Goal: Task Accomplishment & Management: Manage account settings

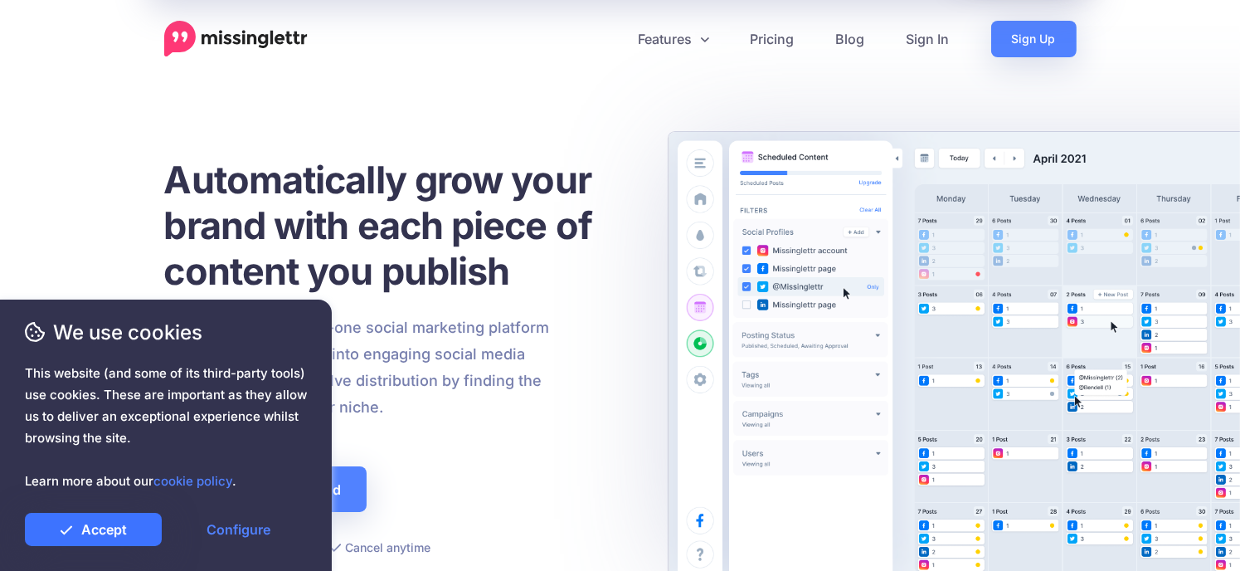
click at [137, 530] on link "Accept" at bounding box center [93, 529] width 137 height 33
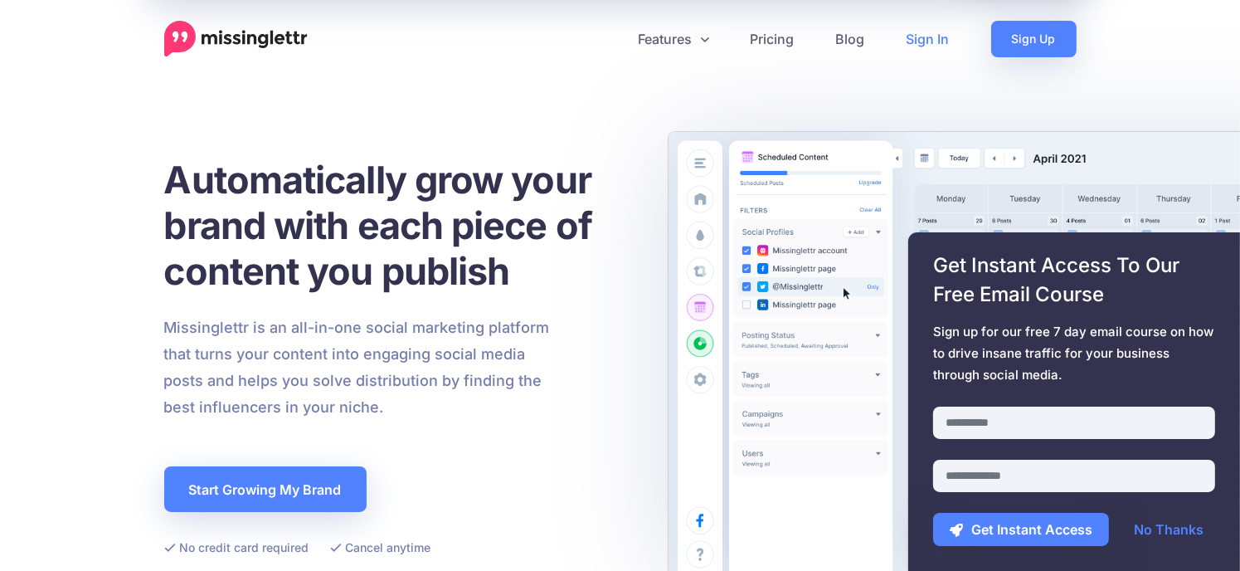
click at [924, 37] on link "Sign In" at bounding box center [928, 39] width 85 height 37
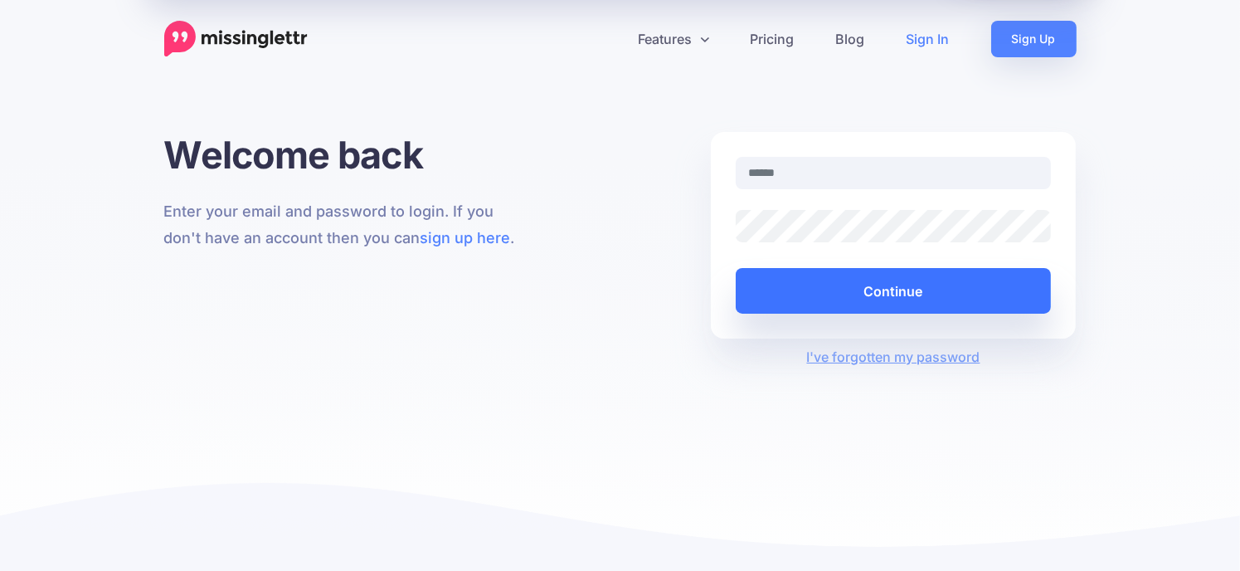
type input "**********"
click at [845, 305] on button "Continue" at bounding box center [894, 291] width 316 height 46
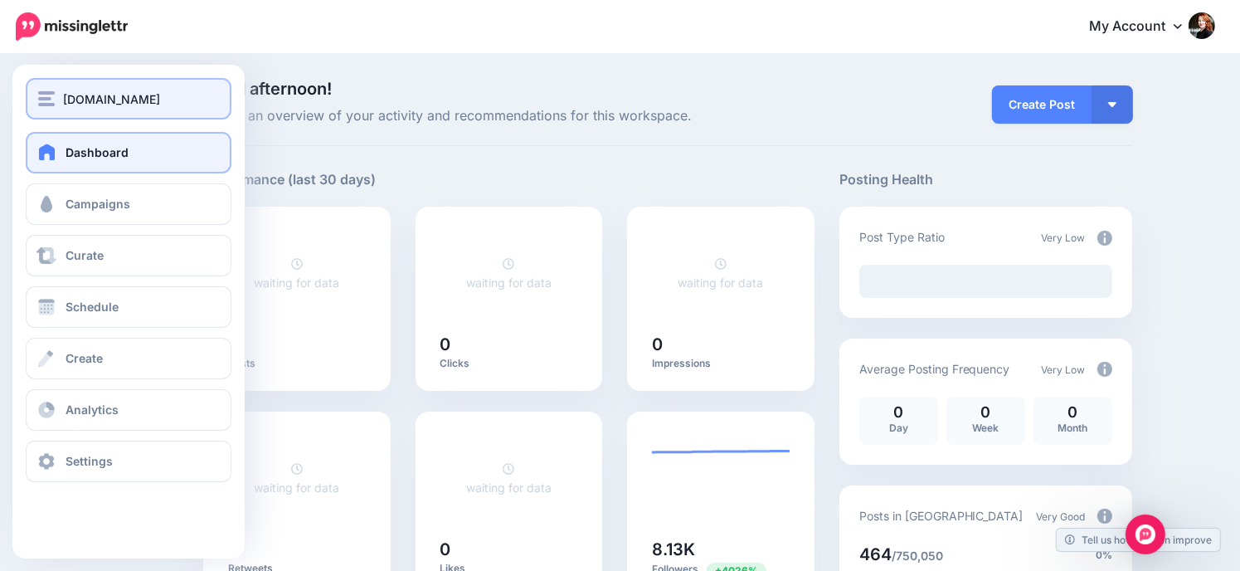
click at [84, 95] on span "ShannonCherry.com" at bounding box center [111, 99] width 97 height 19
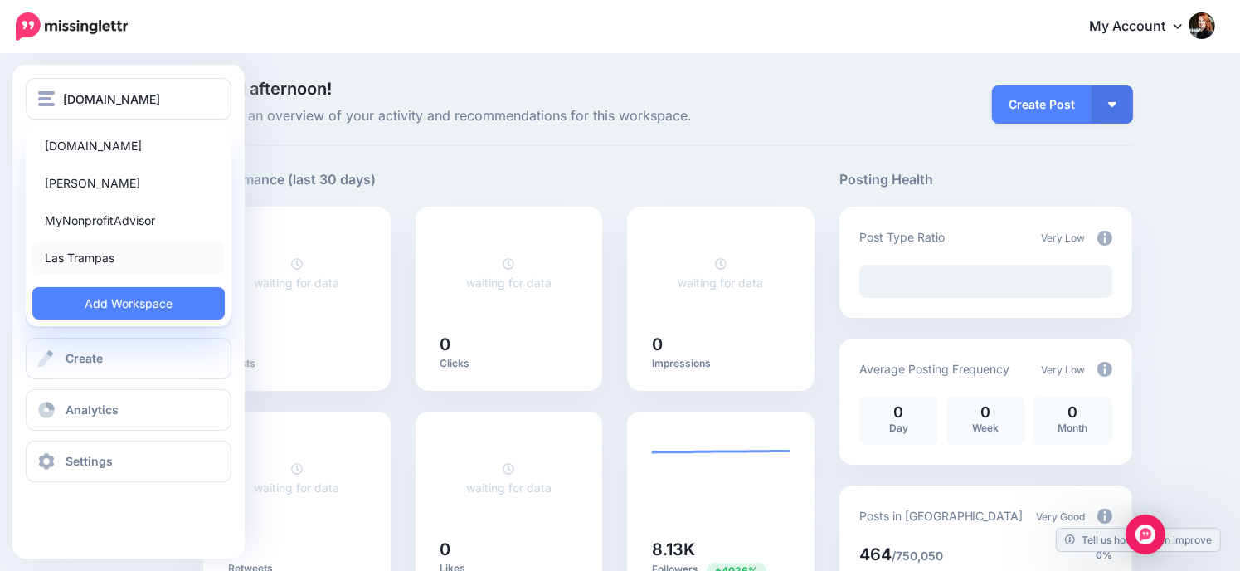
click at [119, 251] on link "Las Trampas" at bounding box center [128, 257] width 193 height 32
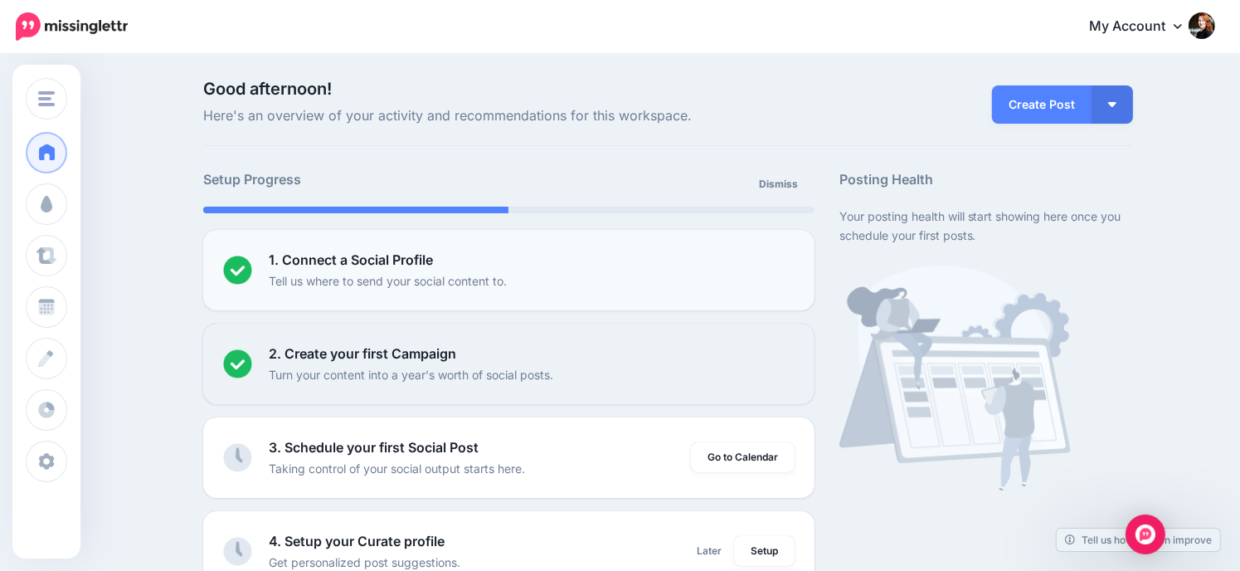
click at [561, 252] on div "1. Connect a Social Profile Tell us where to send your social content to." at bounding box center [532, 270] width 526 height 41
click at [656, 275] on div "1. Connect a Social Profile Tell us where to send your social content to." at bounding box center [532, 270] width 526 height 41
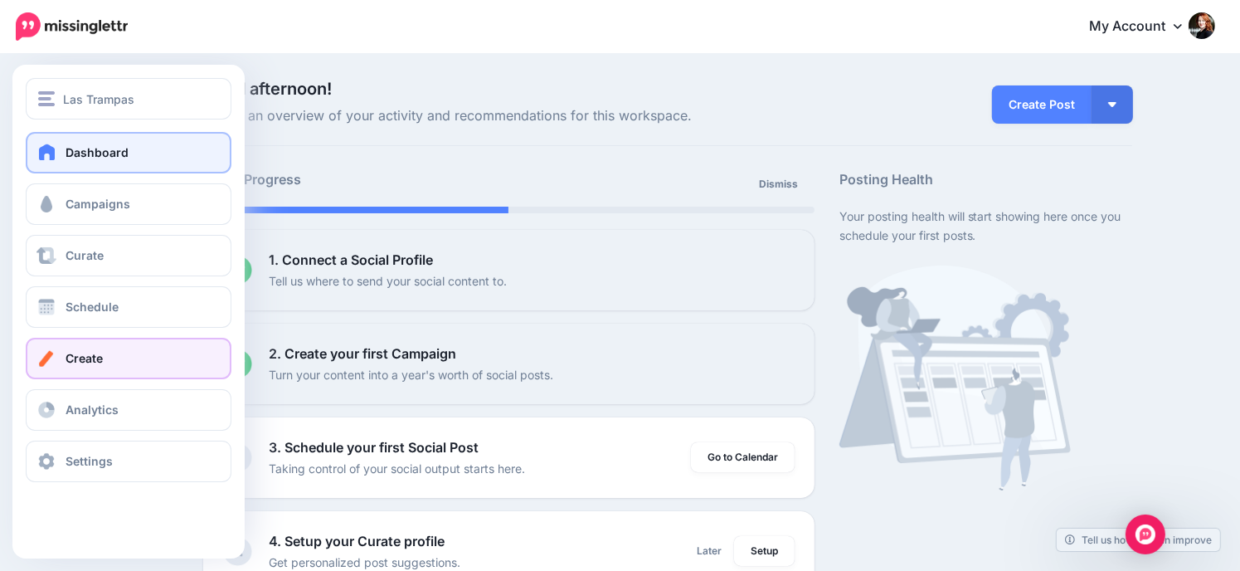
click at [130, 359] on link "Create" at bounding box center [129, 358] width 206 height 41
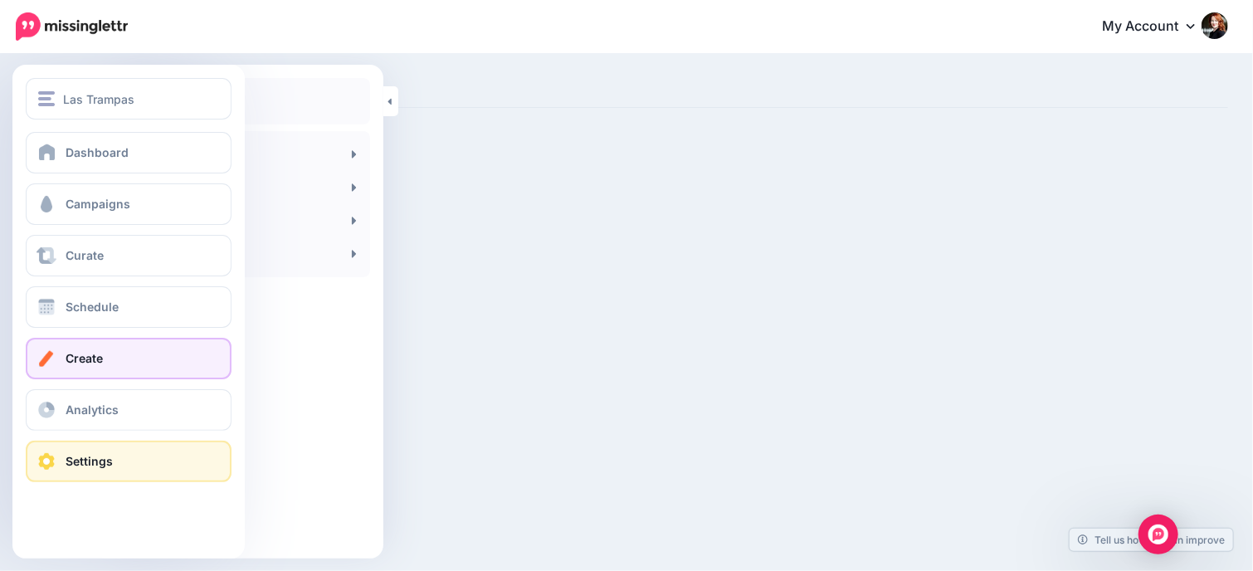
click at [76, 462] on span "Settings" at bounding box center [89, 461] width 47 height 14
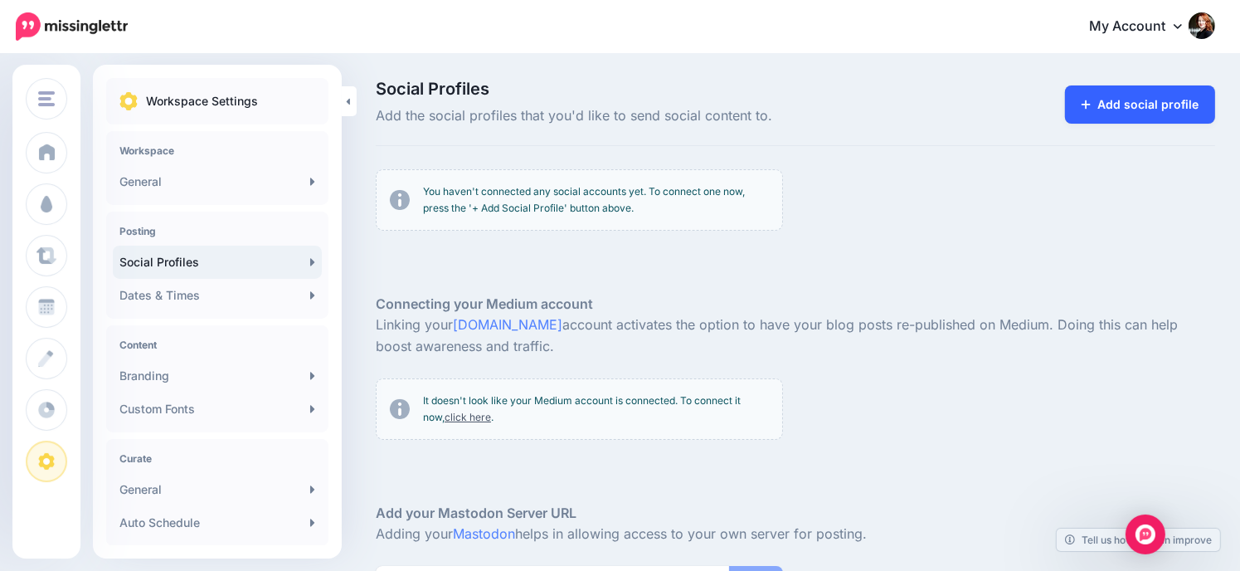
click at [1163, 105] on link "Add social profile" at bounding box center [1140, 104] width 150 height 38
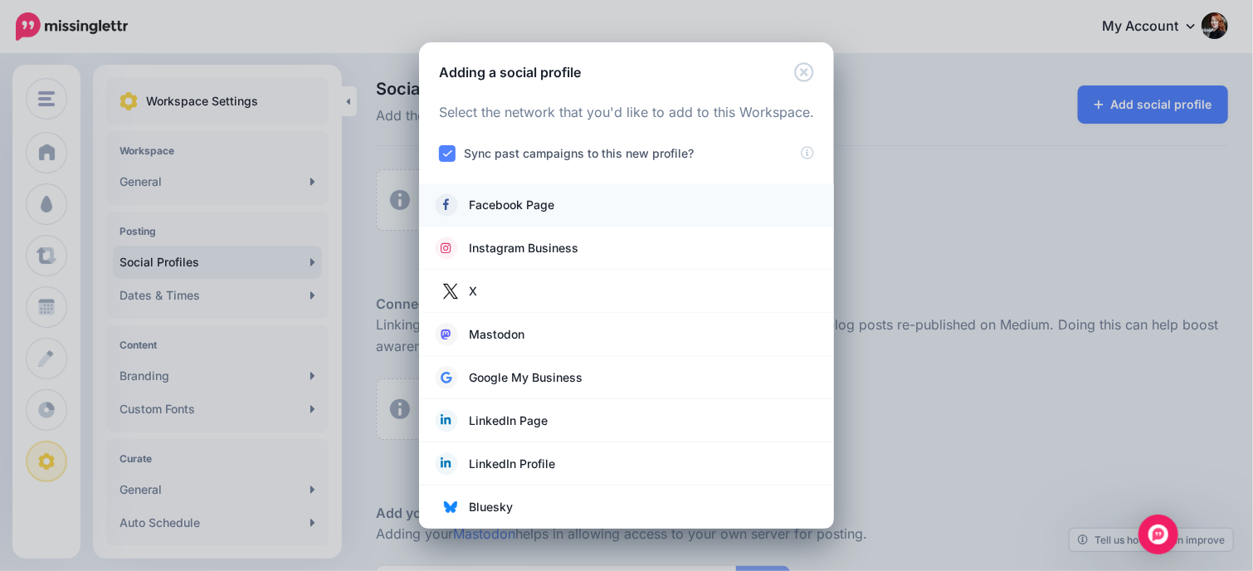
click at [531, 215] on link "Facebook Page" at bounding box center [627, 204] width 382 height 23
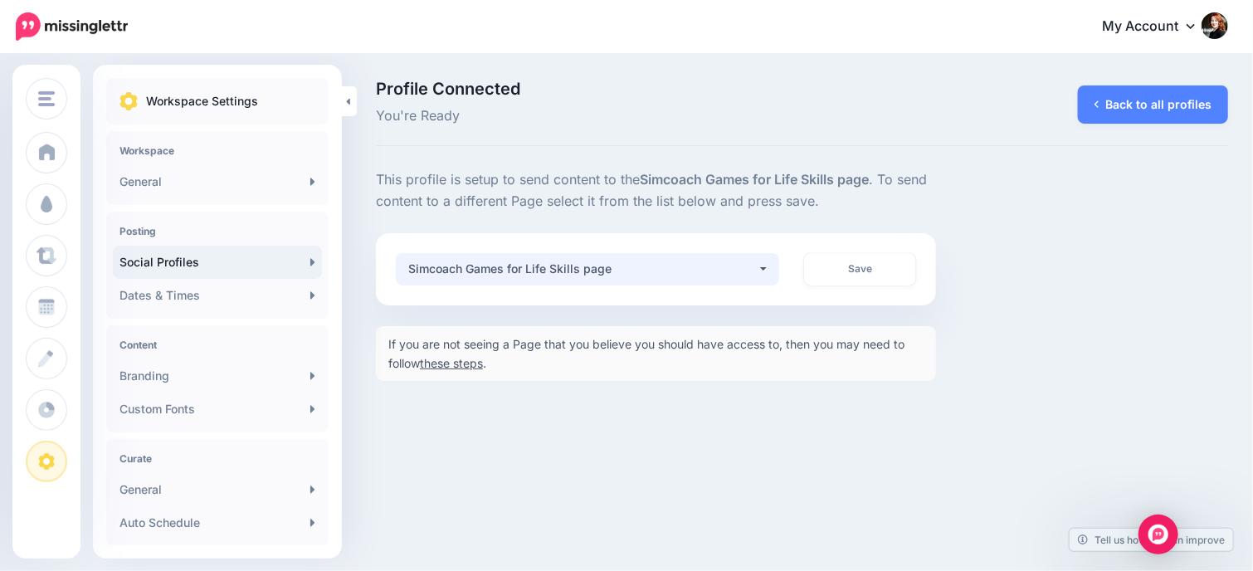
click at [761, 271] on button "Simcoach Games for Life Skills page" at bounding box center [587, 269] width 383 height 32
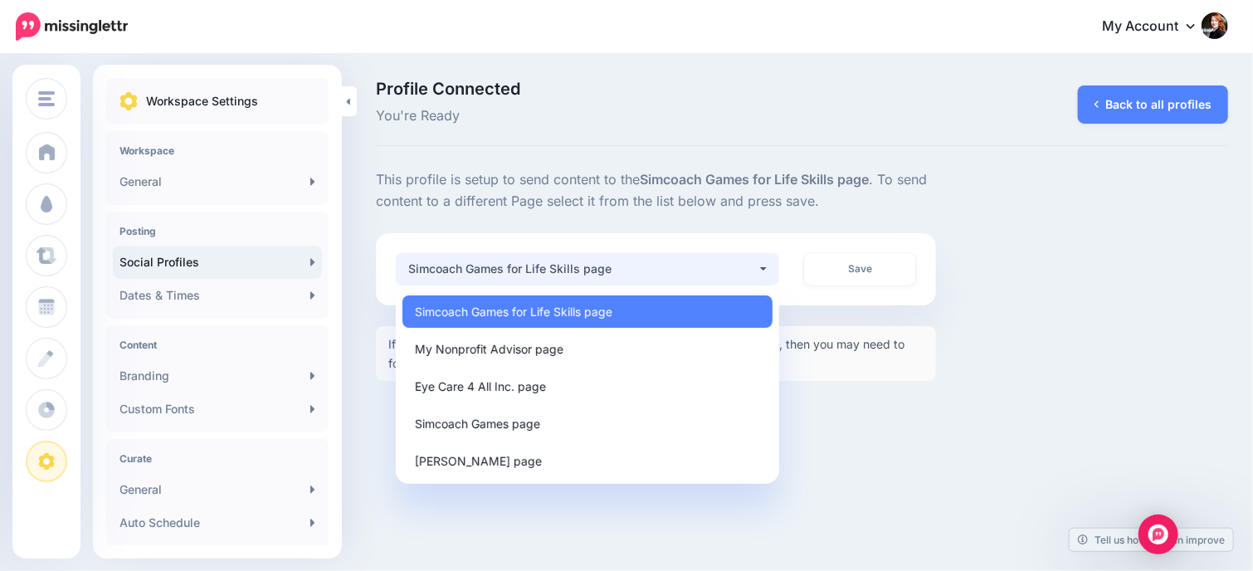
click at [1020, 407] on div "Las Trampas ShannonCherry.com Matt Cherry MyNonprofitAdvisor Las Trampas Add Wo…" at bounding box center [626, 285] width 1253 height 571
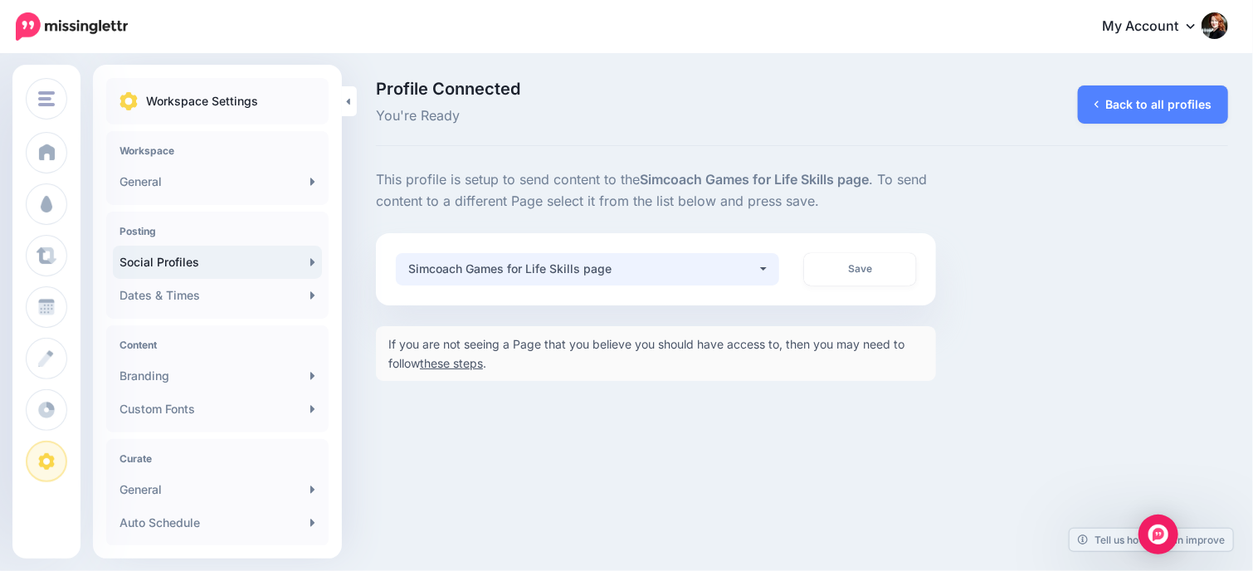
click at [768, 266] on button "Simcoach Games for Life Skills page" at bounding box center [587, 269] width 383 height 32
click at [667, 264] on div "Simcoach Games for Life Skills page" at bounding box center [582, 269] width 349 height 20
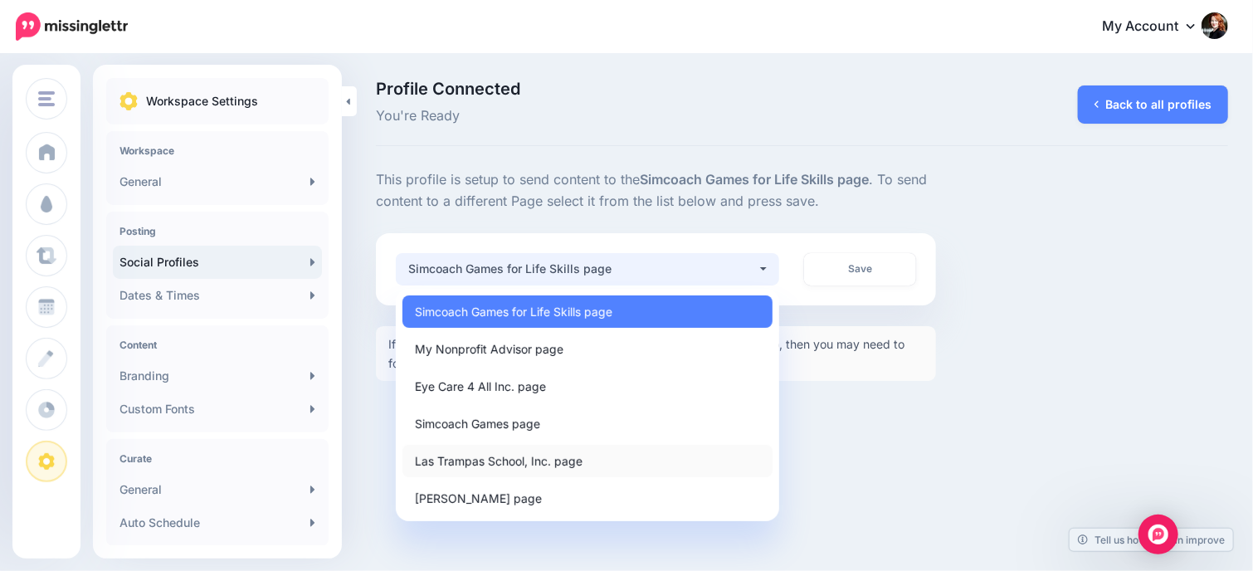
click at [590, 462] on link "Las Trampas School, Inc. page" at bounding box center [587, 461] width 370 height 32
select select "**********"
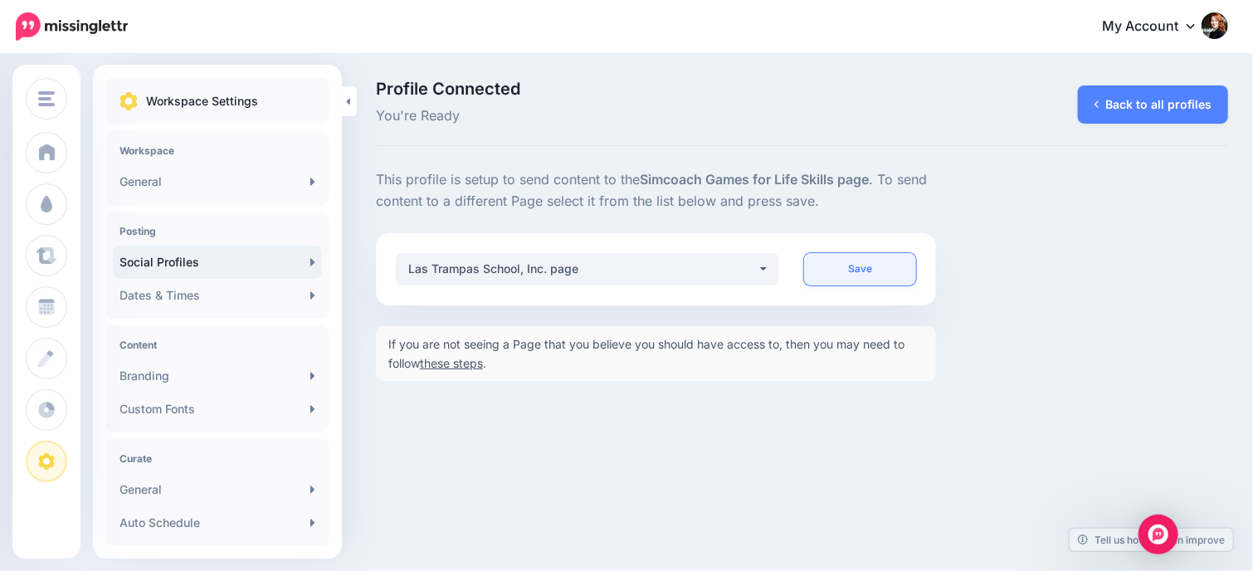
click at [878, 268] on link "Save" at bounding box center [859, 269] width 111 height 32
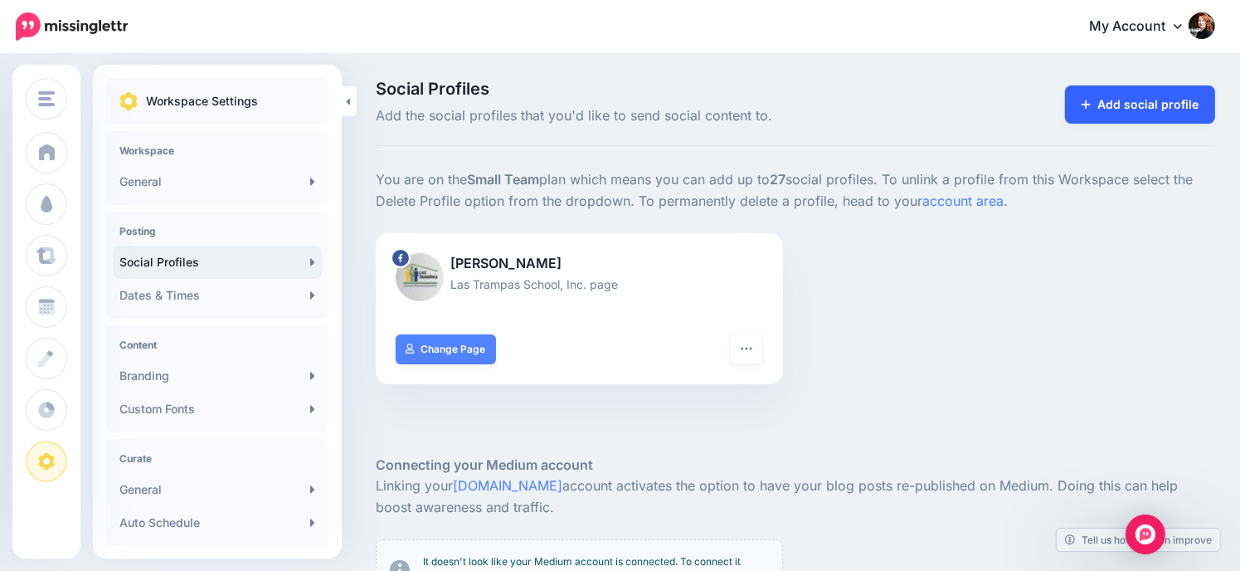
click at [1116, 104] on link "Add social profile" at bounding box center [1140, 104] width 150 height 38
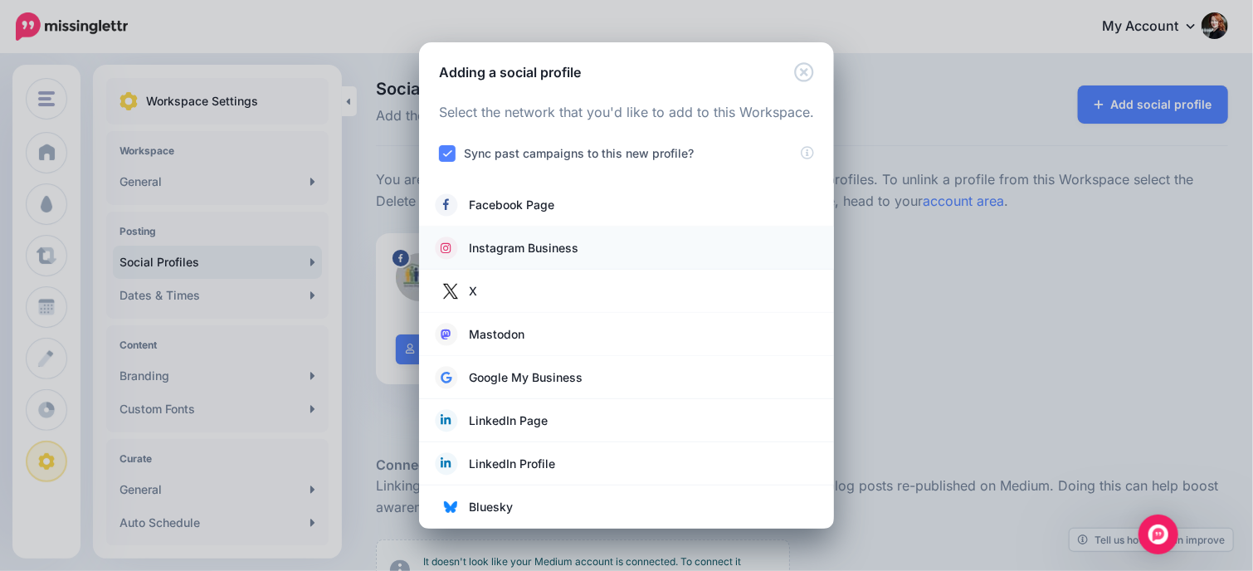
click at [558, 255] on span "Instagram Business" at bounding box center [524, 248] width 110 height 20
click at [571, 246] on span "Instagram Business" at bounding box center [524, 248] width 110 height 20
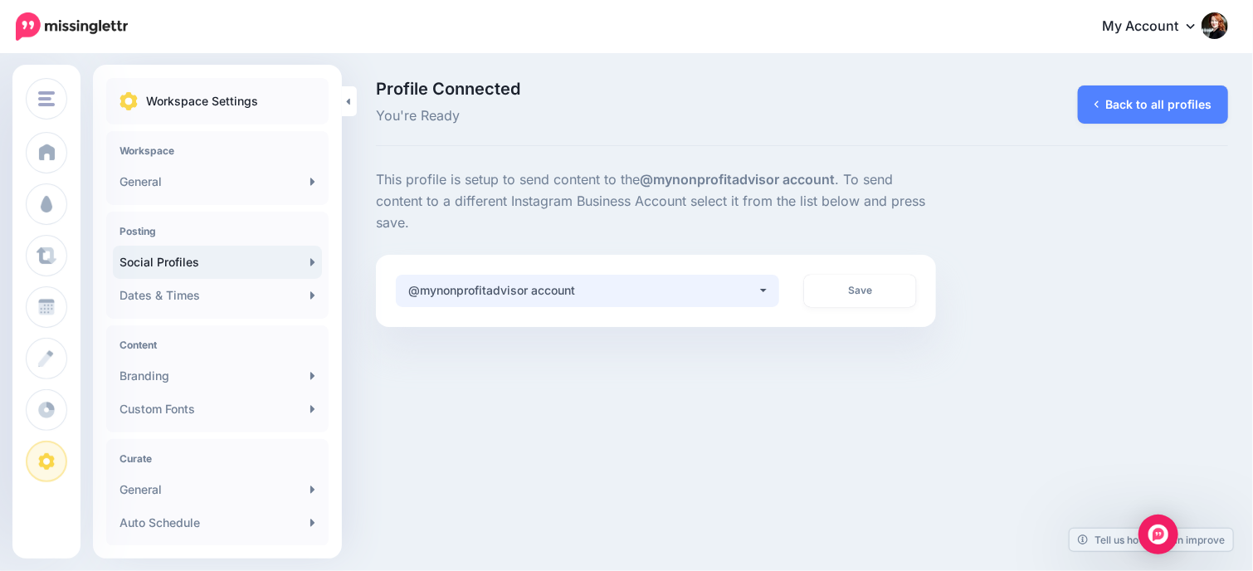
click at [645, 288] on div "@mynonprofitadvisor account" at bounding box center [582, 290] width 349 height 20
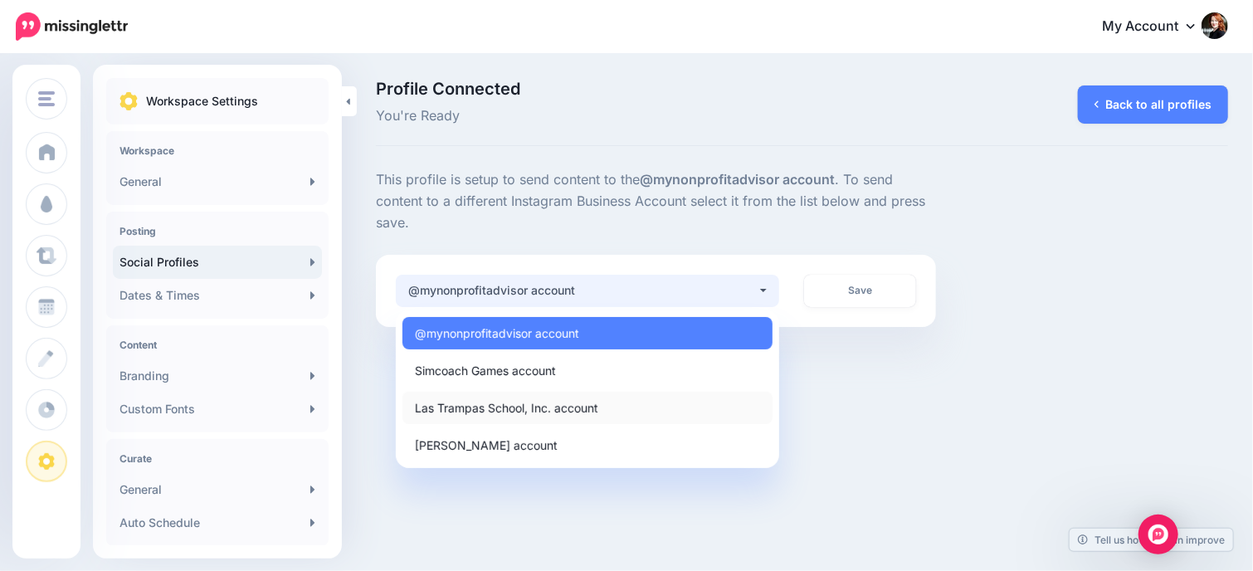
click at [618, 410] on link "Las Trampas School, Inc. account" at bounding box center [587, 408] width 370 height 32
select select "**********"
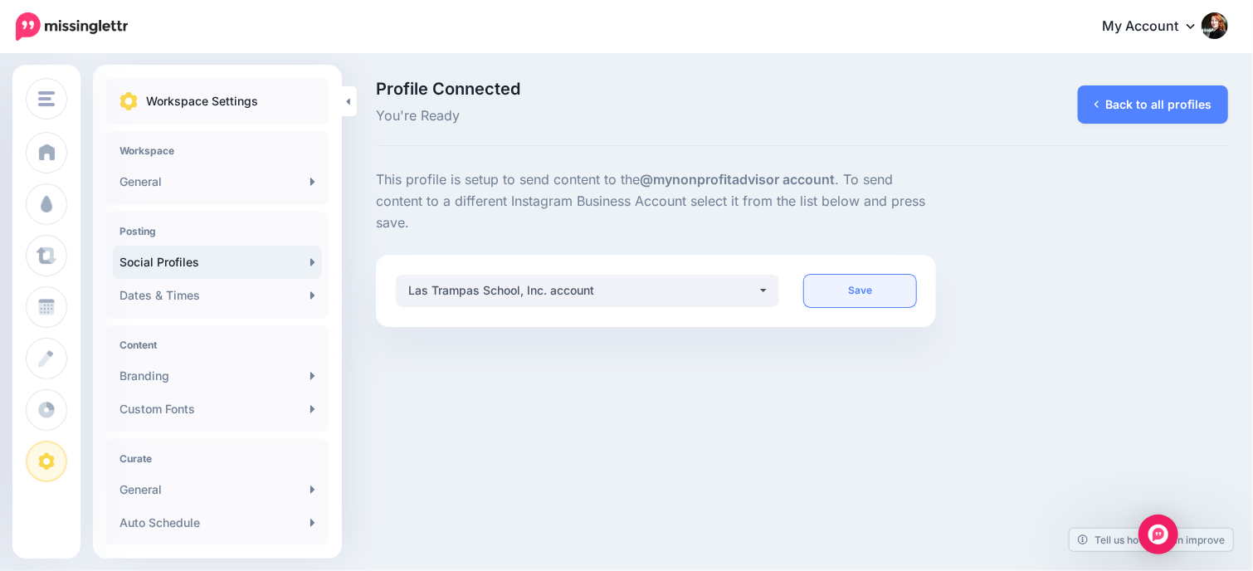
click at [894, 295] on link "Save" at bounding box center [859, 291] width 111 height 32
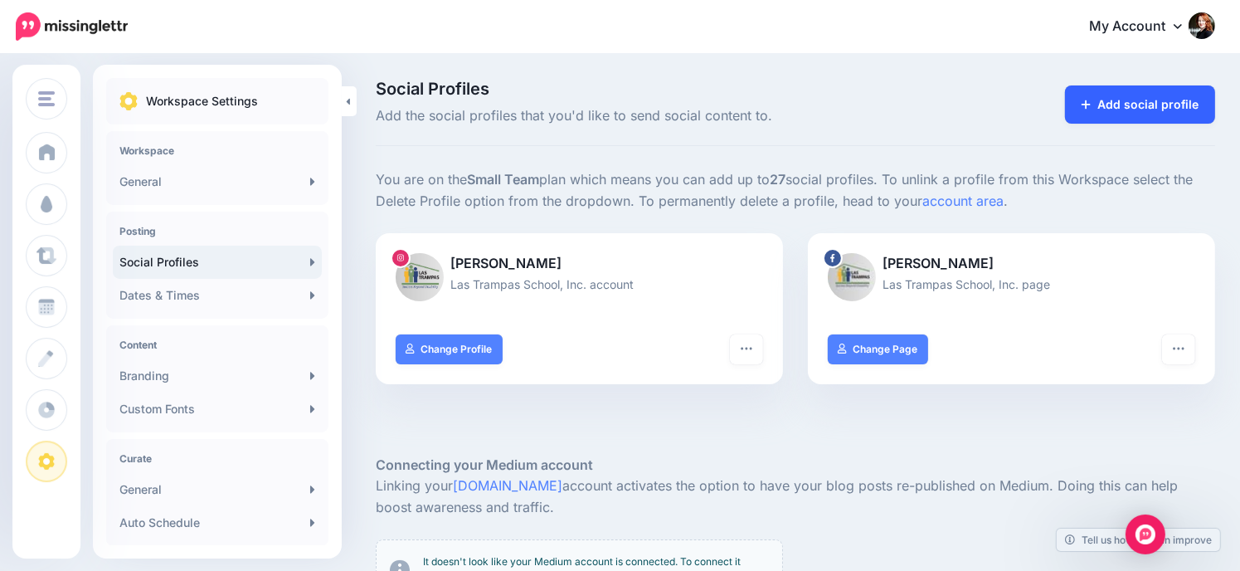
click at [1153, 99] on link "Add social profile" at bounding box center [1140, 104] width 150 height 38
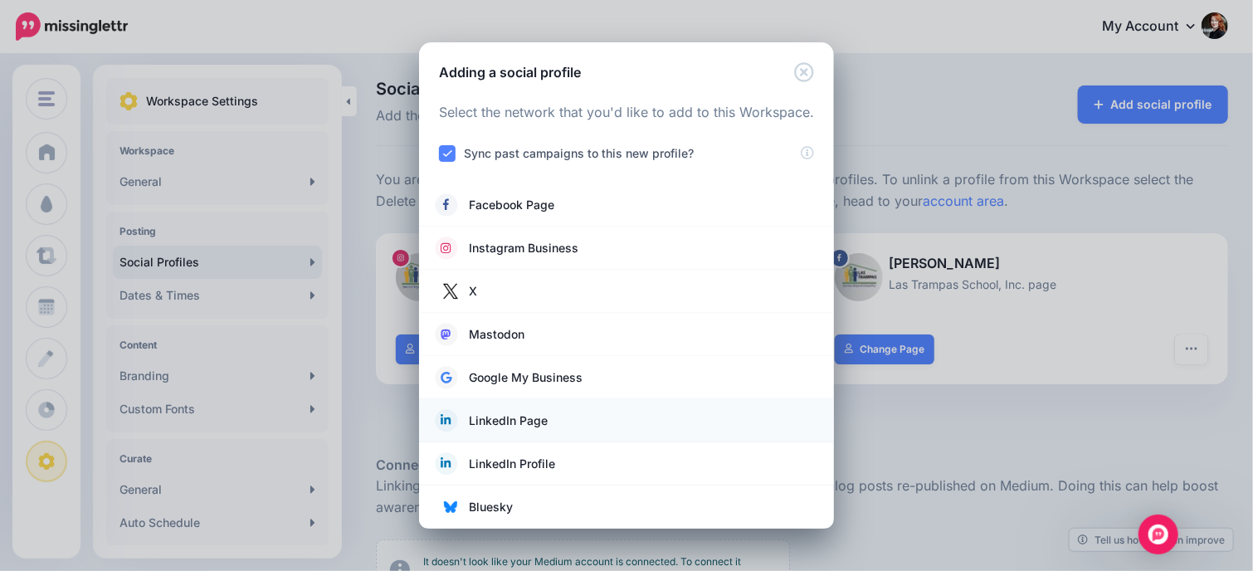
click at [544, 414] on span "LinkedIn Page" at bounding box center [508, 421] width 79 height 20
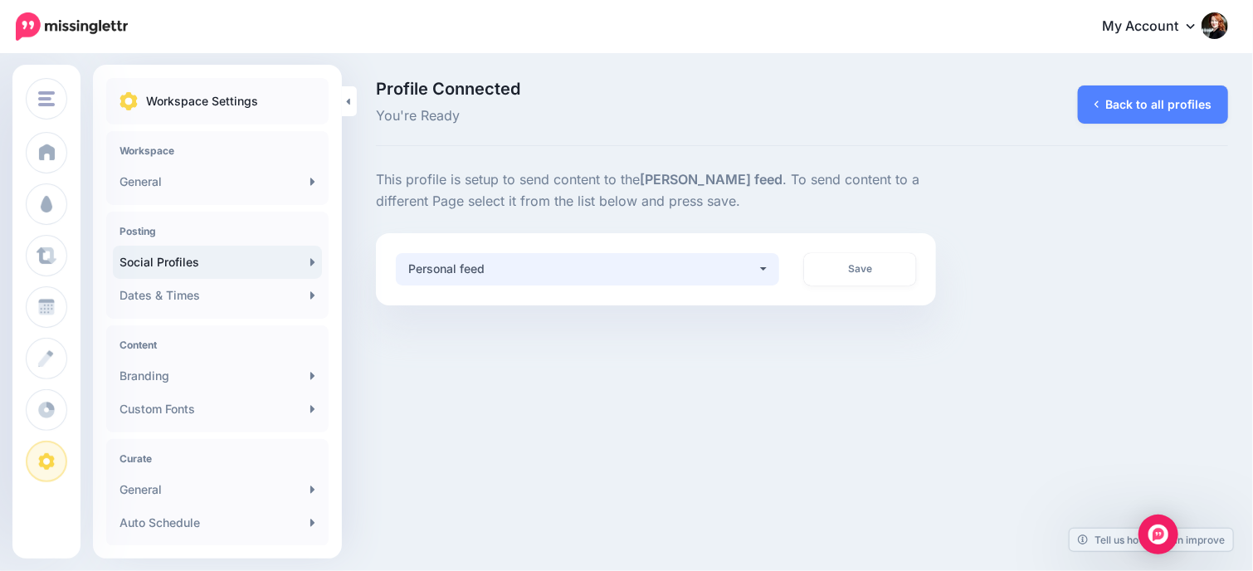
click at [488, 271] on div "Personal feed" at bounding box center [582, 269] width 349 height 20
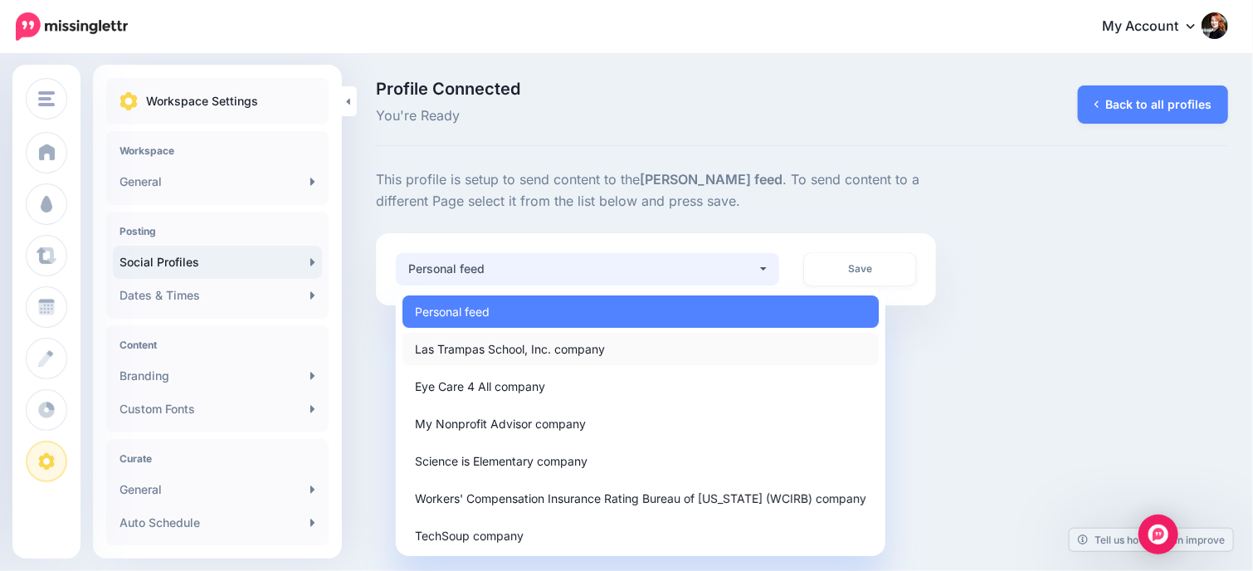
click at [534, 354] on span "Las Trampas School, Inc. company" at bounding box center [510, 349] width 190 height 20
select select "**********"
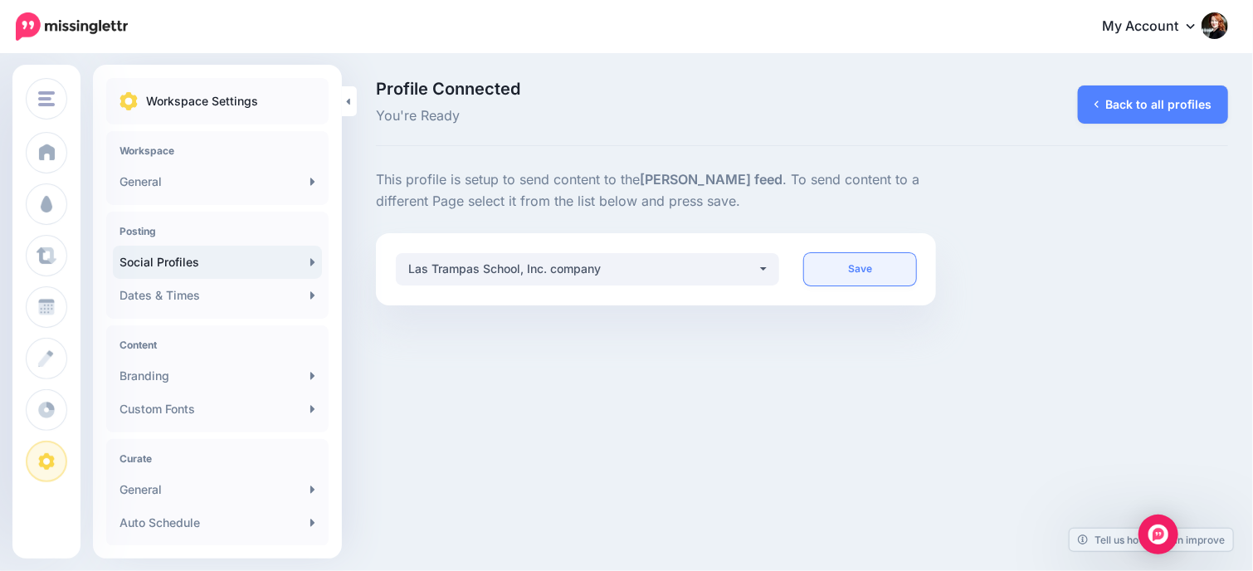
click at [870, 278] on link "Save" at bounding box center [859, 269] width 111 height 32
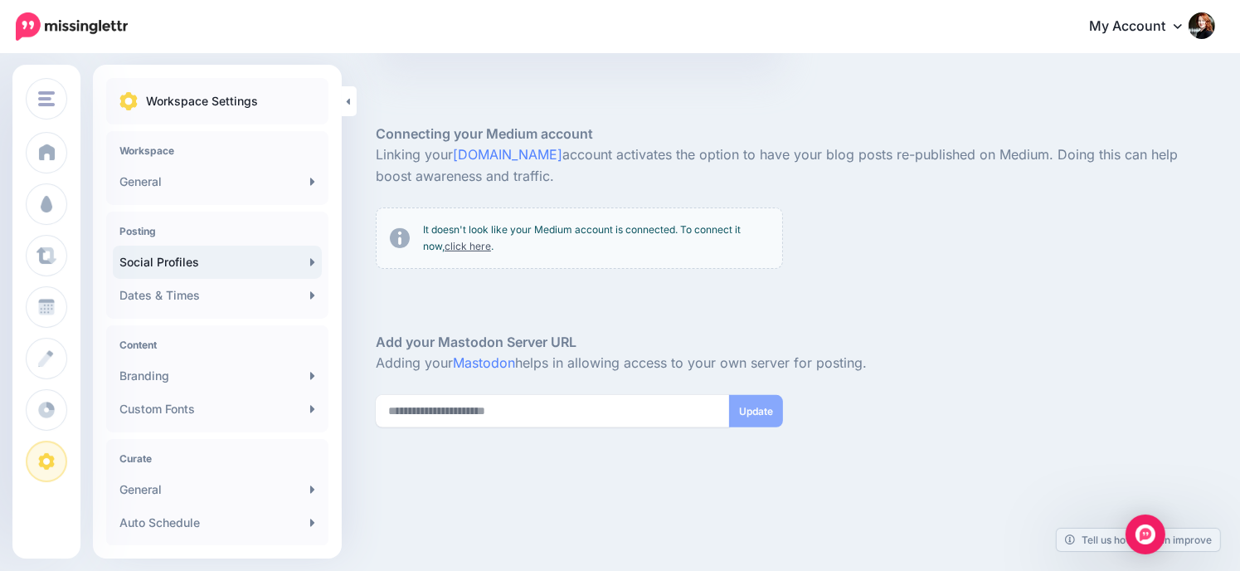
scroll to position [508, 0]
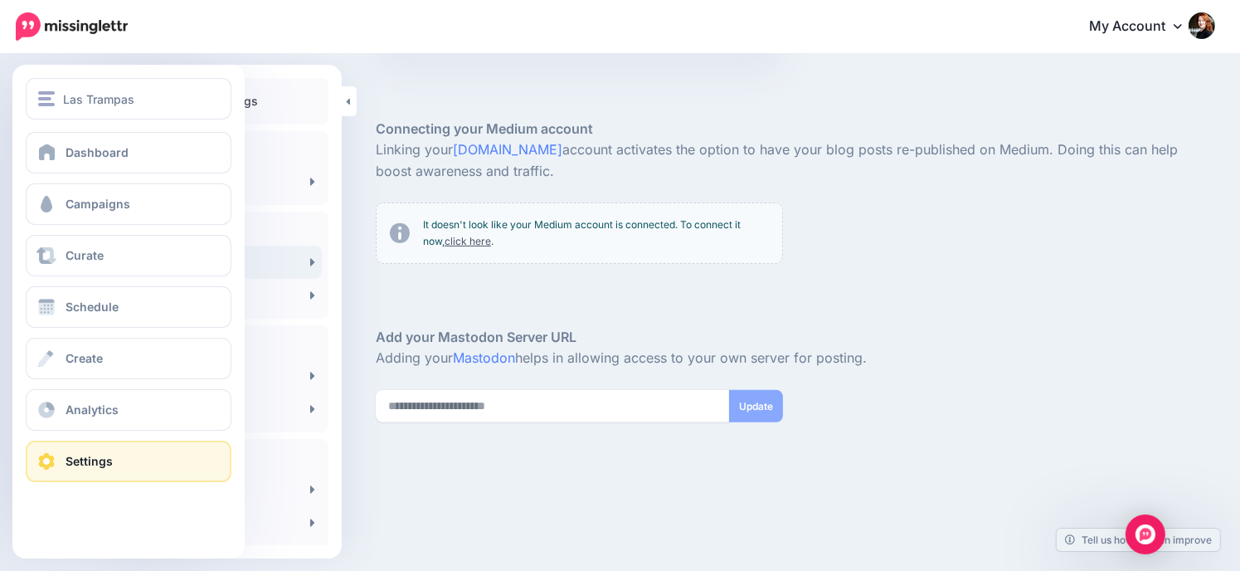
click at [157, 465] on link "Settings" at bounding box center [129, 461] width 206 height 41
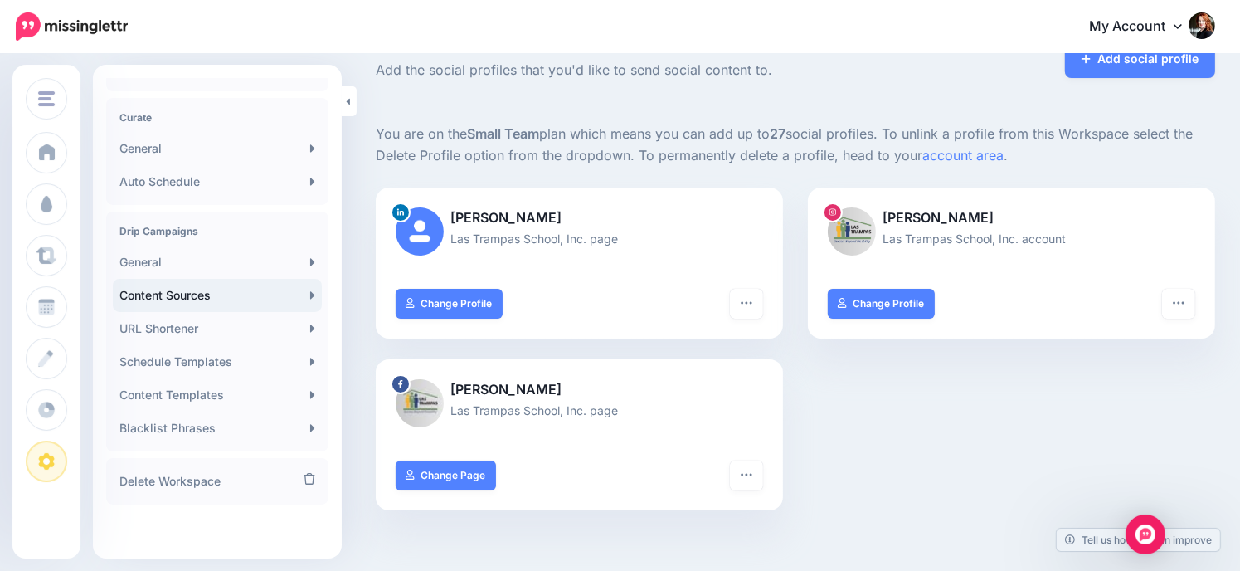
scroll to position [83, 0]
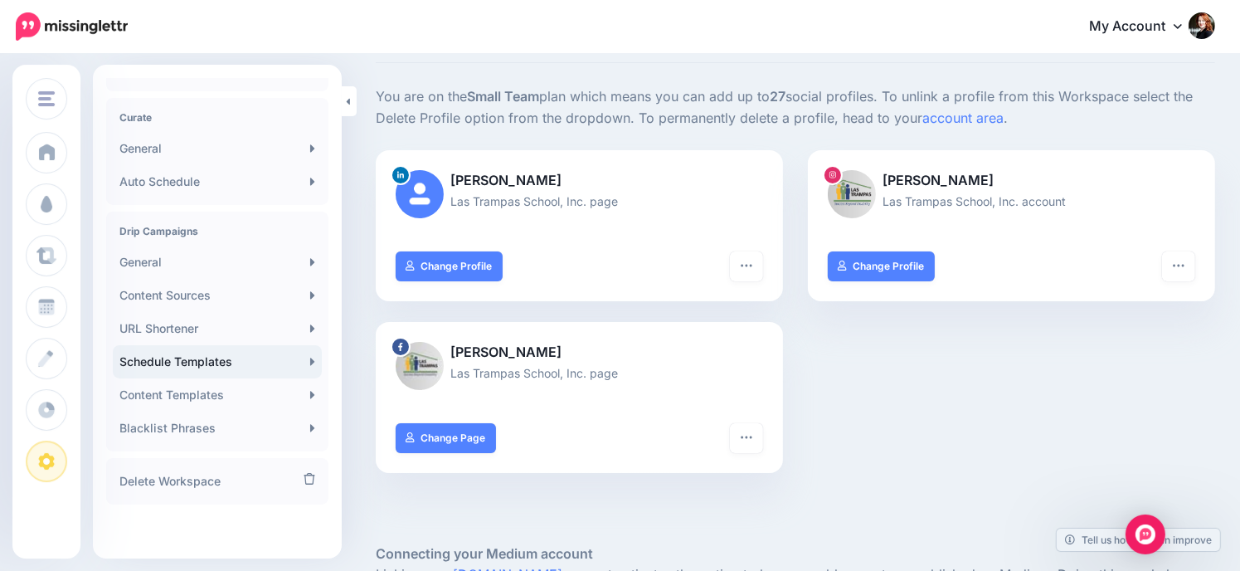
click at [236, 364] on link "Schedule Templates" at bounding box center [217, 361] width 209 height 33
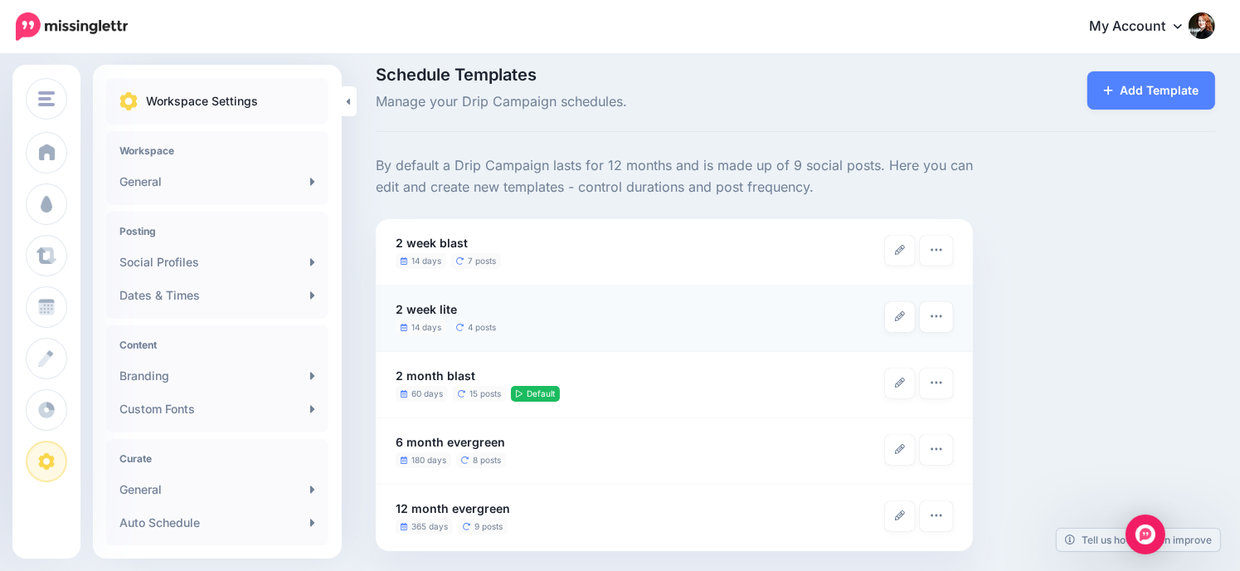
scroll to position [18, 0]
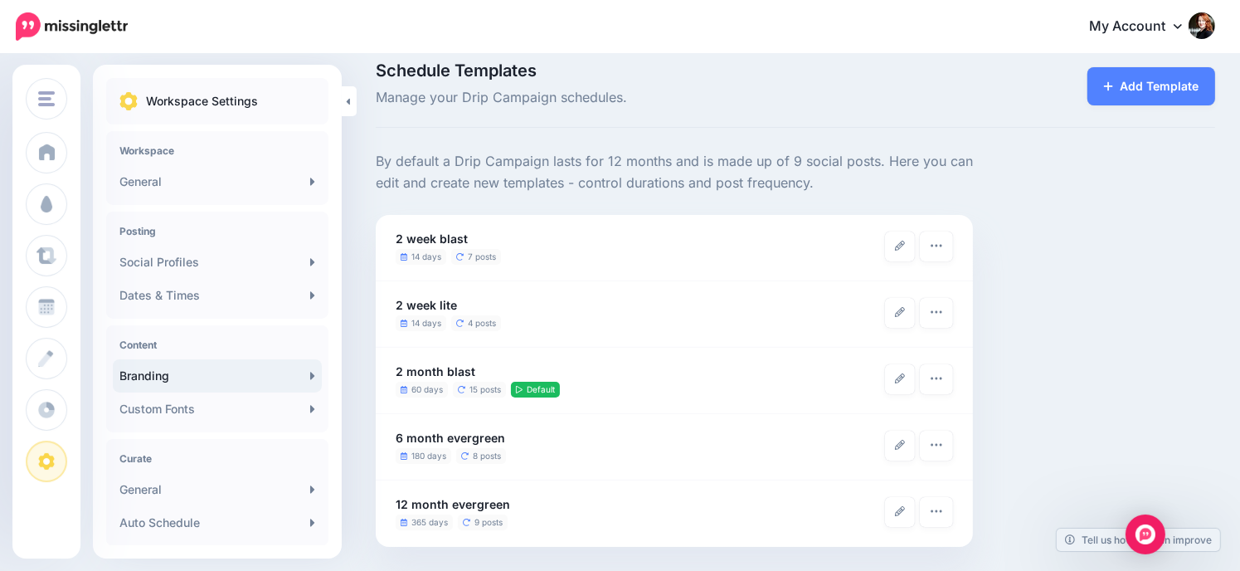
click at [209, 376] on link "Branding" at bounding box center [217, 375] width 209 height 33
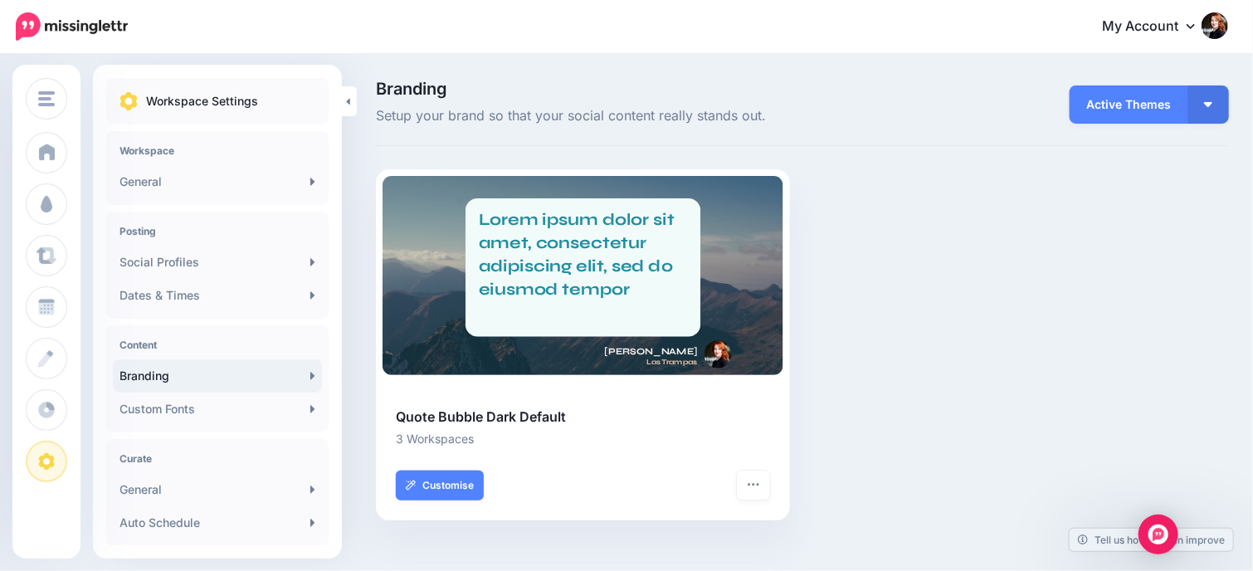
click at [1169, 105] on span "Active Themes" at bounding box center [1129, 104] width 118 height 38
click at [1202, 99] on button "button" at bounding box center [1207, 104] width 41 height 38
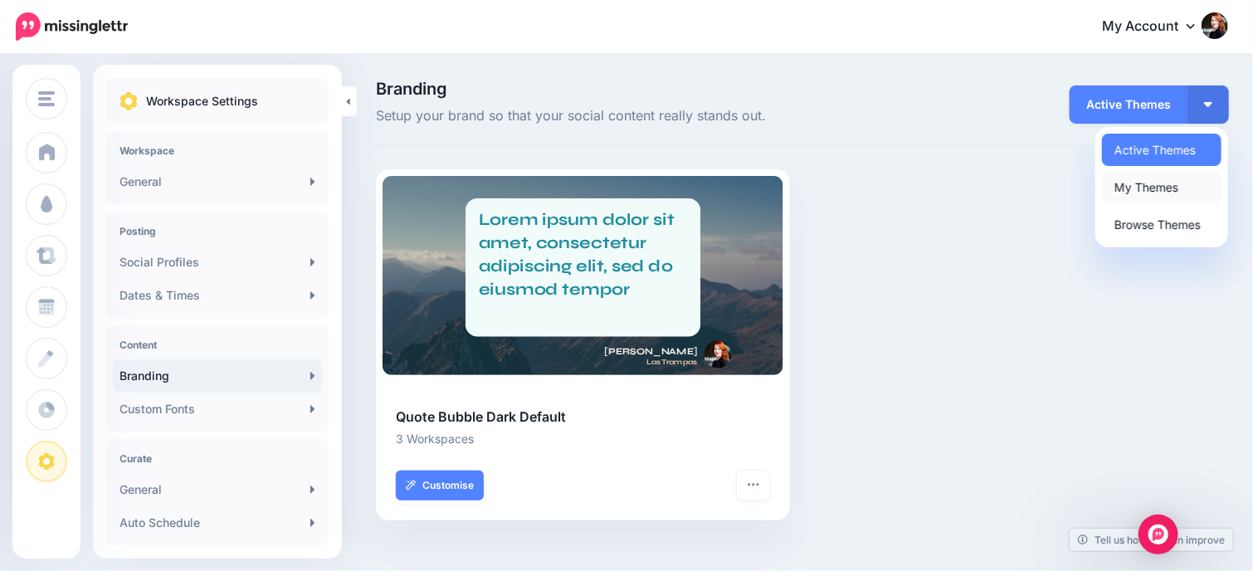
click at [1162, 189] on link "My Themes" at bounding box center [1161, 187] width 119 height 32
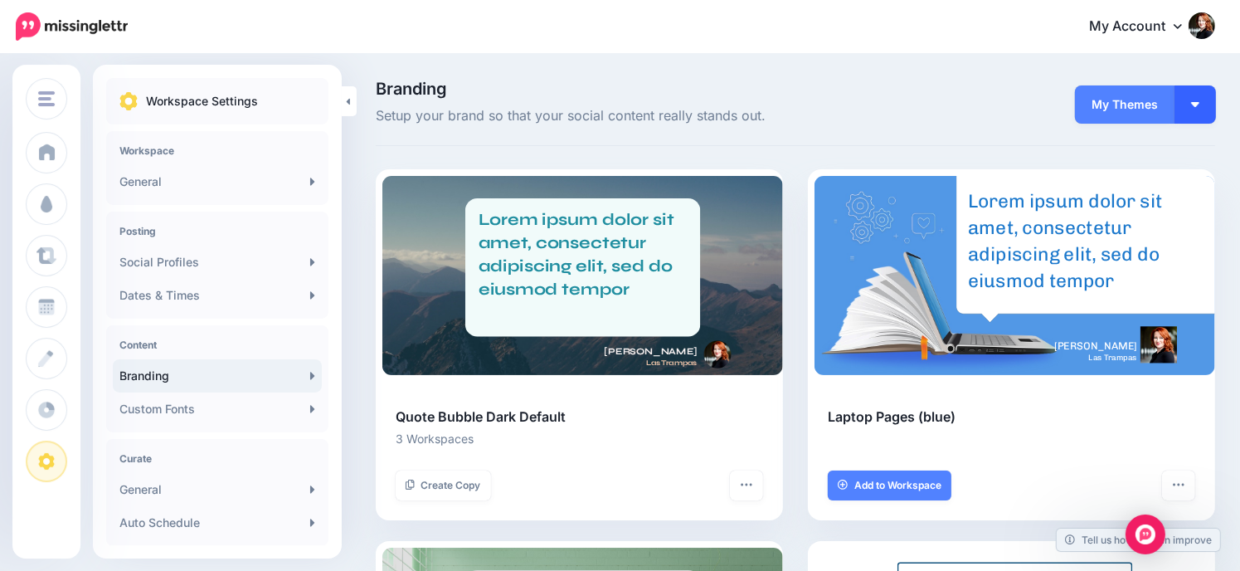
click at [1201, 103] on button "button" at bounding box center [1195, 104] width 41 height 38
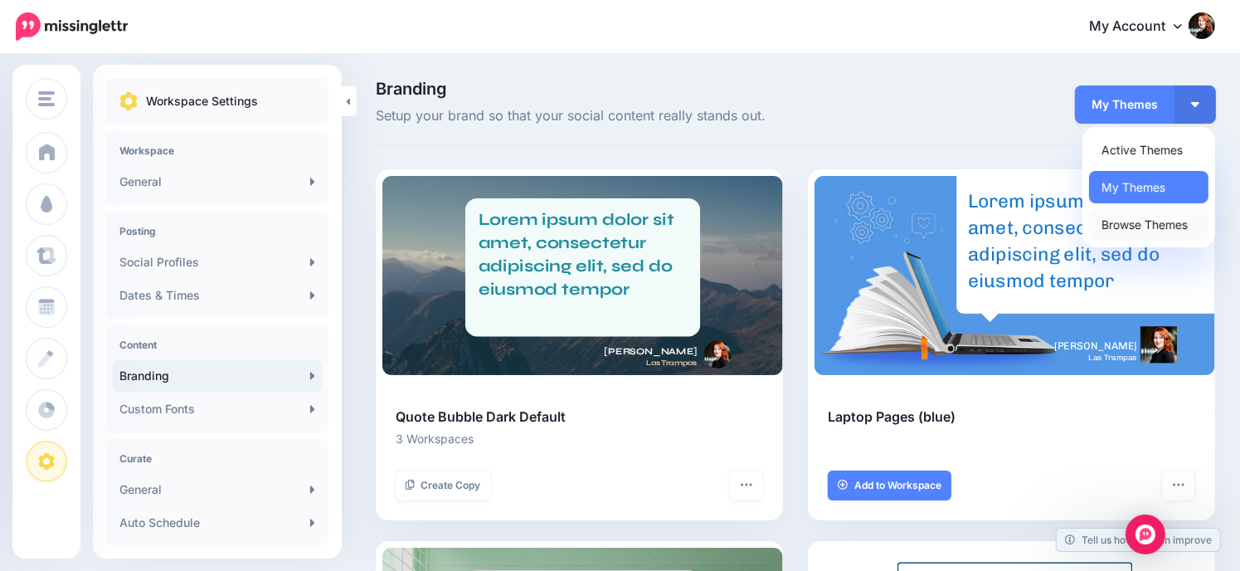
click at [1167, 229] on link "Browse Themes" at bounding box center [1148, 224] width 119 height 32
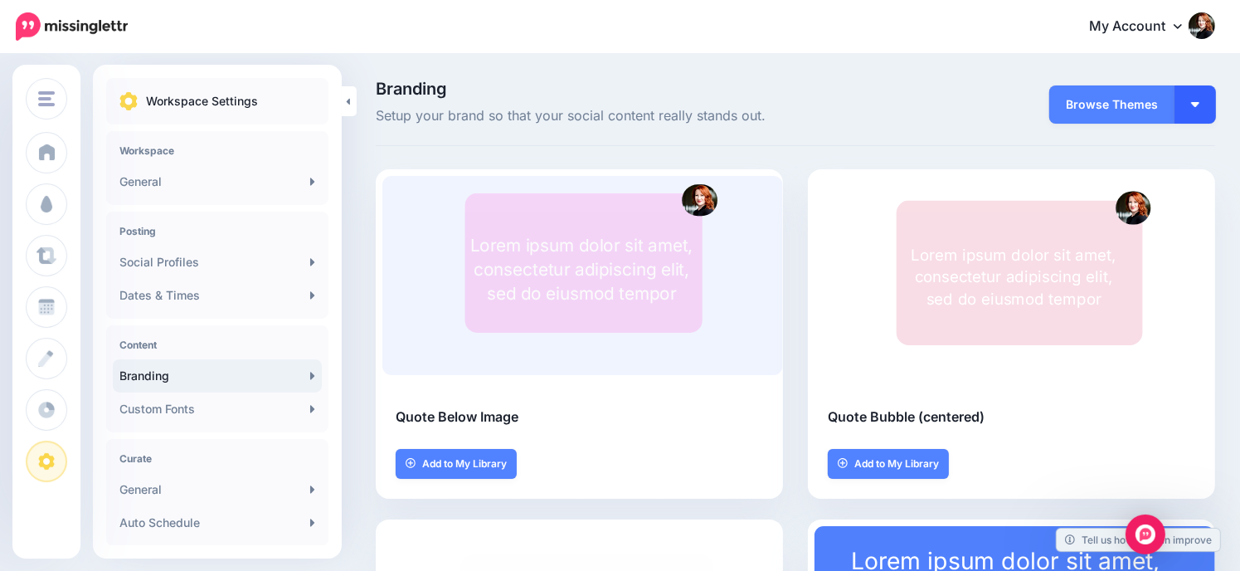
click at [1200, 105] on img "button" at bounding box center [1196, 104] width 8 height 5
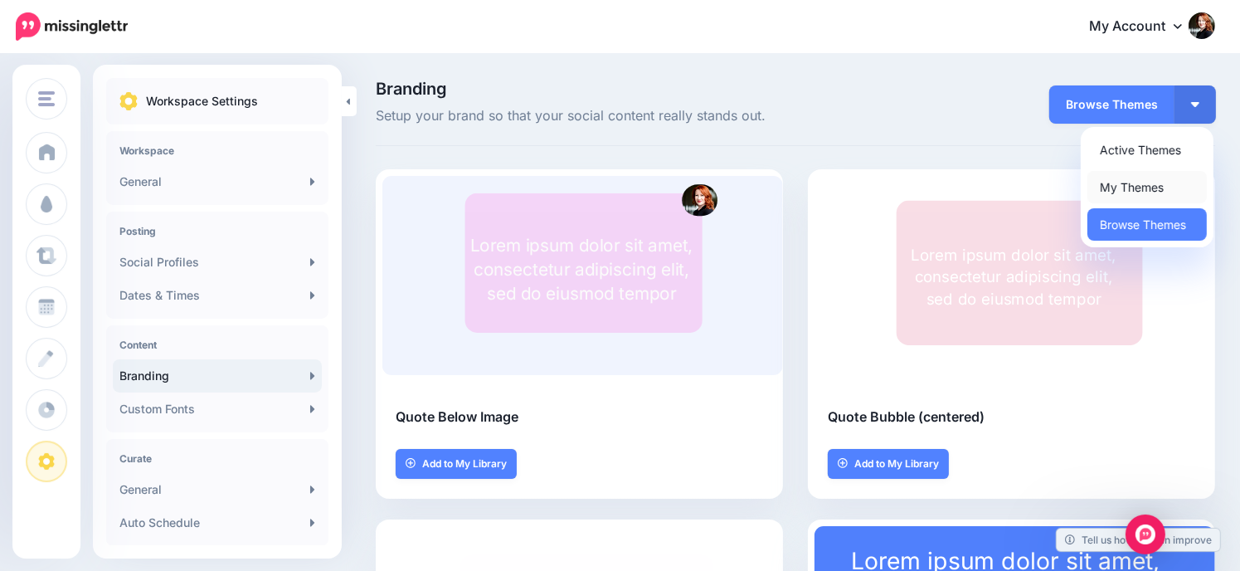
click at [1162, 185] on link "My Themes" at bounding box center [1147, 187] width 119 height 32
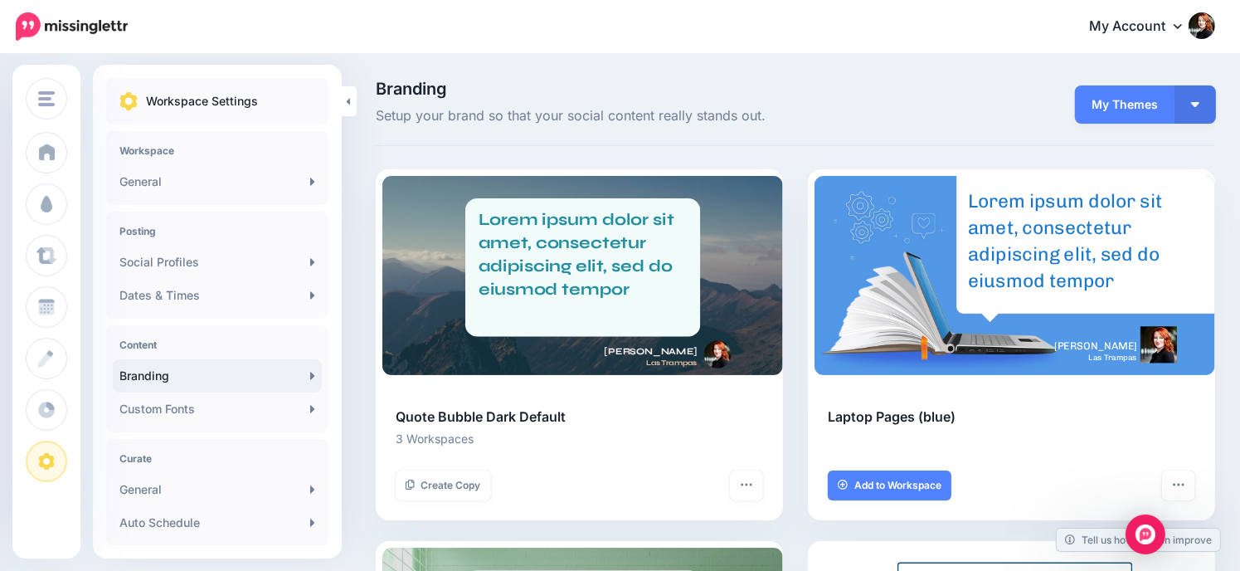
click at [1162, 186] on div "Lorem ipsum dolor sit amet, consectetur adipiscing elit, sed do eiusmod tempor" at bounding box center [1069, 240] width 203 height 115
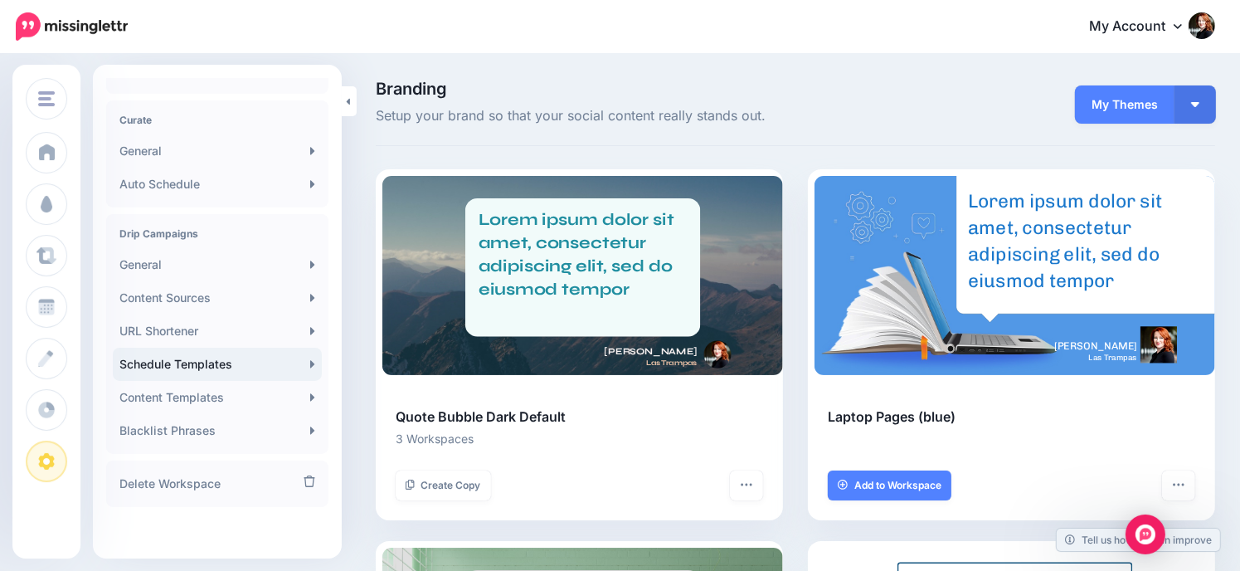
scroll to position [341, 0]
click at [202, 398] on link "Content Templates" at bounding box center [217, 394] width 209 height 33
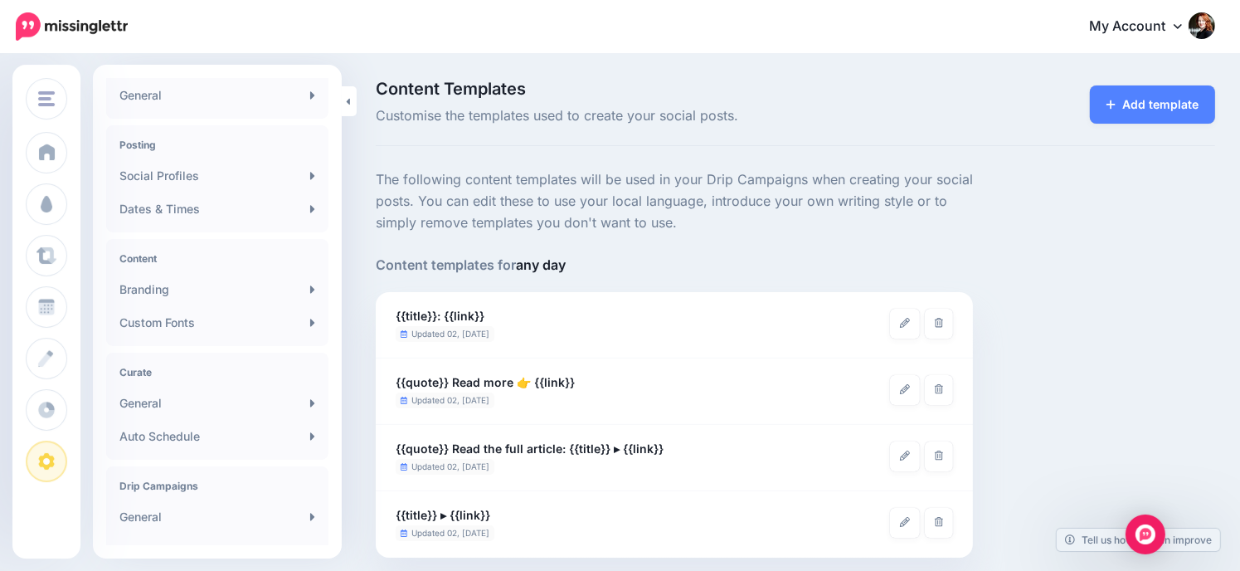
scroll to position [166, 0]
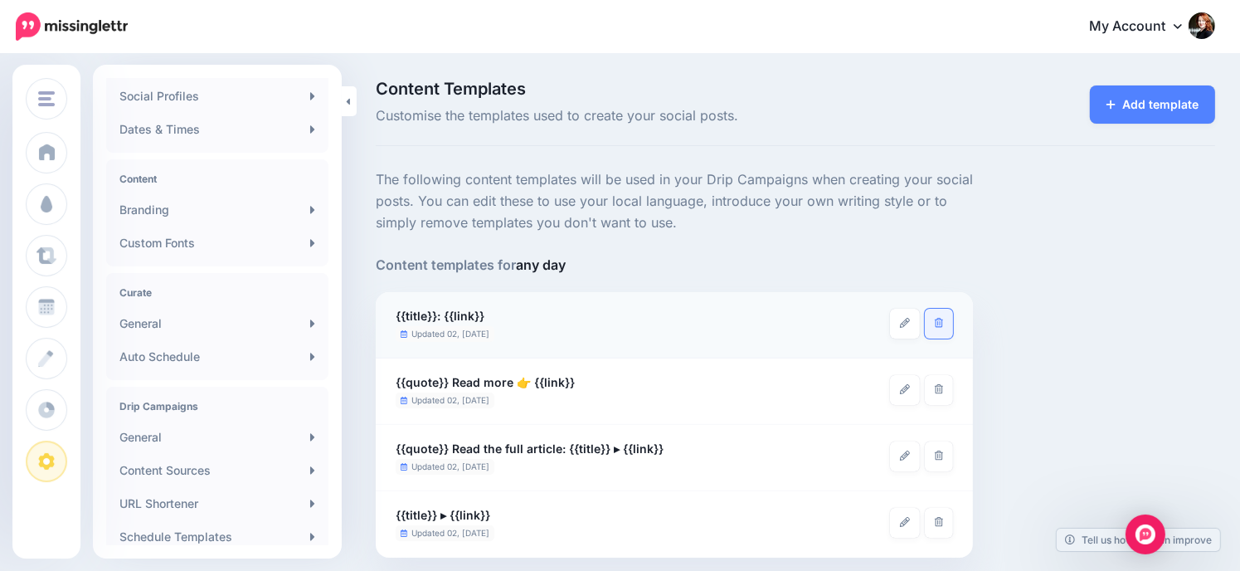
click at [936, 329] on link at bounding box center [939, 324] width 29 height 30
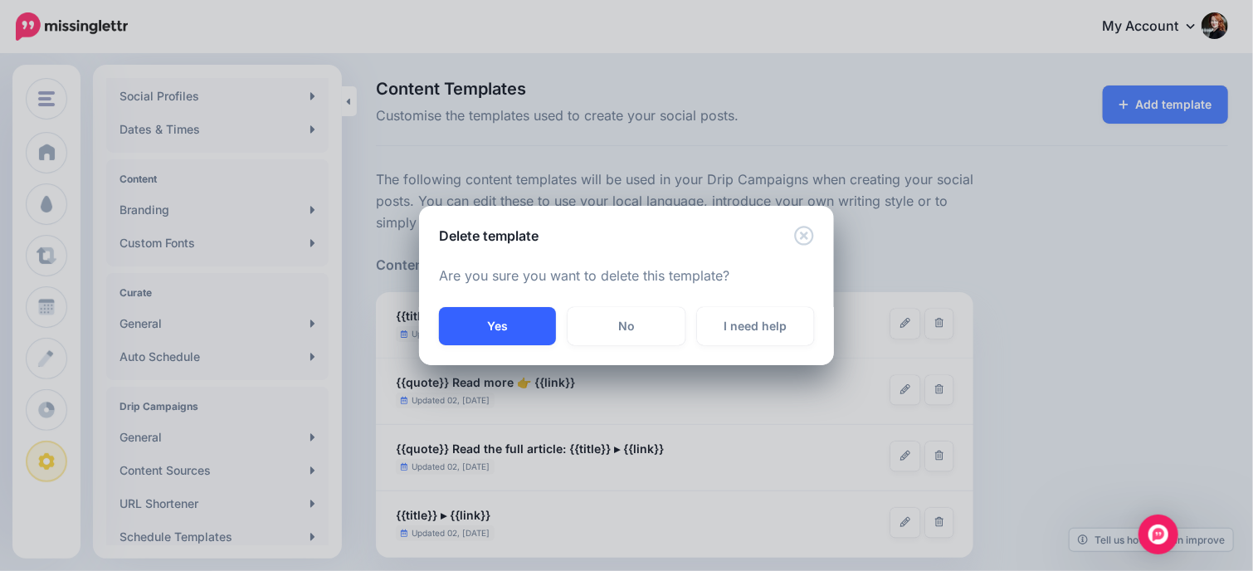
click at [519, 322] on button "Yes" at bounding box center [497, 326] width 117 height 38
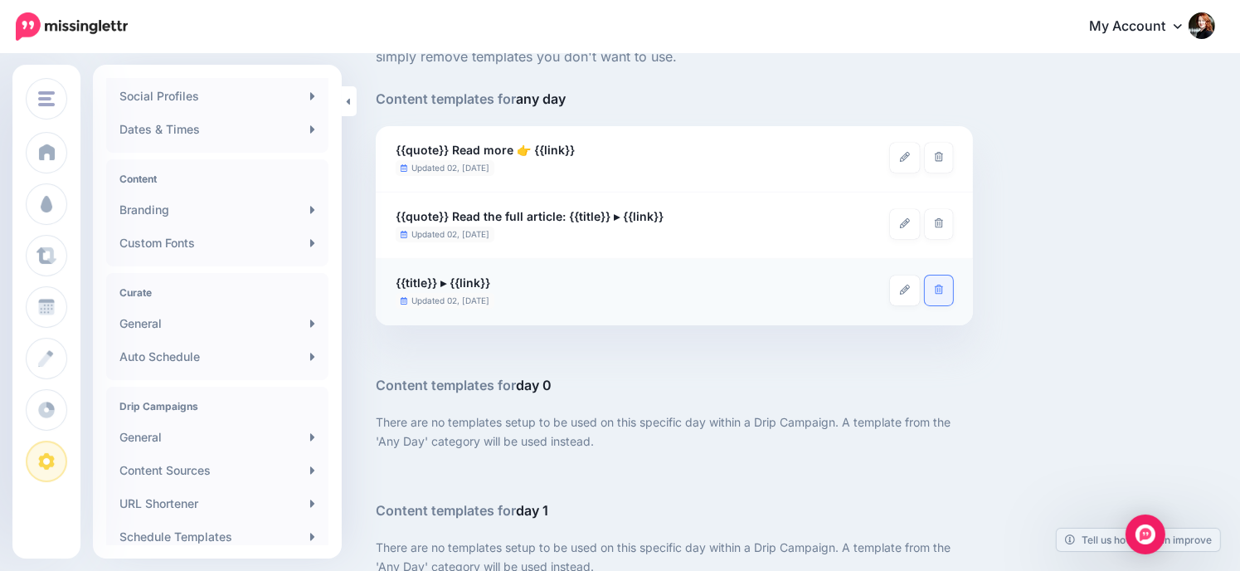
click at [939, 291] on icon at bounding box center [939, 290] width 9 height 10
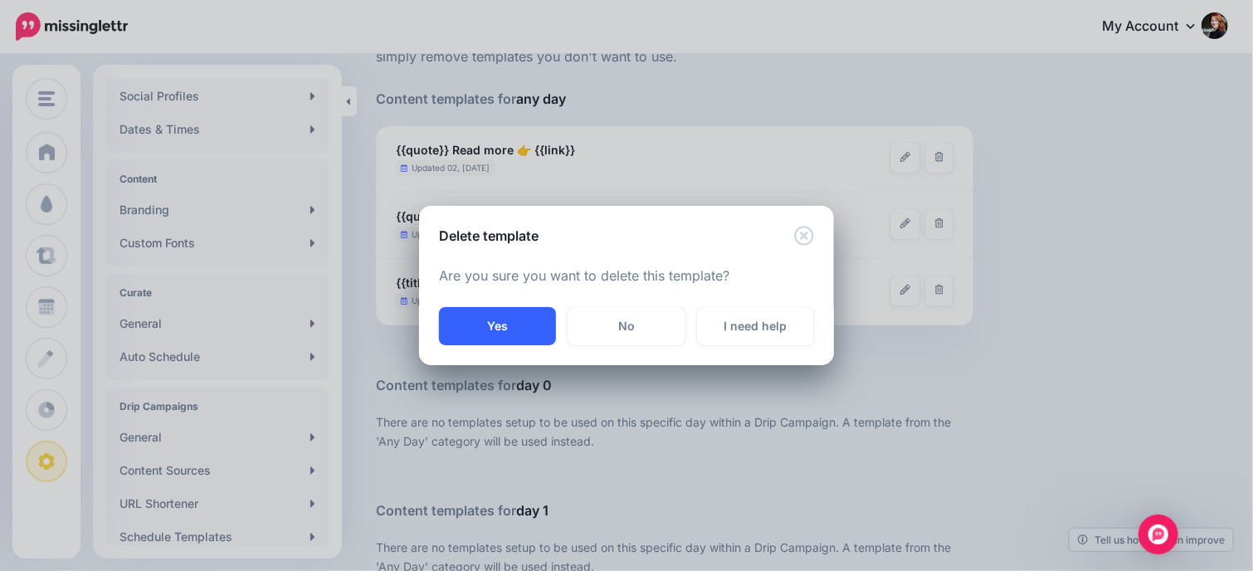
click at [490, 328] on button "Yes" at bounding box center [497, 326] width 117 height 38
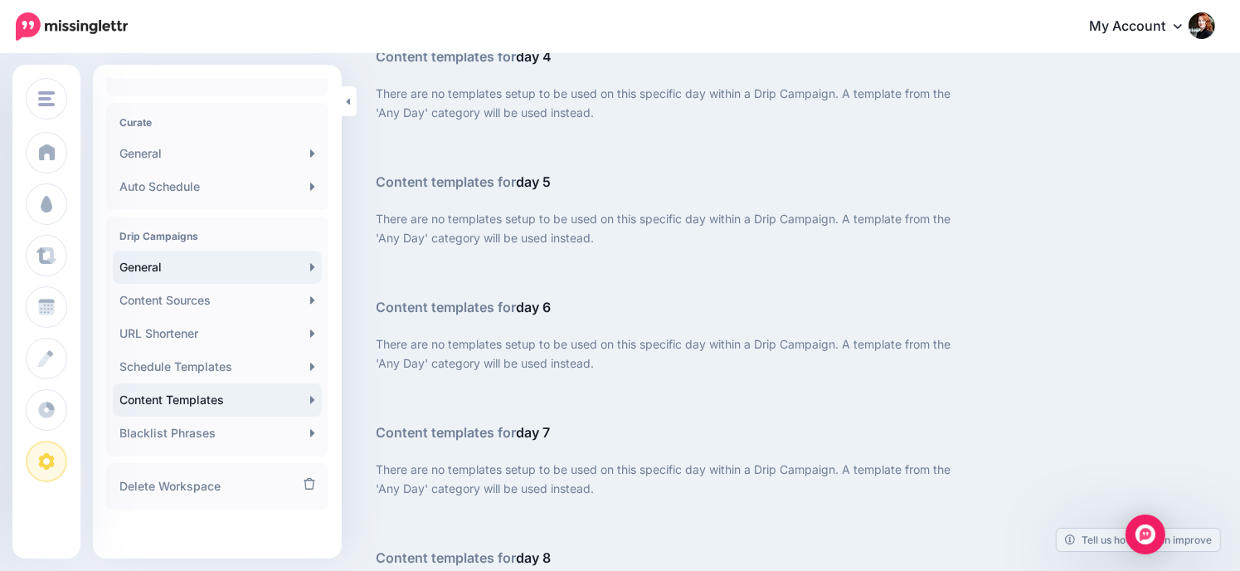
scroll to position [341, 0]
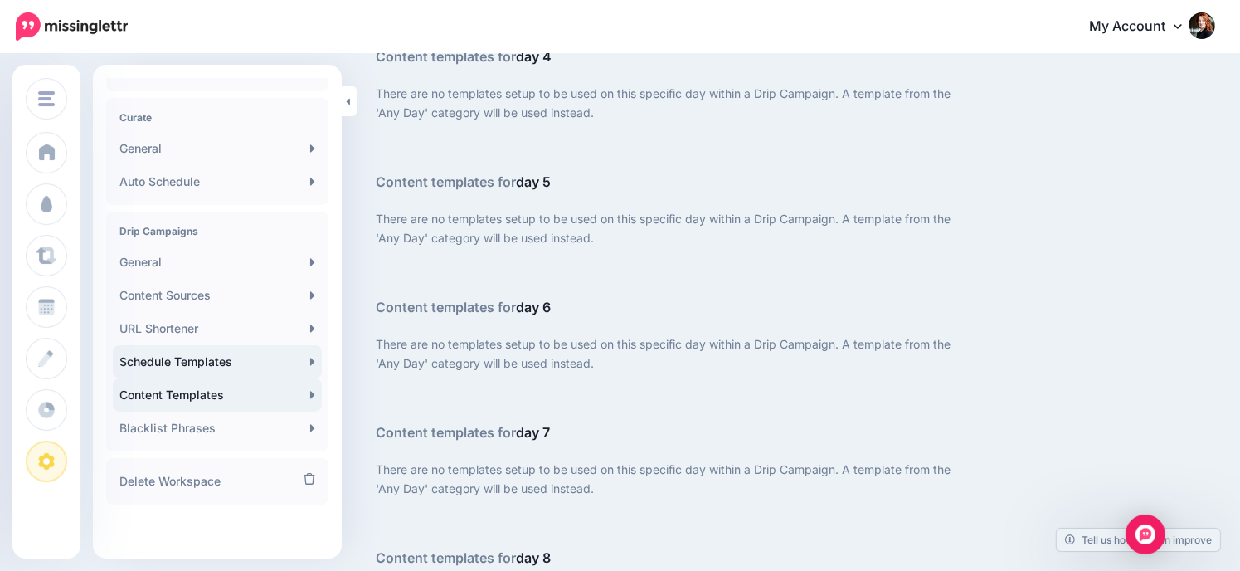
click at [194, 364] on link "Schedule Templates" at bounding box center [217, 361] width 209 height 33
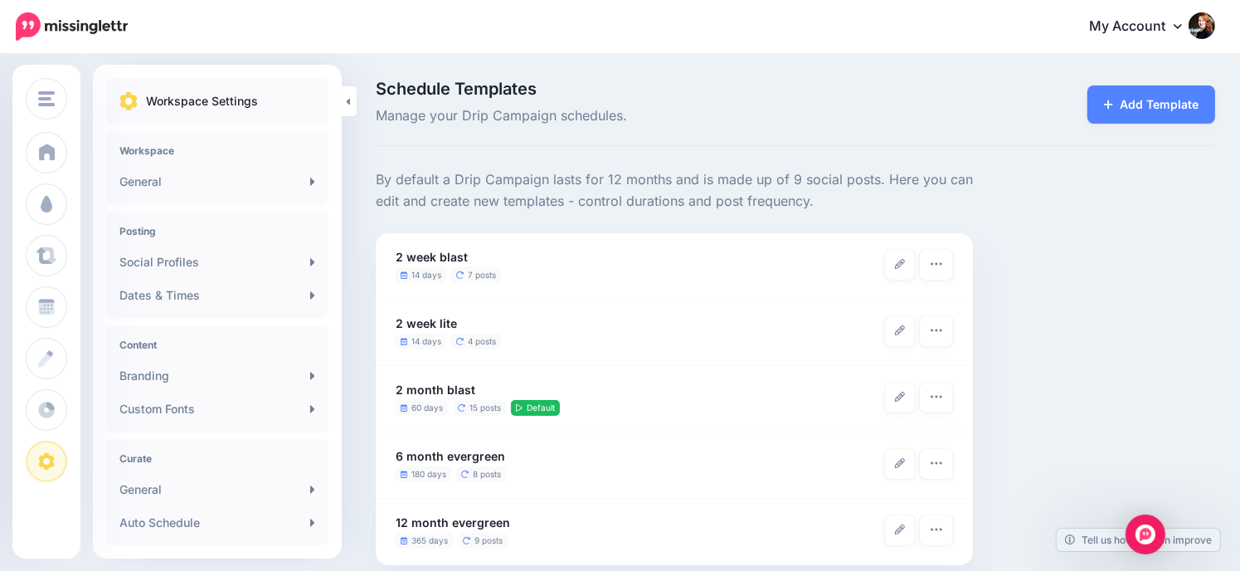
scroll to position [166, 0]
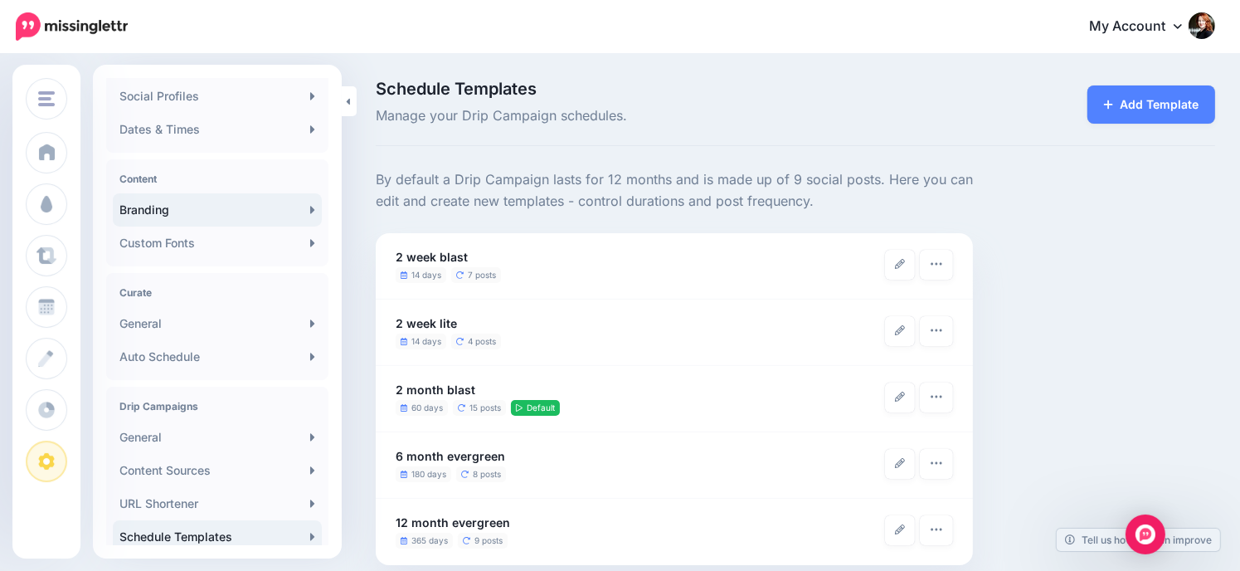
click at [178, 212] on link "Branding" at bounding box center [217, 209] width 209 height 33
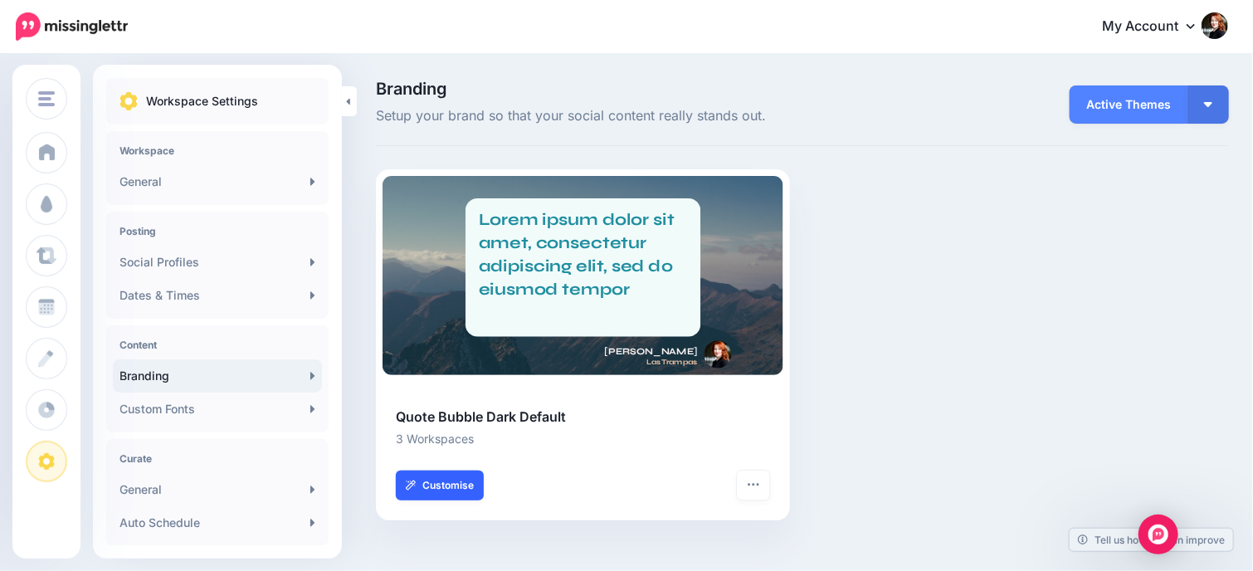
click at [465, 483] on link "Customise" at bounding box center [440, 485] width 88 height 30
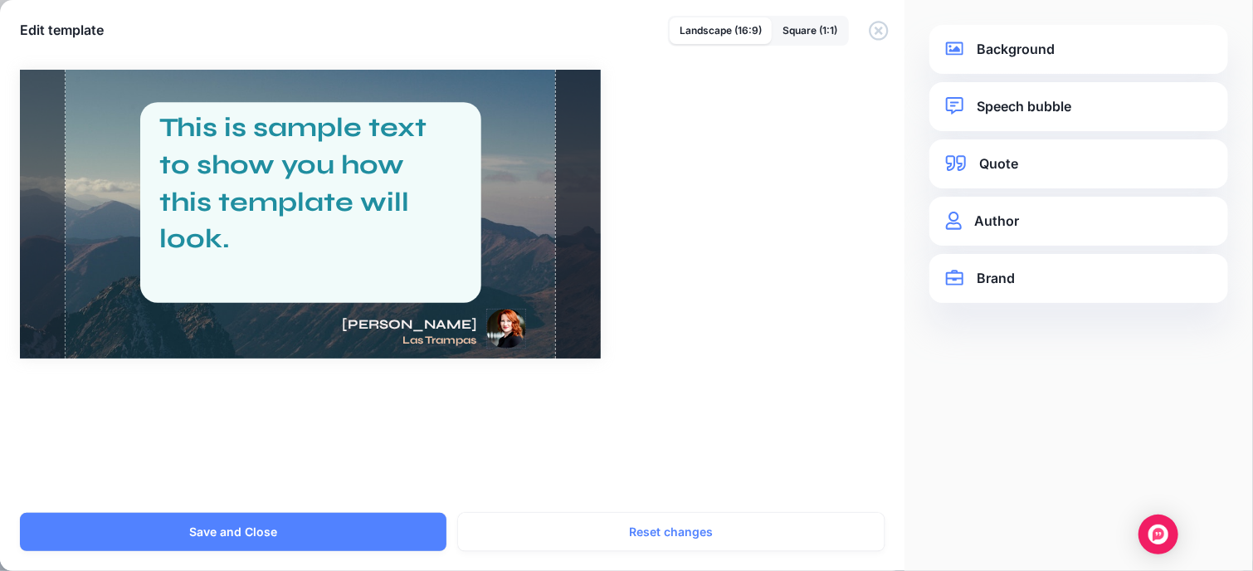
click at [509, 326] on div at bounding box center [506, 329] width 40 height 40
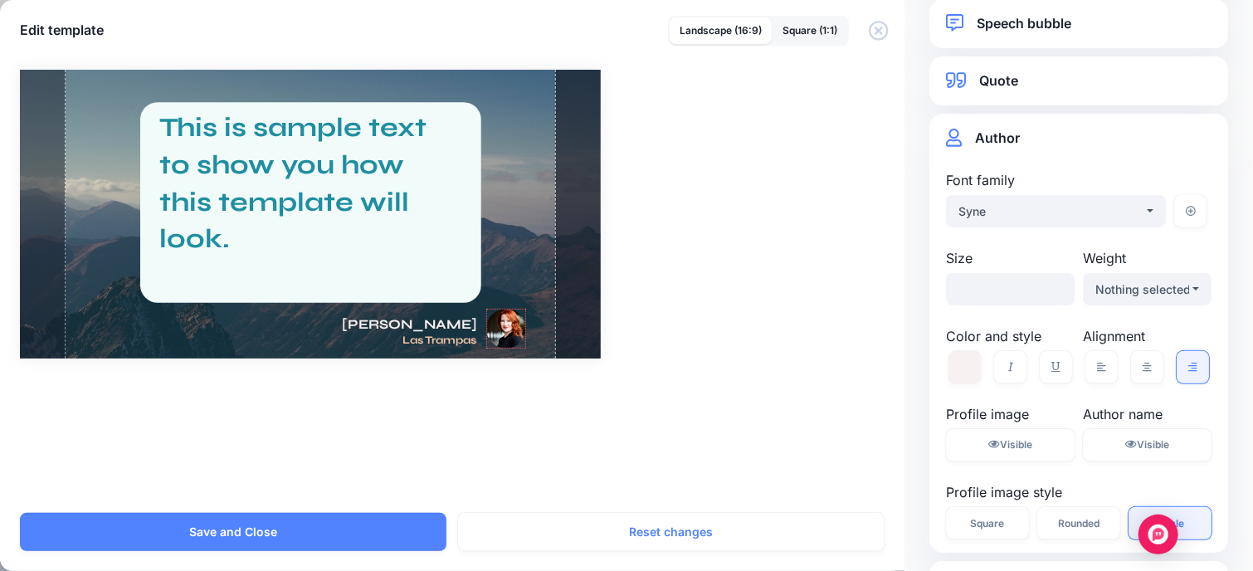
scroll to position [146, 0]
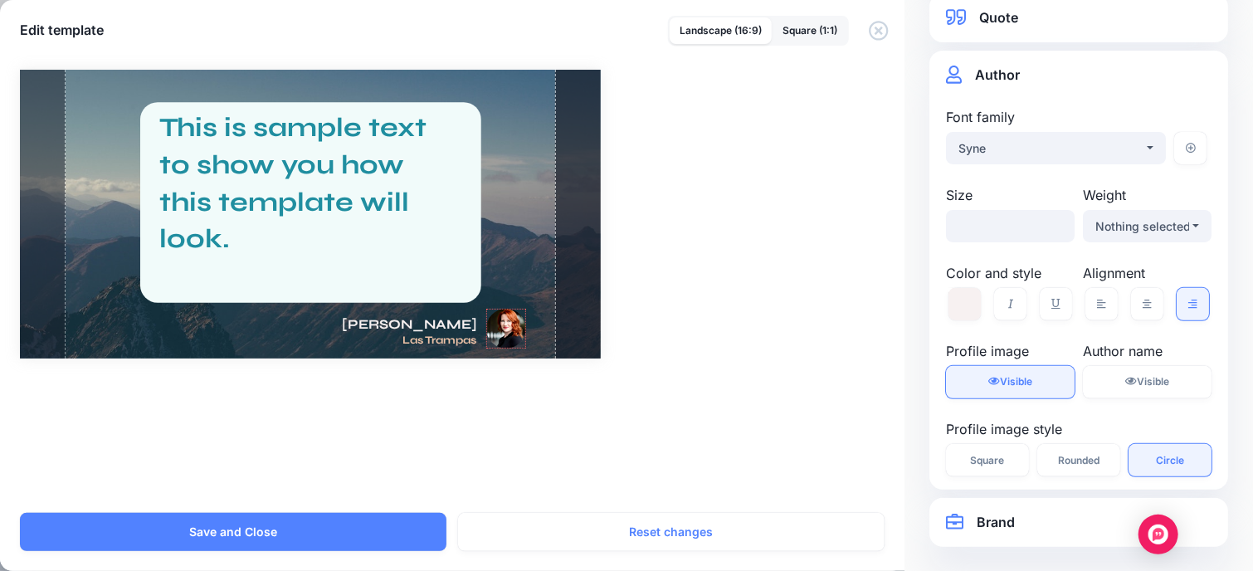
click at [1016, 387] on span "Visible" at bounding box center [1016, 382] width 32 height 12
click at [1099, 379] on link "Visible Hidden" at bounding box center [1147, 382] width 129 height 32
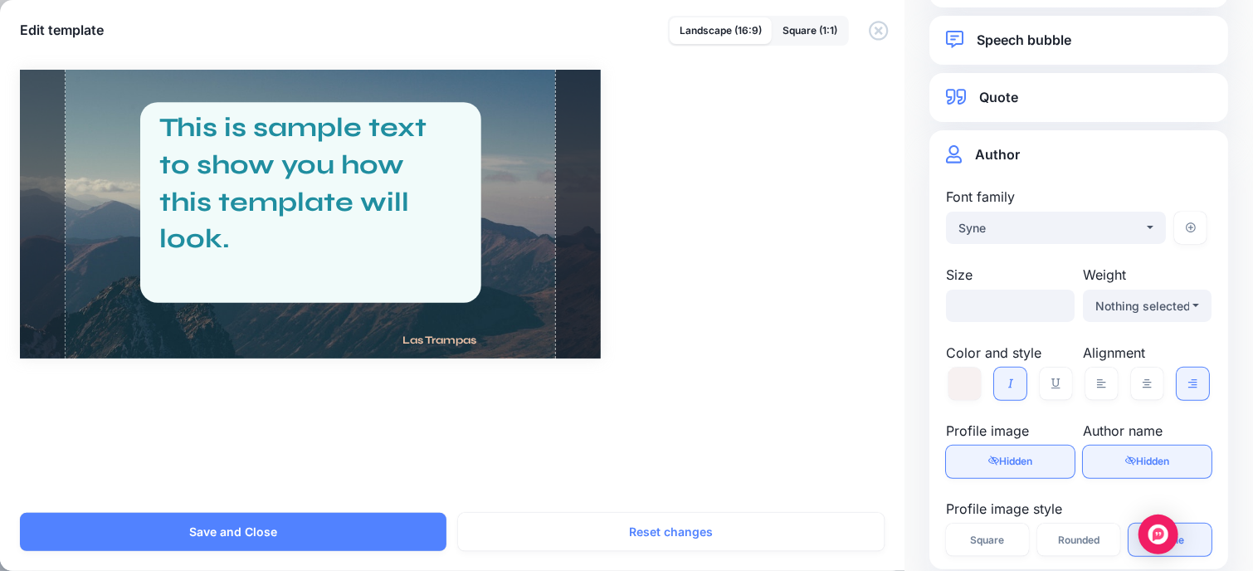
scroll to position [0, 0]
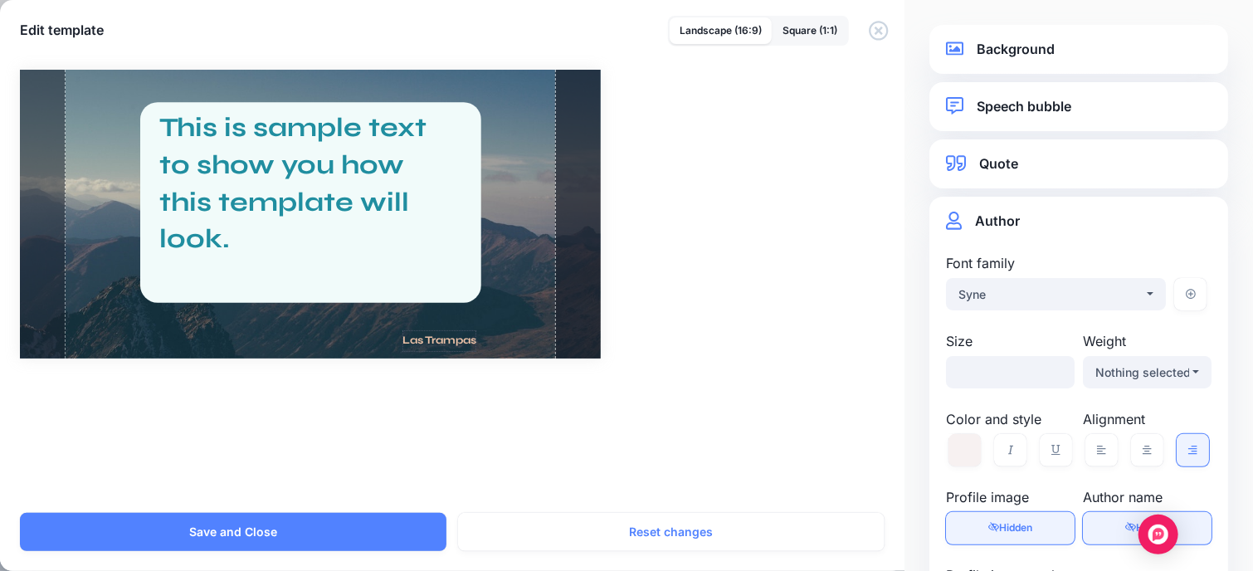
click at [462, 341] on span "Las Trampas" at bounding box center [439, 341] width 74 height 22
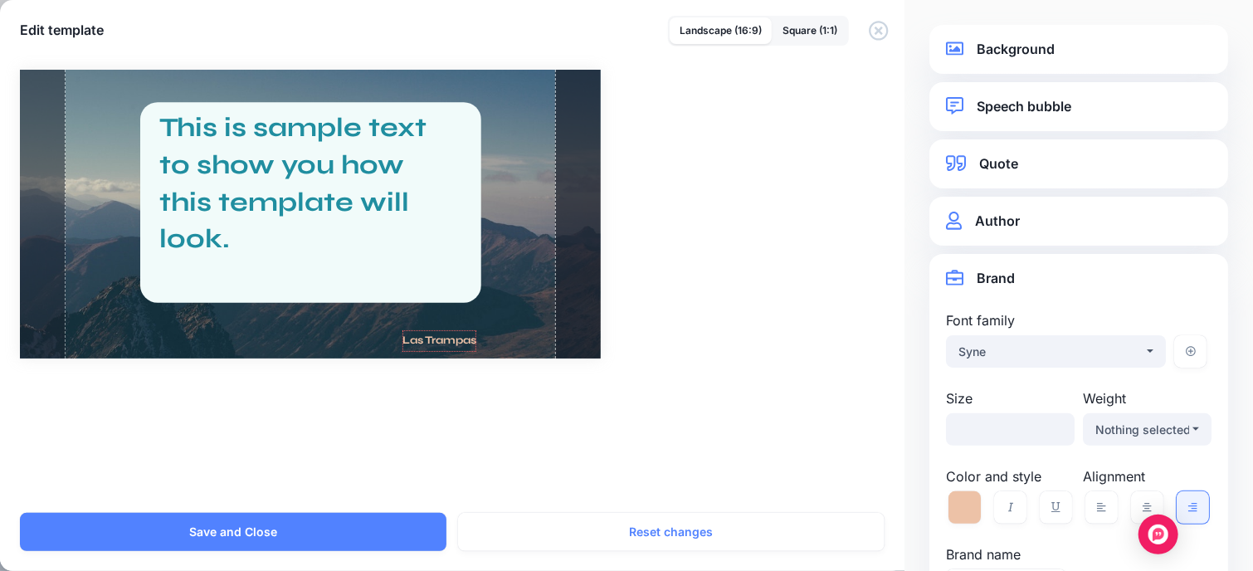
click at [1030, 222] on link "Author" at bounding box center [1079, 221] width 266 height 22
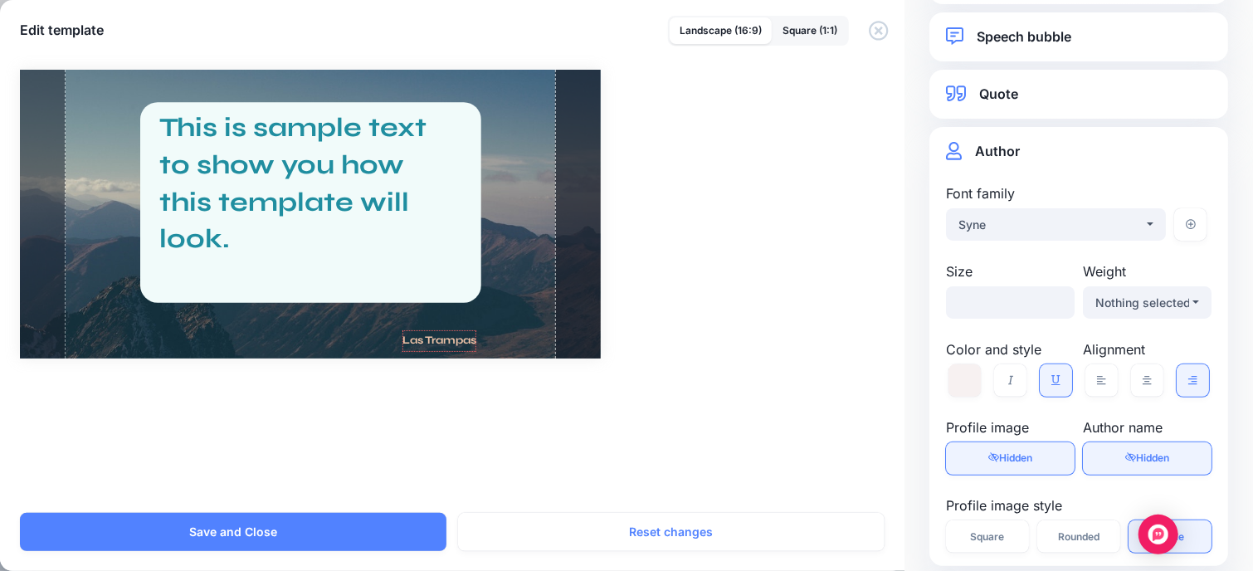
scroll to position [146, 0]
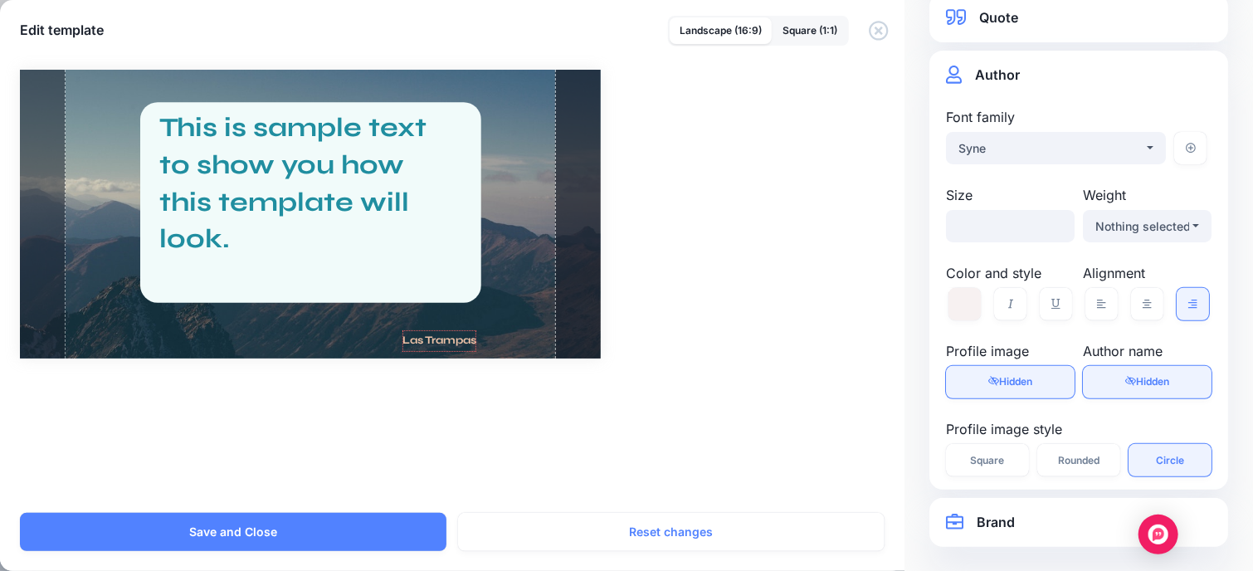
click at [1136, 378] on span "Hidden" at bounding box center [1152, 382] width 33 height 12
click at [1137, 378] on span "Visible" at bounding box center [1153, 382] width 32 height 12
click at [1042, 386] on link "Visible Hidden" at bounding box center [1010, 382] width 129 height 32
click at [1022, 387] on span "Visible" at bounding box center [1016, 382] width 32 height 12
click at [987, 521] on link "Brand" at bounding box center [1079, 522] width 266 height 22
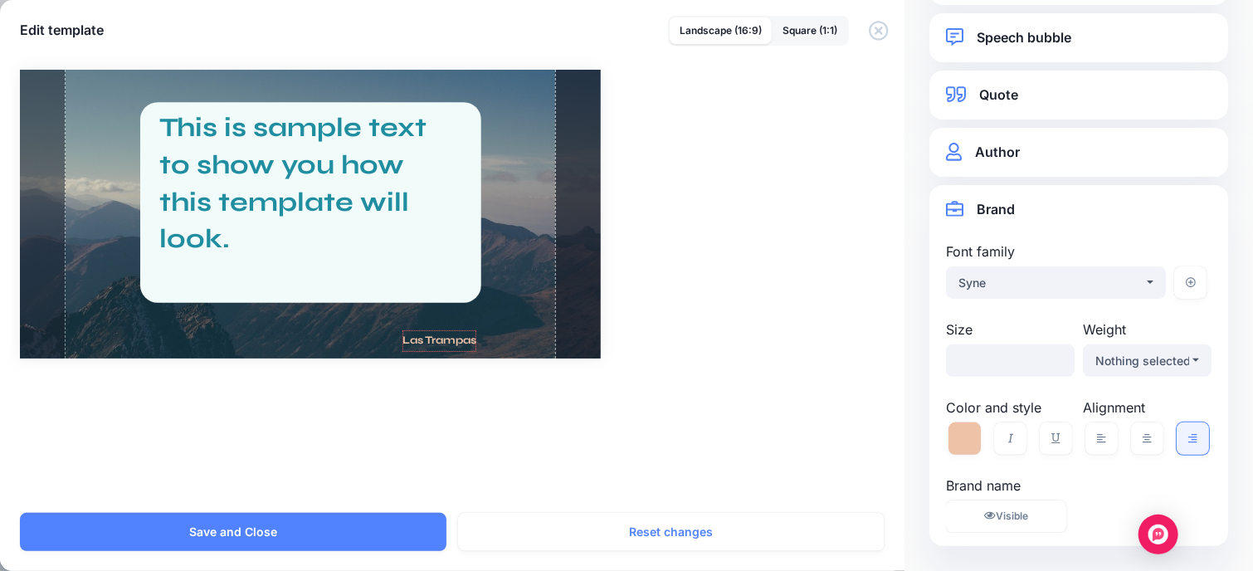
scroll to position [69, 0]
click at [1021, 517] on span "Visible" at bounding box center [1012, 516] width 32 height 12
click at [1021, 517] on span "Hidden" at bounding box center [1011, 516] width 33 height 12
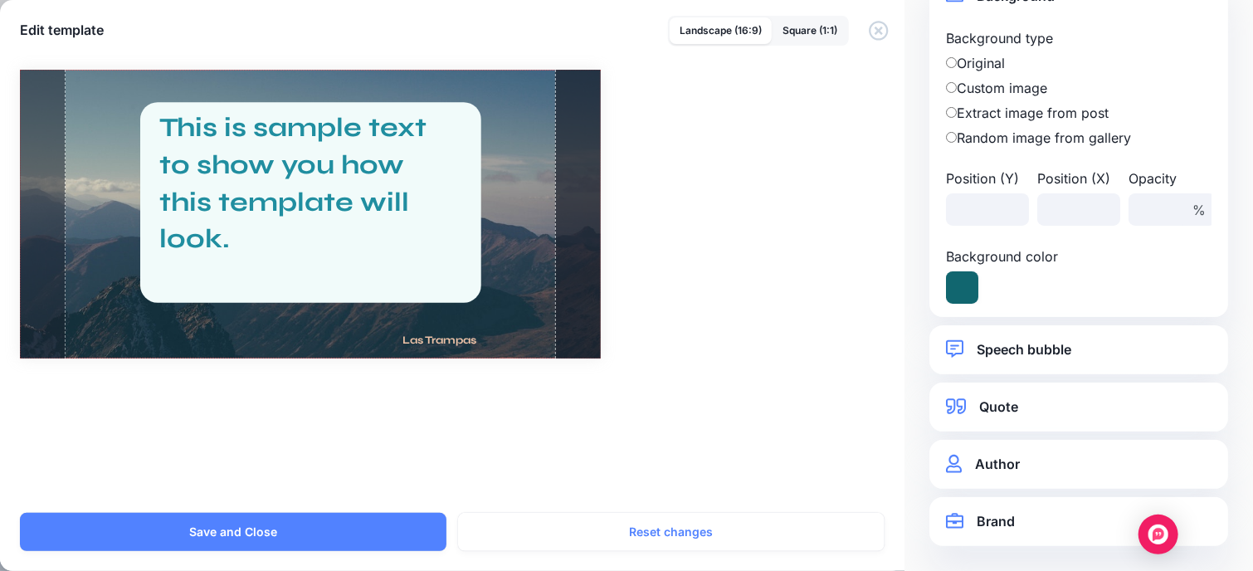
click at [485, 85] on div at bounding box center [310, 214] width 581 height 289
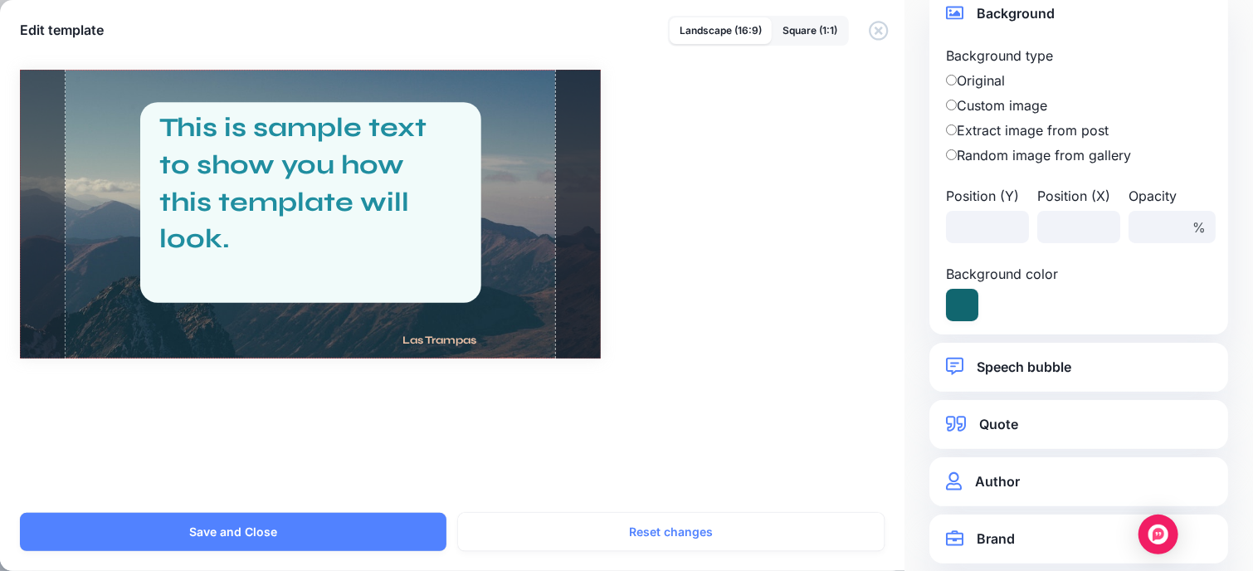
scroll to position [53, 0]
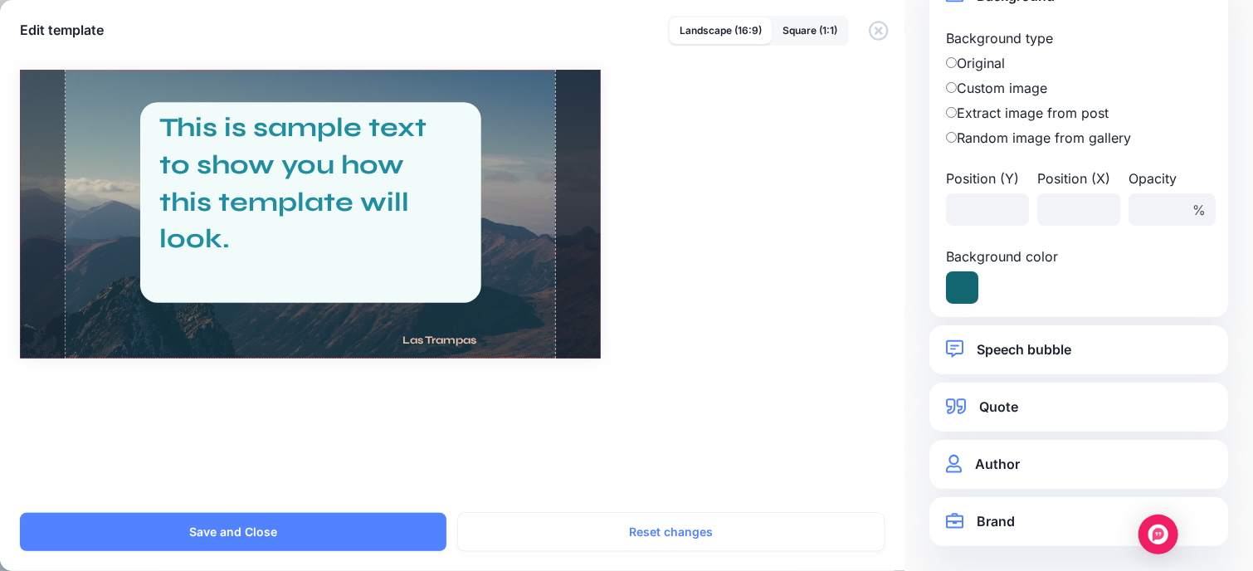
click at [945, 517] on div "**********" at bounding box center [1078, 521] width 299 height 49
click at [947, 514] on icon at bounding box center [954, 520] width 17 height 17
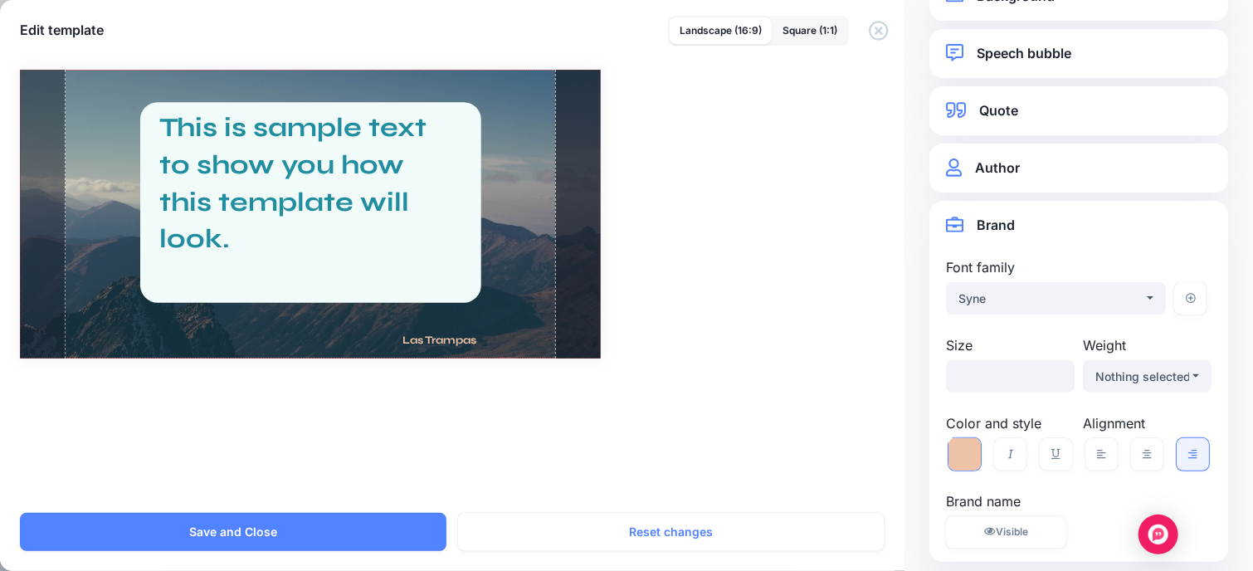
click at [959, 453] on icon at bounding box center [964, 454] width 32 height 32
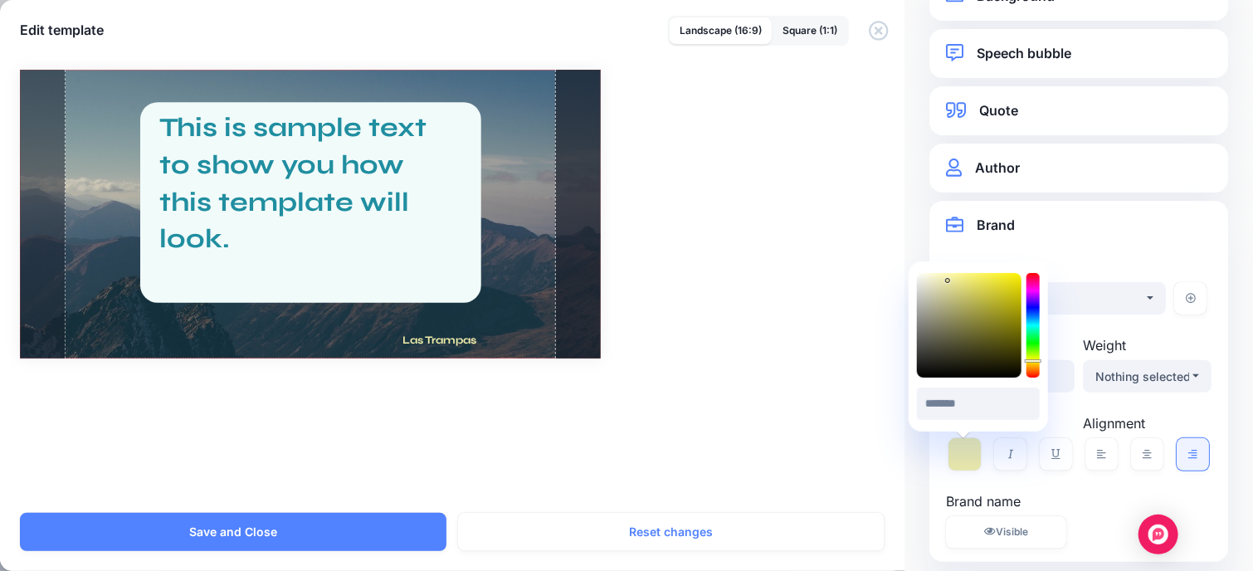
click at [1034, 361] on div at bounding box center [1032, 325] width 13 height 105
drag, startPoint x: 1006, startPoint y: 314, endPoint x: 1006, endPoint y: 285, distance: 29.9
click at [1006, 285] on div at bounding box center [969, 325] width 105 height 105
type input "*******"
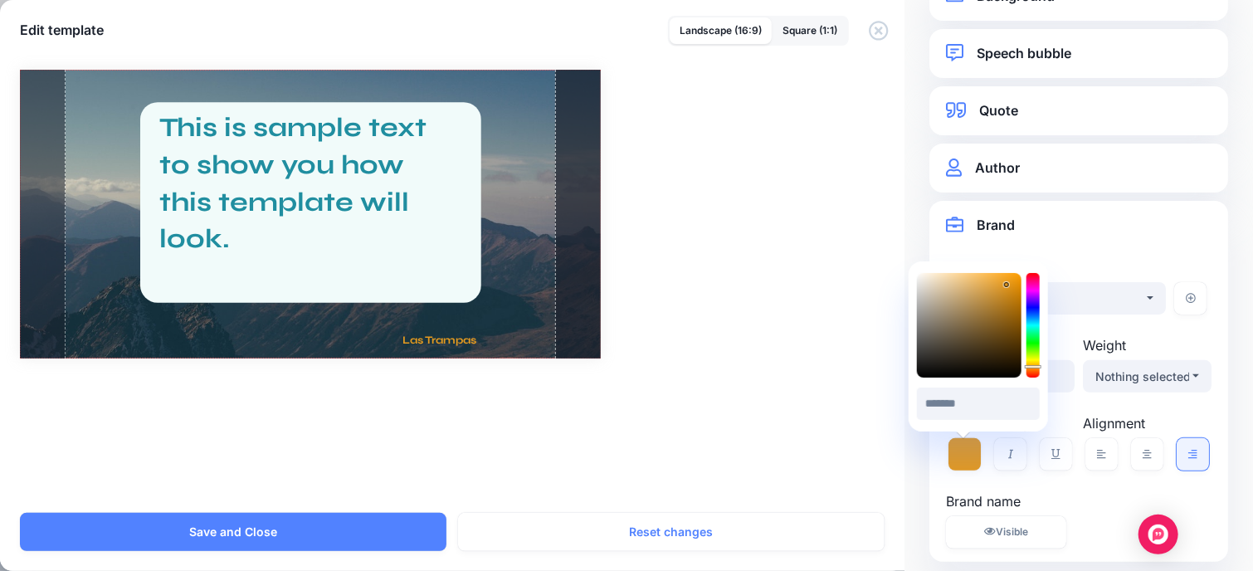
click at [1034, 367] on div at bounding box center [1032, 325] width 13 height 105
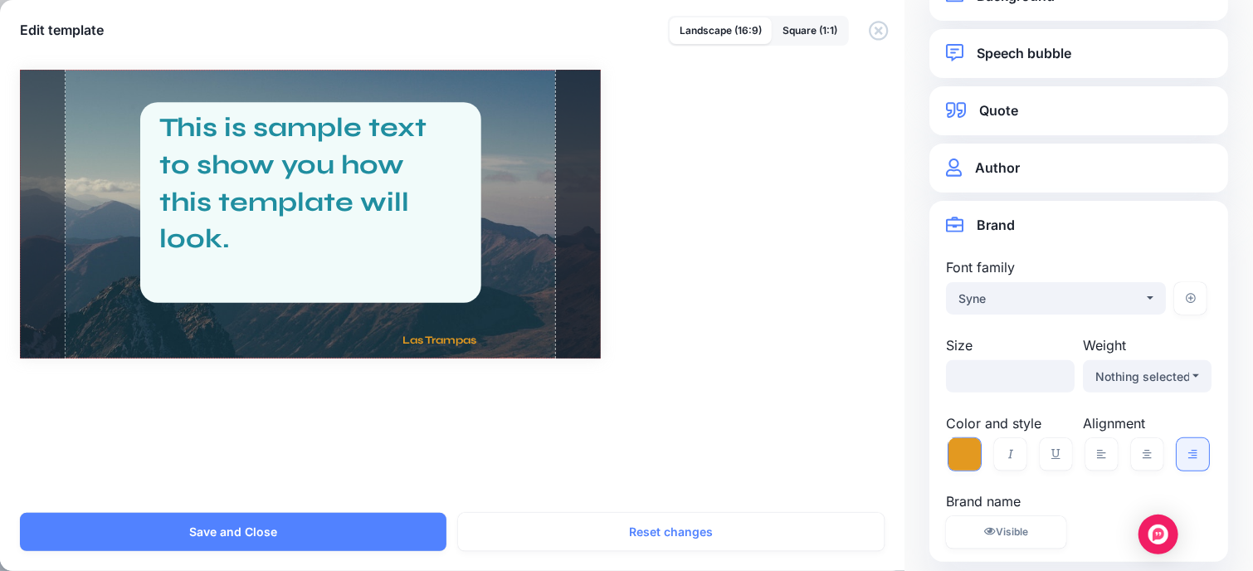
click at [973, 457] on icon at bounding box center [964, 454] width 32 height 32
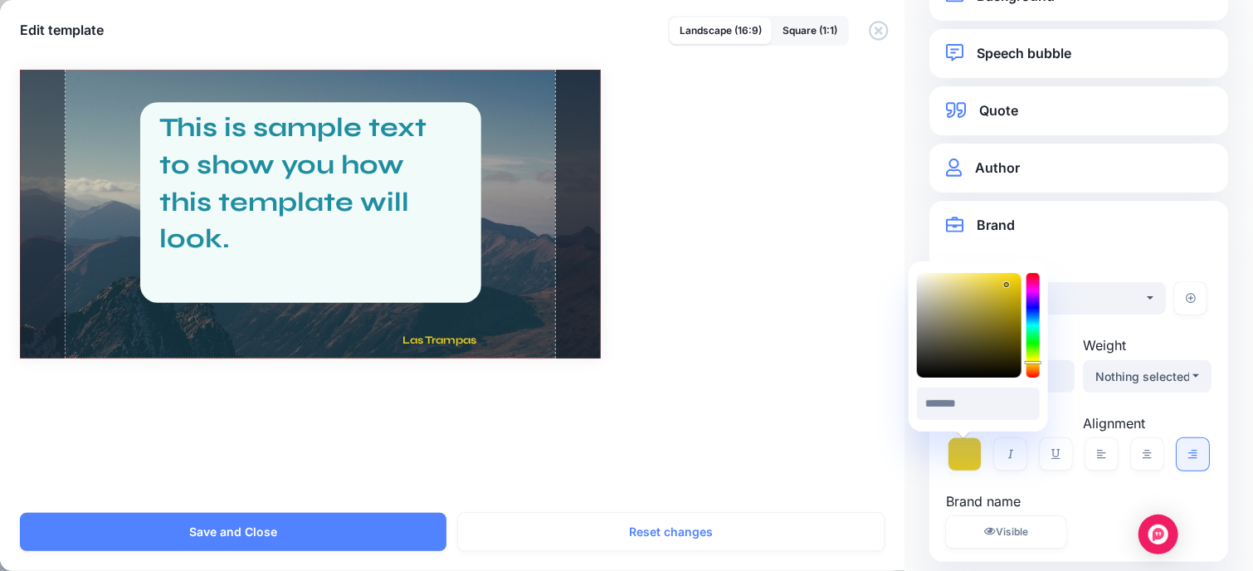
type input "*******"
click at [1032, 365] on icon at bounding box center [1033, 364] width 17 height 3
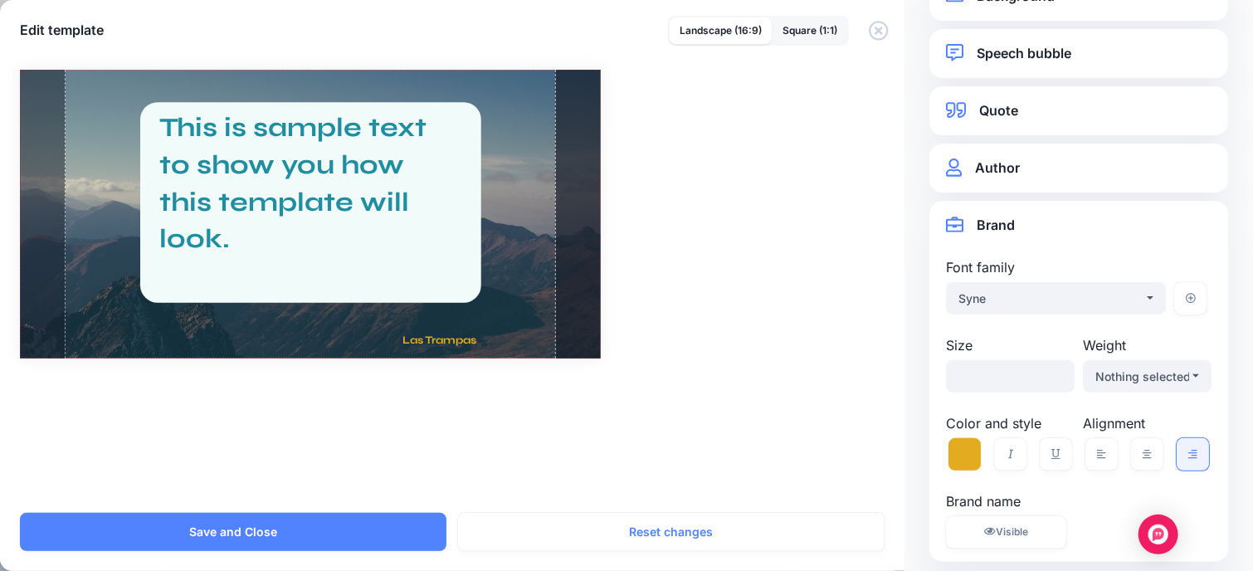
scroll to position [69, 0]
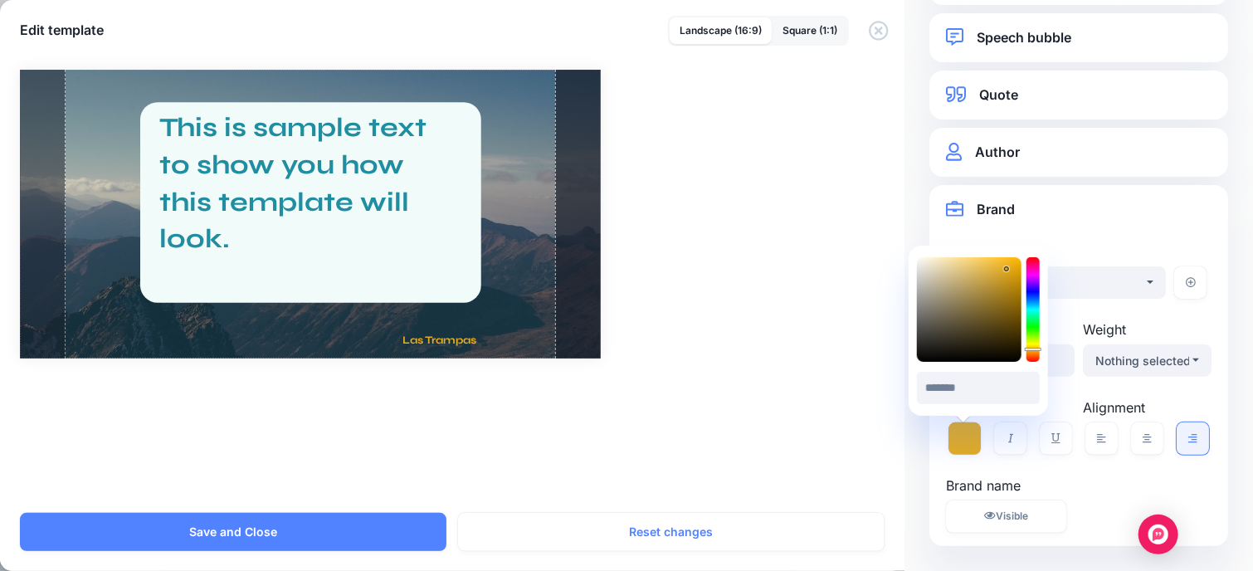
click at [1049, 154] on link "Author" at bounding box center [1079, 152] width 266 height 22
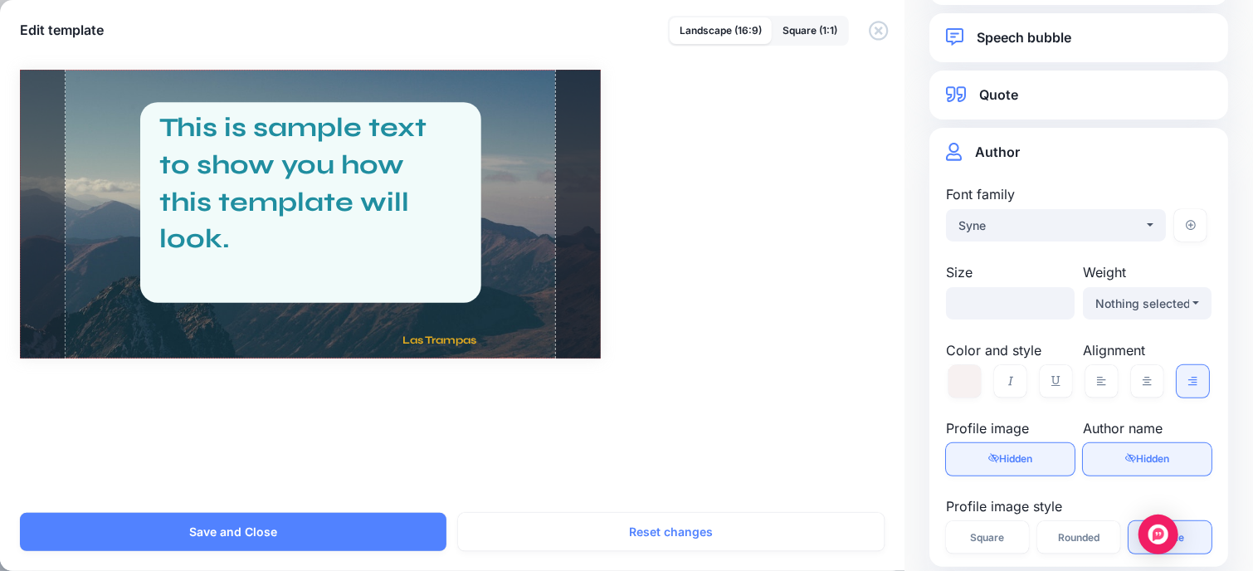
click at [1049, 154] on link "Author" at bounding box center [1079, 152] width 266 height 22
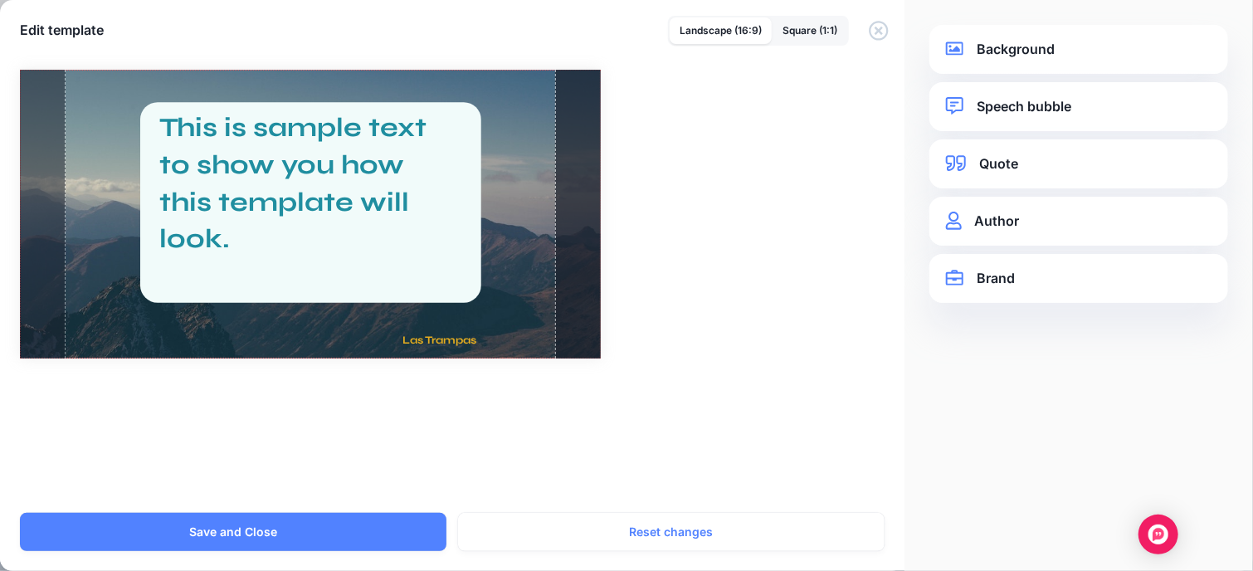
scroll to position [0, 0]
click at [1004, 163] on link "Quote" at bounding box center [1079, 164] width 266 height 22
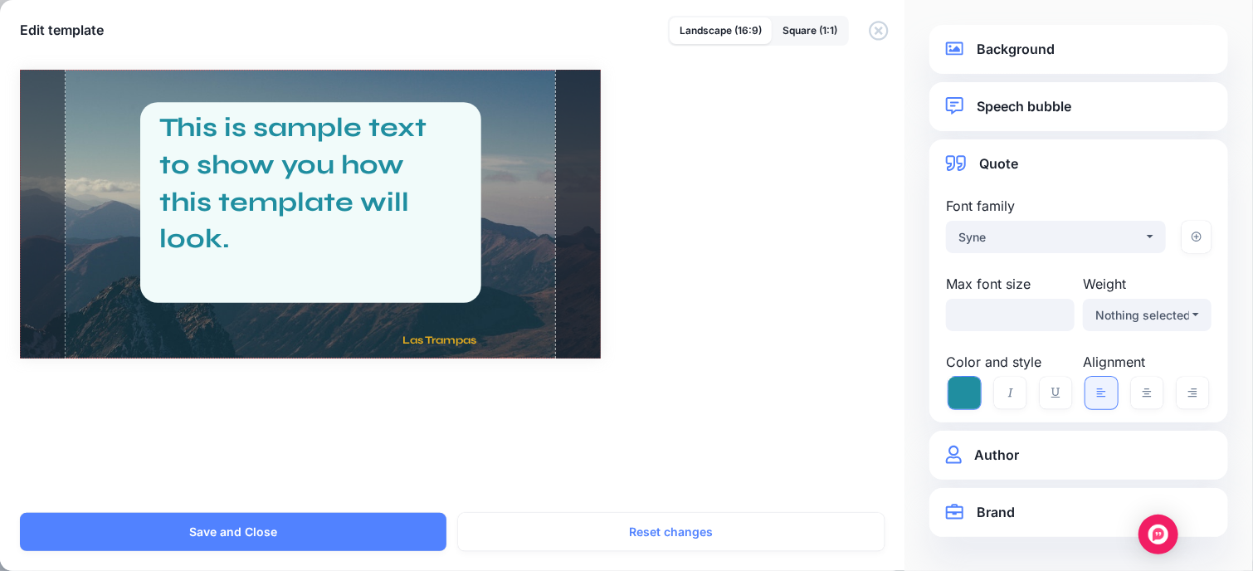
click at [958, 389] on icon at bounding box center [964, 393] width 32 height 32
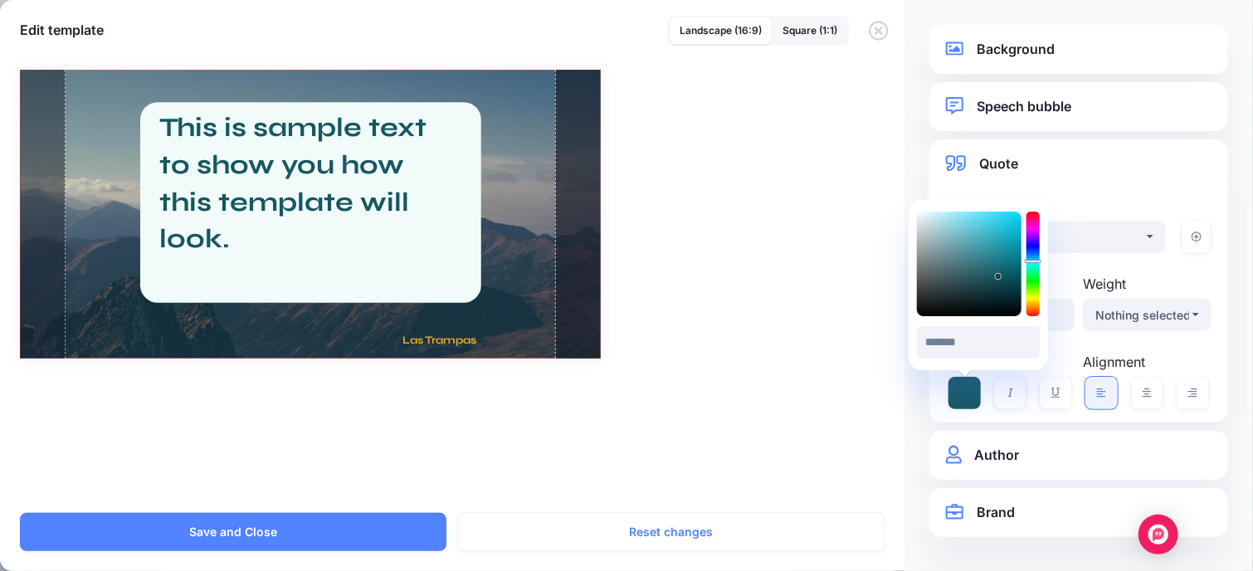
type input "*******"
drag, startPoint x: 999, startPoint y: 254, endPoint x: 998, endPoint y: 285, distance: 30.7
click at [998, 285] on div at bounding box center [969, 264] width 105 height 105
click at [1095, 171] on link "Quote" at bounding box center [1079, 164] width 266 height 22
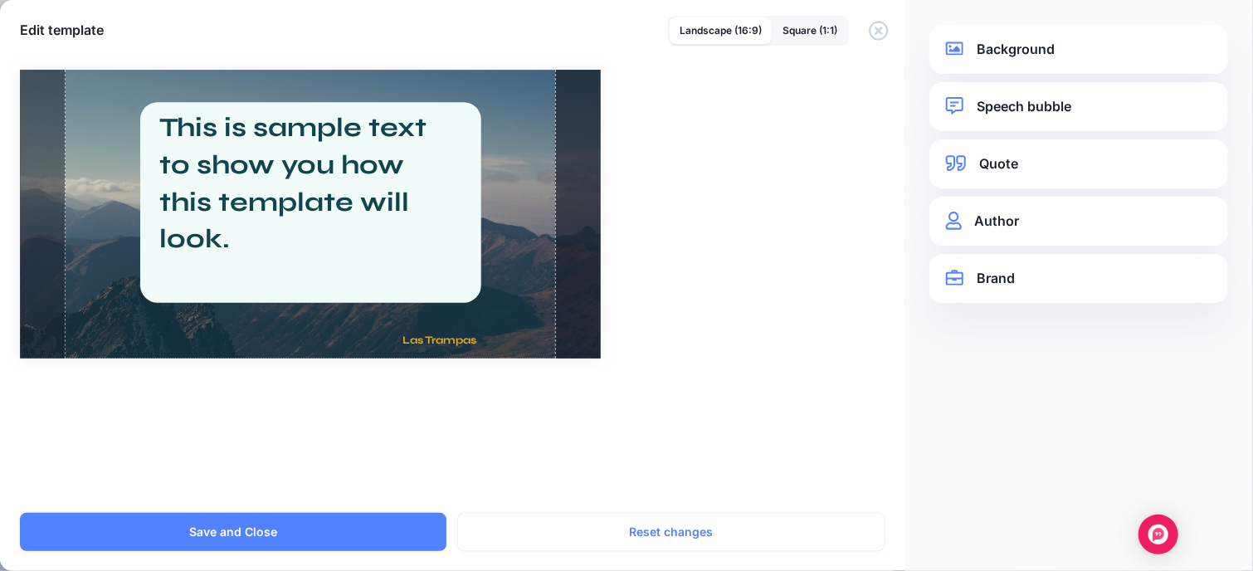
click at [1010, 45] on link "Background" at bounding box center [1079, 49] width 266 height 22
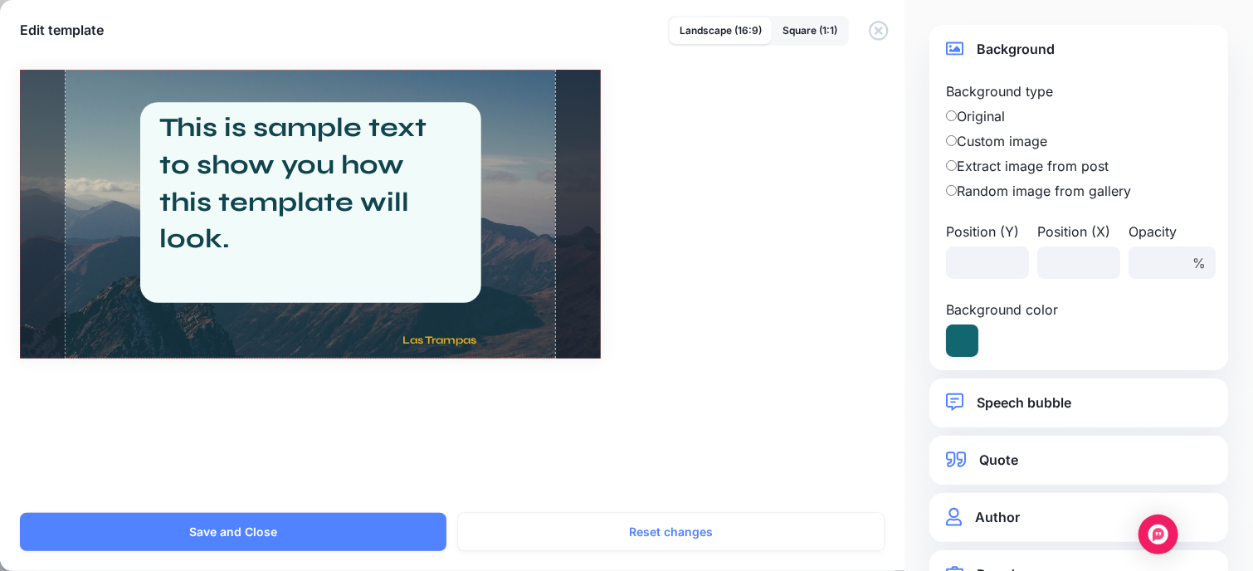
click at [1002, 142] on label "Custom image" at bounding box center [1079, 141] width 266 height 20
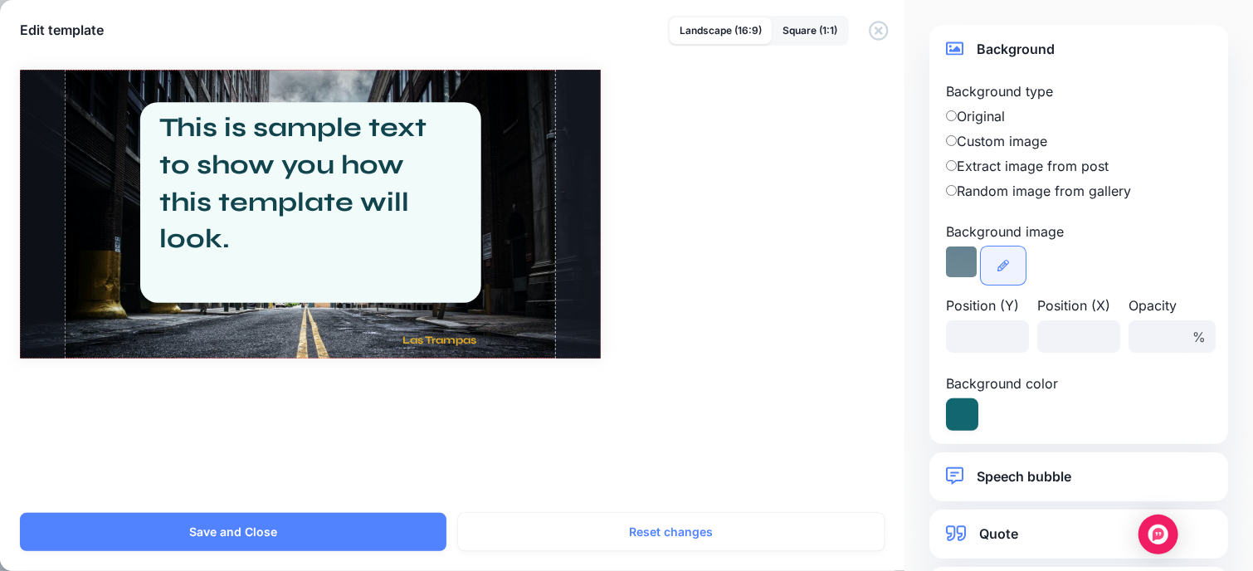
click at [999, 266] on icon at bounding box center [1003, 266] width 12 height 12
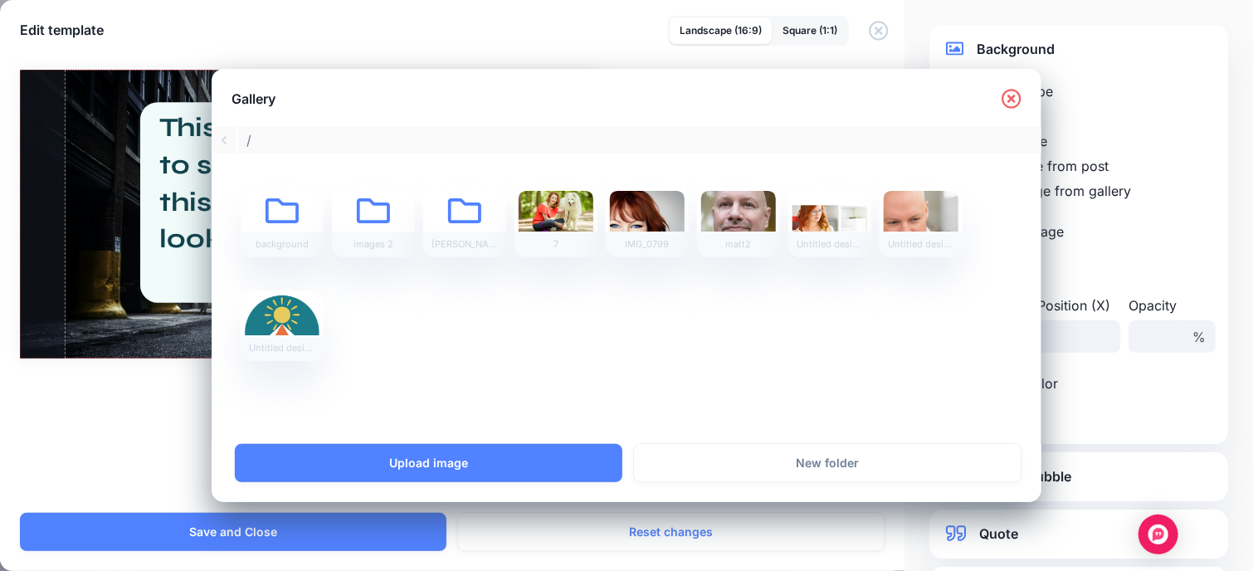
click at [1006, 96] on icon at bounding box center [1012, 99] width 20 height 20
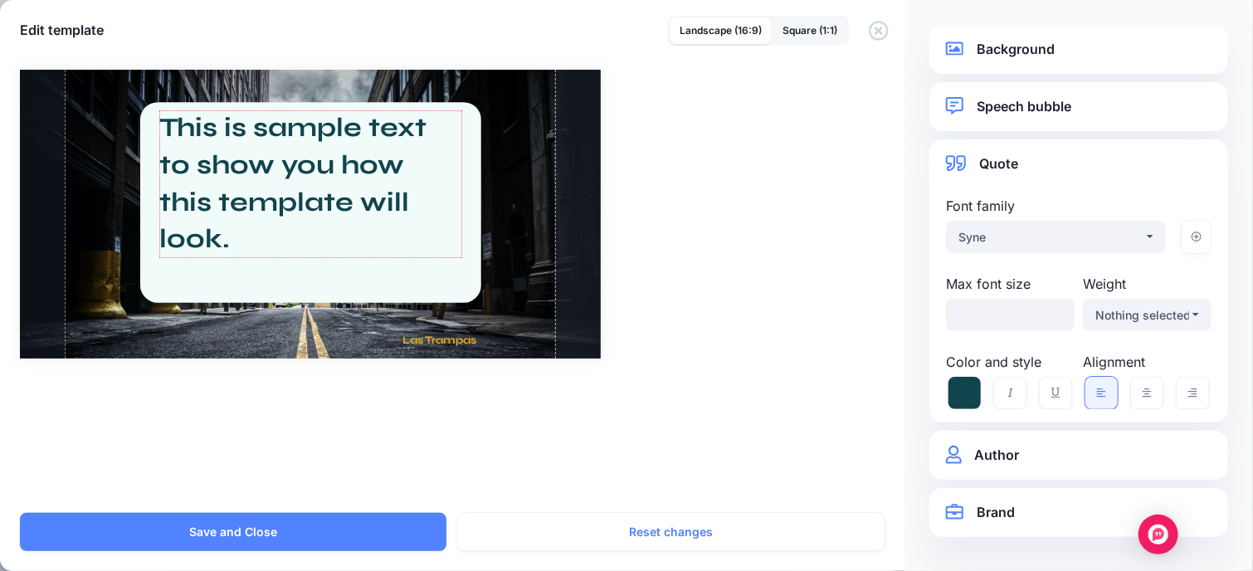
click at [389, 214] on div "This is sample text to show you how this template will look." at bounding box center [310, 184] width 303 height 149
click at [383, 229] on div "This is sample text to show you how this template will look." at bounding box center [310, 184] width 303 height 149
click at [385, 228] on div "This is sample text to show you how this template will look." at bounding box center [310, 184] width 303 height 149
click at [540, 203] on div at bounding box center [310, 214] width 581 height 289
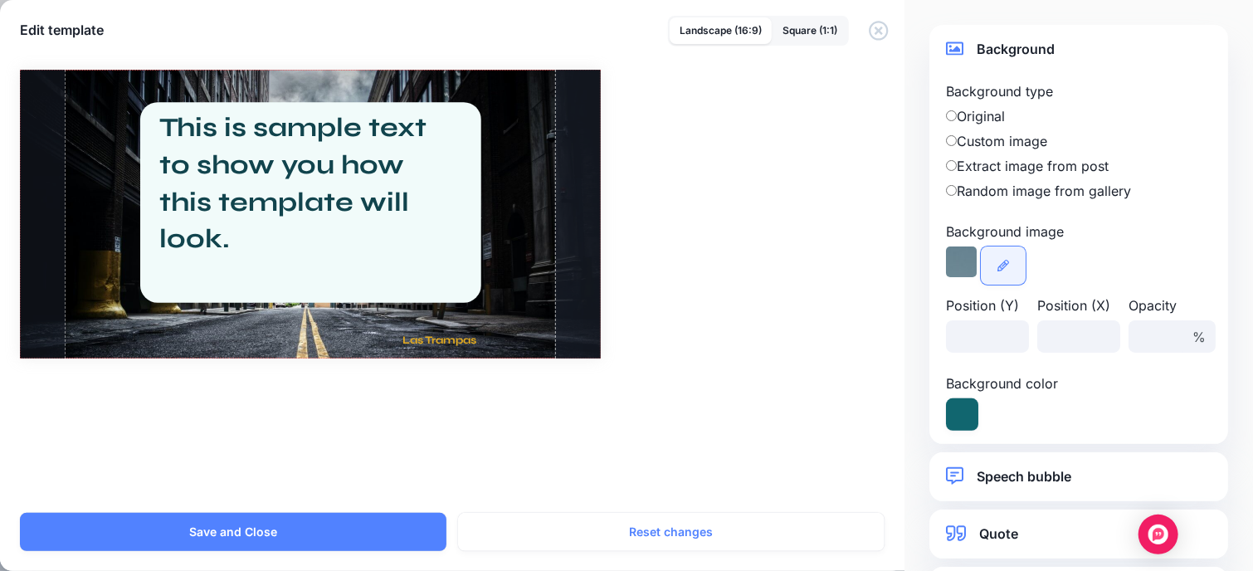
click at [1009, 260] on link at bounding box center [1003, 265] width 45 height 38
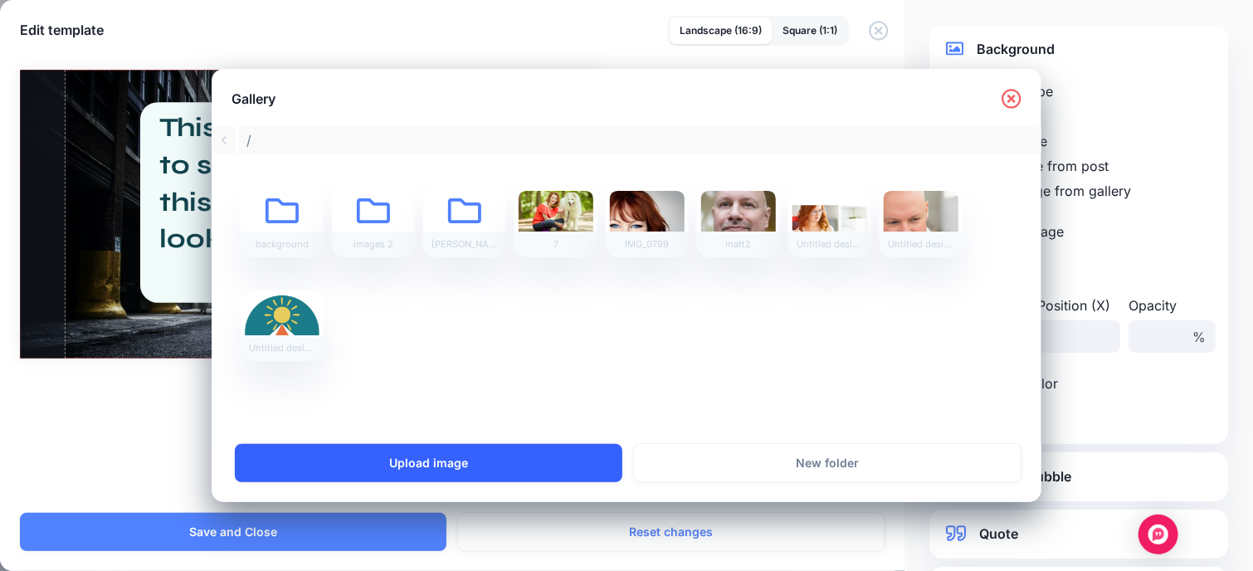
click at [458, 461] on link "Upload image" at bounding box center [428, 463] width 387 height 38
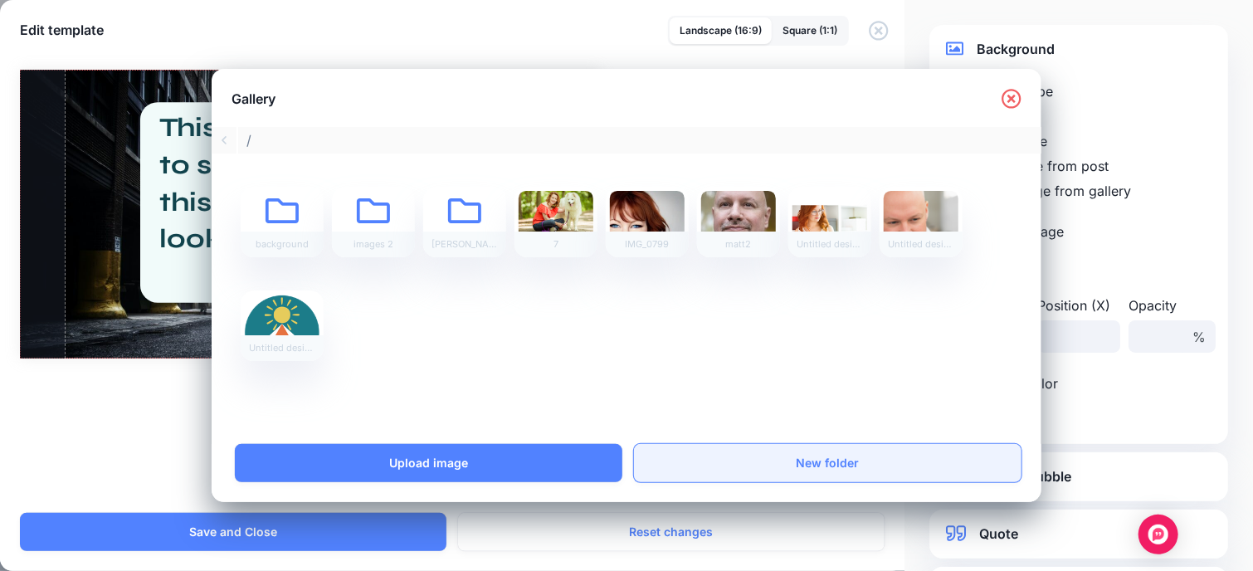
click at [850, 455] on link "New folder" at bounding box center [827, 463] width 387 height 38
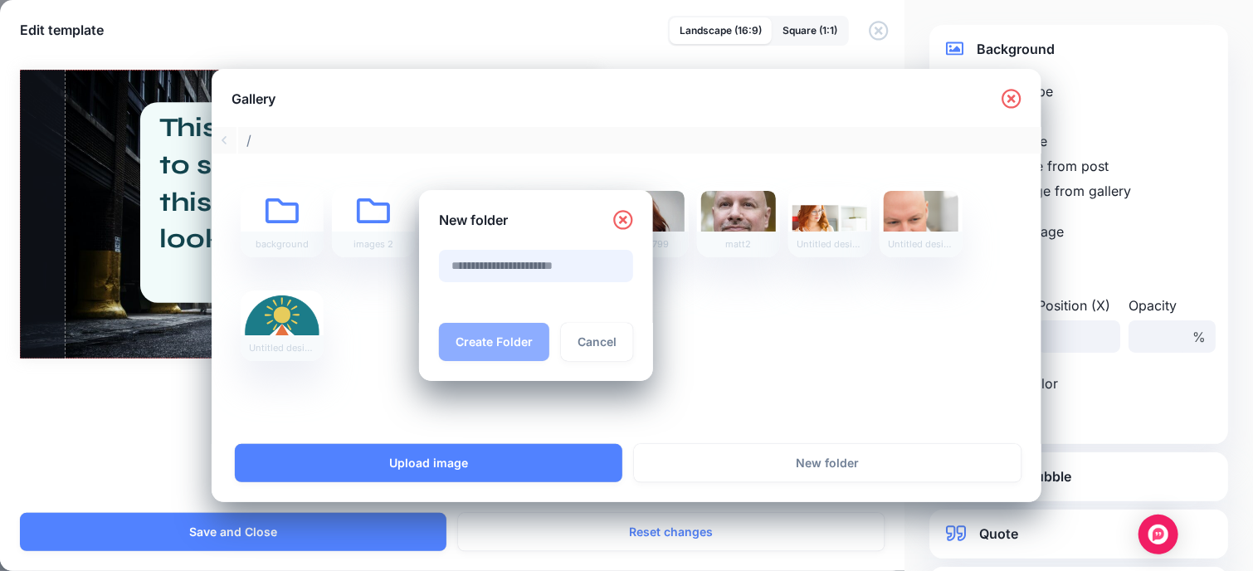
click at [541, 269] on input "text" at bounding box center [536, 266] width 194 height 32
type input "**********"
click at [439, 323] on button "Create Folder" at bounding box center [494, 342] width 110 height 38
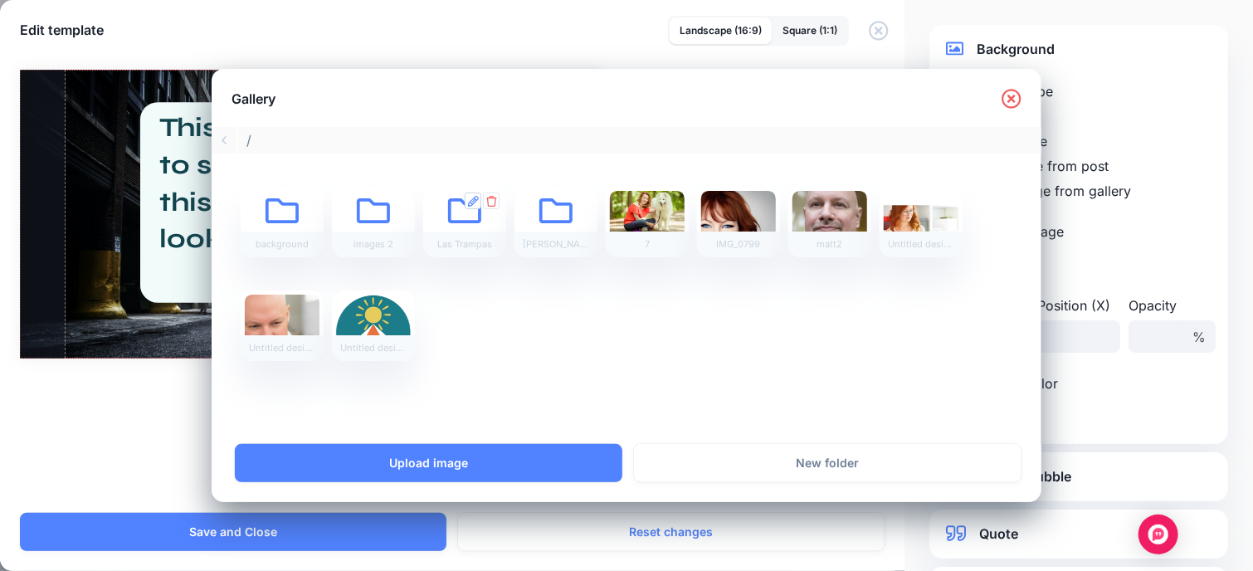
click at [480, 207] on link at bounding box center [473, 201] width 17 height 17
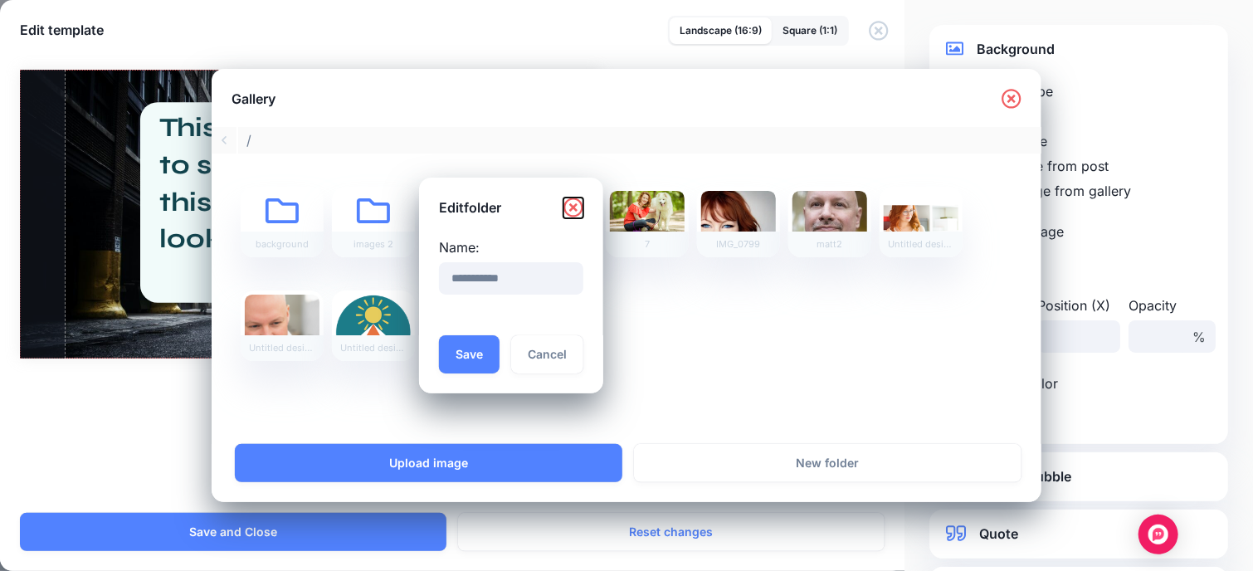
click at [583, 205] on icon "Close" at bounding box center [573, 207] width 20 height 20
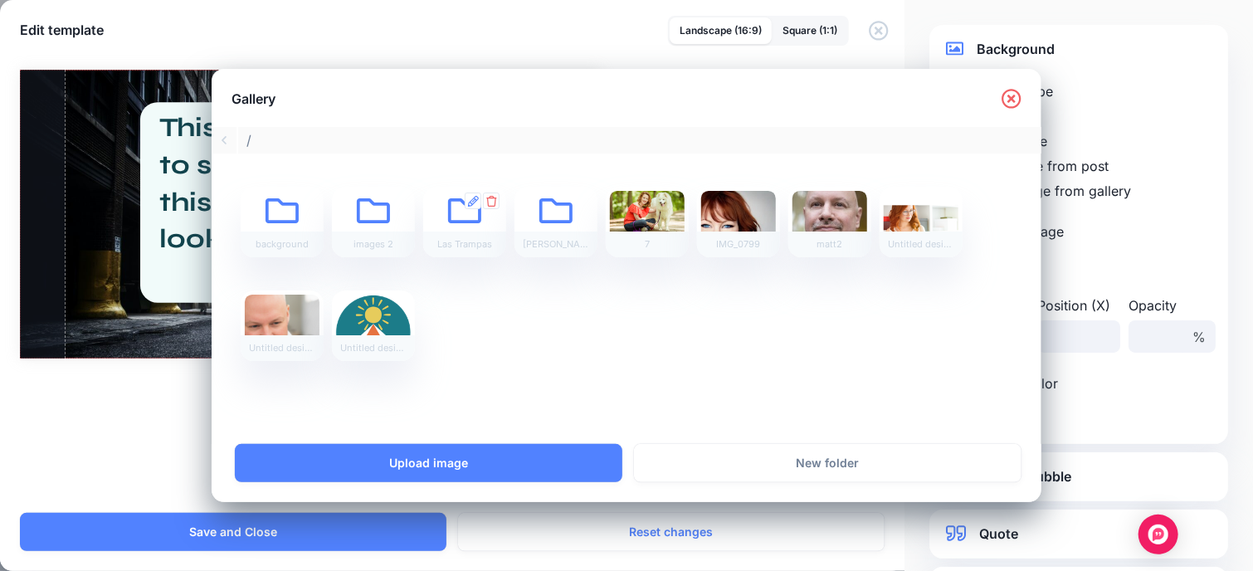
click at [465, 219] on icon at bounding box center [464, 223] width 33 height 33
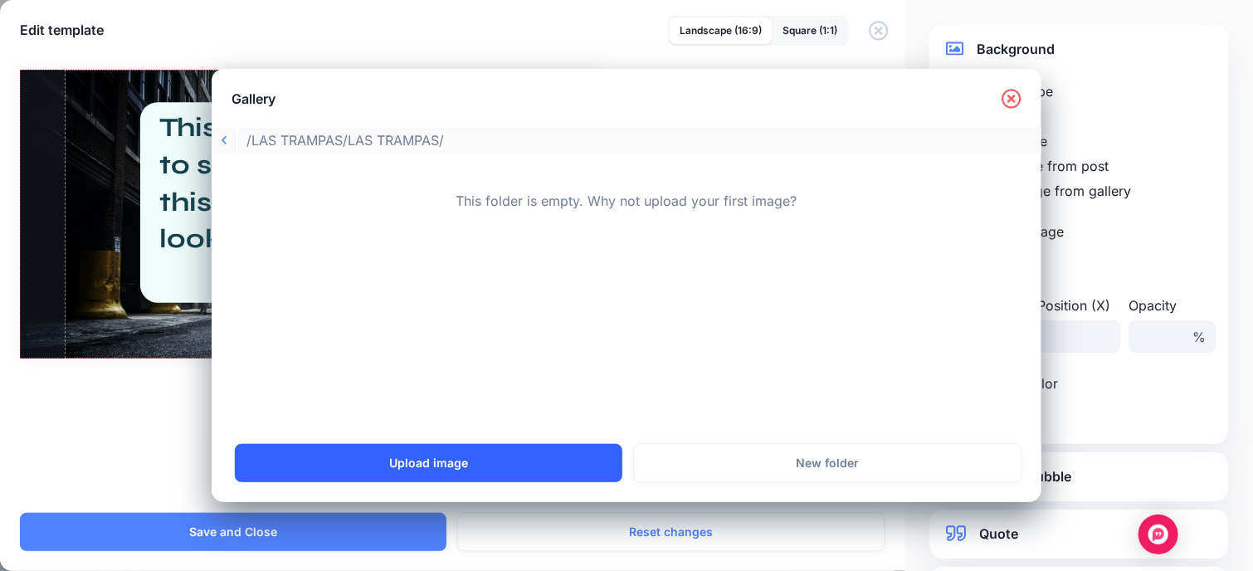
click at [482, 457] on link "Upload image" at bounding box center [428, 463] width 387 height 38
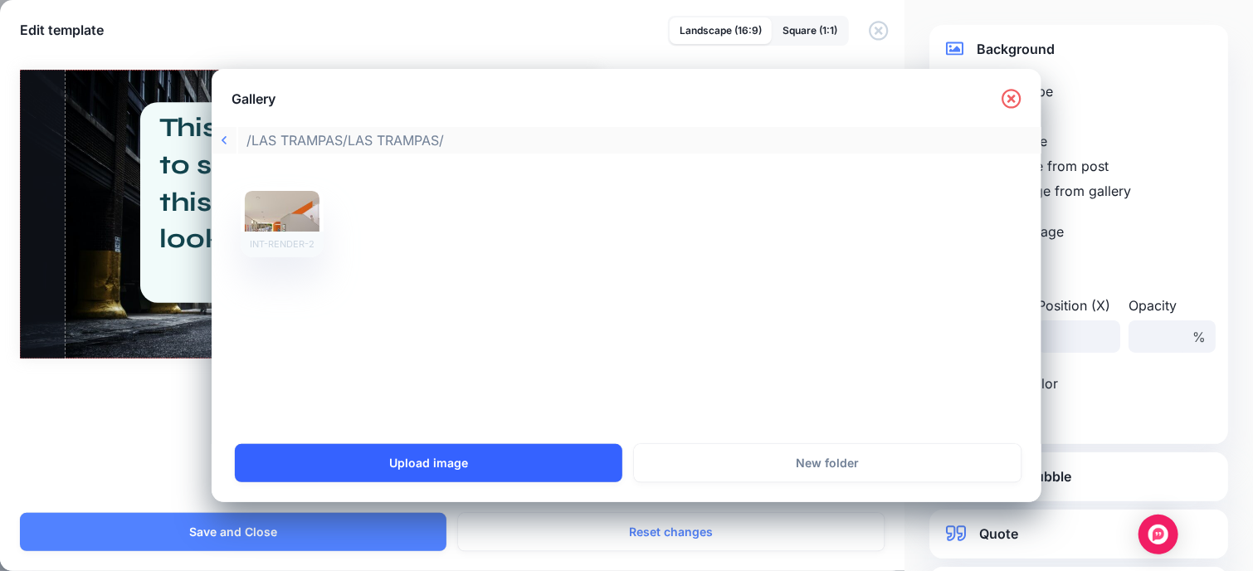
click at [461, 458] on link "Upload image" at bounding box center [428, 463] width 387 height 38
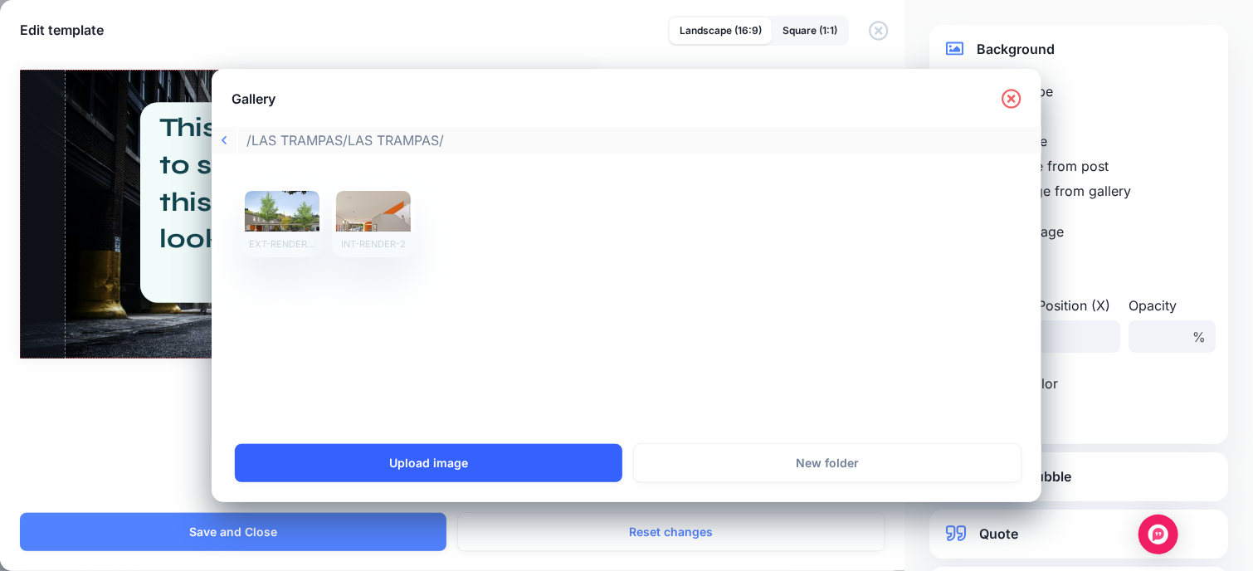
click at [471, 456] on link "Upload image" at bounding box center [428, 463] width 387 height 38
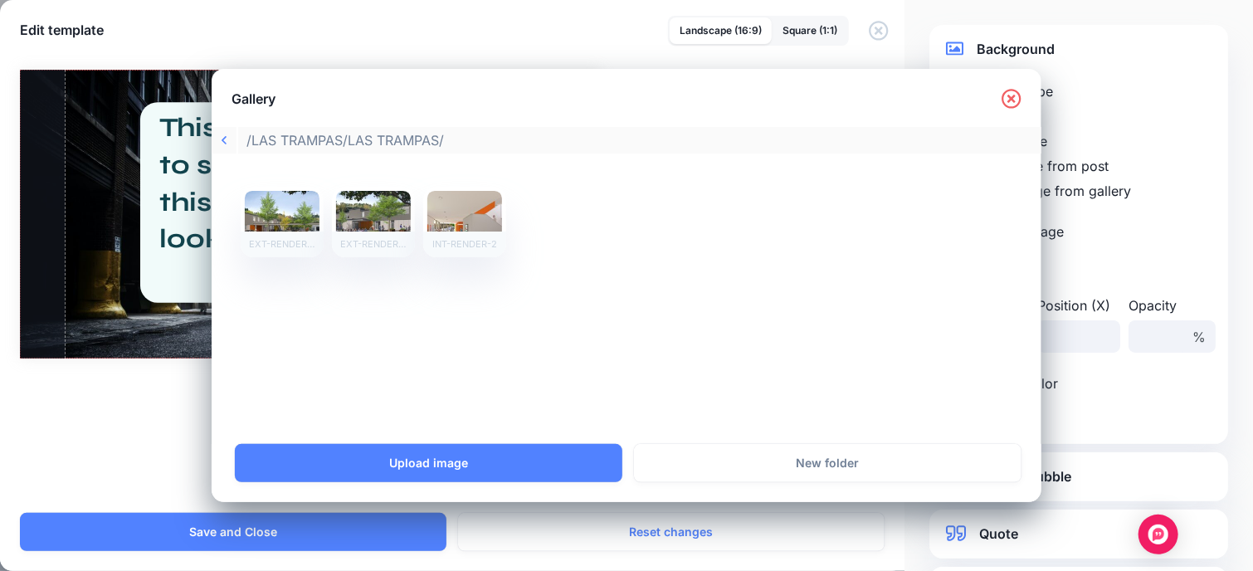
click at [1016, 93] on icon at bounding box center [1012, 99] width 20 height 20
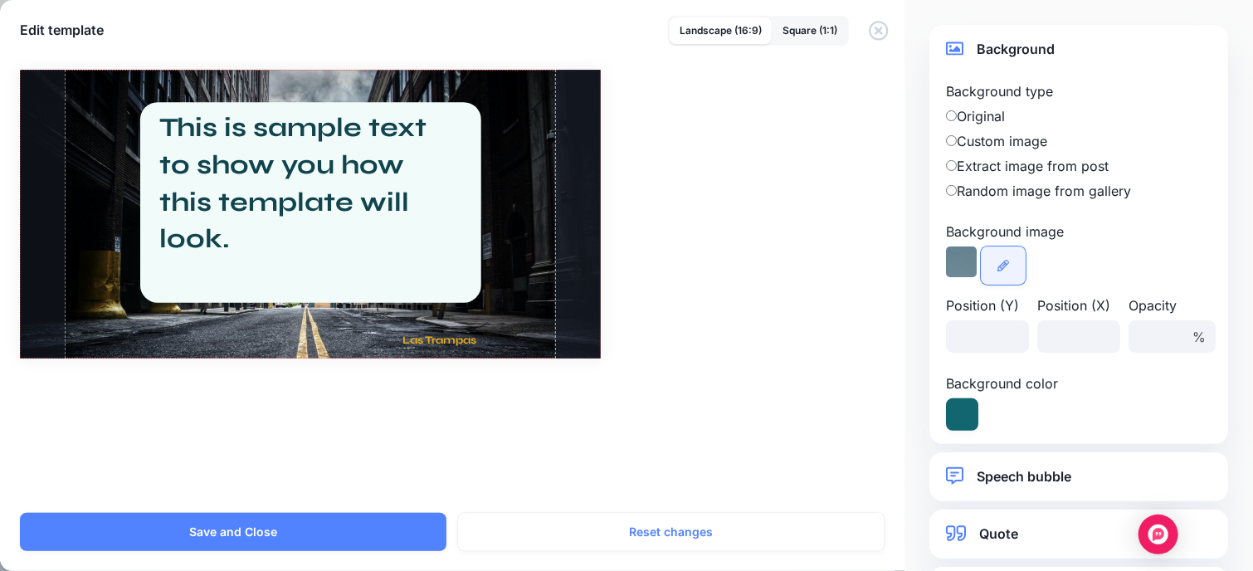
click at [1017, 254] on link at bounding box center [1003, 265] width 45 height 38
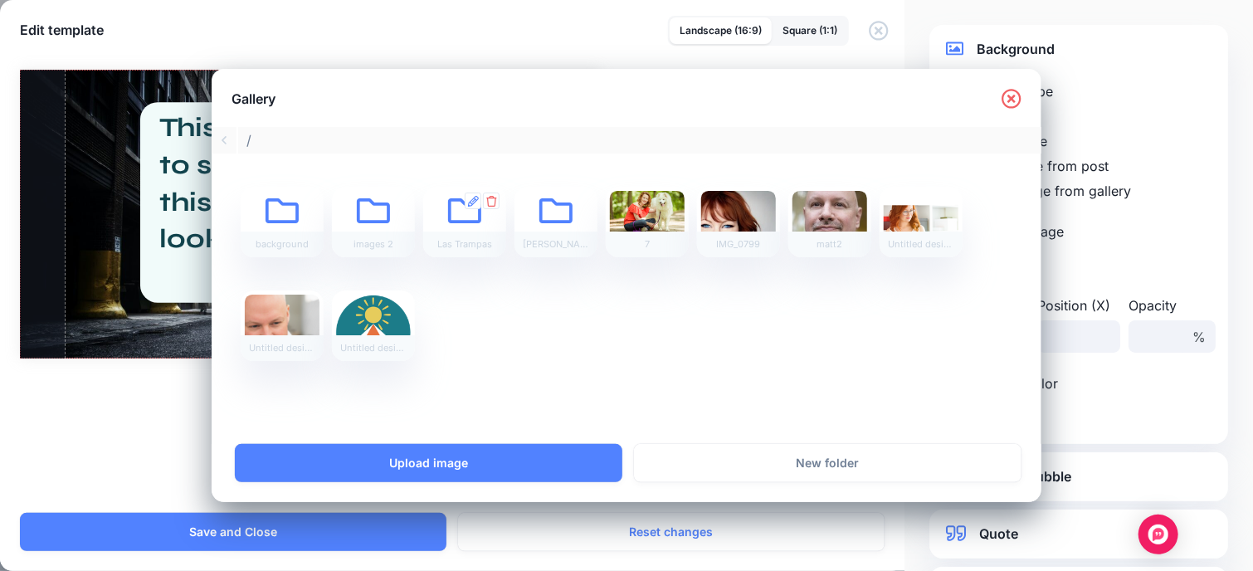
click at [456, 212] on icon at bounding box center [464, 223] width 33 height 33
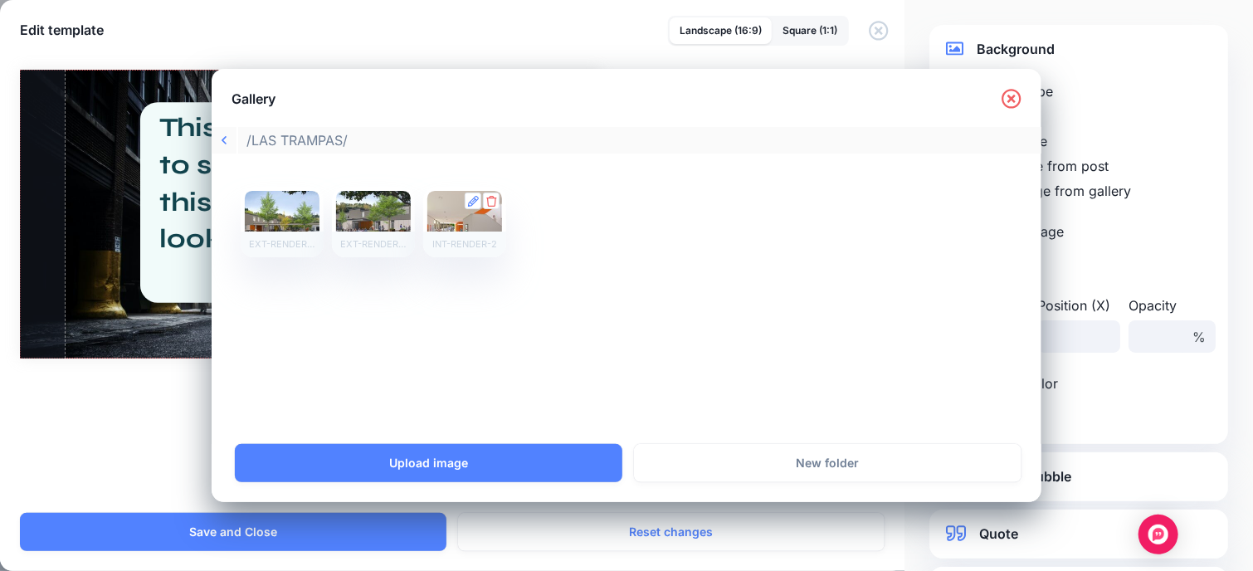
click at [483, 214] on div at bounding box center [464, 222] width 75 height 62
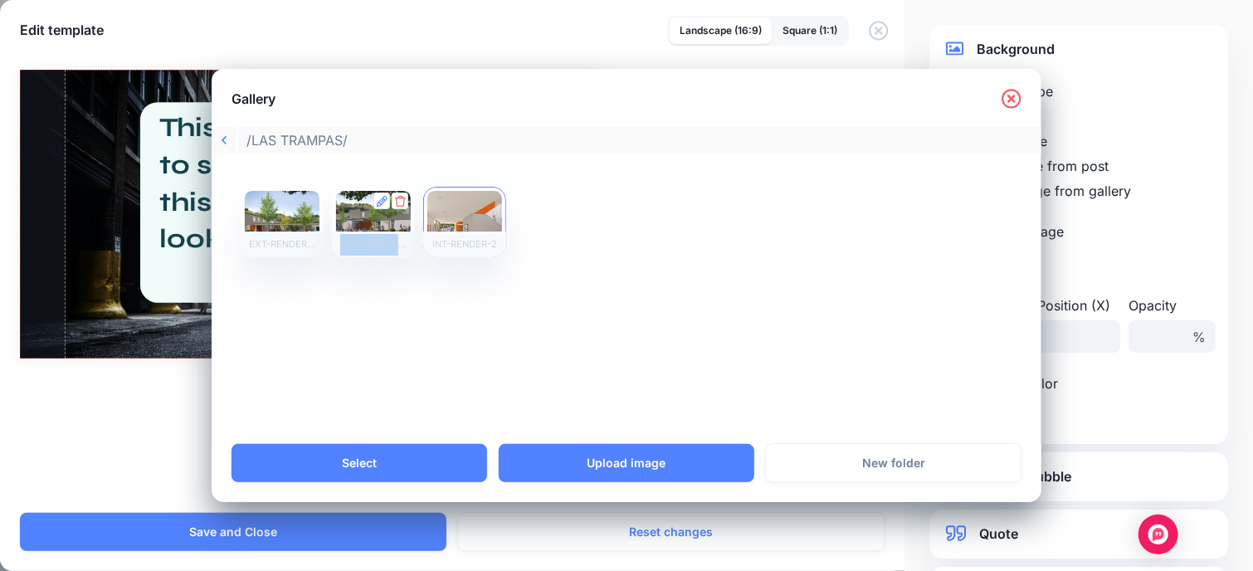
click at [368, 217] on div at bounding box center [373, 222] width 75 height 62
click at [471, 219] on div at bounding box center [464, 222] width 75 height 62
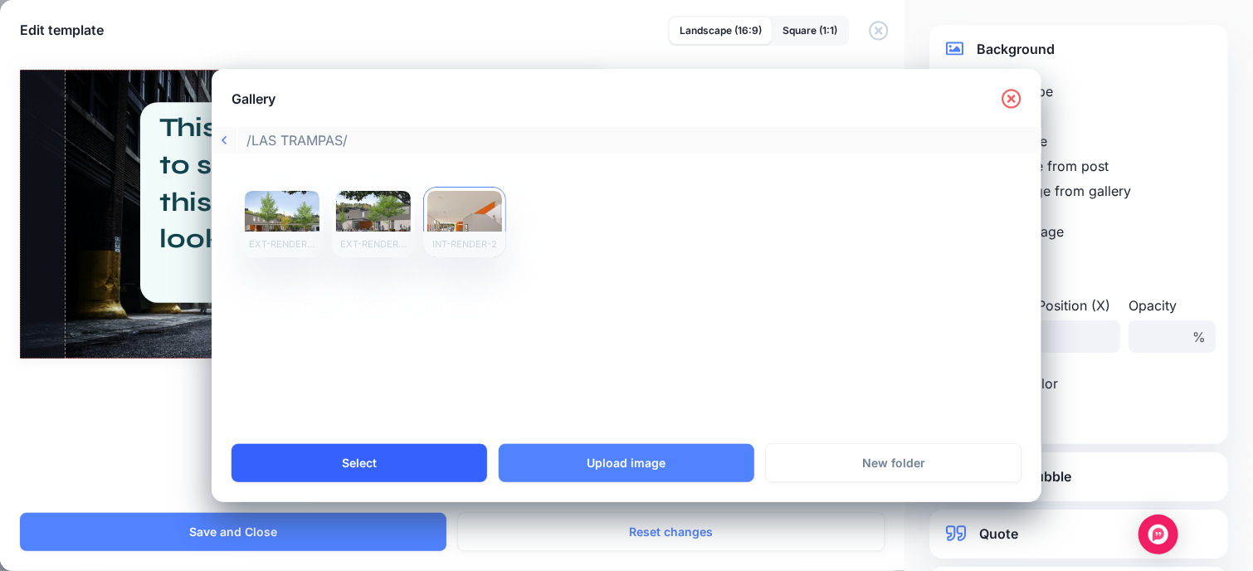
click at [397, 465] on link "Select" at bounding box center [360, 463] width 256 height 38
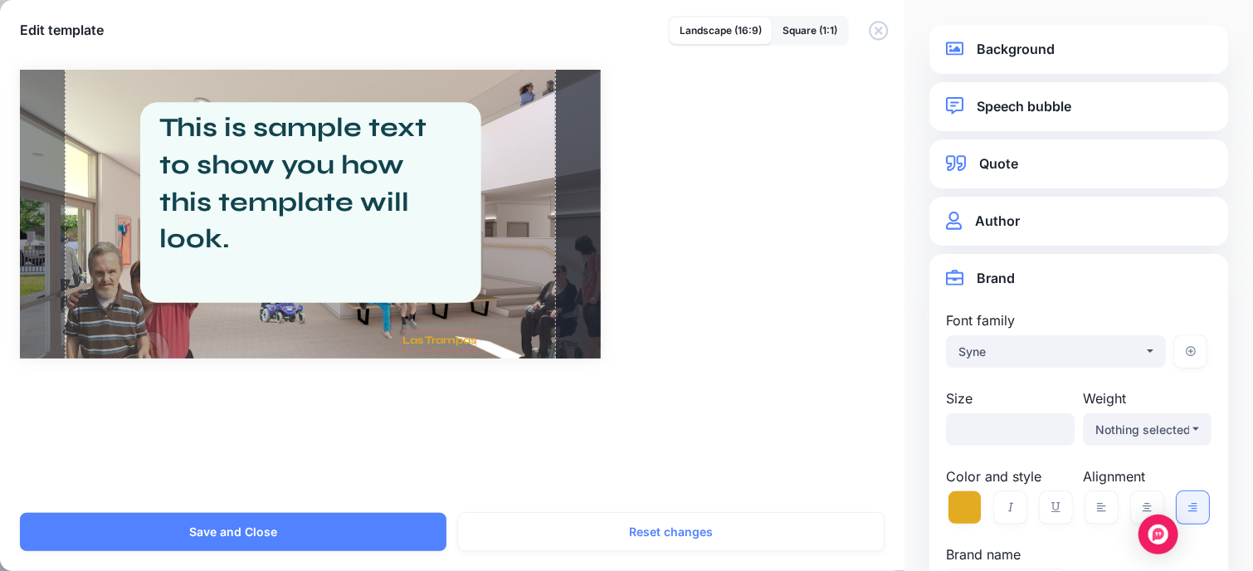
click at [455, 344] on span "Las Trampas" at bounding box center [439, 341] width 74 height 22
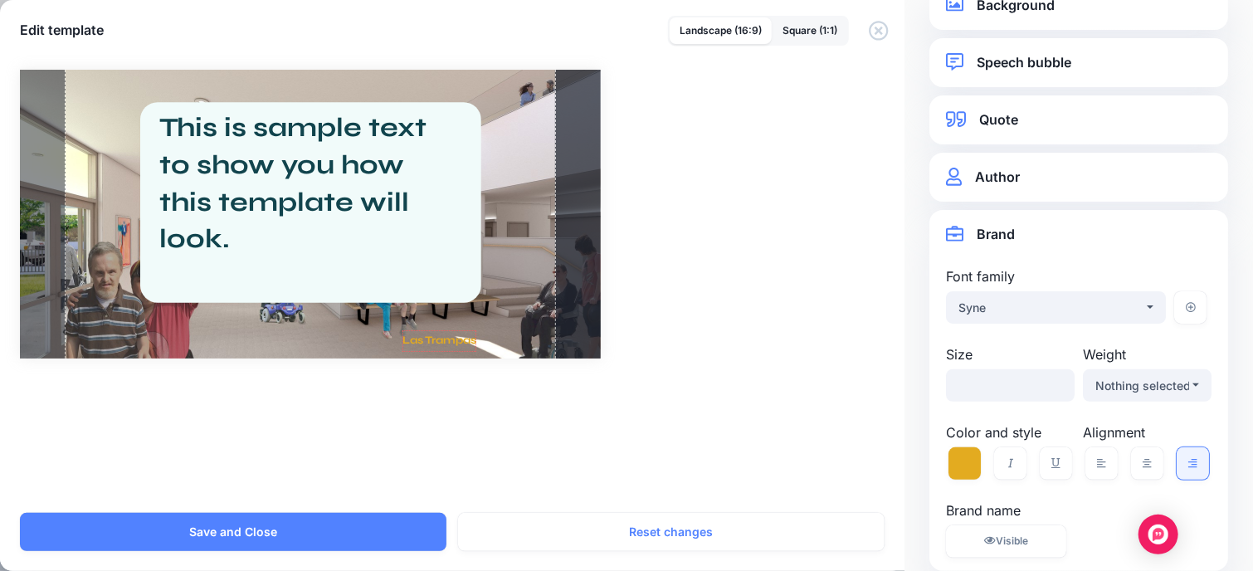
scroll to position [69, 0]
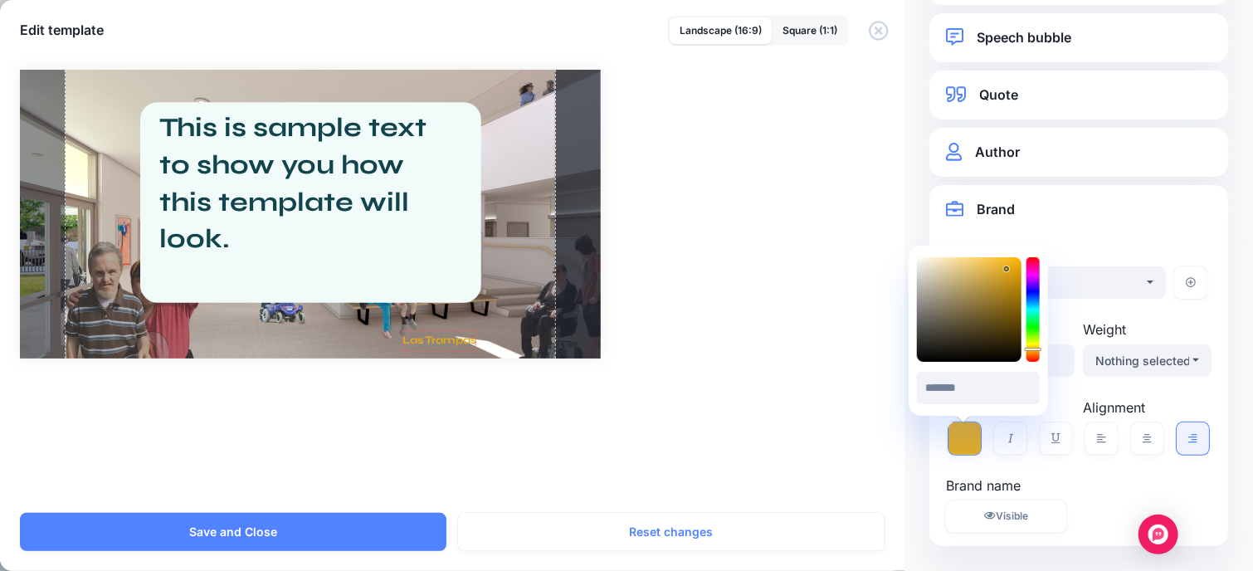
click at [961, 431] on icon at bounding box center [964, 438] width 32 height 32
drag, startPoint x: 994, startPoint y: 341, endPoint x: 1026, endPoint y: 331, distance: 33.1
click at [1016, 358] on div at bounding box center [969, 309] width 105 height 105
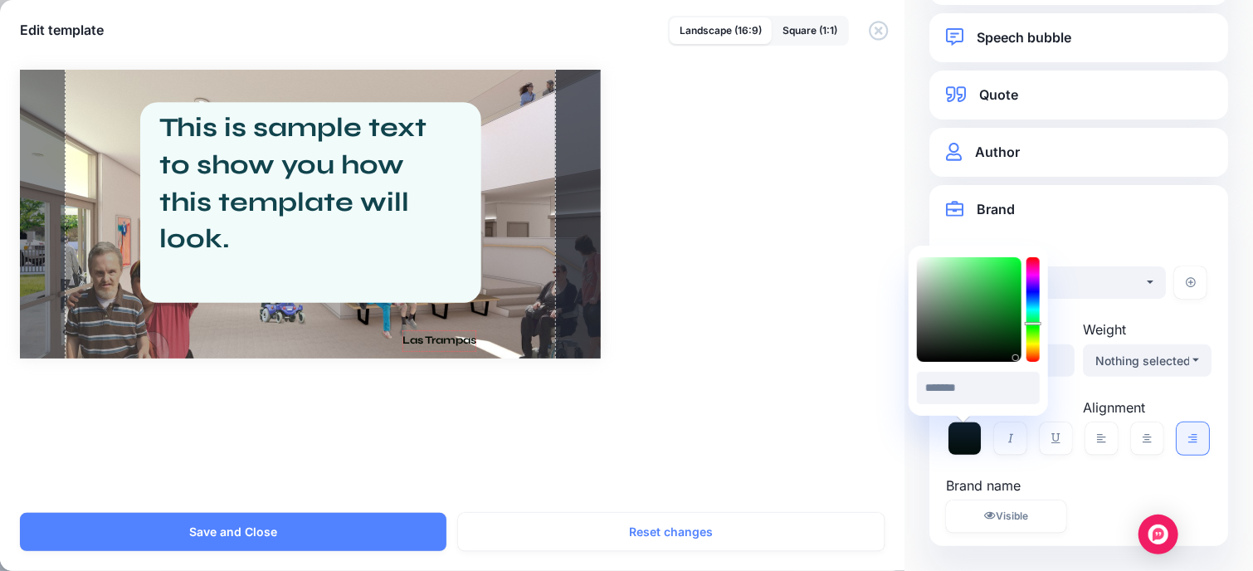
drag, startPoint x: 1036, startPoint y: 299, endPoint x: 1036, endPoint y: 324, distance: 24.9
click at [1036, 324] on div at bounding box center [1032, 309] width 13 height 105
click at [1032, 320] on icon at bounding box center [1033, 320] width 17 height 3
drag, startPoint x: 972, startPoint y: 290, endPoint x: 986, endPoint y: 298, distance: 16.0
click at [986, 298] on div at bounding box center [969, 309] width 105 height 105
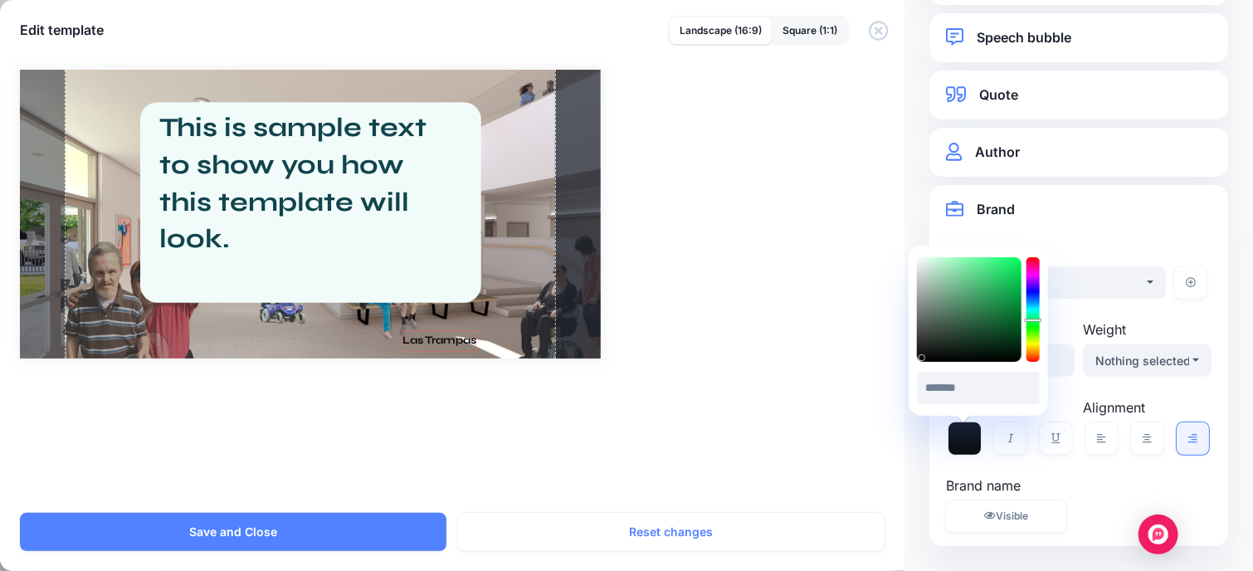
type input "*******"
drag, startPoint x: 982, startPoint y: 300, endPoint x: 922, endPoint y: 368, distance: 91.7
click at [922, 368] on div "******* #000000" at bounding box center [978, 331] width 123 height 154
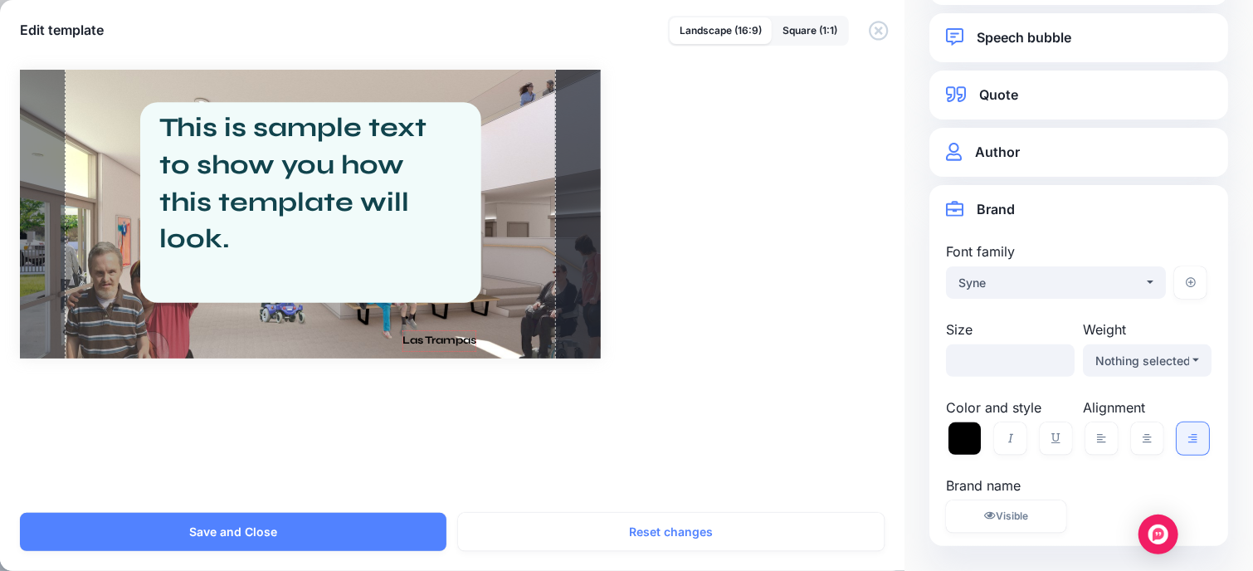
click at [841, 441] on div "Rectangle Shannon Cherry Las Trampas /" at bounding box center [626, 281] width 1253 height 463
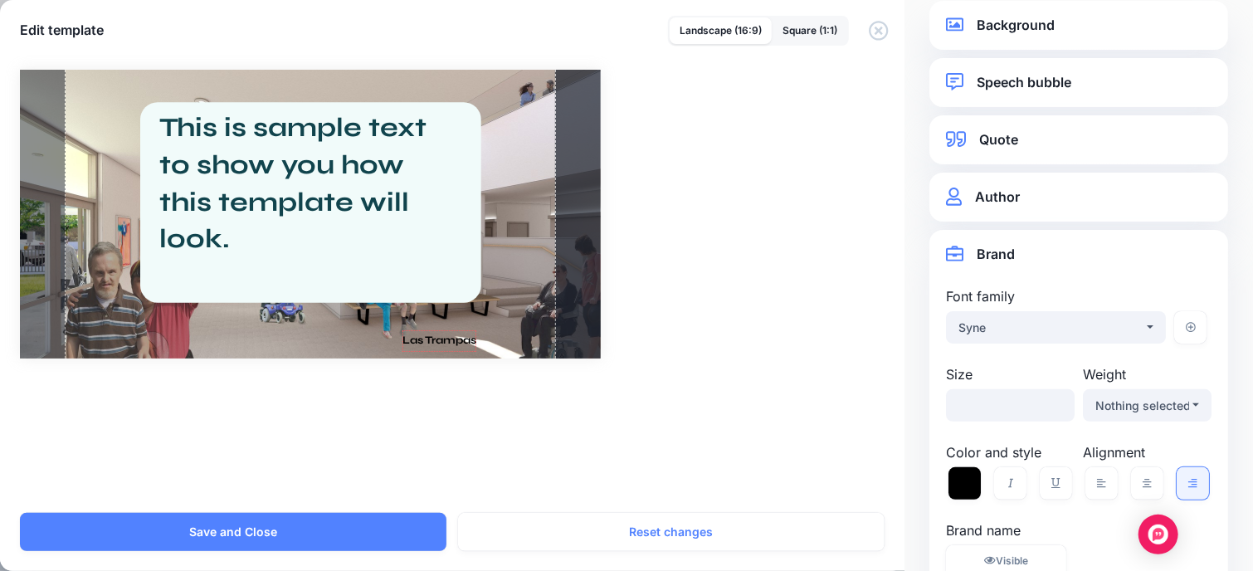
scroll to position [0, 0]
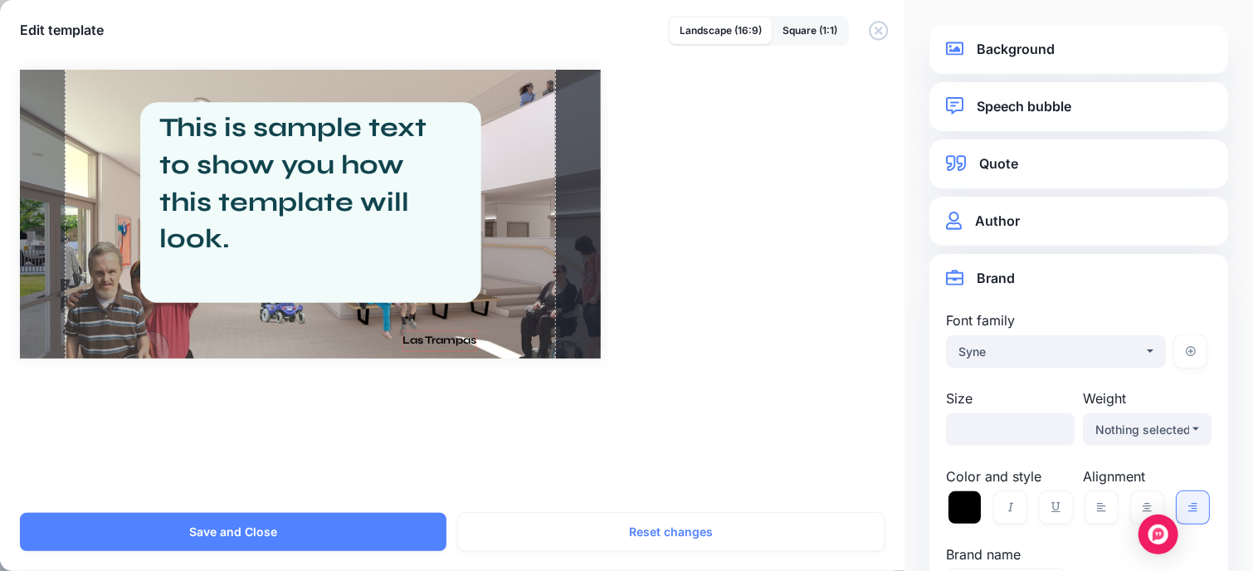
click at [1001, 155] on link "Quote" at bounding box center [1079, 164] width 266 height 22
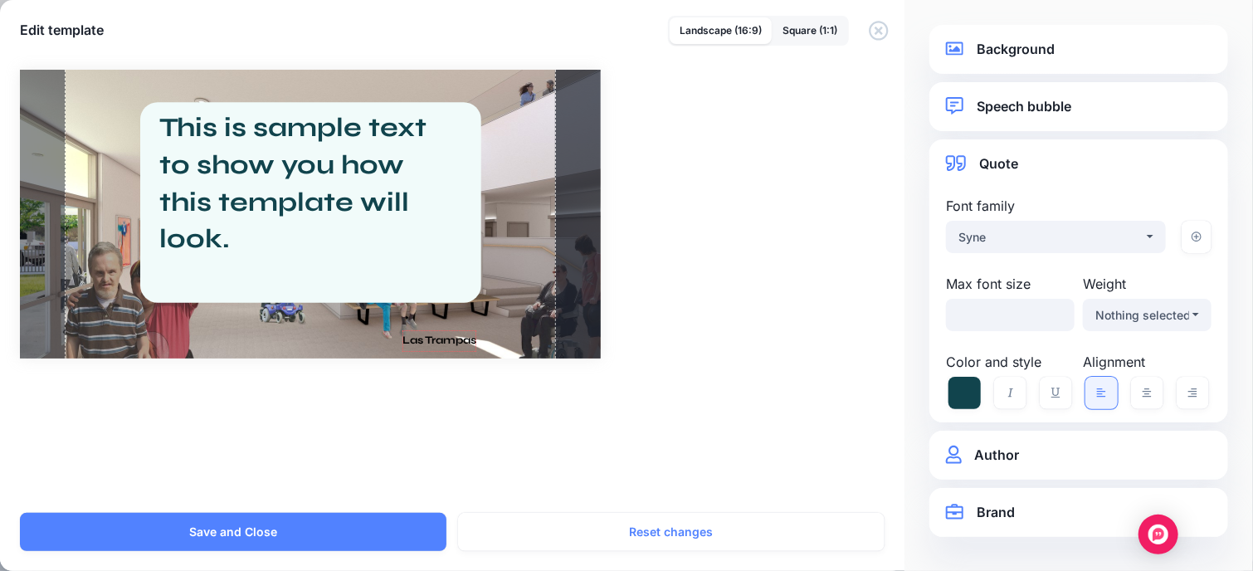
click at [1001, 155] on link "Quote" at bounding box center [1079, 164] width 266 height 22
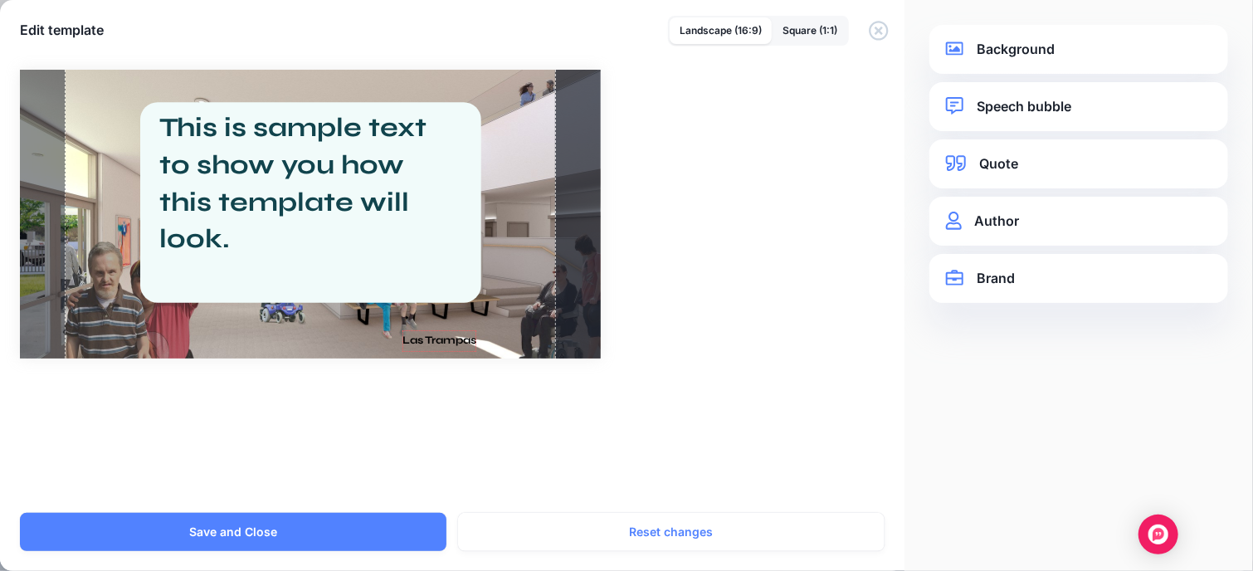
click at [1001, 155] on link "Quote" at bounding box center [1079, 164] width 266 height 22
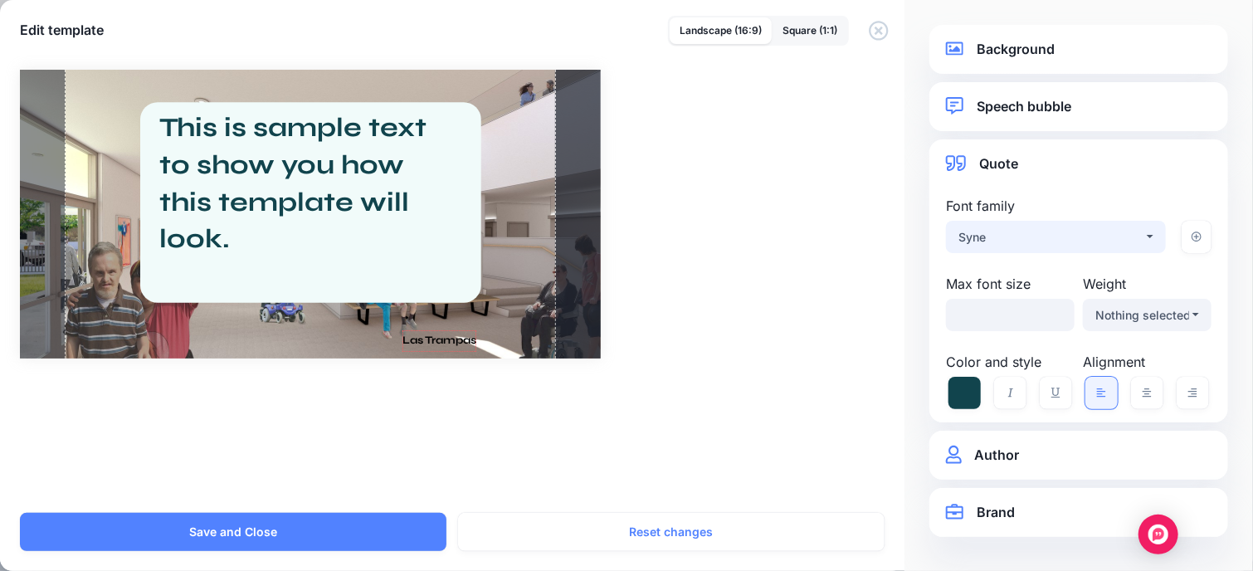
click at [1023, 233] on div "Syne" at bounding box center [1050, 237] width 185 height 20
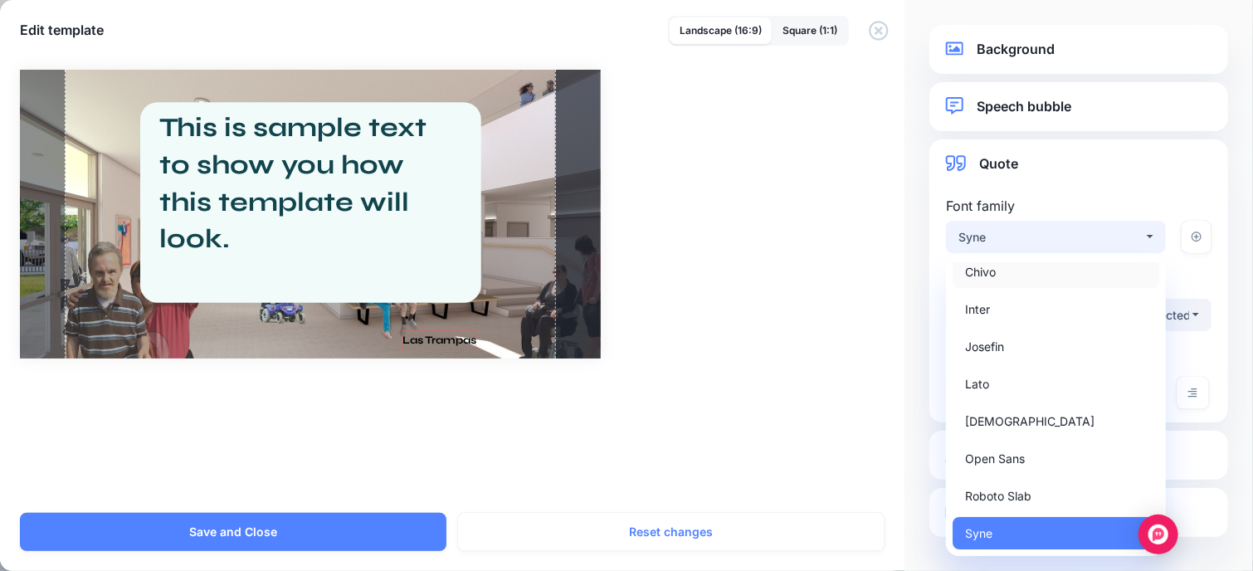
click at [1002, 283] on link "Chivo" at bounding box center [1056, 272] width 207 height 32
select select "***"
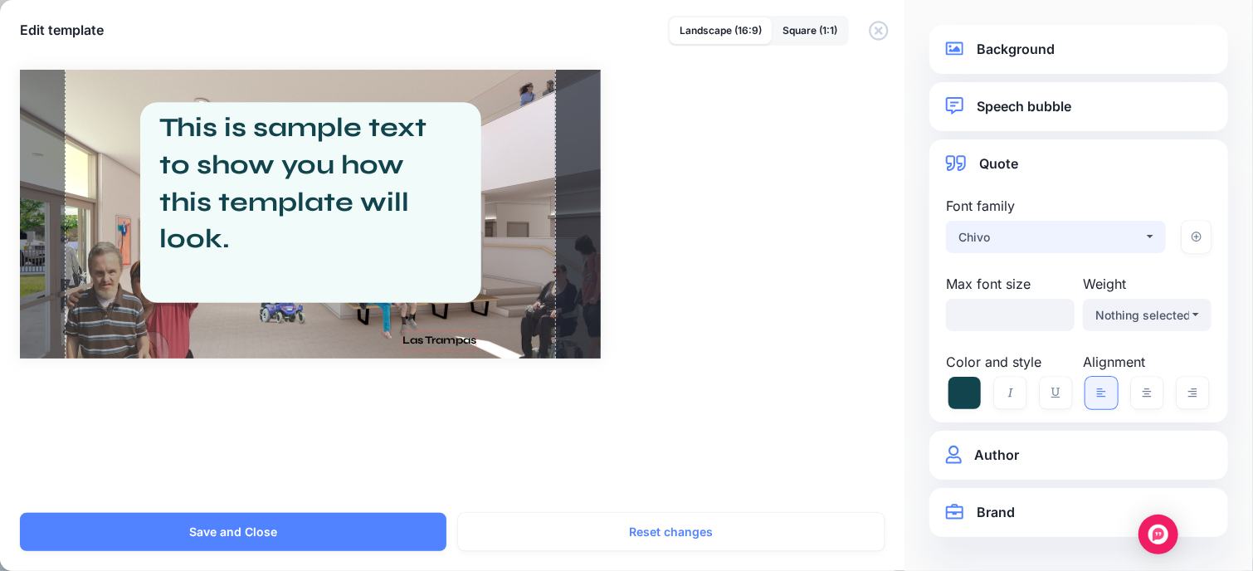
select select "***"
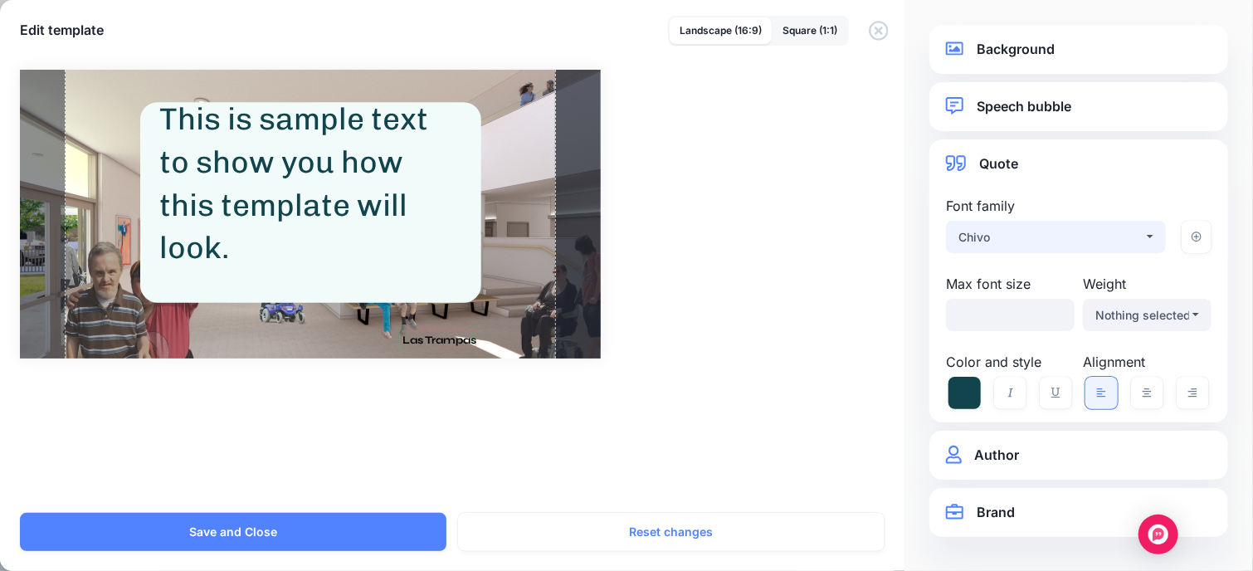
click at [1020, 229] on div "Chivo" at bounding box center [1050, 237] width 185 height 20
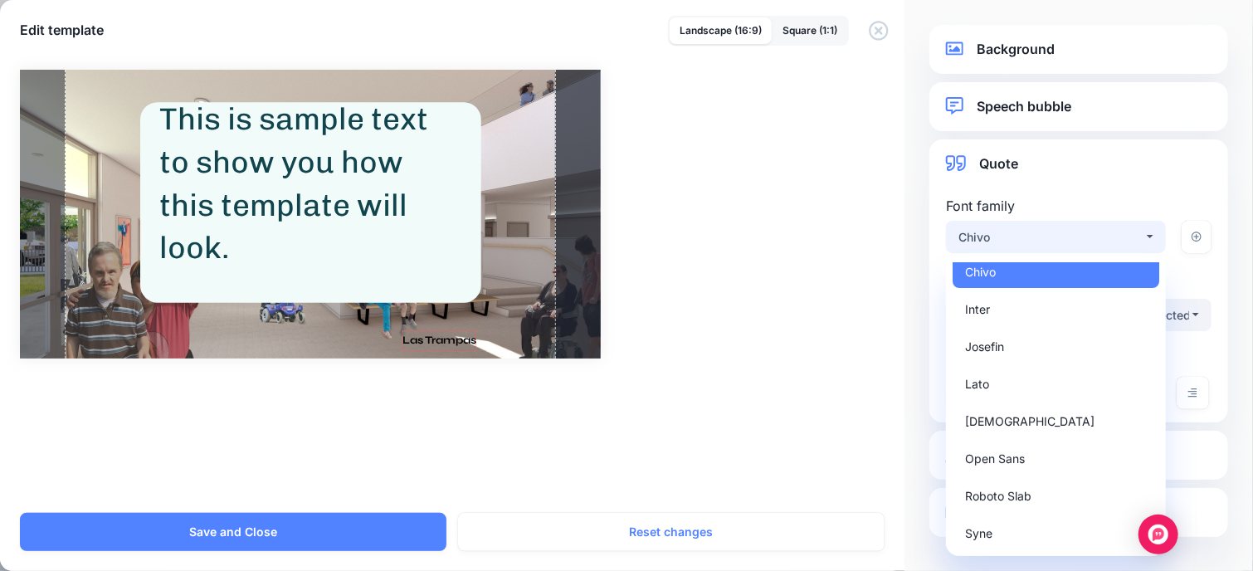
scroll to position [0, 0]
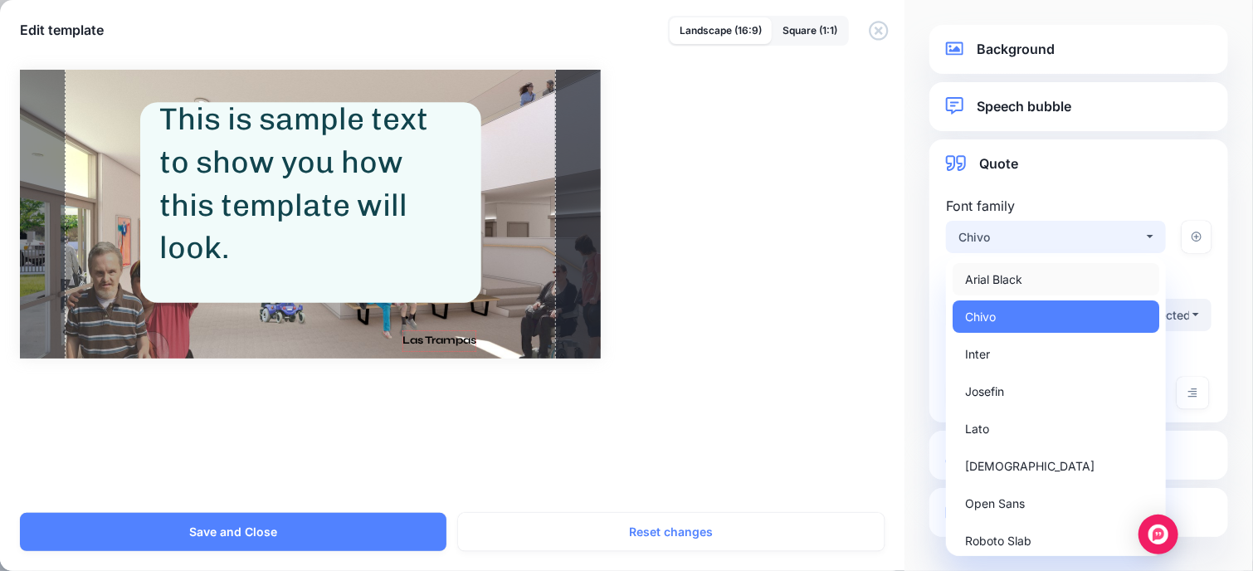
click at [999, 271] on span "Arial Black" at bounding box center [993, 280] width 57 height 20
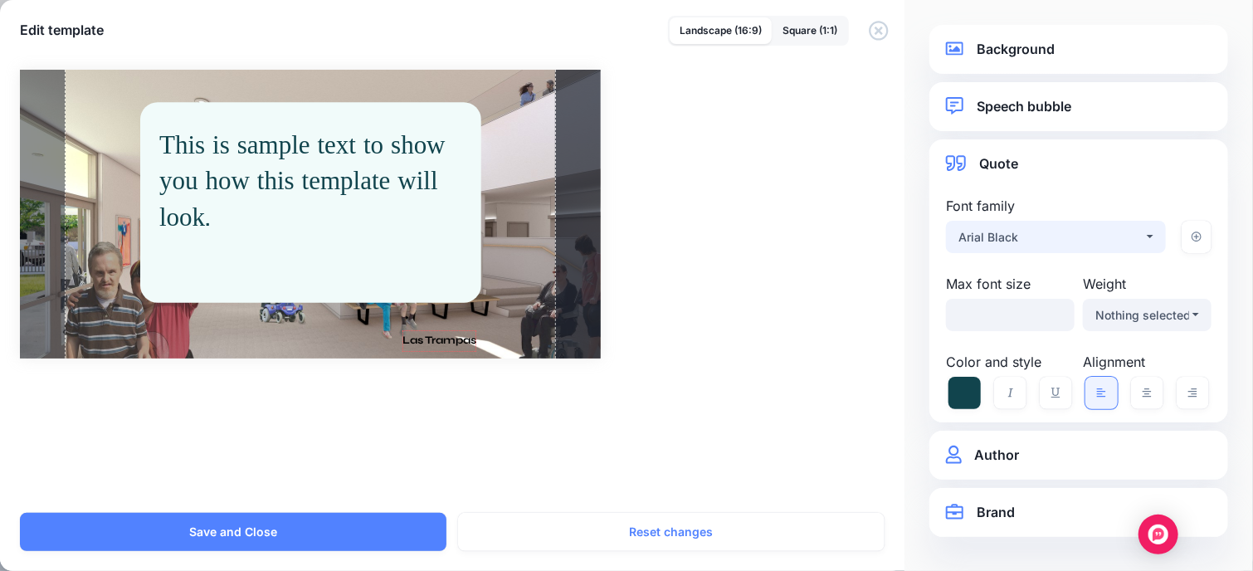
click at [1036, 235] on div "Arial Black" at bounding box center [1050, 237] width 185 height 20
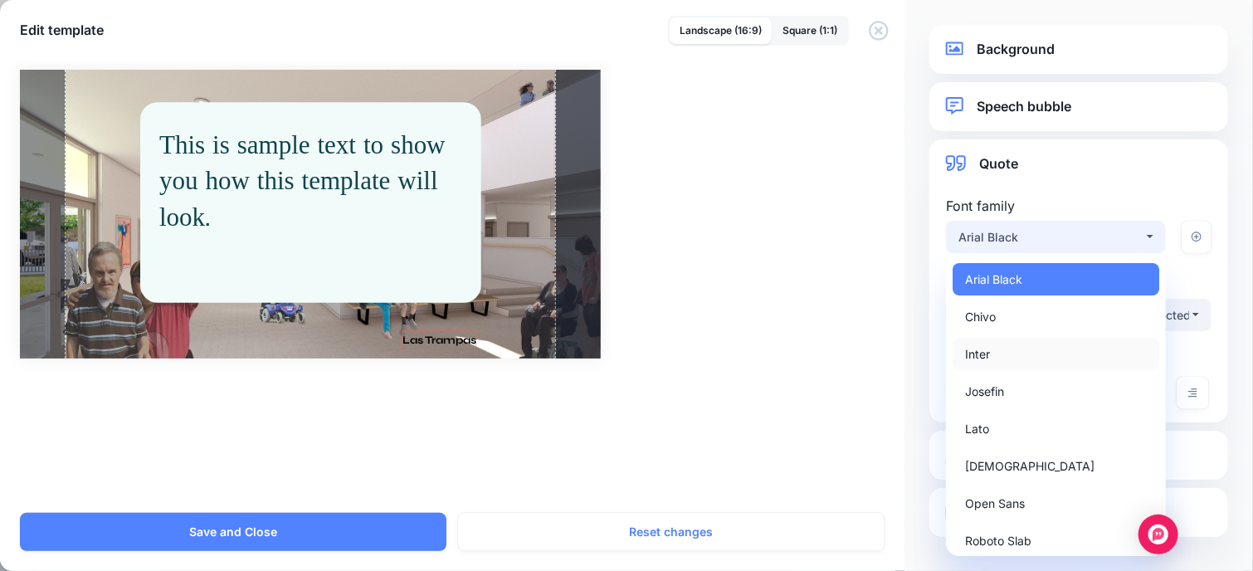
click at [1039, 364] on link "Inter" at bounding box center [1056, 354] width 207 height 32
select select "***"
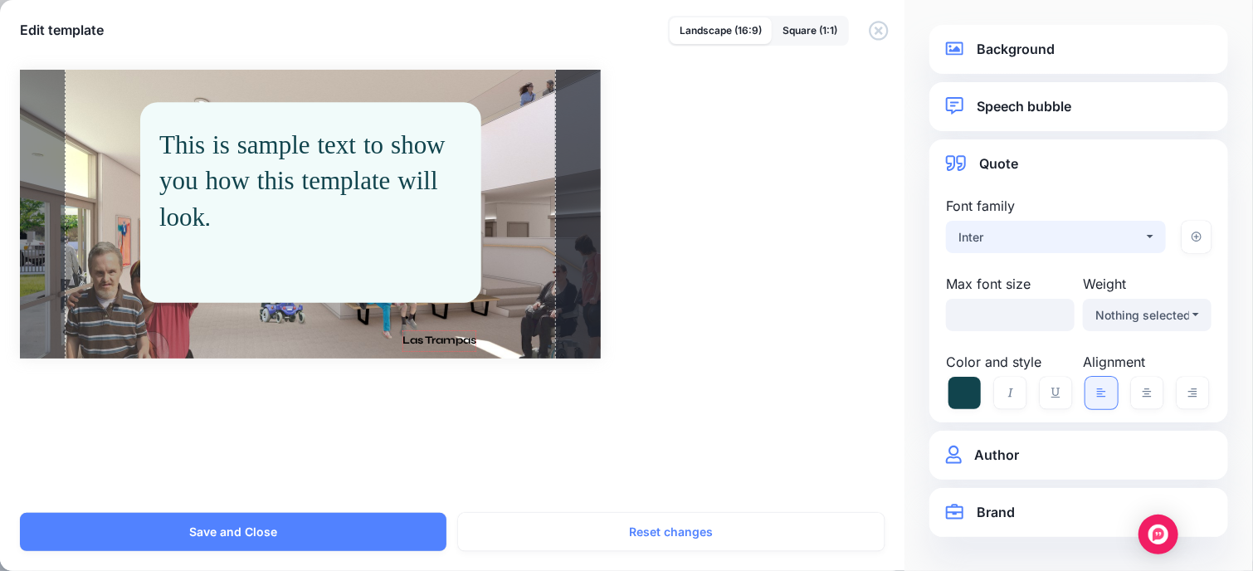
select select "***"
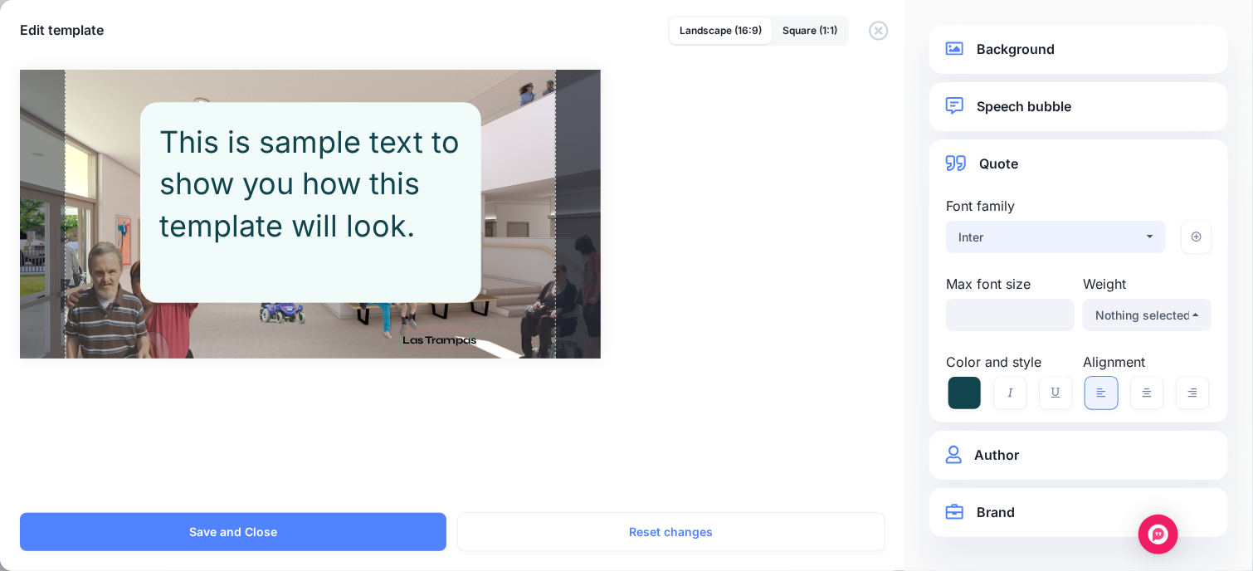
click at [1002, 239] on div "Inter" at bounding box center [1050, 237] width 185 height 20
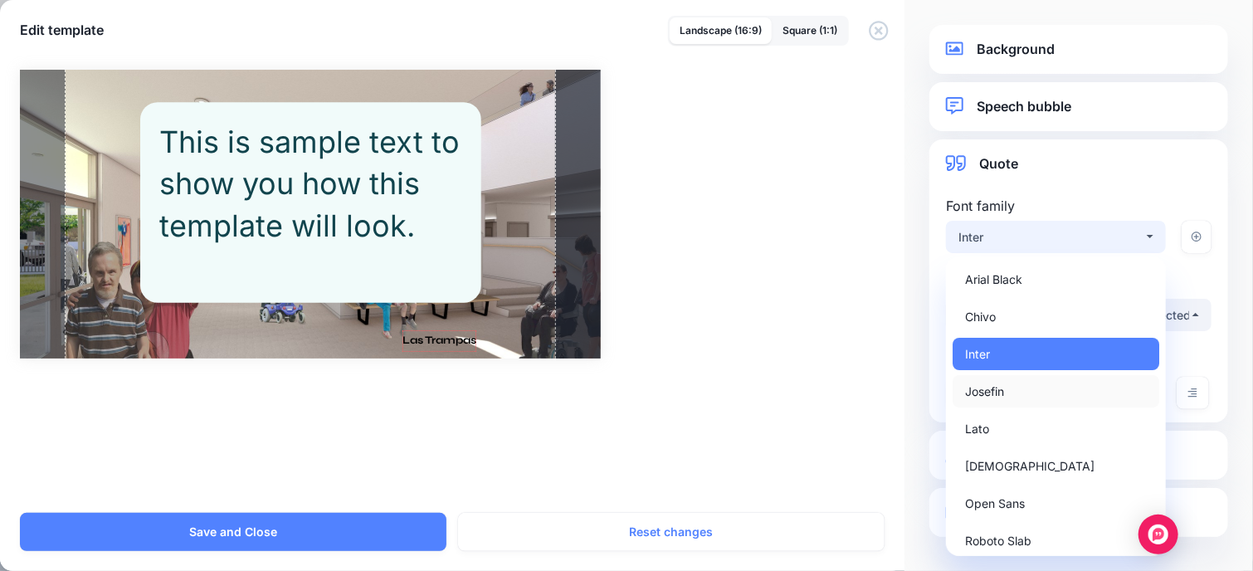
click at [1002, 387] on span "Josefin" at bounding box center [984, 392] width 39 height 20
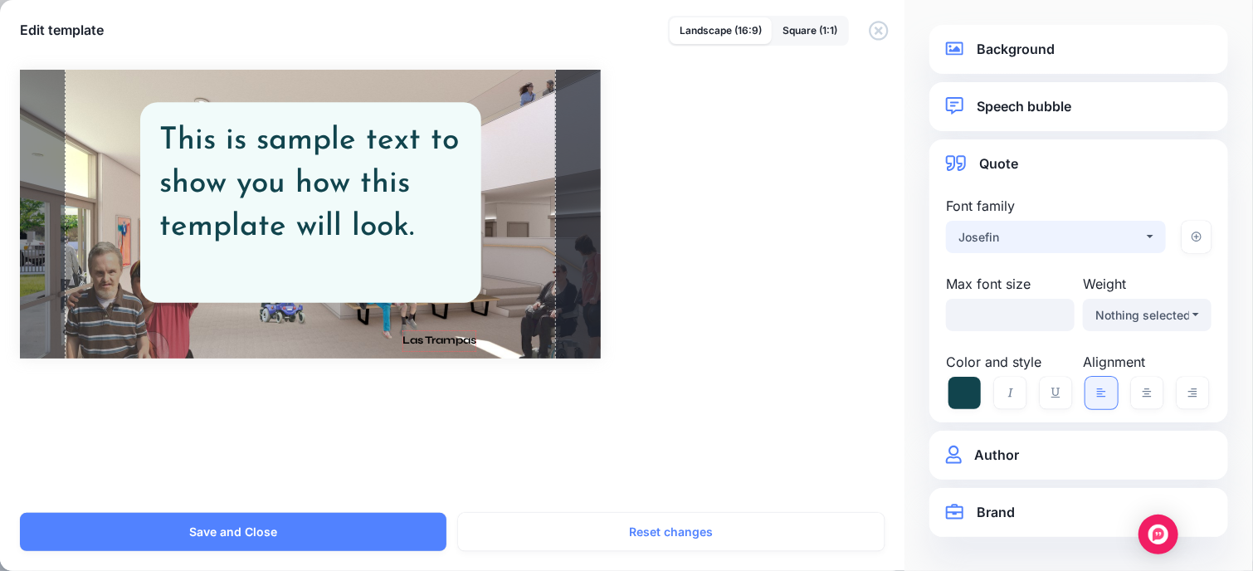
click at [1010, 231] on div "Josefin" at bounding box center [1050, 237] width 185 height 20
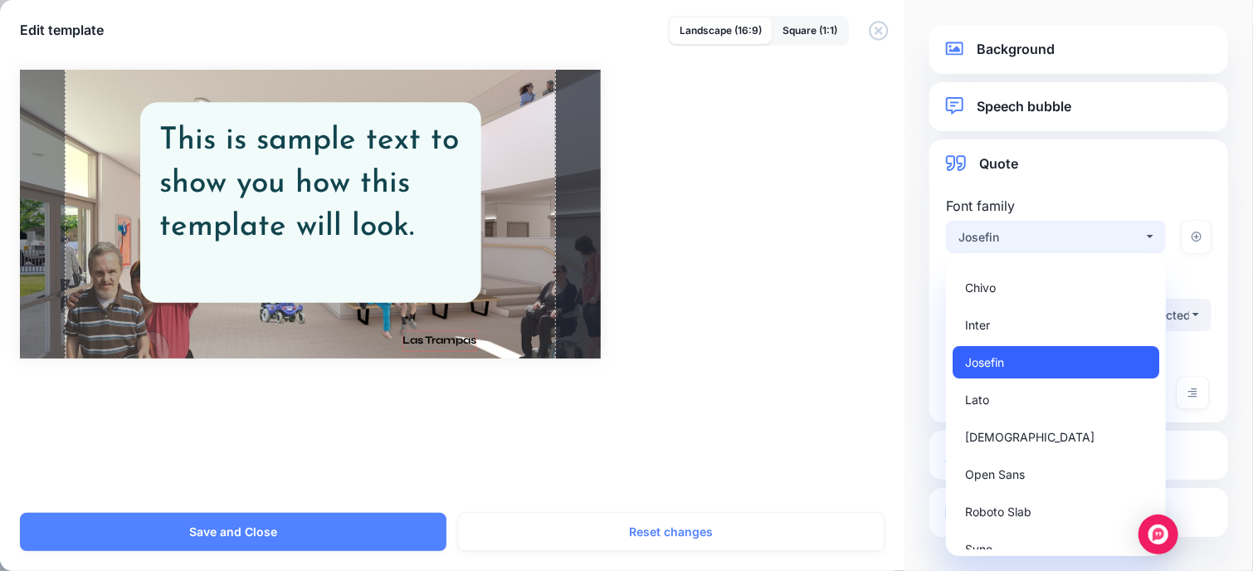
scroll to position [45, 0]
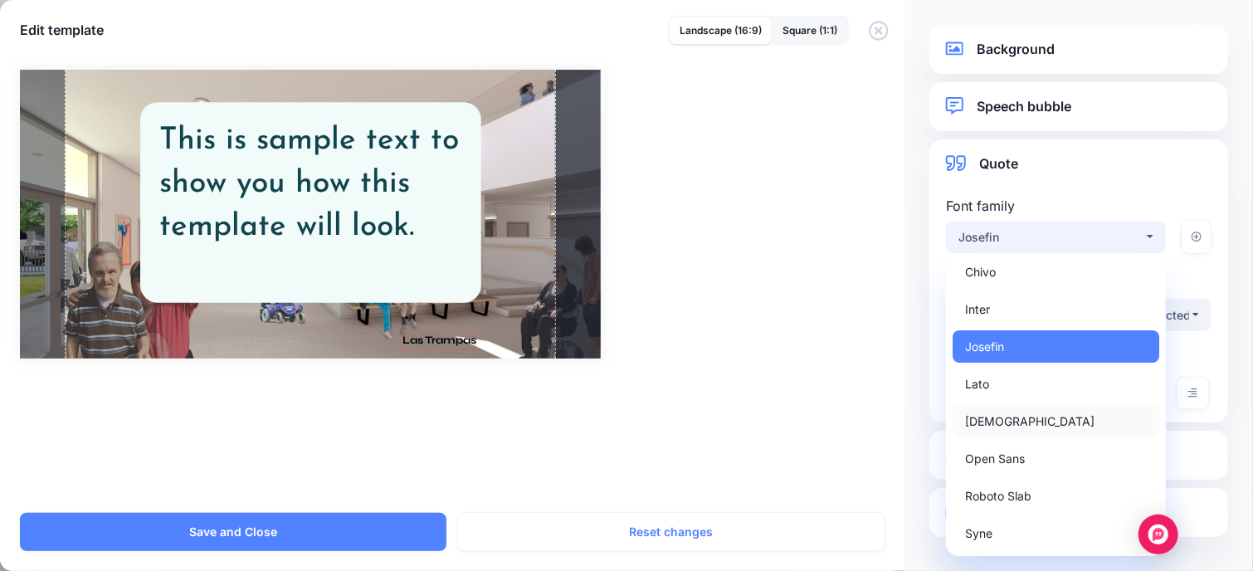
click at [1011, 417] on link "nunito" at bounding box center [1056, 421] width 207 height 32
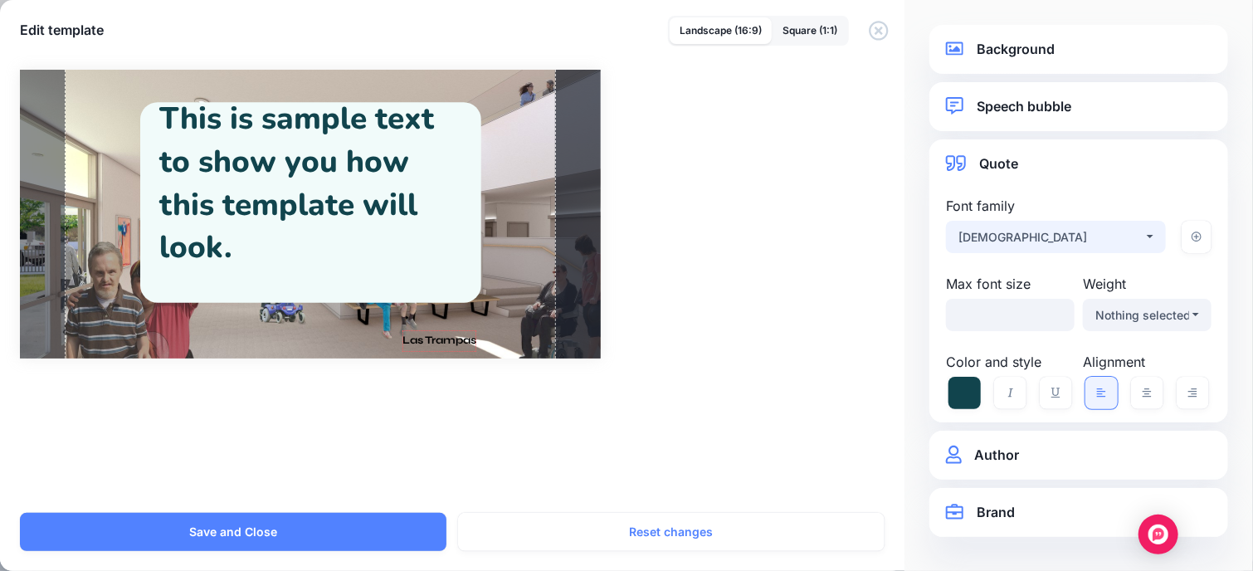
click at [1026, 241] on div "nunito" at bounding box center [1050, 237] width 185 height 20
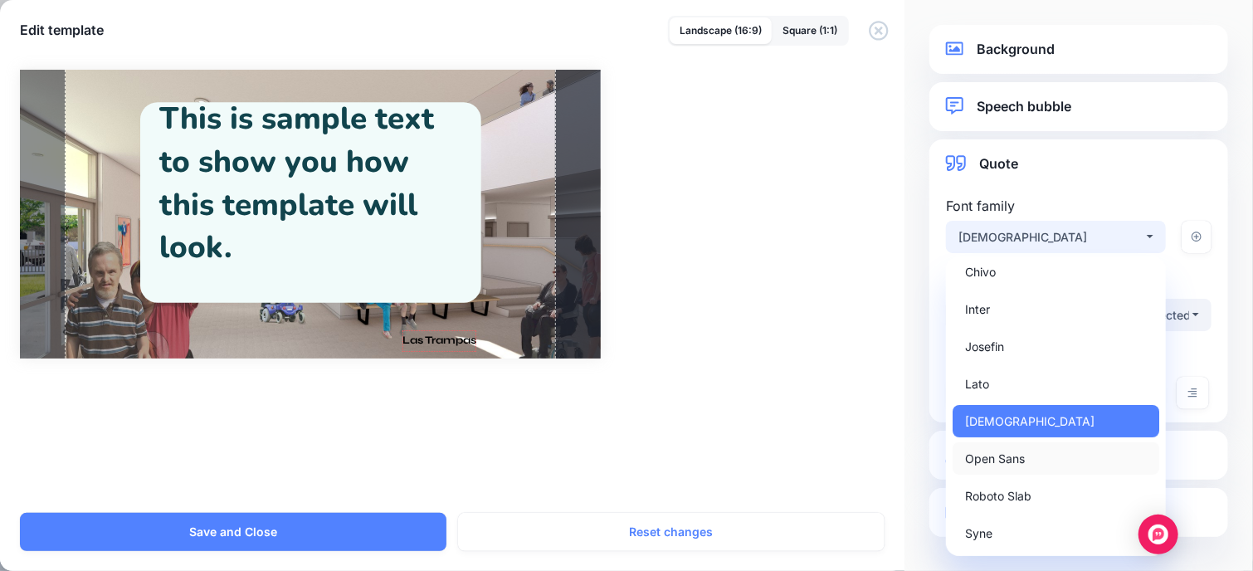
click at [1010, 452] on span "Open Sans" at bounding box center [995, 459] width 60 height 20
select select "***"
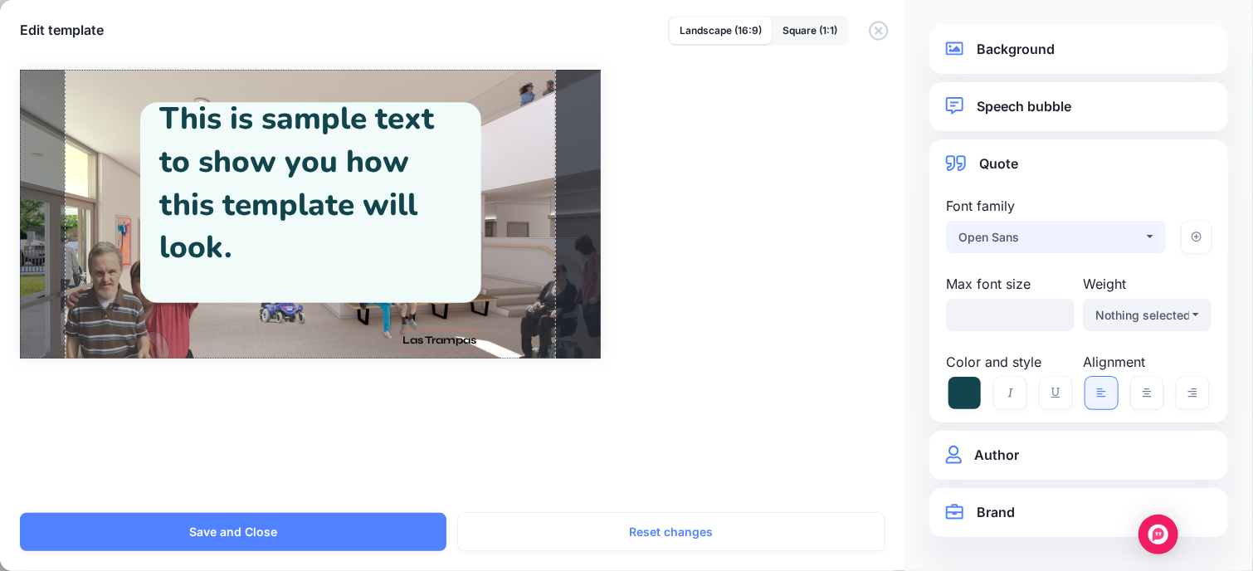
select select "***"
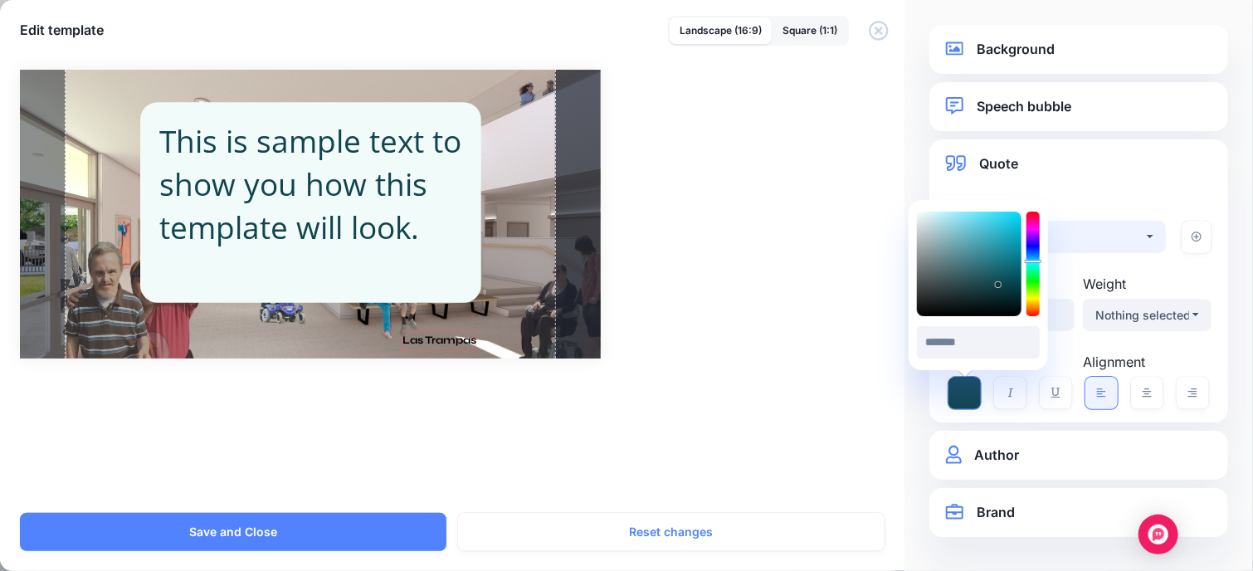
click at [959, 387] on icon at bounding box center [964, 393] width 32 height 32
click at [1036, 256] on div at bounding box center [1032, 264] width 13 height 105
click at [996, 271] on div at bounding box center [969, 264] width 105 height 105
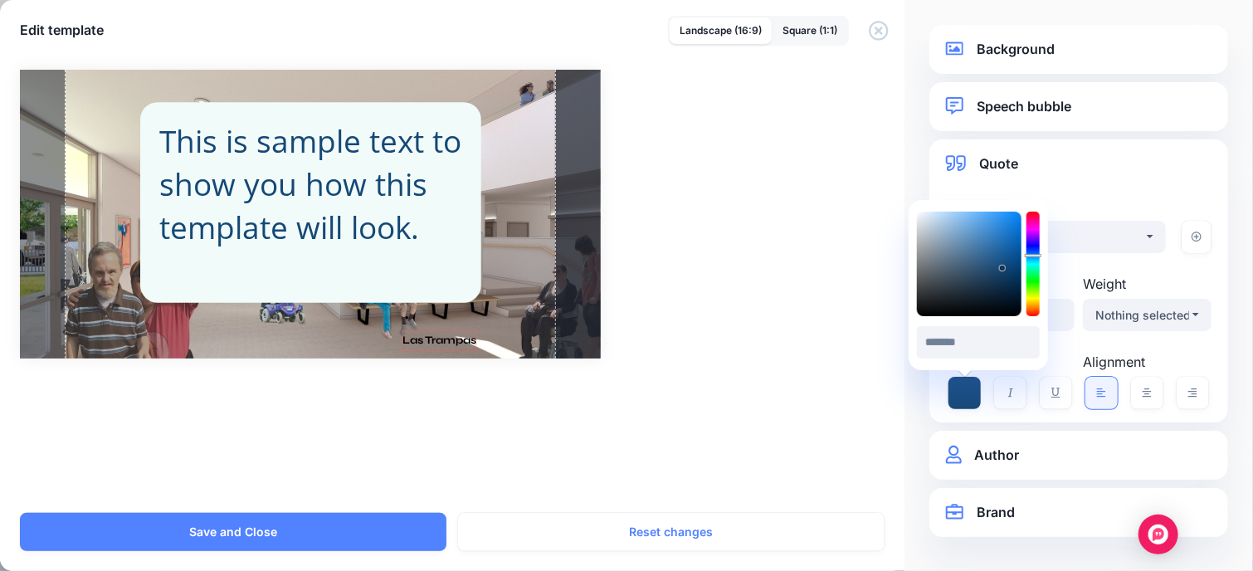
click at [1002, 267] on div at bounding box center [969, 264] width 105 height 105
click at [1000, 259] on div at bounding box center [969, 264] width 105 height 105
type input "*******"
click at [1000, 258] on icon at bounding box center [999, 258] width 5 height 5
click at [1182, 271] on div "**********" at bounding box center [1079, 235] width 274 height 78
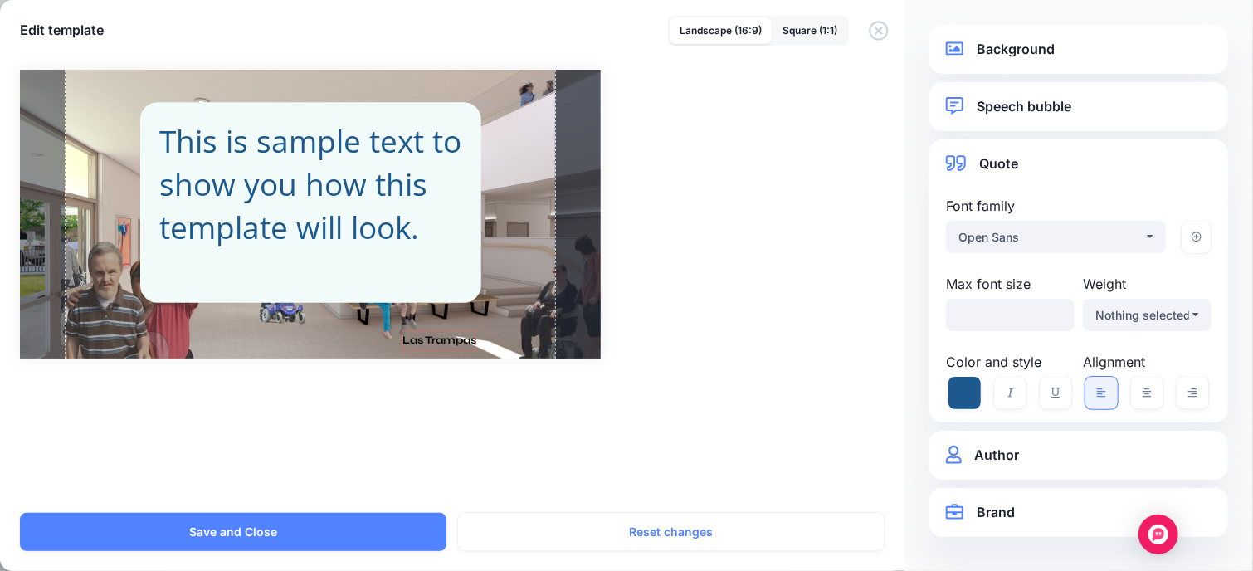
click at [852, 340] on div "Rectangle Shannon Cherry Las Trampas" at bounding box center [626, 214] width 1213 height 289
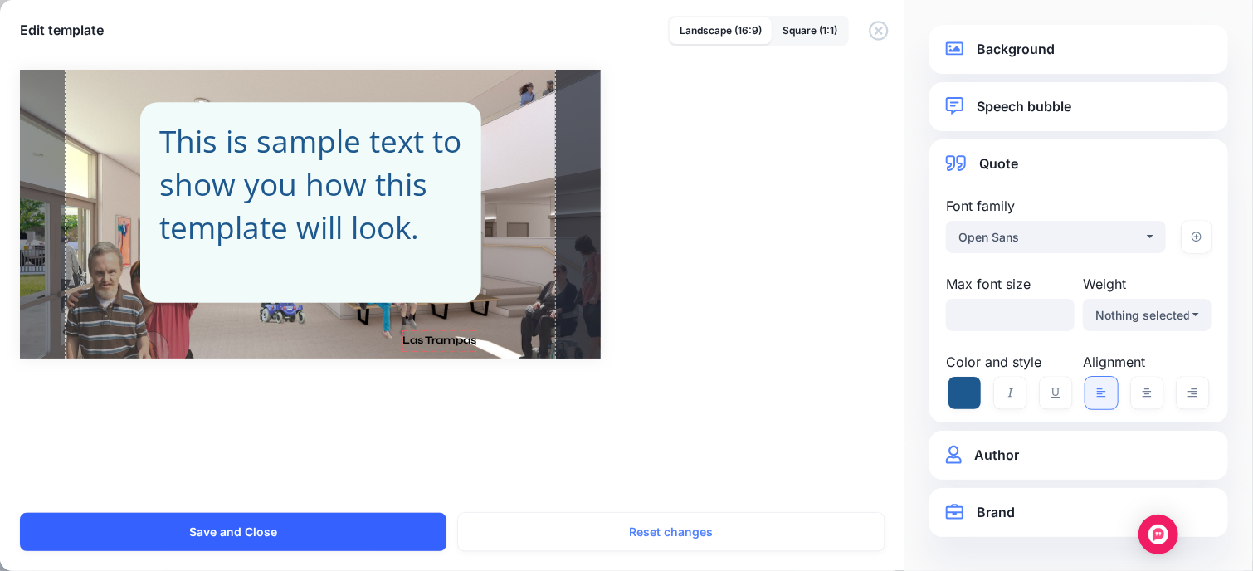
click at [322, 526] on button "Save and Close" at bounding box center [233, 532] width 426 height 38
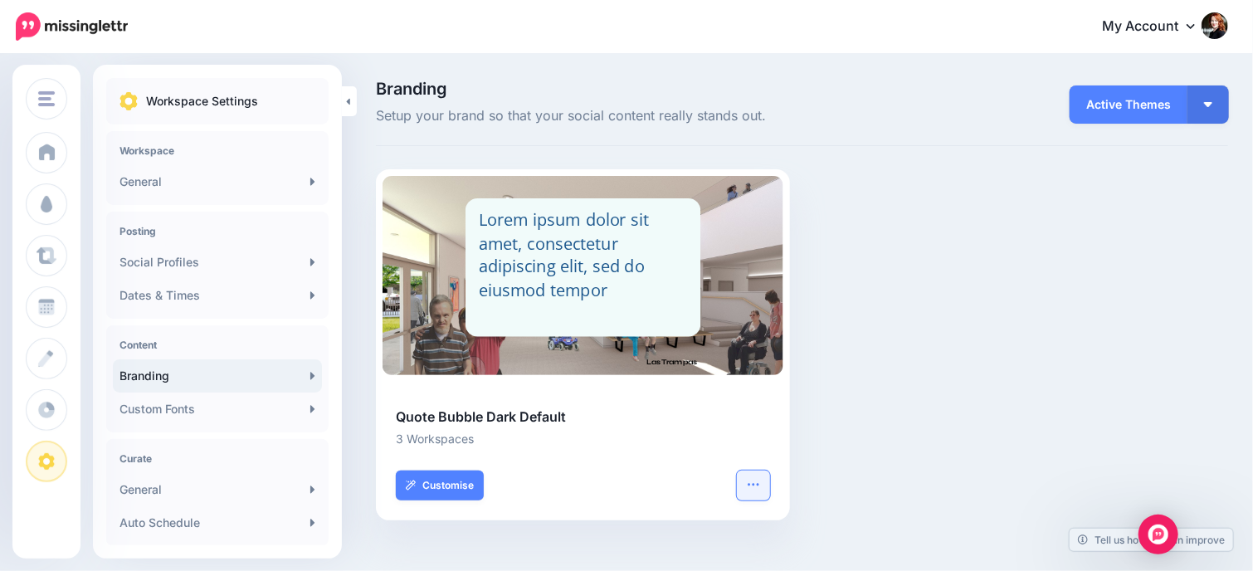
drag, startPoint x: 761, startPoint y: 487, endPoint x: 753, endPoint y: 490, distance: 8.9
drag, startPoint x: 753, startPoint y: 490, endPoint x: 737, endPoint y: 484, distance: 17.1
click at [737, 484] on div "Quote Bubble Dark Default 3 Workspaces Customise Set default Theme settings" at bounding box center [583, 464] width 414 height 114
click at [747, 485] on icon "button" at bounding box center [753, 484] width 13 height 13
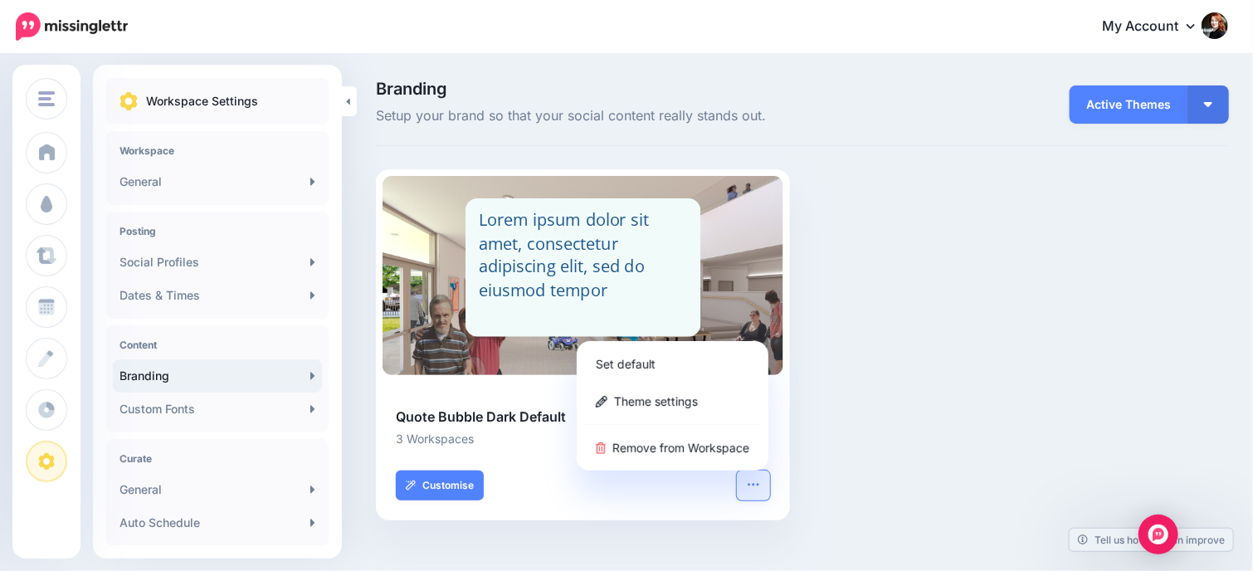
click at [880, 382] on div "Rectangle Shannon Cherry Las Trampas Lorem ipsum dolor sit amet, consectetur ad…" at bounding box center [801, 355] width 877 height 372
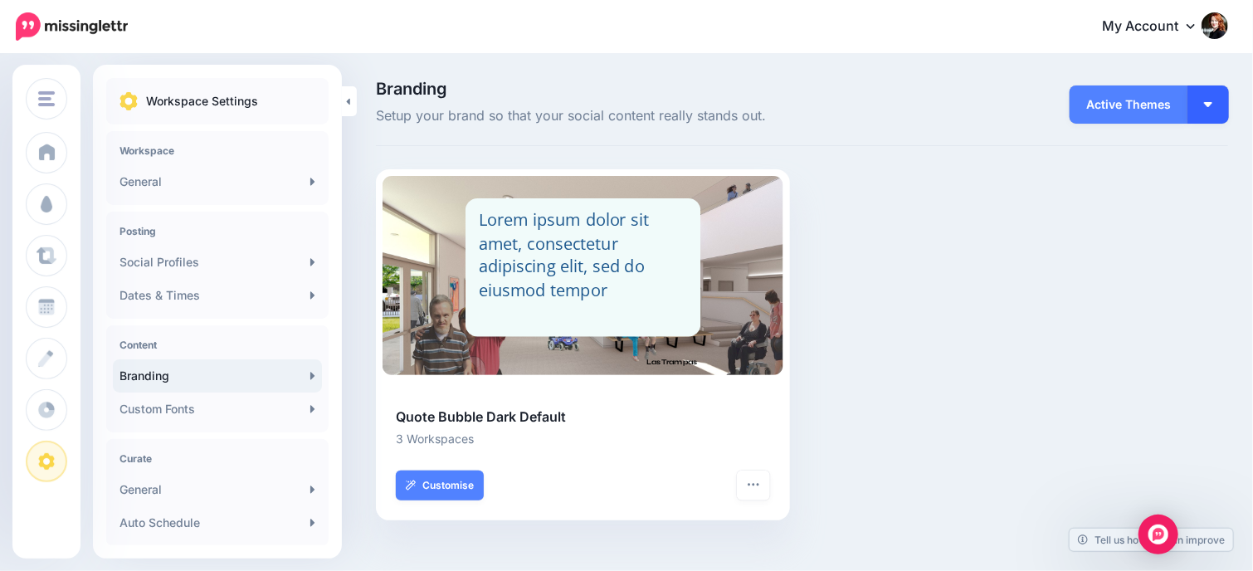
click at [1215, 99] on button "button" at bounding box center [1207, 104] width 41 height 38
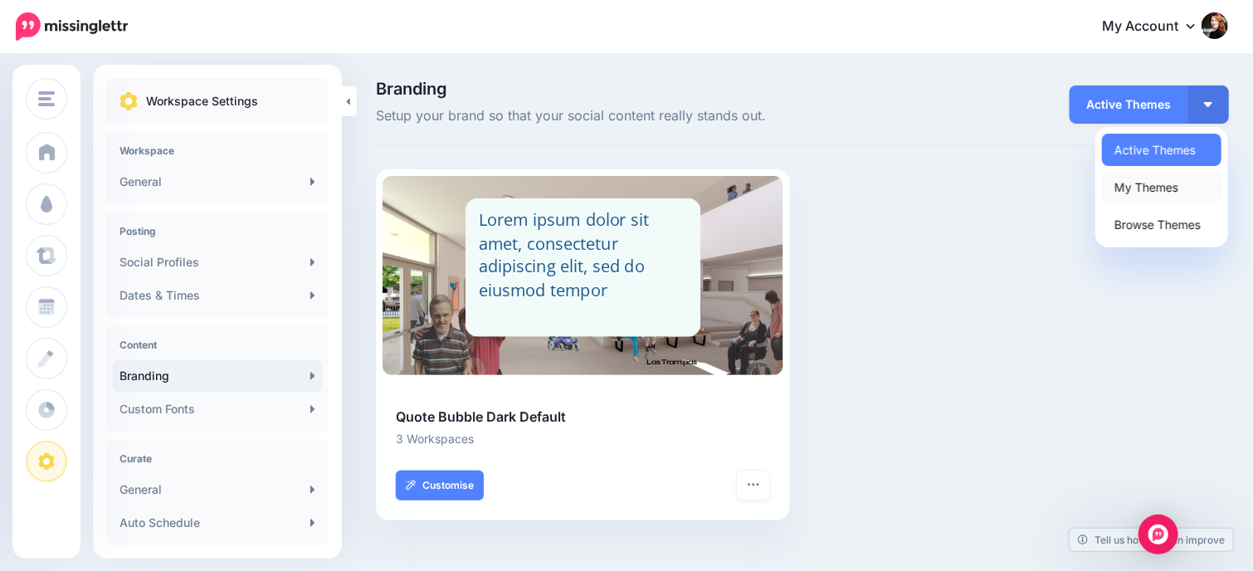
click at [1171, 183] on link "My Themes" at bounding box center [1161, 187] width 119 height 32
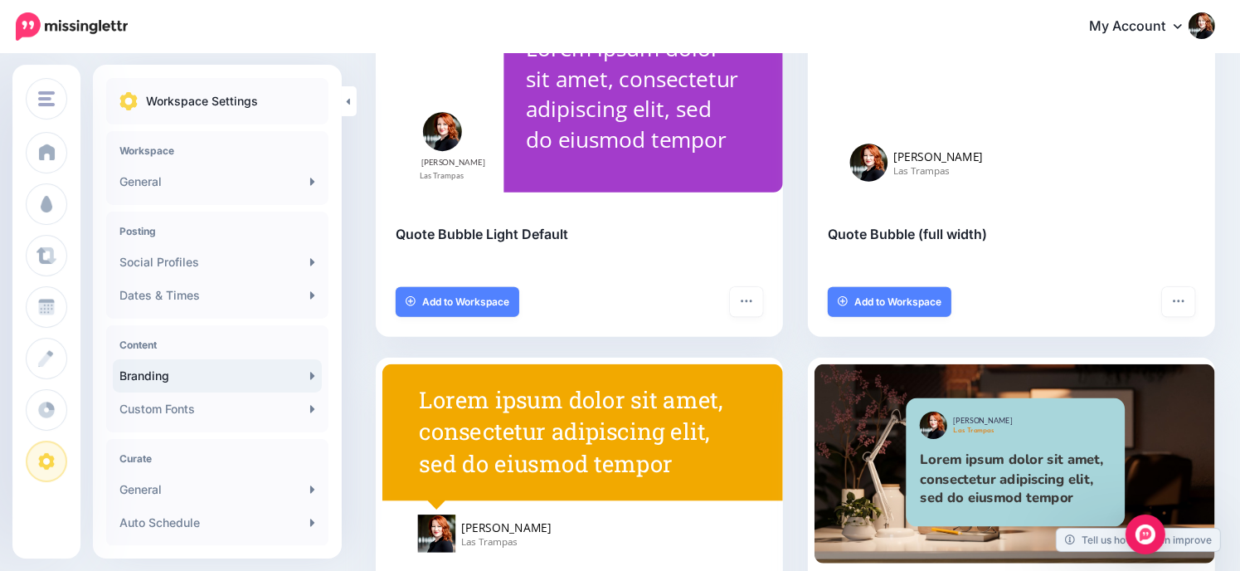
scroll to position [830, 0]
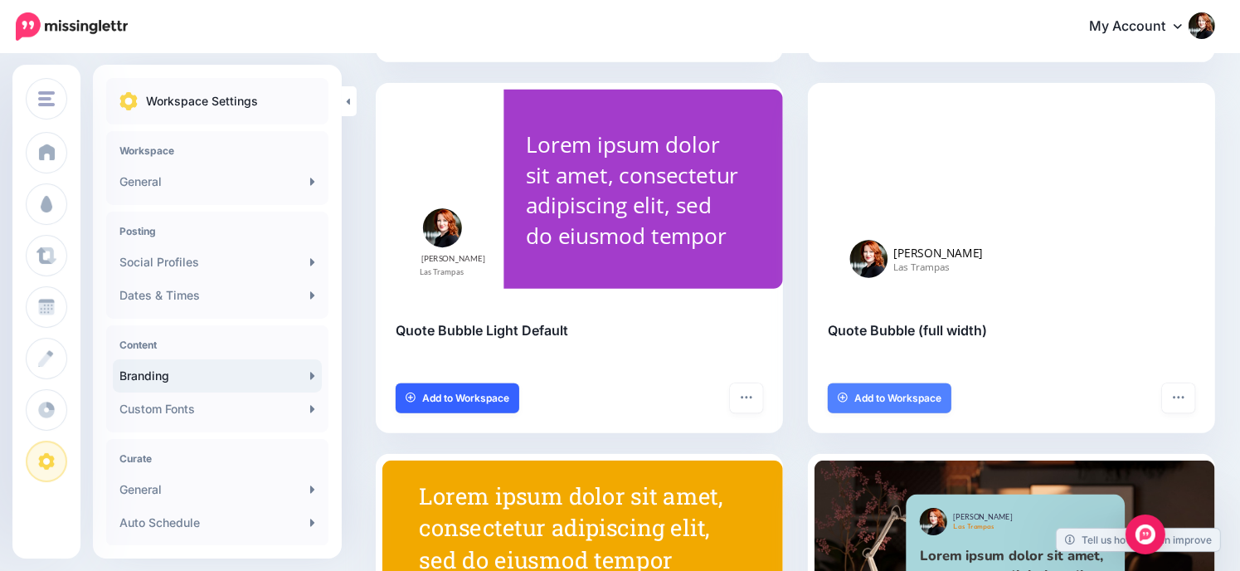
click at [430, 398] on span "Add to Workspace" at bounding box center [465, 398] width 87 height 10
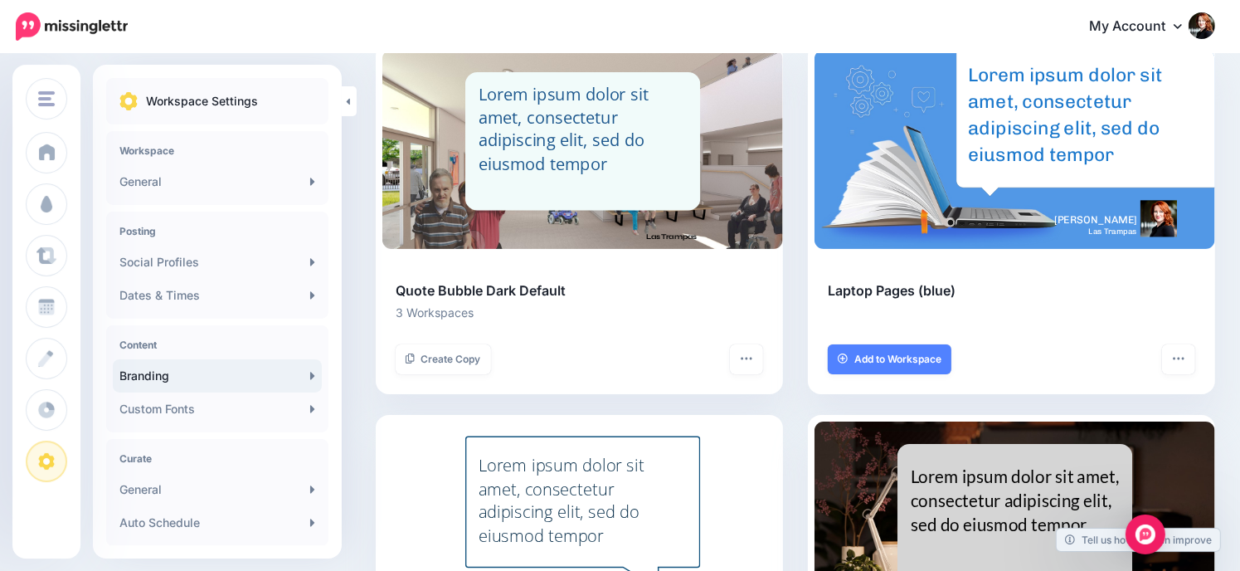
scroll to position [166, 0]
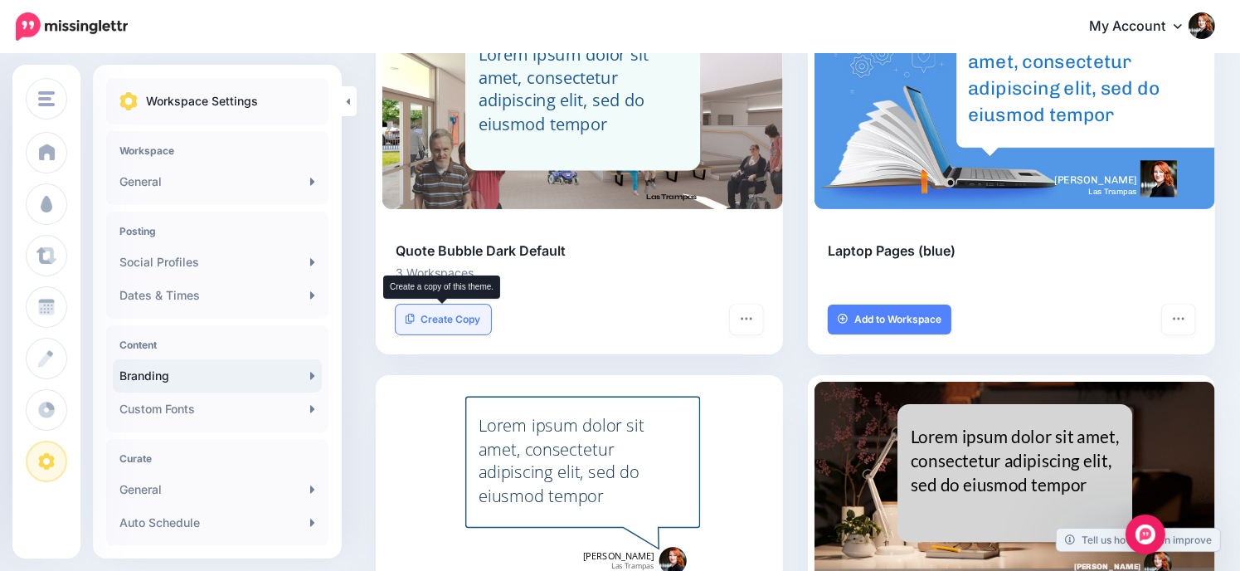
click at [477, 315] on span "Create Copy" at bounding box center [452, 319] width 60 height 10
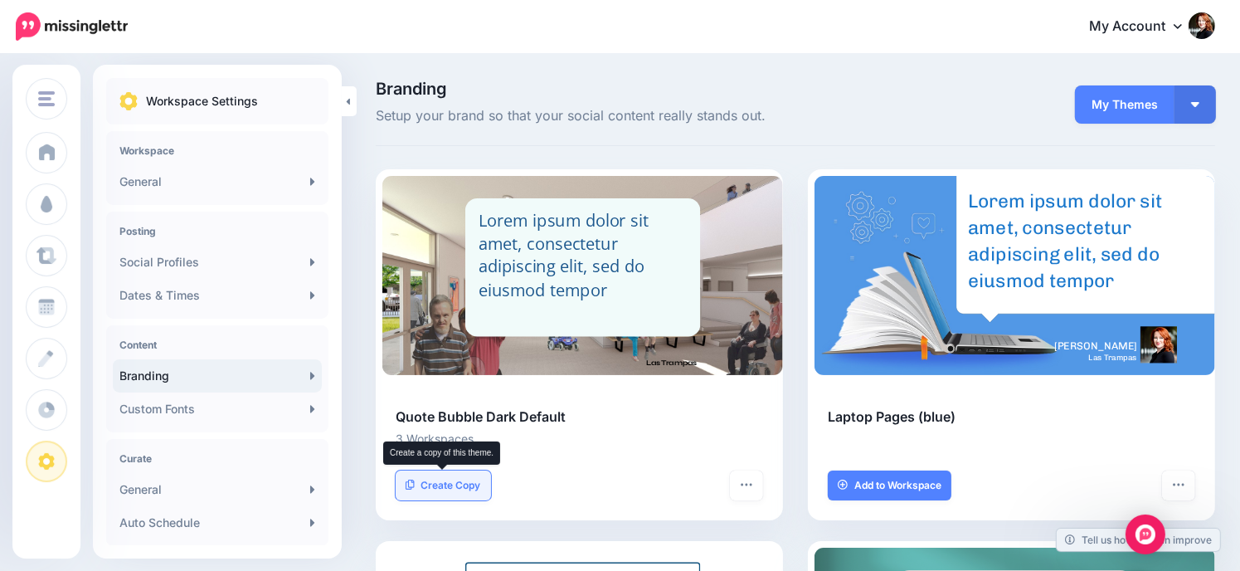
click at [453, 488] on span "Create Copy" at bounding box center [452, 485] width 60 height 10
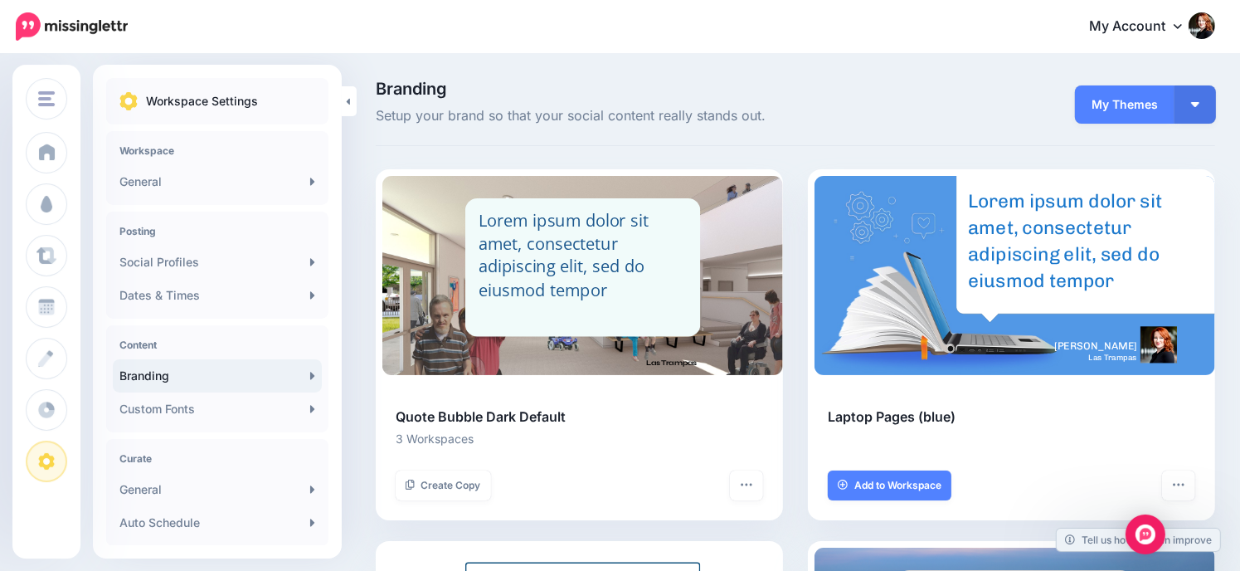
click at [1150, 105] on span "My Themes" at bounding box center [1125, 104] width 100 height 38
click at [1200, 106] on img "button" at bounding box center [1196, 104] width 8 height 5
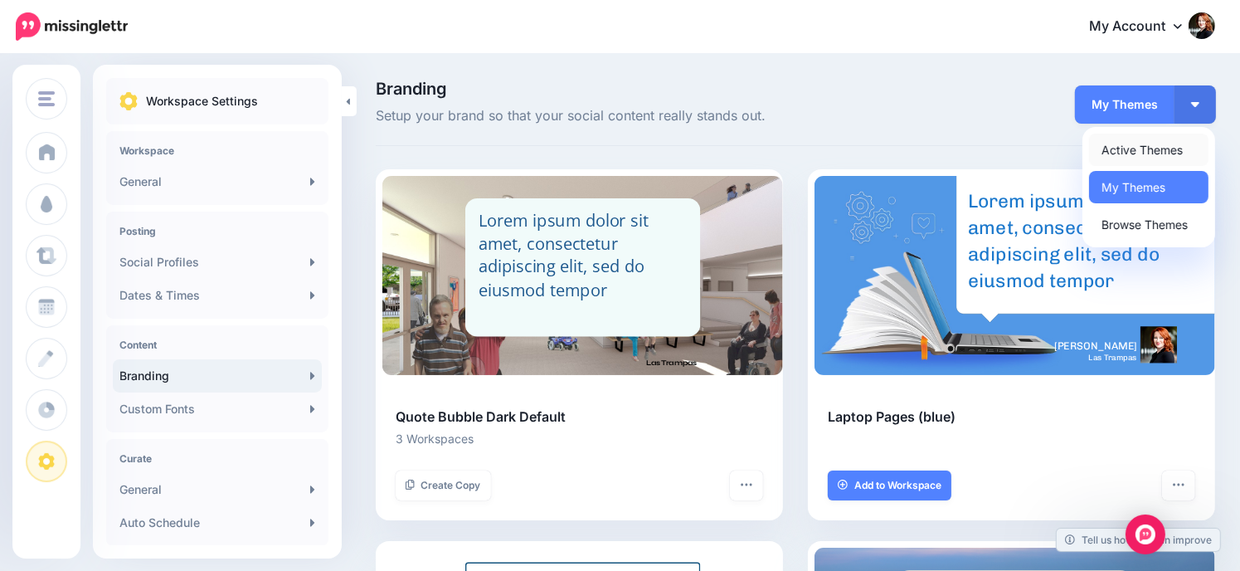
click at [1164, 149] on link "Active Themes" at bounding box center [1148, 150] width 119 height 32
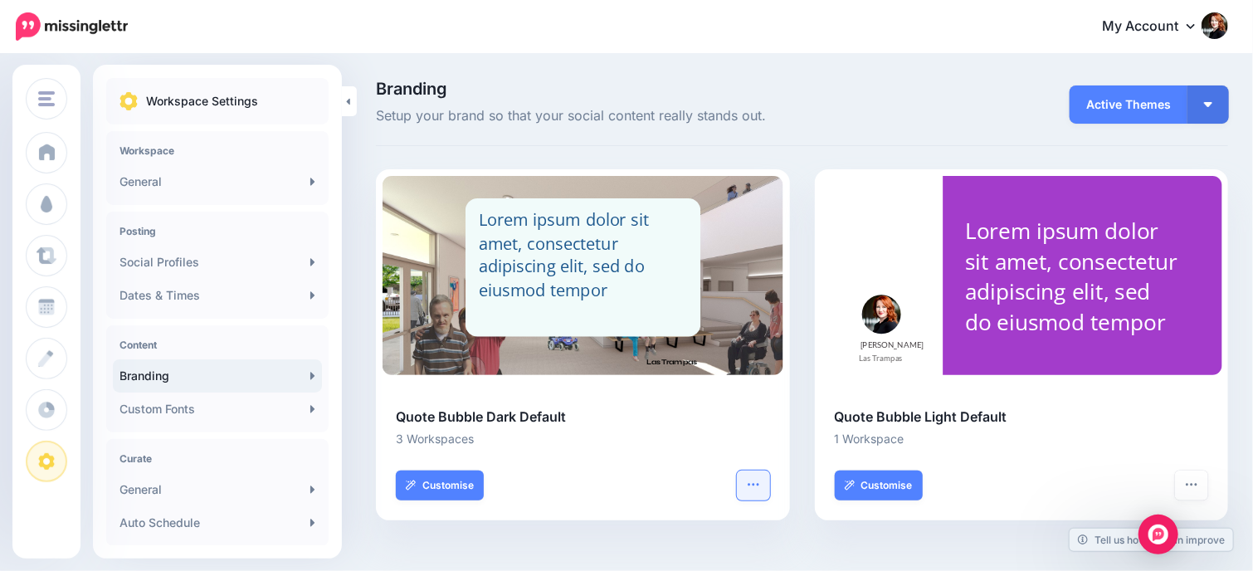
click at [756, 490] on button "button" at bounding box center [753, 485] width 33 height 30
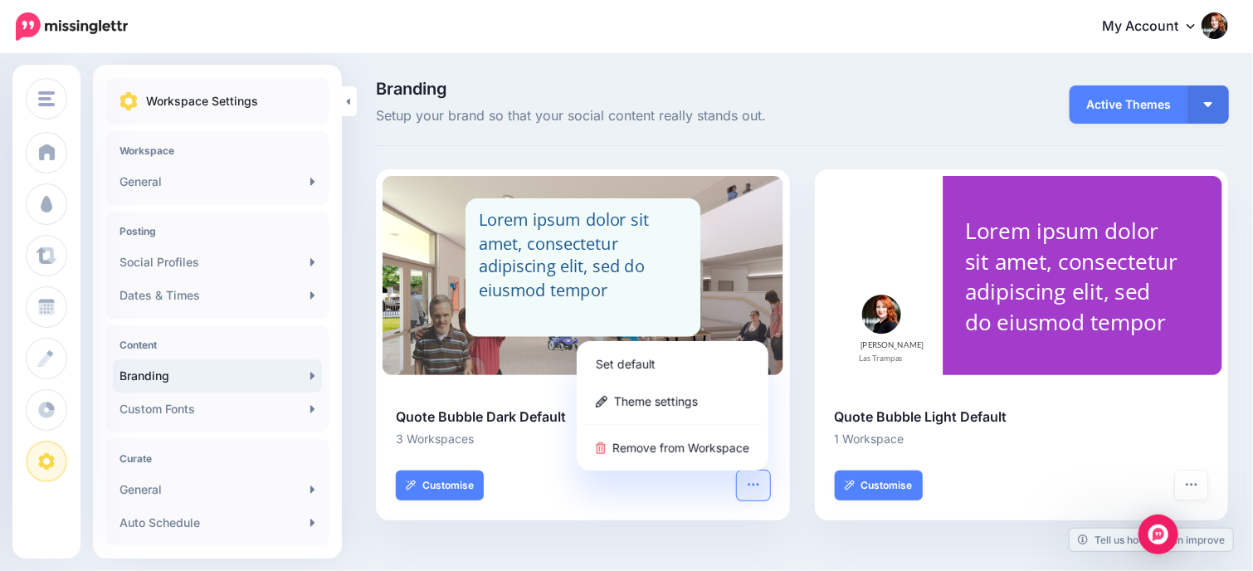
click at [756, 490] on button "button" at bounding box center [753, 485] width 33 height 30
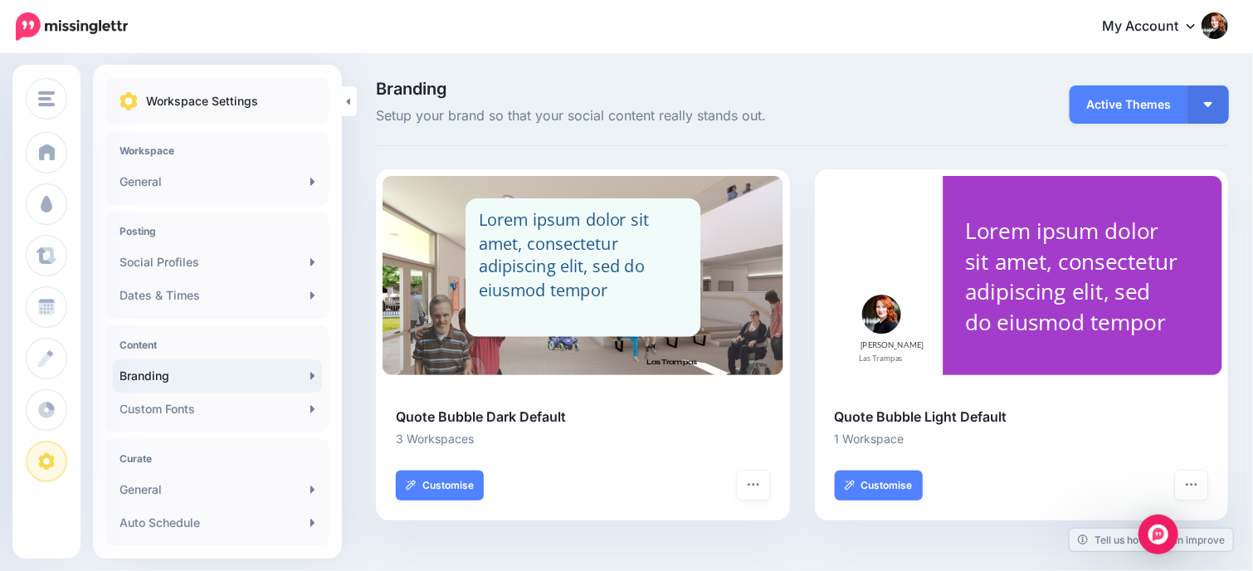
click at [1162, 117] on span "Active Themes" at bounding box center [1129, 104] width 118 height 38
click at [1118, 89] on span "Active Themes" at bounding box center [1129, 104] width 118 height 38
click at [1142, 110] on span "Active Themes" at bounding box center [1129, 104] width 118 height 38
click at [1215, 102] on button "button" at bounding box center [1207, 104] width 41 height 38
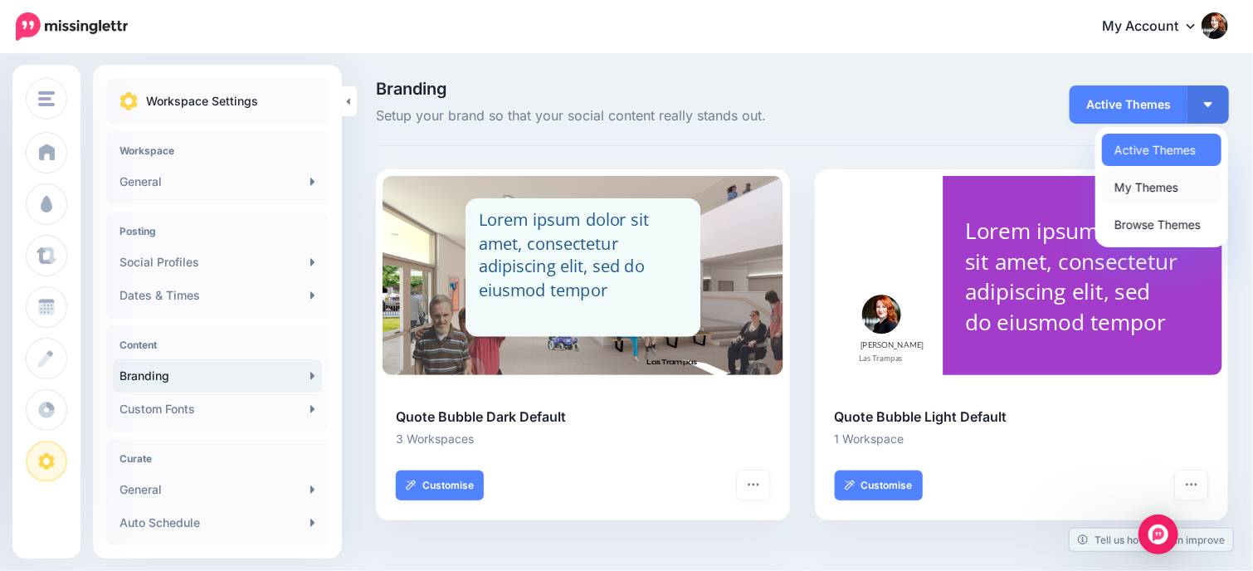
click at [1165, 192] on link "My Themes" at bounding box center [1161, 187] width 119 height 32
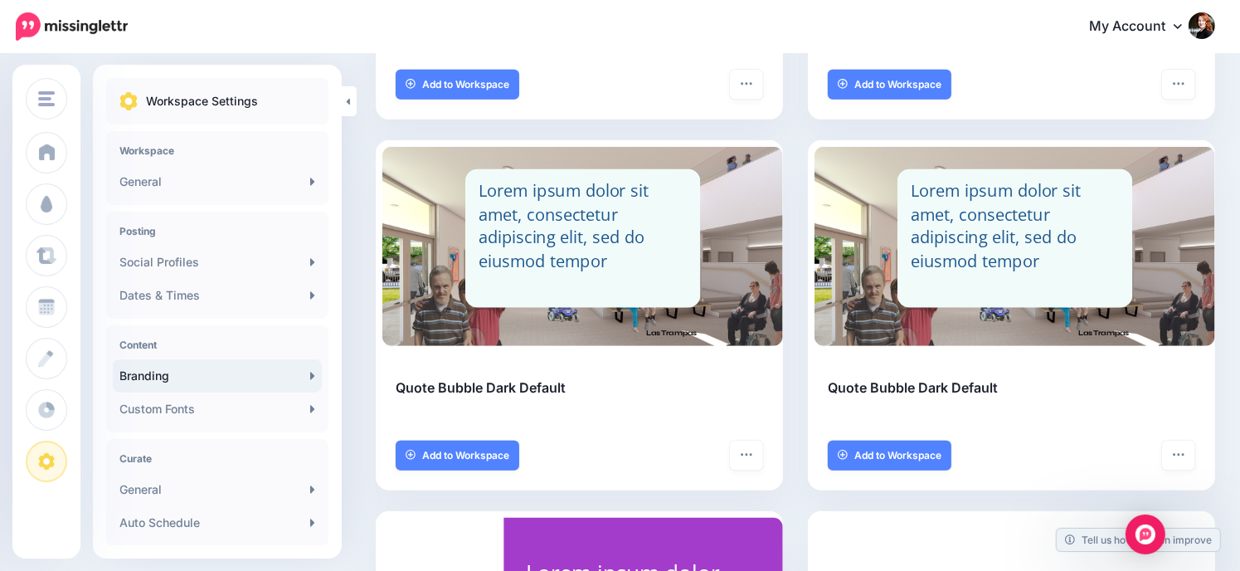
scroll to position [770, 0]
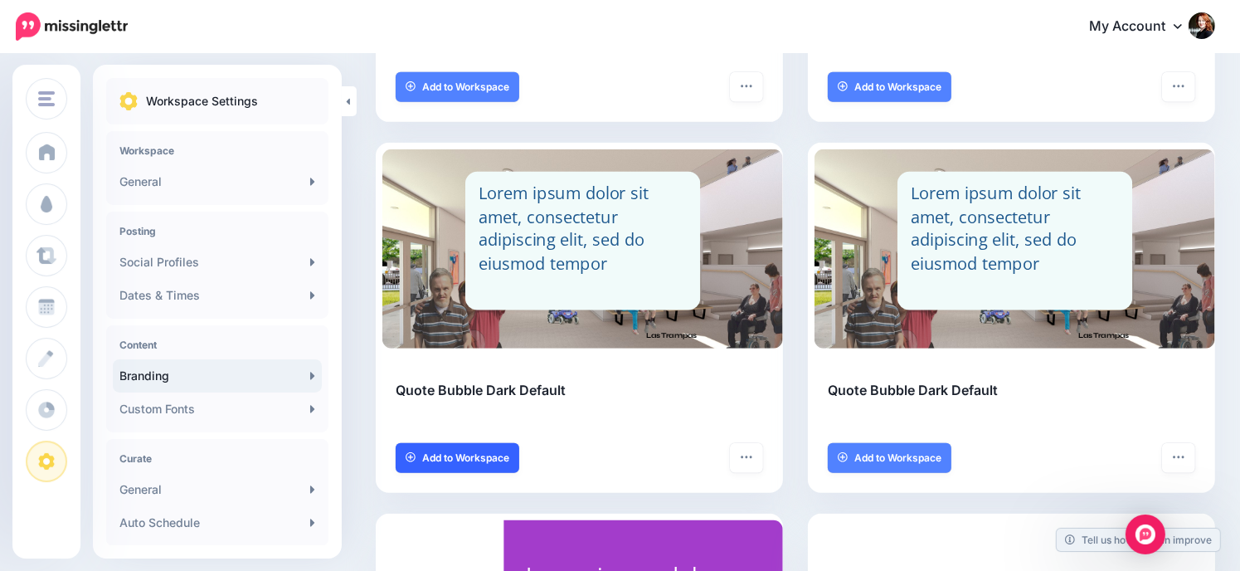
click at [509, 453] on span "Add to Workspace" at bounding box center [465, 458] width 87 height 10
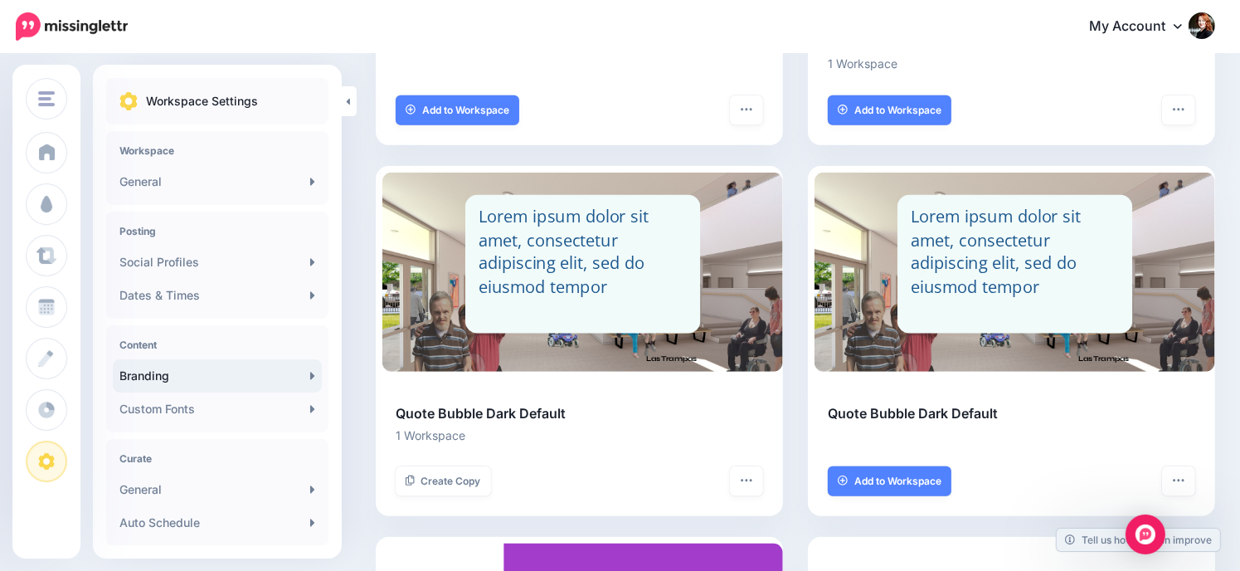
scroll to position [747, 0]
click at [932, 483] on span "Add to Workspace" at bounding box center [898, 481] width 87 height 10
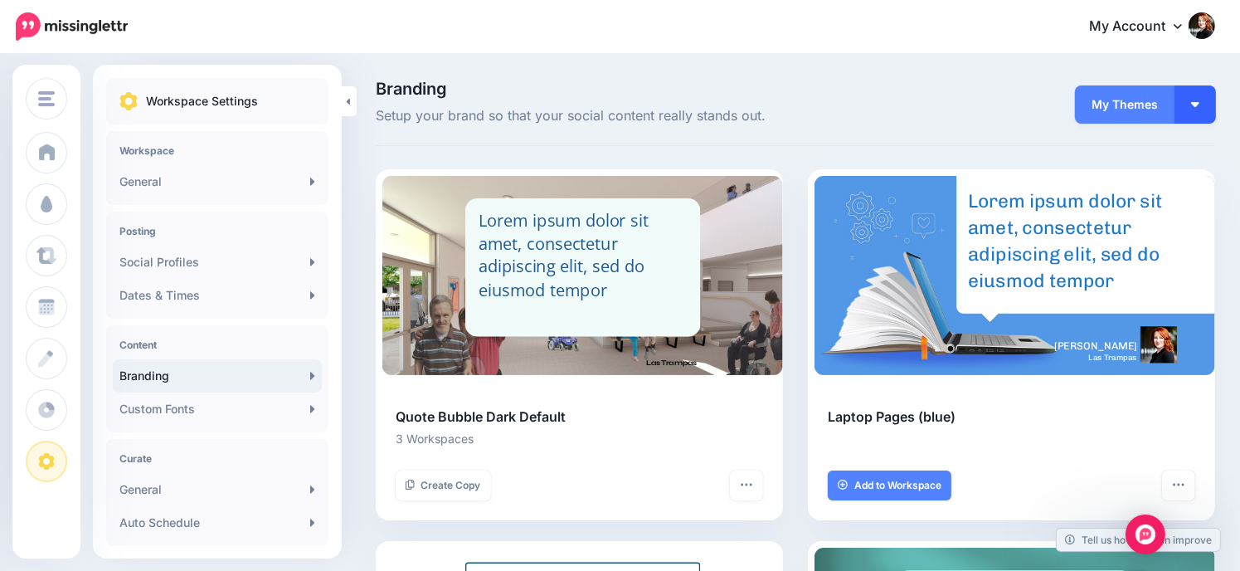
click at [1209, 108] on button "button" at bounding box center [1195, 104] width 41 height 38
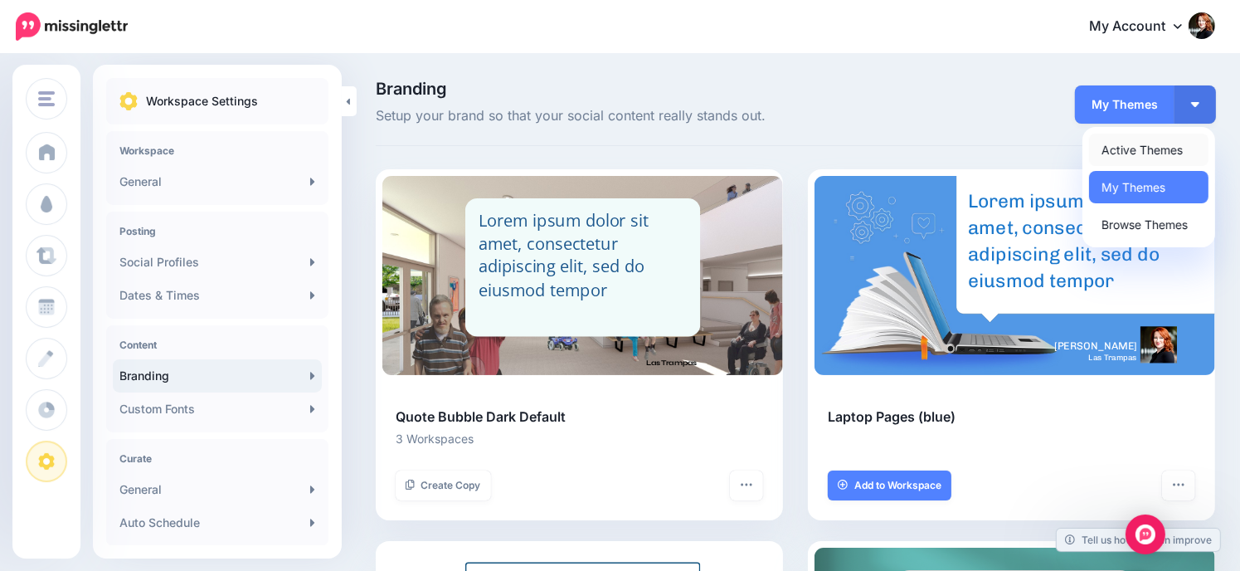
click at [1175, 143] on link "Active Themes" at bounding box center [1148, 150] width 119 height 32
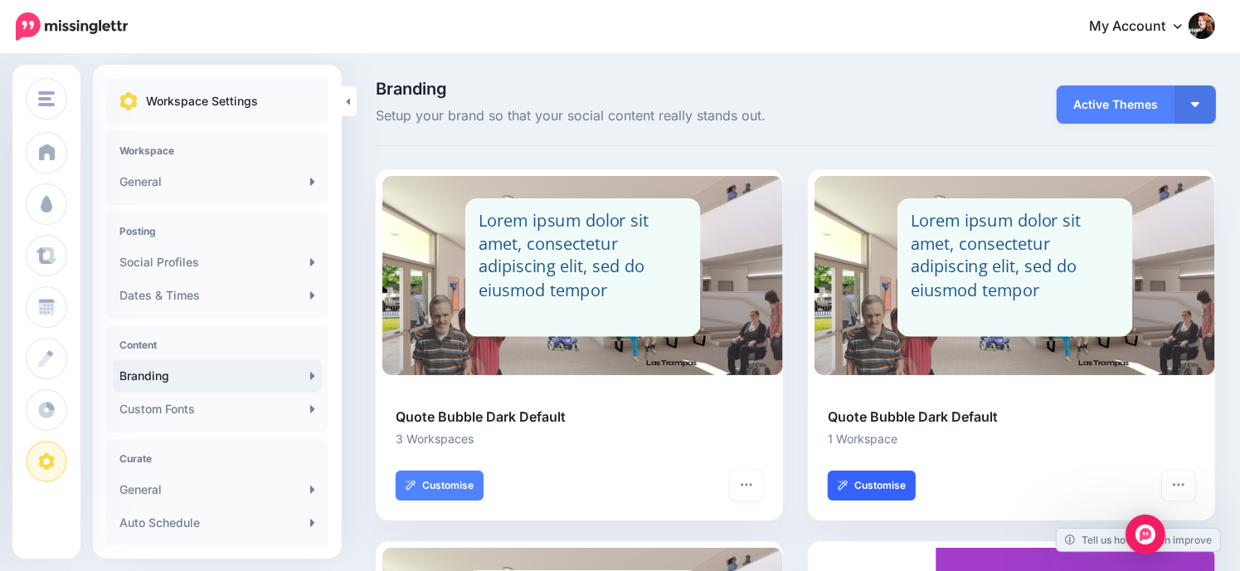
click at [889, 483] on link "Customise" at bounding box center [872, 485] width 88 height 30
select select "***"
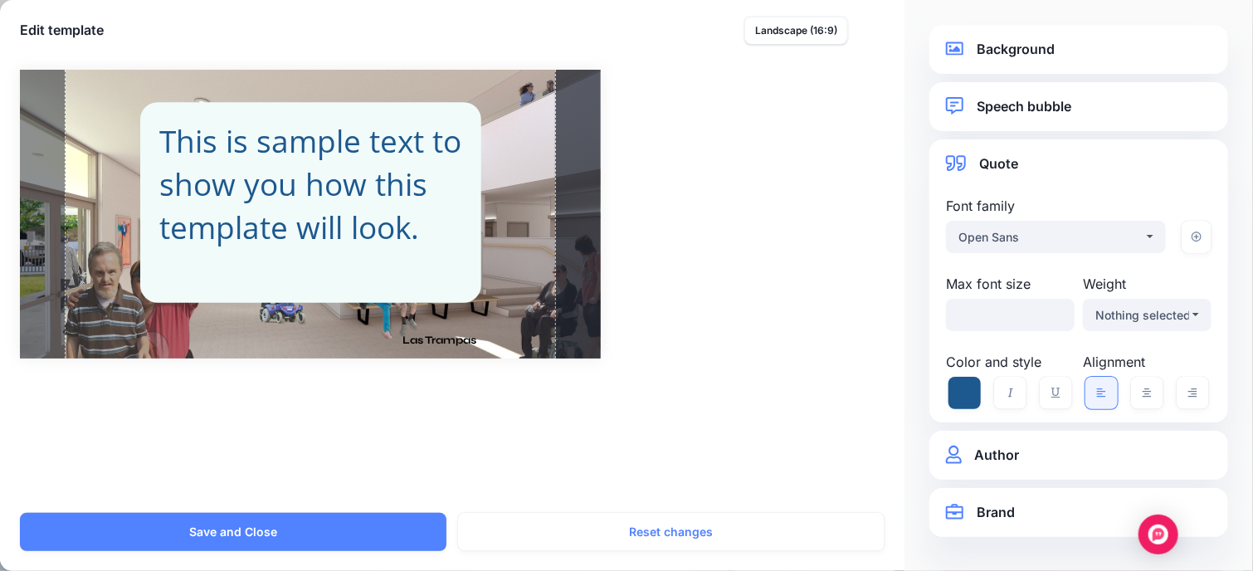
click at [1041, 102] on link "Speech bubble" at bounding box center [1079, 106] width 266 height 22
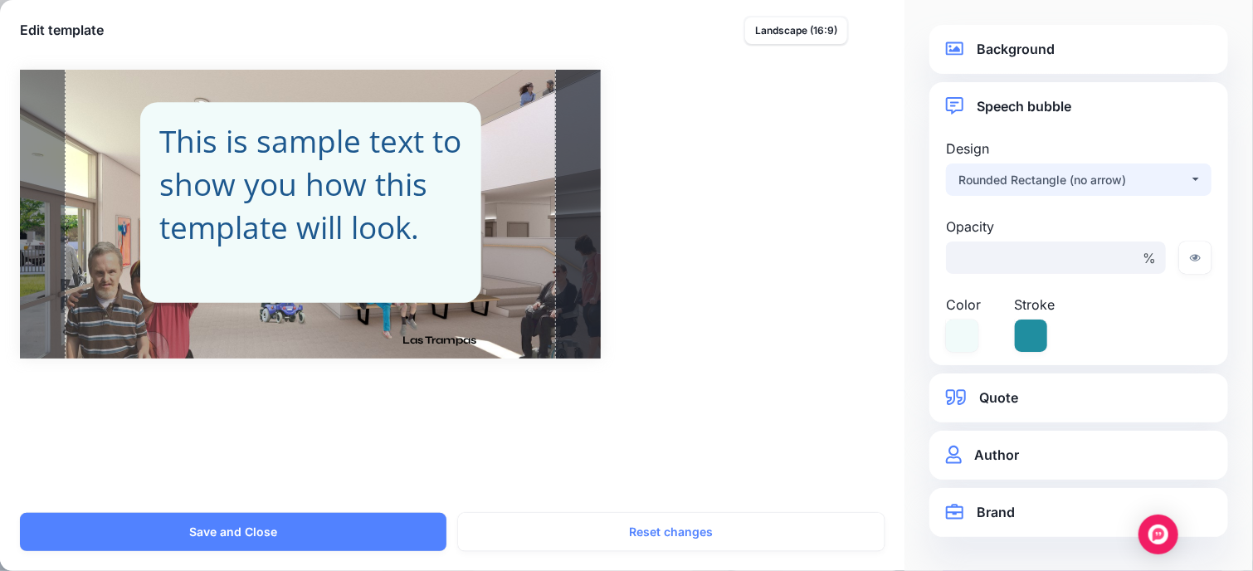
click at [1034, 179] on div "Rounded Rectangle (no arrow)" at bounding box center [1073, 180] width 231 height 20
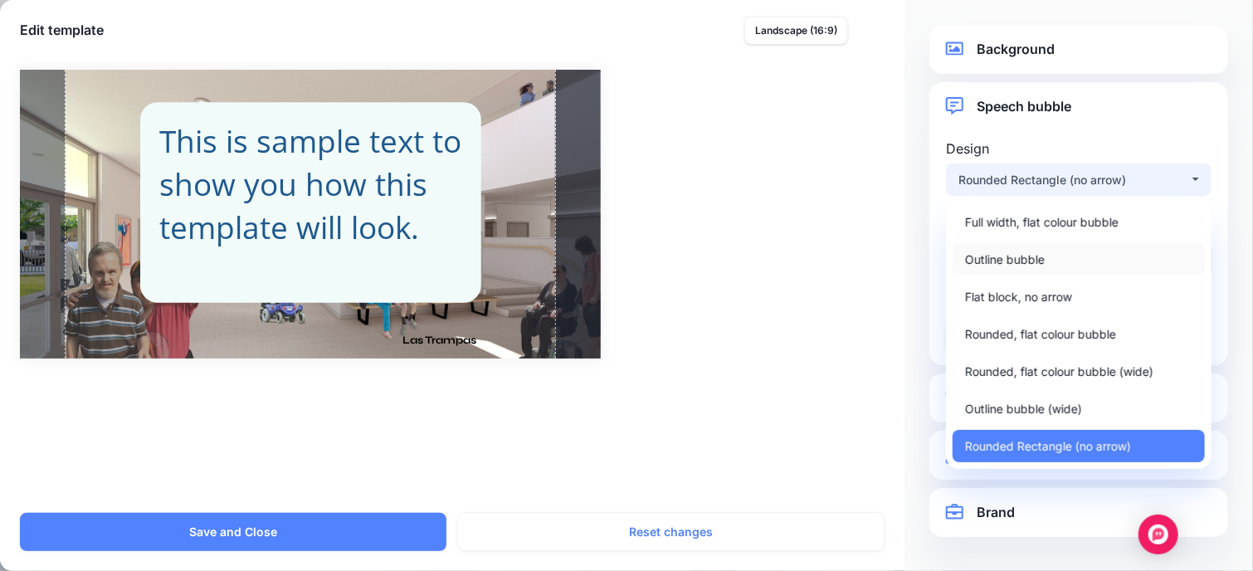
click at [1010, 256] on span "Outline bubble" at bounding box center [1005, 260] width 80 height 20
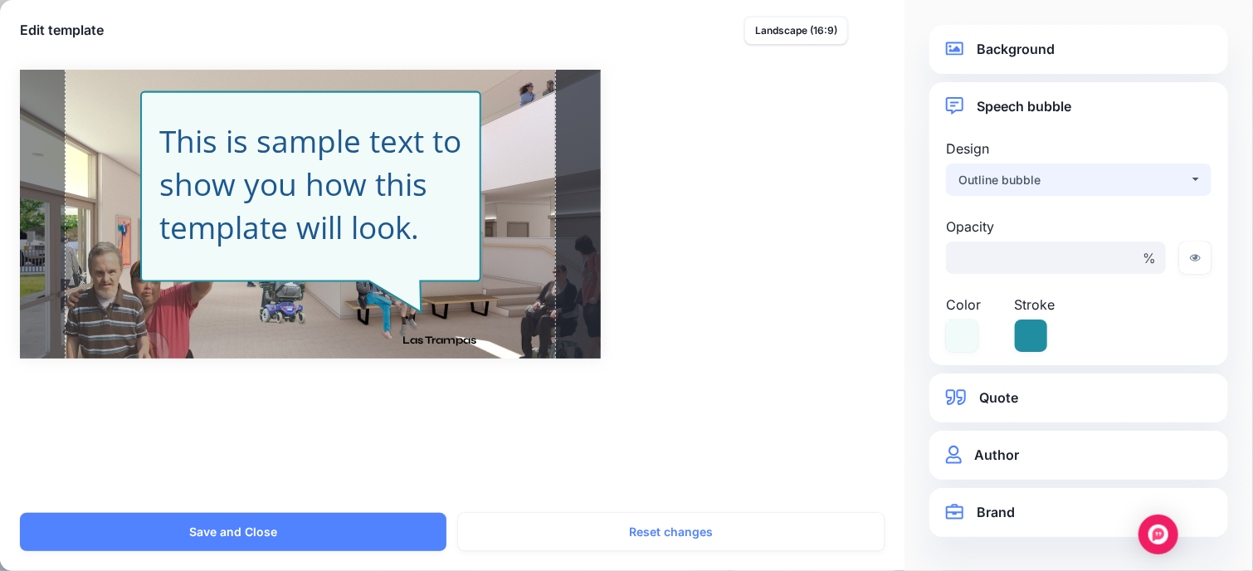
click at [1020, 177] on div "Outline bubble" at bounding box center [1073, 180] width 231 height 20
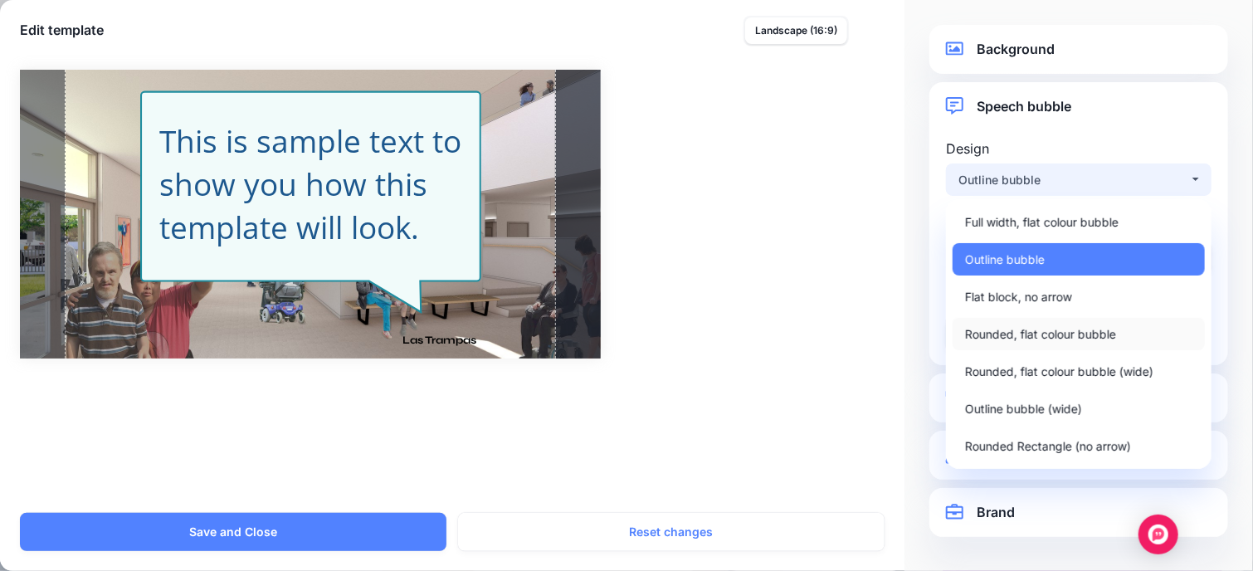
click at [1035, 339] on span "Rounded, flat colour bubble" at bounding box center [1040, 334] width 151 height 20
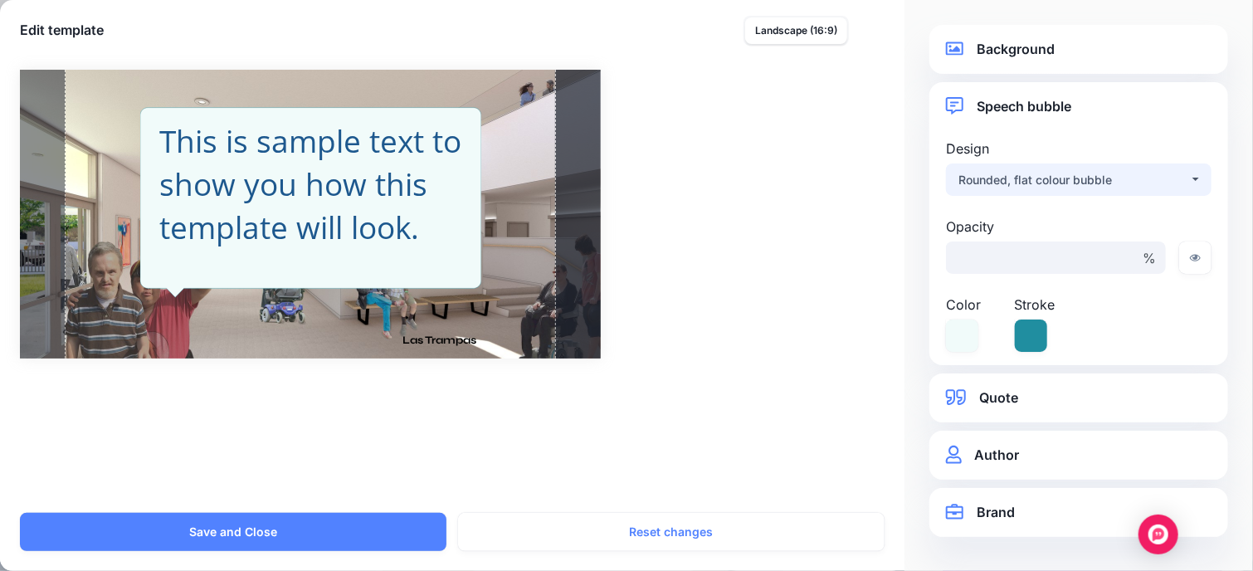
click at [1052, 180] on div "Rounded, flat colour bubble" at bounding box center [1073, 180] width 231 height 20
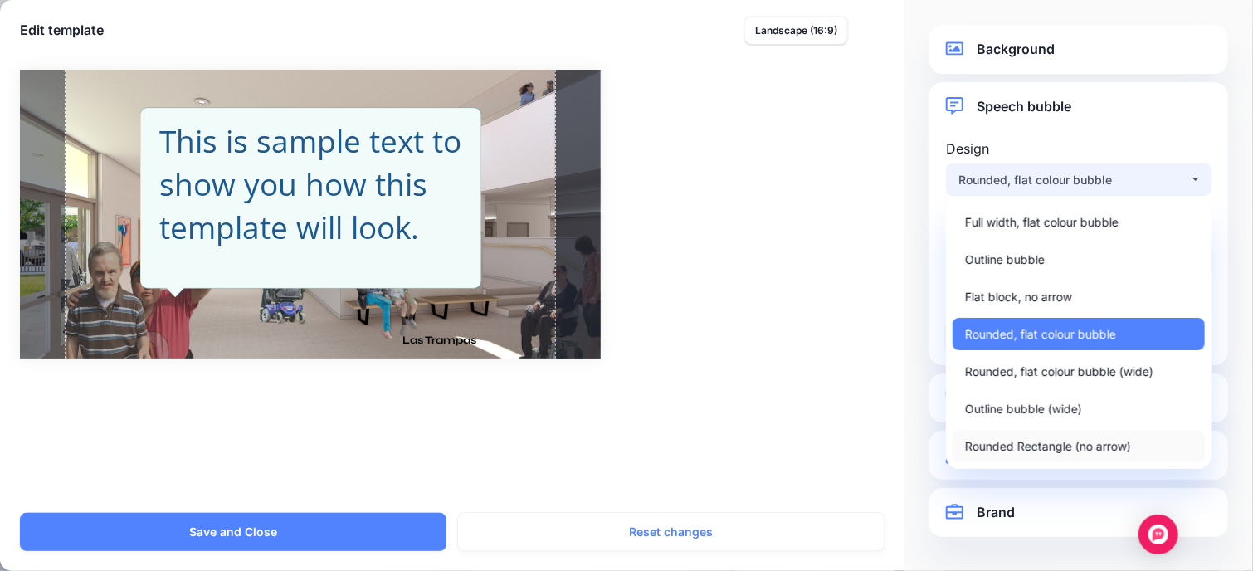
click at [1072, 445] on span "Rounded Rectangle (no arrow)" at bounding box center [1048, 446] width 166 height 20
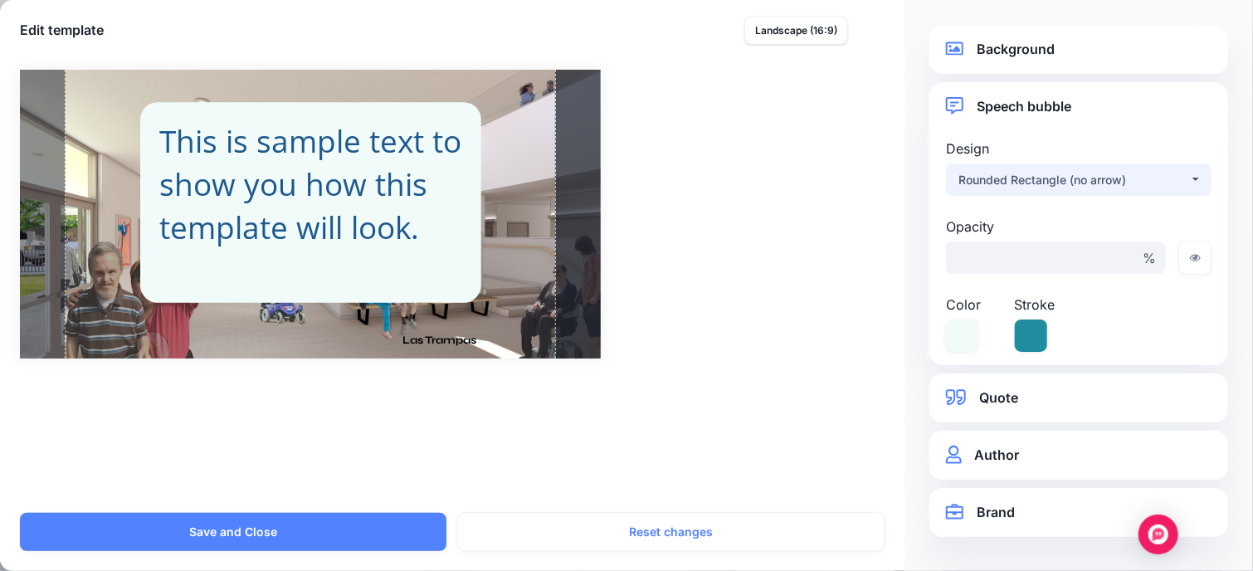
click at [1062, 170] on div "Rounded Rectangle (no arrow)" at bounding box center [1073, 180] width 231 height 20
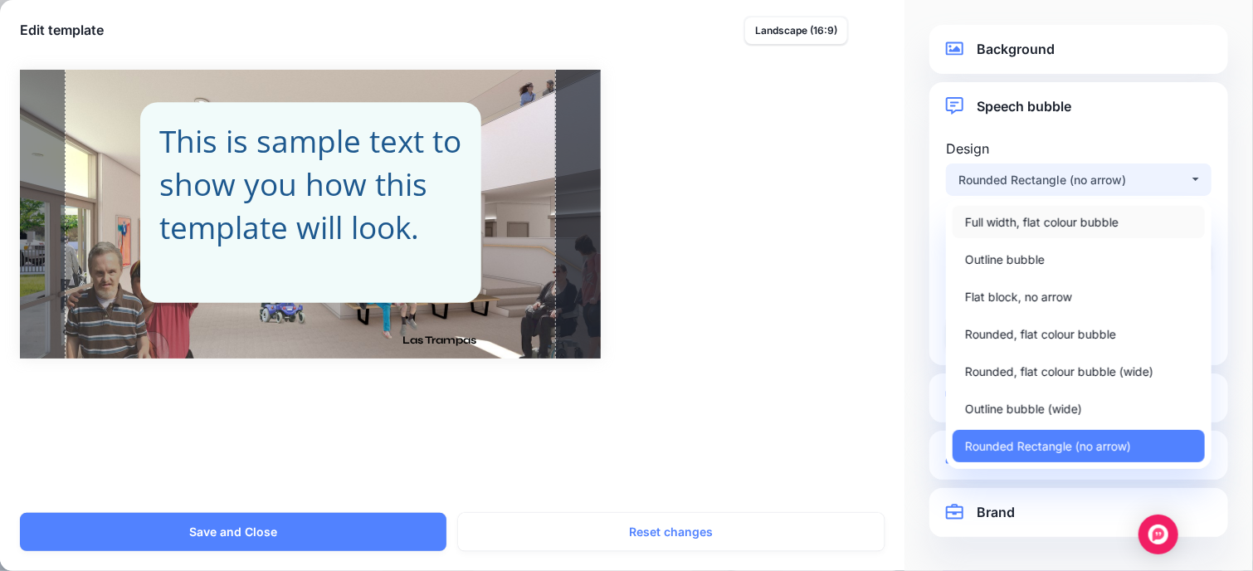
click at [1054, 217] on span "Full width, flat colour bubble" at bounding box center [1042, 222] width 154 height 20
select select "*"
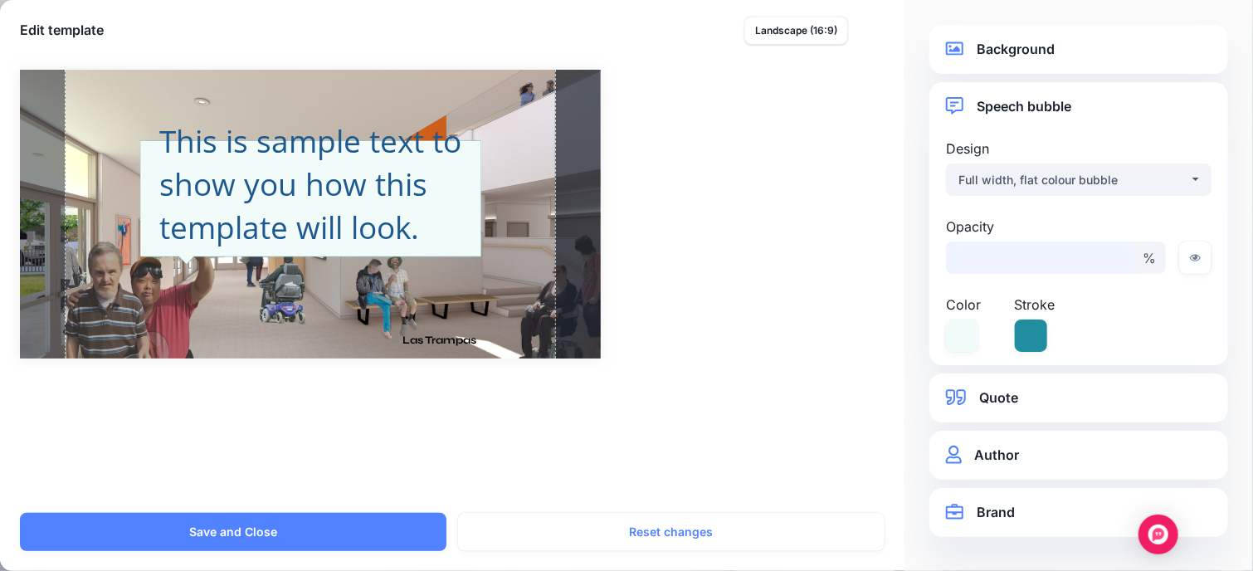
click at [1113, 264] on input "**" at bounding box center [1040, 257] width 188 height 32
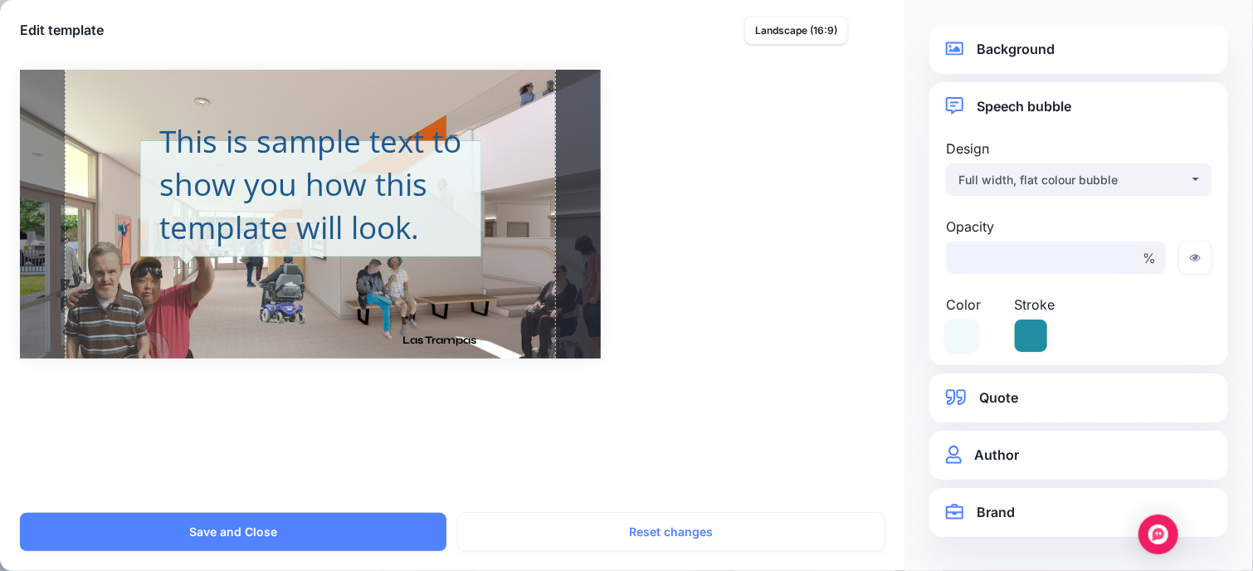
click at [1113, 264] on input "**" at bounding box center [1040, 257] width 188 height 32
click at [1115, 258] on input "**" at bounding box center [1040, 257] width 188 height 32
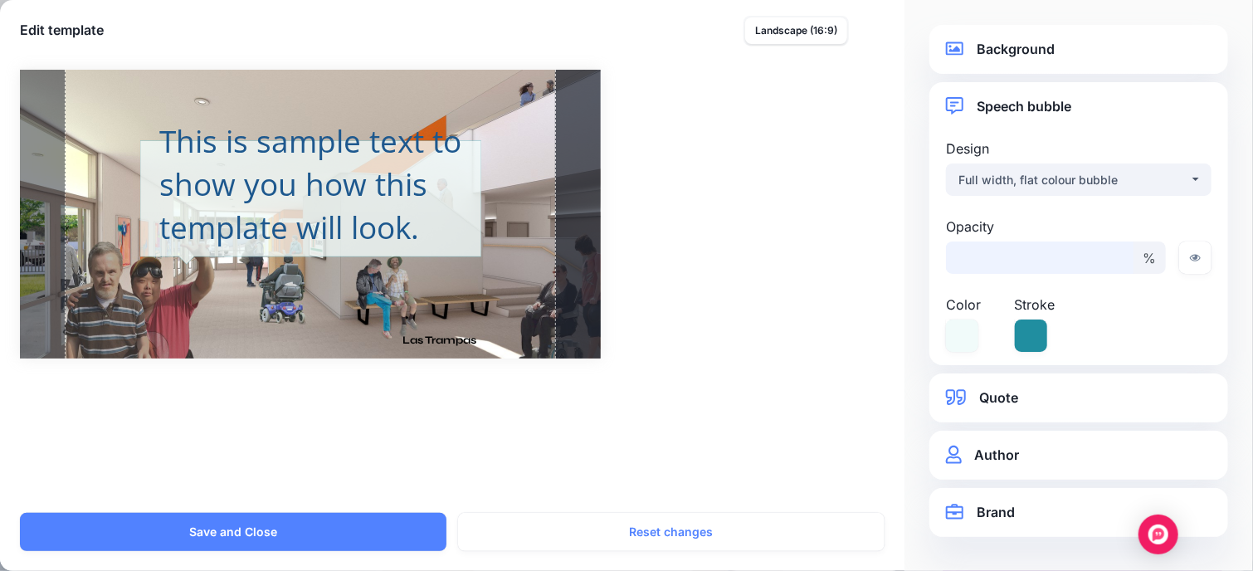
click at [1115, 258] on input "**" at bounding box center [1040, 257] width 188 height 32
click at [1112, 245] on input "**" at bounding box center [1040, 257] width 188 height 32
click at [1116, 251] on input "**" at bounding box center [1040, 257] width 188 height 32
click at [1038, 338] on icon at bounding box center [1031, 335] width 32 height 32
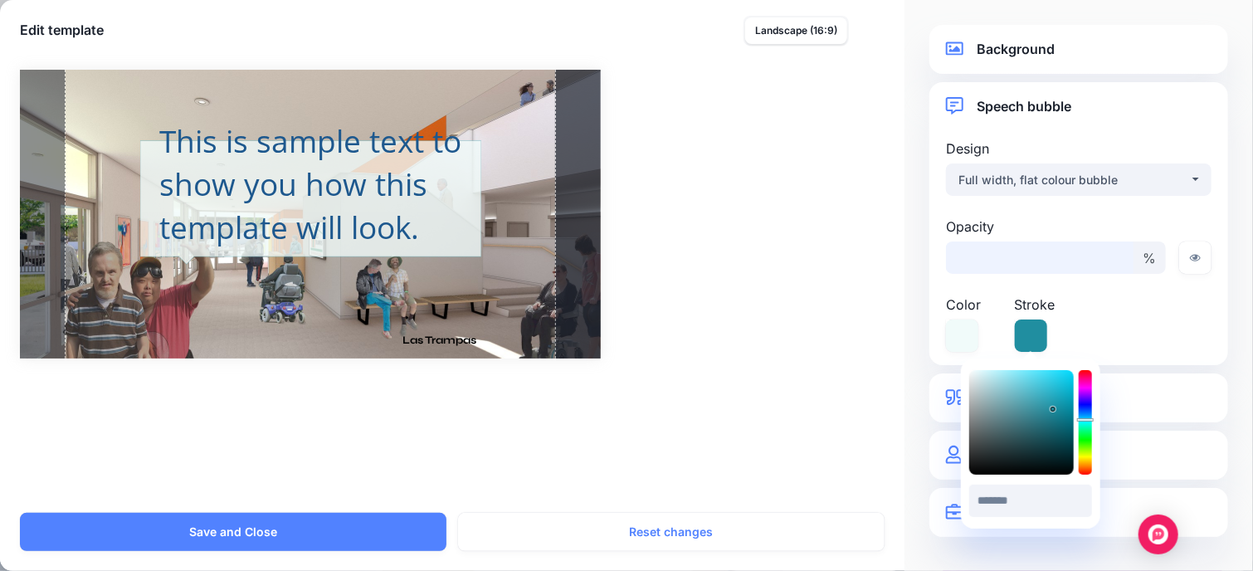
type input "**"
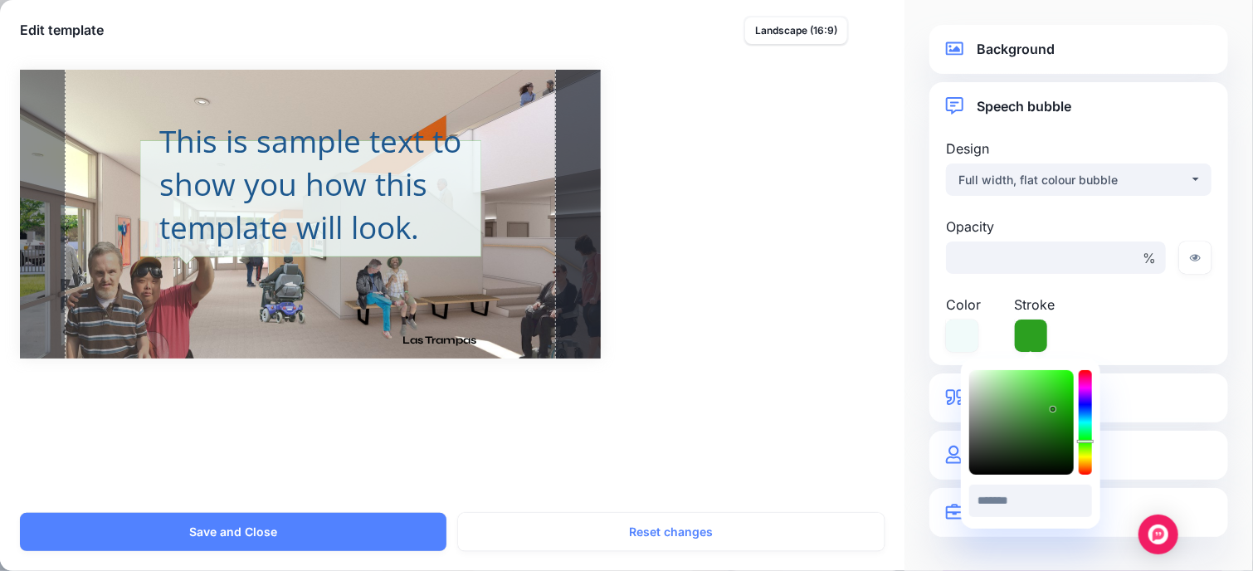
click at [1085, 441] on div at bounding box center [1085, 422] width 13 height 105
type input "*******"
drag, startPoint x: 1051, startPoint y: 406, endPoint x: 1026, endPoint y: 407, distance: 24.9
click at [1026, 407] on icon at bounding box center [1026, 407] width 5 height 5
click at [1109, 332] on div "Opacity ** % Color ******* #F1FBFA Stroke" at bounding box center [1079, 284] width 274 height 135
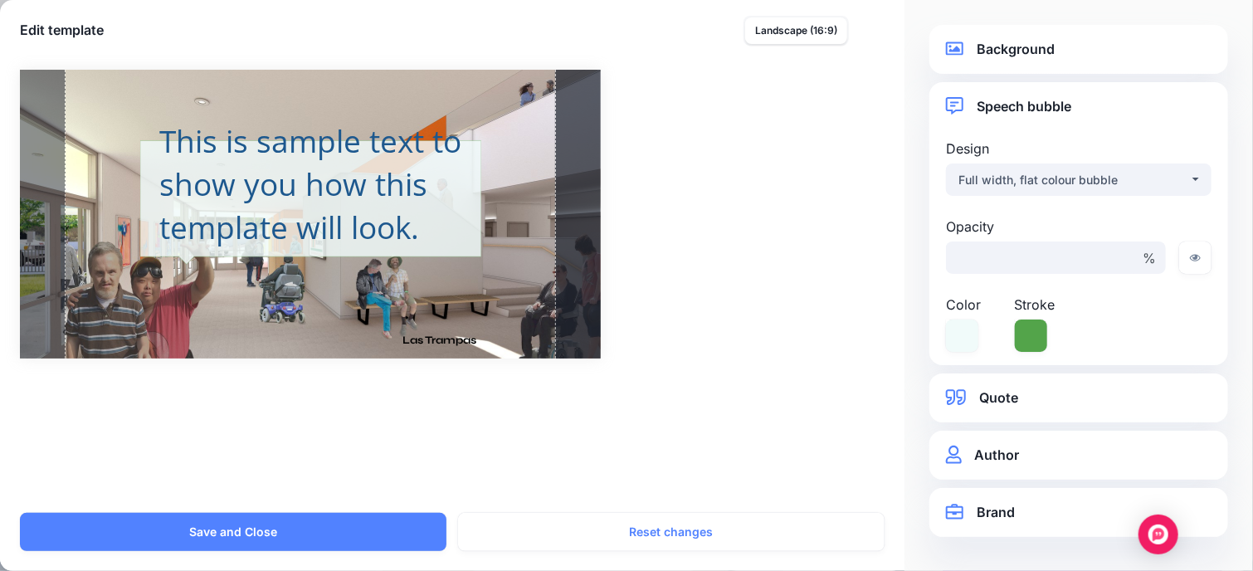
click at [1046, 409] on div "**********" at bounding box center [1078, 397] width 299 height 49
click at [1015, 395] on link "Quote" at bounding box center [1079, 398] width 266 height 22
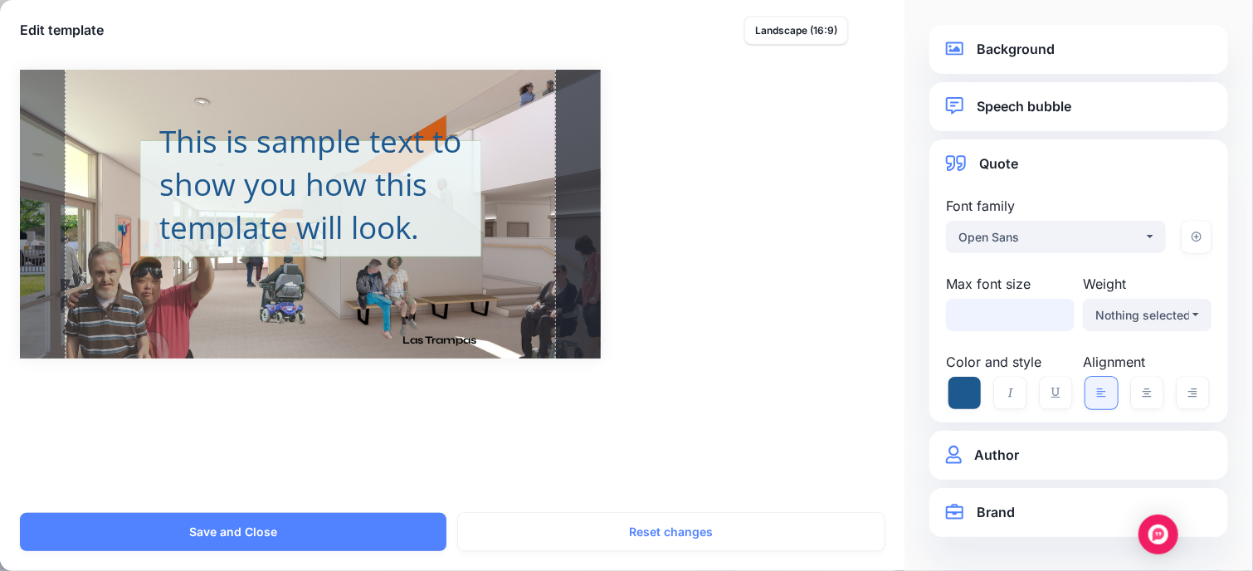
click at [1060, 318] on input "**" at bounding box center [1010, 315] width 129 height 32
click at [1060, 316] on input "**" at bounding box center [1010, 315] width 129 height 32
click at [1059, 314] on input "**" at bounding box center [1010, 315] width 129 height 32
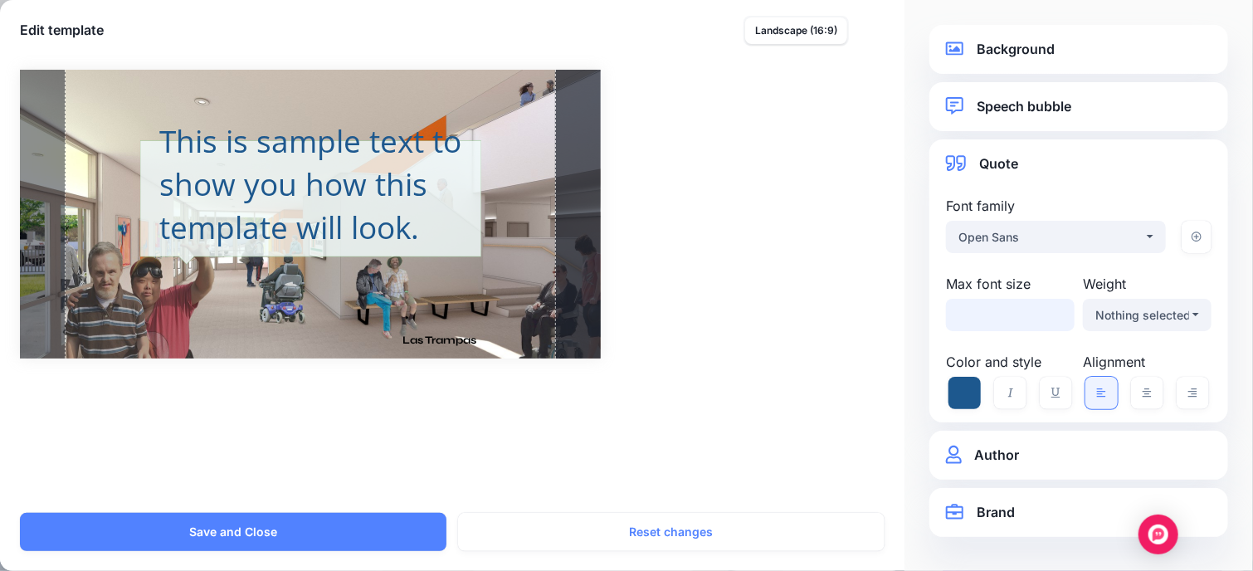
click at [1059, 314] on input "**" at bounding box center [1010, 315] width 129 height 32
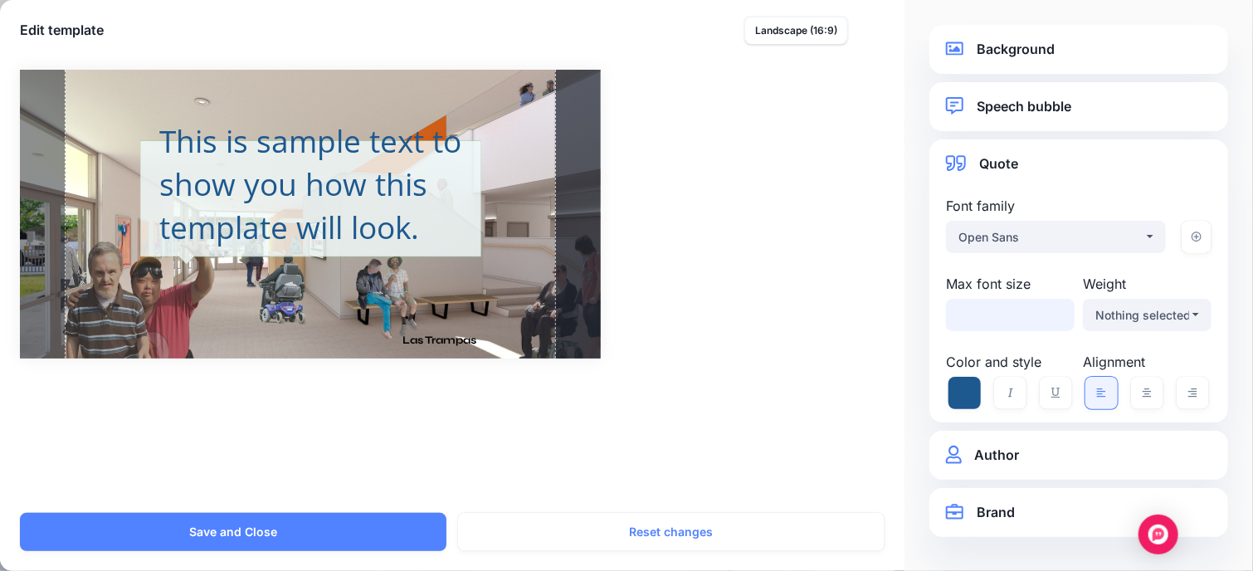
click at [1059, 314] on input "**" at bounding box center [1010, 315] width 129 height 32
click at [1058, 314] on input "**" at bounding box center [1010, 315] width 129 height 32
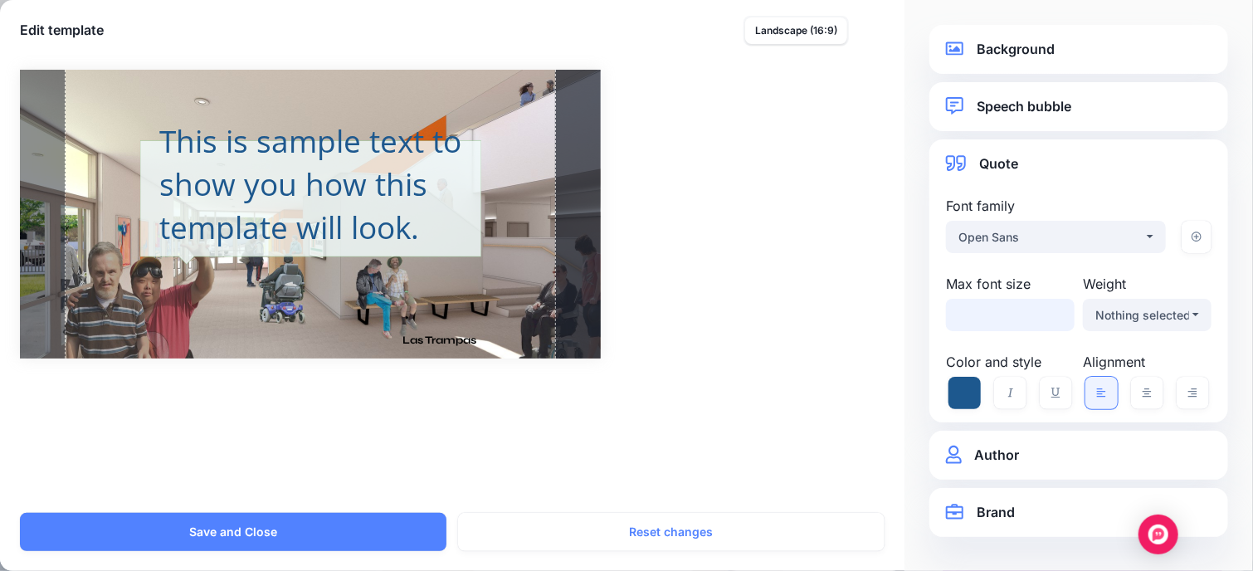
click at [1058, 314] on input "**" at bounding box center [1010, 315] width 129 height 32
click at [1057, 314] on input "**" at bounding box center [1010, 315] width 129 height 32
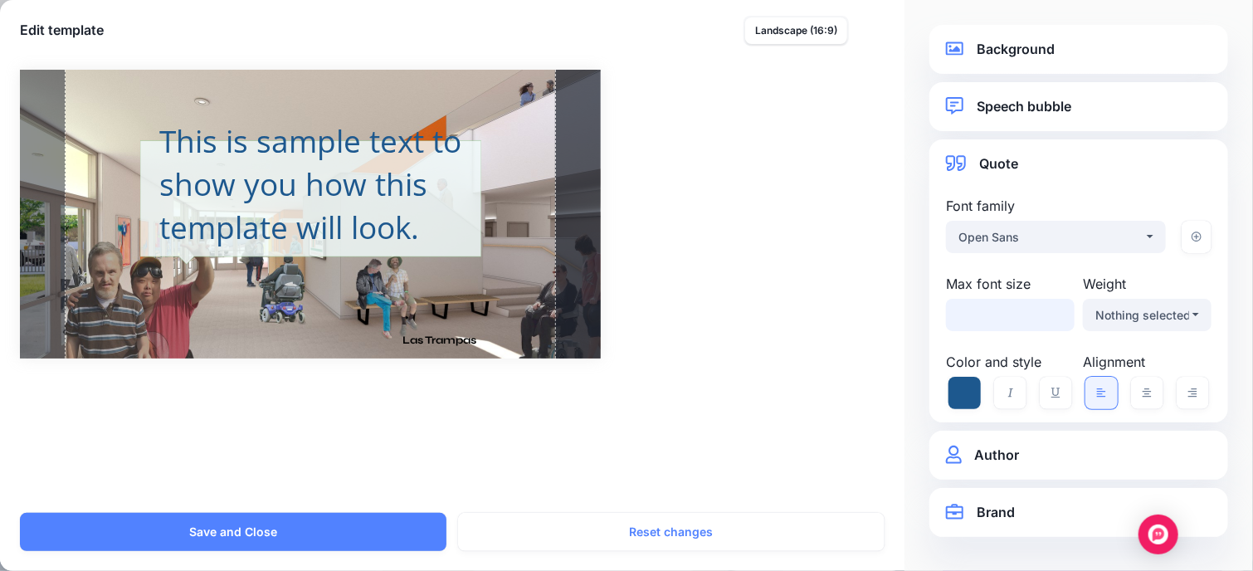
click at [1057, 314] on input "**" at bounding box center [1010, 315] width 129 height 32
click at [1018, 319] on input "**" at bounding box center [1010, 315] width 129 height 32
click at [1115, 319] on div "Nothing selected" at bounding box center [1142, 315] width 94 height 20
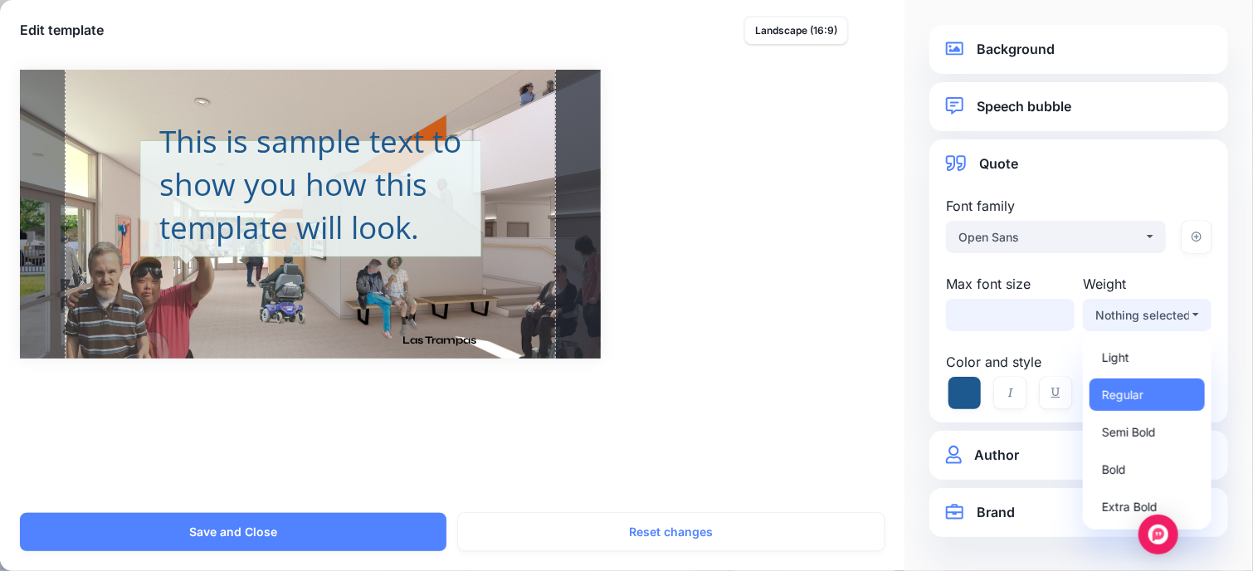
click at [1007, 309] on input "**" at bounding box center [1010, 315] width 129 height 32
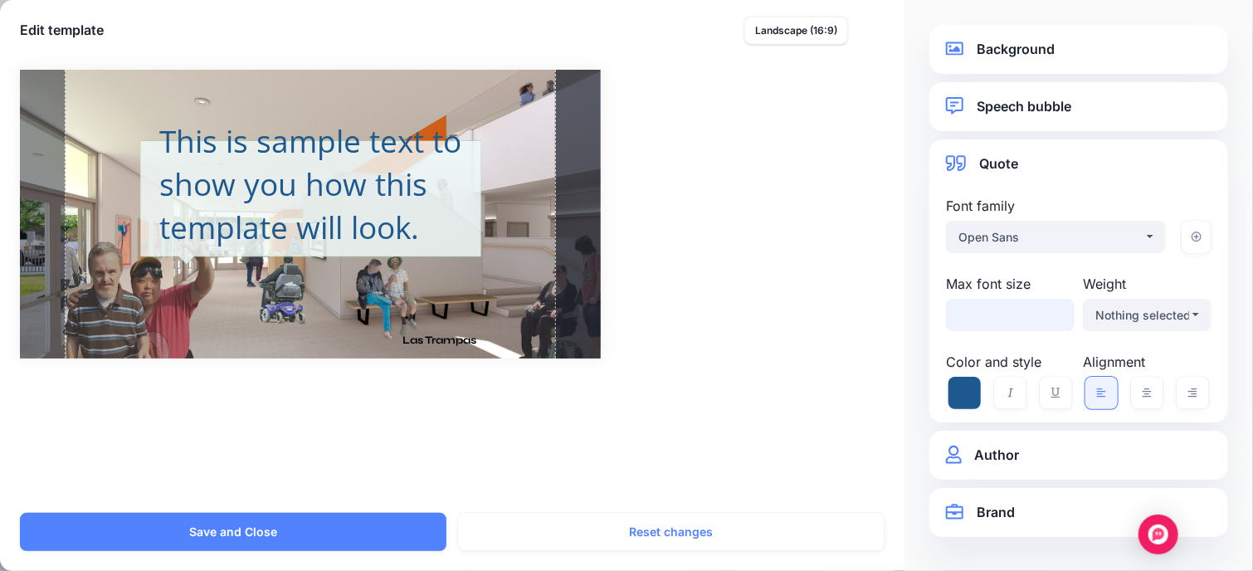
drag, startPoint x: 995, startPoint y: 316, endPoint x: 931, endPoint y: 309, distance: 64.3
click at [931, 309] on div "**********" at bounding box center [1078, 280] width 299 height 283
type input "**"
click at [337, 160] on div "This is sample text to show you how this template will look." at bounding box center [310, 183] width 303 height 129
click at [429, 129] on div "This is sample text to show you how this template will look." at bounding box center [310, 183] width 303 height 129
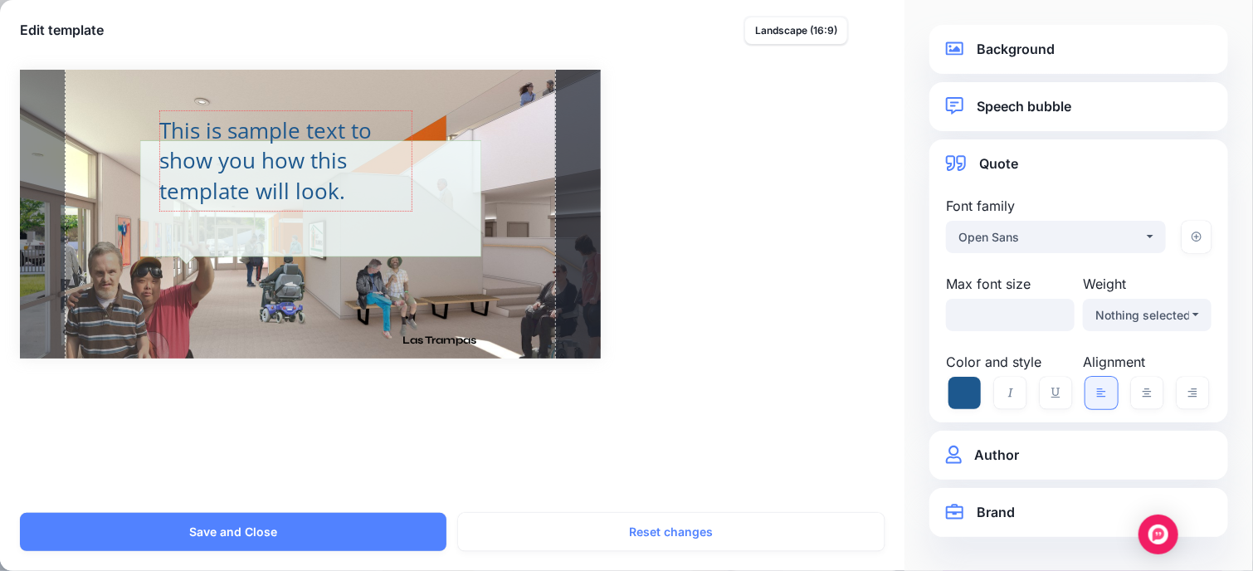
drag, startPoint x: 458, startPoint y: 253, endPoint x: 410, endPoint y: 208, distance: 65.8
click at [410, 208] on div at bounding box center [406, 205] width 12 height 12
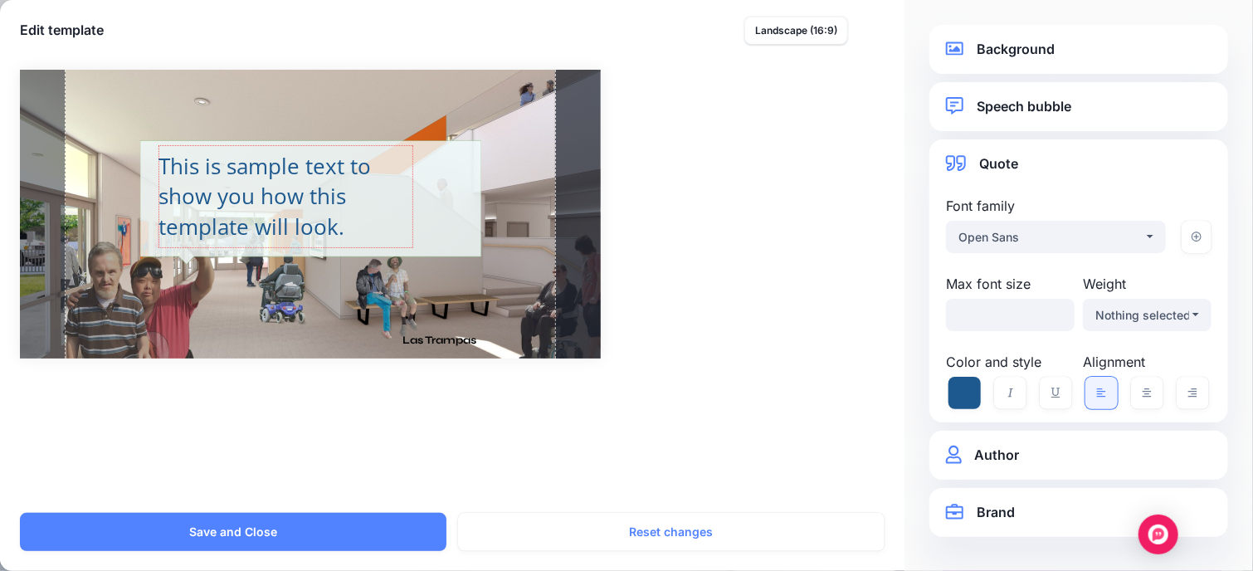
drag, startPoint x: 364, startPoint y: 173, endPoint x: 363, endPoint y: 207, distance: 34.9
click at [363, 207] on div "This is sample text to show you how this template will look." at bounding box center [285, 196] width 255 height 90
click at [401, 195] on div "This is sample text to show you how this template will look." at bounding box center [285, 196] width 255 height 90
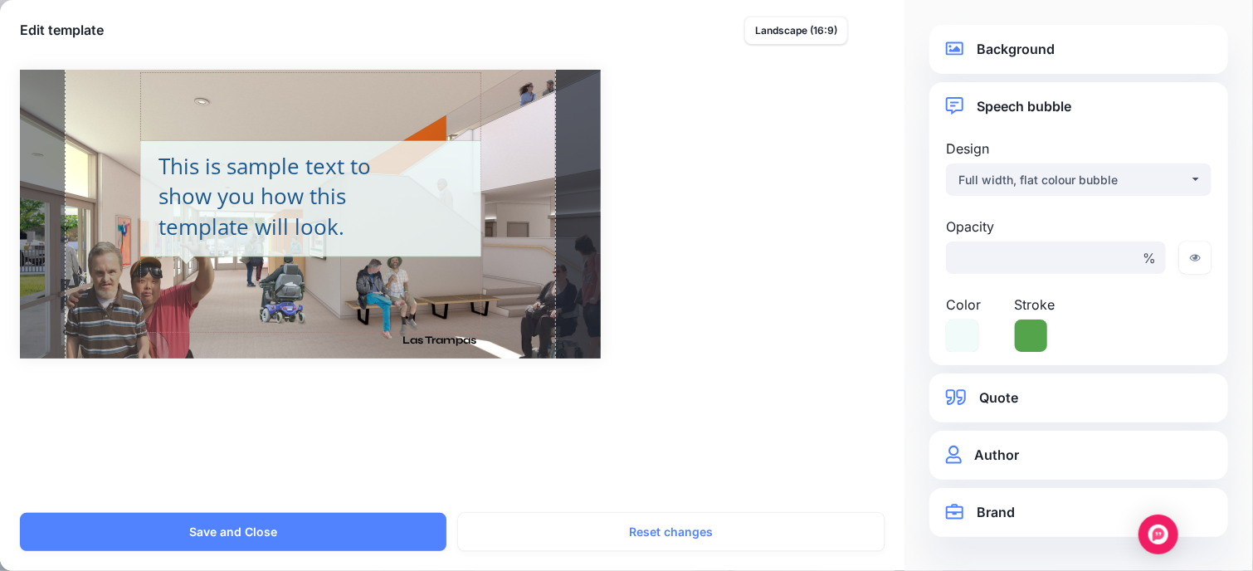
click at [413, 197] on div "Combined Shape Created with Sketch." at bounding box center [310, 202] width 341 height 261
click at [375, 196] on div "This is sample text to show you how this template will look." at bounding box center [285, 196] width 255 height 90
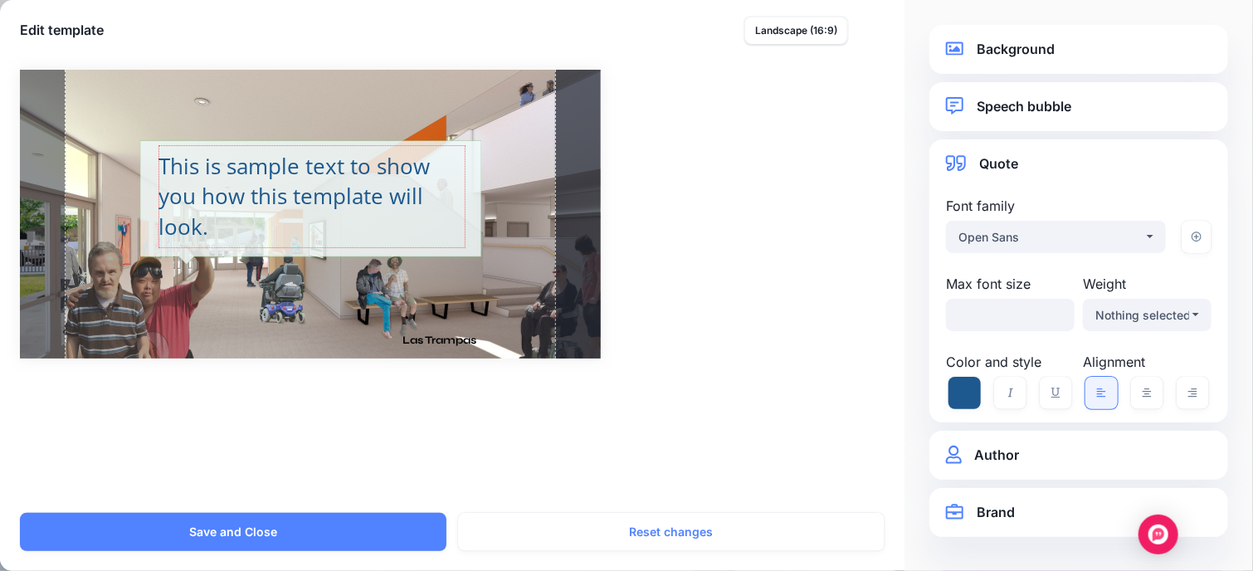
drag, startPoint x: 410, startPoint y: 197, endPoint x: 462, endPoint y: 215, distance: 55.1
click at [462, 215] on div at bounding box center [461, 196] width 8 height 103
click at [660, 241] on div "Combined Shape Created with Sketch. Shannon Cherry Las Trampas / *** %" at bounding box center [626, 214] width 1213 height 289
click at [992, 28] on div "Background Background type Original Custom image Background image / Opacity" at bounding box center [1078, 49] width 299 height 49
click at [992, 44] on link "Background" at bounding box center [1079, 49] width 266 height 22
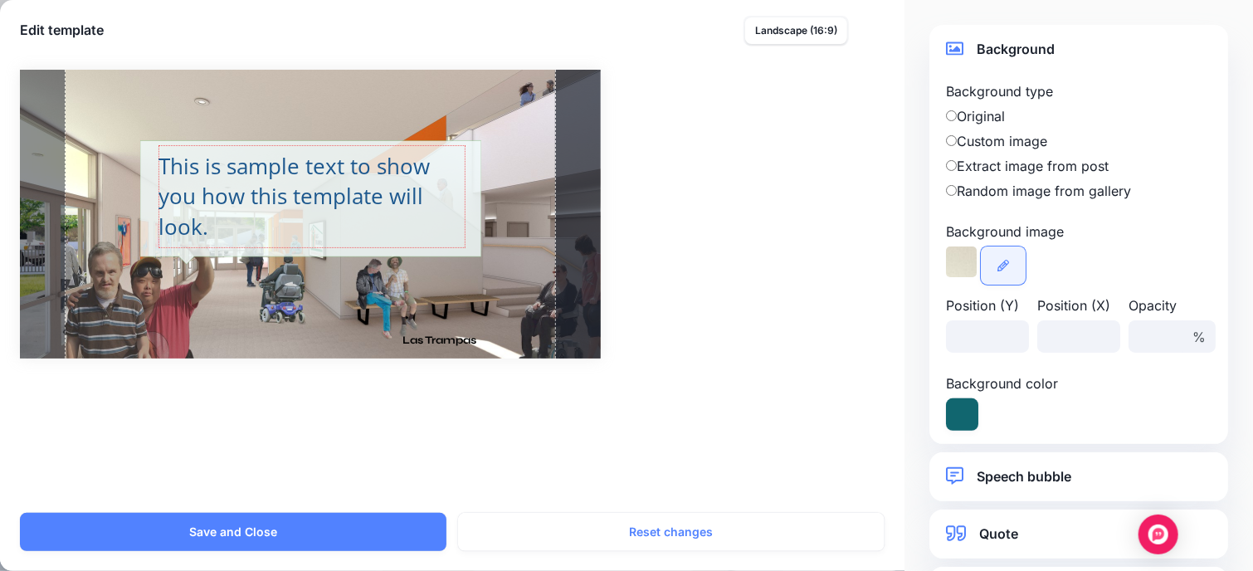
click at [1003, 264] on icon at bounding box center [1003, 266] width 12 height 12
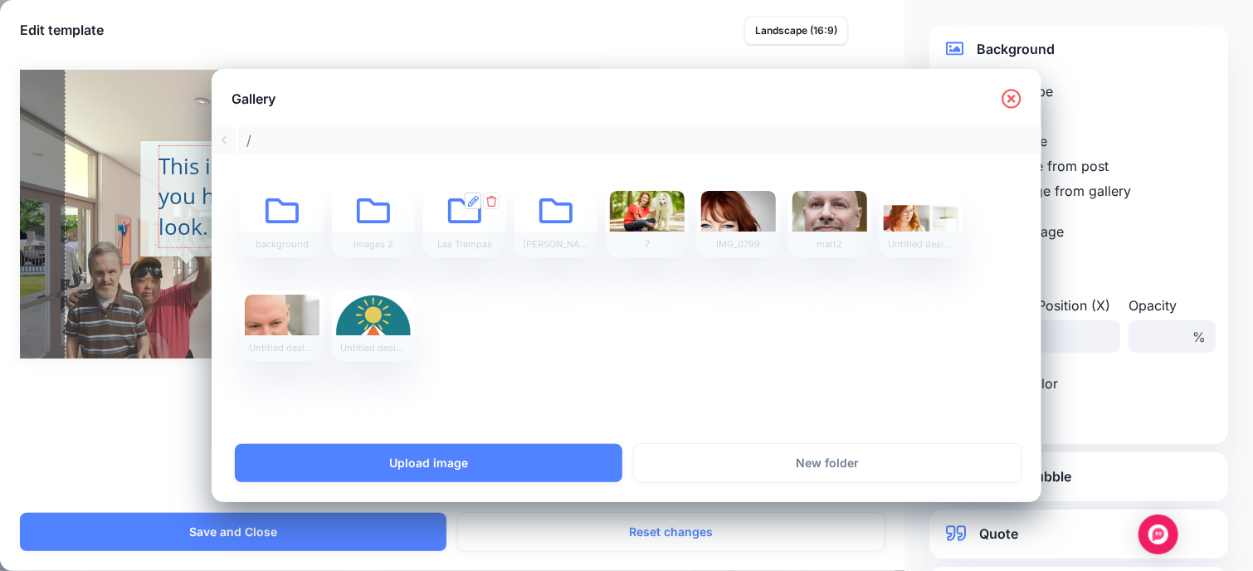
click at [474, 196] on icon at bounding box center [473, 201] width 11 height 11
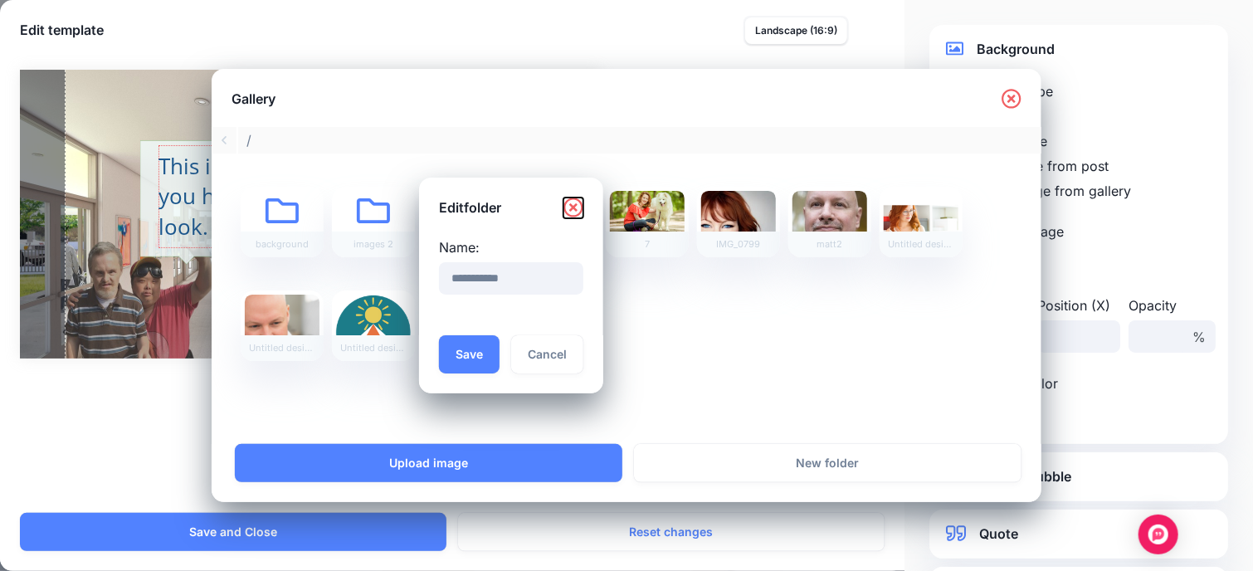
click at [583, 202] on icon "Close" at bounding box center [573, 207] width 20 height 20
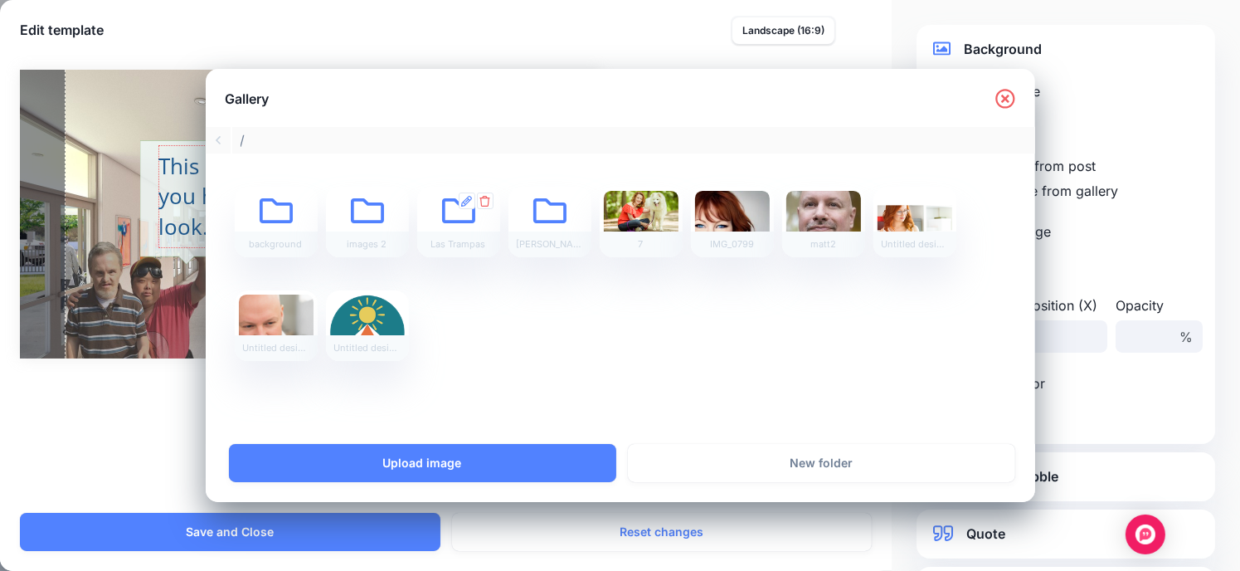
click at [466, 218] on icon at bounding box center [458, 223] width 33 height 33
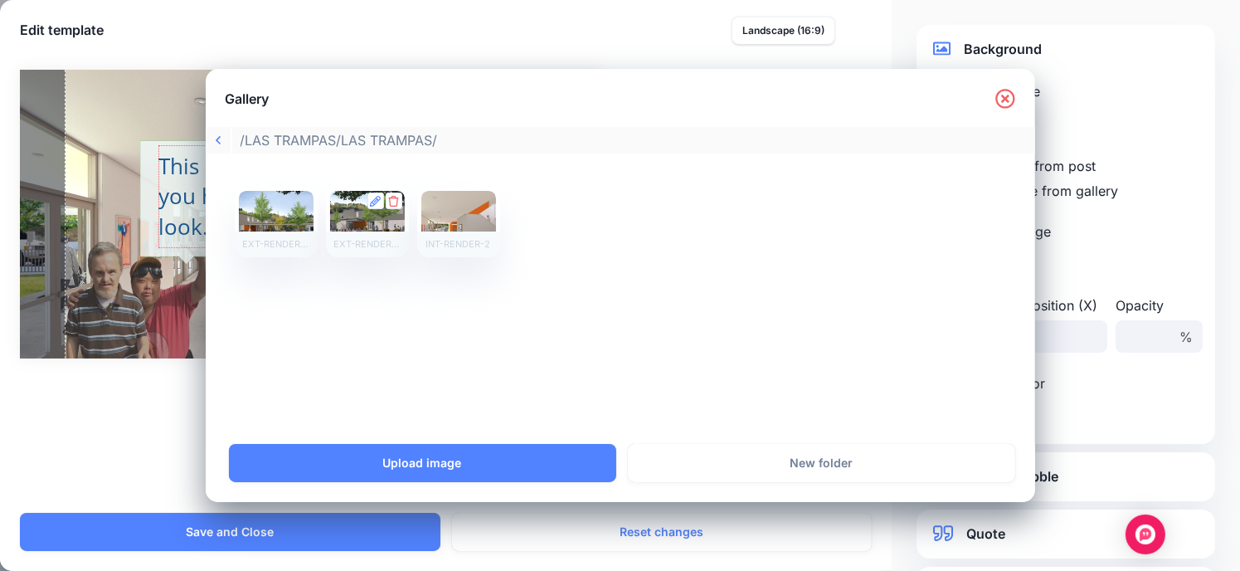
click at [384, 212] on div at bounding box center [367, 222] width 75 height 62
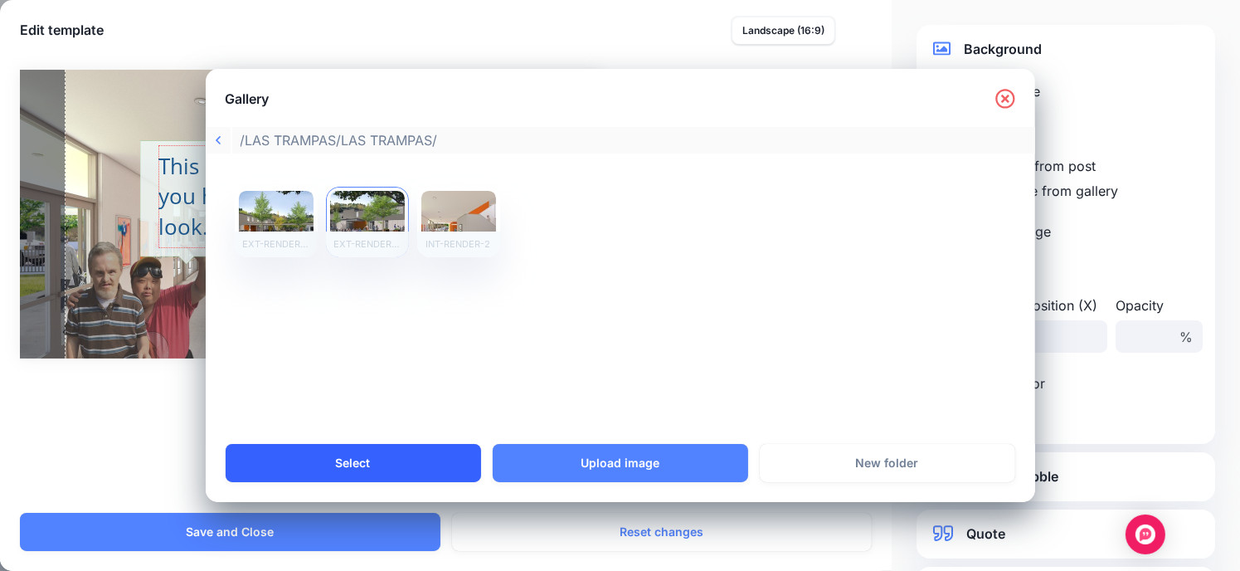
click at [421, 456] on link "Select" at bounding box center [354, 463] width 256 height 38
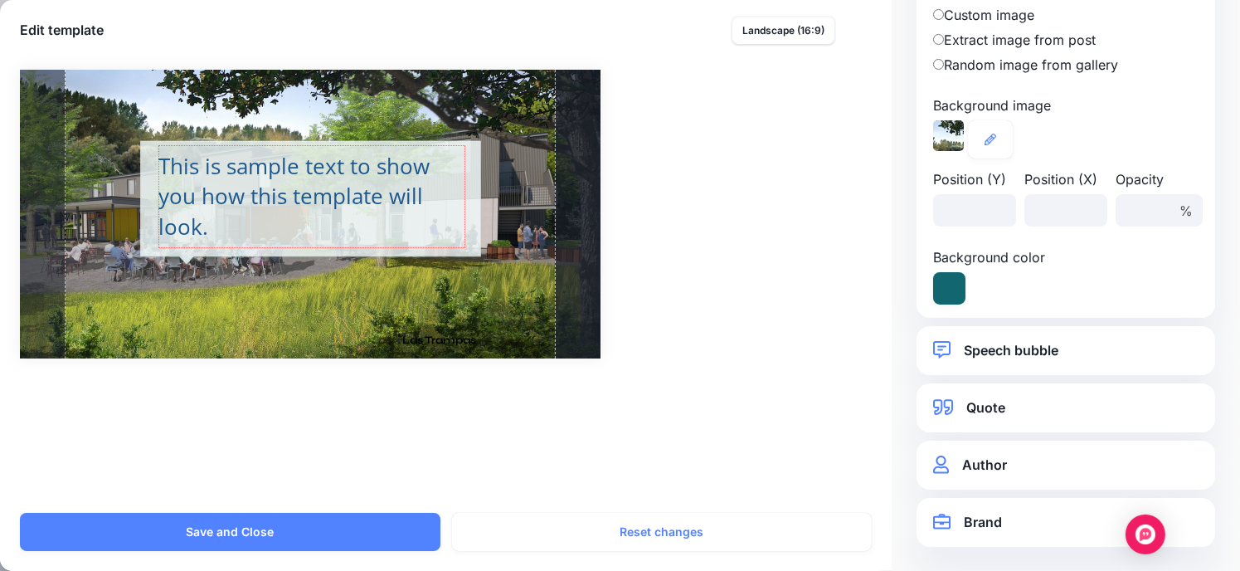
scroll to position [249, 0]
click at [1019, 509] on div "**********" at bounding box center [1066, 522] width 299 height 49
click at [992, 518] on link "Brand" at bounding box center [1066, 522] width 266 height 22
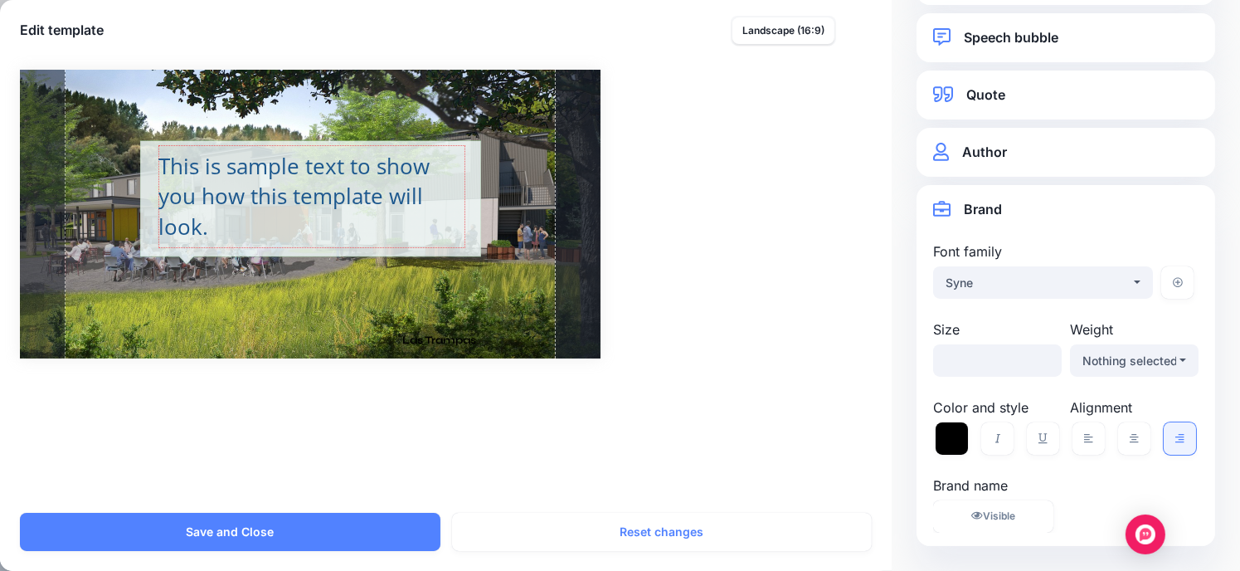
scroll to position [69, 0]
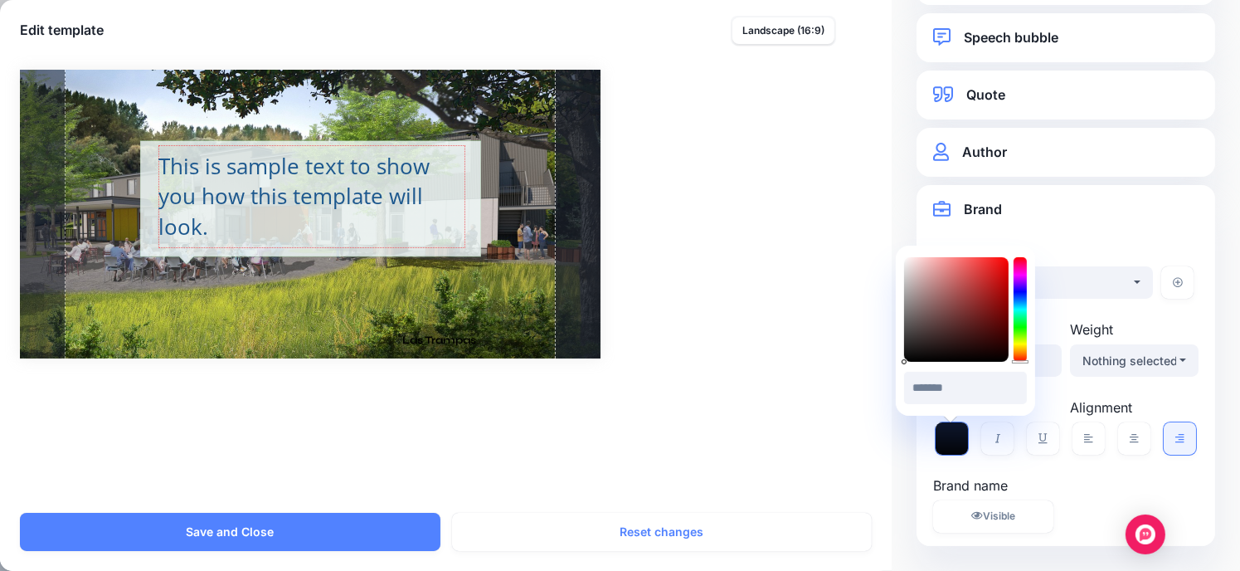
click at [958, 438] on icon at bounding box center [952, 438] width 32 height 32
type input "*******"
drag, startPoint x: 914, startPoint y: 259, endPoint x: 889, endPoint y: 250, distance: 27.3
click at [889, 250] on body "My Account Dashboard My Account Billing Logout" at bounding box center [620, 36] width 1240 height 571
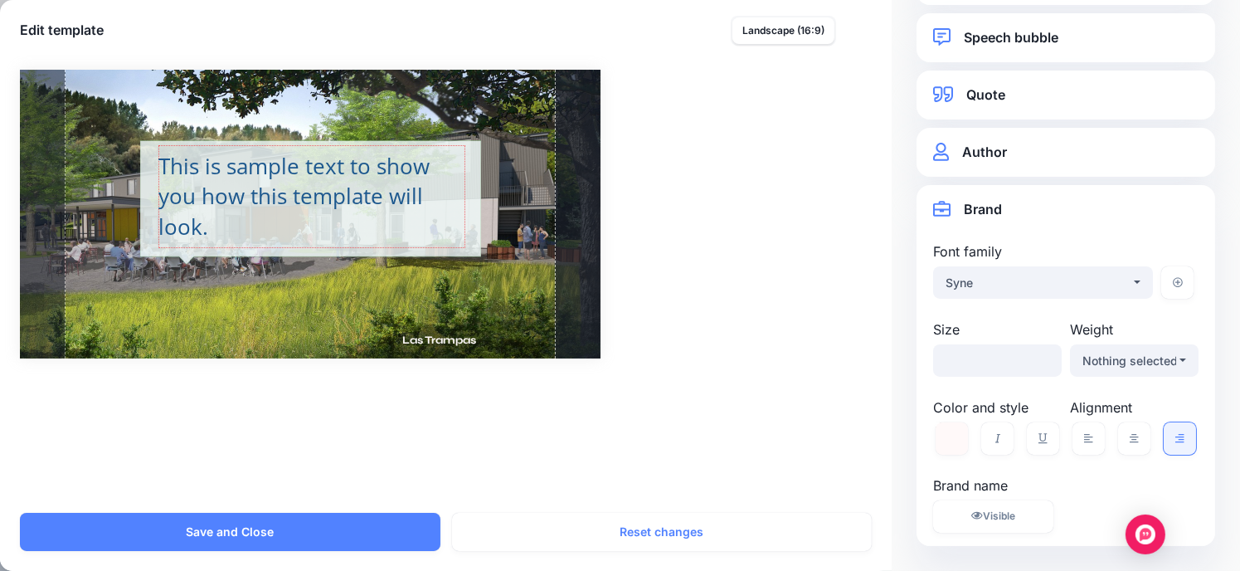
click at [829, 262] on div "Combined Shape Created with Sketch. Shannon Cherry Las Trampas / *** %" at bounding box center [620, 214] width 1201 height 289
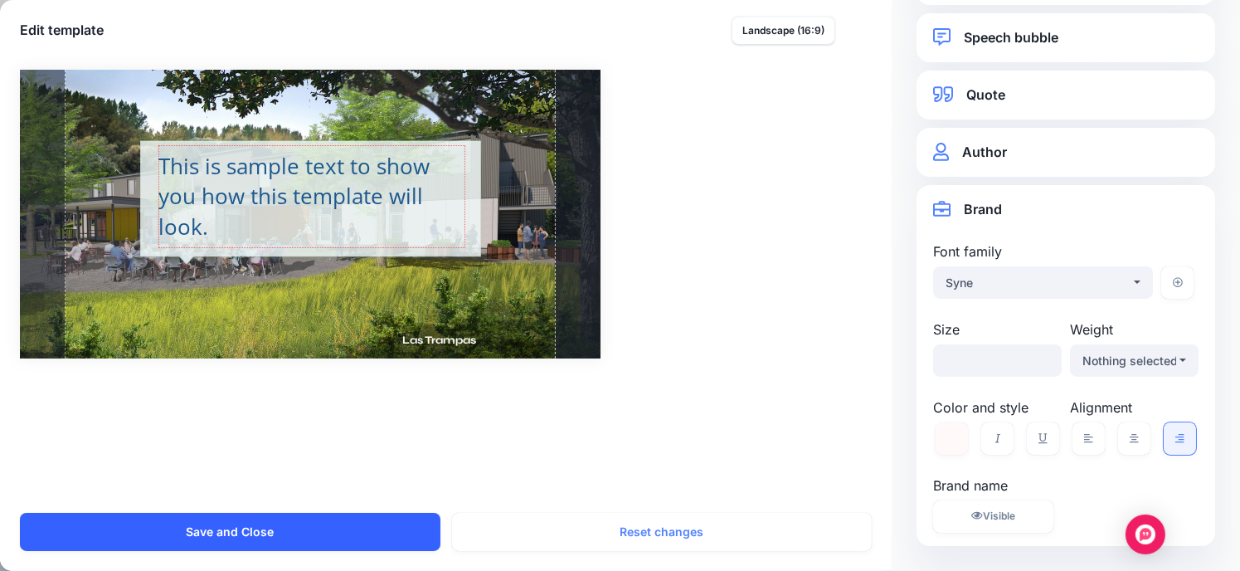
click at [385, 525] on button "Save and Close" at bounding box center [230, 532] width 421 height 38
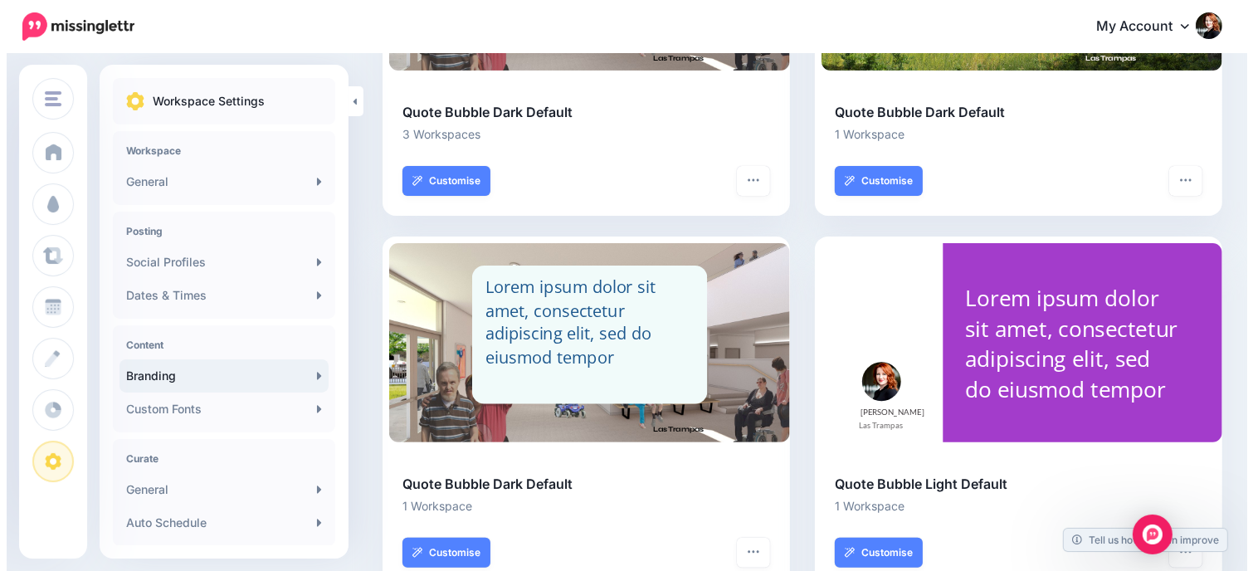
scroll to position [366, 0]
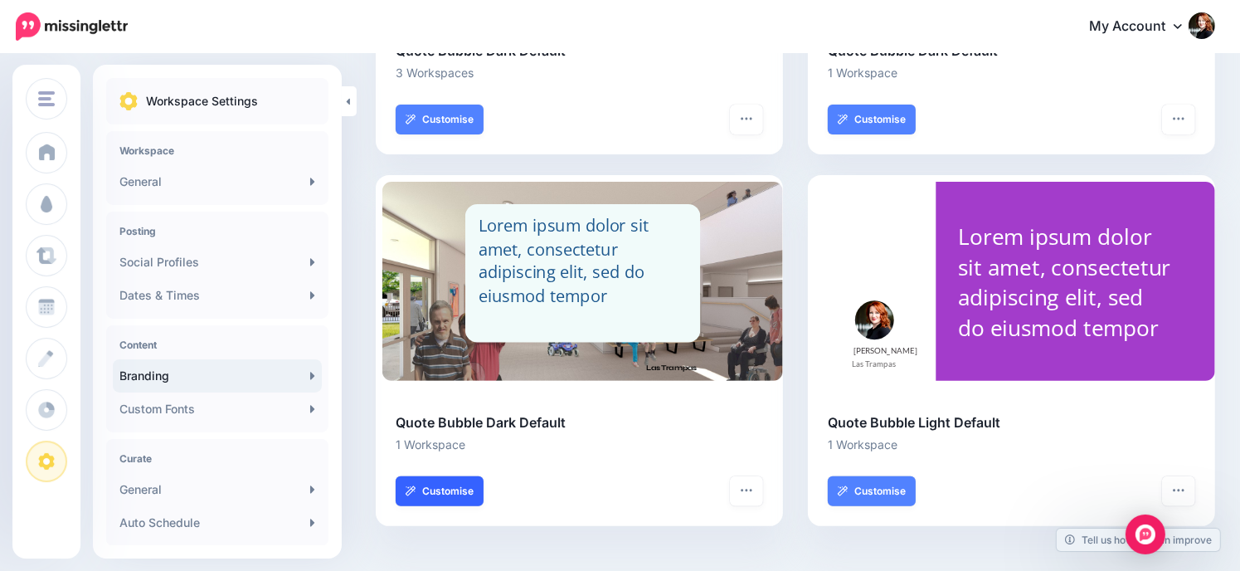
click at [435, 489] on link "Customise" at bounding box center [440, 491] width 88 height 30
select select "***"
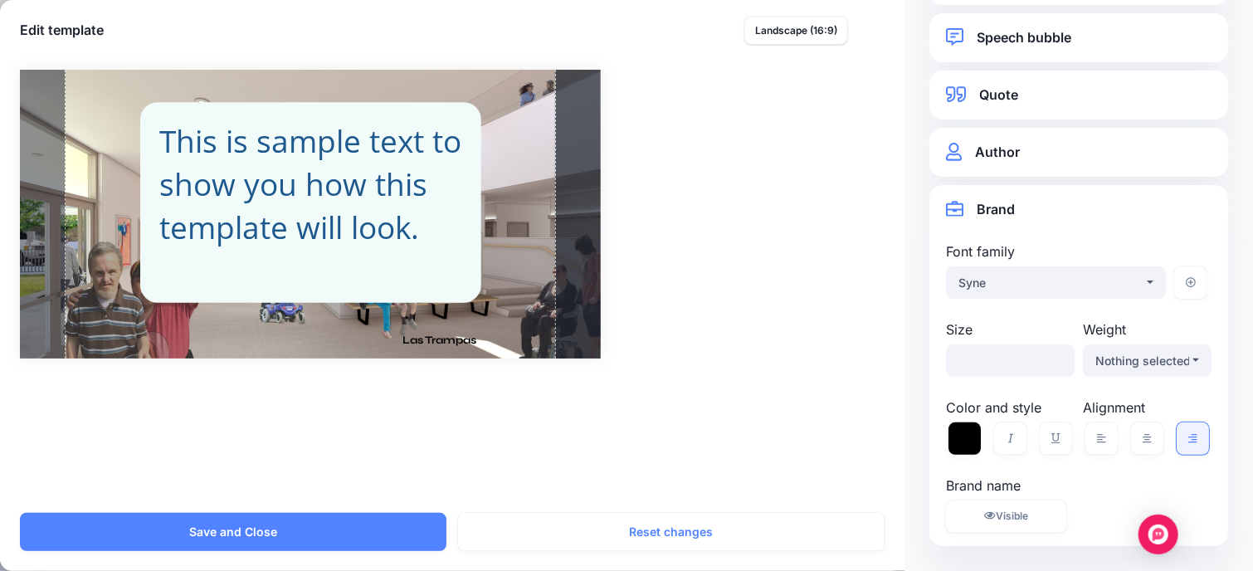
scroll to position [0, 0]
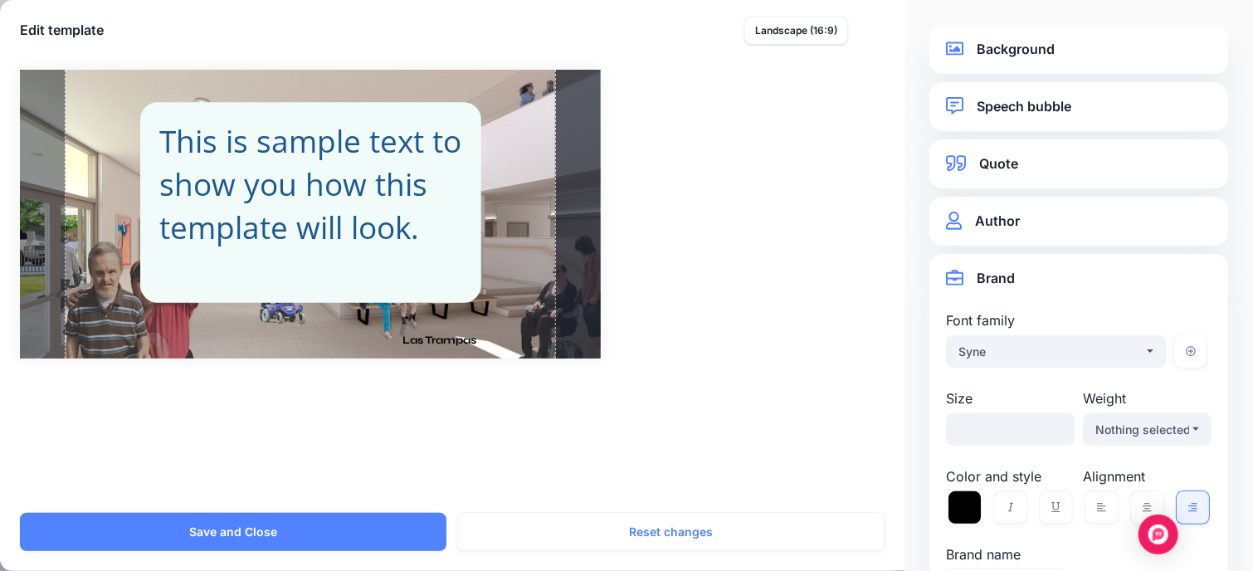
click at [1022, 47] on link "Background" at bounding box center [1079, 49] width 266 height 22
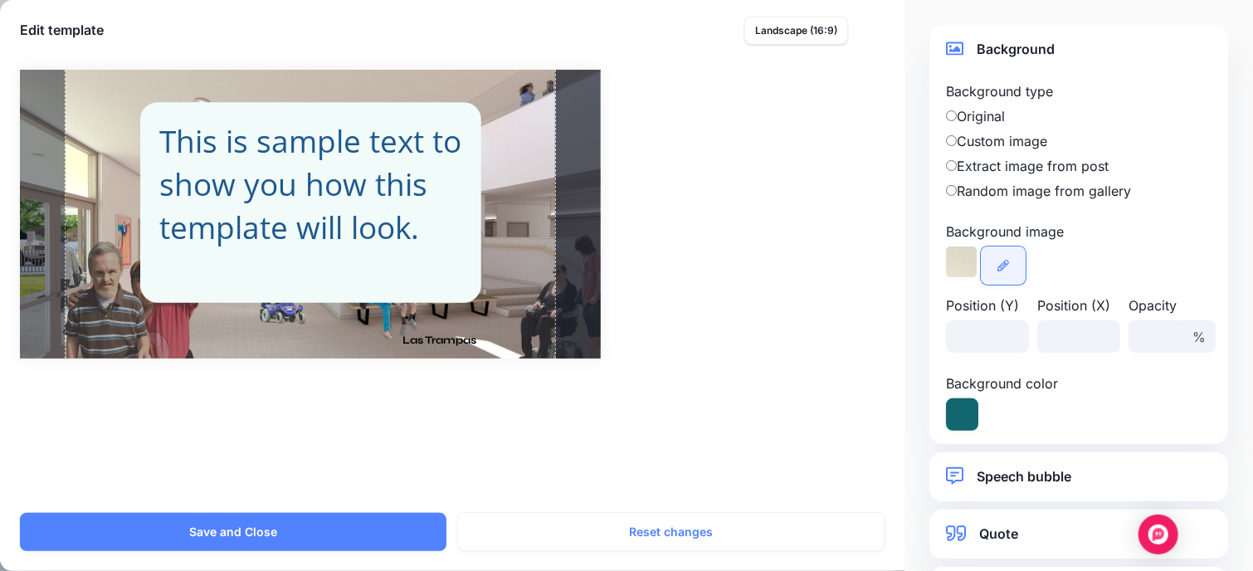
click at [1006, 272] on link at bounding box center [1003, 265] width 45 height 38
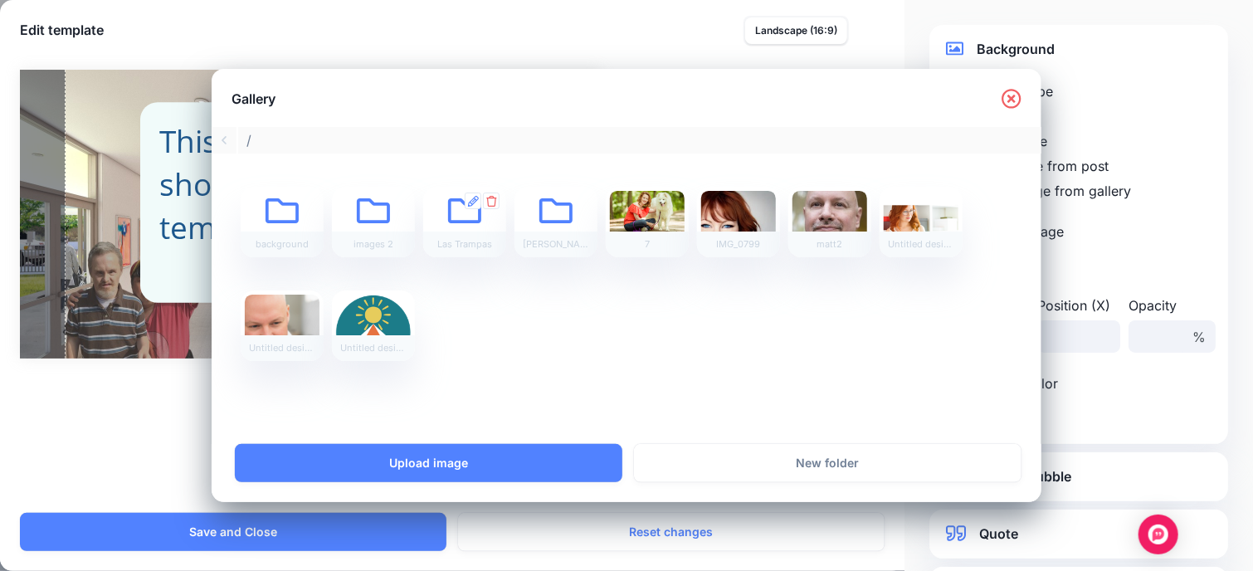
click at [464, 213] on icon at bounding box center [464, 223] width 33 height 33
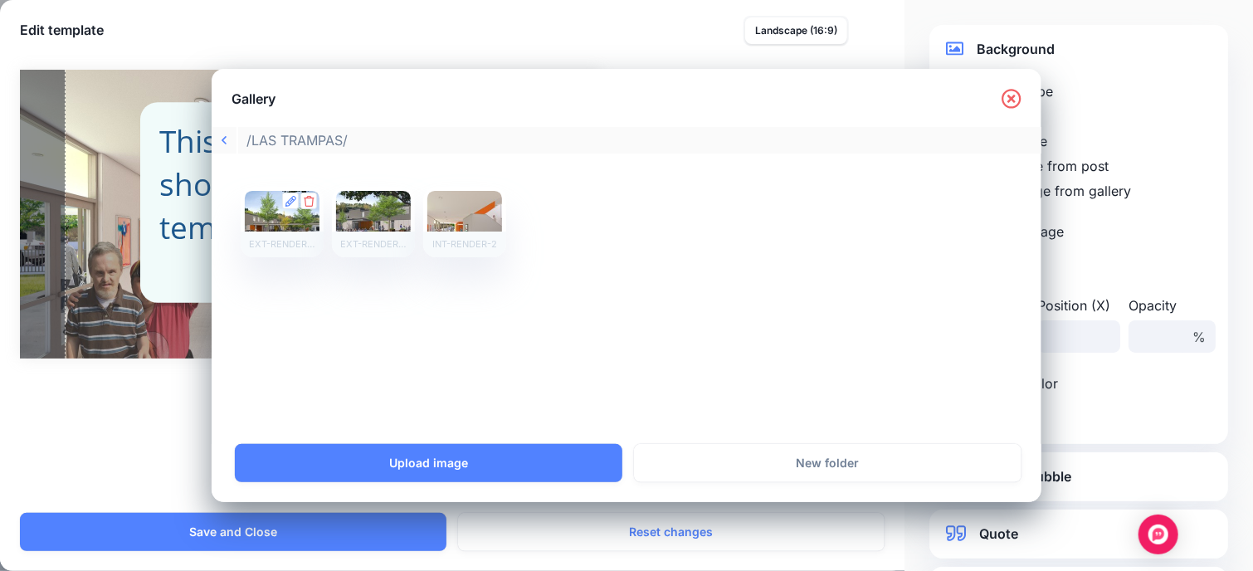
click at [257, 209] on div at bounding box center [282, 222] width 75 height 62
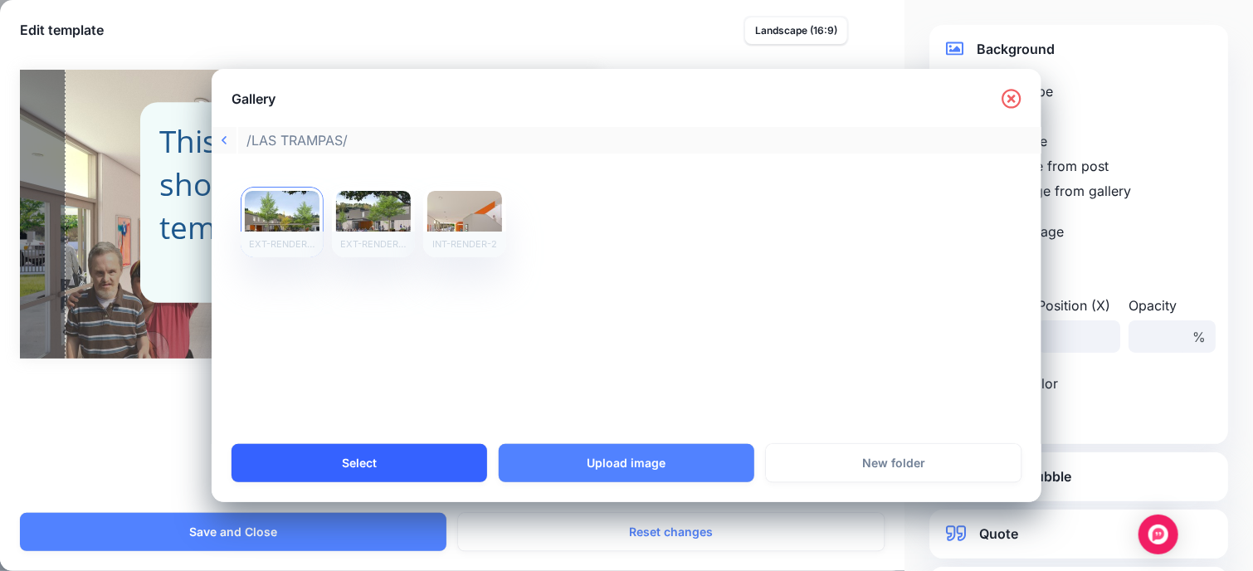
click at [417, 466] on link "Select" at bounding box center [360, 463] width 256 height 38
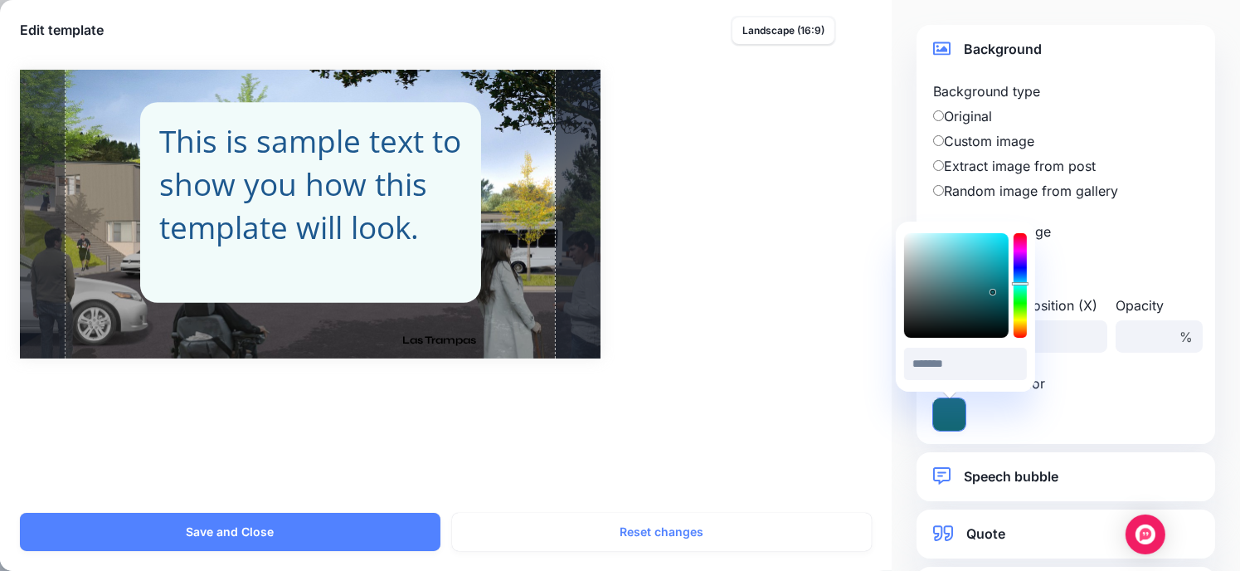
click at [949, 412] on icon at bounding box center [949, 414] width 32 height 32
drag, startPoint x: 973, startPoint y: 292, endPoint x: 974, endPoint y: 275, distance: 17.4
click at [974, 275] on div at bounding box center [956, 285] width 105 height 105
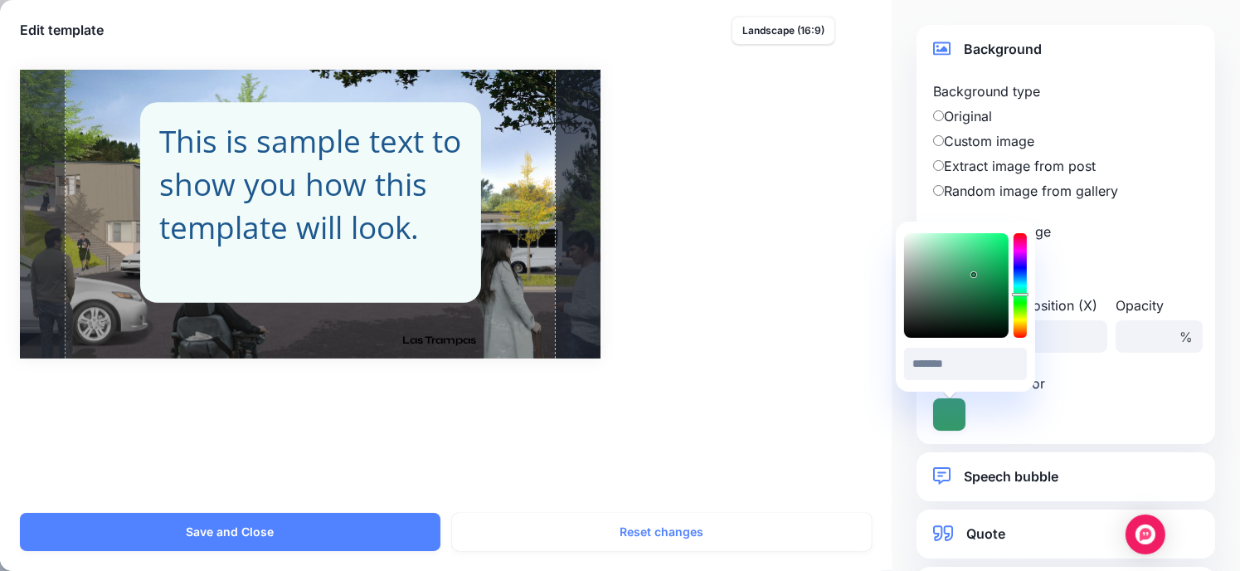
drag, startPoint x: 1021, startPoint y: 285, endPoint x: 1020, endPoint y: 295, distance: 10.0
click at [1020, 295] on icon at bounding box center [1020, 294] width 17 height 3
type input "*******"
click at [938, 273] on div at bounding box center [956, 285] width 105 height 105
click at [1141, 174] on label "Extract image from post" at bounding box center [1066, 166] width 266 height 20
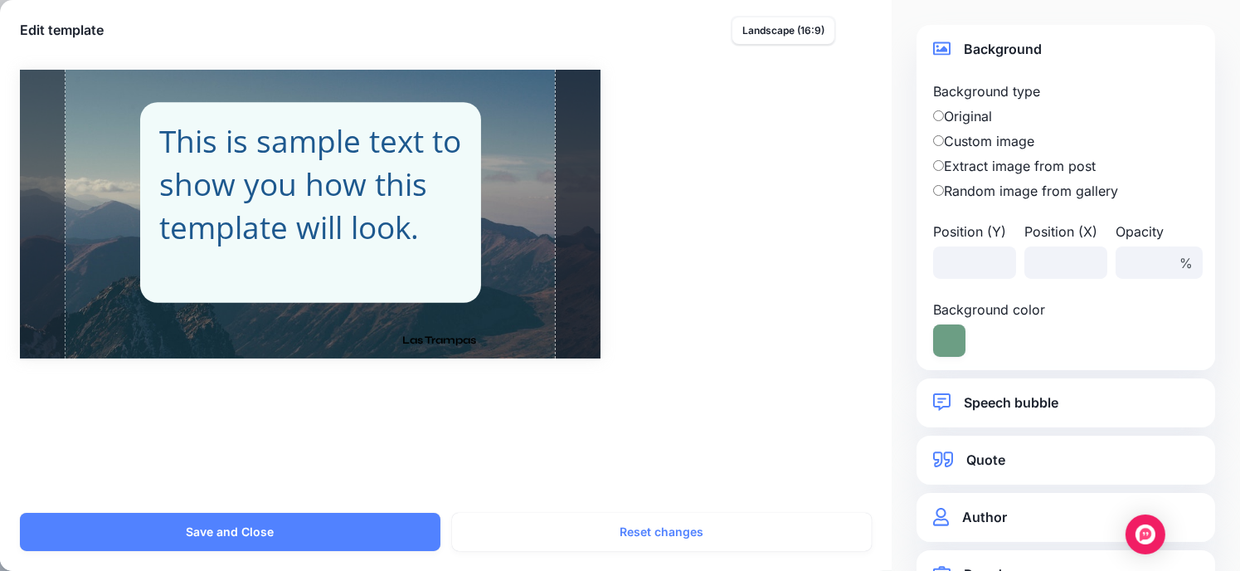
click at [1006, 144] on label "Custom image" at bounding box center [1066, 141] width 266 height 20
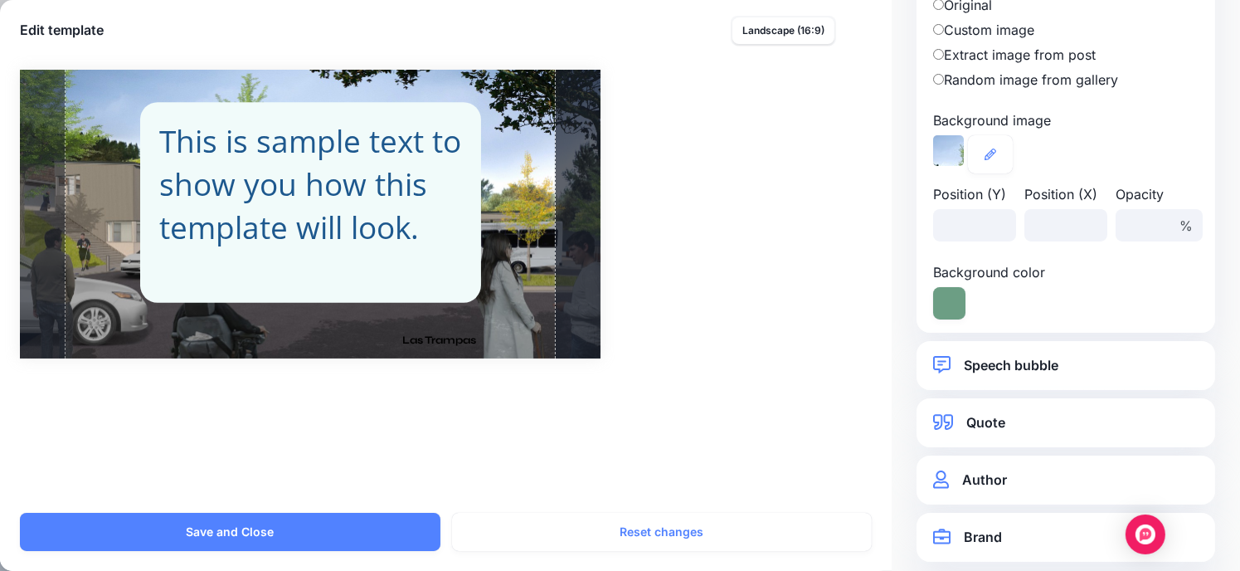
scroll to position [126, 0]
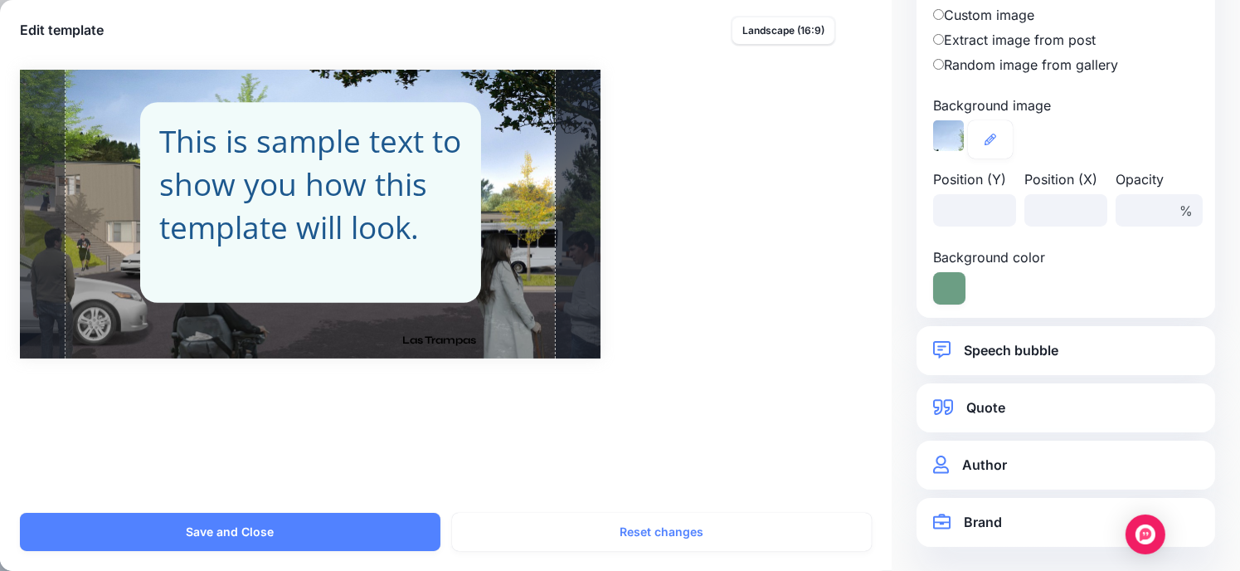
click at [973, 520] on link "Brand" at bounding box center [1066, 522] width 266 height 22
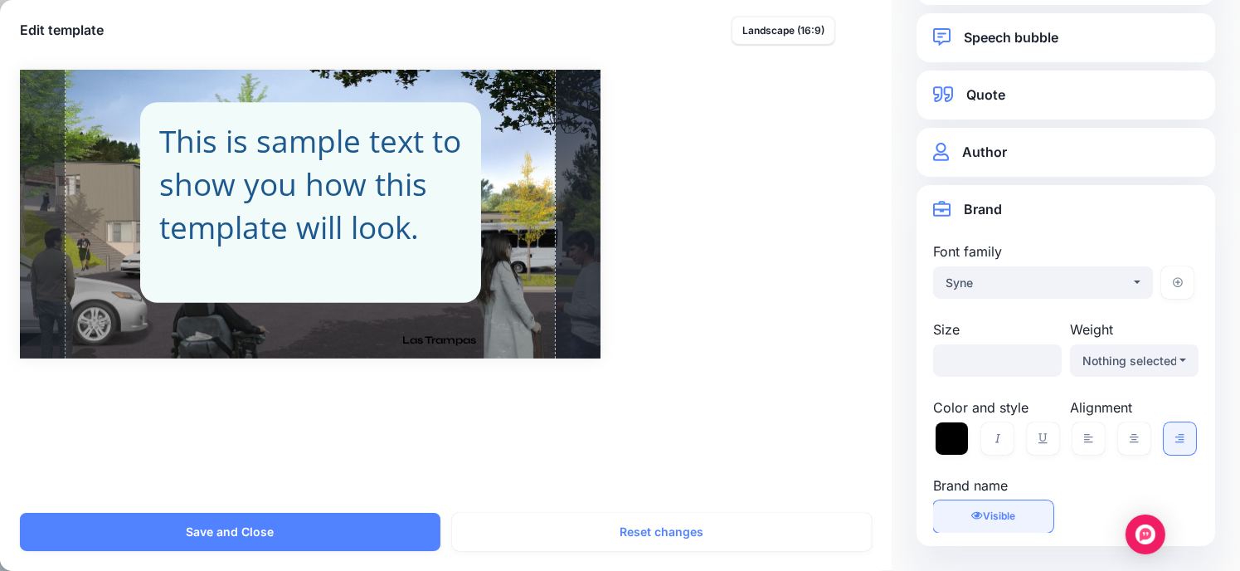
scroll to position [69, 0]
click at [938, 440] on icon at bounding box center [952, 438] width 32 height 32
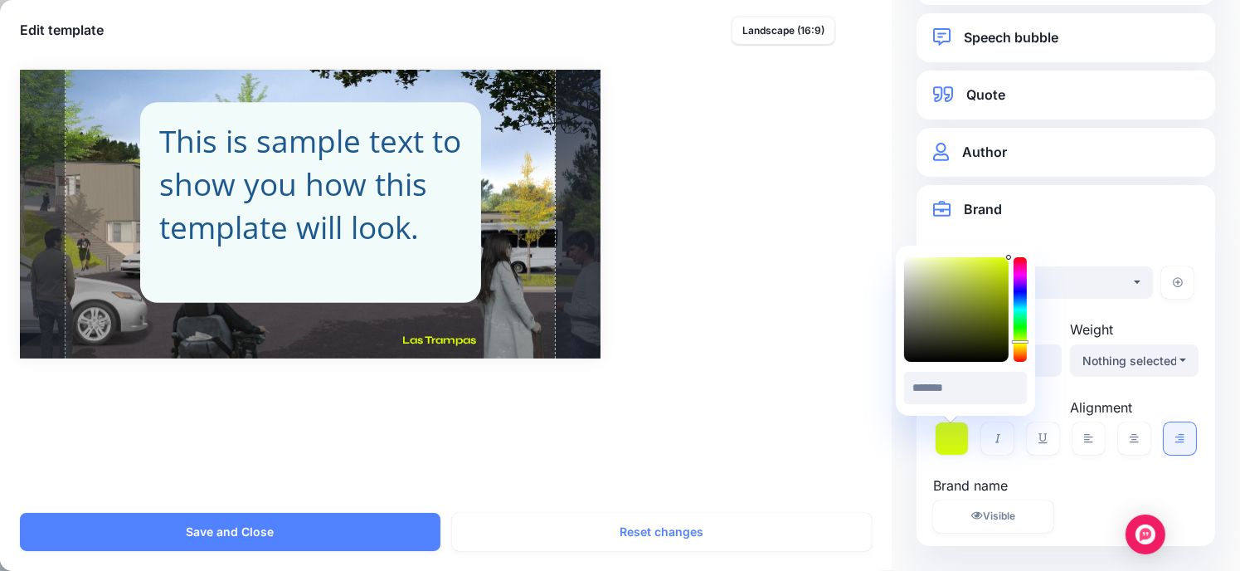
click at [1021, 342] on div at bounding box center [1020, 309] width 13 height 105
click at [1021, 347] on icon at bounding box center [1020, 346] width 17 height 3
type input "*******"
drag, startPoint x: 961, startPoint y: 288, endPoint x: 970, endPoint y: 265, distance: 25.0
click at [970, 265] on div at bounding box center [956, 309] width 105 height 105
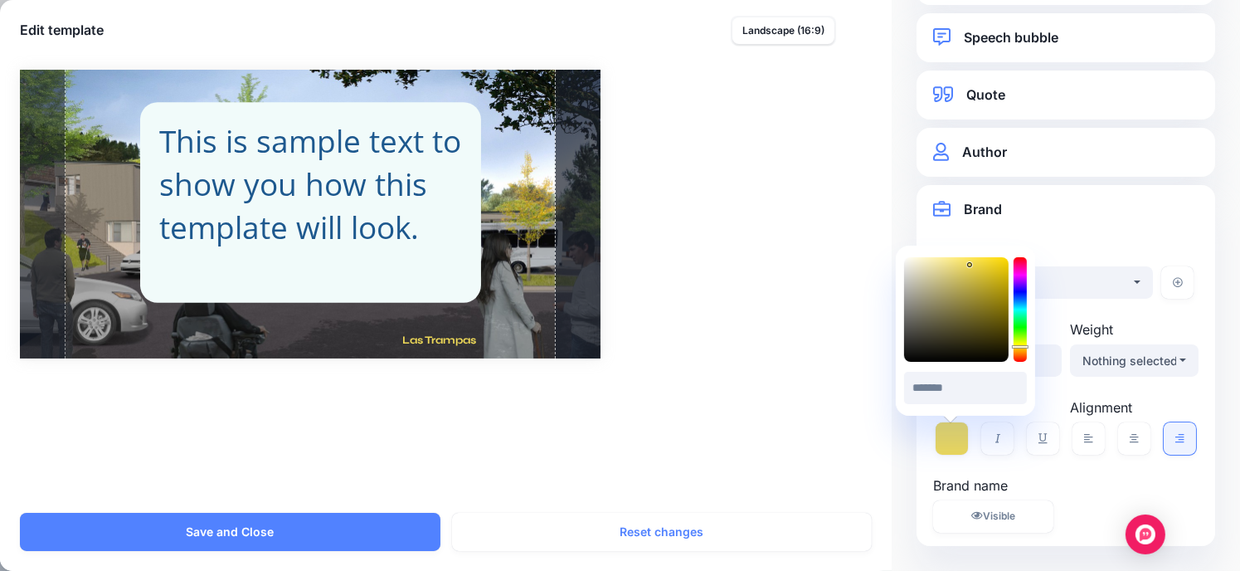
click at [758, 280] on div "Rectangle Shannon Cherry Las Trampas" at bounding box center [620, 214] width 1201 height 289
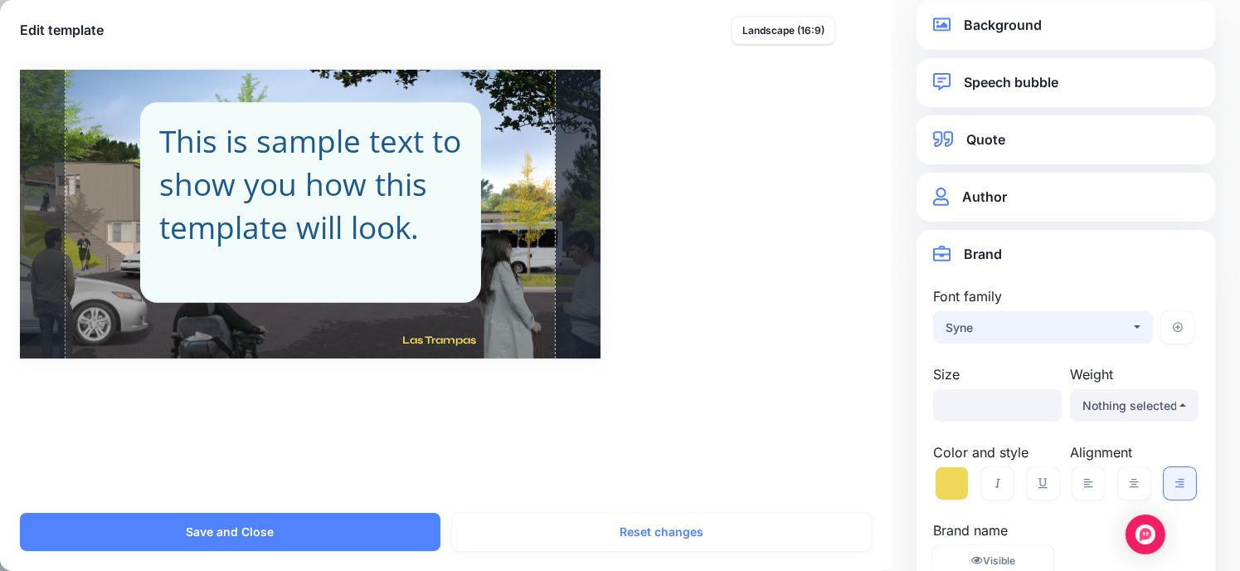
scroll to position [0, 0]
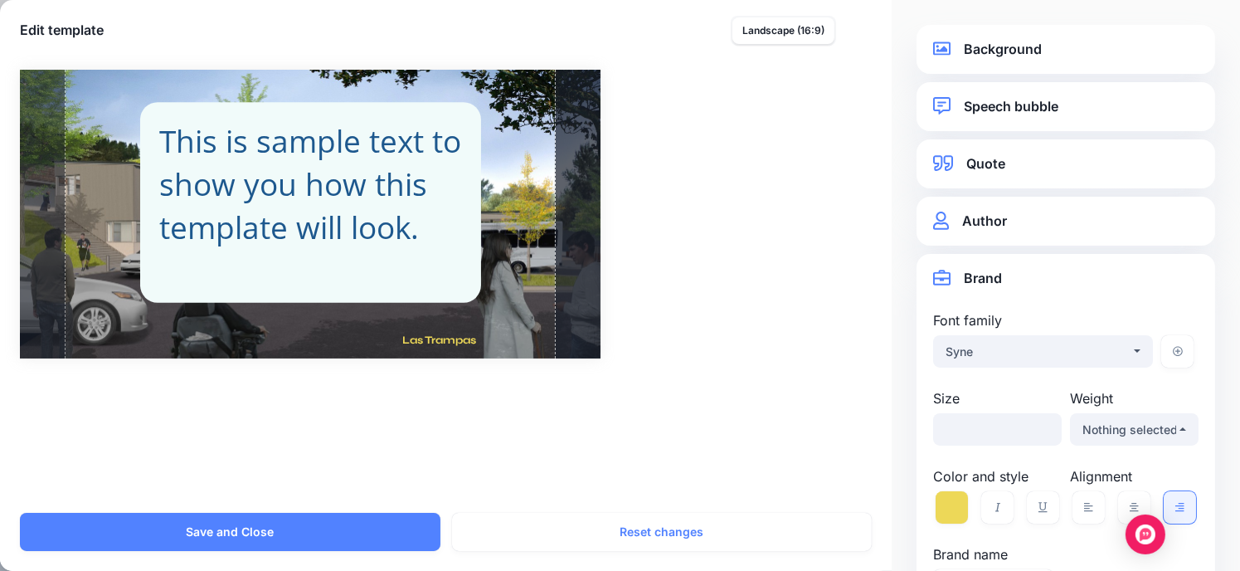
click at [1053, 111] on link "Speech bubble" at bounding box center [1066, 106] width 266 height 22
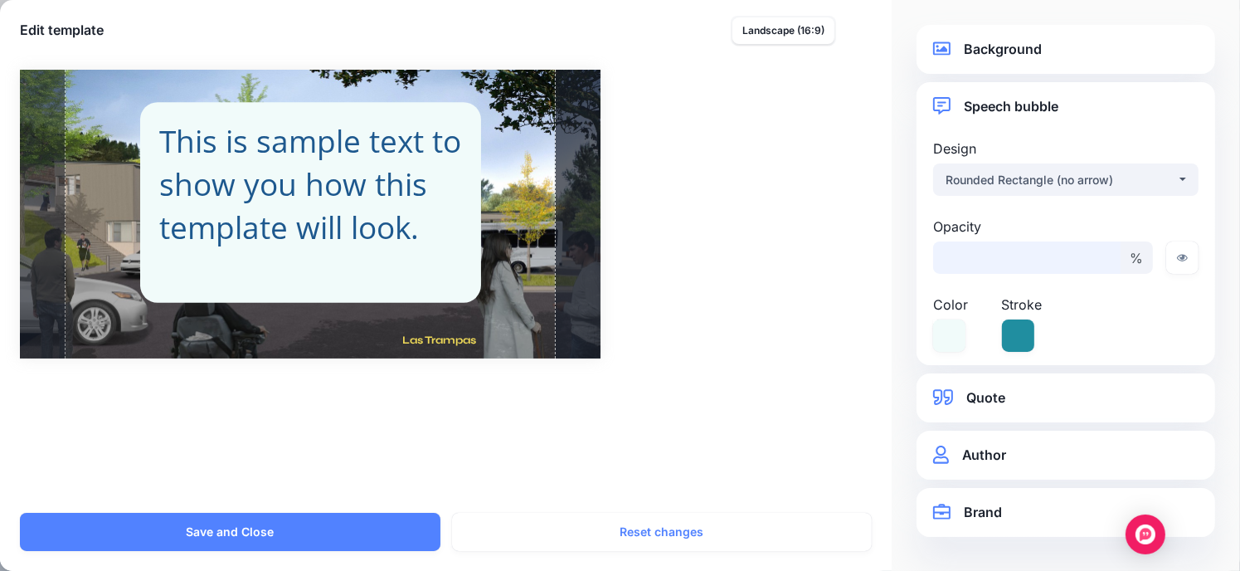
click at [1101, 258] on input "**" at bounding box center [1027, 257] width 188 height 32
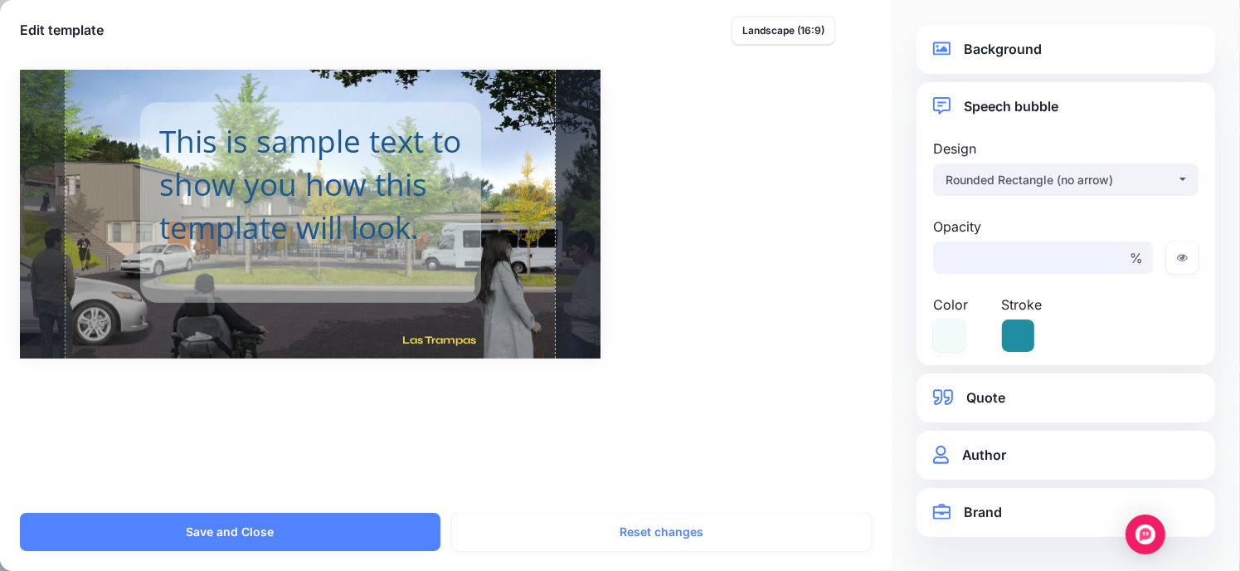
click at [1101, 251] on input "**" at bounding box center [1027, 257] width 188 height 32
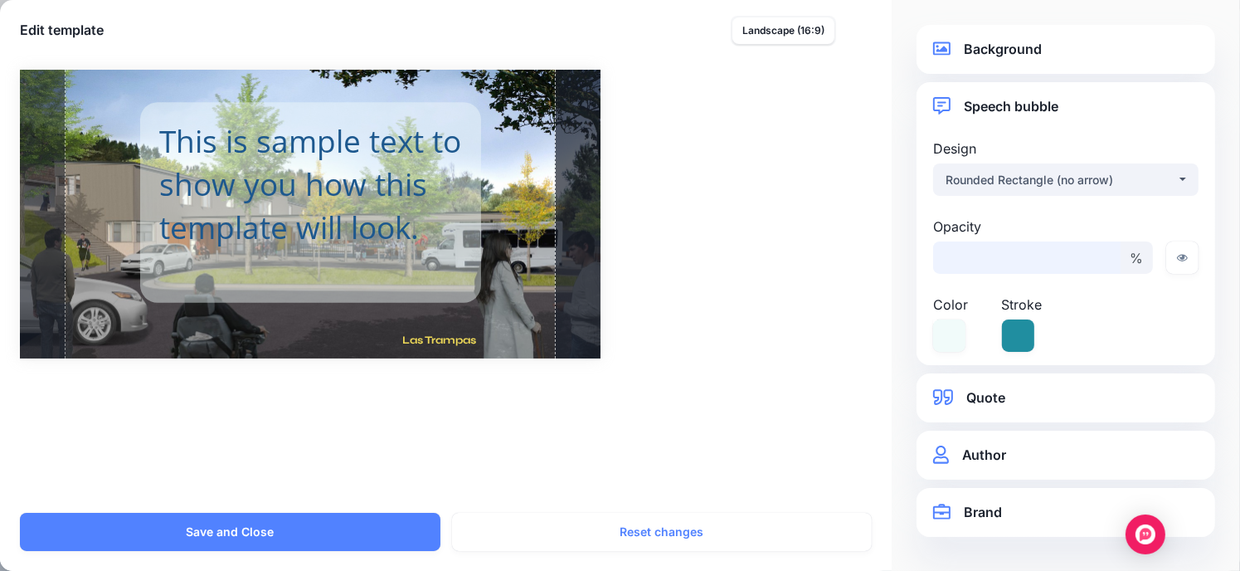
click at [1100, 251] on input "**" at bounding box center [1027, 257] width 188 height 32
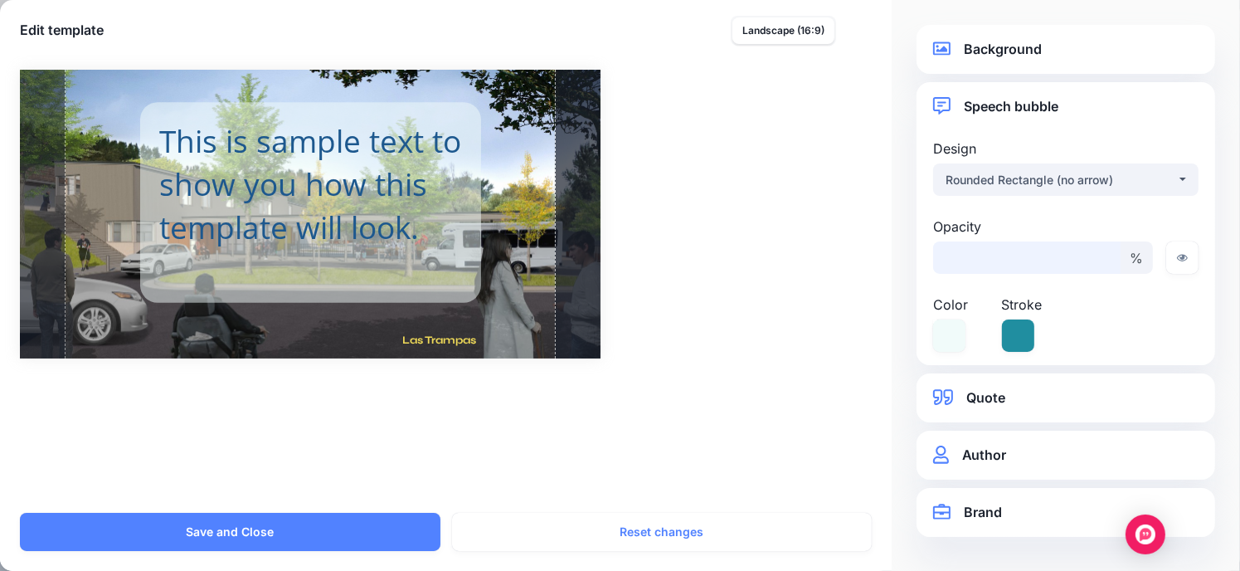
click at [1100, 251] on input "**" at bounding box center [1027, 257] width 188 height 32
click at [1099, 251] on input "**" at bounding box center [1027, 257] width 188 height 32
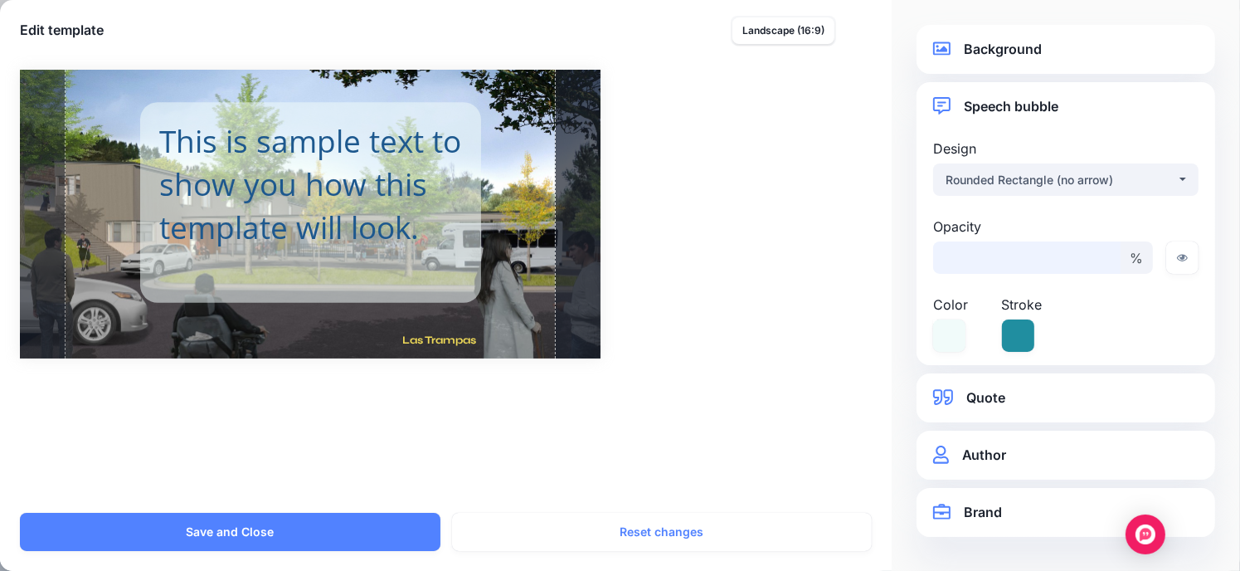
click at [1099, 251] on input "**" at bounding box center [1027, 257] width 188 height 32
type input "**"
click at [1099, 251] on input "**" at bounding box center [1027, 257] width 188 height 32
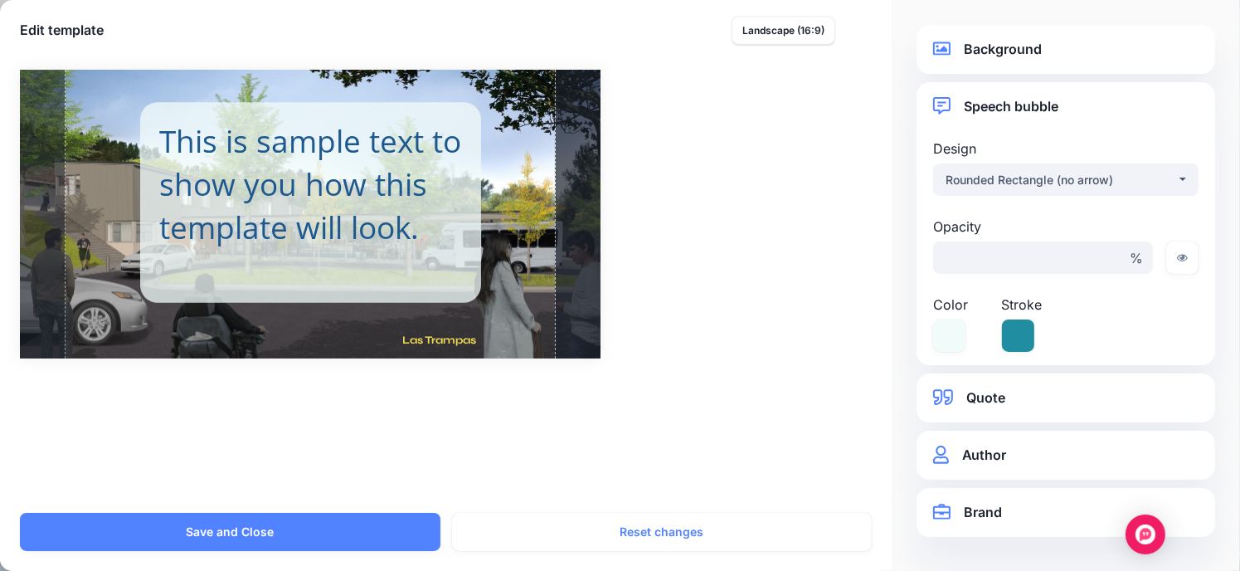
click at [670, 338] on div "Rectangle Shannon Cherry Las Trampas" at bounding box center [620, 214] width 1201 height 289
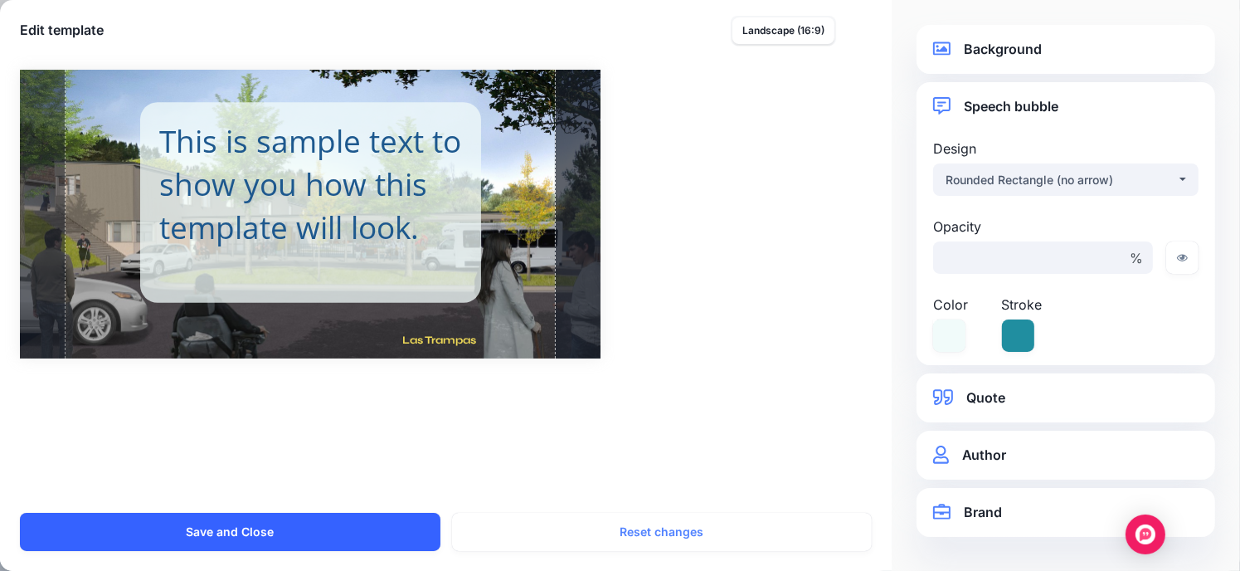
click at [286, 517] on button "Save and Close" at bounding box center [230, 532] width 421 height 38
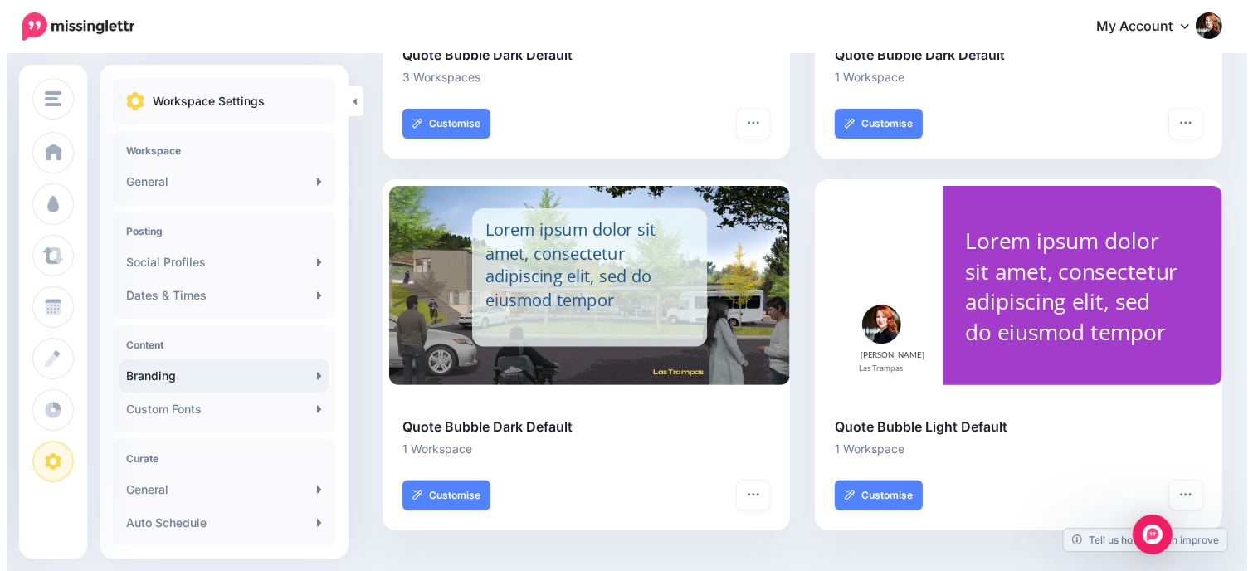
scroll to position [366, 0]
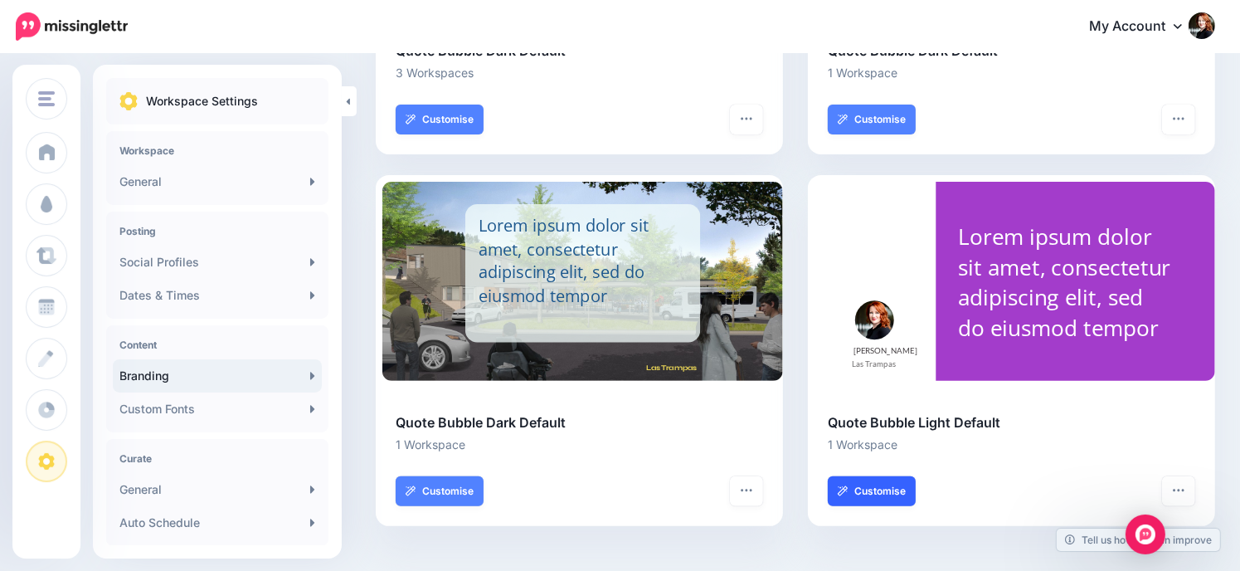
click at [896, 490] on link "Customise" at bounding box center [872, 491] width 88 height 30
select select "*"
type input "***"
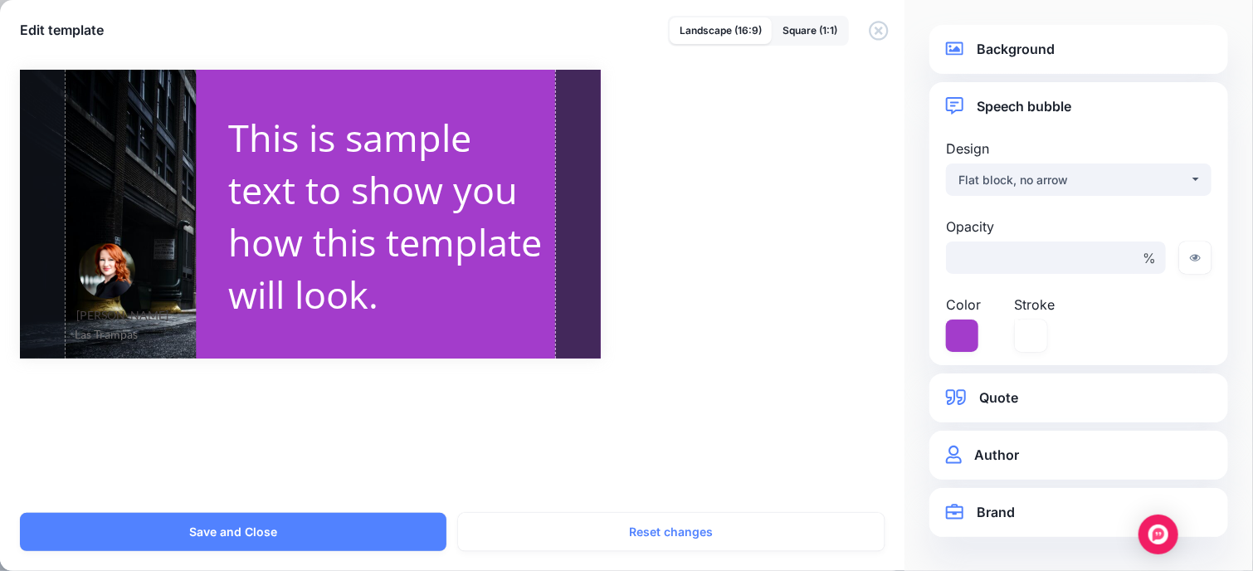
click at [1026, 59] on link "Background" at bounding box center [1079, 49] width 266 height 22
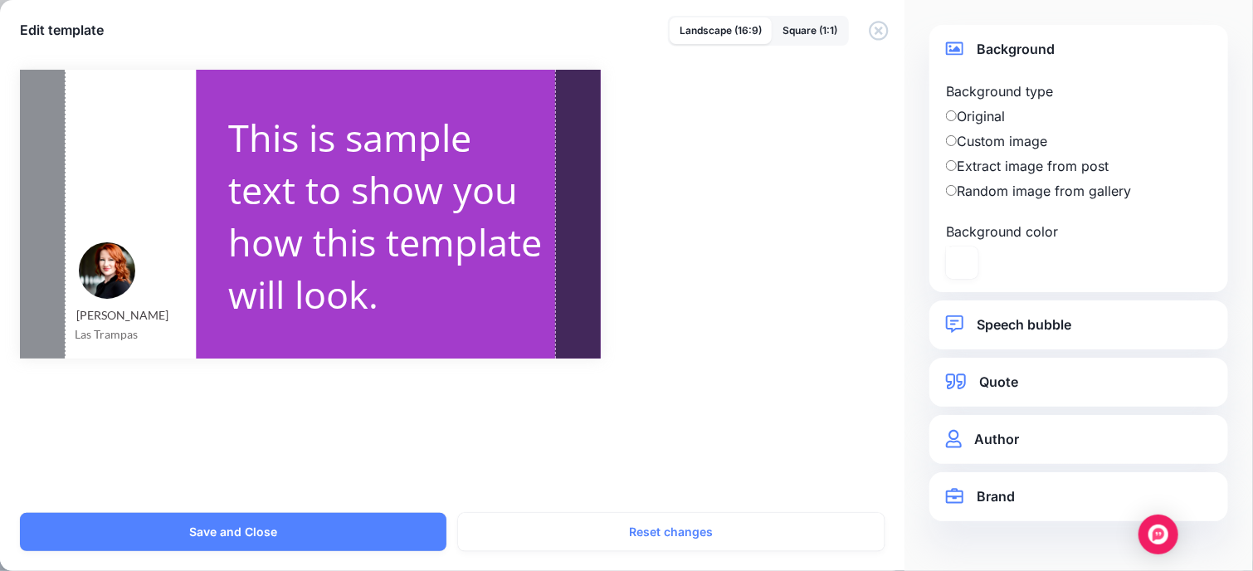
click at [1055, 322] on link "Speech bubble" at bounding box center [1079, 325] width 266 height 22
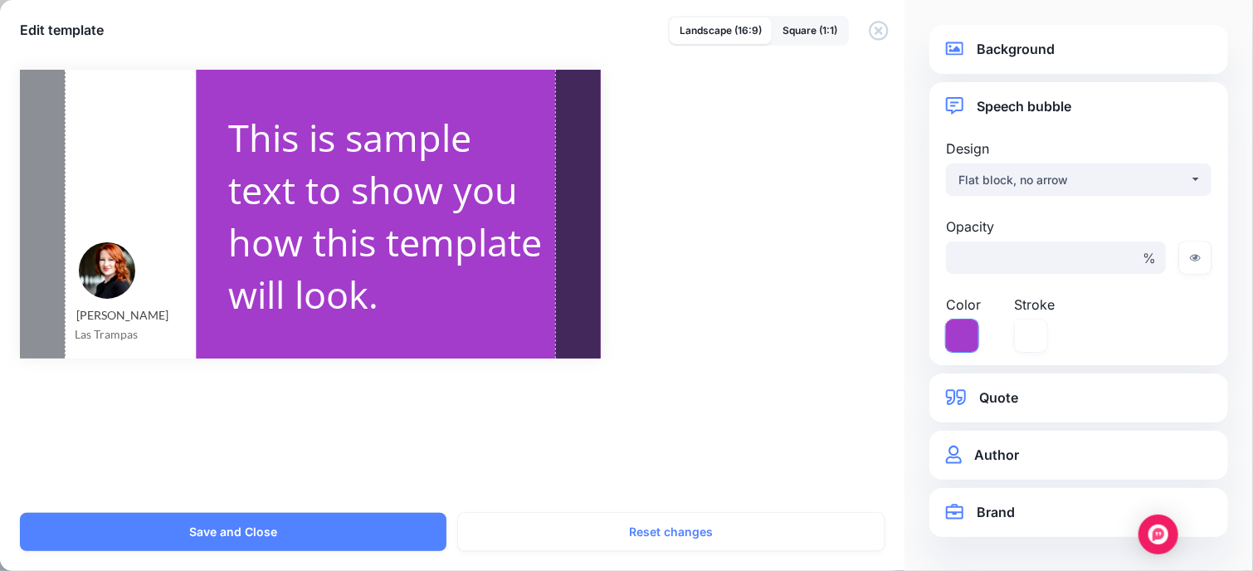
click at [963, 331] on icon at bounding box center [962, 335] width 32 height 32
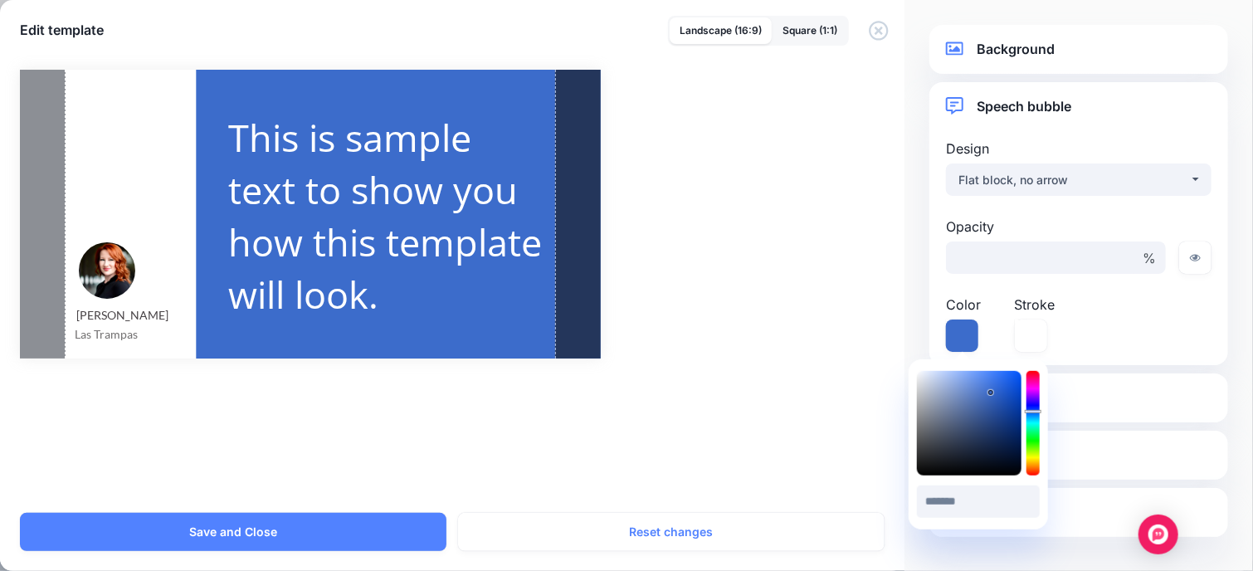
click at [1038, 411] on div at bounding box center [1032, 423] width 13 height 105
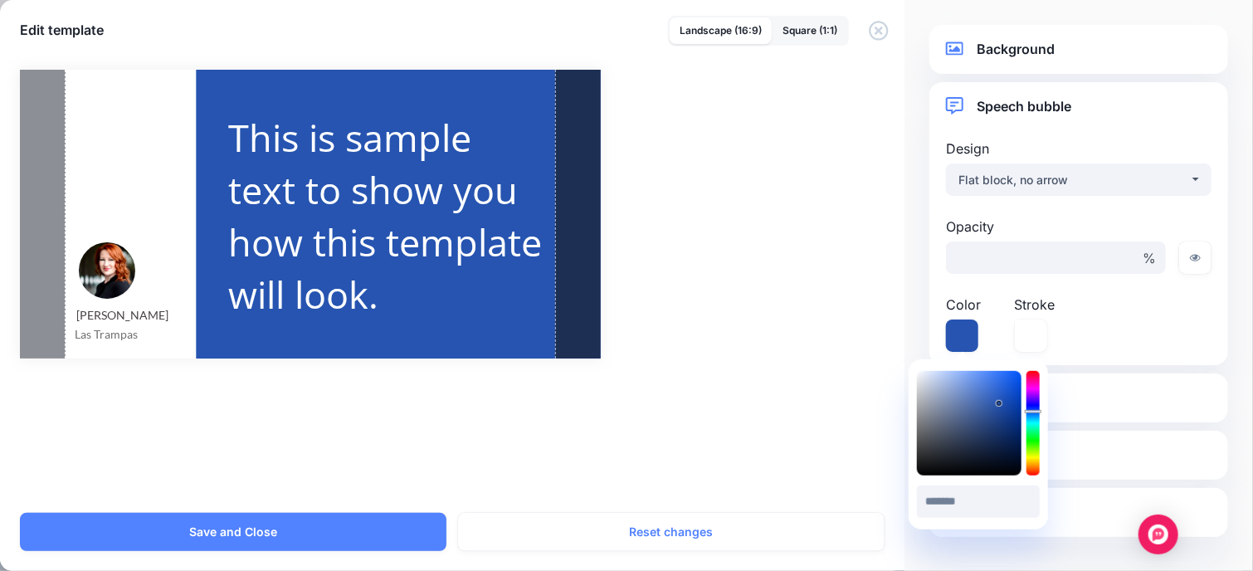
type input "*******"
drag, startPoint x: 999, startPoint y: 393, endPoint x: 999, endPoint y: 404, distance: 10.8
click at [999, 404] on div at bounding box center [969, 423] width 105 height 105
click at [1099, 345] on div "Opacity *** % Color" at bounding box center [1079, 284] width 274 height 135
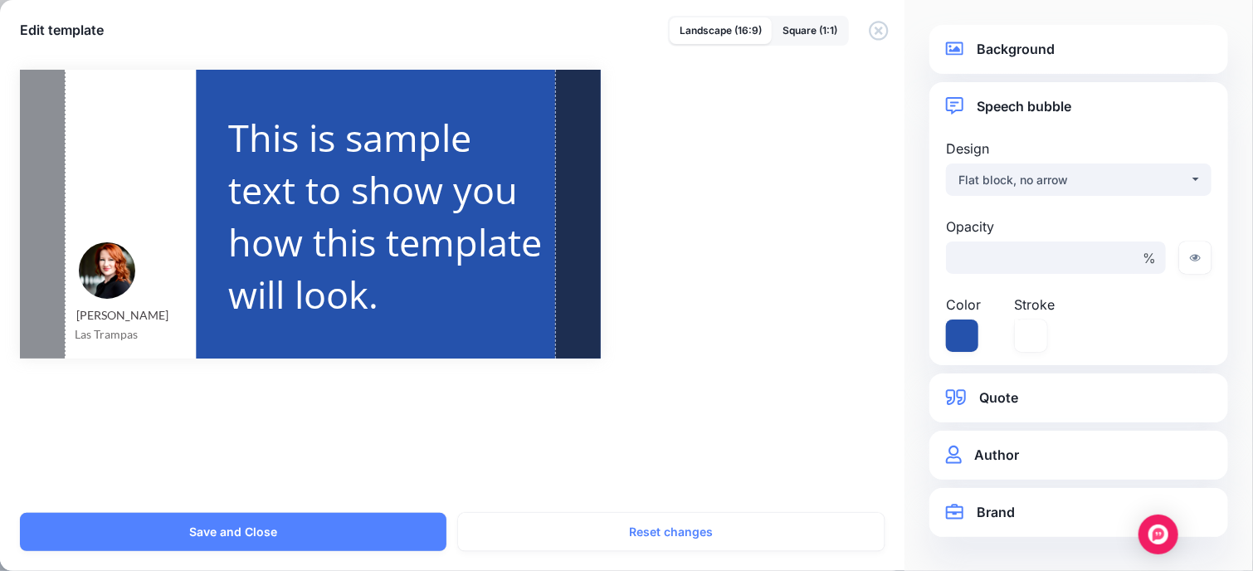
click at [999, 391] on link "Quote" at bounding box center [1079, 398] width 266 height 22
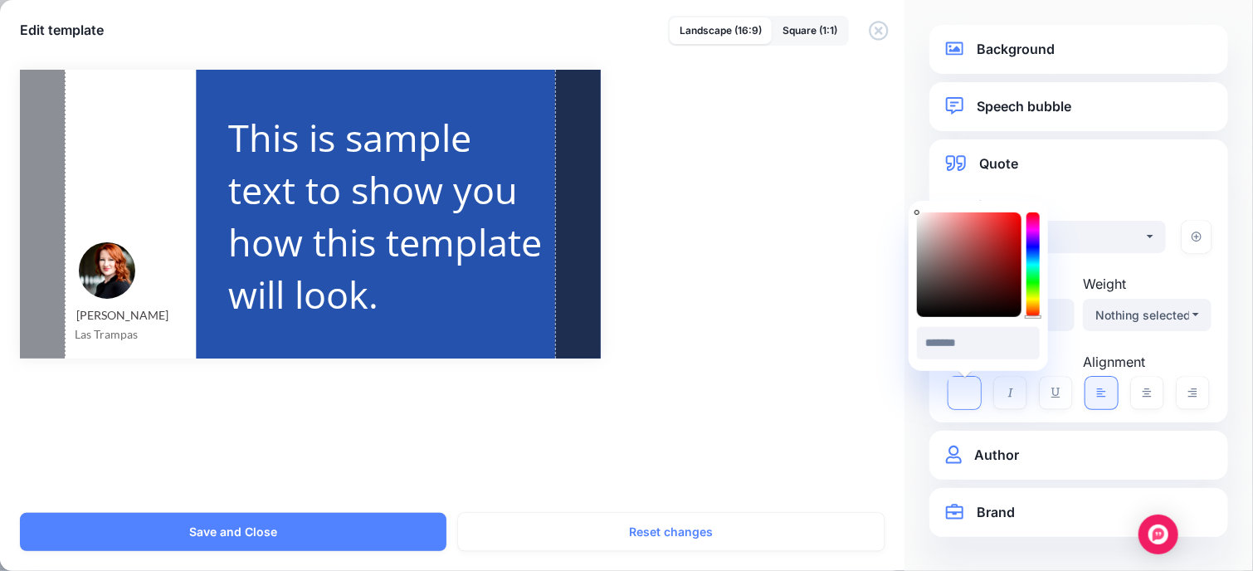
click at [967, 396] on icon at bounding box center [964, 393] width 32 height 32
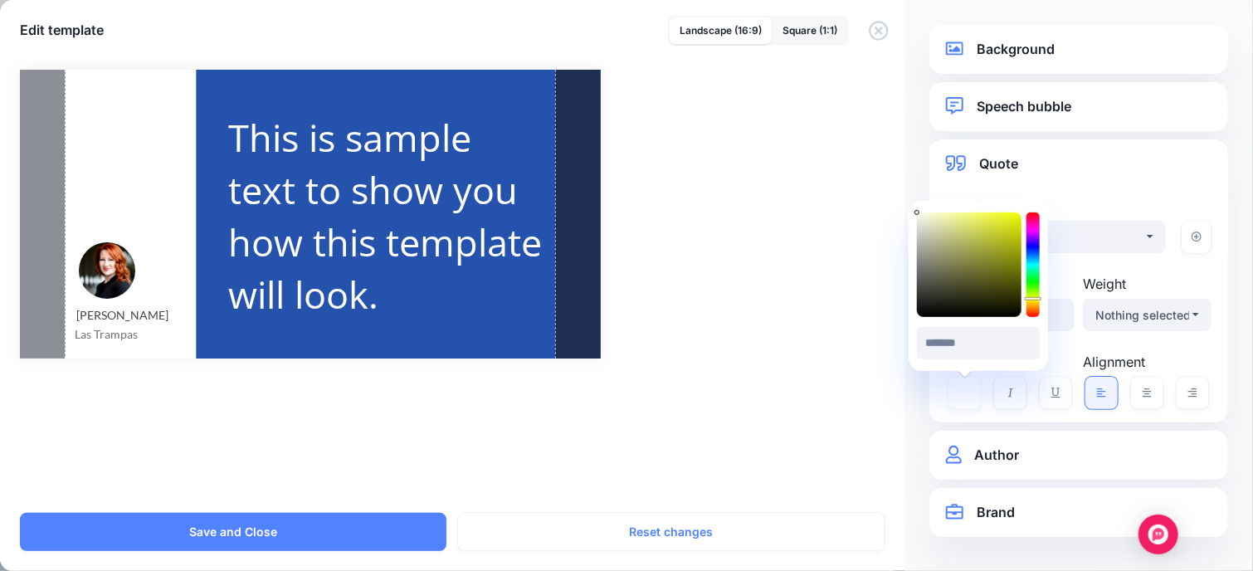
click at [1036, 298] on div at bounding box center [1032, 264] width 13 height 105
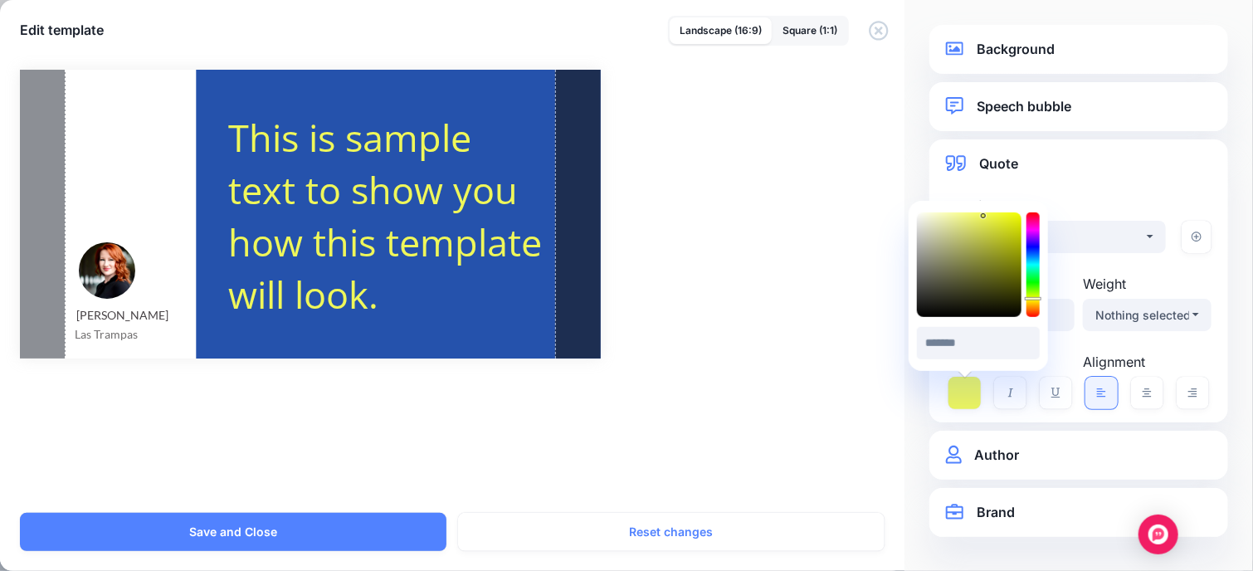
drag, startPoint x: 992, startPoint y: 249, endPoint x: 983, endPoint y: 215, distance: 35.2
click at [983, 215] on div at bounding box center [969, 264] width 105 height 105
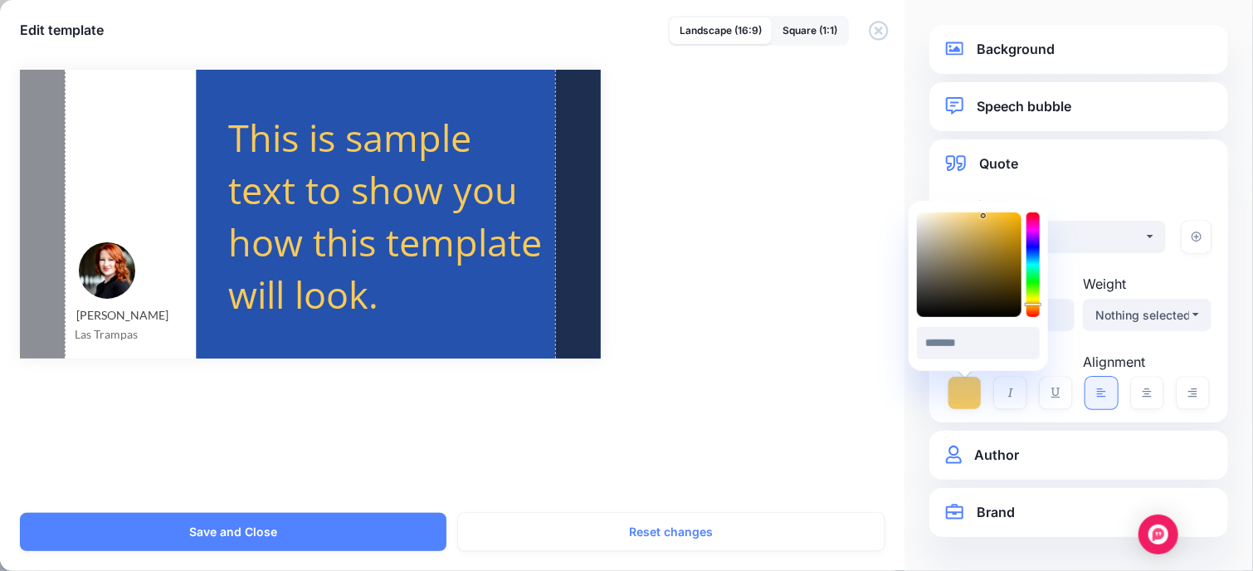
type input "*******"
click at [1032, 304] on div at bounding box center [1032, 264] width 13 height 105
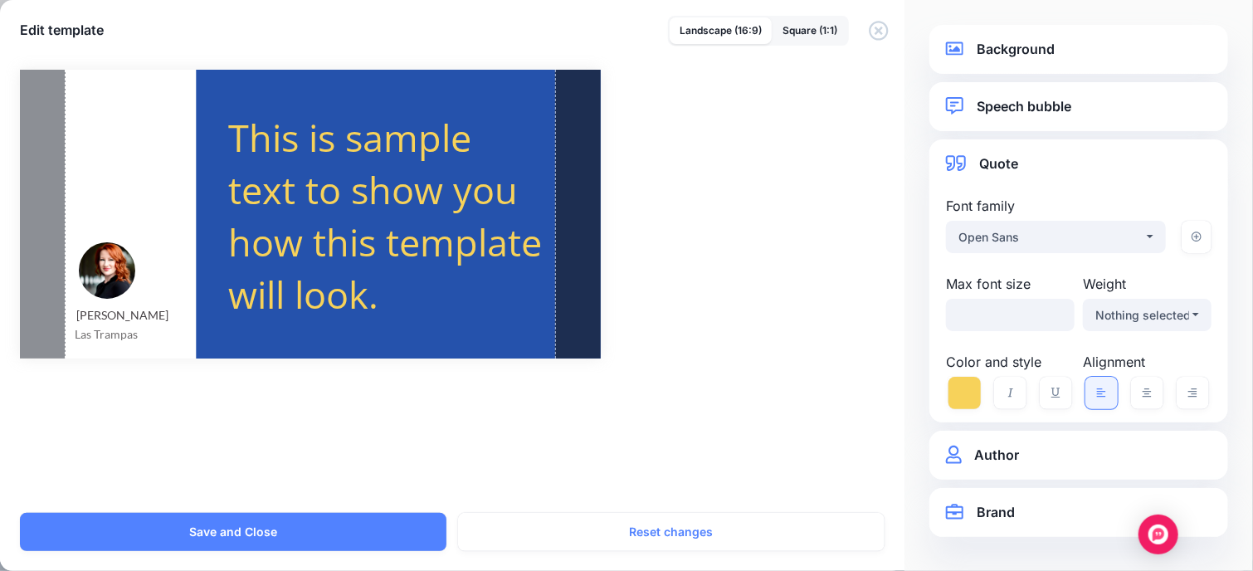
click at [850, 318] on div "Rectangle Created with Sketch. Shannon Cherry Las Trampas /" at bounding box center [626, 214] width 1213 height 289
click at [996, 460] on link "Author" at bounding box center [1079, 455] width 266 height 22
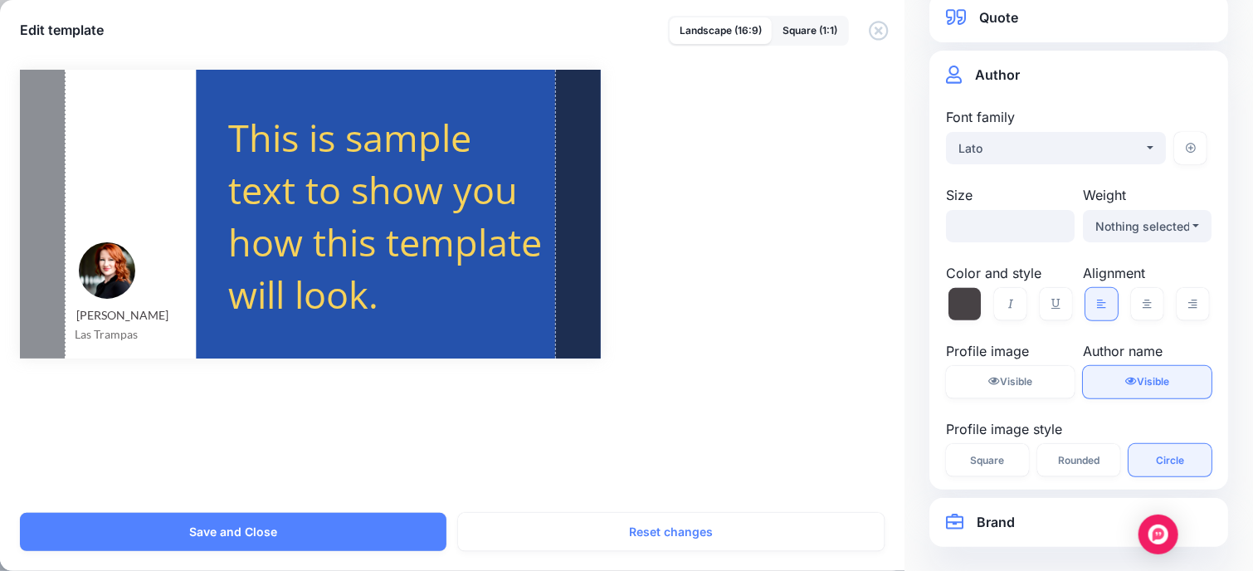
scroll to position [146, 0]
click at [1137, 385] on span "Visible" at bounding box center [1153, 382] width 32 height 12
click at [1011, 389] on link "Visible Hidden" at bounding box center [1010, 382] width 129 height 32
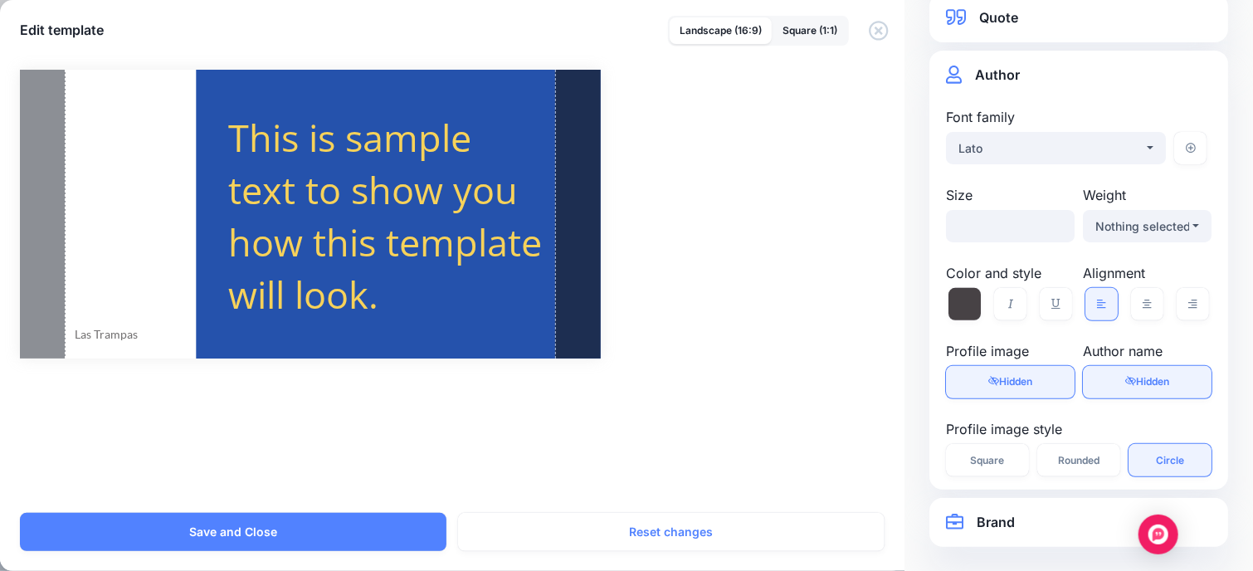
scroll to position [0, 0]
click at [986, 520] on link "Brand" at bounding box center [1079, 522] width 266 height 22
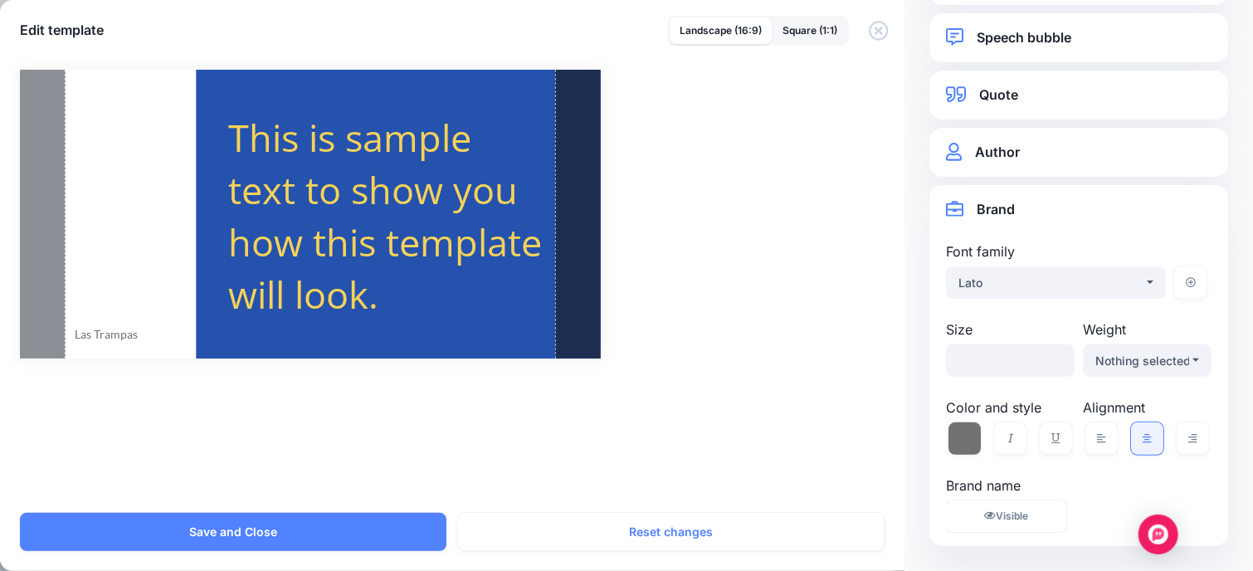
scroll to position [69, 0]
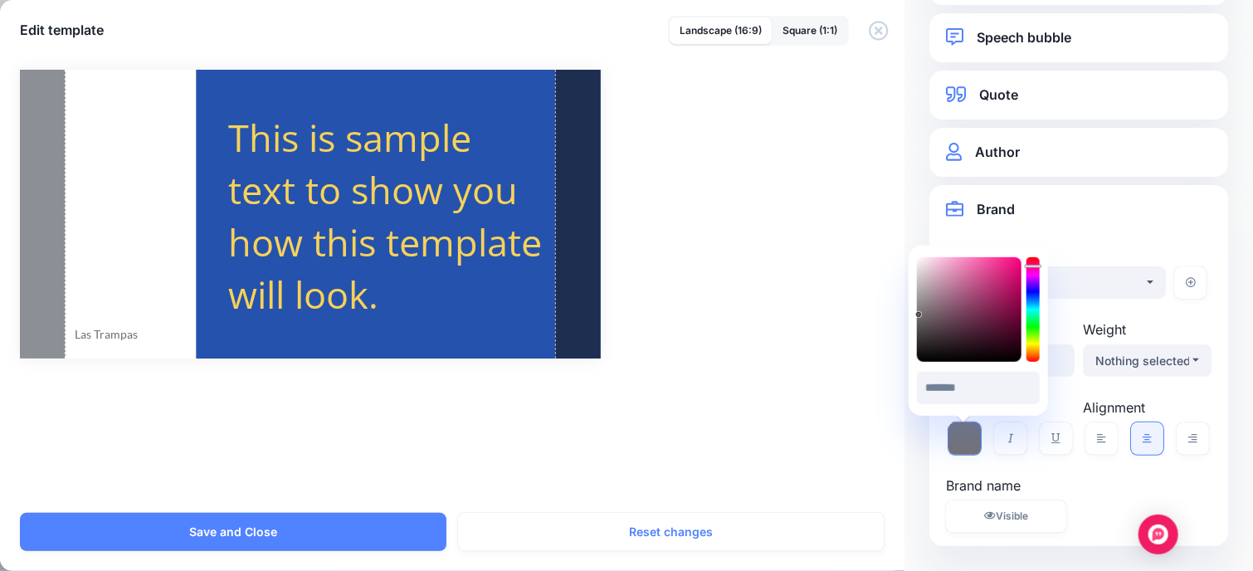
click at [959, 440] on icon at bounding box center [964, 438] width 32 height 32
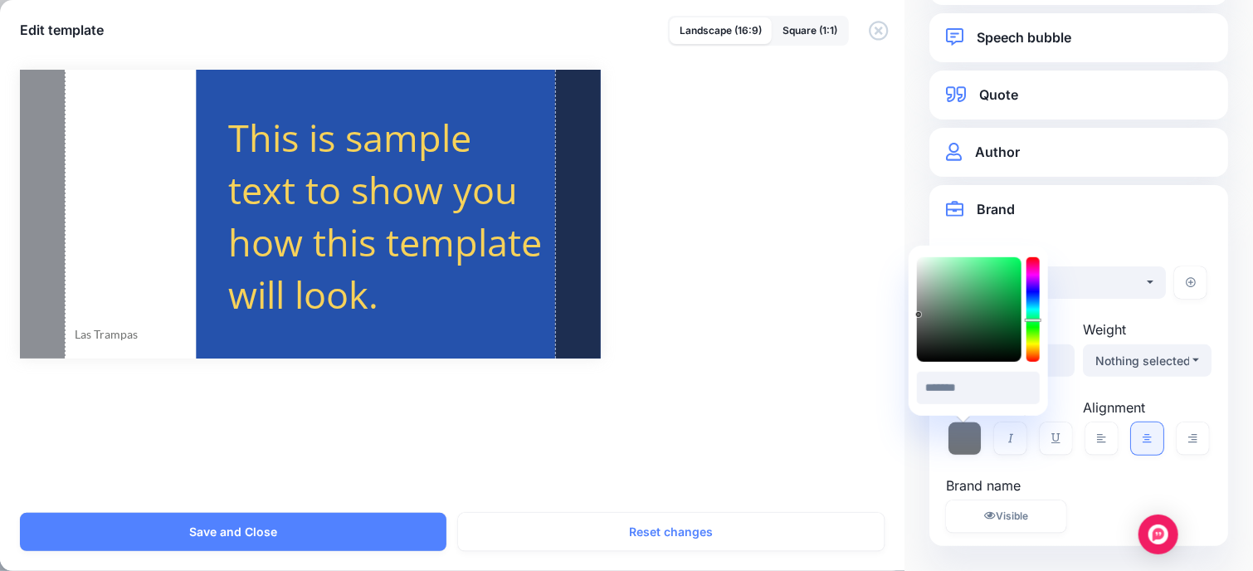
click at [1034, 319] on div at bounding box center [1032, 309] width 13 height 105
type input "*******"
drag, startPoint x: 945, startPoint y: 304, endPoint x: 958, endPoint y: 295, distance: 16.1
click at [958, 295] on div at bounding box center [969, 309] width 105 height 105
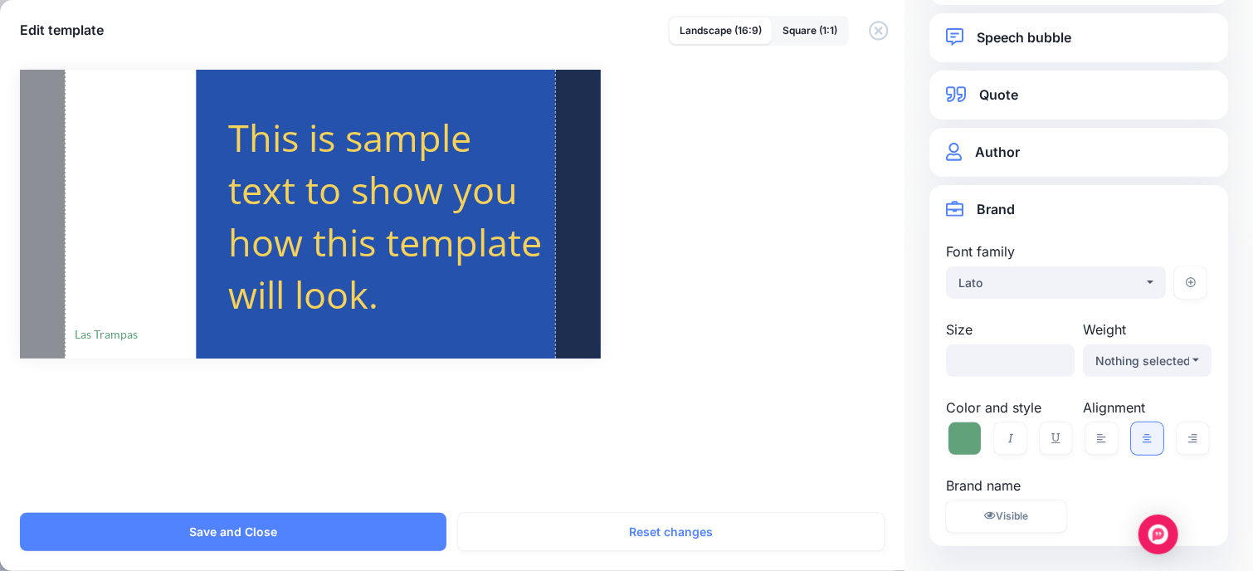
click at [782, 386] on div "Rectangle Created with Sketch. Shannon Cherry Las Trampas / ***" at bounding box center [626, 281] width 1253 height 463
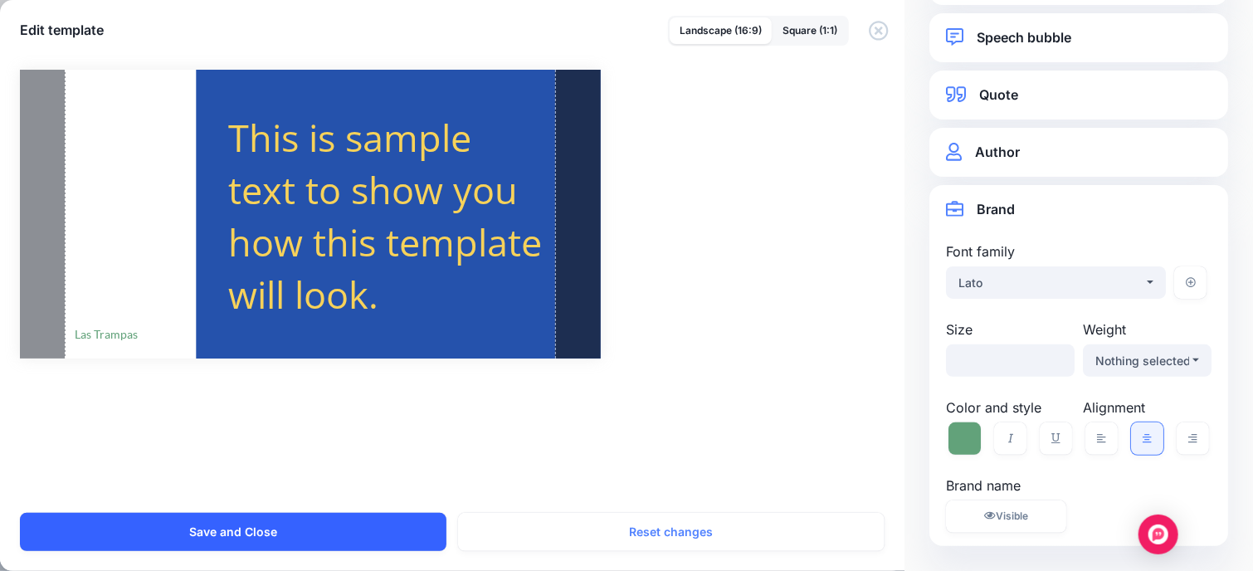
click at [388, 527] on button "Save and Close" at bounding box center [233, 532] width 426 height 38
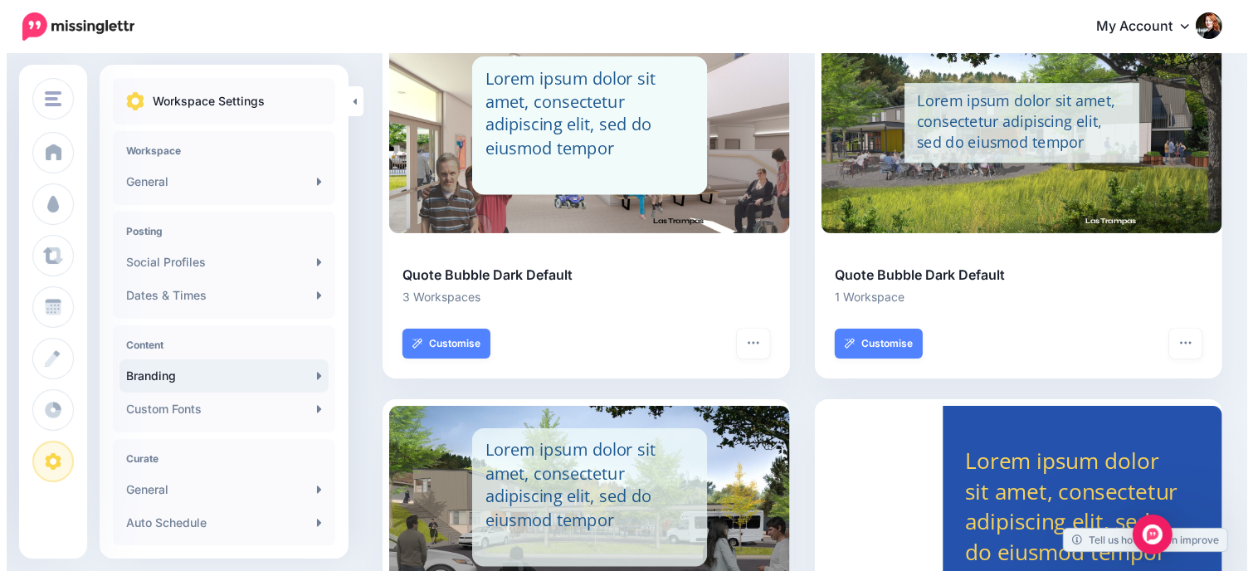
scroll to position [366, 0]
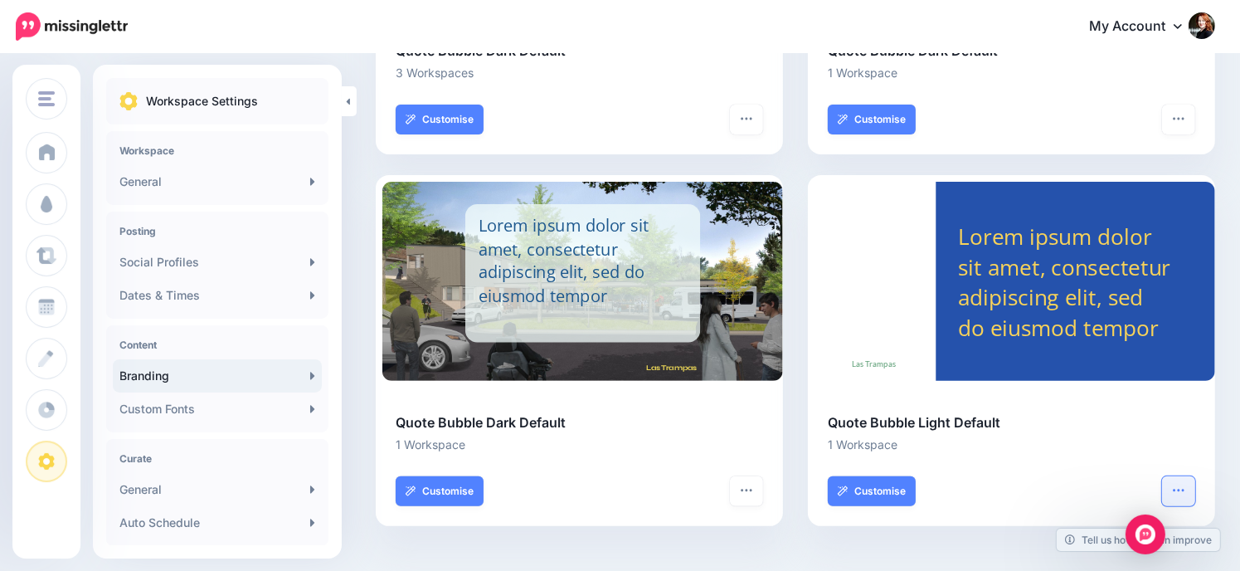
click at [1186, 487] on icon "button" at bounding box center [1178, 490] width 13 height 13
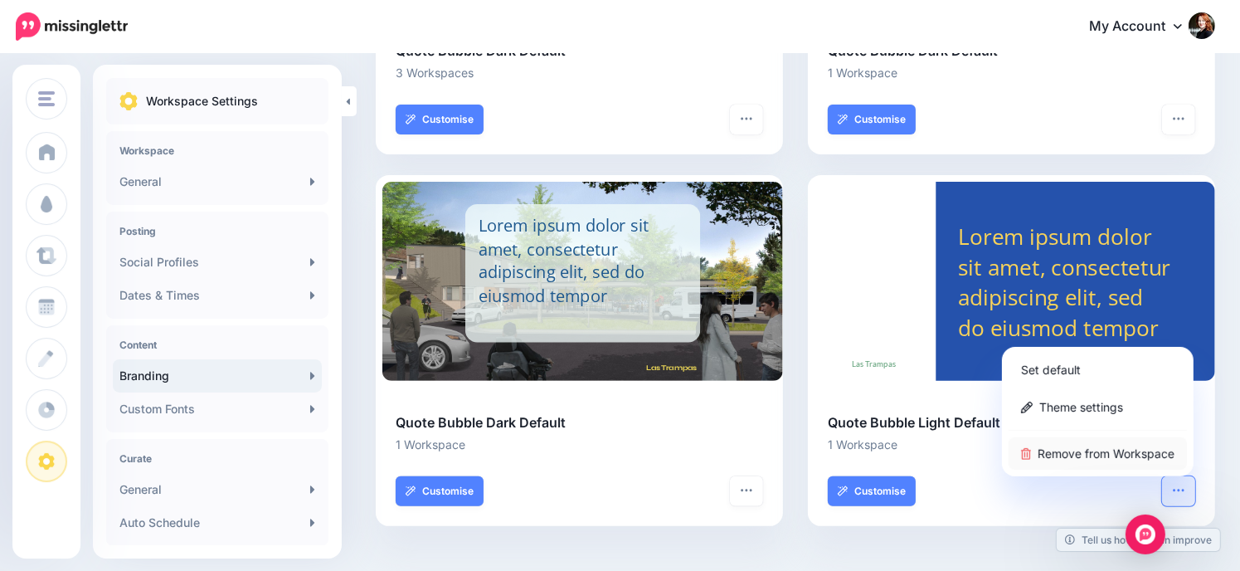
click at [1114, 454] on link "Remove from Workspace" at bounding box center [1098, 453] width 178 height 32
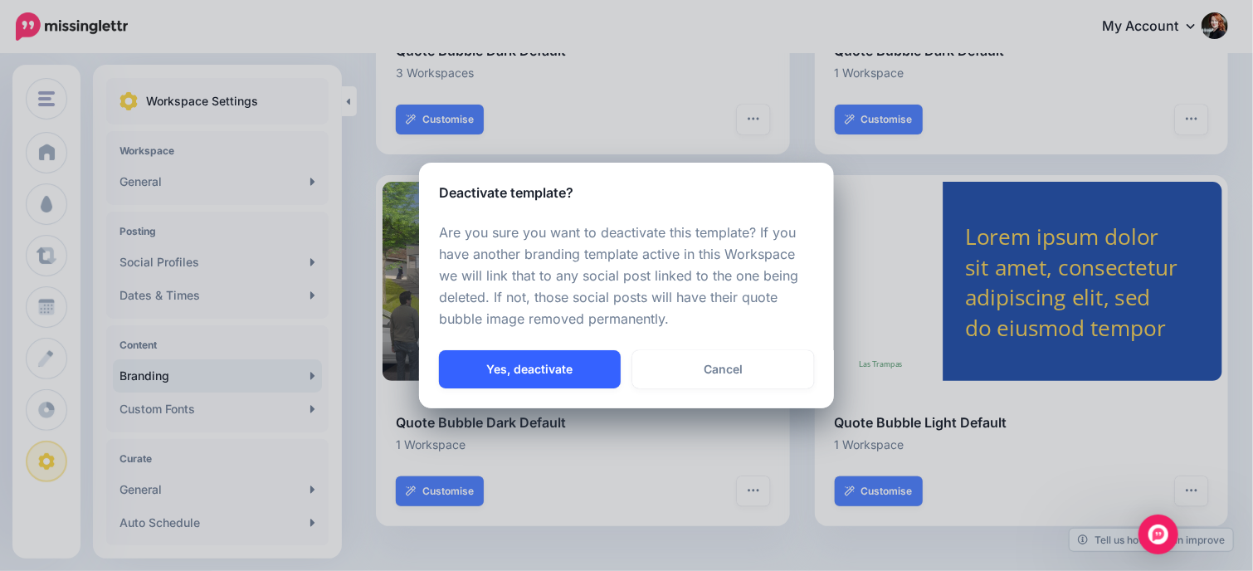
click at [498, 371] on button "Yes, deactivate" at bounding box center [530, 369] width 182 height 38
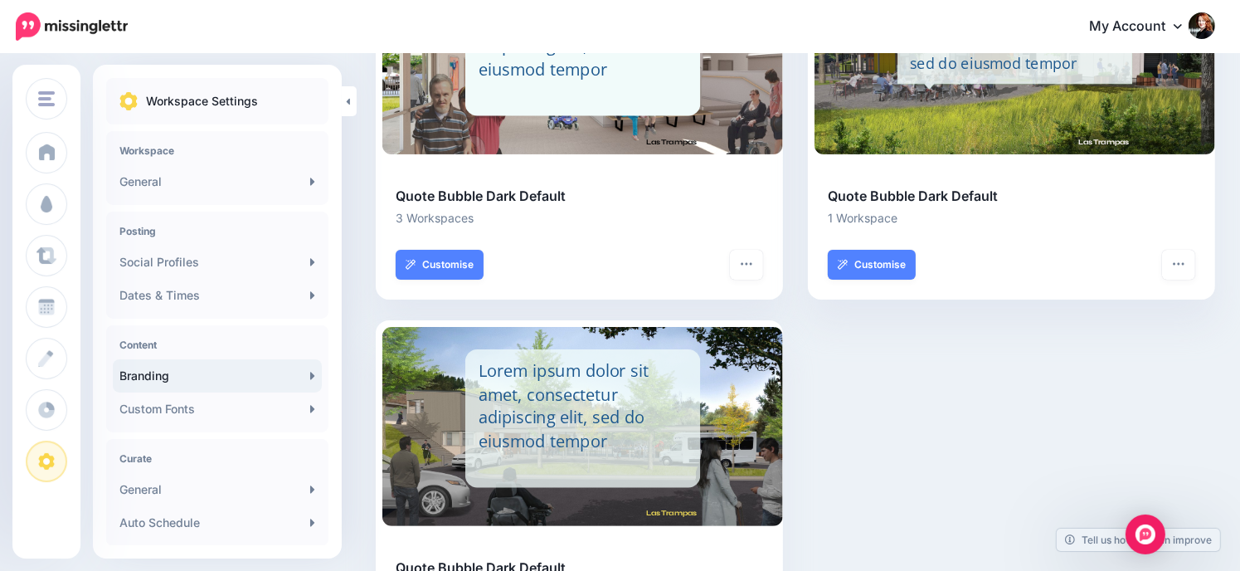
scroll to position [0, 0]
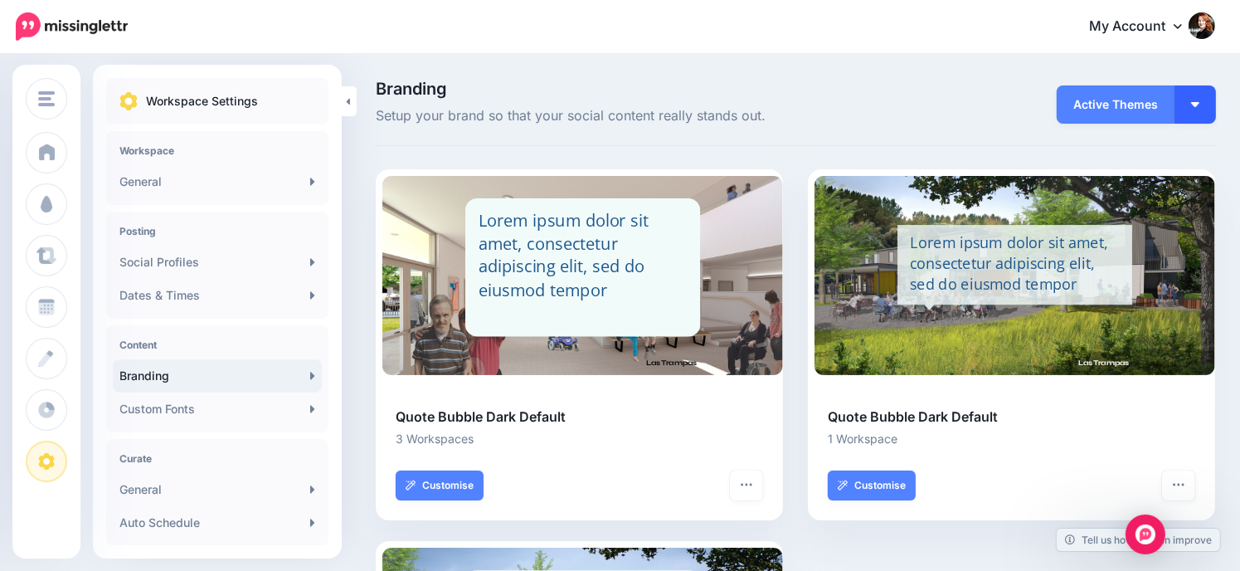
click at [1200, 102] on img "button" at bounding box center [1196, 104] width 8 height 5
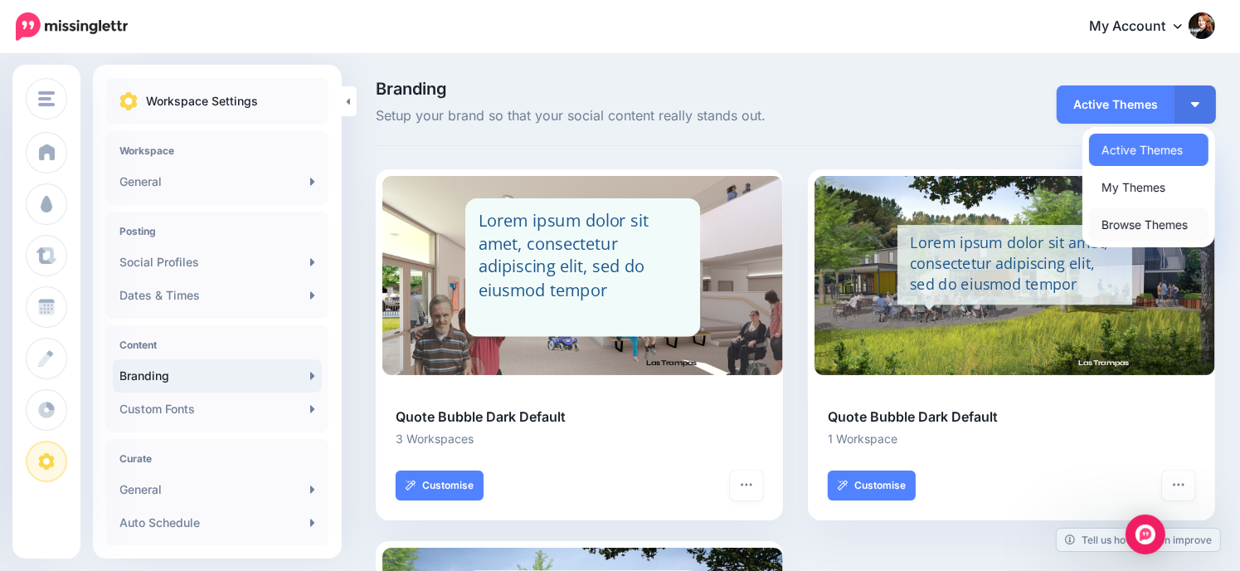
click at [1149, 222] on link "Browse Themes" at bounding box center [1148, 224] width 119 height 32
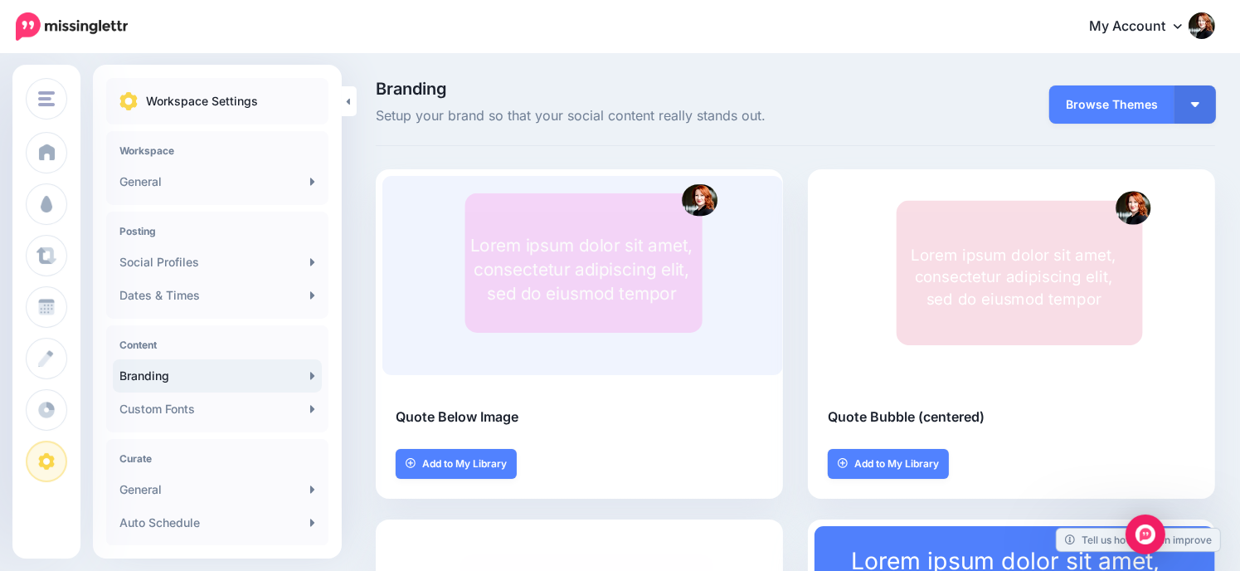
click at [1134, 108] on span "Browse Themes" at bounding box center [1112, 104] width 125 height 38
click at [1211, 107] on button "button" at bounding box center [1195, 104] width 41 height 38
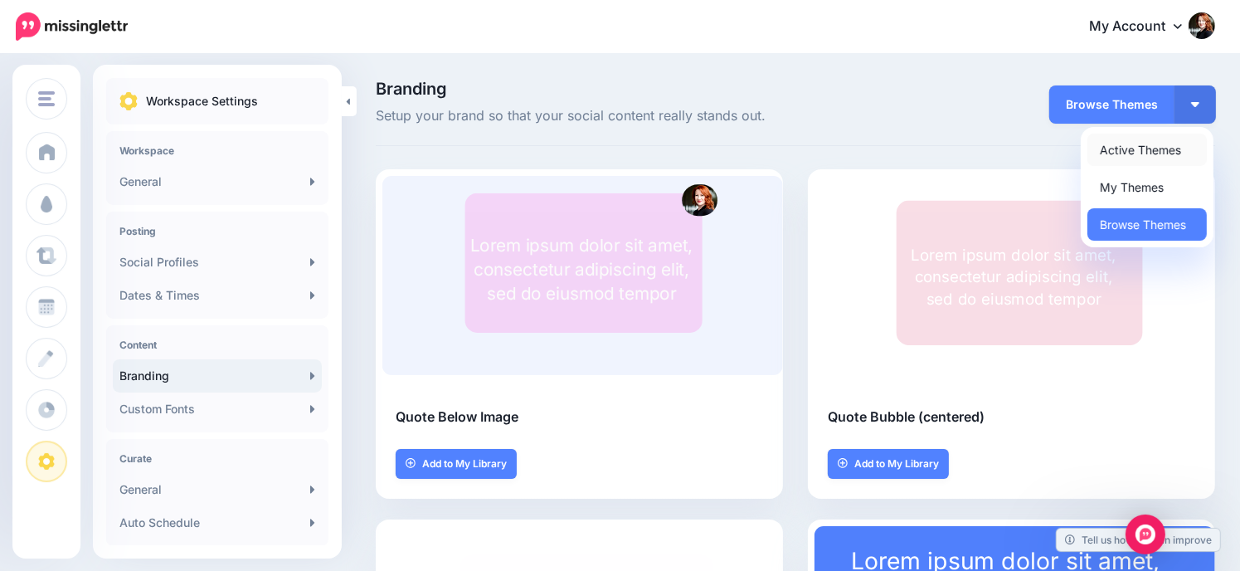
click at [1162, 154] on link "Active Themes" at bounding box center [1147, 150] width 119 height 32
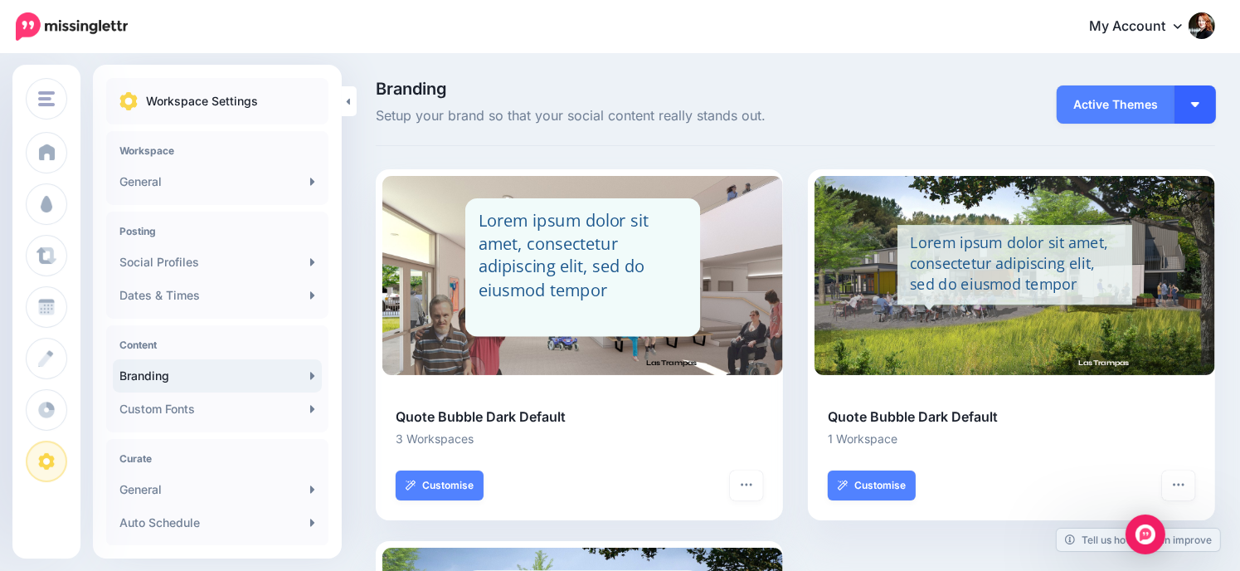
click at [1212, 104] on button "button" at bounding box center [1195, 104] width 41 height 38
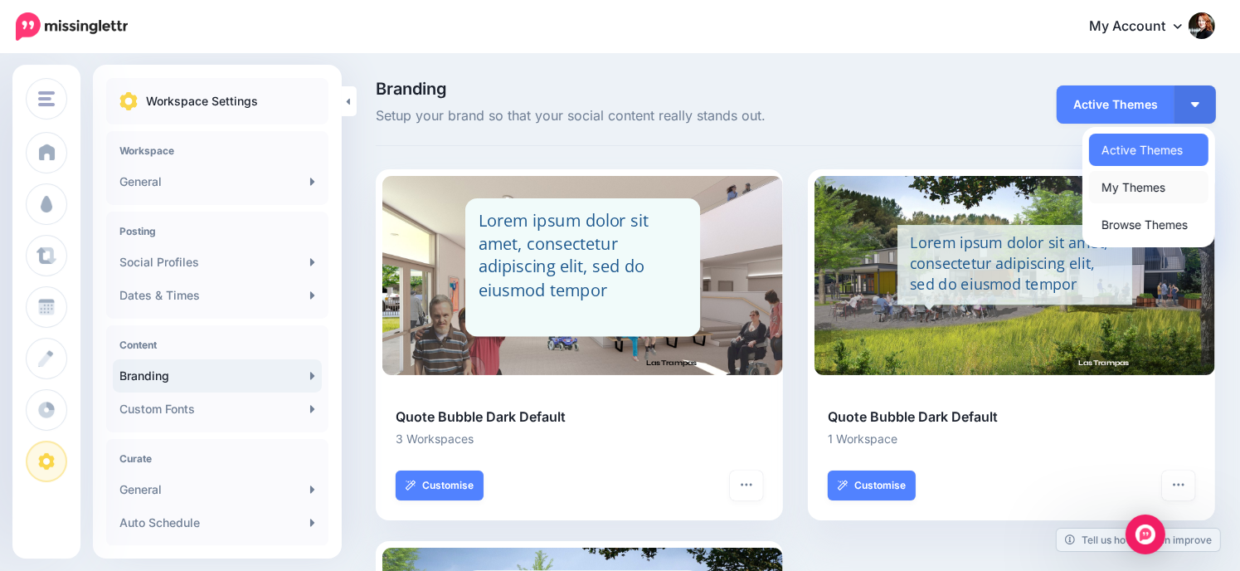
click at [1162, 188] on link "My Themes" at bounding box center [1148, 187] width 119 height 32
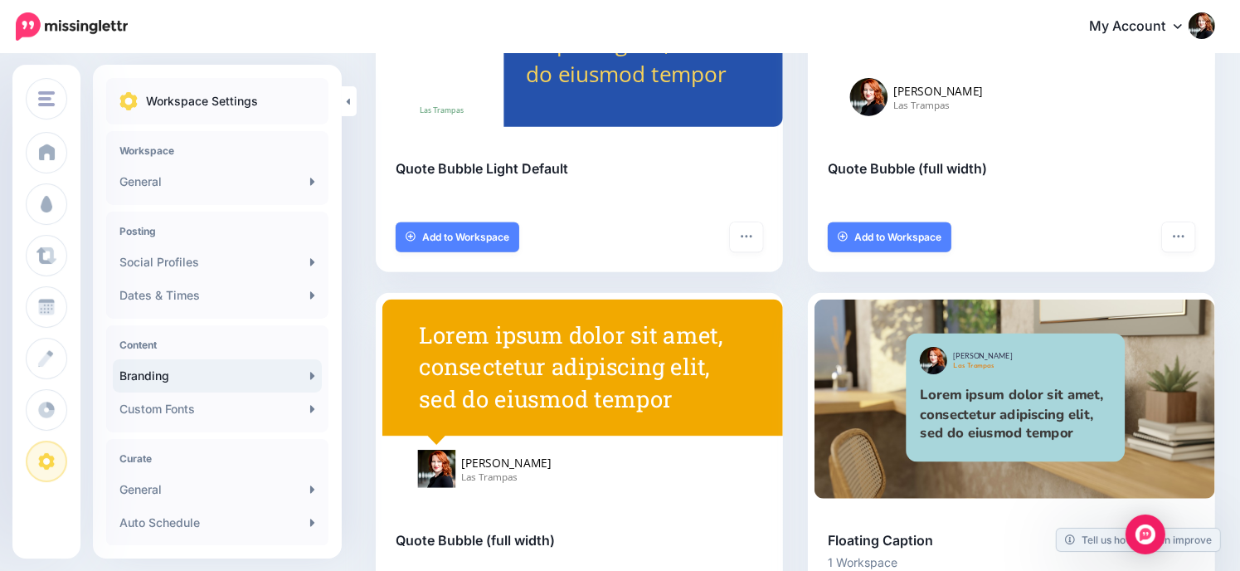
scroll to position [1577, 0]
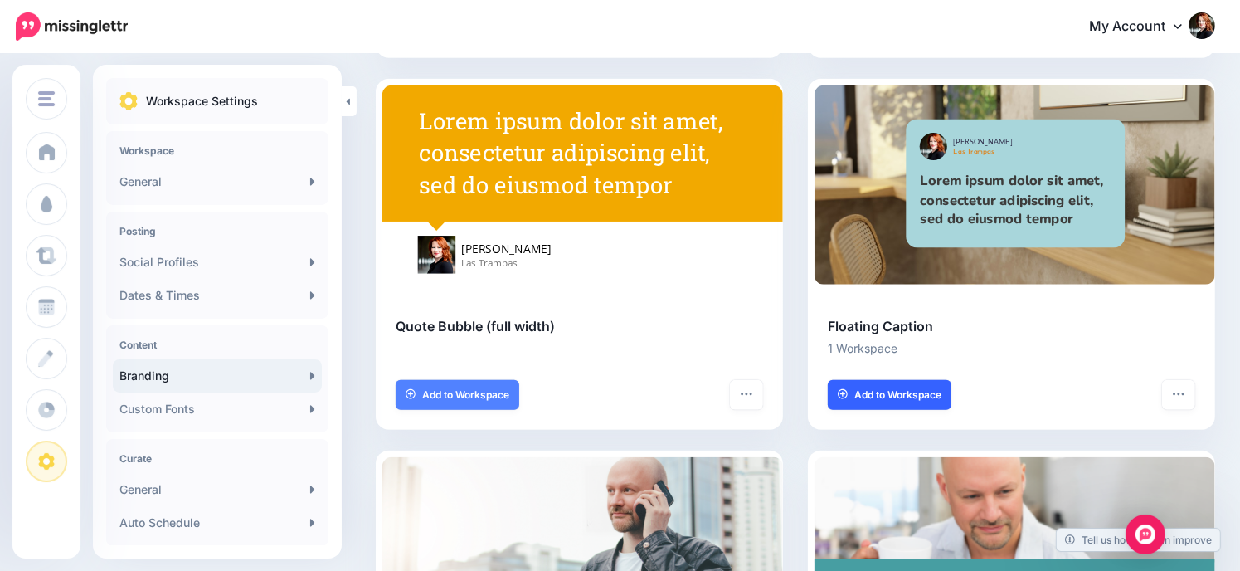
click at [879, 394] on span "Add to Workspace" at bounding box center [898, 395] width 87 height 10
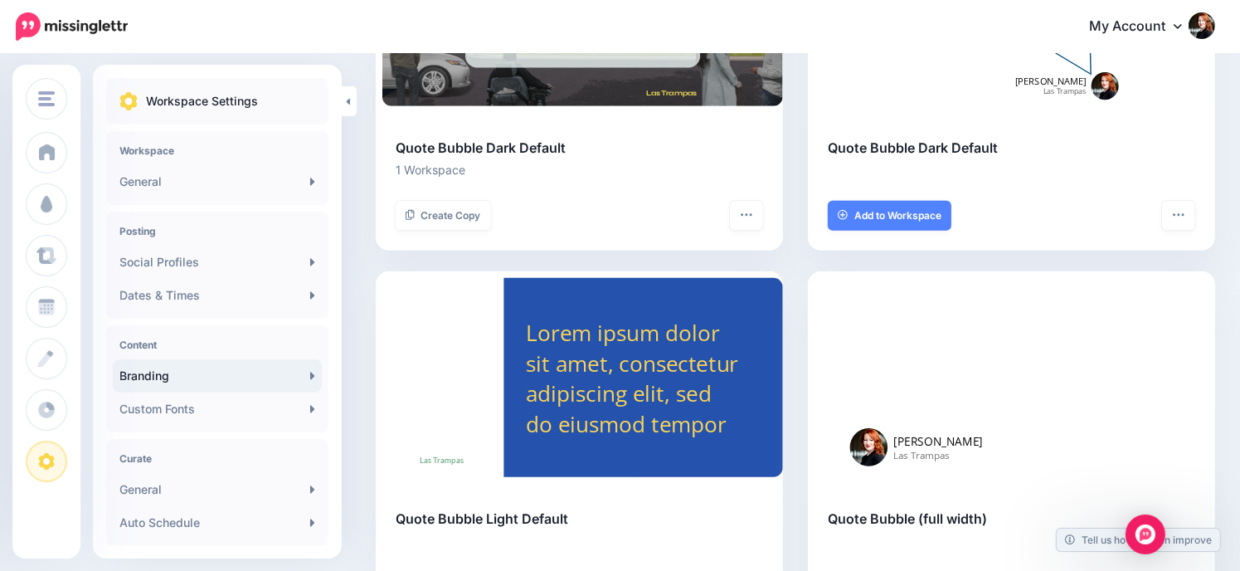
scroll to position [853, 0]
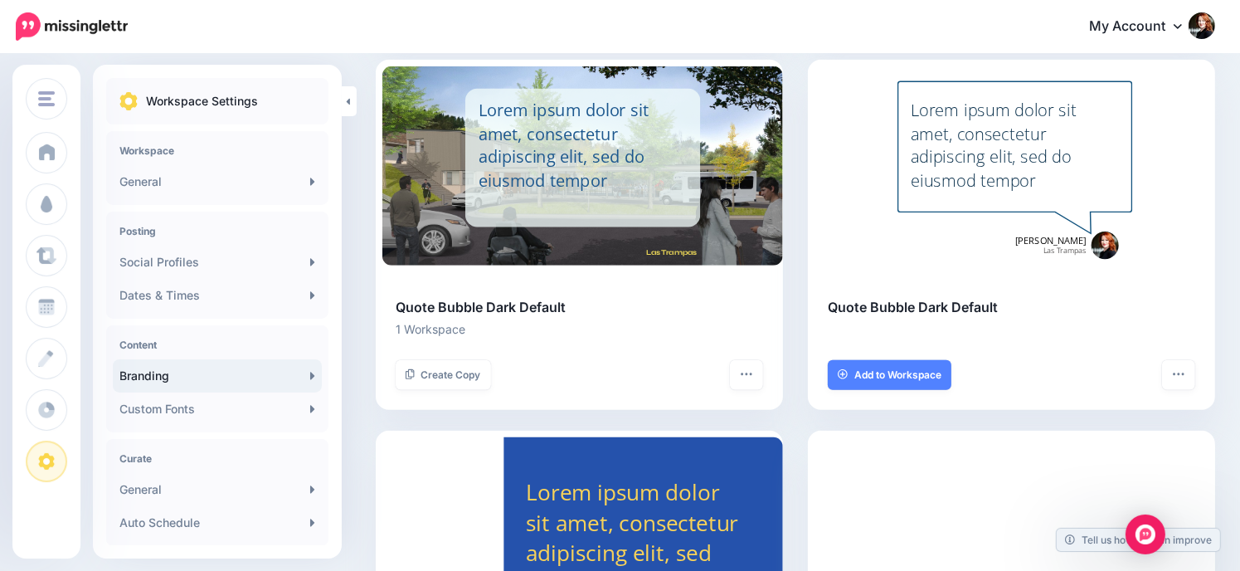
click at [1206, 25] on img at bounding box center [1202, 25] width 27 height 27
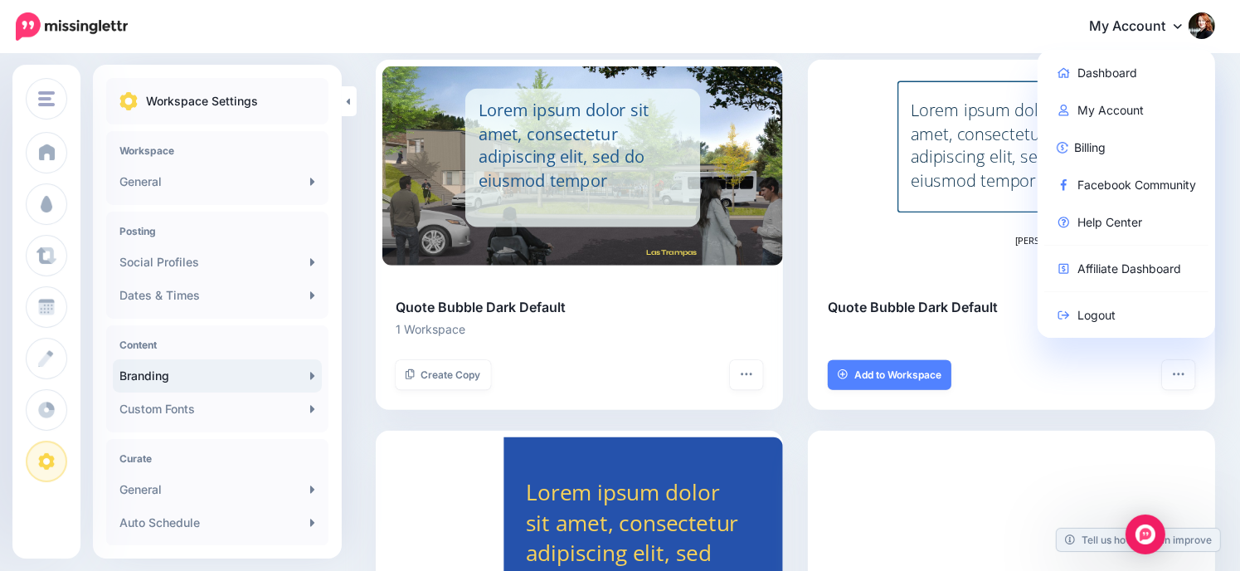
click at [992, 14] on div "My Account Dashboard My Account Billing Facebook Community Help Center Affiliat…" at bounding box center [682, 27] width 1067 height 41
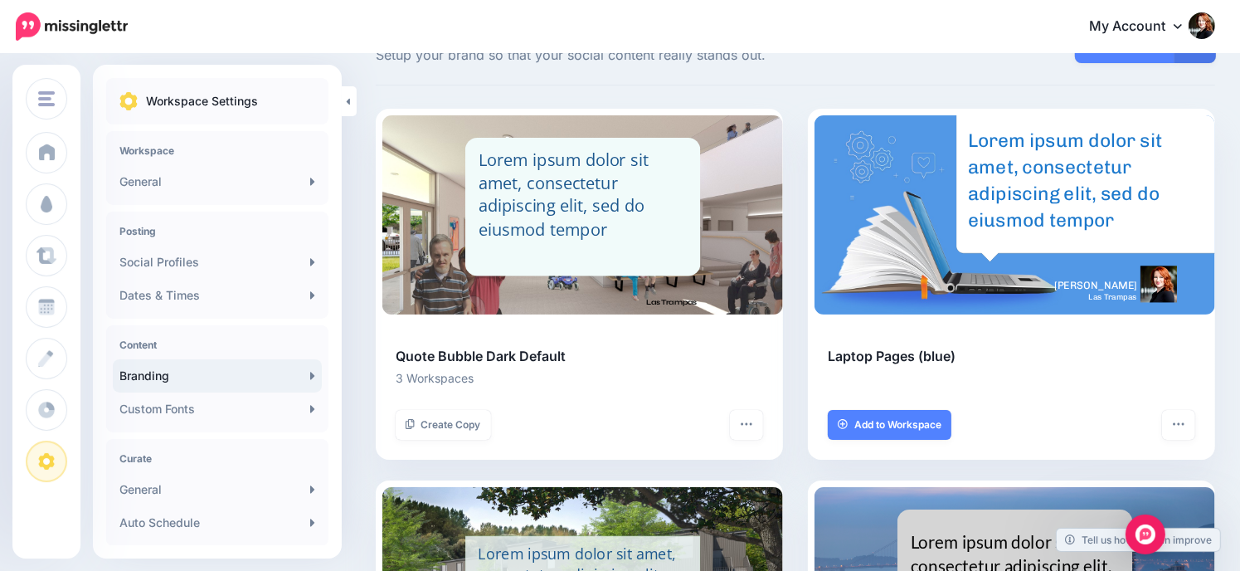
scroll to position [0, 0]
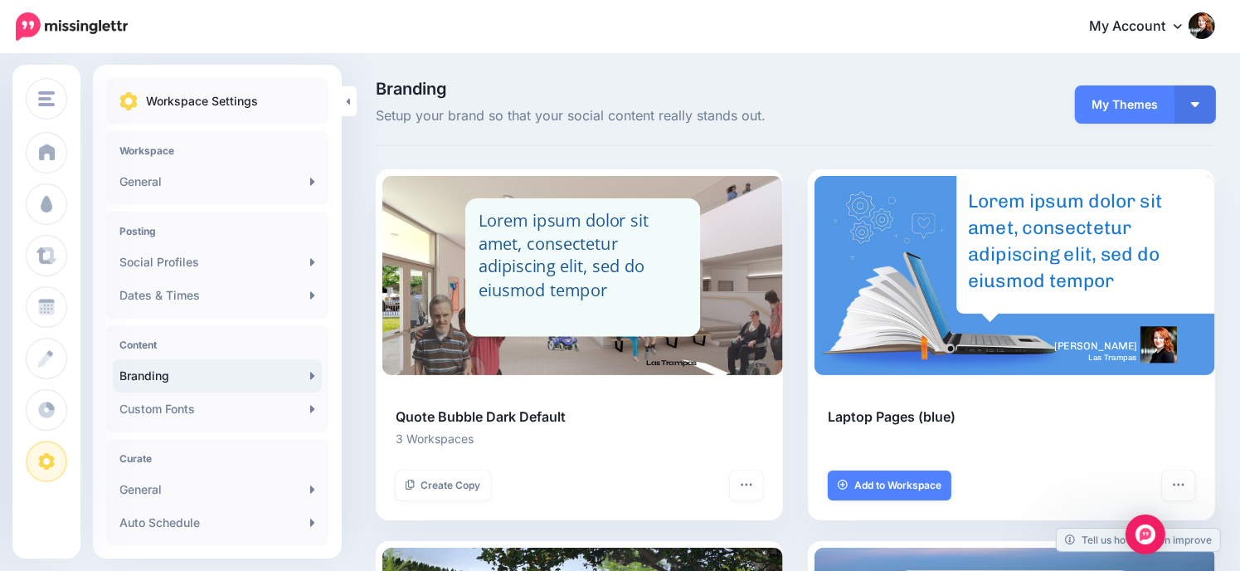
click at [1150, 100] on span "My Themes" at bounding box center [1125, 104] width 100 height 38
click at [1143, 109] on span "My Themes" at bounding box center [1125, 104] width 100 height 38
click at [1195, 105] on button "button" at bounding box center [1195, 104] width 41 height 38
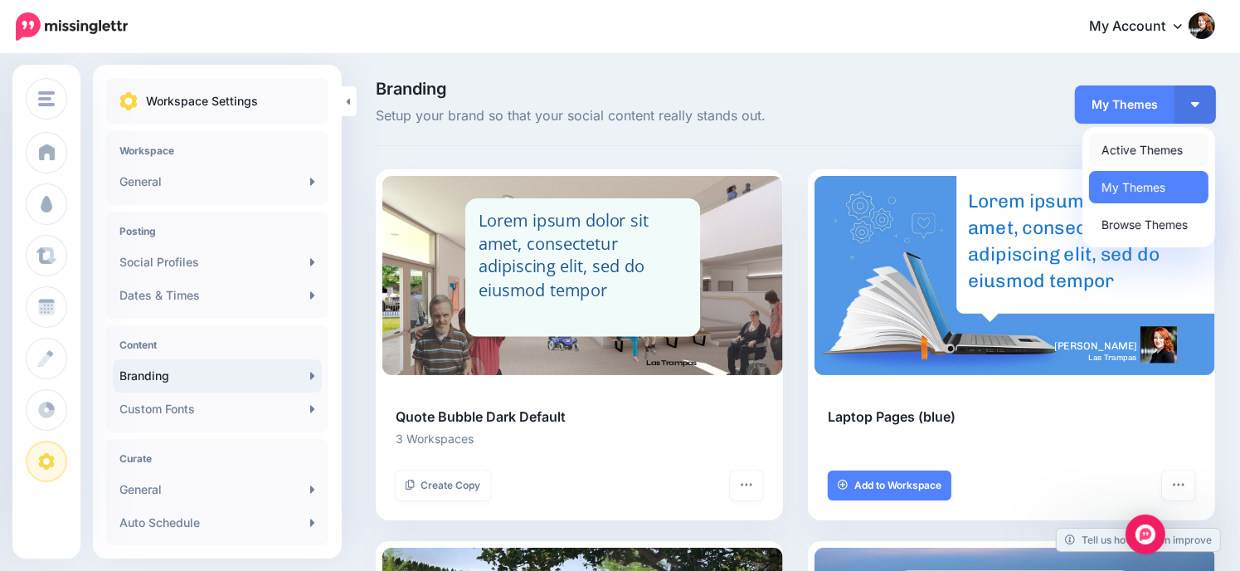
click at [1168, 149] on link "Active Themes" at bounding box center [1148, 150] width 119 height 32
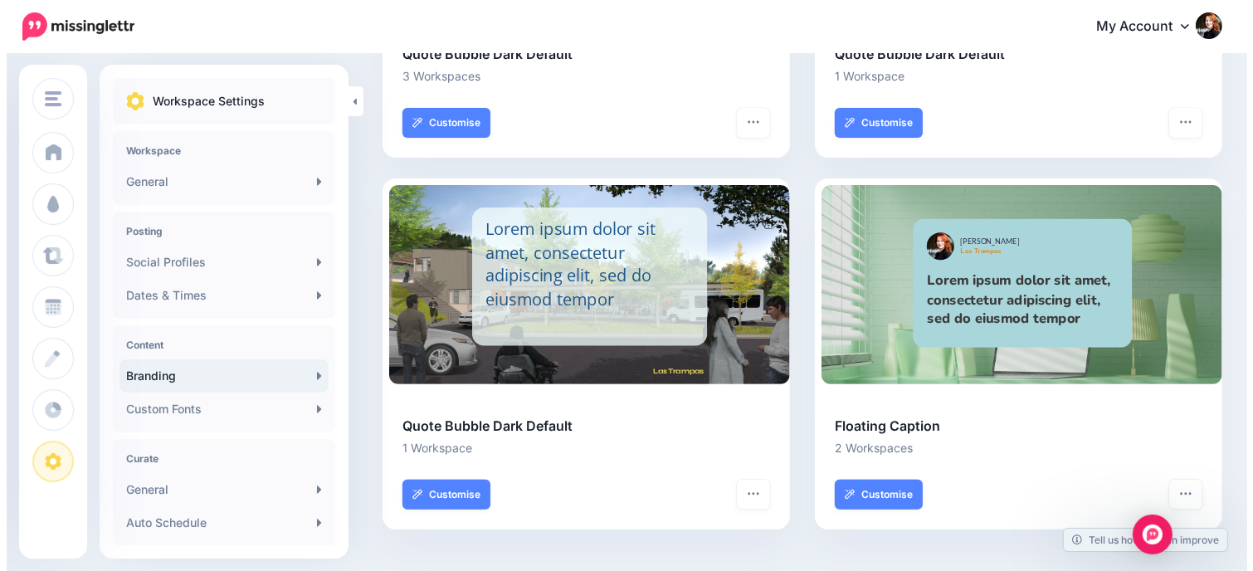
scroll to position [366, 0]
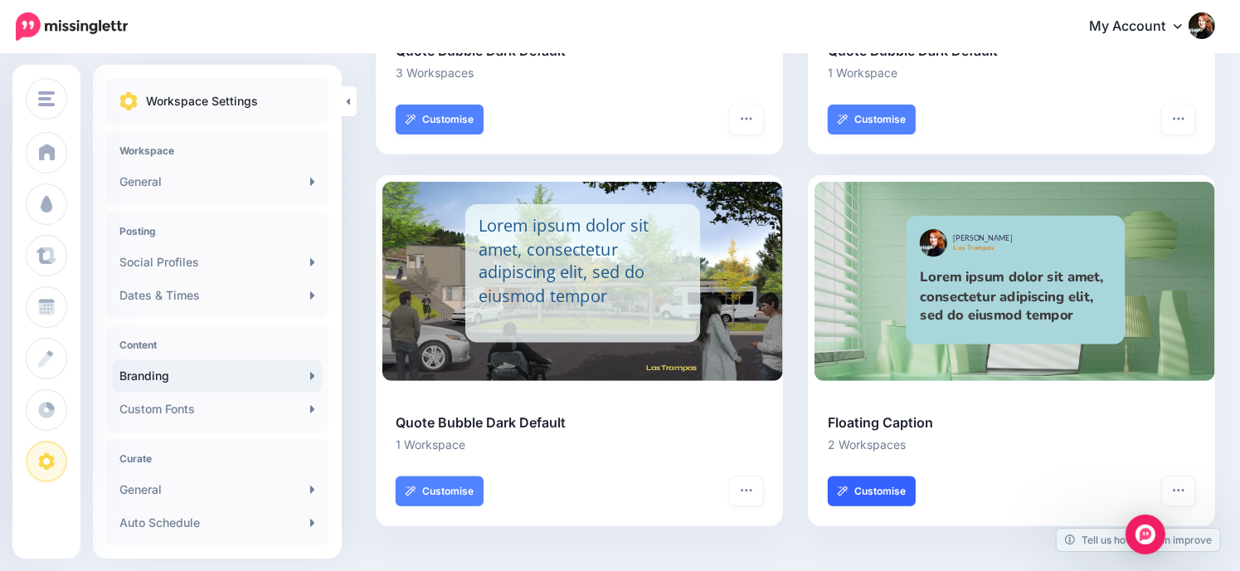
click at [890, 488] on link "Customise" at bounding box center [872, 491] width 88 height 30
select select "****"
type input "**"
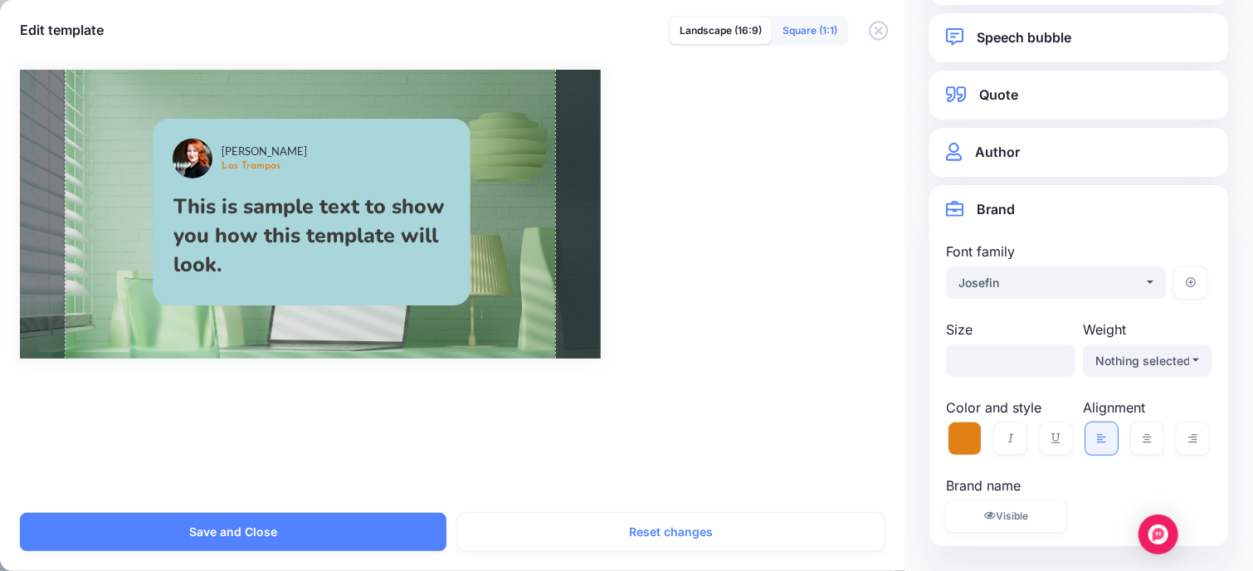
click at [821, 30] on link "Square (1:1)" at bounding box center [810, 30] width 75 height 27
select select "***"
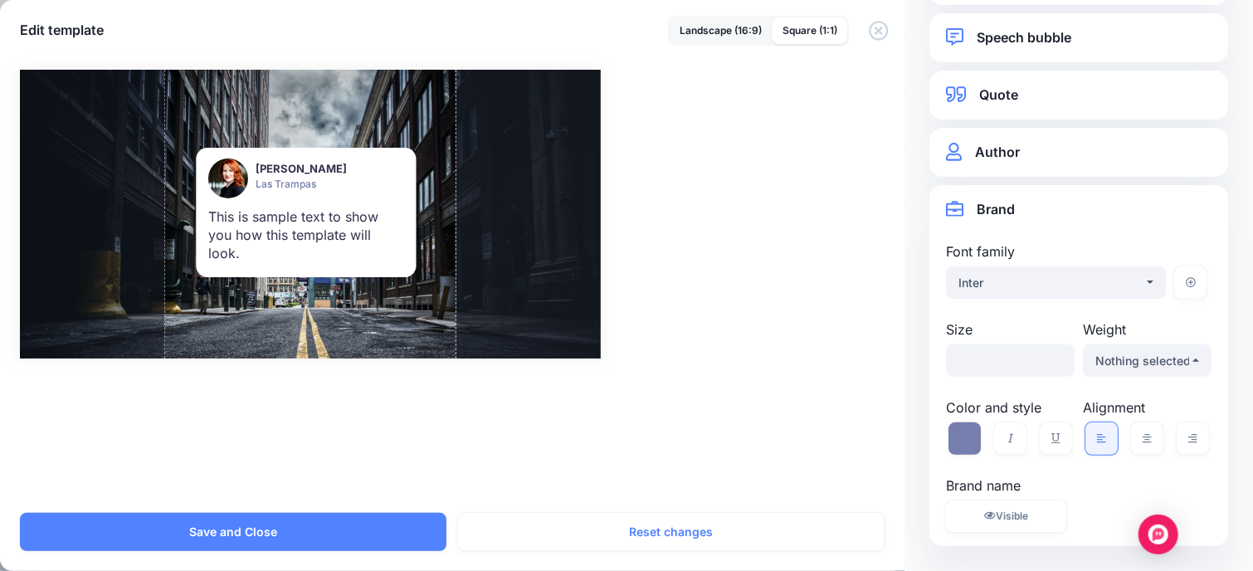
click at [757, 29] on link "Landscape (16:9)" at bounding box center [721, 30] width 102 height 27
select select "****"
select select "***"
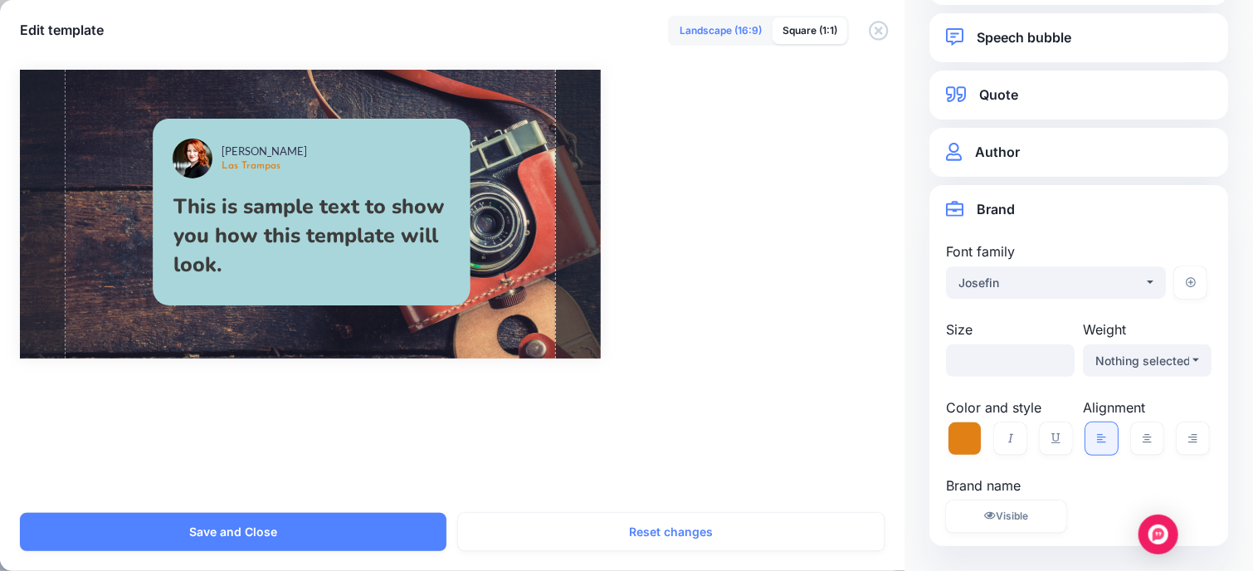
click at [727, 32] on link "Landscape (16:9)" at bounding box center [721, 30] width 102 height 27
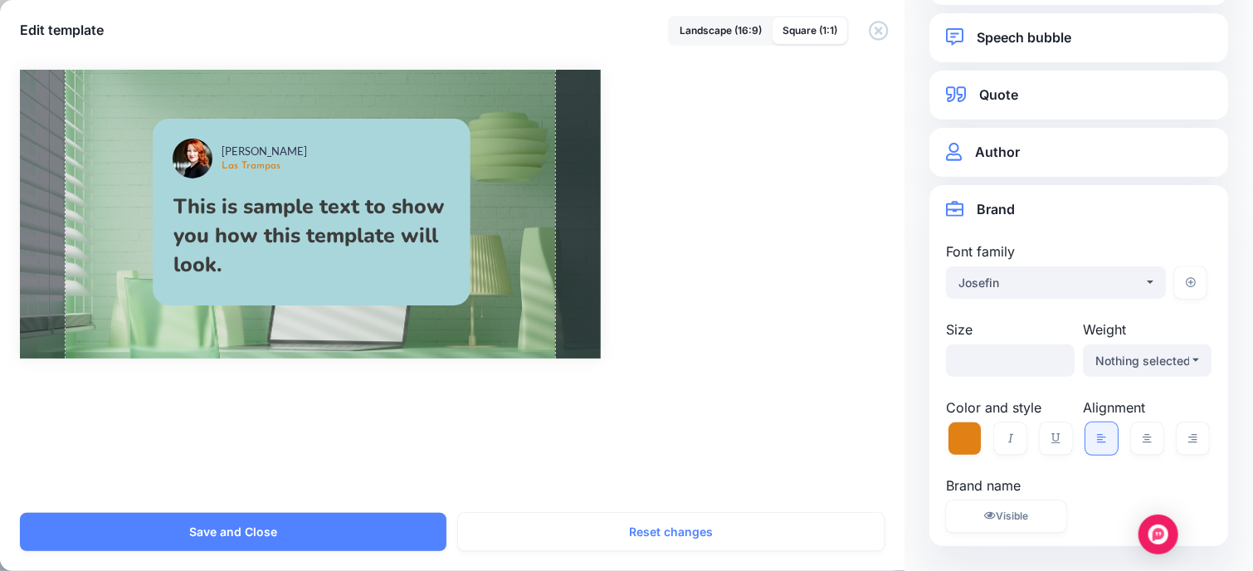
scroll to position [0, 0]
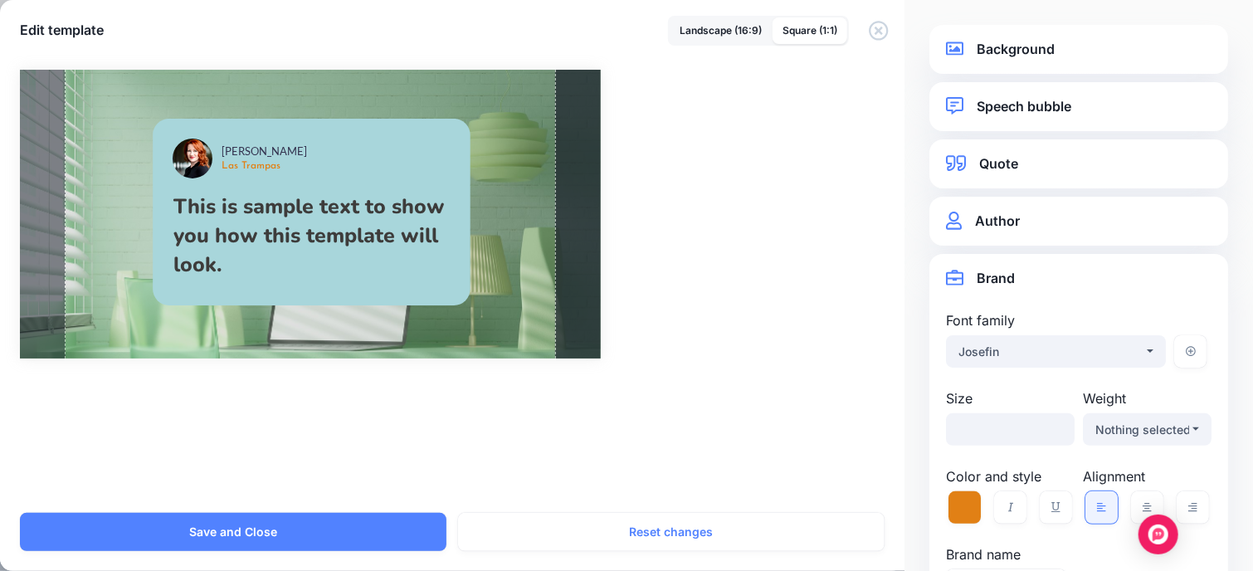
click at [1011, 52] on link "Background" at bounding box center [1079, 49] width 266 height 22
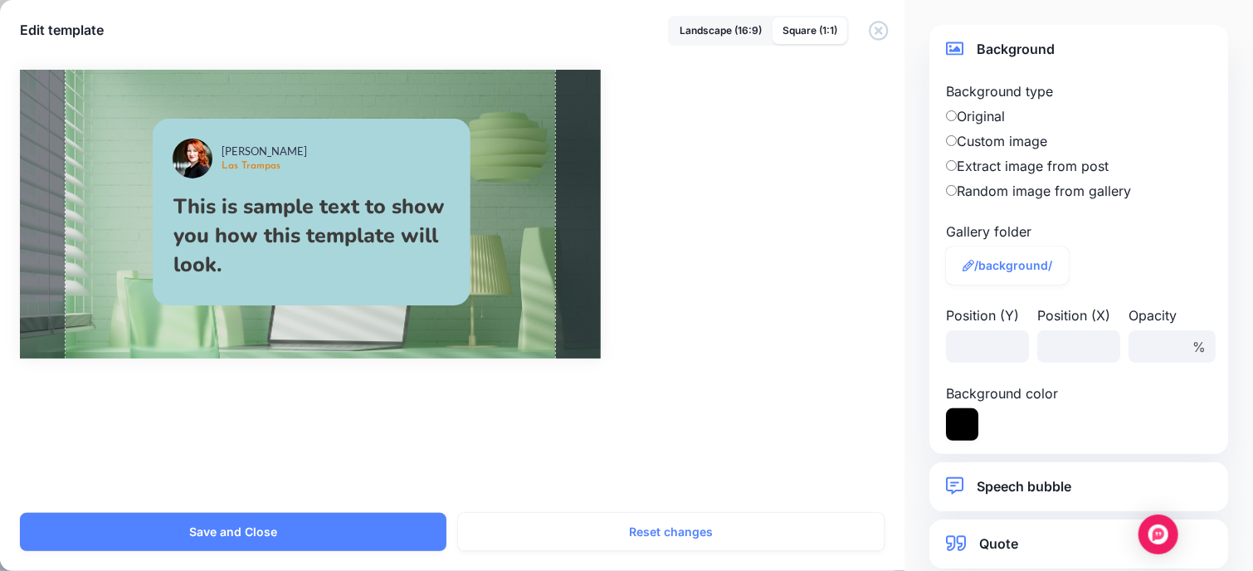
click at [992, 168] on label "Extract image from post" at bounding box center [1079, 166] width 266 height 20
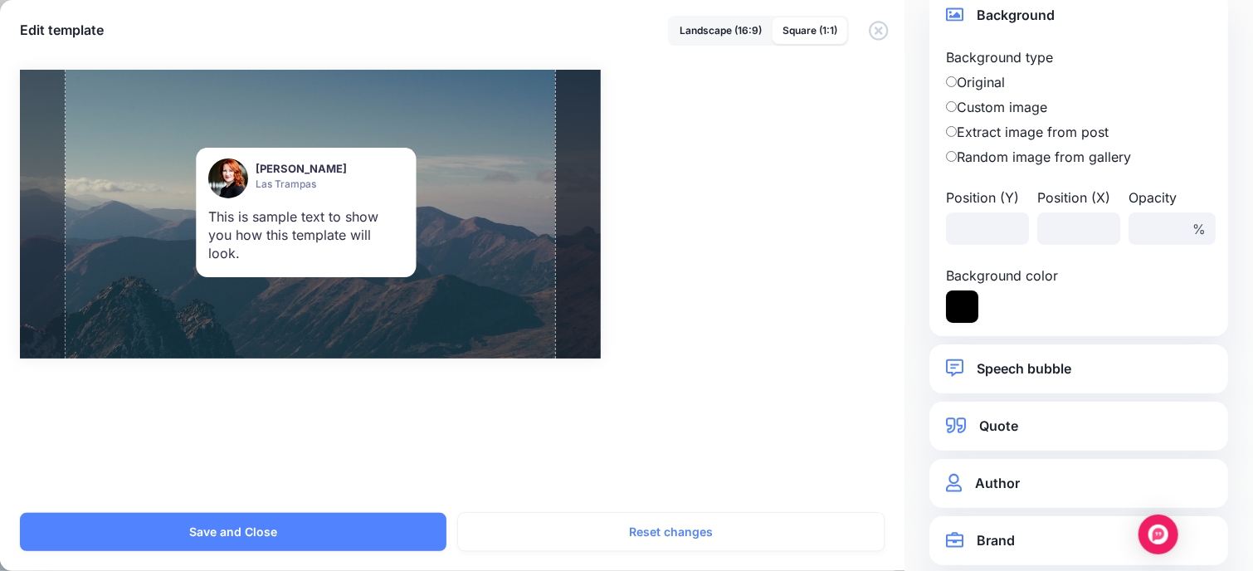
scroll to position [53, 0]
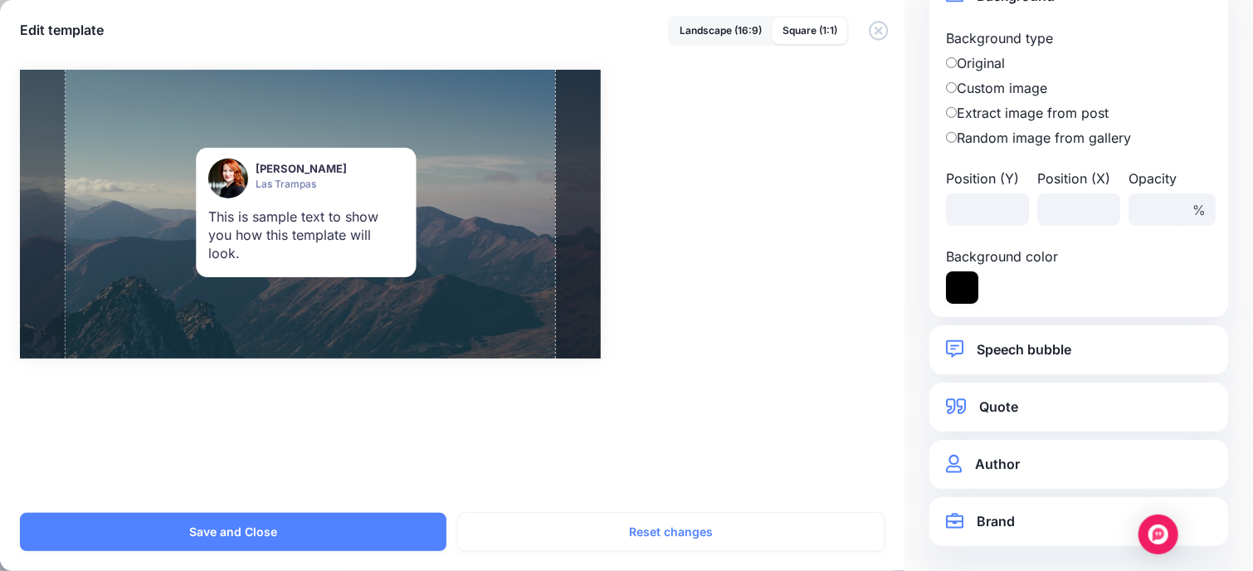
click at [1047, 344] on link "Speech bubble" at bounding box center [1079, 350] width 266 height 22
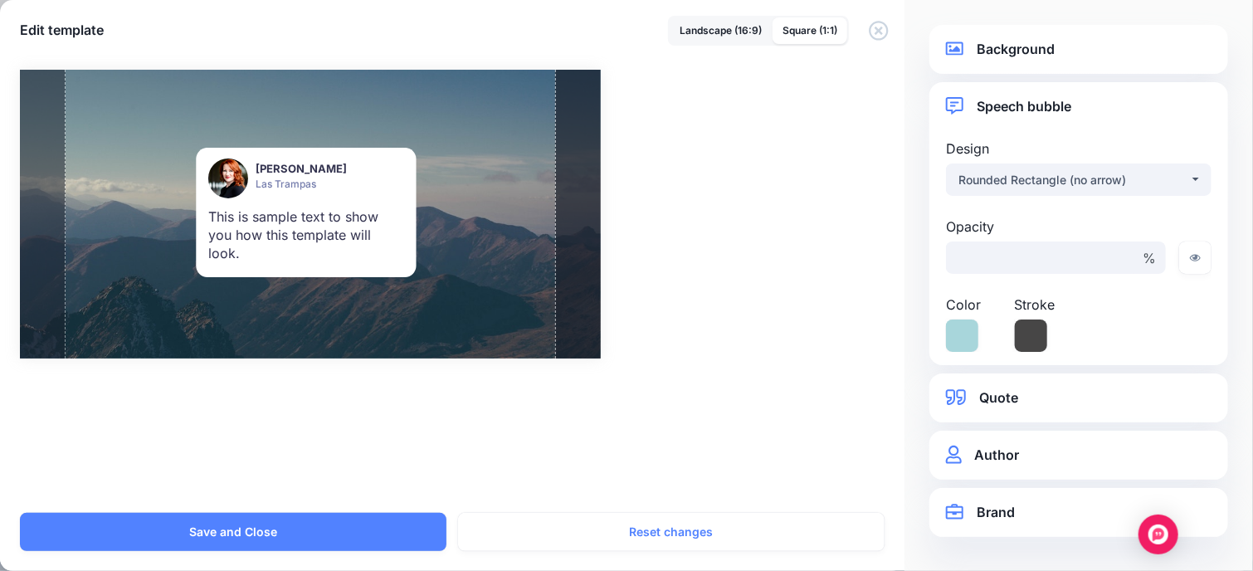
scroll to position [0, 0]
click at [1012, 396] on link "Quote" at bounding box center [1079, 398] width 266 height 22
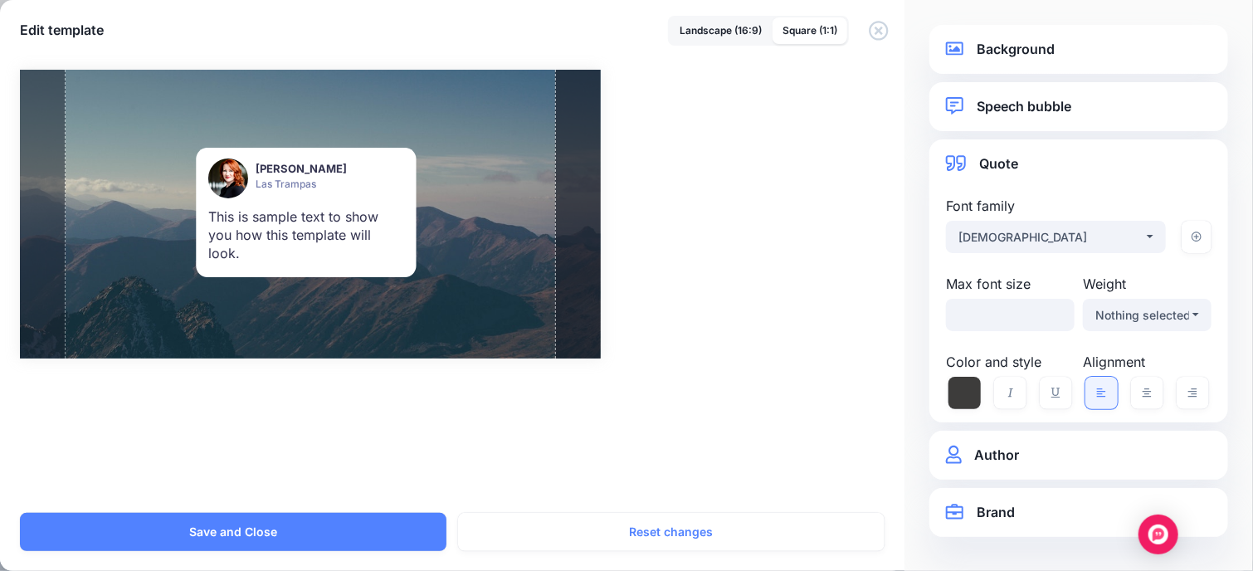
click at [1031, 507] on link "Brand" at bounding box center [1079, 512] width 266 height 22
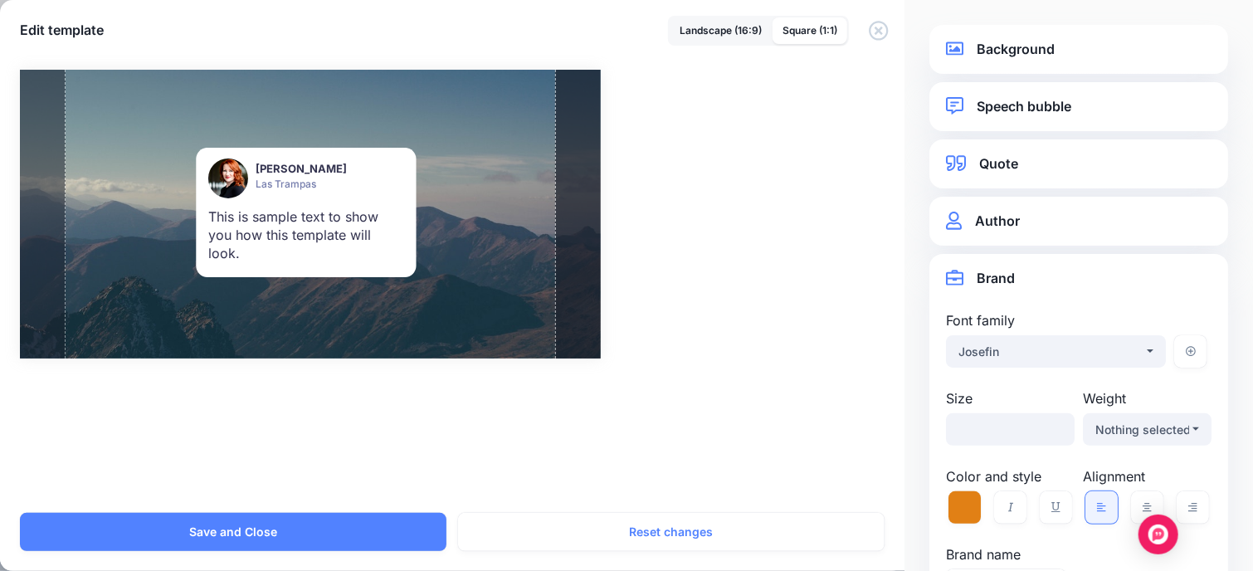
click at [1123, 227] on link "Author" at bounding box center [1079, 221] width 266 height 22
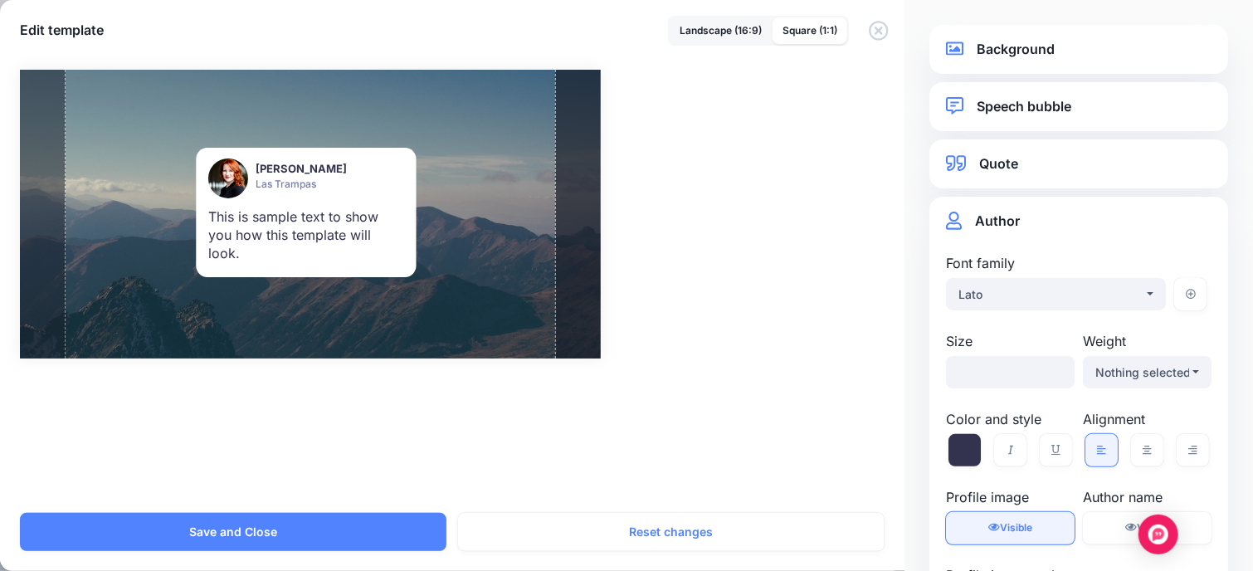
drag, startPoint x: 1016, startPoint y: 535, endPoint x: 1056, endPoint y: 525, distance: 41.9
click at [1017, 535] on link "Visible Hidden" at bounding box center [1010, 528] width 129 height 32
click at [1092, 524] on link "Visible Hidden" at bounding box center [1147, 528] width 129 height 32
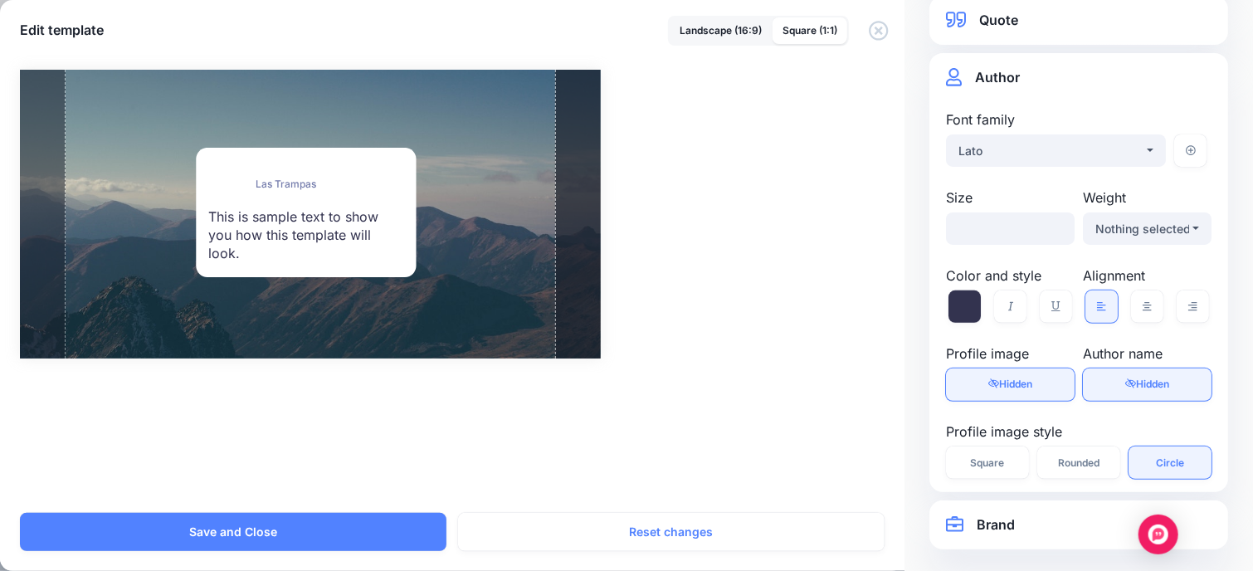
scroll to position [146, 0]
click at [1002, 520] on link "Brand" at bounding box center [1079, 522] width 266 height 22
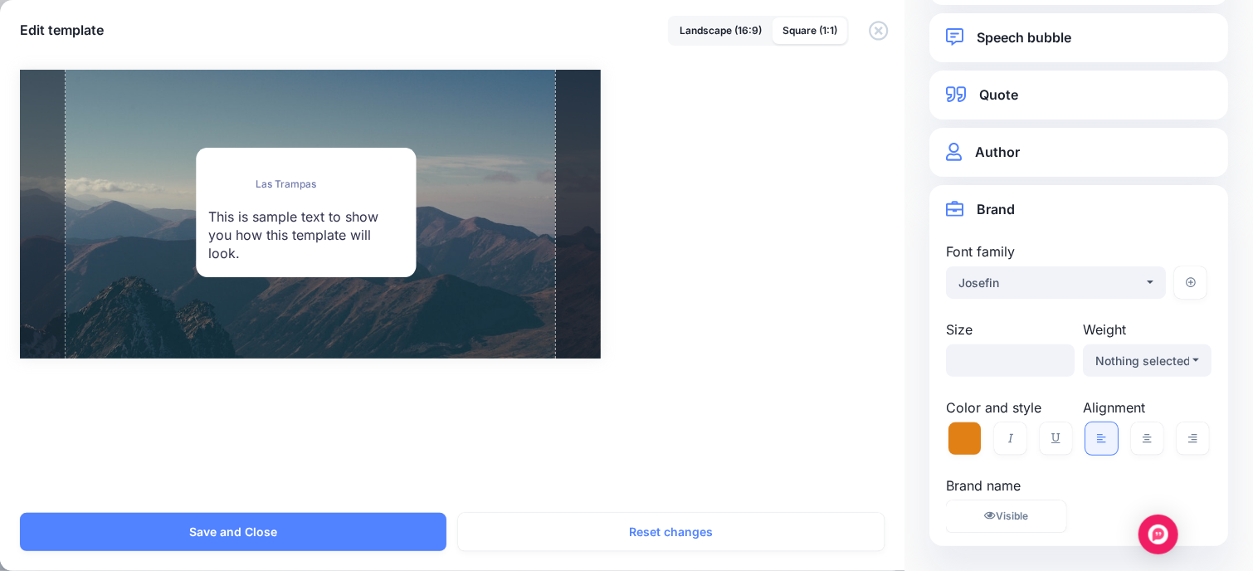
scroll to position [69, 0]
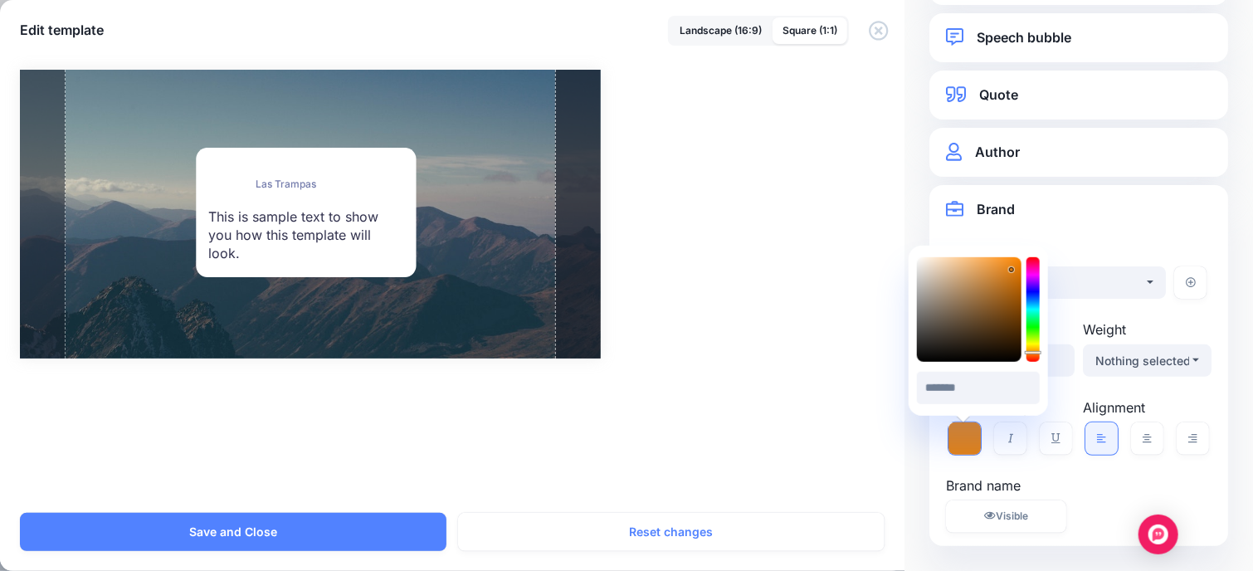
click at [957, 443] on icon at bounding box center [964, 438] width 32 height 32
drag, startPoint x: 976, startPoint y: 301, endPoint x: 972, endPoint y: 272, distance: 29.3
click at [972, 272] on div at bounding box center [969, 309] width 105 height 105
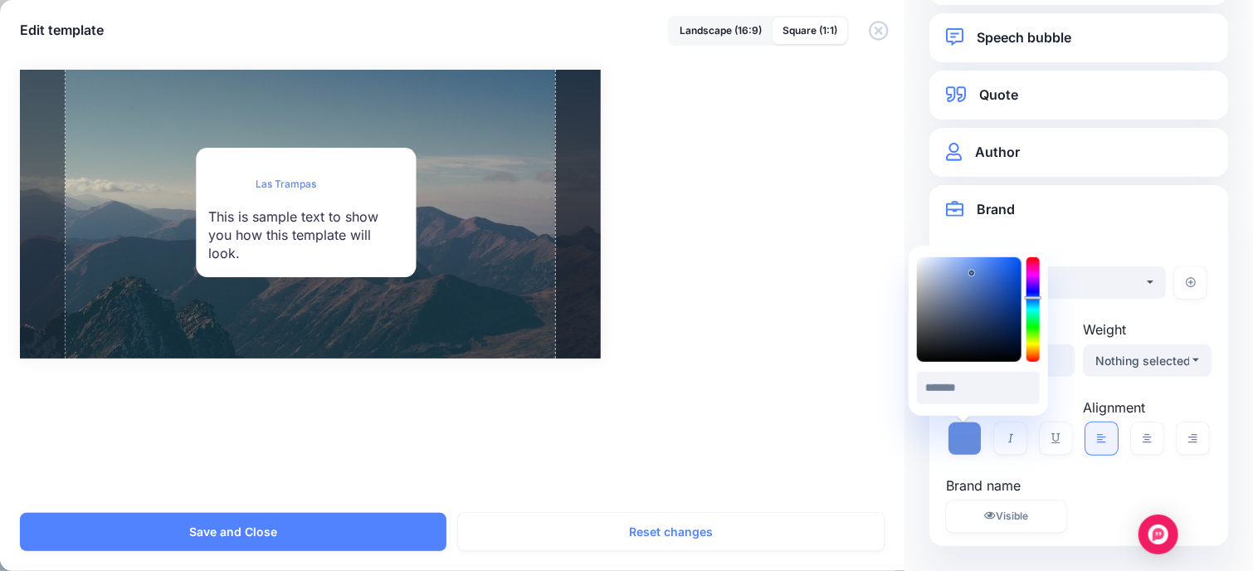
drag, startPoint x: 1031, startPoint y: 339, endPoint x: 1033, endPoint y: 298, distance: 41.6
click at [1033, 298] on div at bounding box center [1032, 309] width 13 height 105
type input "*******"
drag, startPoint x: 999, startPoint y: 301, endPoint x: 997, endPoint y: 315, distance: 14.3
click at [997, 315] on div at bounding box center [969, 309] width 105 height 105
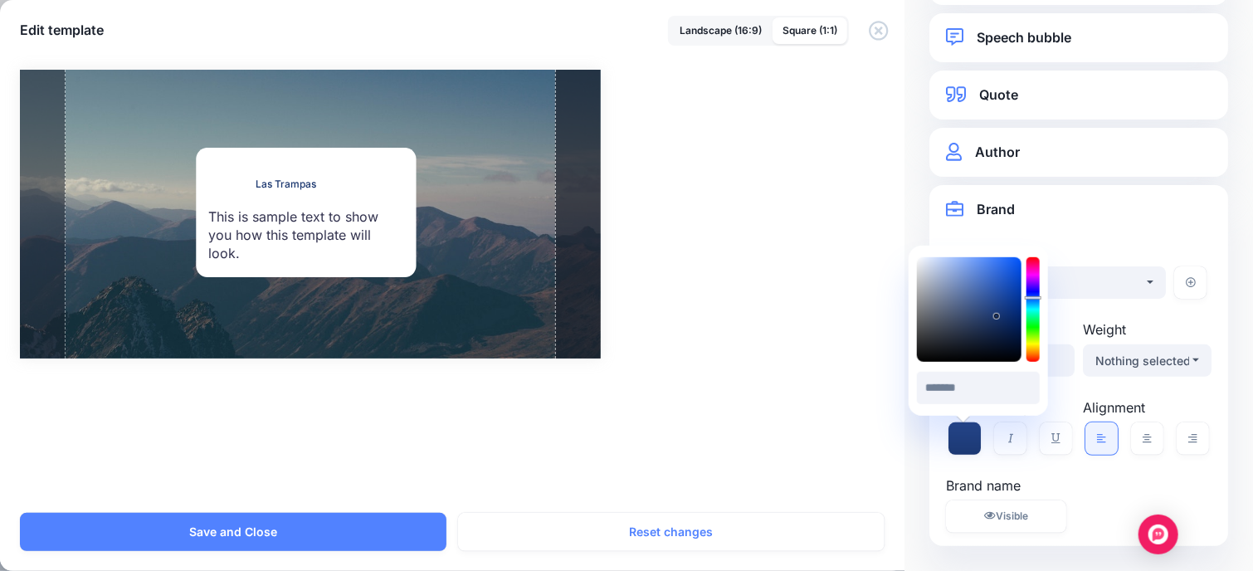
click at [1120, 490] on div "Brand name Visible Hidden" at bounding box center [1078, 503] width 290 height 57
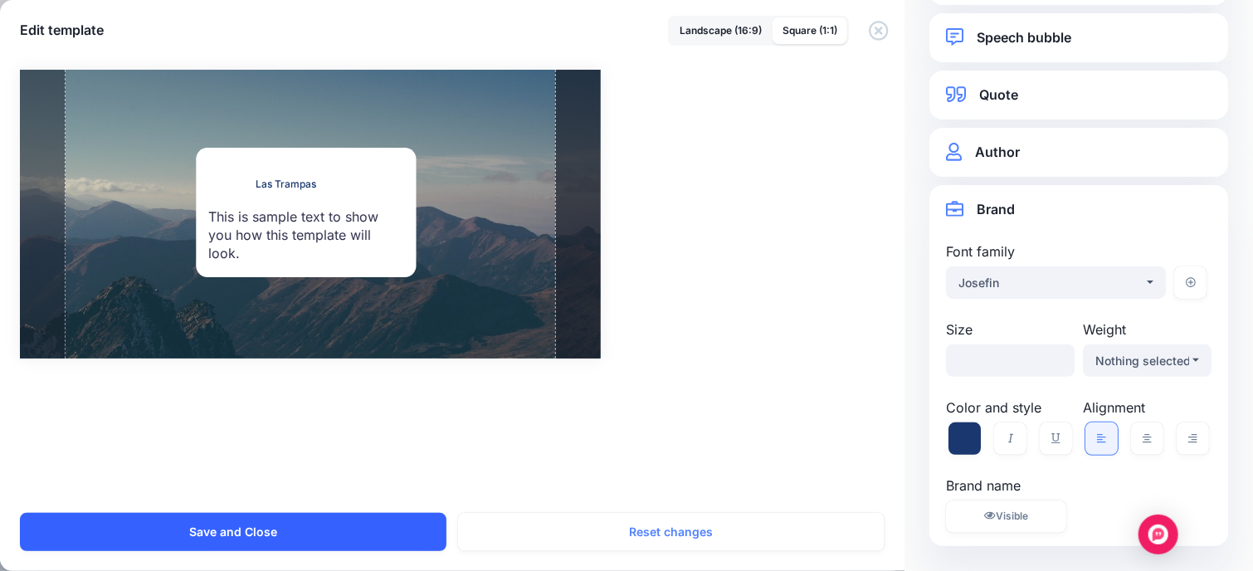
click at [295, 534] on button "Save and Close" at bounding box center [233, 532] width 426 height 38
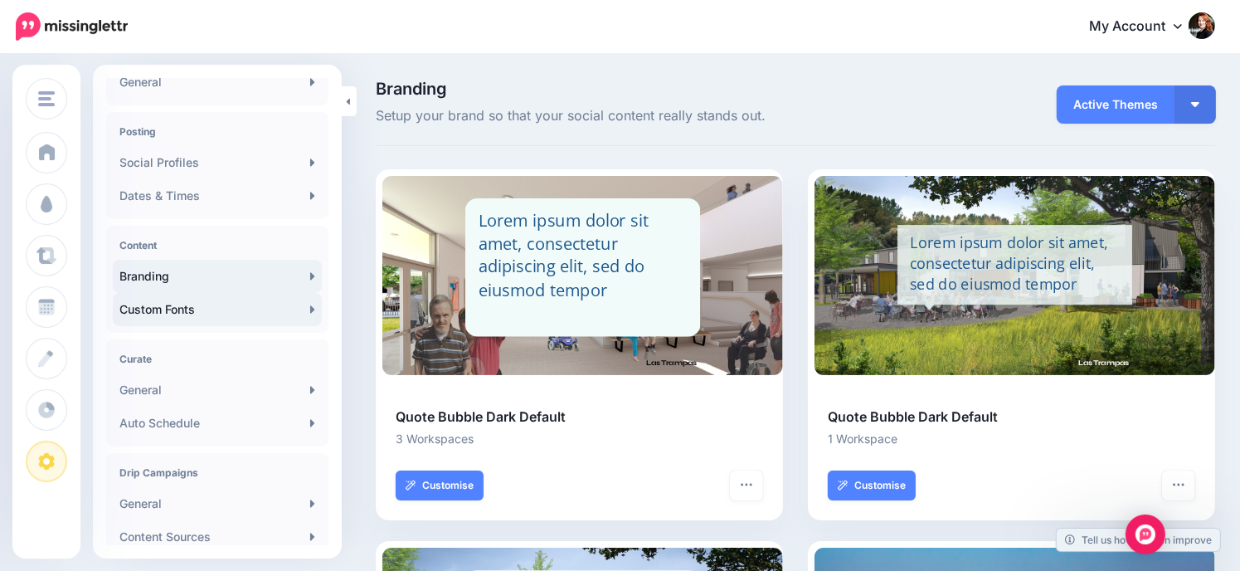
scroll to position [249, 0]
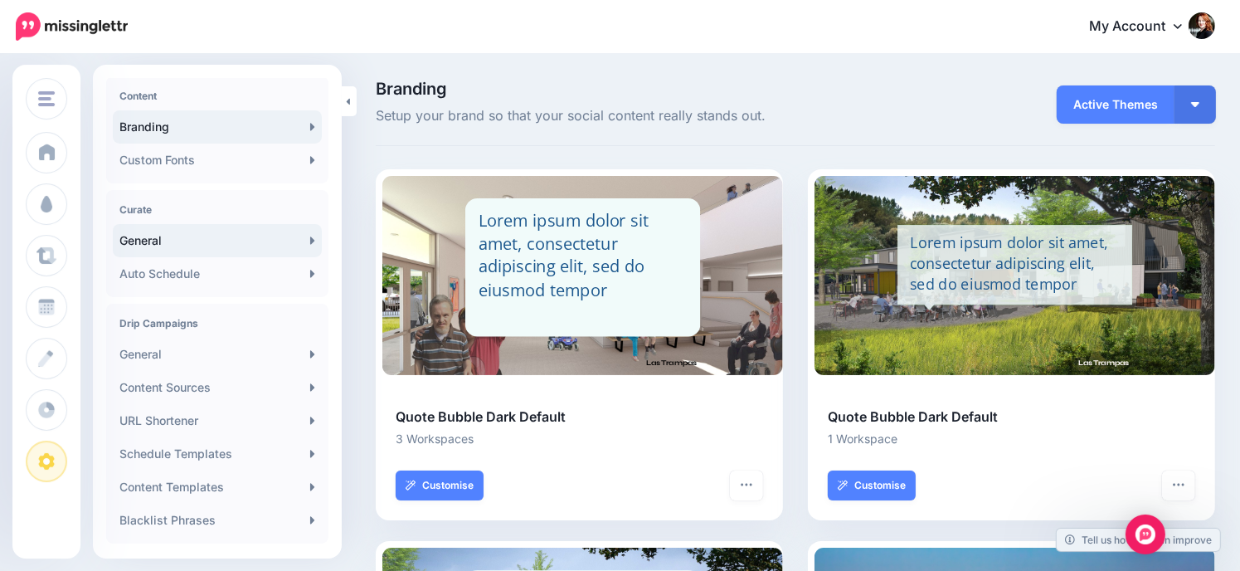
click at [154, 233] on link "General" at bounding box center [217, 240] width 209 height 33
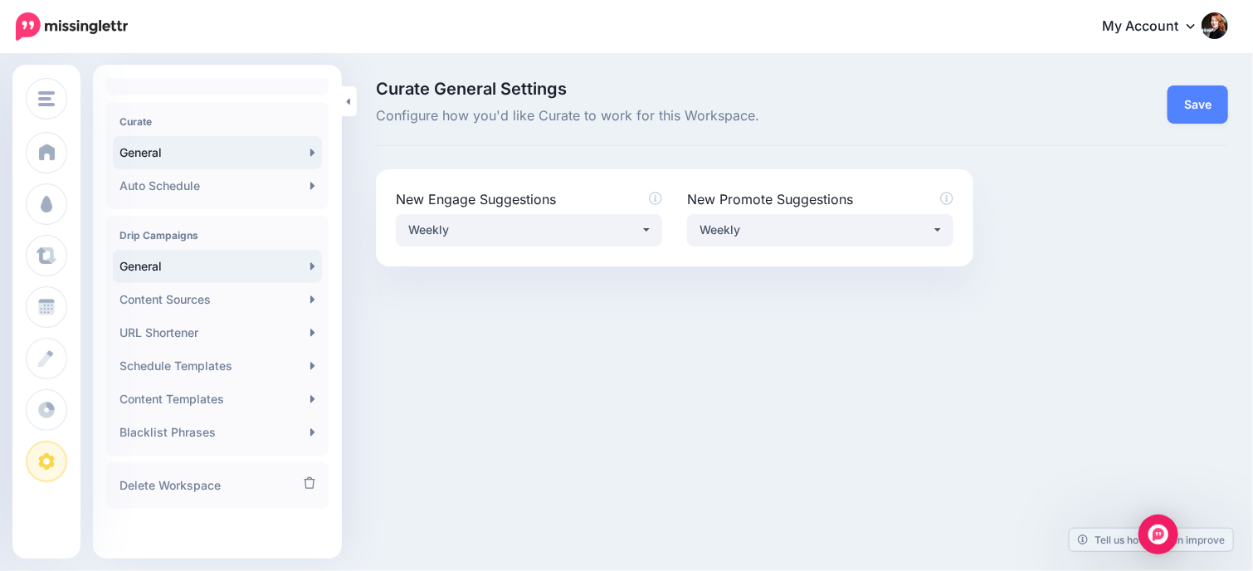
scroll to position [341, 0]
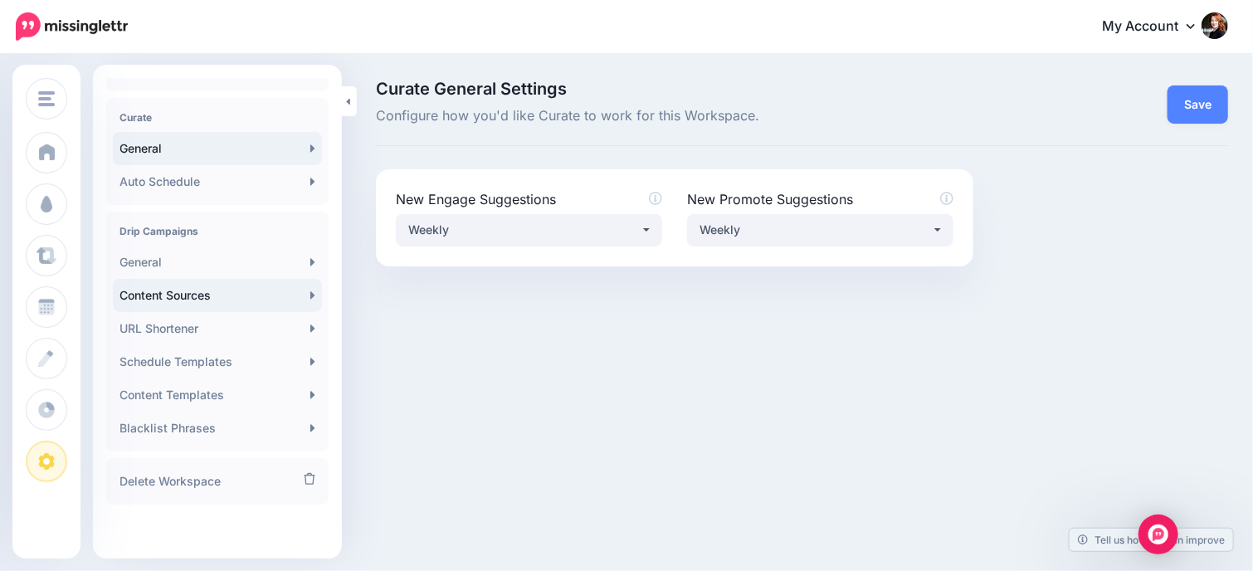
click at [151, 299] on link "Content Sources" at bounding box center [217, 295] width 209 height 33
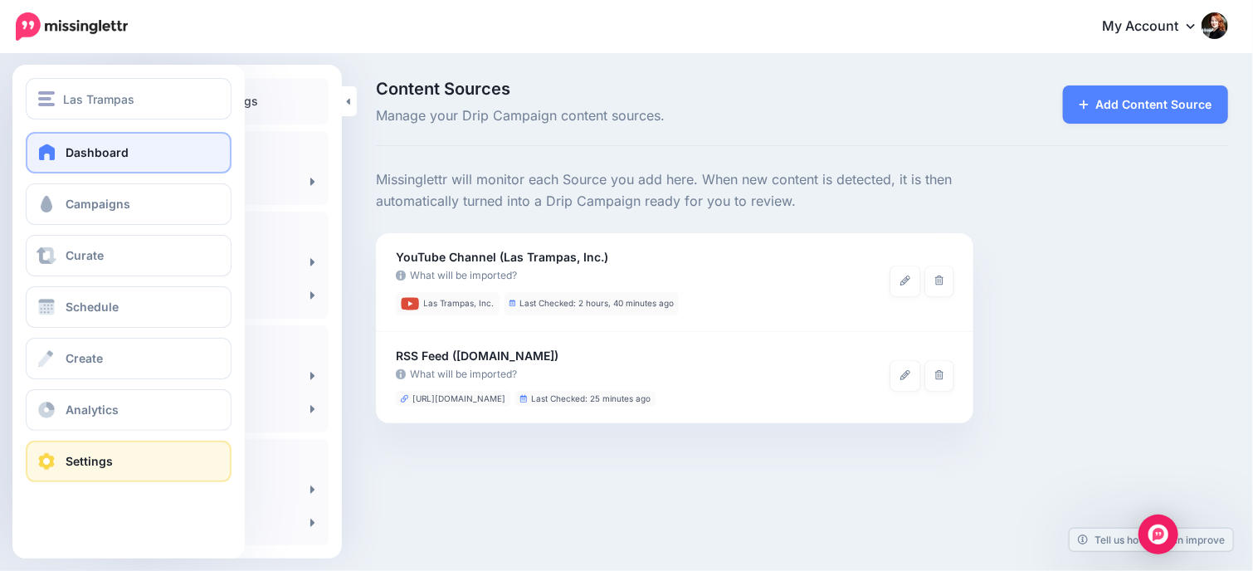
click at [109, 145] on span "Dashboard" at bounding box center [97, 152] width 63 height 14
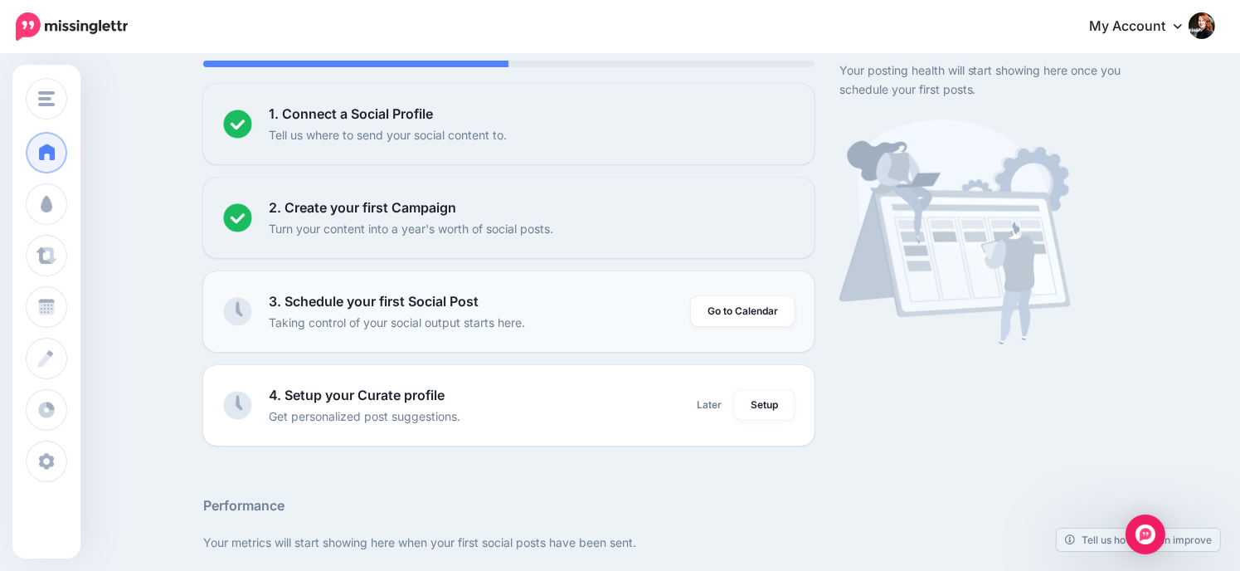
scroll to position [166, 0]
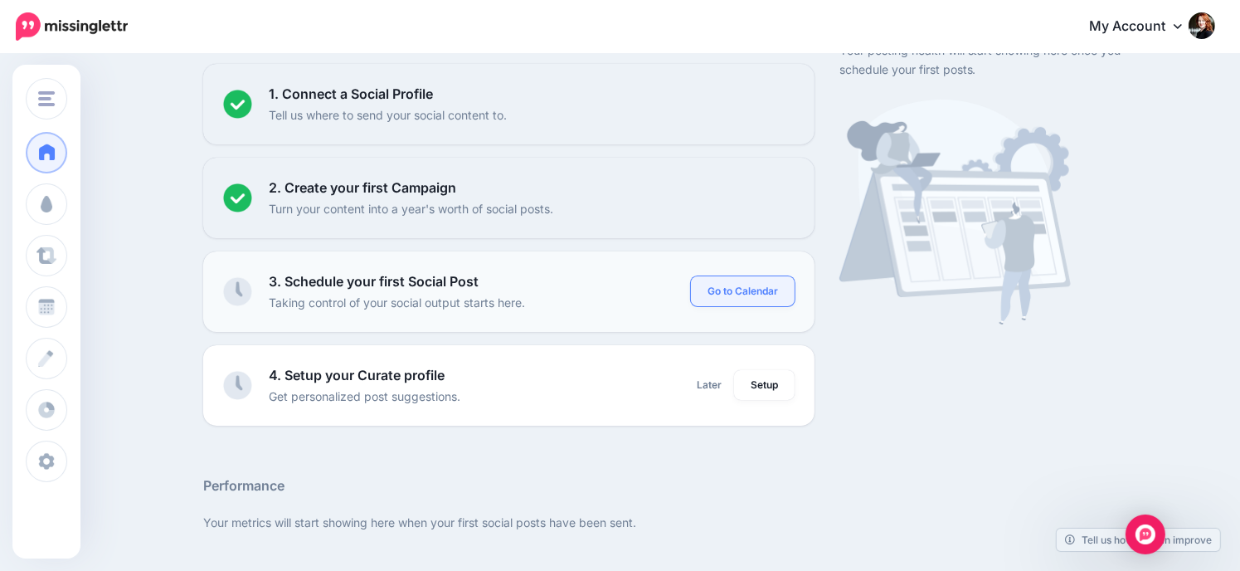
click at [751, 292] on link "Go to Calendar" at bounding box center [743, 291] width 104 height 30
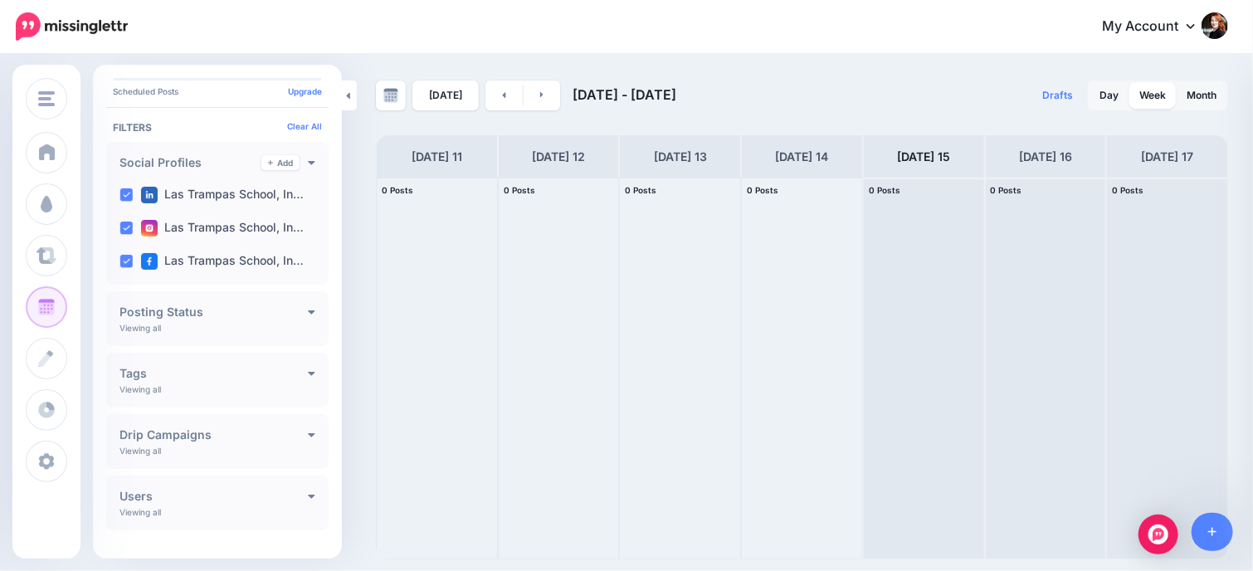
scroll to position [83, 0]
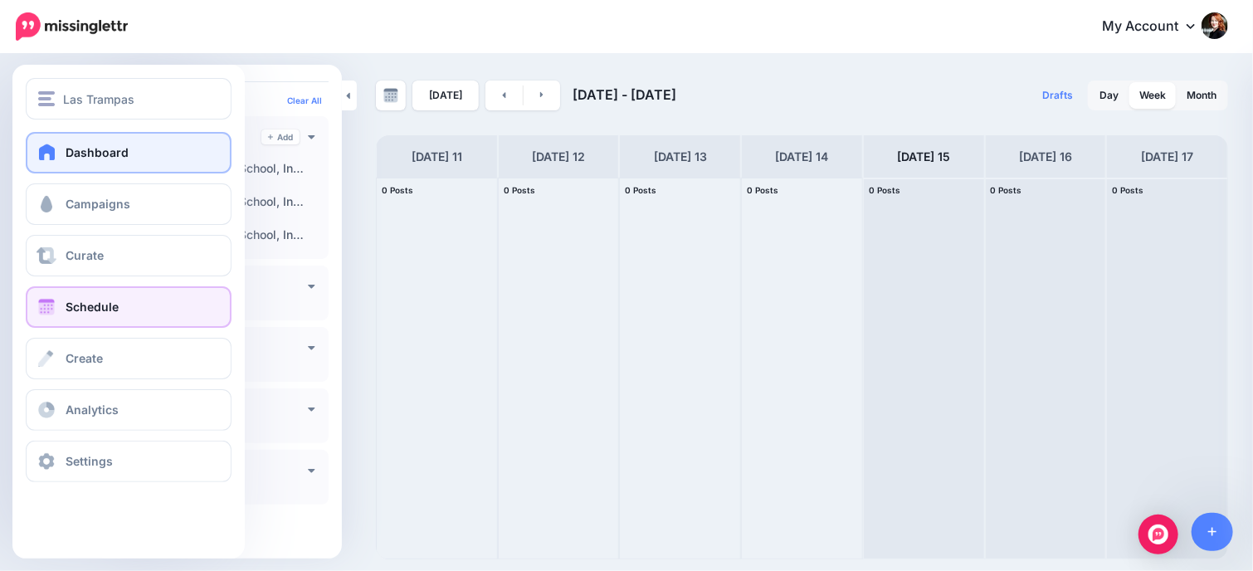
click at [70, 141] on link "Dashboard" at bounding box center [129, 152] width 206 height 41
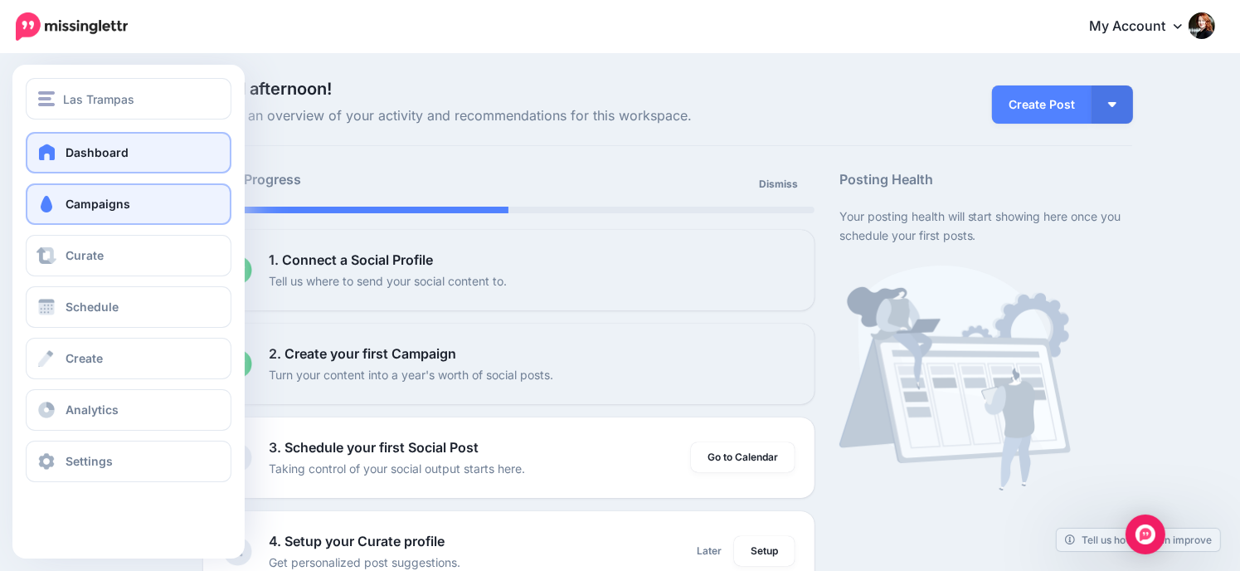
click at [70, 201] on span "Campaigns" at bounding box center [98, 204] width 65 height 14
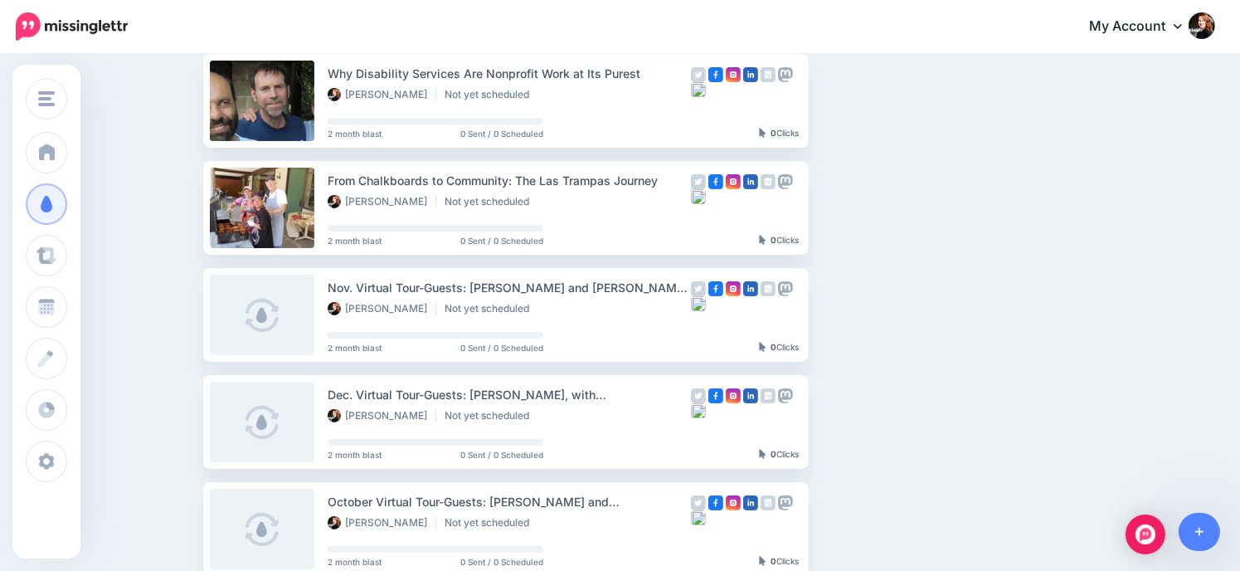
scroll to position [249, 0]
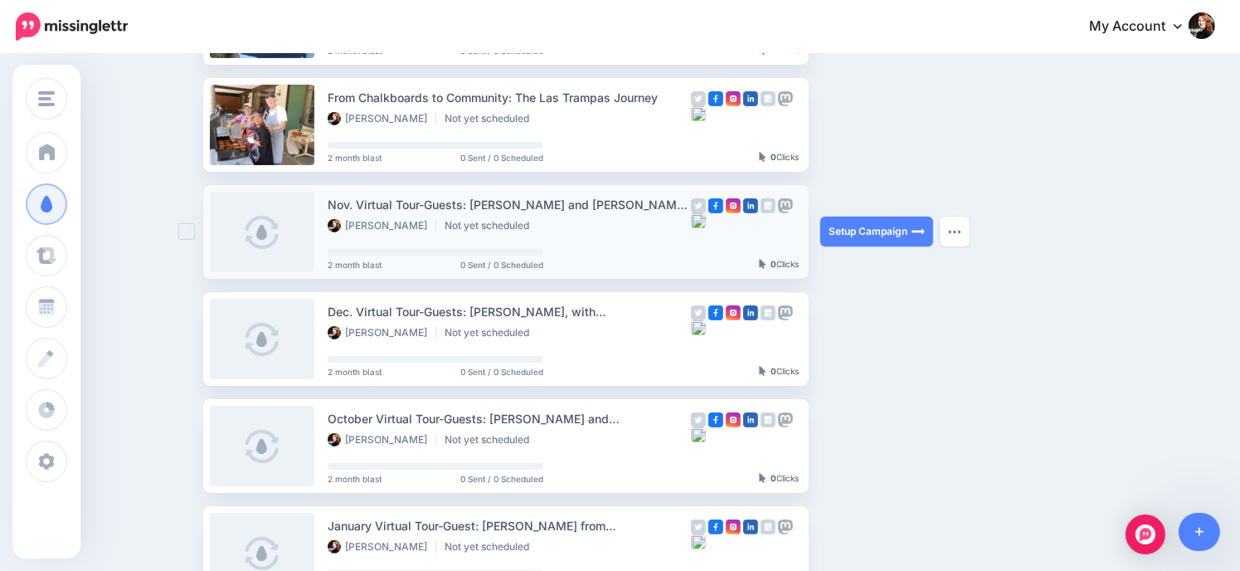
click at [193, 233] on ins at bounding box center [186, 231] width 17 height 17
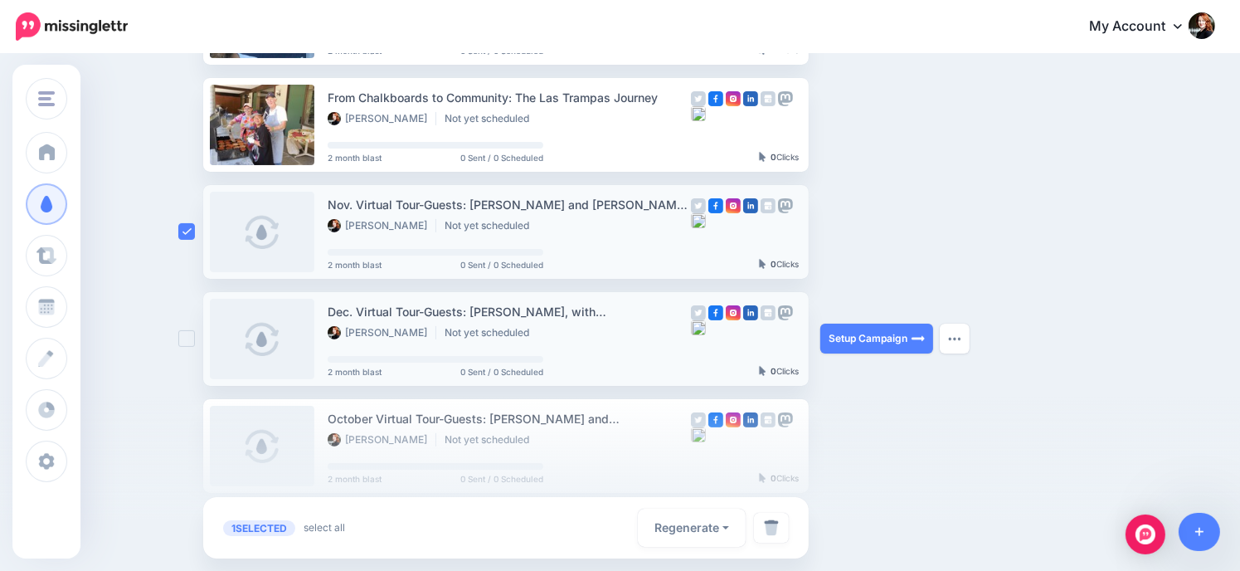
click at [195, 334] on ins at bounding box center [186, 338] width 17 height 17
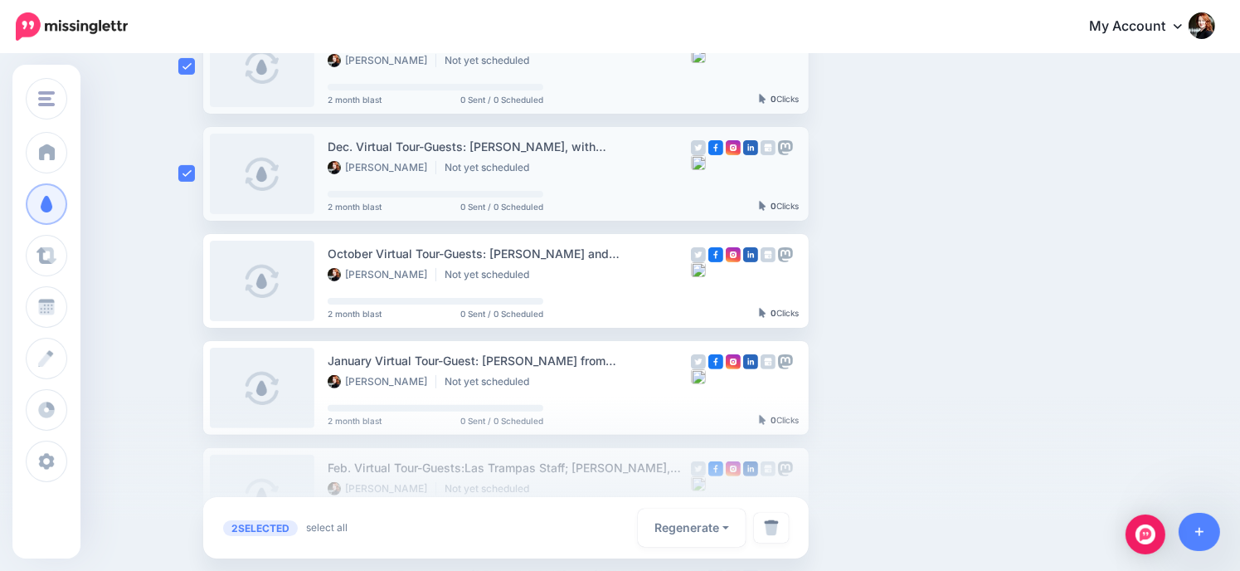
scroll to position [415, 0]
click at [184, 276] on ins at bounding box center [186, 279] width 17 height 17
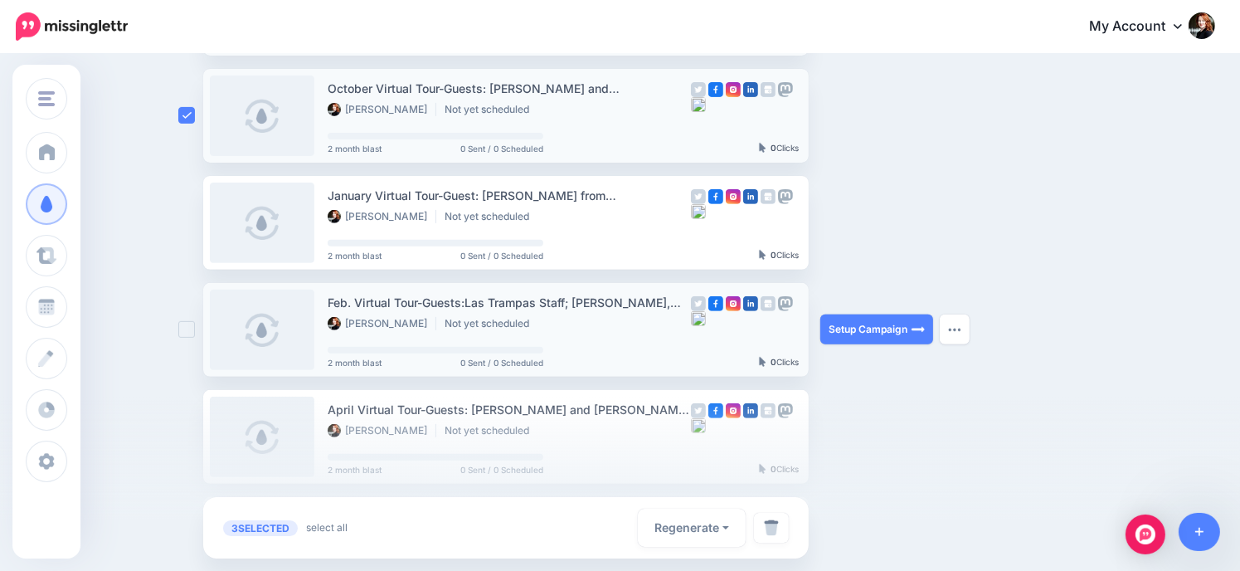
scroll to position [581, 0]
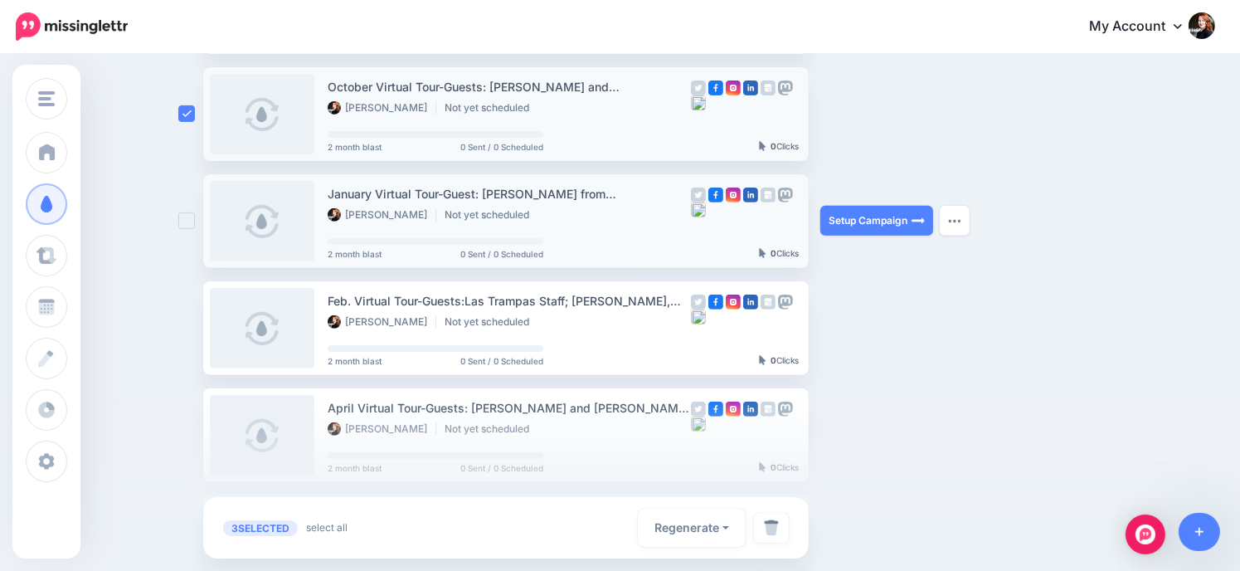
click at [191, 222] on ins at bounding box center [186, 220] width 17 height 17
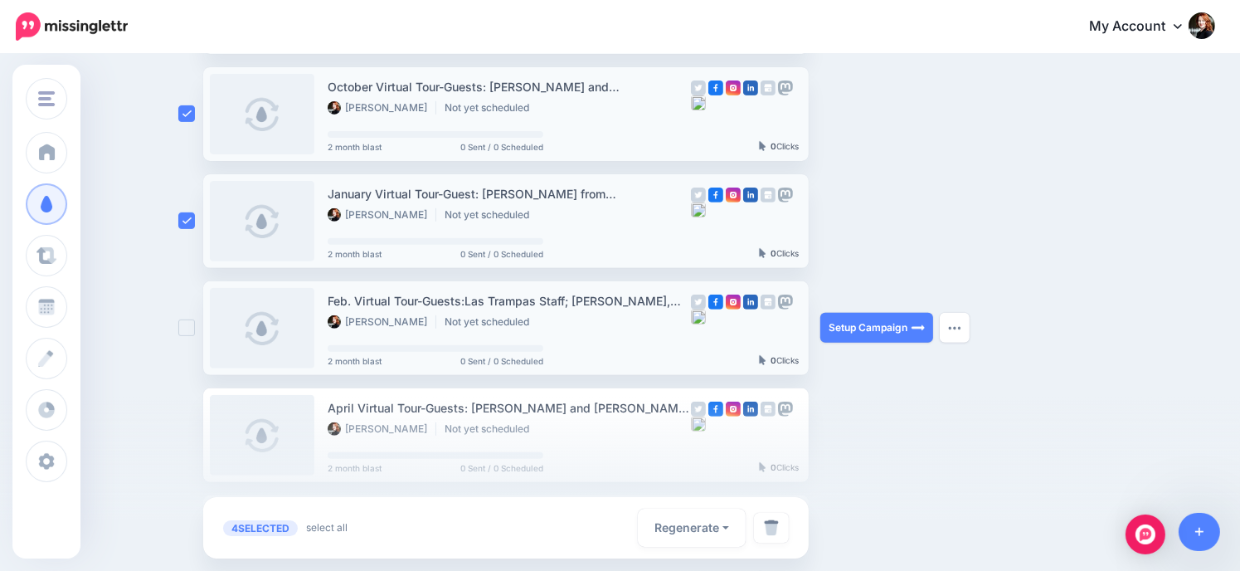
click at [188, 328] on ins at bounding box center [186, 327] width 17 height 17
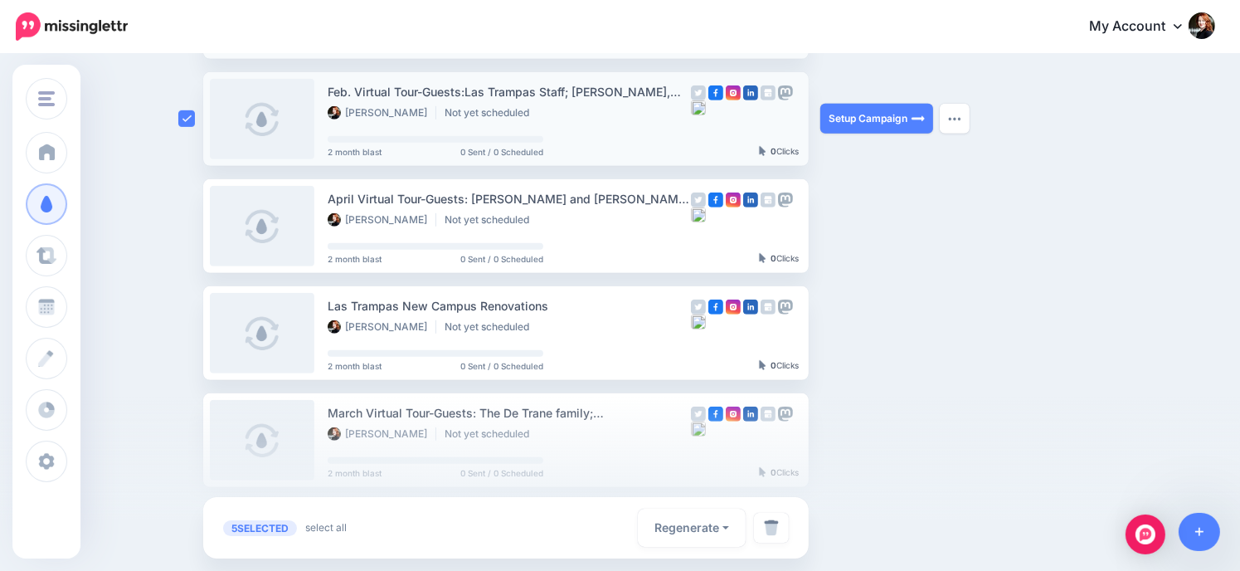
scroll to position [830, 0]
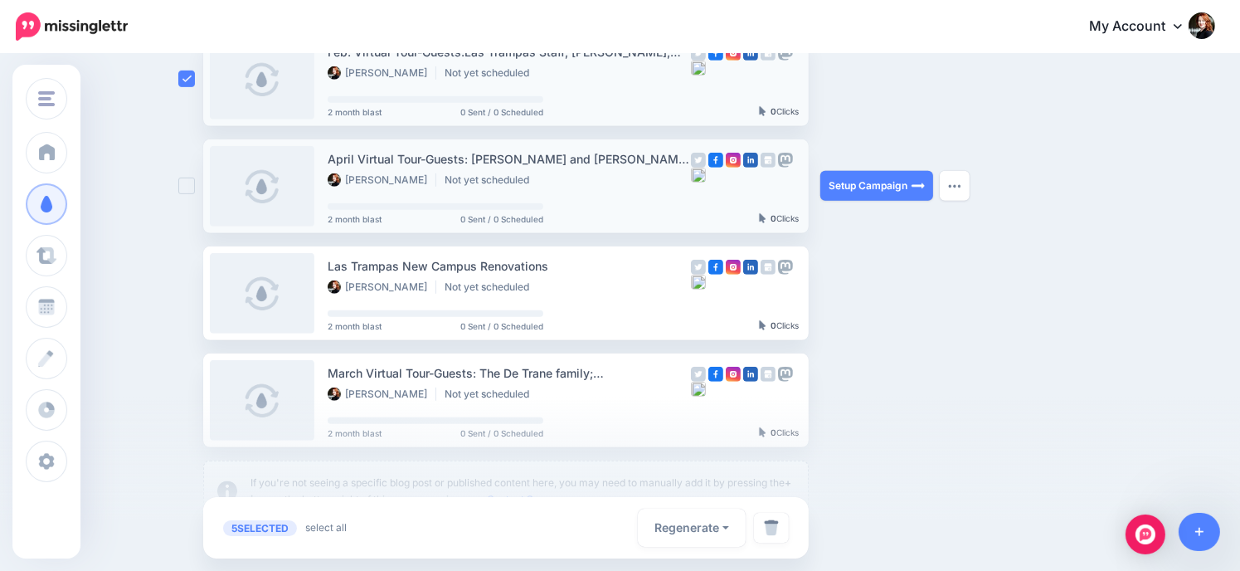
click at [193, 189] on ins at bounding box center [186, 186] width 17 height 17
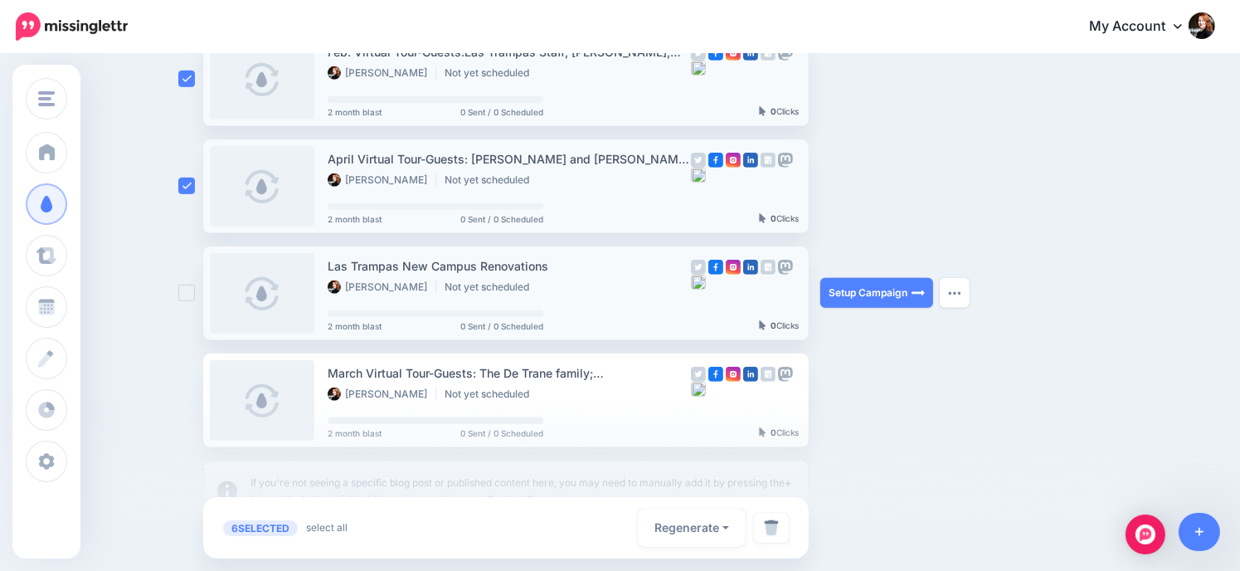
click at [188, 298] on ins at bounding box center [186, 293] width 17 height 17
click at [188, 407] on div at bounding box center [620, 484] width 1240 height 174
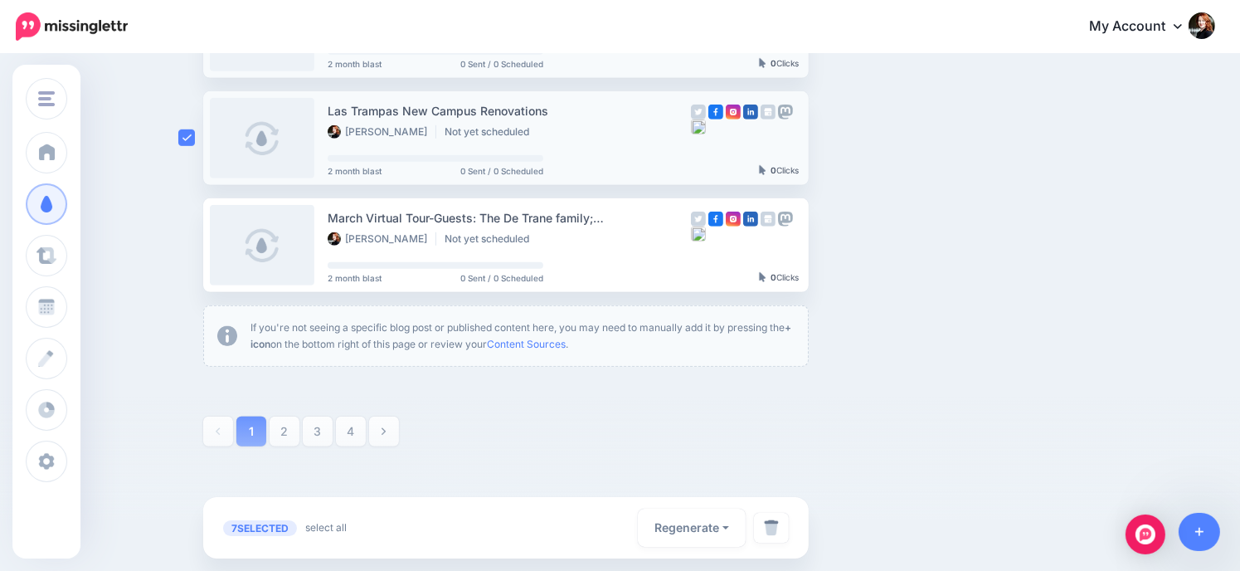
scroll to position [996, 0]
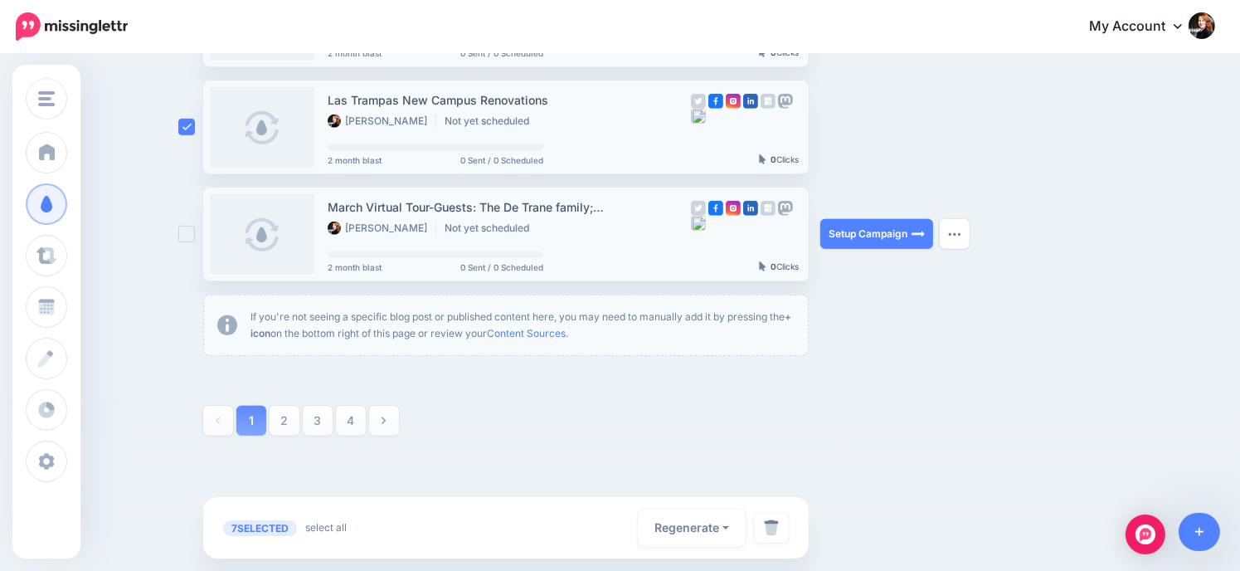
click at [188, 239] on ins at bounding box center [186, 234] width 17 height 17
click at [776, 529] on img at bounding box center [771, 527] width 15 height 17
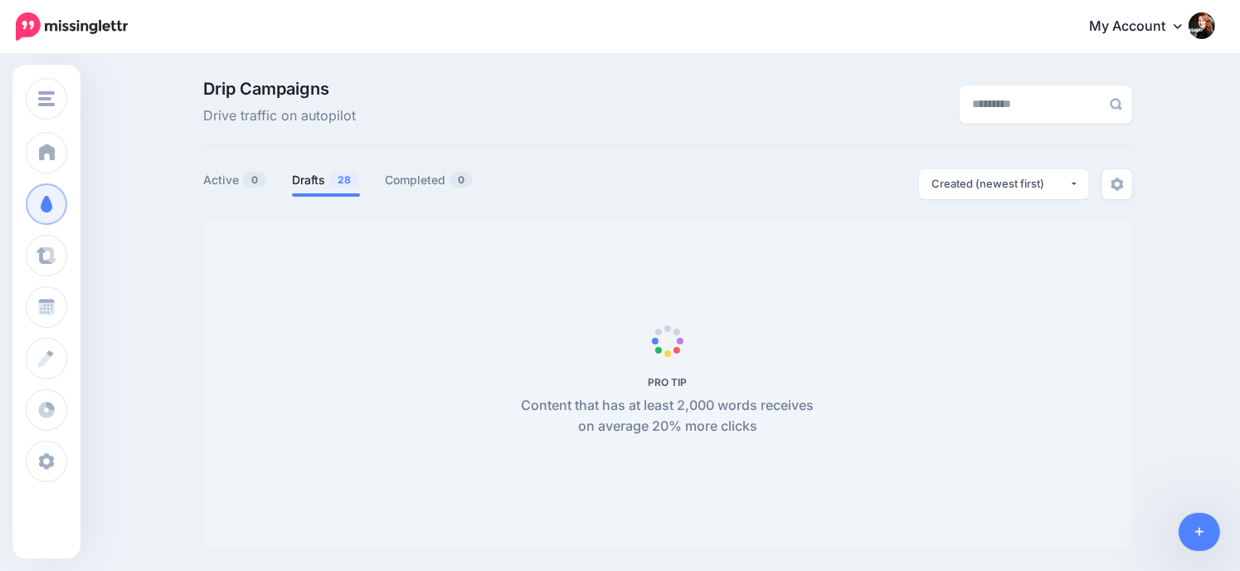
scroll to position [143, 0]
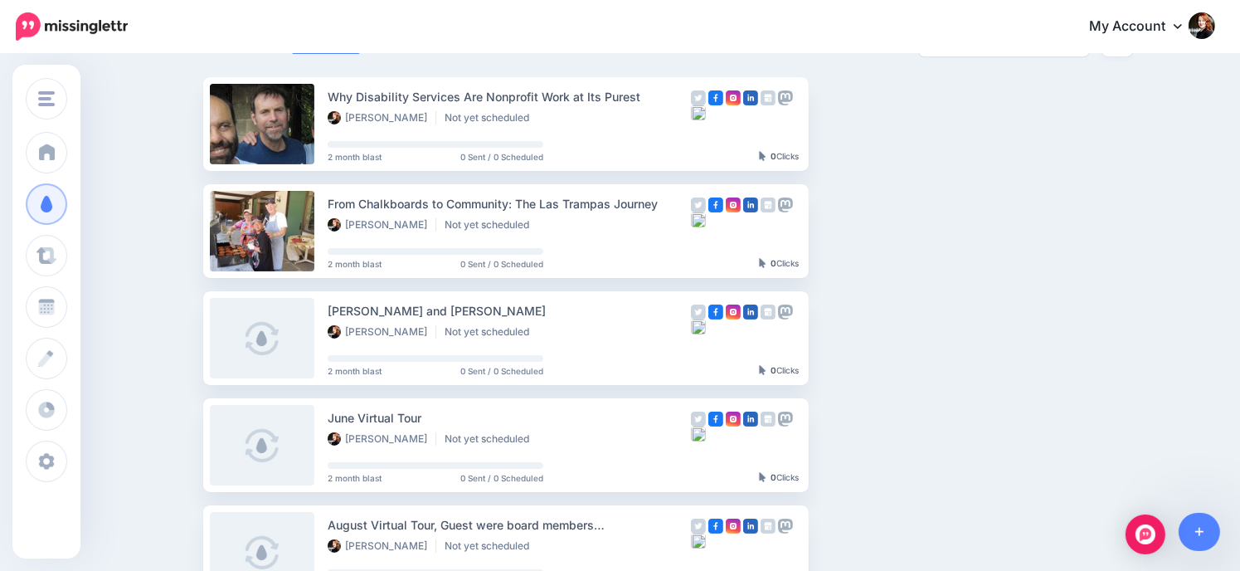
click at [192, 334] on ins at bounding box center [186, 337] width 17 height 17
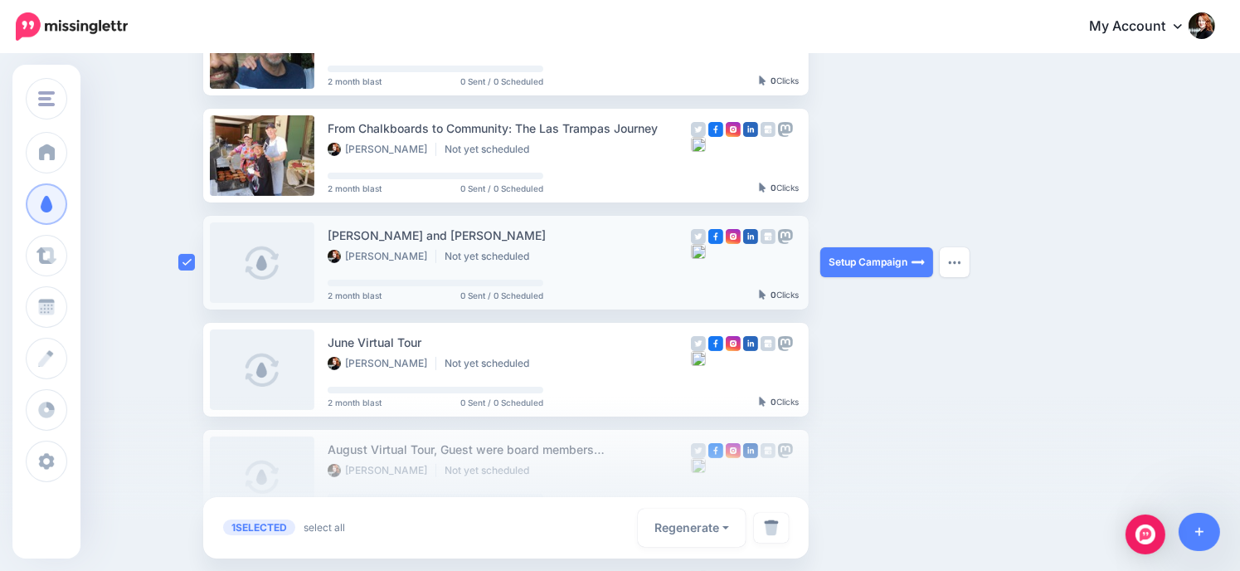
scroll to position [309, 0]
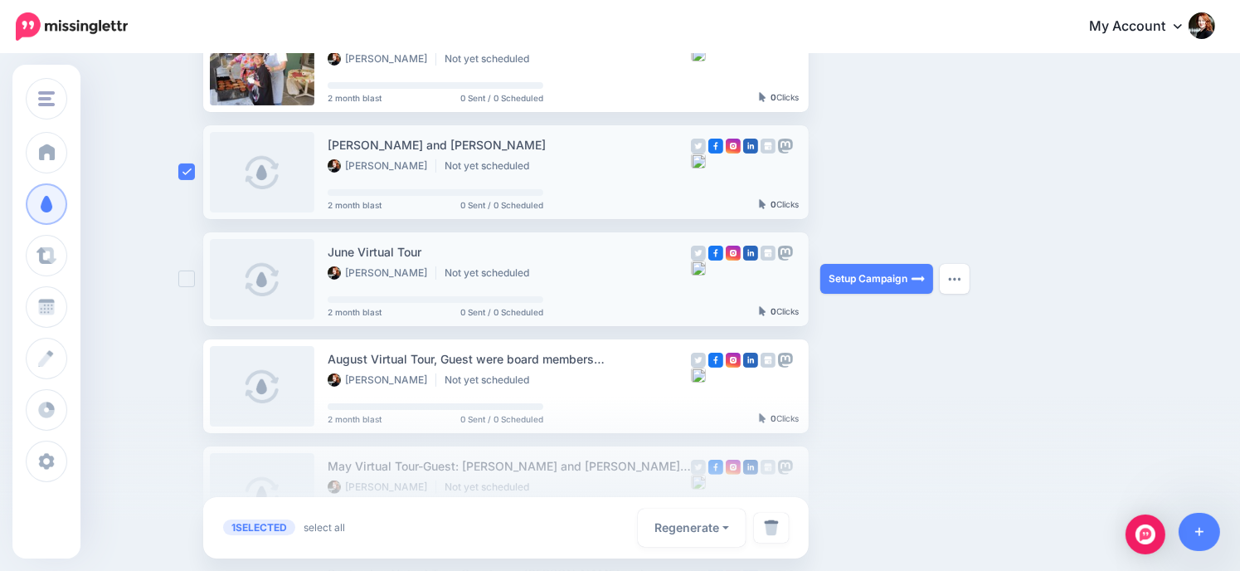
click at [189, 279] on ins at bounding box center [186, 278] width 17 height 17
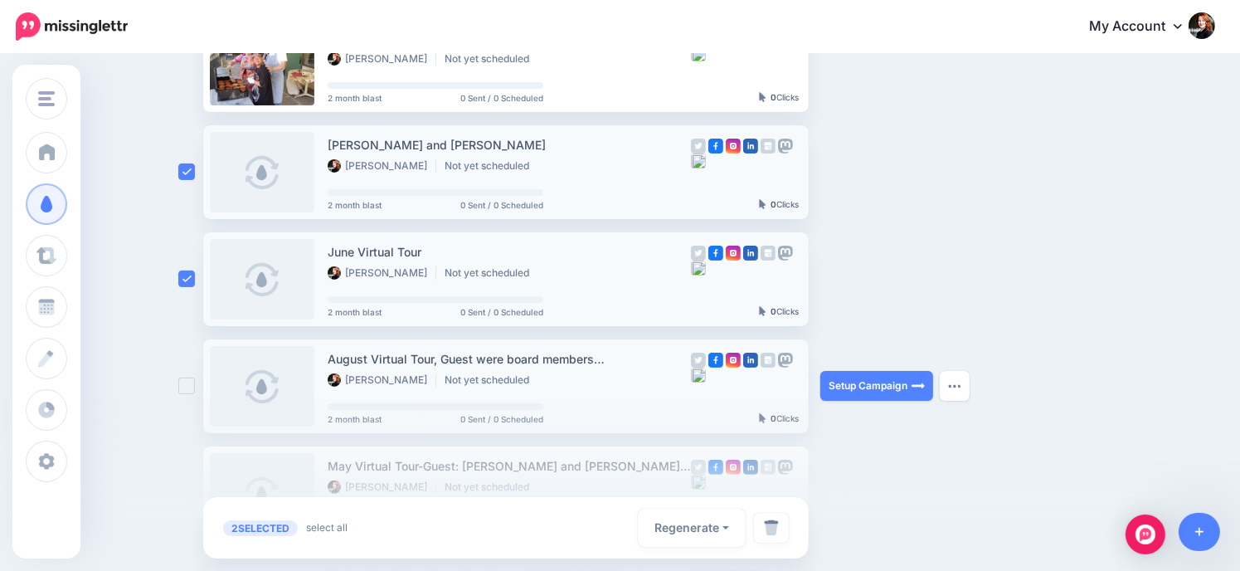
click at [189, 383] on ins at bounding box center [186, 386] width 17 height 17
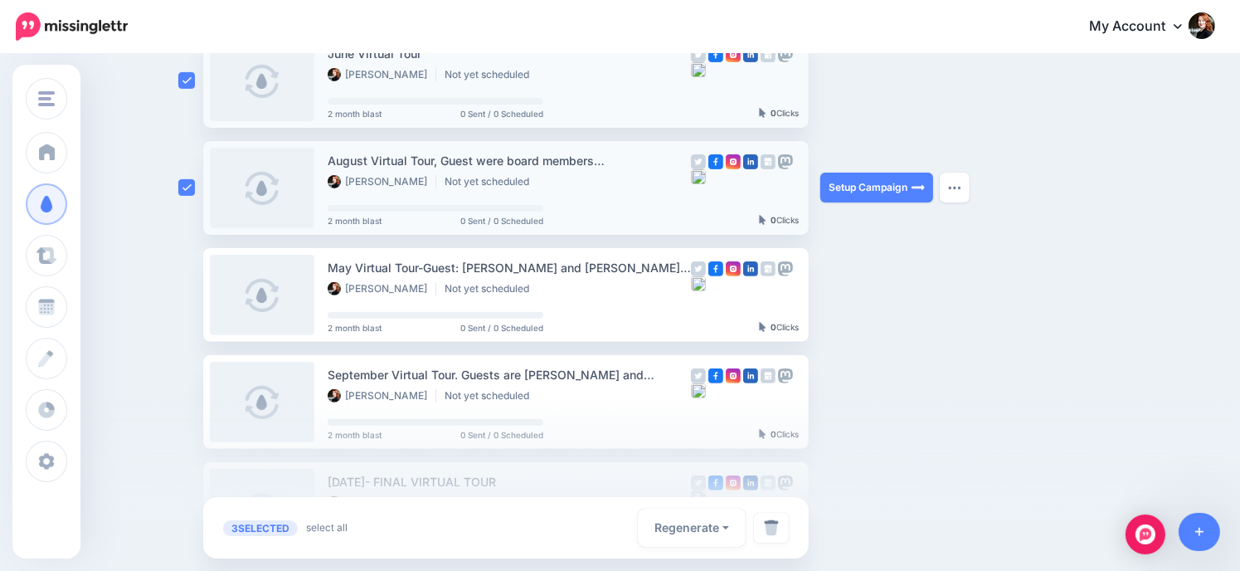
scroll to position [558, 0]
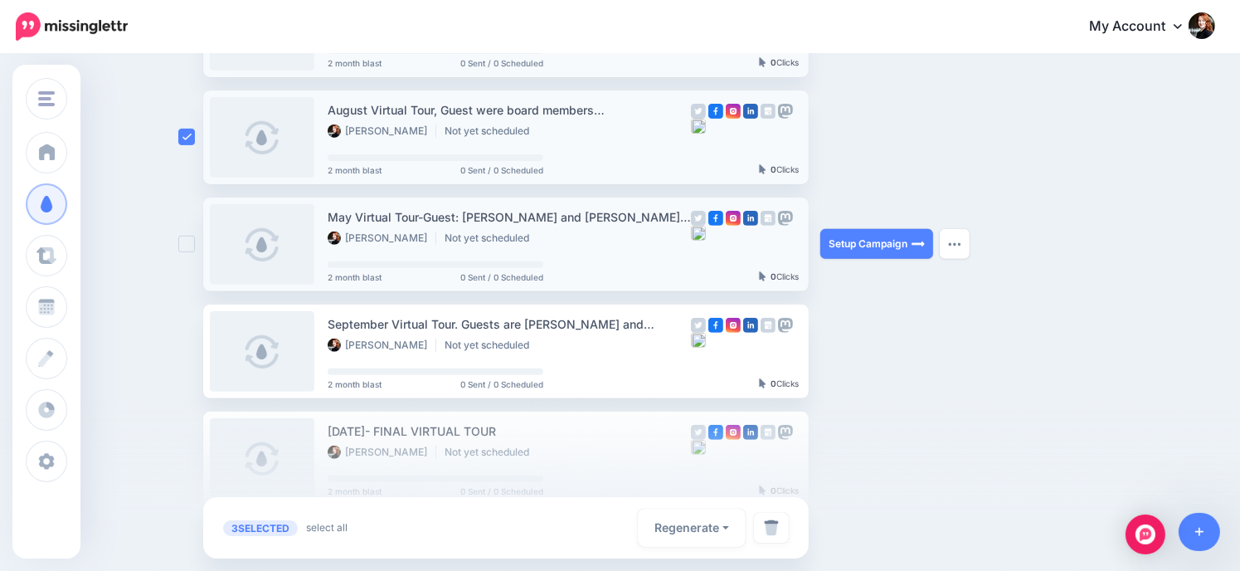
click at [190, 245] on ins at bounding box center [186, 244] width 17 height 17
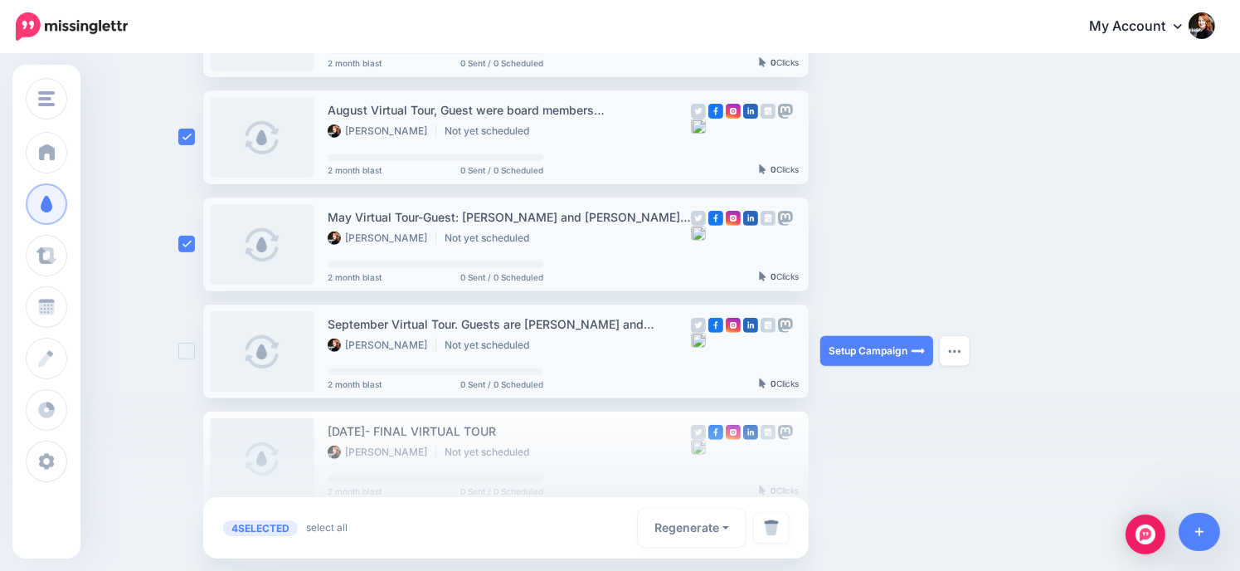
click at [191, 351] on ins at bounding box center [186, 351] width 17 height 17
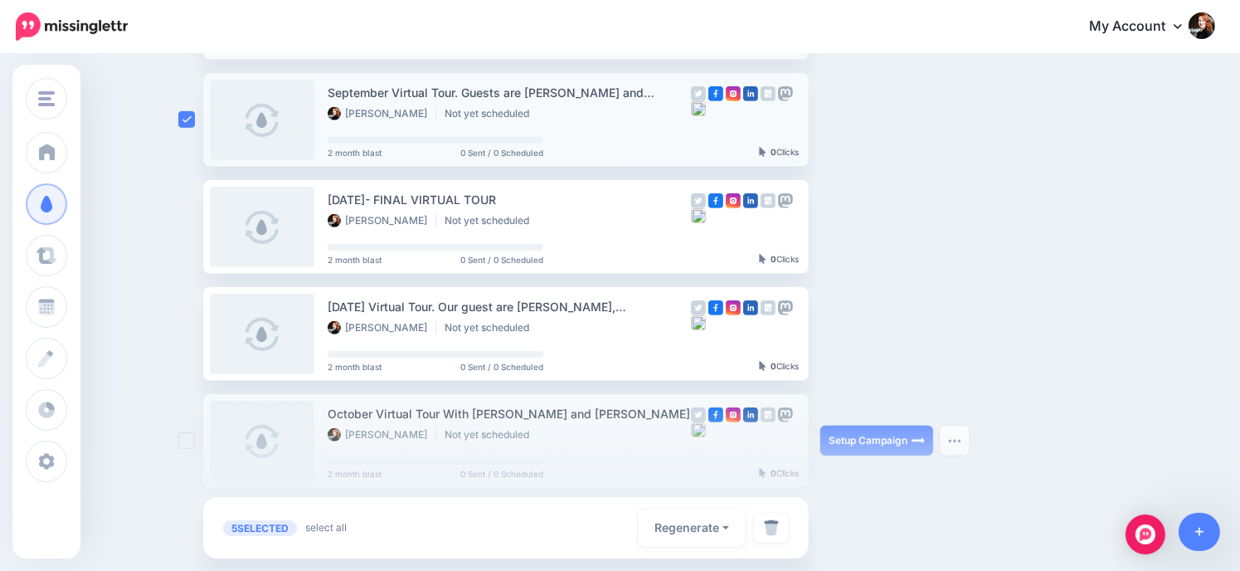
scroll to position [807, 0]
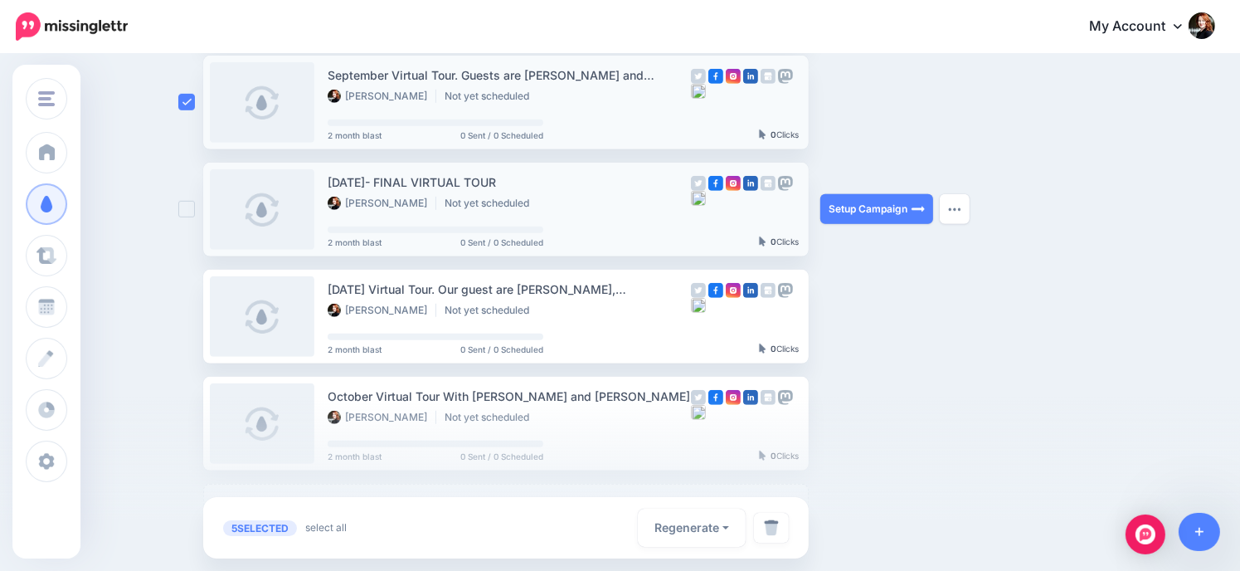
click at [189, 211] on ins at bounding box center [186, 209] width 17 height 17
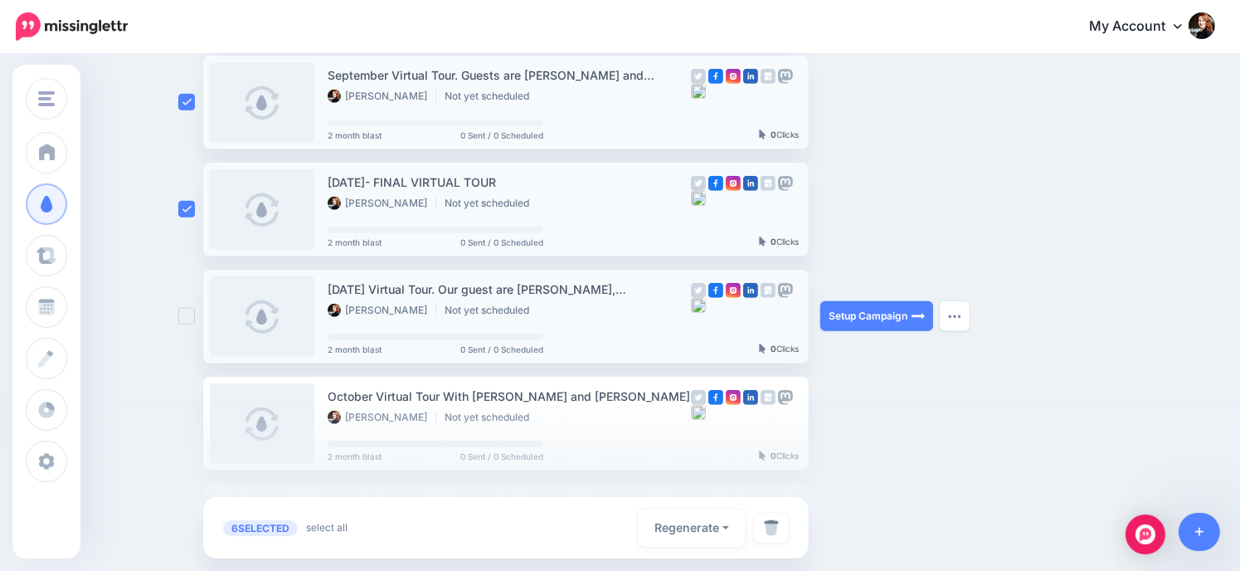
click at [195, 316] on ins at bounding box center [186, 316] width 17 height 17
click at [194, 421] on div at bounding box center [620, 484] width 1240 height 174
click at [187, 424] on div at bounding box center [620, 484] width 1240 height 174
click at [196, 421] on div at bounding box center [620, 484] width 1240 height 174
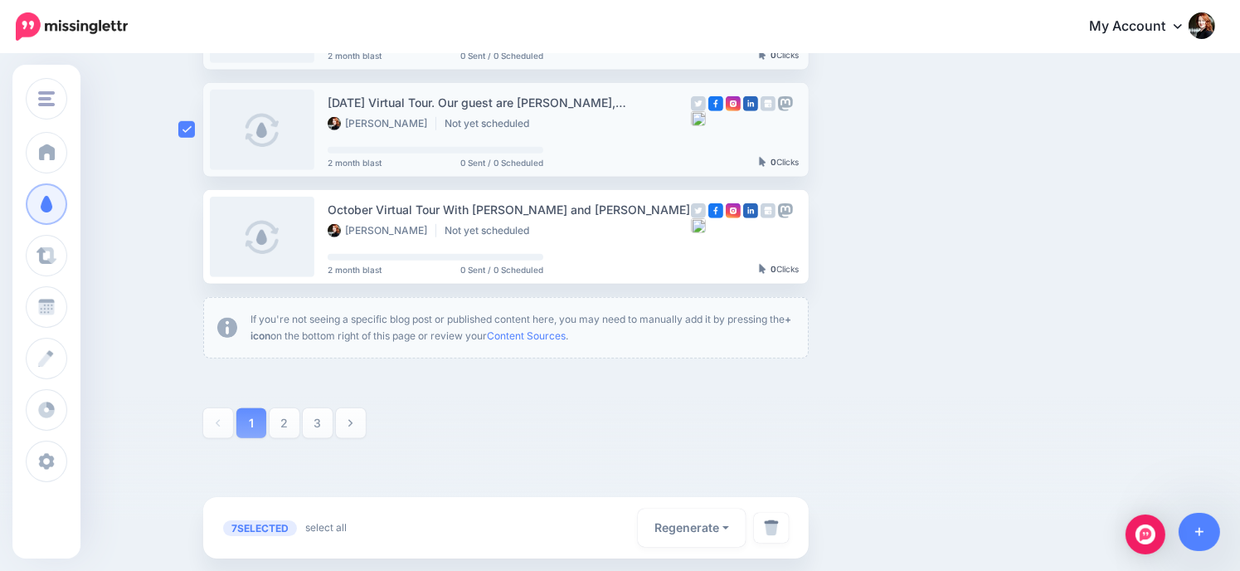
scroll to position [1026, 0]
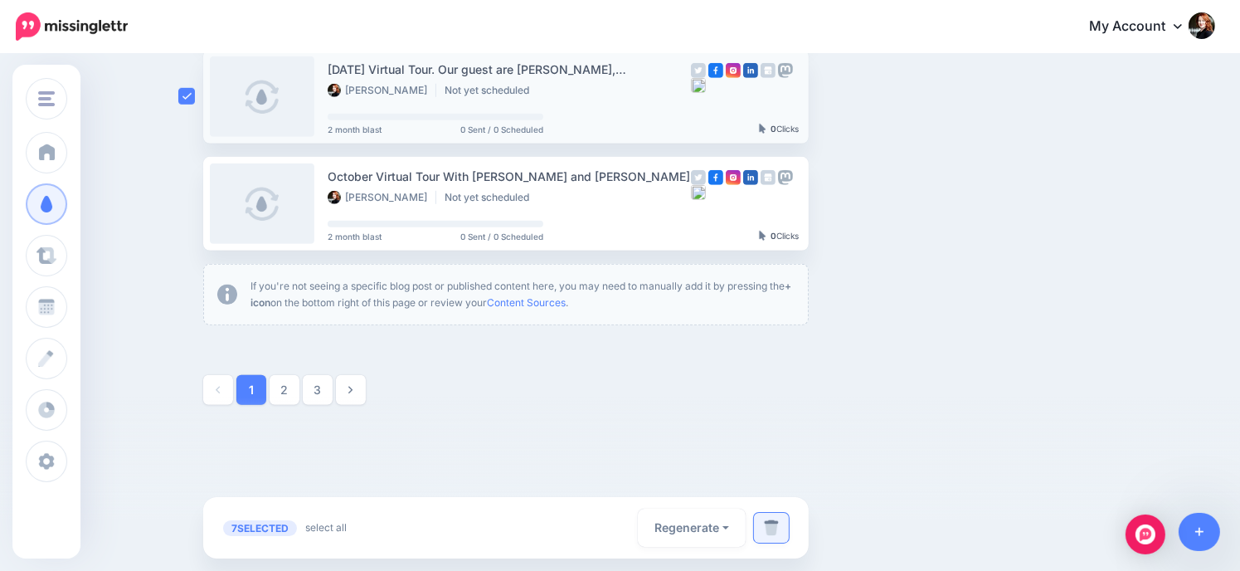
click at [777, 527] on img at bounding box center [771, 527] width 15 height 17
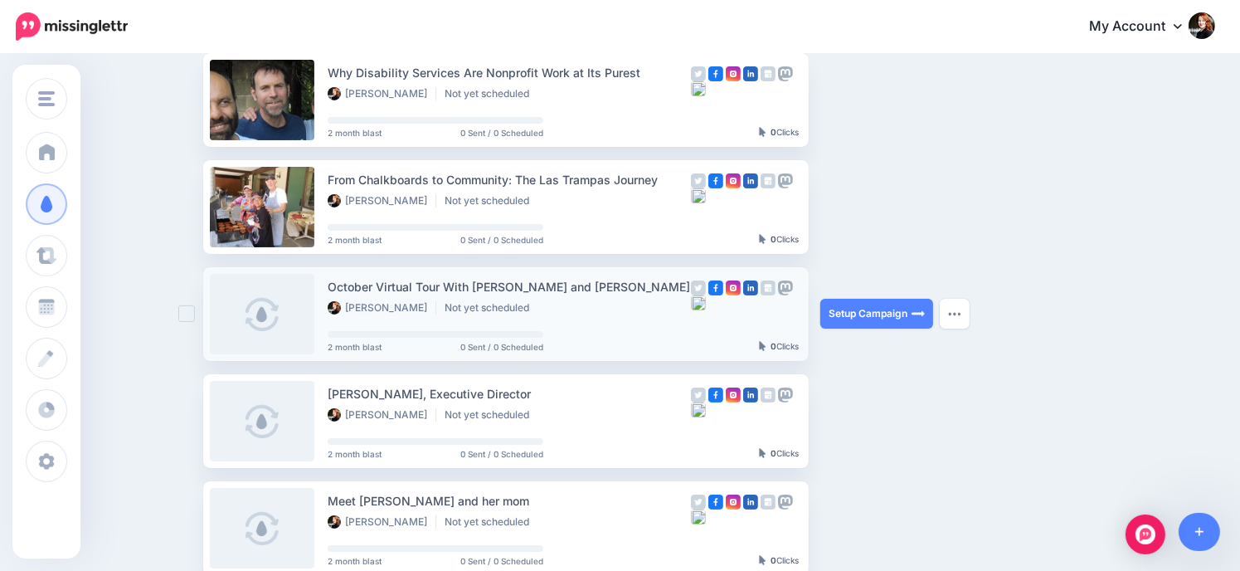
scroll to position [249, 0]
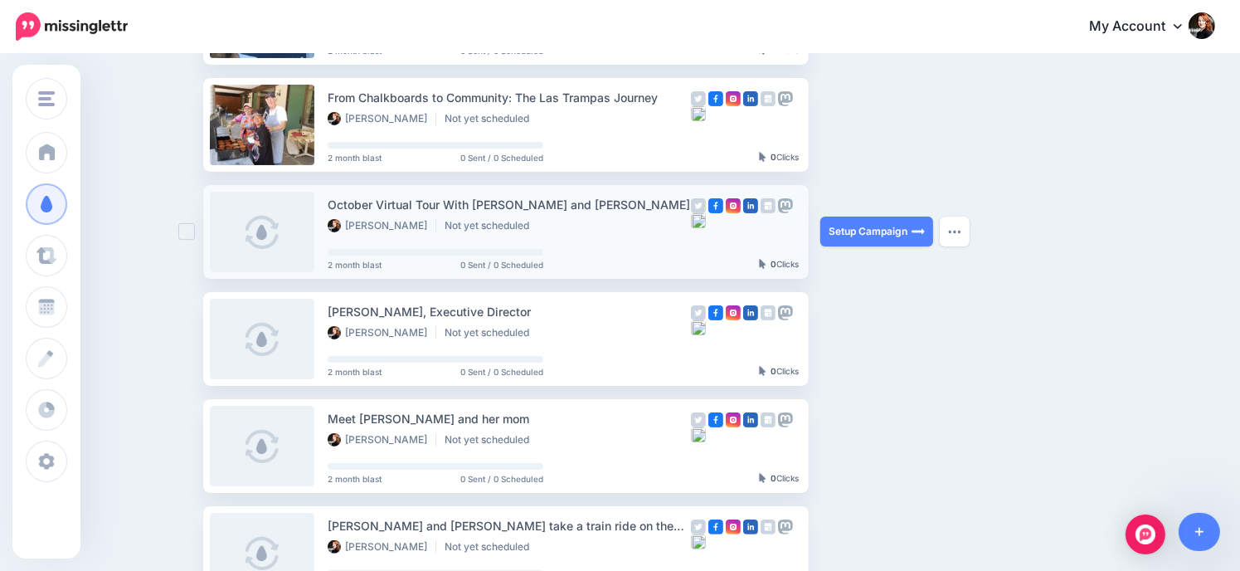
click at [193, 234] on ins at bounding box center [186, 231] width 17 height 17
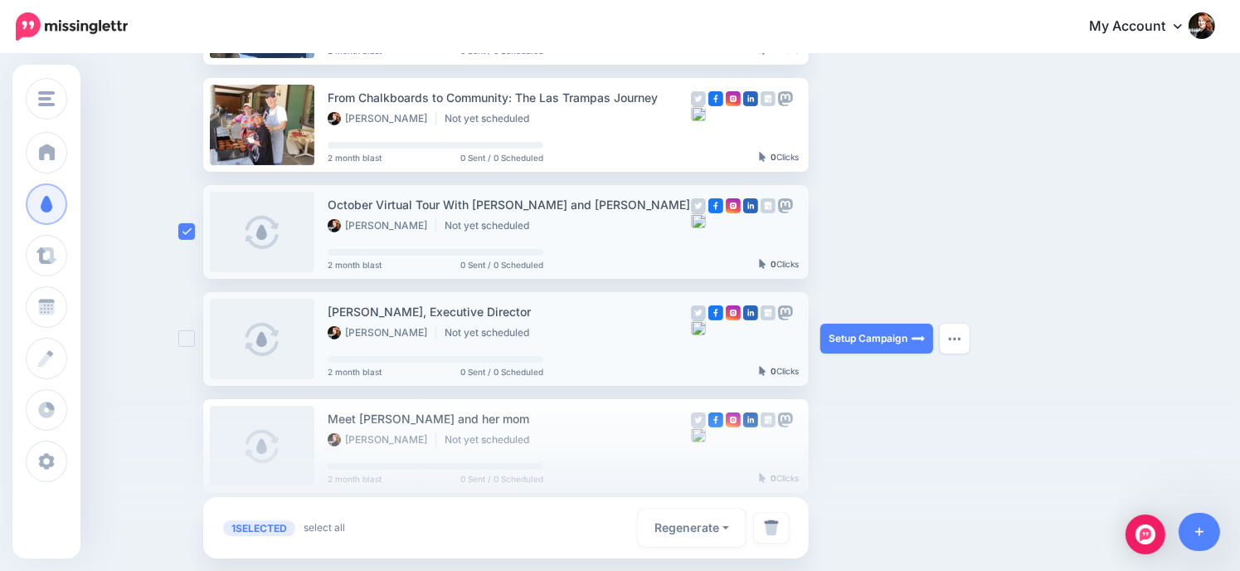
click at [189, 339] on ins at bounding box center [186, 338] width 17 height 17
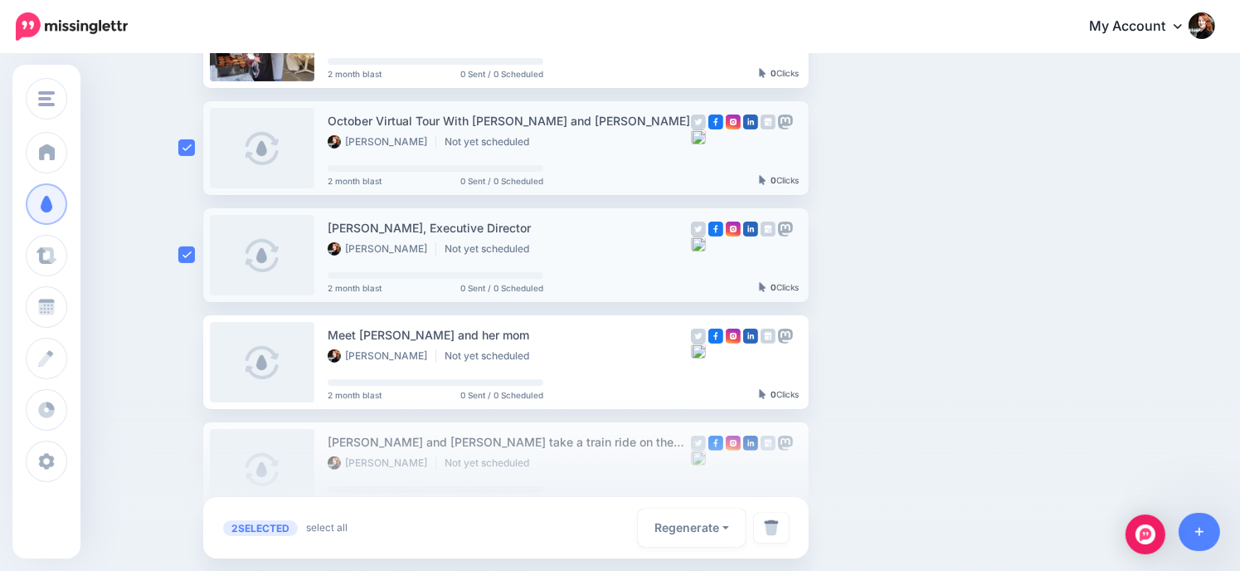
scroll to position [415, 0]
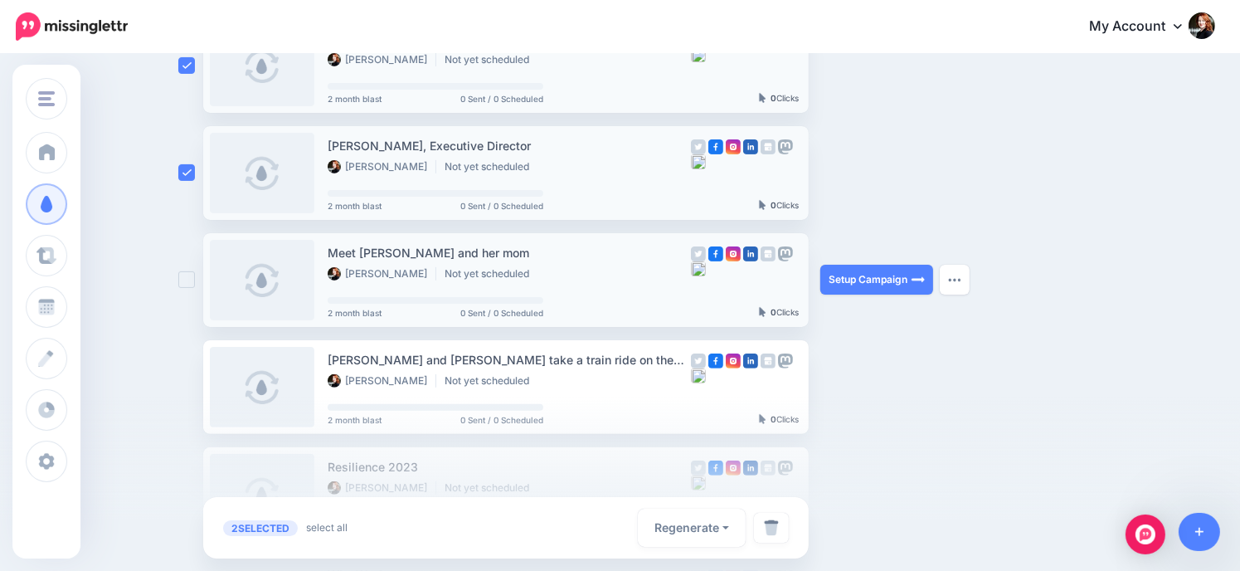
click at [186, 280] on ins at bounding box center [186, 279] width 17 height 17
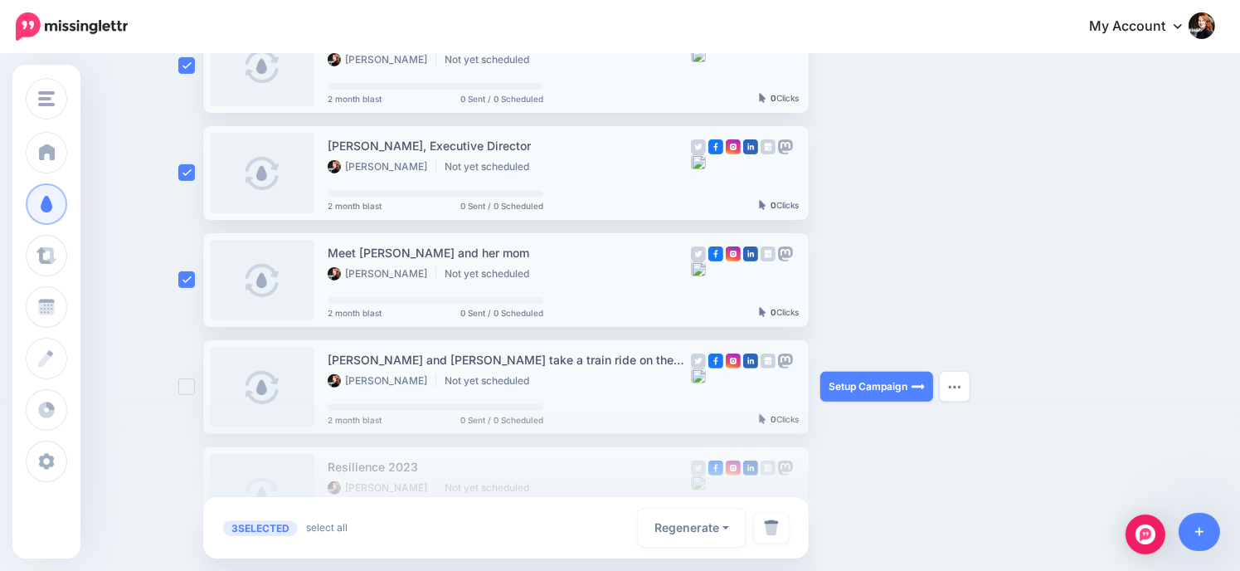
click at [195, 384] on ins at bounding box center [186, 386] width 17 height 17
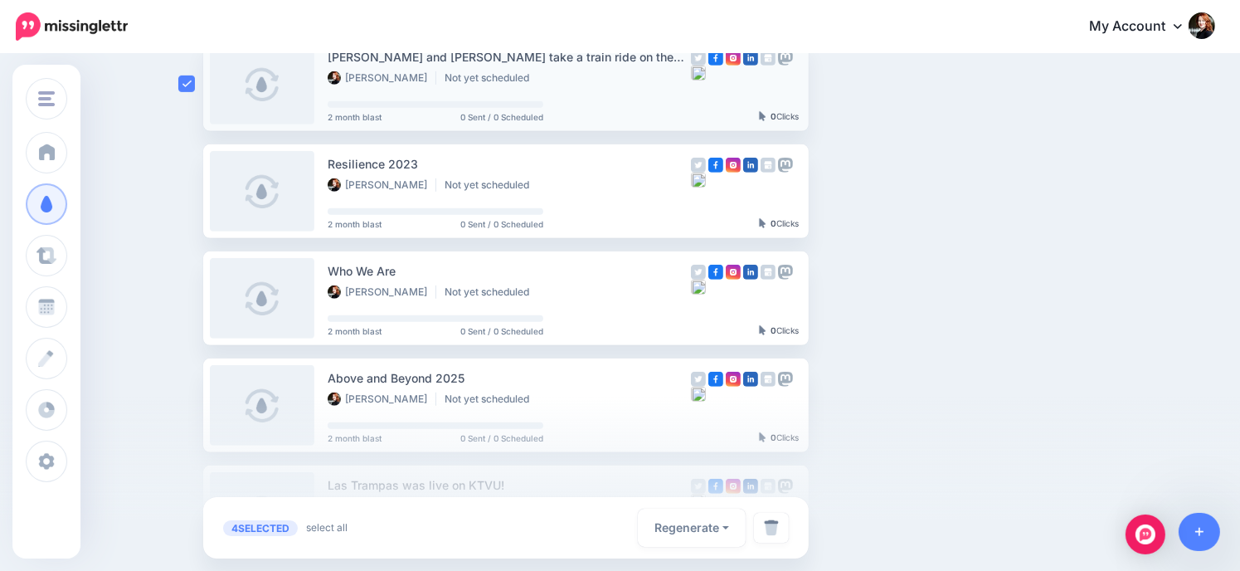
scroll to position [747, 0]
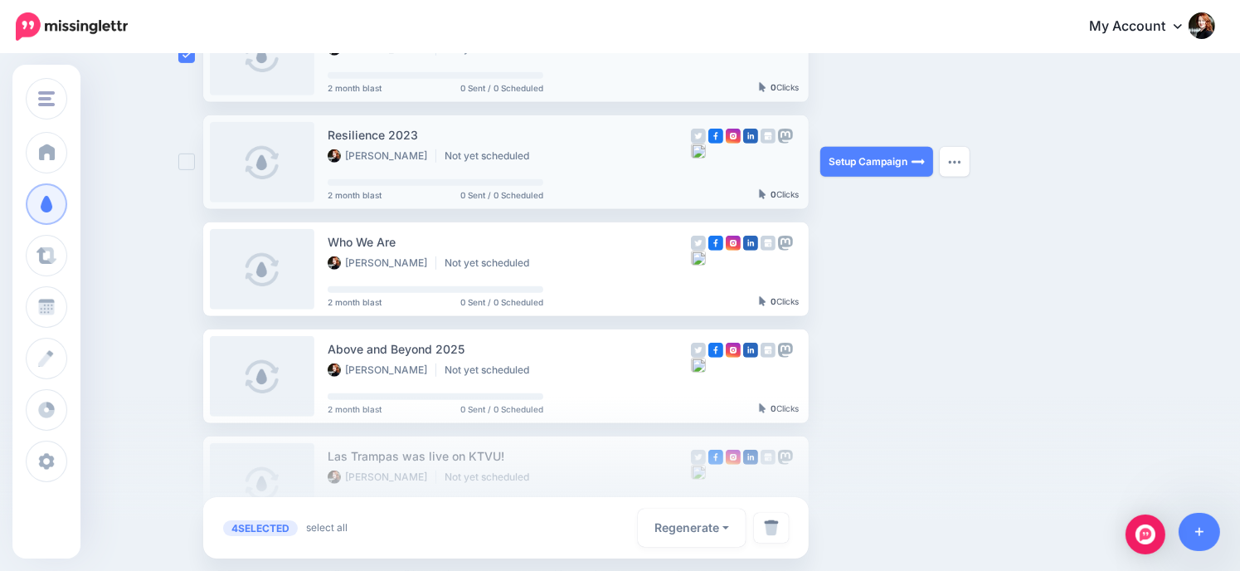
click at [192, 163] on ins at bounding box center [186, 162] width 17 height 17
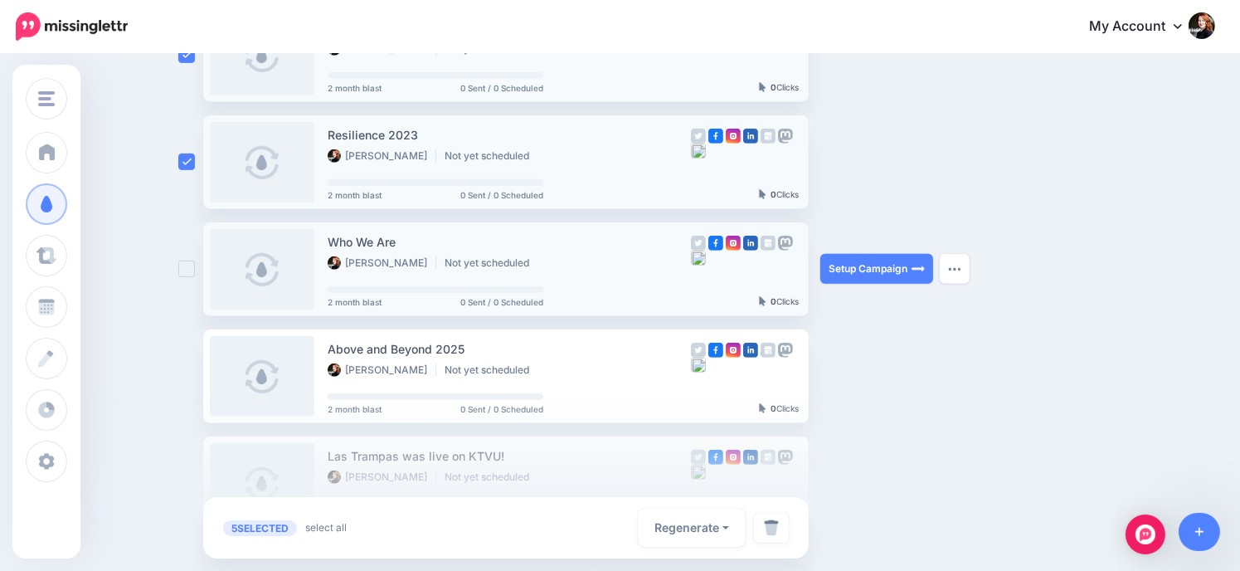
click at [190, 275] on ins at bounding box center [186, 269] width 17 height 17
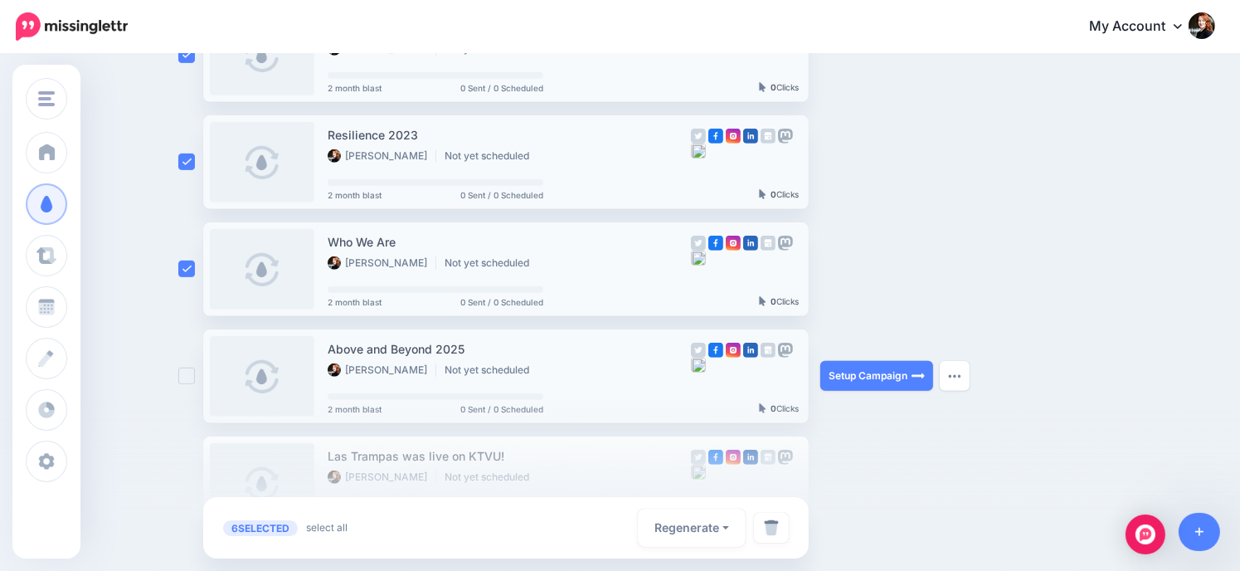
click at [195, 377] on ins at bounding box center [186, 376] width 17 height 17
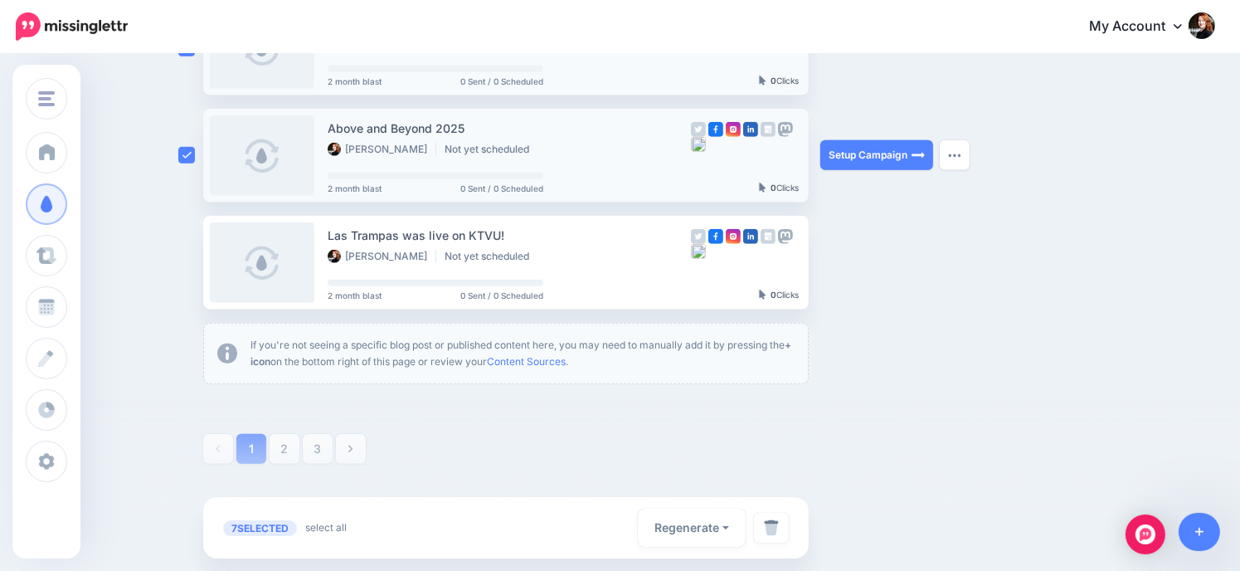
scroll to position [1026, 0]
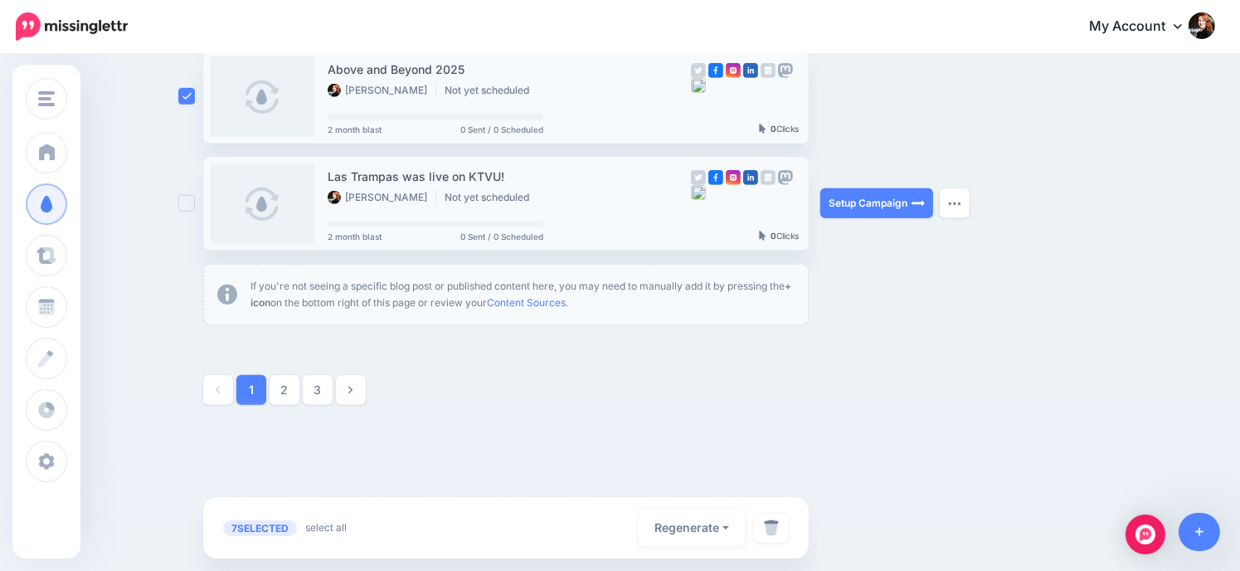
click at [190, 198] on ins at bounding box center [186, 203] width 17 height 17
click at [773, 529] on img at bounding box center [771, 527] width 15 height 17
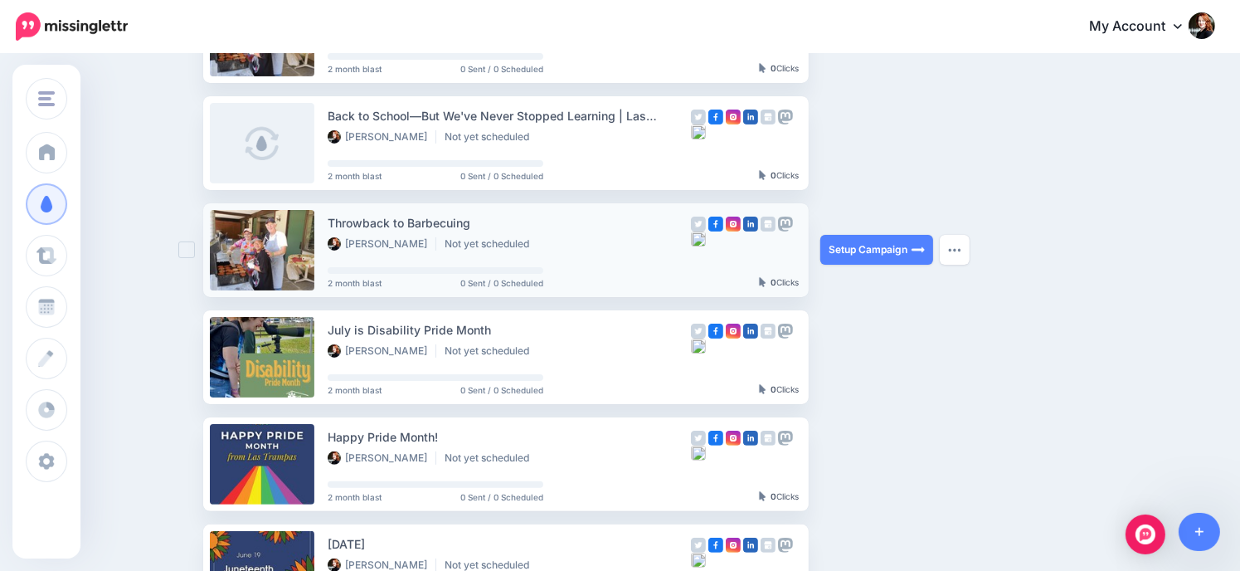
scroll to position [309, 0]
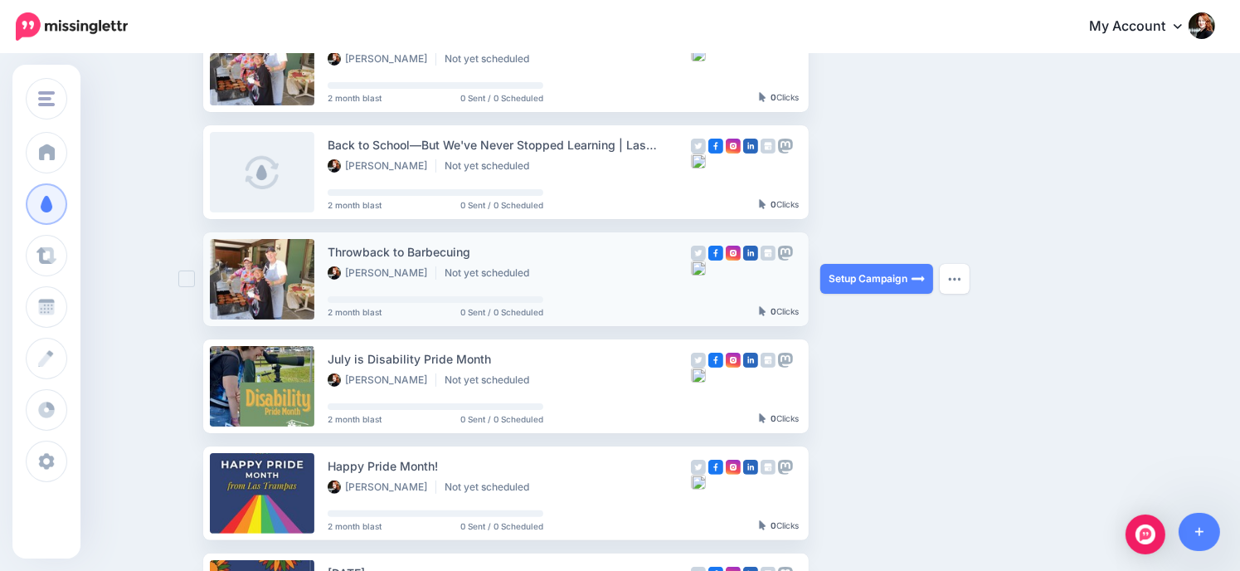
click at [187, 277] on ins at bounding box center [186, 278] width 17 height 17
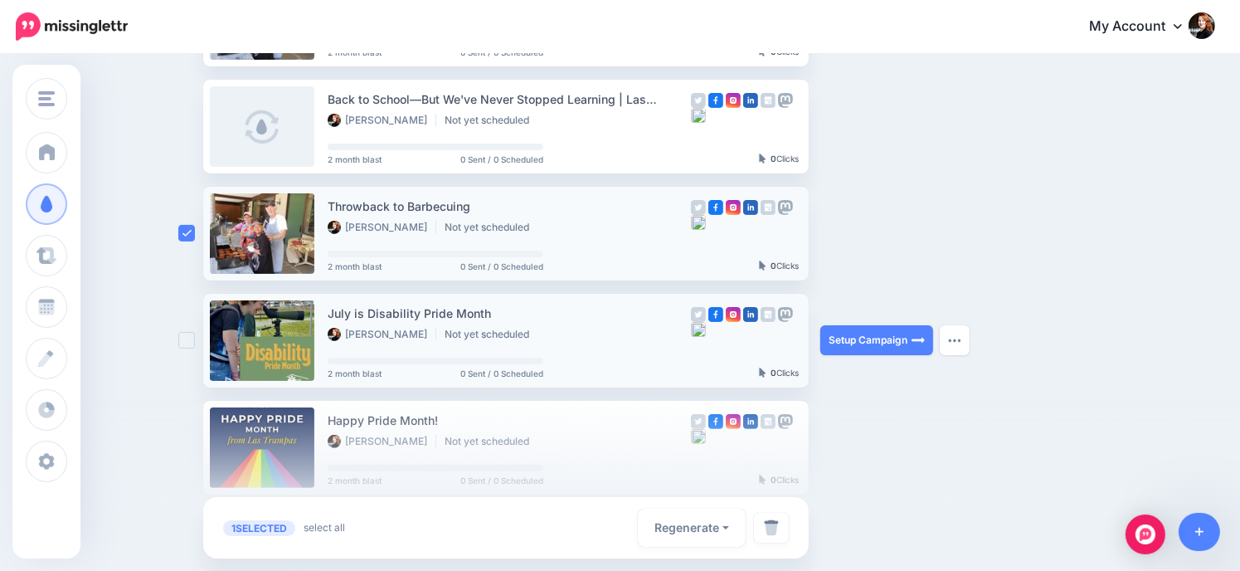
scroll to position [475, 0]
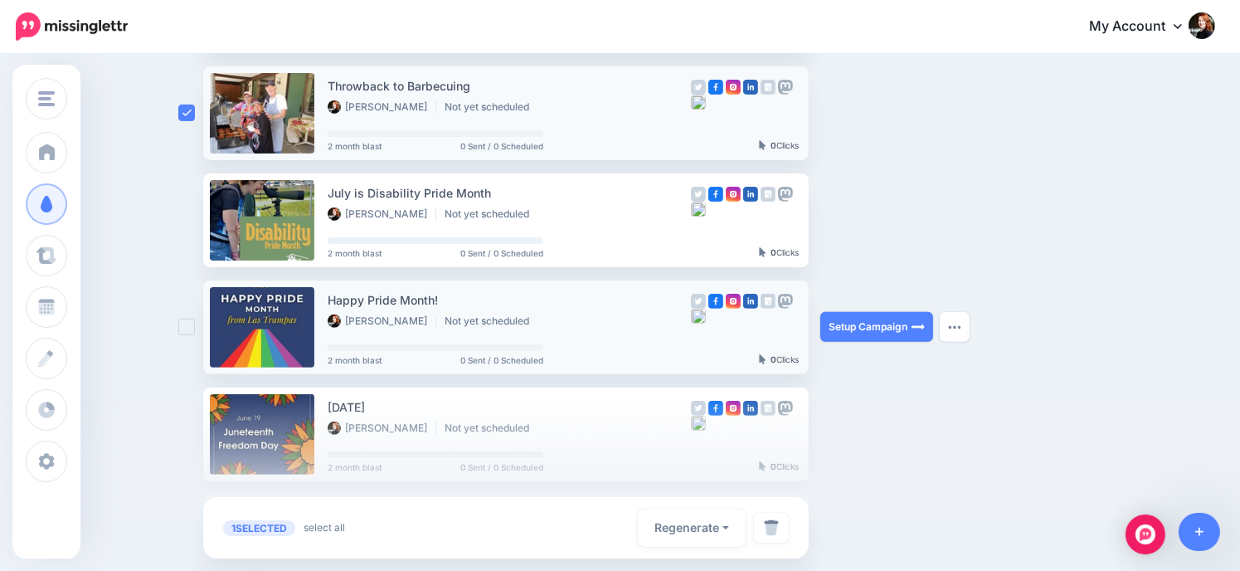
click at [188, 329] on ins at bounding box center [186, 327] width 17 height 17
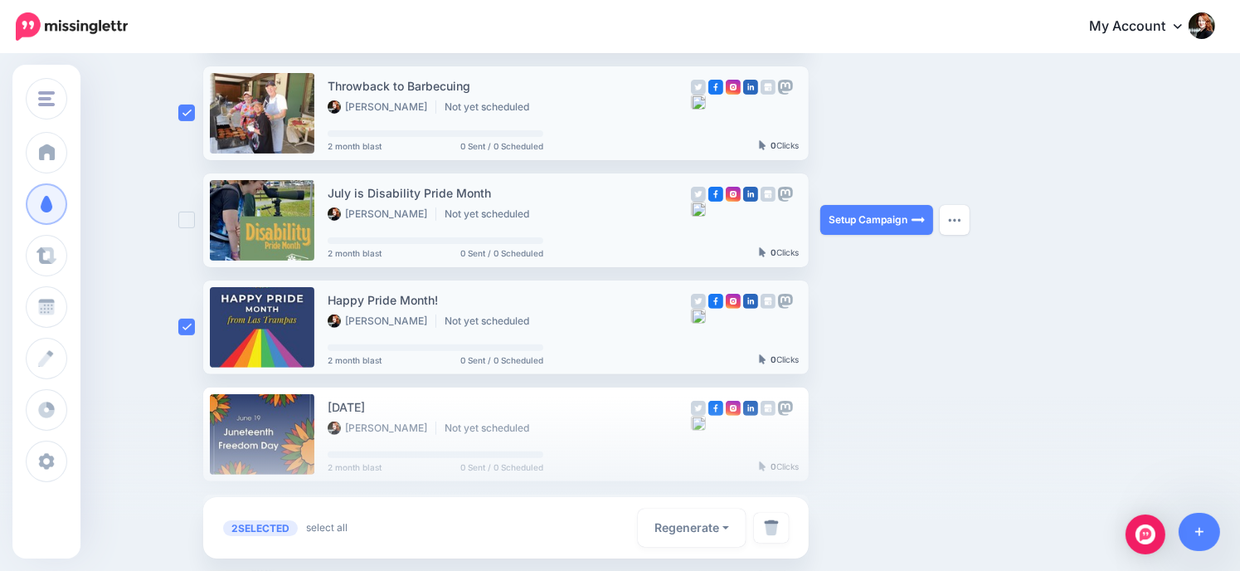
click at [195, 216] on ins at bounding box center [186, 220] width 17 height 17
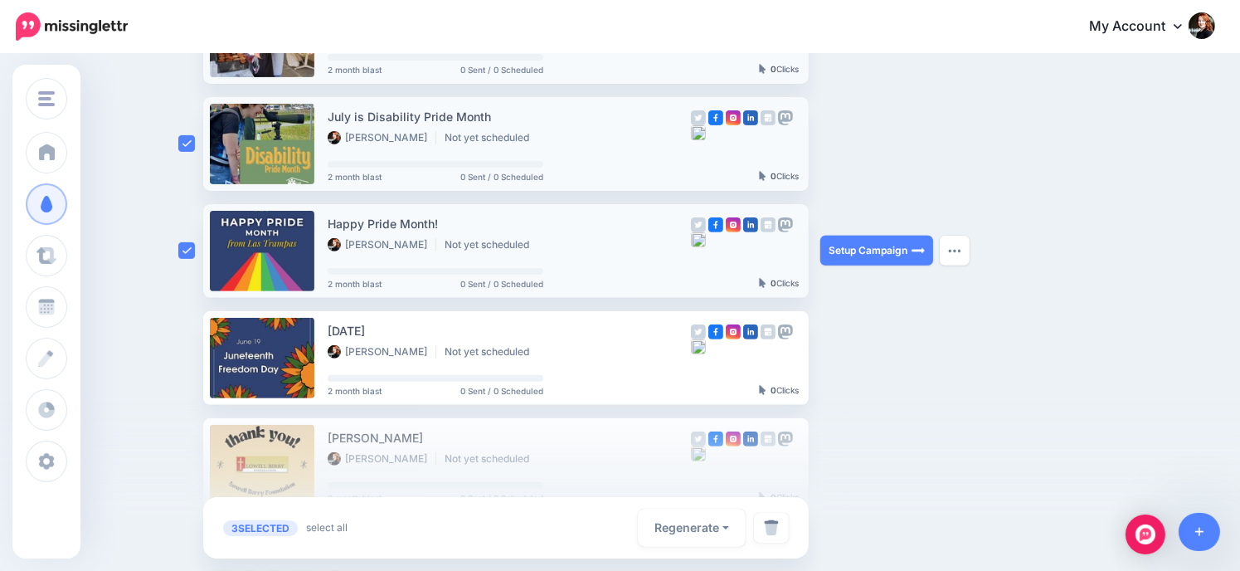
scroll to position [641, 0]
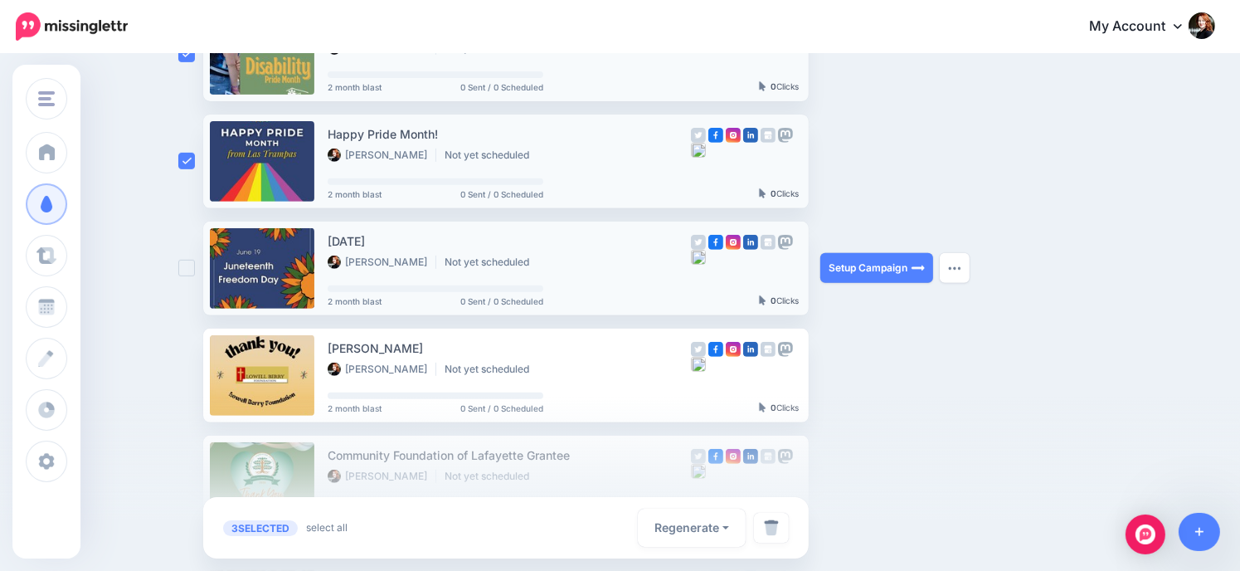
click at [187, 263] on ins at bounding box center [186, 268] width 17 height 17
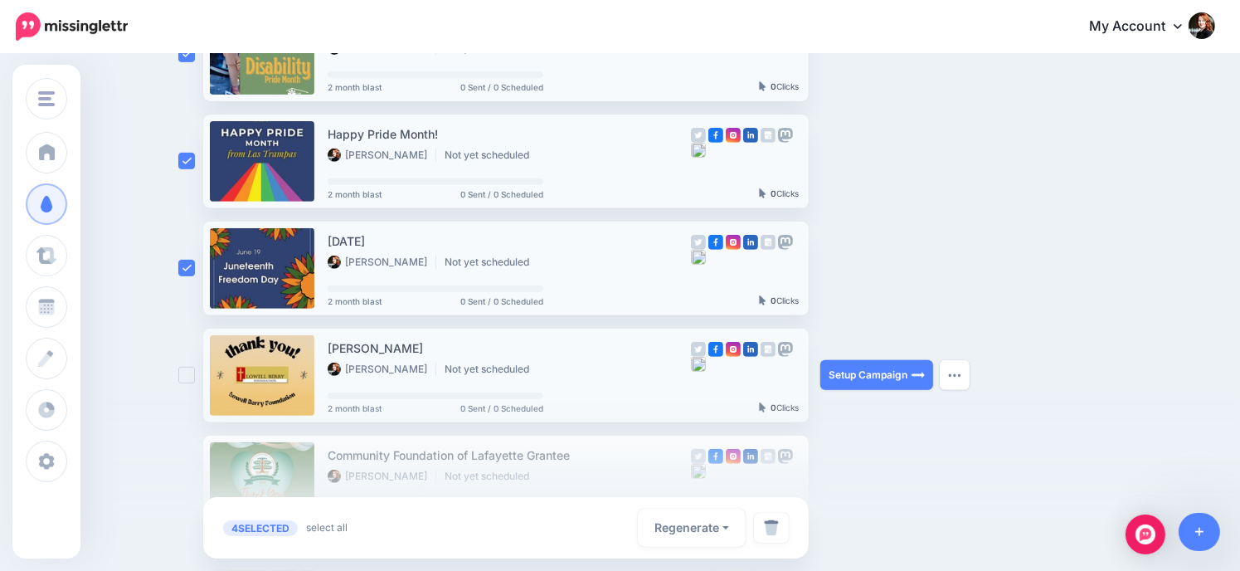
click at [195, 375] on ins at bounding box center [186, 375] width 17 height 17
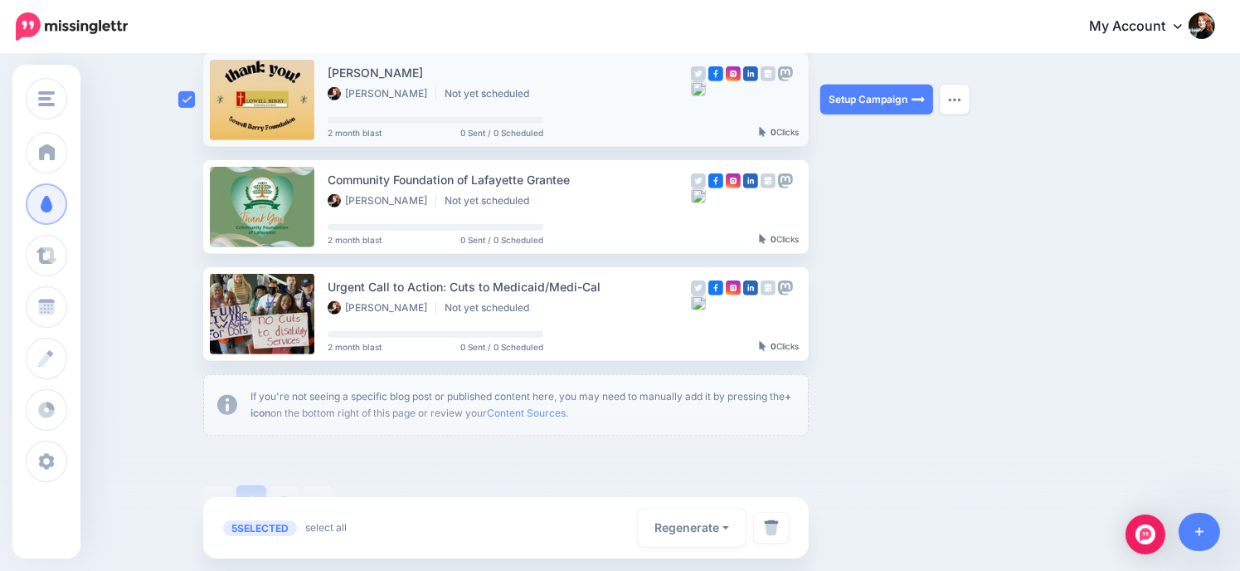
scroll to position [972, 0]
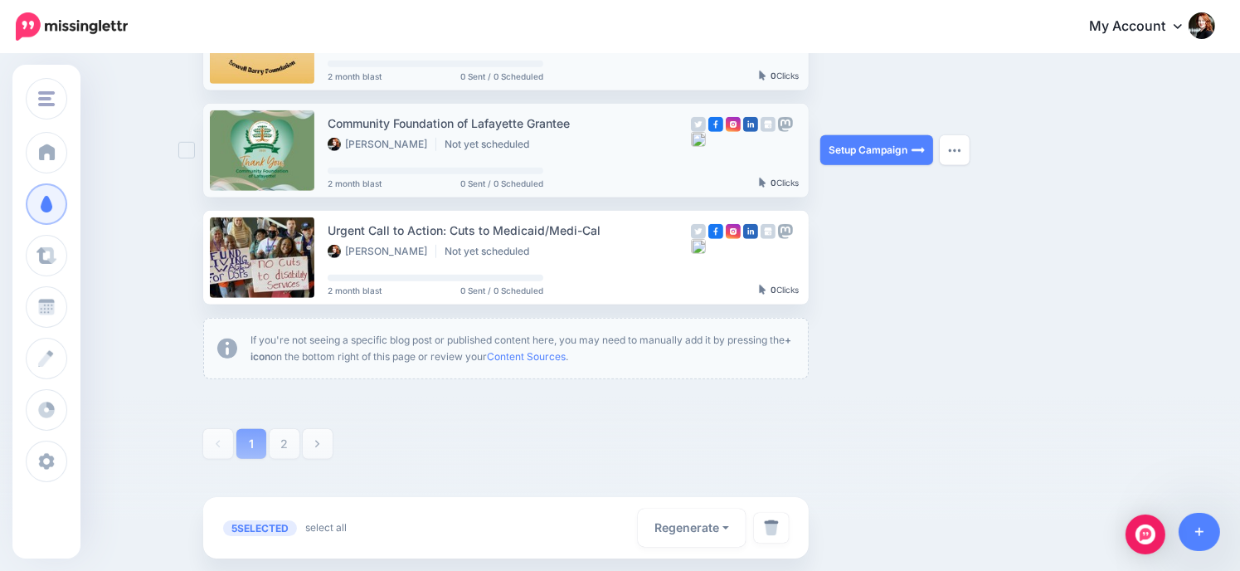
click at [189, 152] on ins at bounding box center [186, 150] width 17 height 17
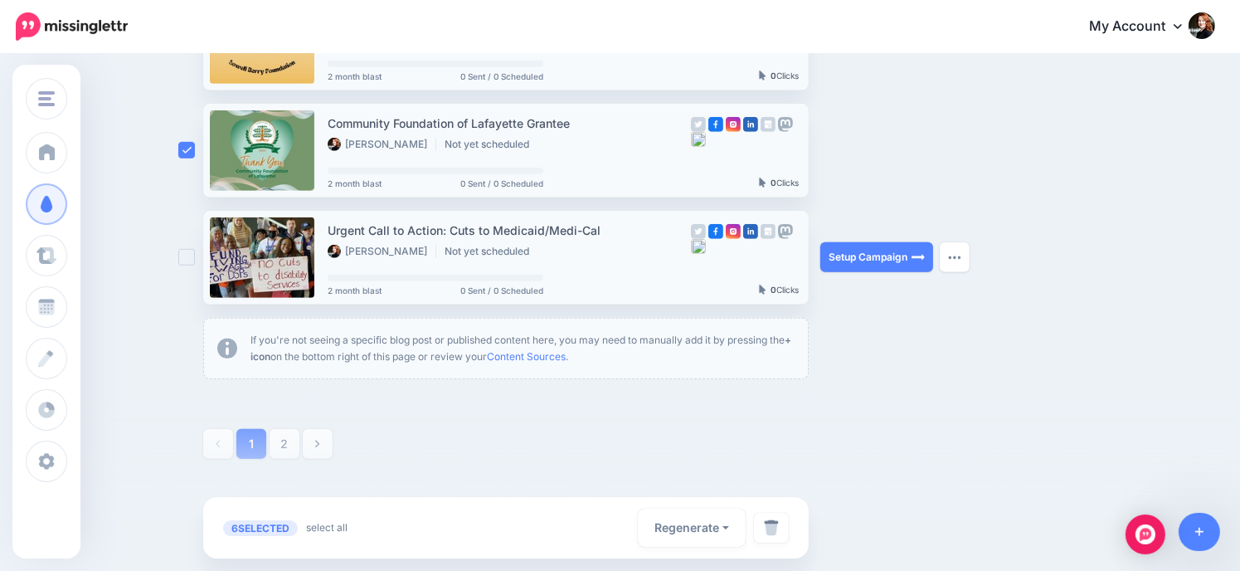
click at [188, 248] on div at bounding box center [190, 258] width 25 height 94
click at [193, 259] on ins at bounding box center [186, 257] width 17 height 17
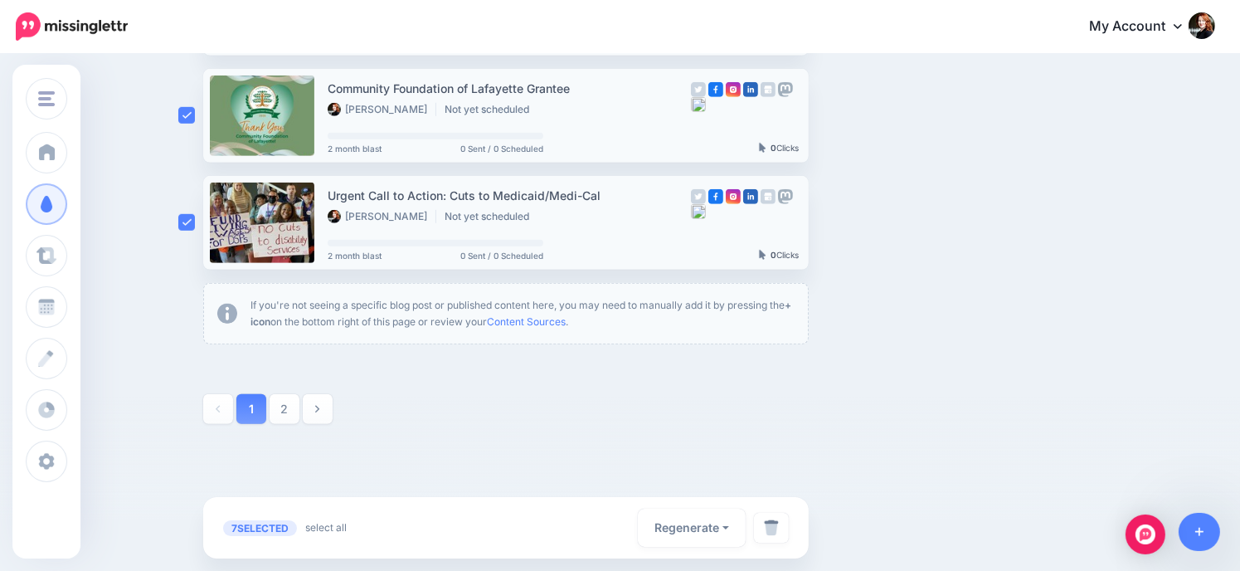
scroll to position [1026, 0]
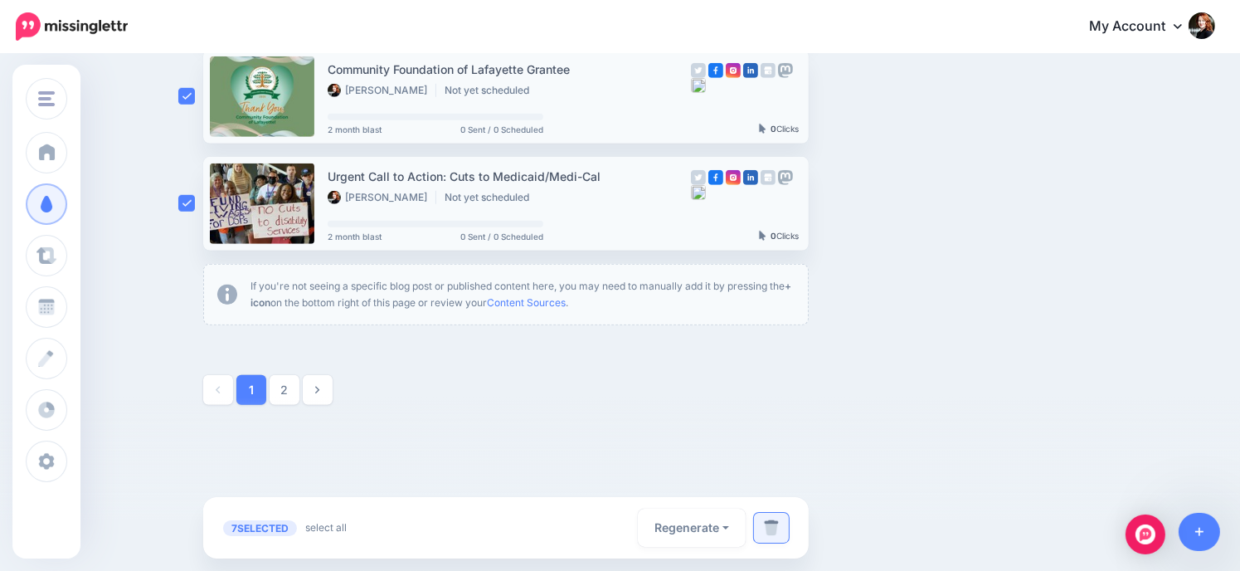
click at [779, 530] on img at bounding box center [771, 527] width 15 height 17
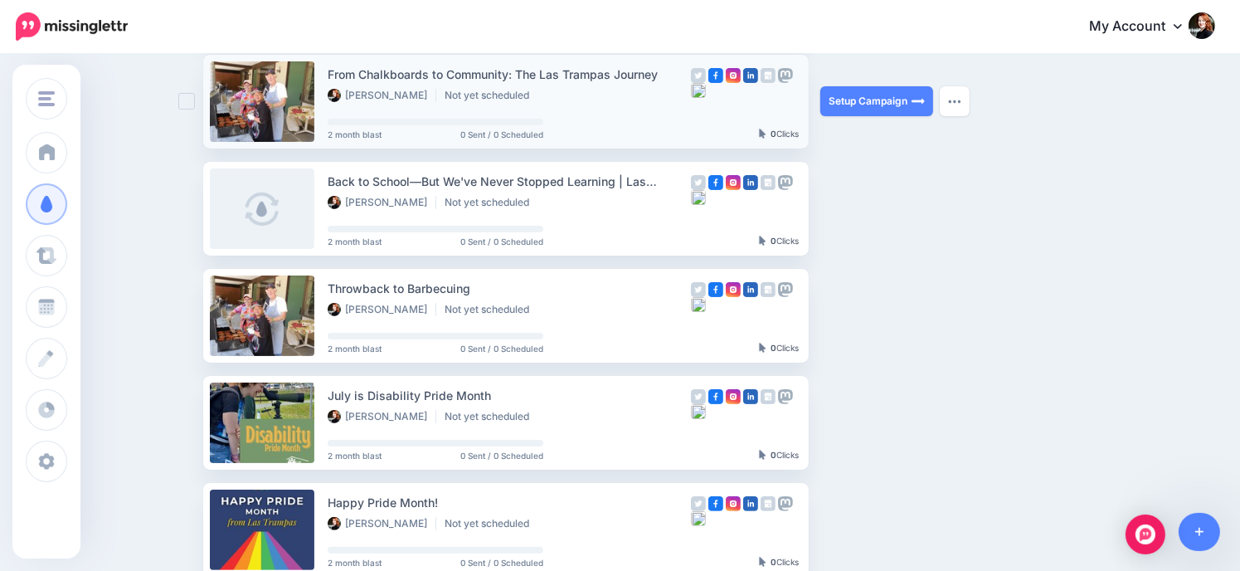
scroll to position [392, 0]
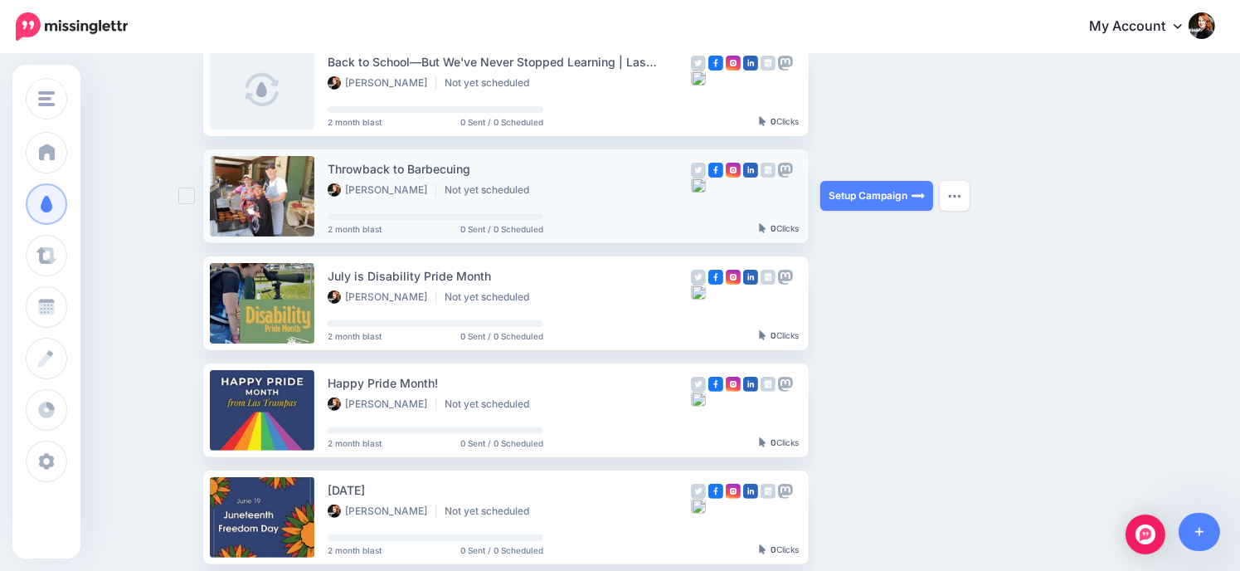
click at [190, 202] on ins at bounding box center [186, 196] width 17 height 17
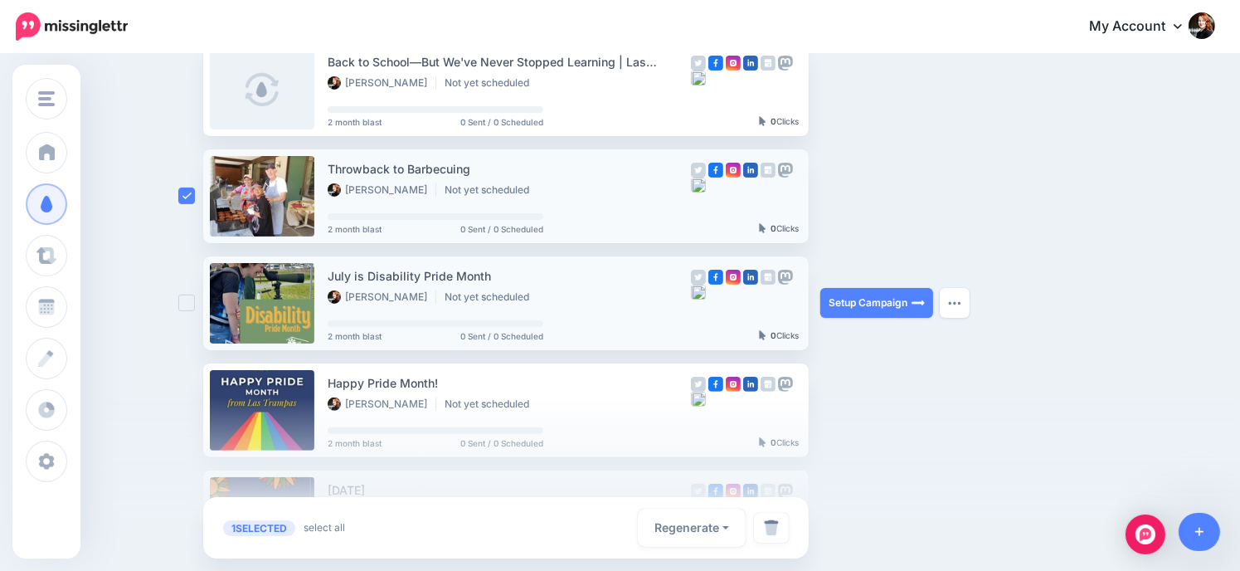
click at [195, 307] on ins at bounding box center [186, 303] width 17 height 17
click at [194, 414] on div at bounding box center [620, 484] width 1240 height 174
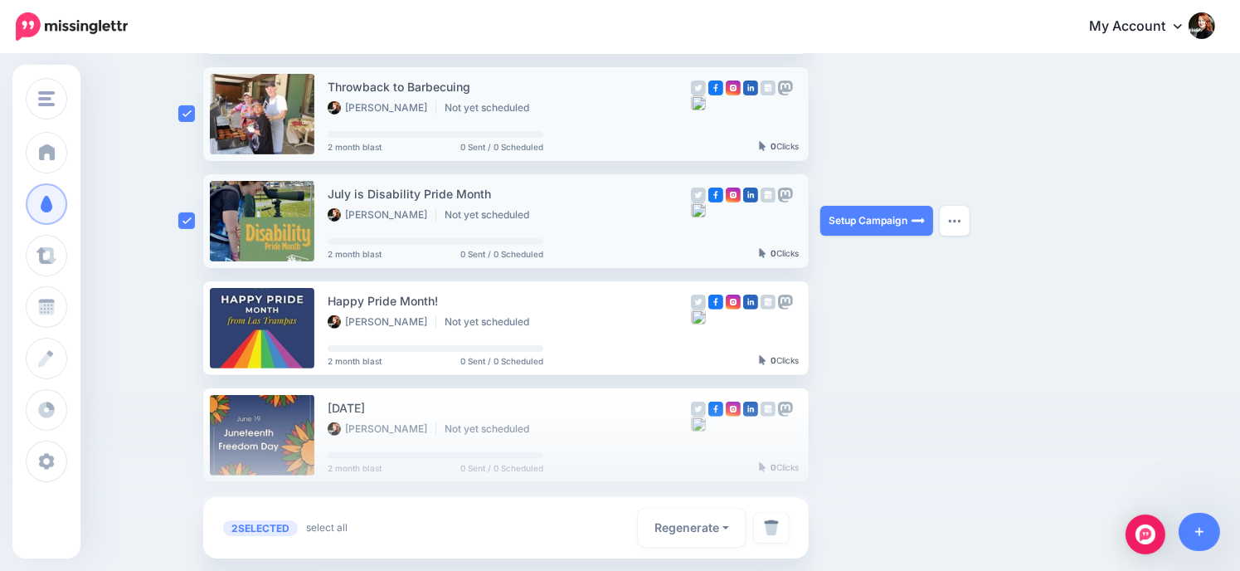
scroll to position [724, 0]
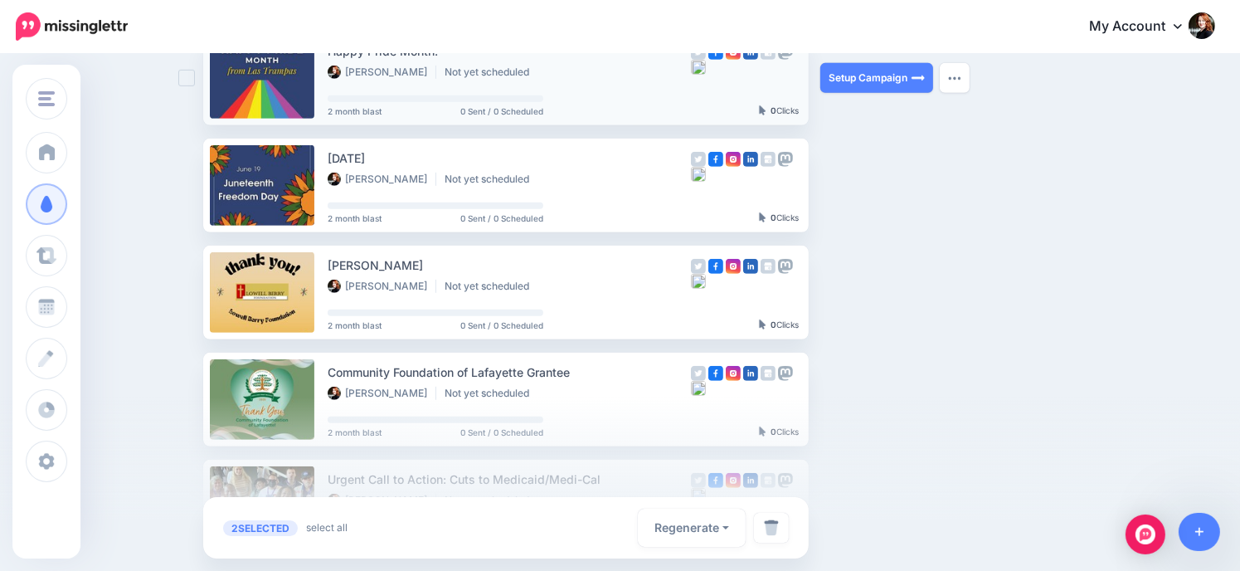
click at [189, 85] on ins at bounding box center [186, 78] width 17 height 17
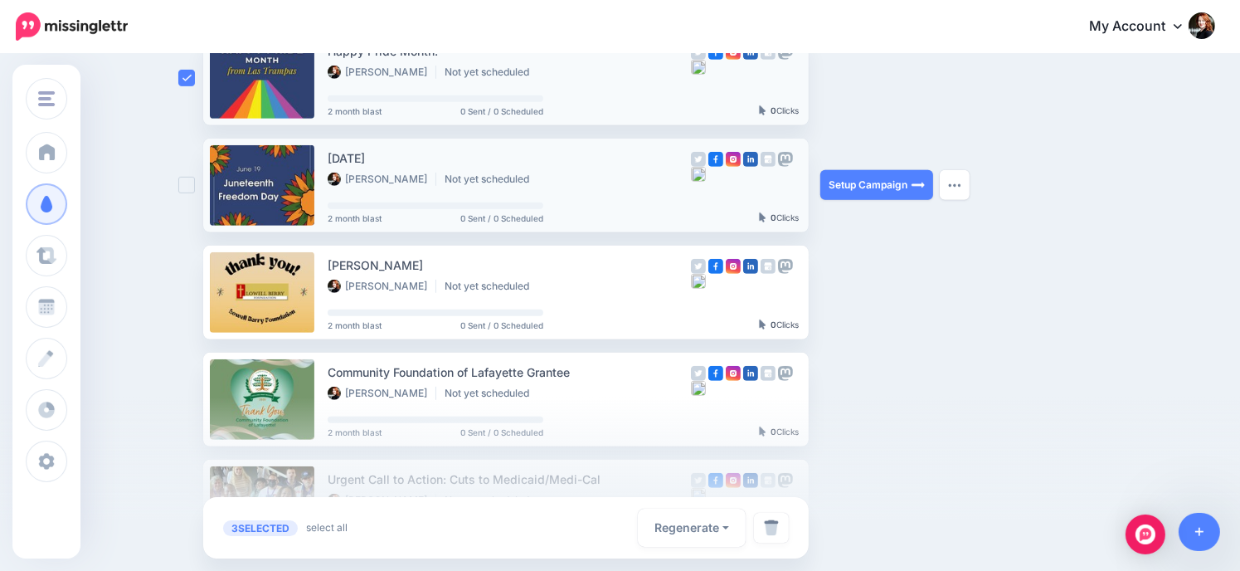
click at [193, 187] on ins at bounding box center [186, 185] width 17 height 17
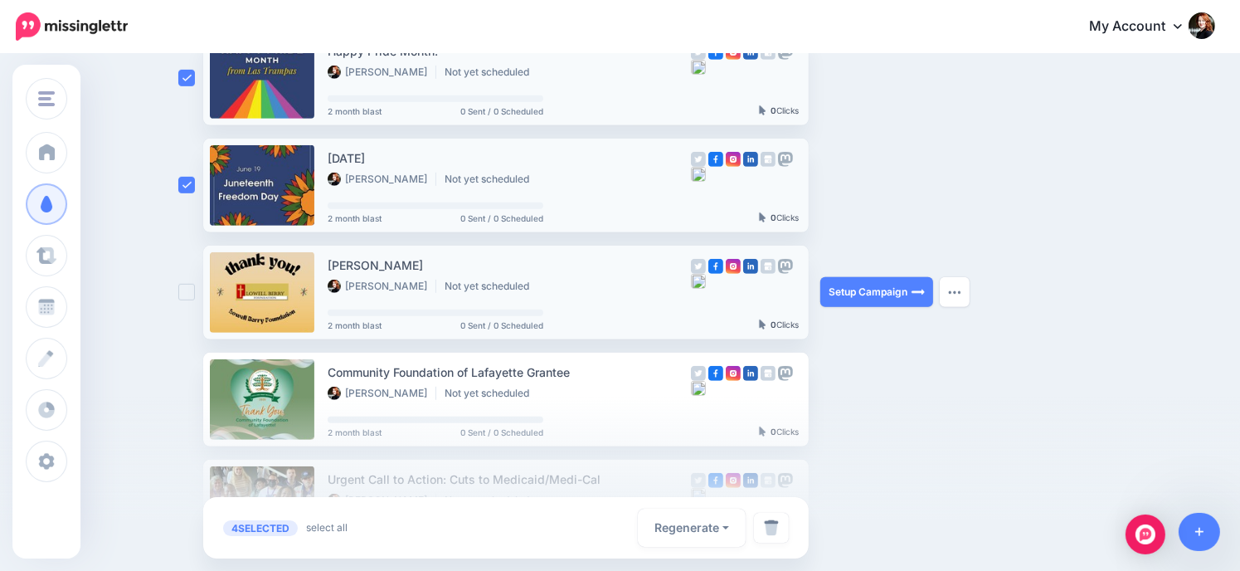
click at [195, 291] on ins at bounding box center [186, 292] width 17 height 17
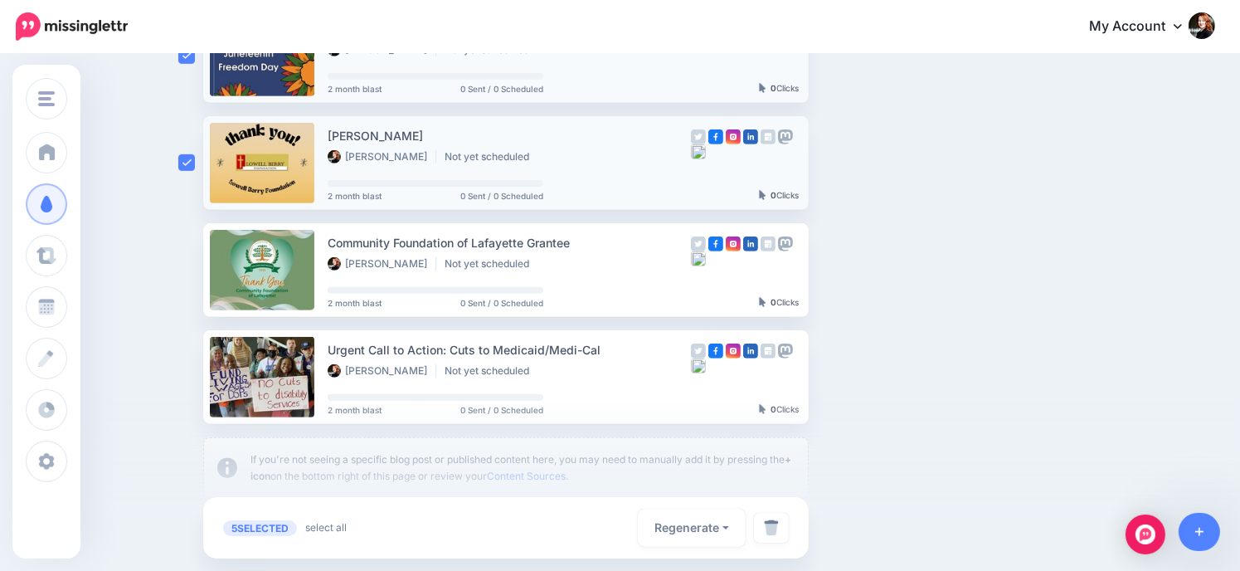
scroll to position [972, 0]
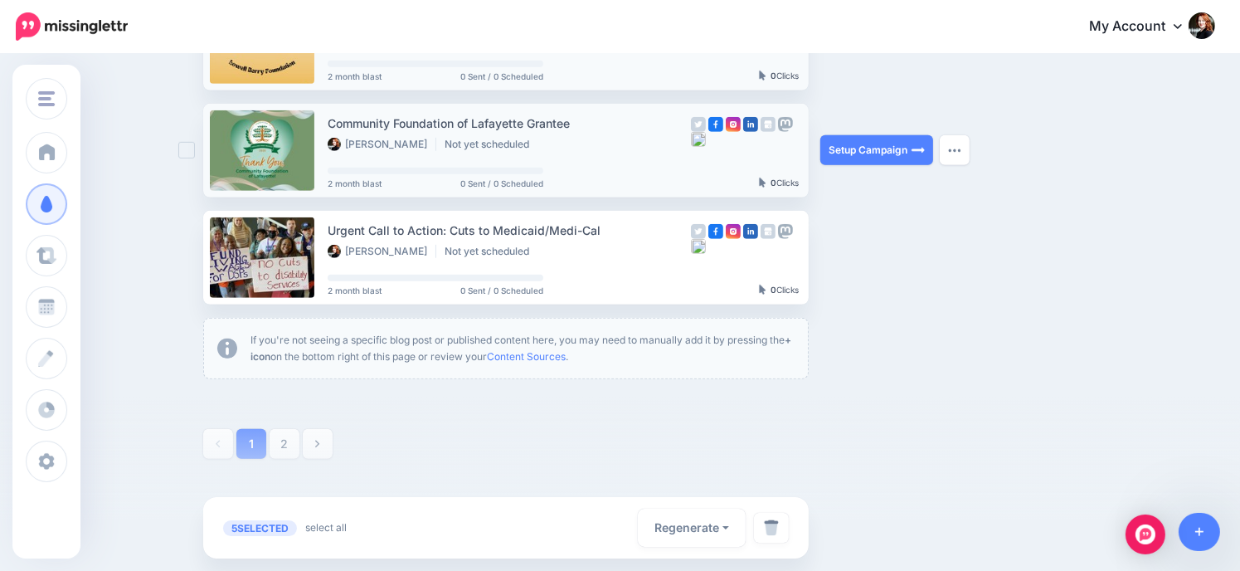
click at [193, 149] on ins at bounding box center [186, 150] width 17 height 17
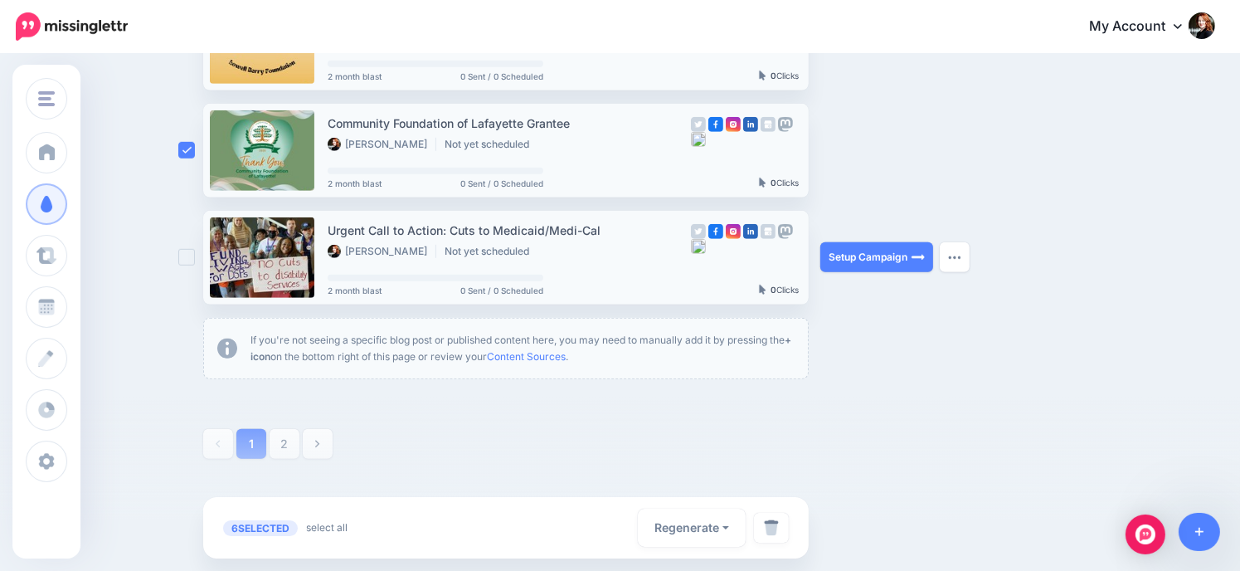
click at [195, 255] on ins at bounding box center [186, 257] width 17 height 17
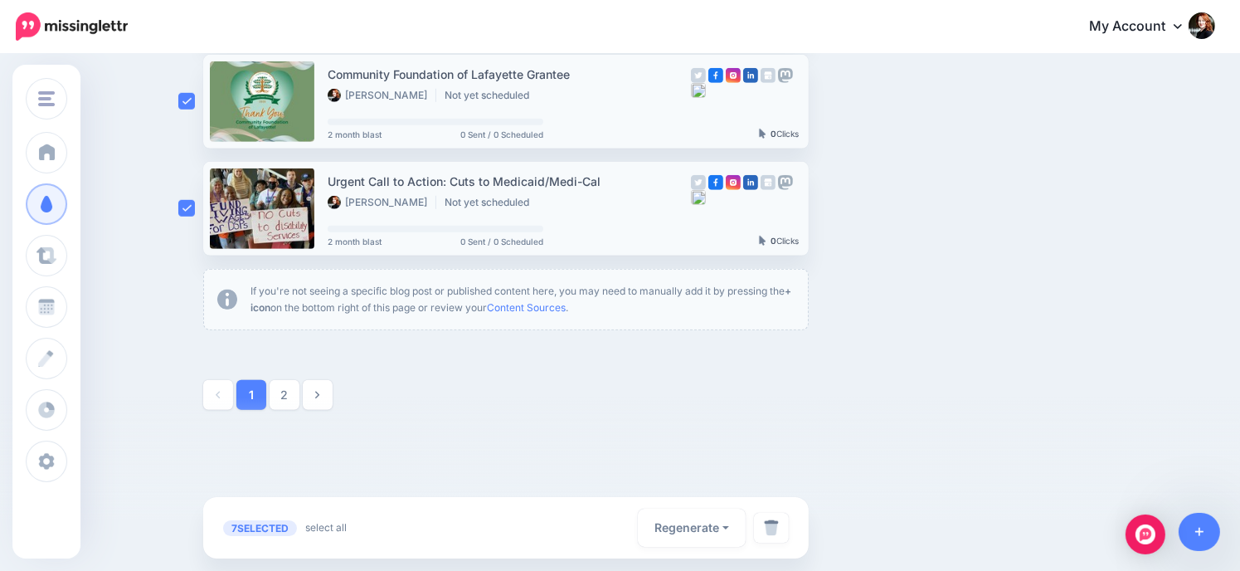
scroll to position [1026, 0]
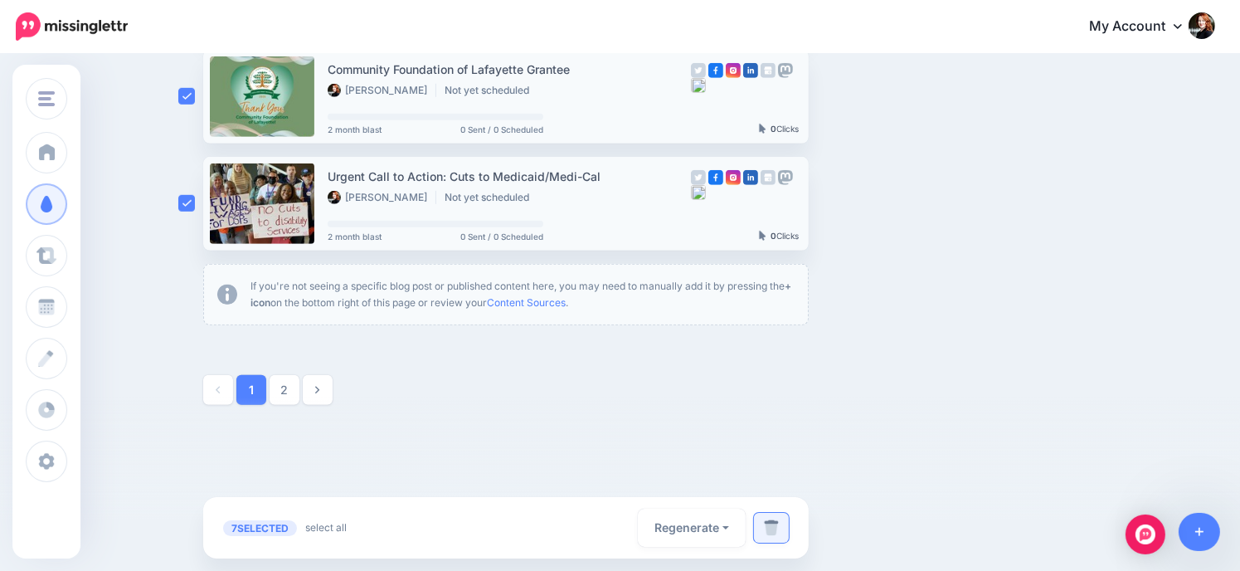
click at [779, 530] on img at bounding box center [771, 527] width 15 height 17
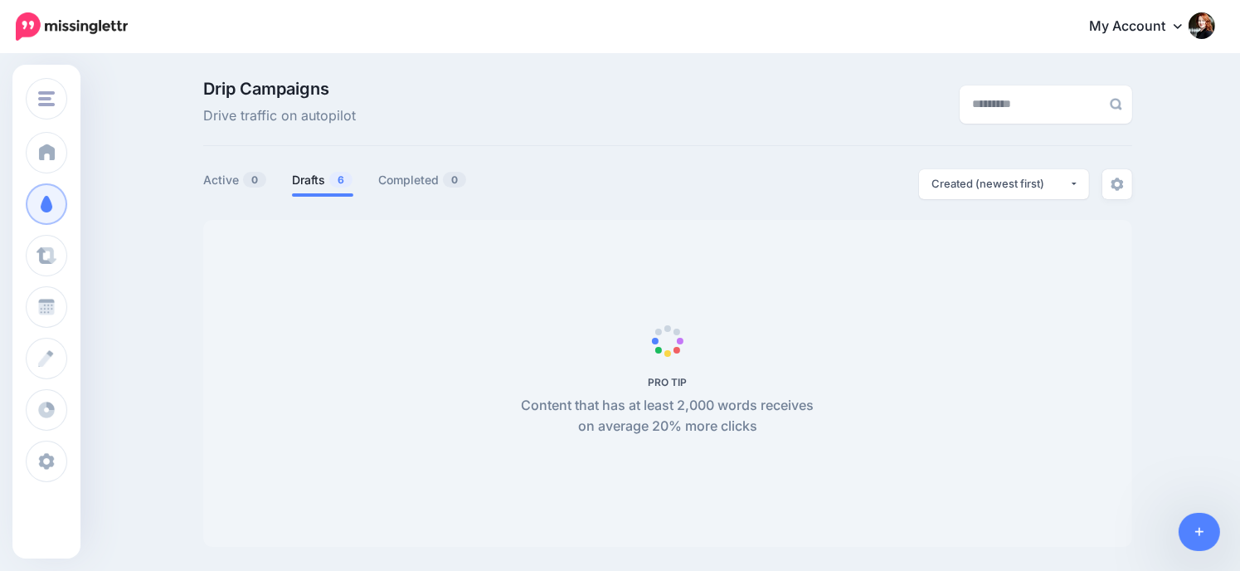
scroll to position [143, 0]
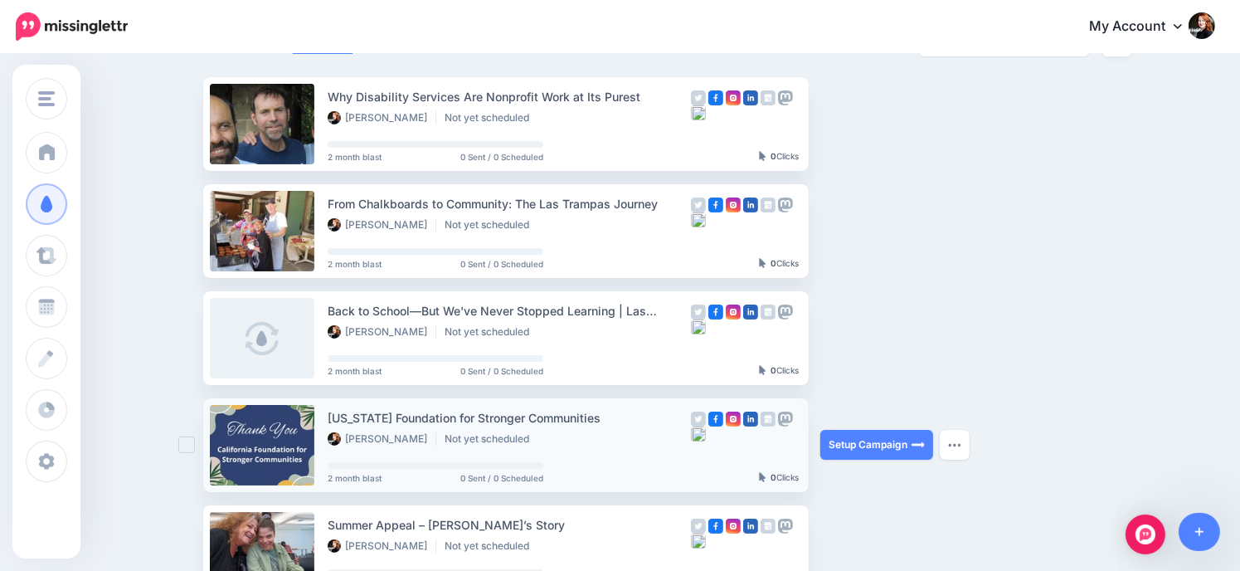
click at [189, 437] on ins at bounding box center [186, 444] width 17 height 17
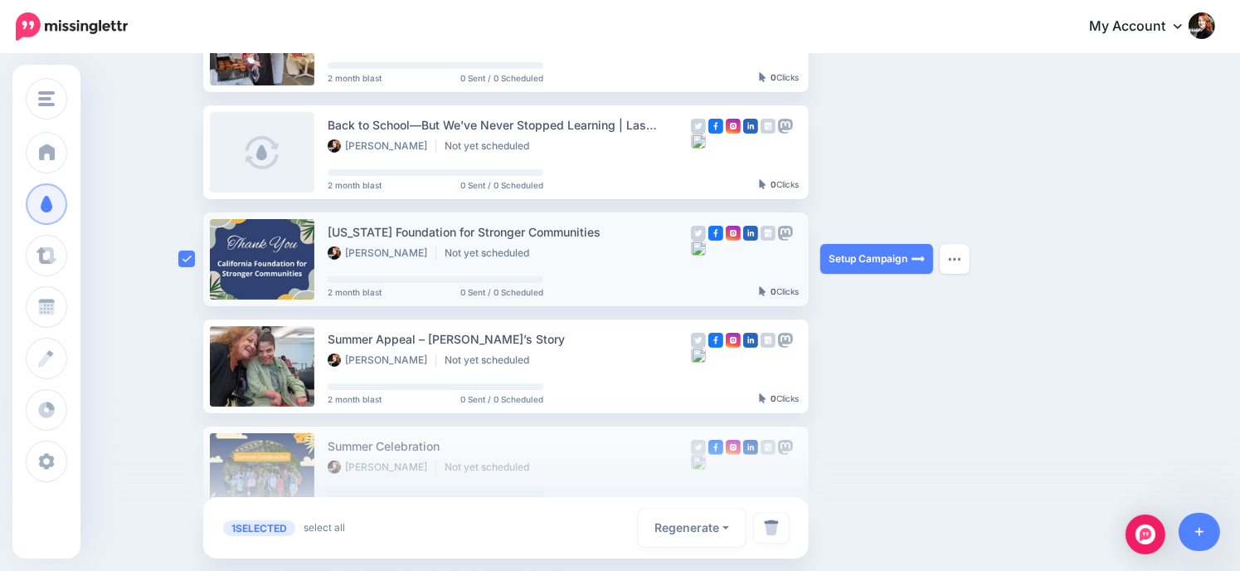
scroll to position [392, 0]
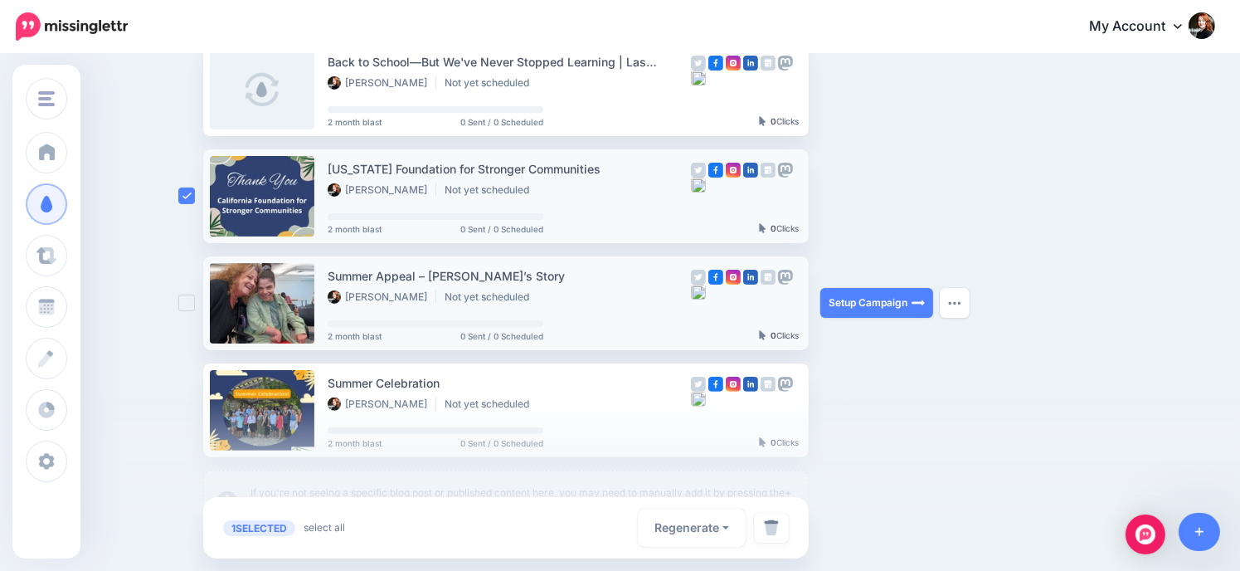
click at [189, 303] on ins at bounding box center [186, 303] width 17 height 17
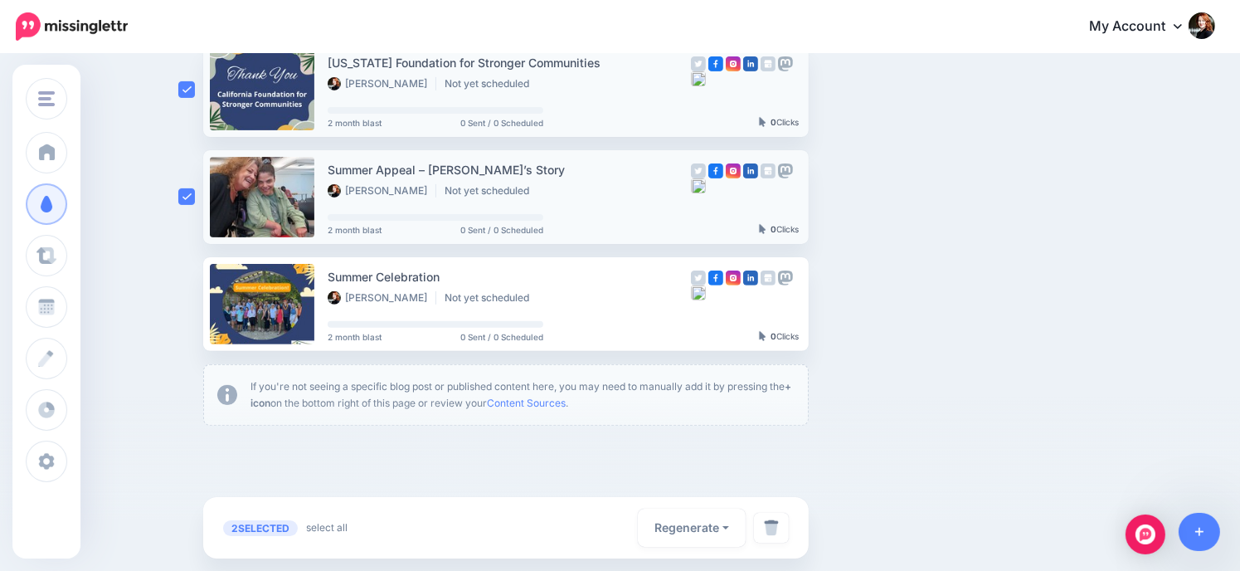
scroll to position [519, 0]
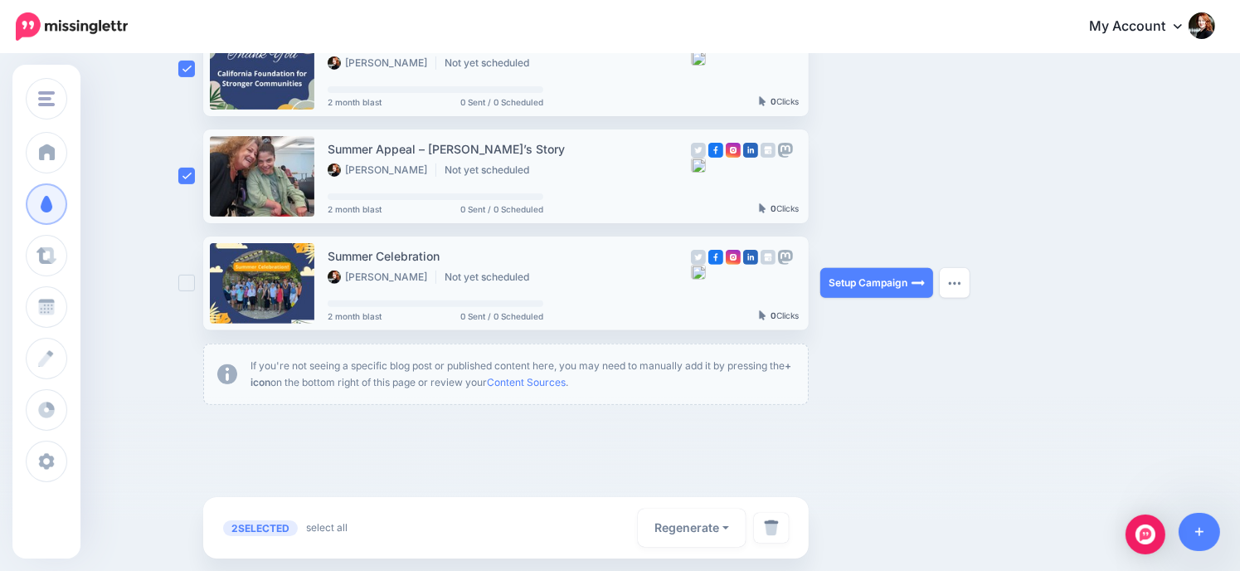
click at [195, 280] on ins at bounding box center [186, 283] width 17 height 17
click at [777, 530] on img at bounding box center [771, 527] width 15 height 17
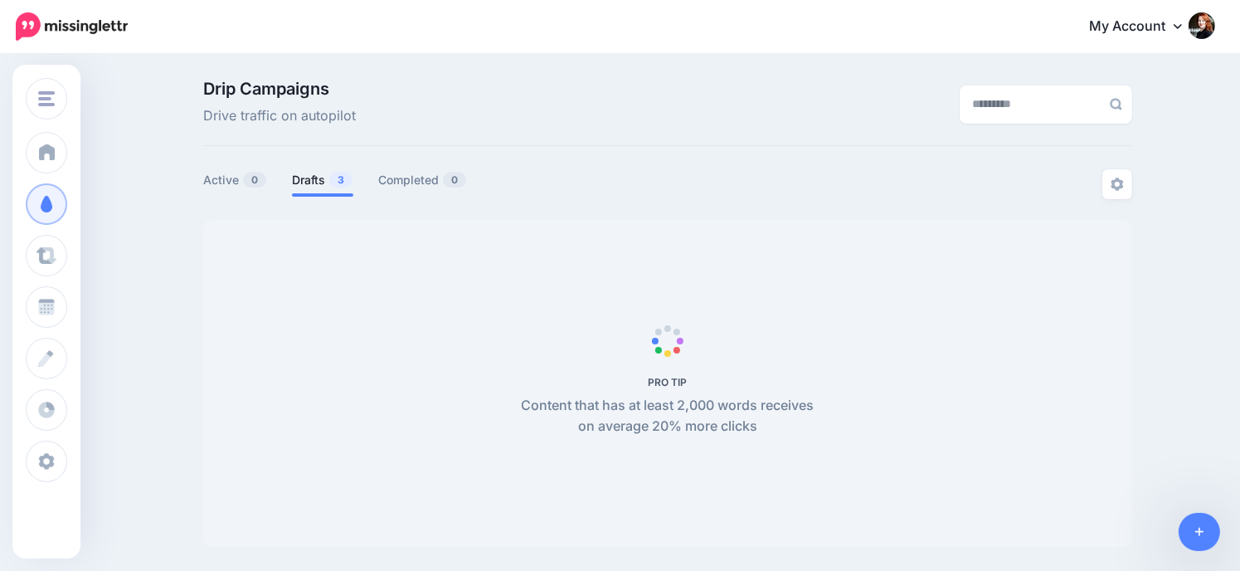
scroll to position [143, 0]
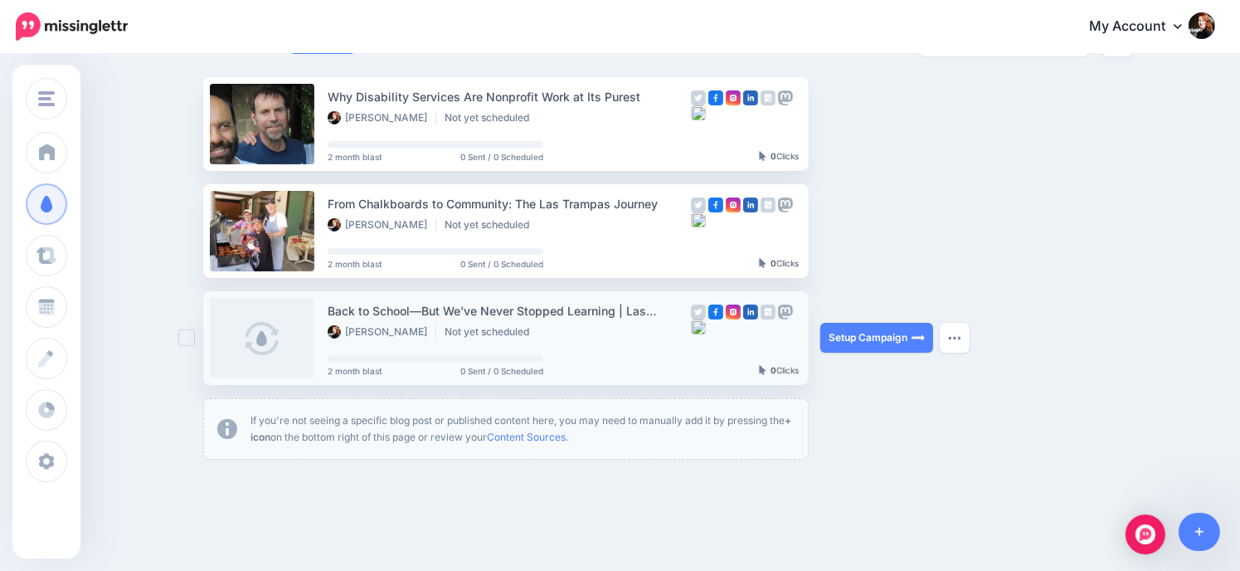
click at [527, 317] on div "Back to School—But We've Never Stopped Learning | Las Trampas" at bounding box center [509, 310] width 363 height 19
click at [903, 334] on link "Setup Campaign" at bounding box center [877, 338] width 113 height 30
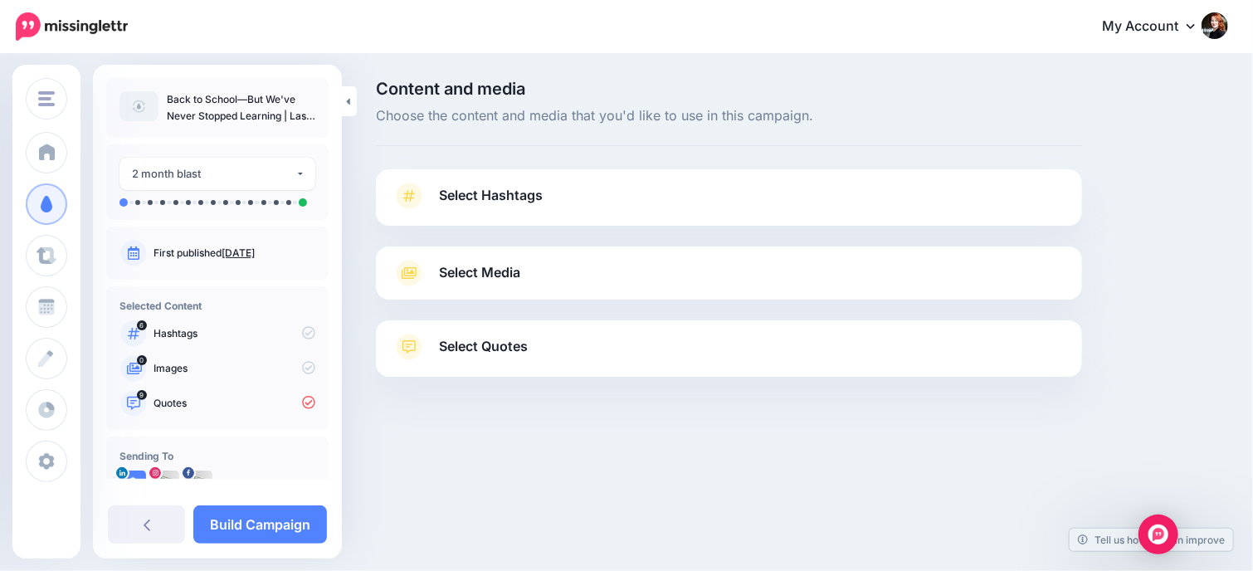
click at [592, 197] on link "Select Hashtags" at bounding box center [728, 204] width 673 height 43
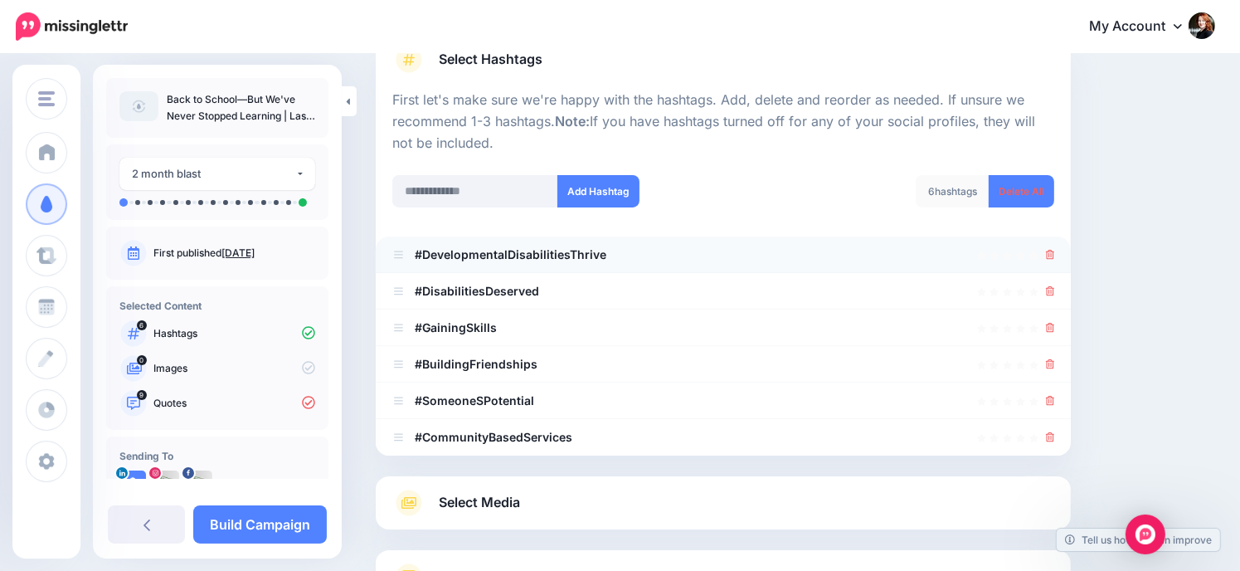
scroll to position [166, 0]
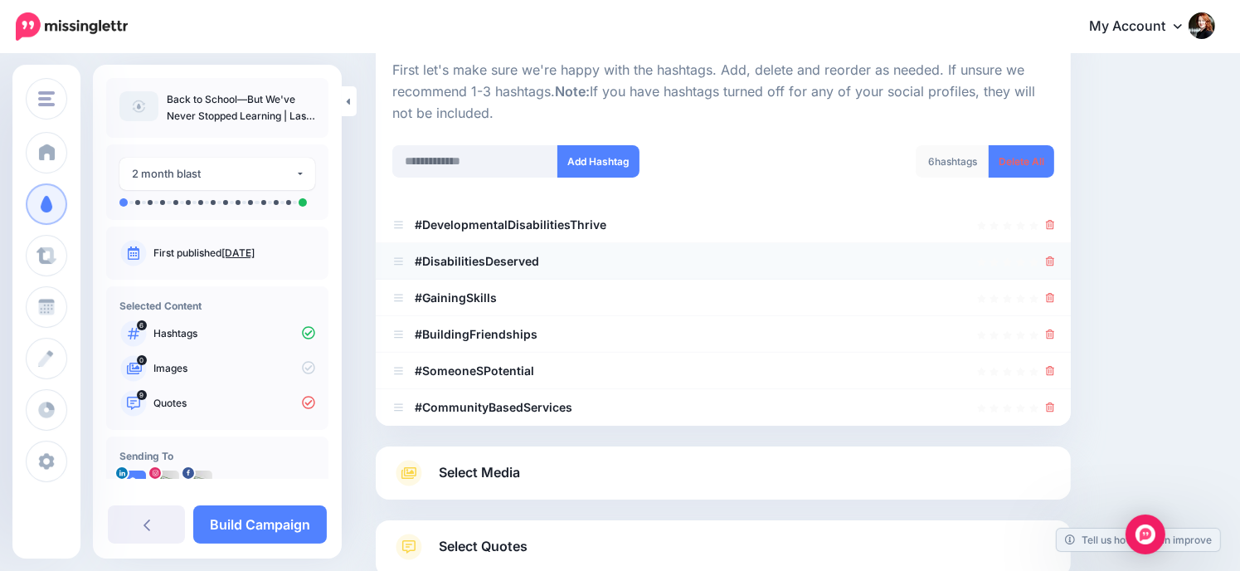
click at [1065, 257] on li "#DisabilitiesDeserved" at bounding box center [723, 261] width 695 height 37
click at [1055, 260] on icon at bounding box center [1050, 261] width 9 height 10
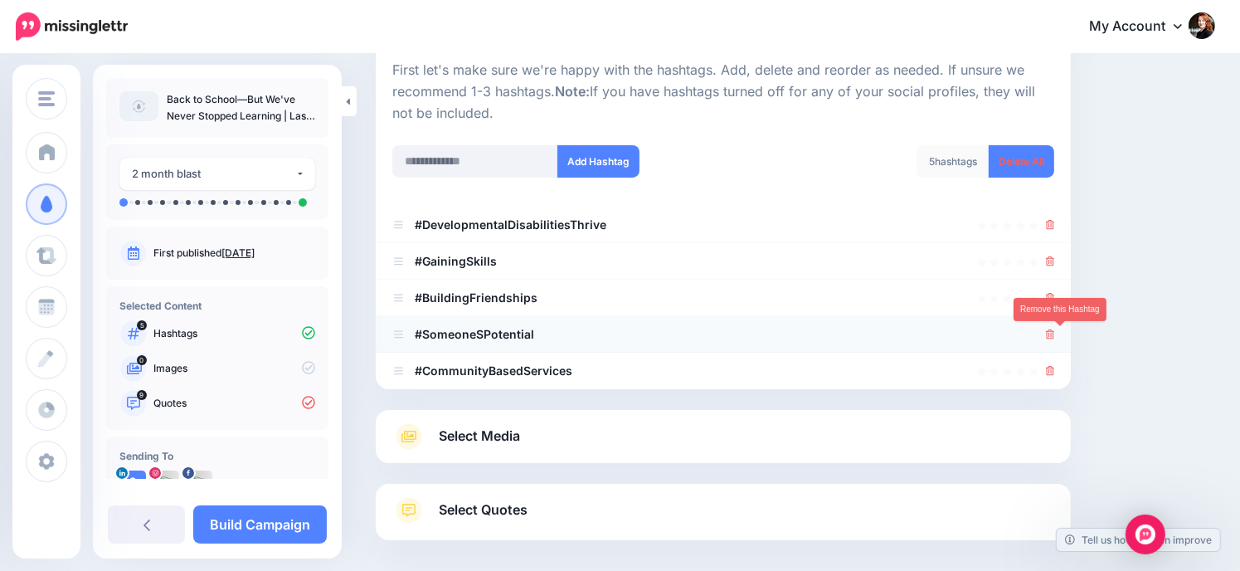
click at [1055, 338] on icon at bounding box center [1050, 334] width 9 height 10
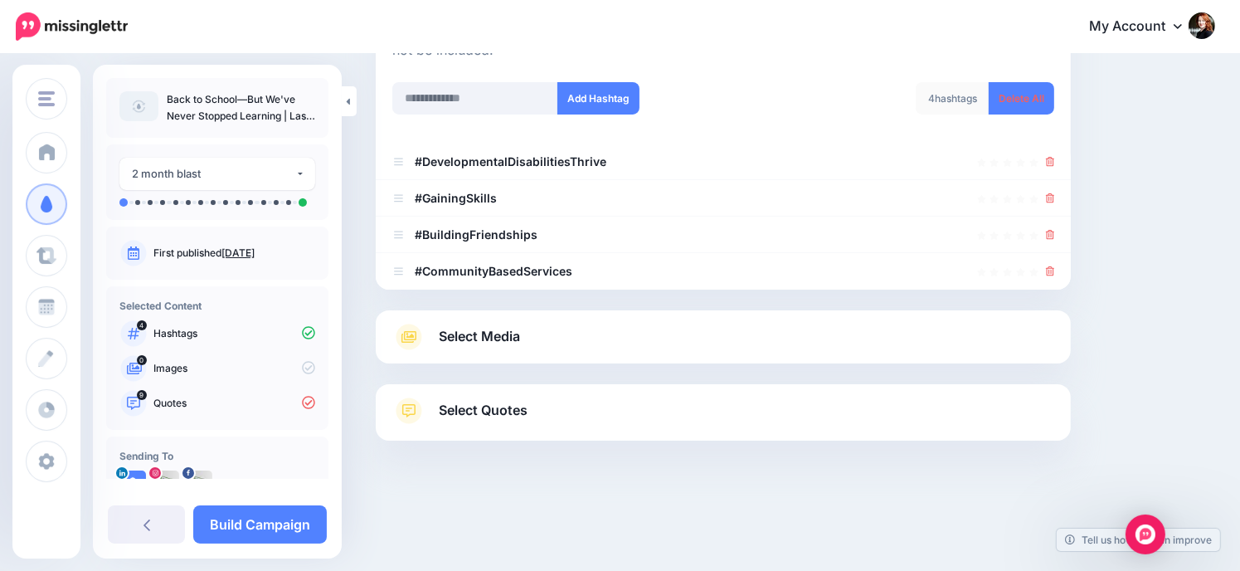
click at [520, 325] on span "Select Media" at bounding box center [479, 336] width 81 height 22
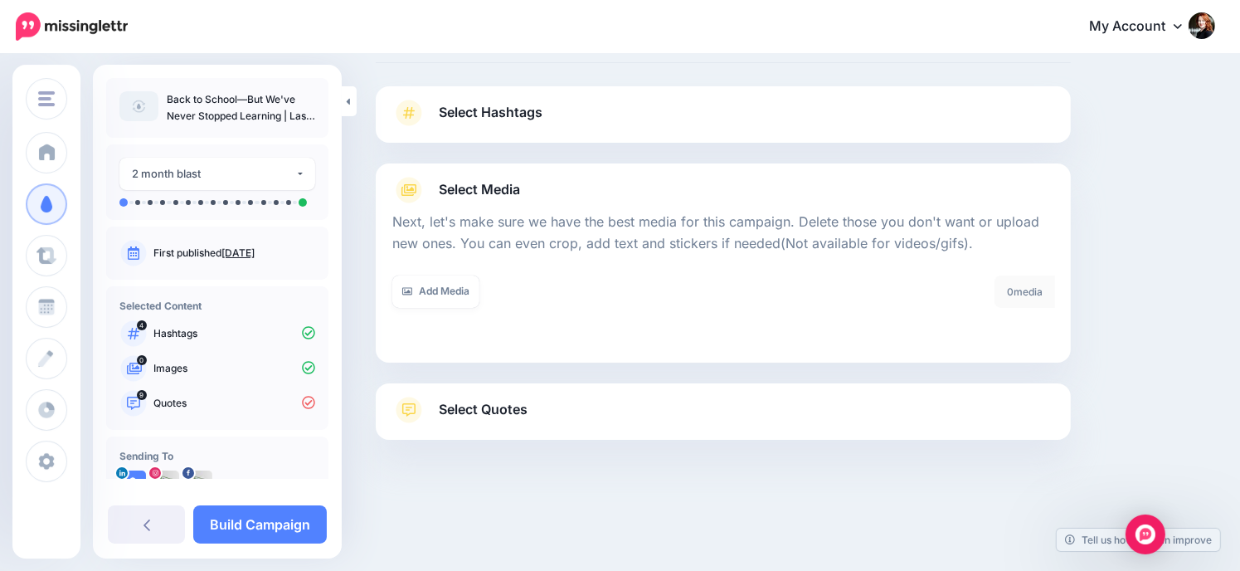
scroll to position [82, 0]
click at [467, 292] on link "Add Media" at bounding box center [435, 292] width 87 height 32
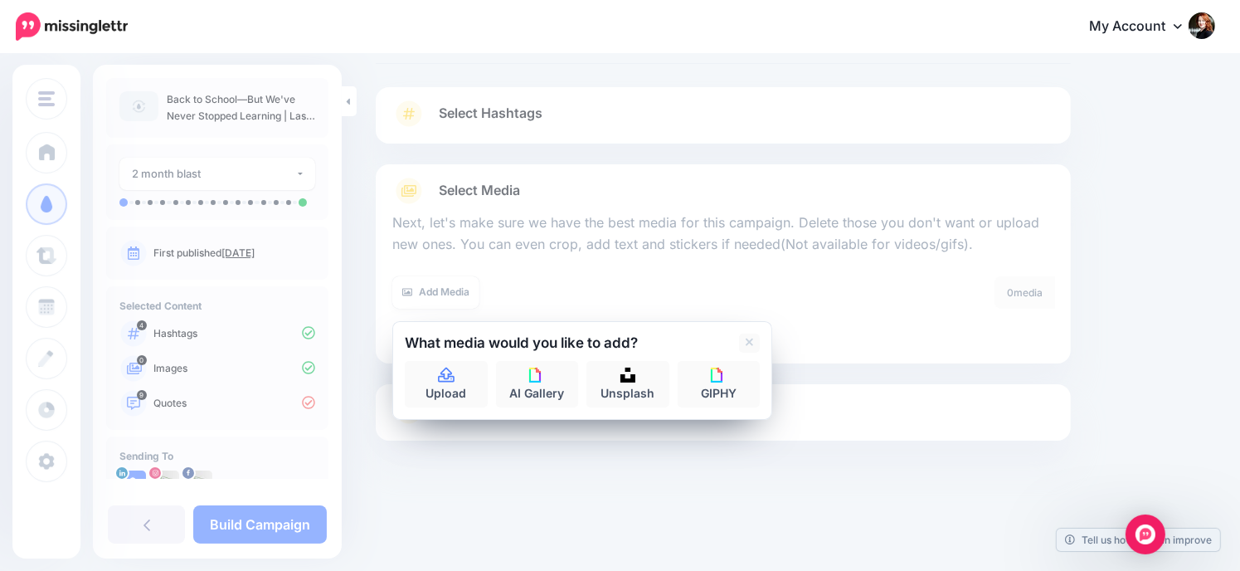
click at [574, 285] on div "Add Media" at bounding box center [551, 292] width 319 height 32
click at [609, 274] on div at bounding box center [723, 266] width 662 height 21
click at [917, 305] on div "0 media Delete All" at bounding box center [896, 302] width 344 height 53
click at [781, 472] on div at bounding box center [723, 482] width 695 height 83
click at [553, 469] on div at bounding box center [723, 482] width 695 height 83
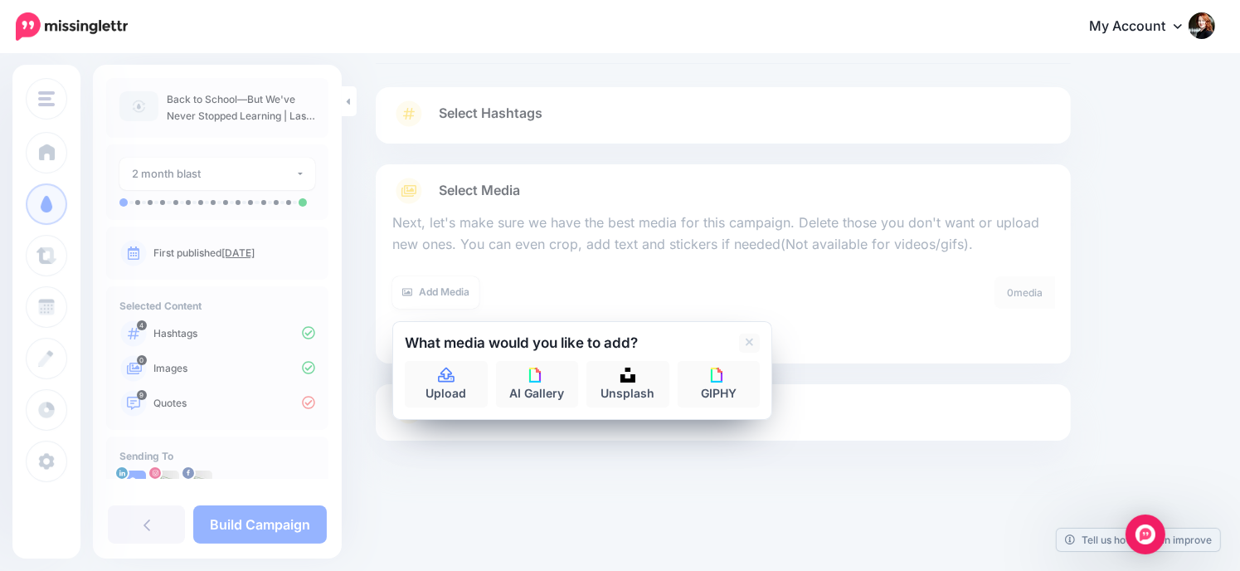
click at [665, 283] on div "Add Media" at bounding box center [551, 292] width 319 height 32
click at [669, 280] on div "Add Media" at bounding box center [551, 292] width 319 height 32
click at [754, 344] on link at bounding box center [749, 343] width 21 height 19
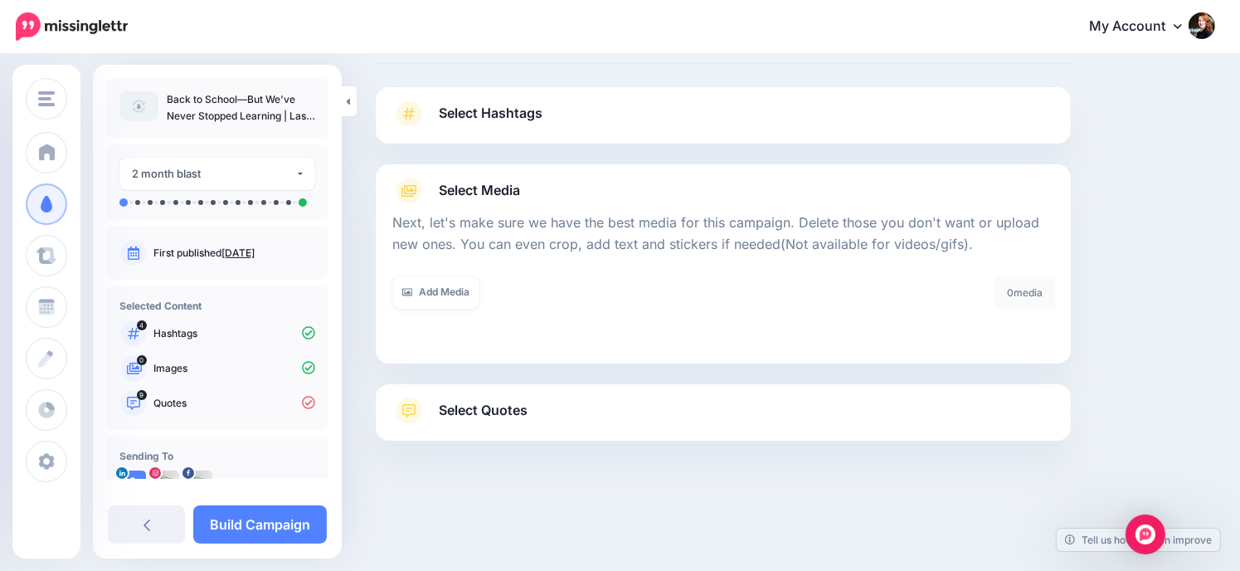
click at [475, 408] on span "Select Quotes" at bounding box center [483, 410] width 89 height 22
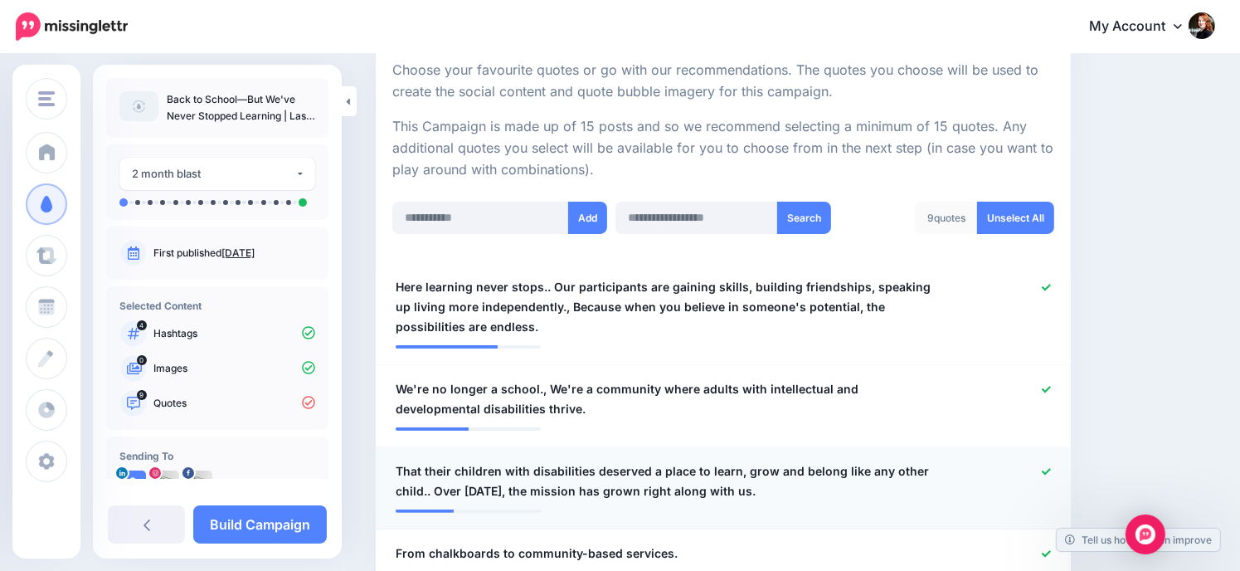
scroll to position [331, 0]
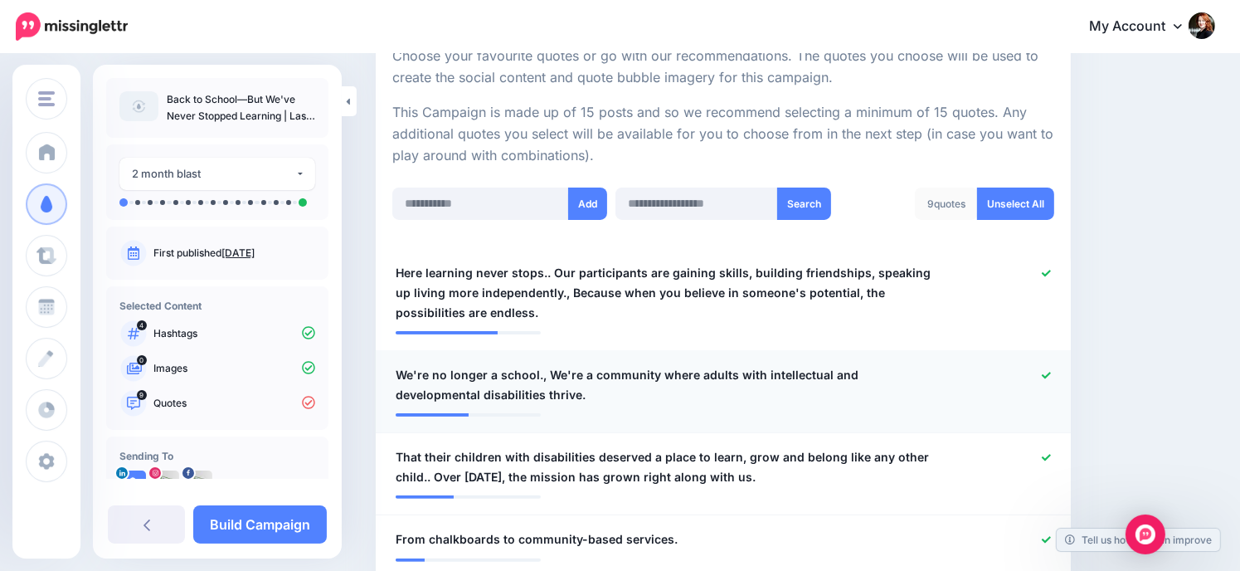
click at [1051, 375] on icon at bounding box center [1046, 375] width 9 height 7
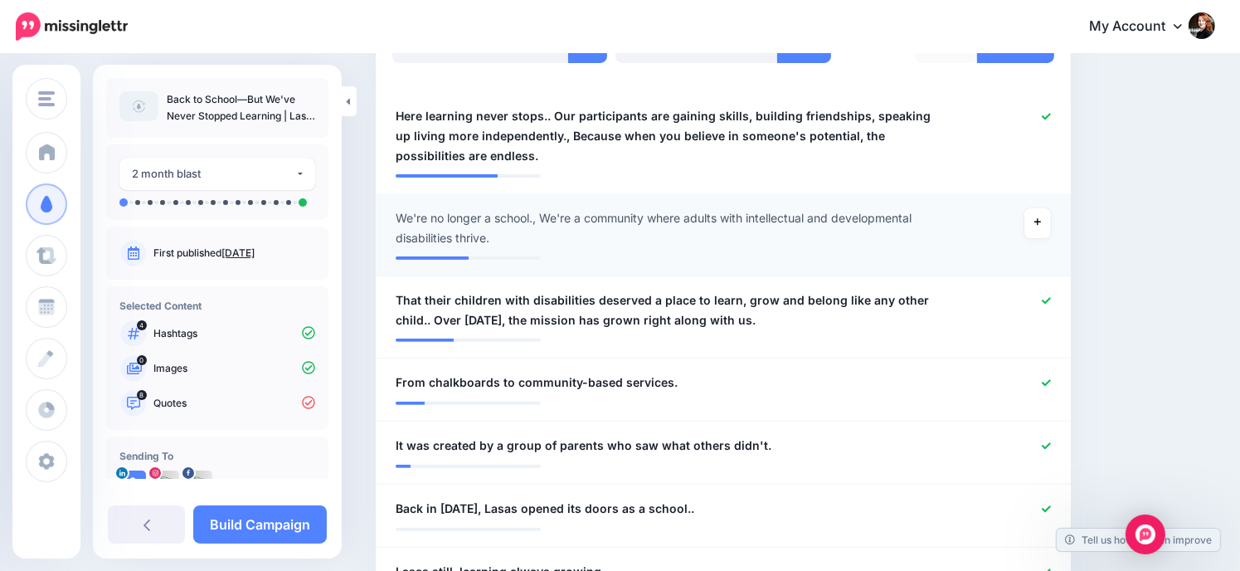
scroll to position [497, 0]
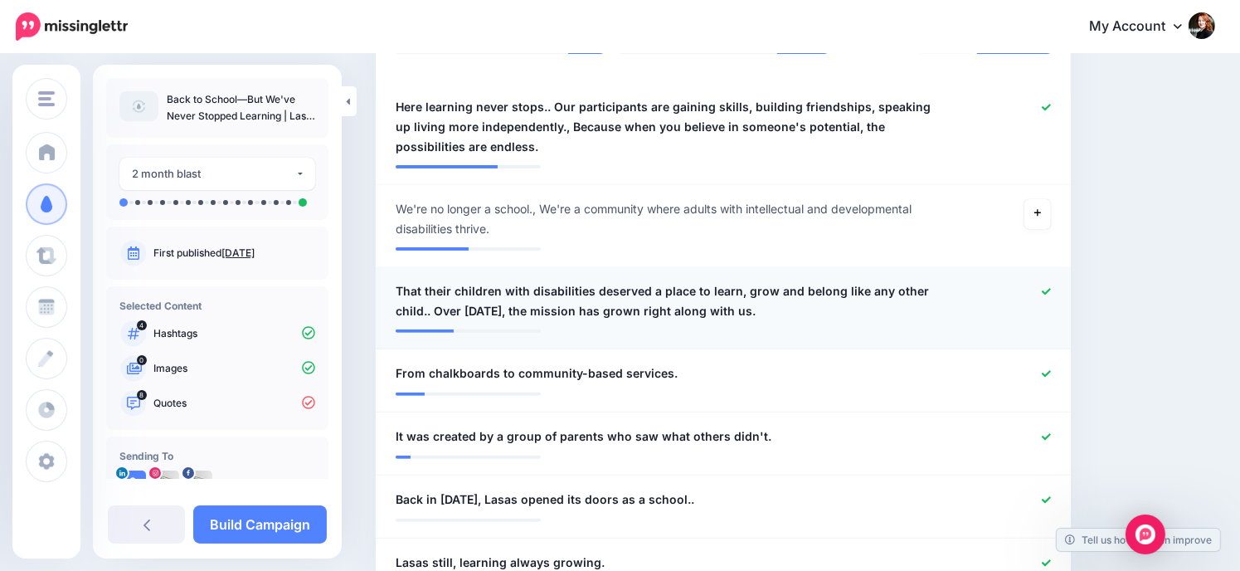
click at [1050, 294] on div at bounding box center [1008, 301] width 114 height 40
click at [1051, 290] on icon at bounding box center [1046, 291] width 9 height 9
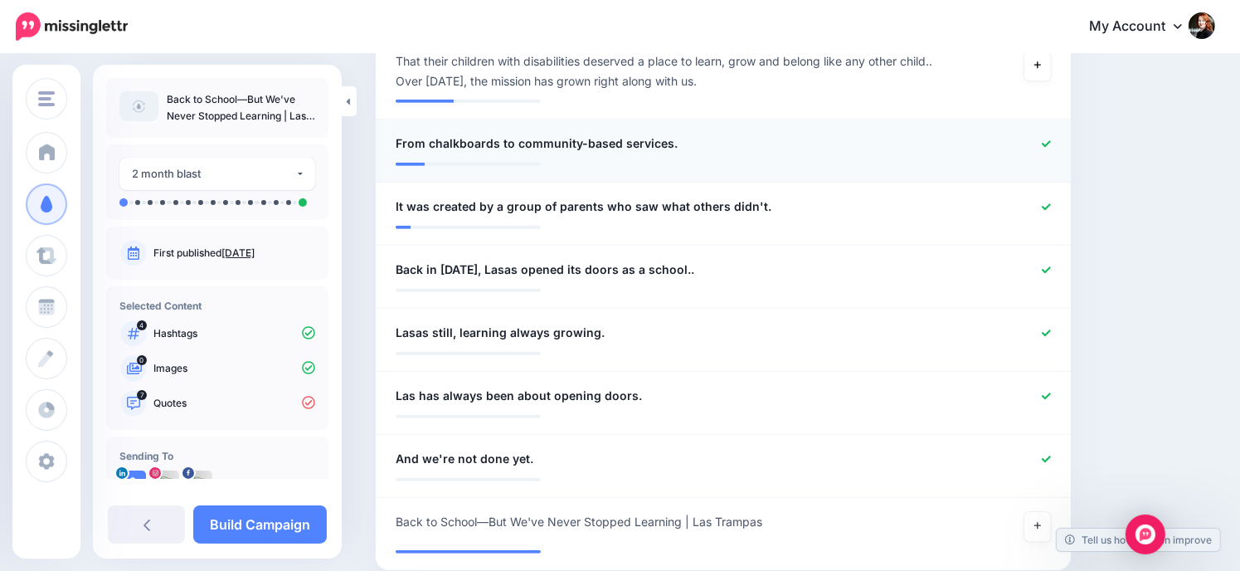
scroll to position [746, 0]
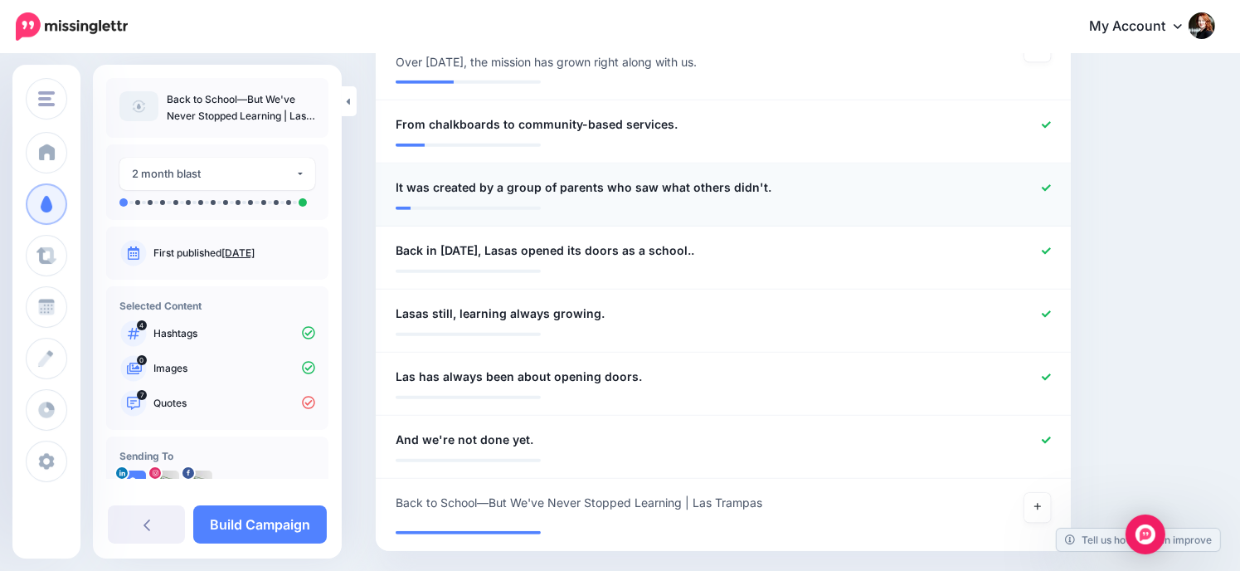
click at [1051, 183] on icon at bounding box center [1046, 187] width 9 height 9
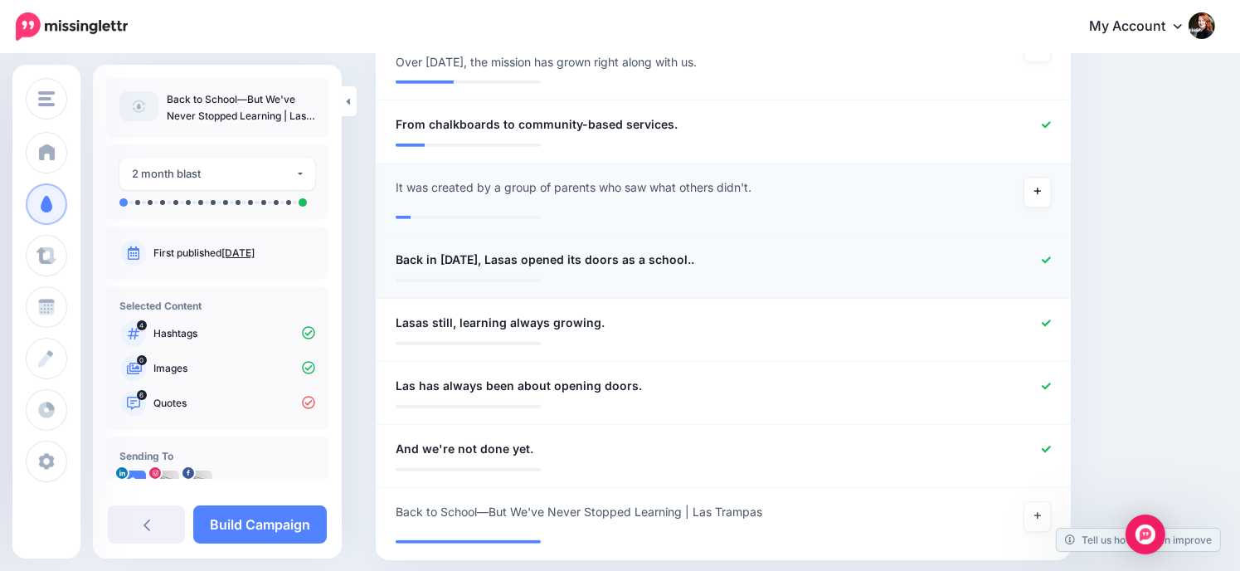
click at [1051, 261] on icon at bounding box center [1046, 259] width 9 height 7
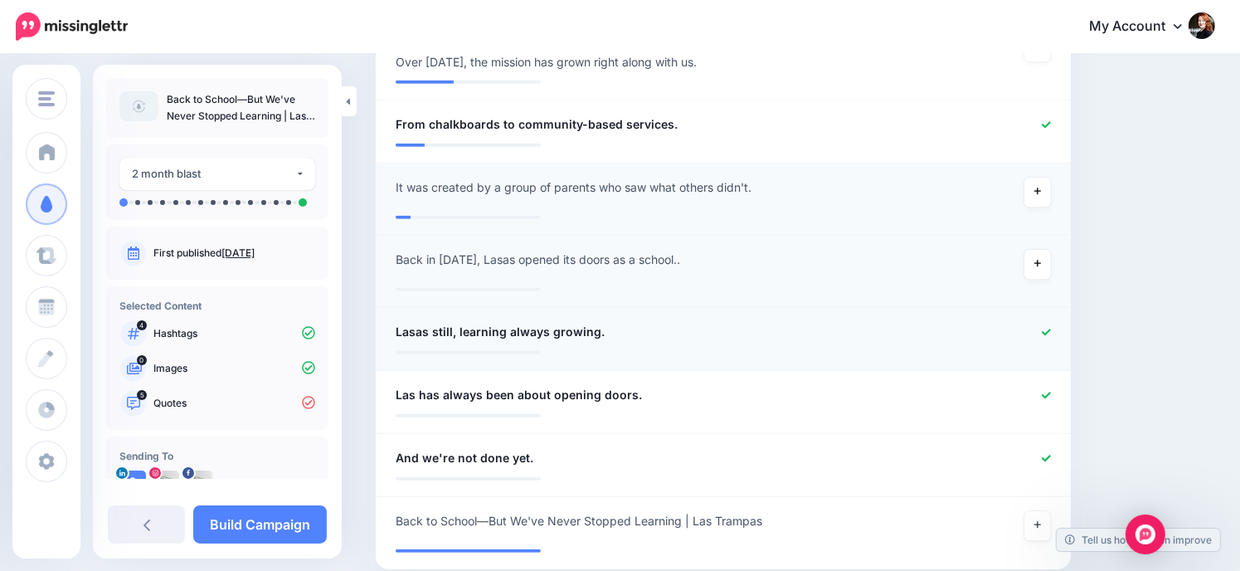
click at [1051, 329] on icon at bounding box center [1046, 332] width 9 height 7
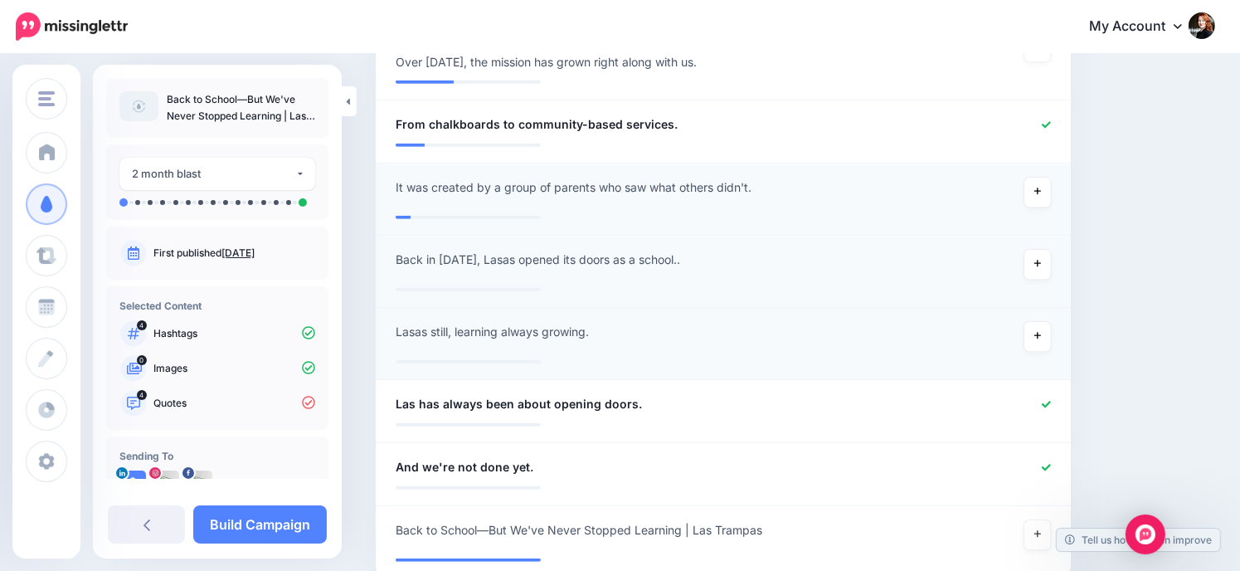
scroll to position [829, 0]
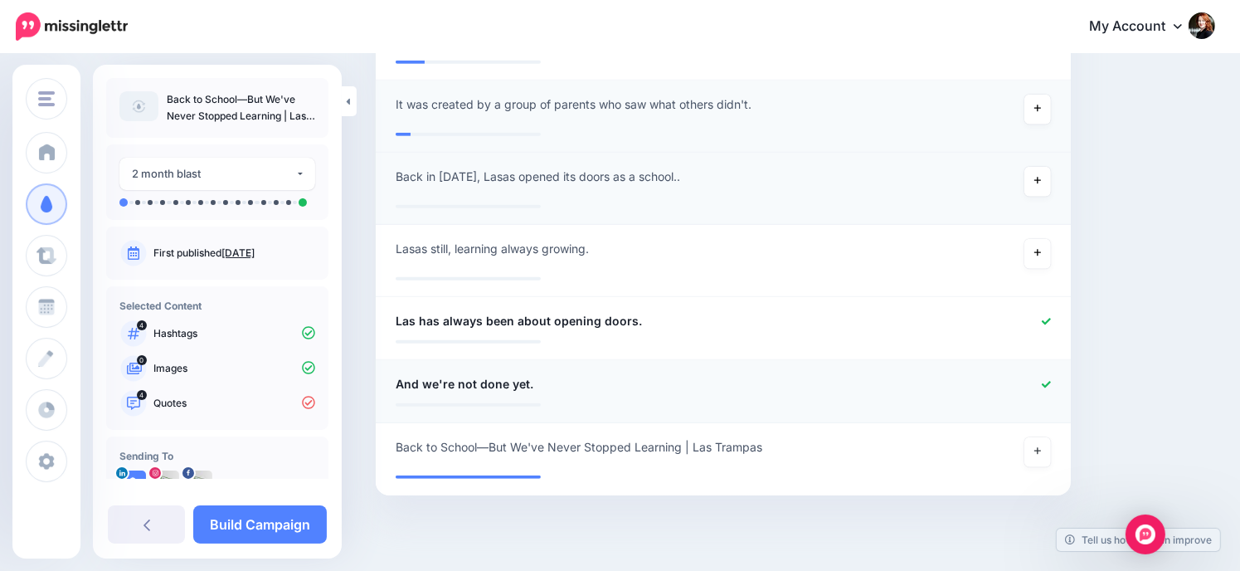
click at [1062, 387] on div at bounding box center [1008, 384] width 114 height 21
click at [1051, 385] on icon at bounding box center [1046, 384] width 9 height 7
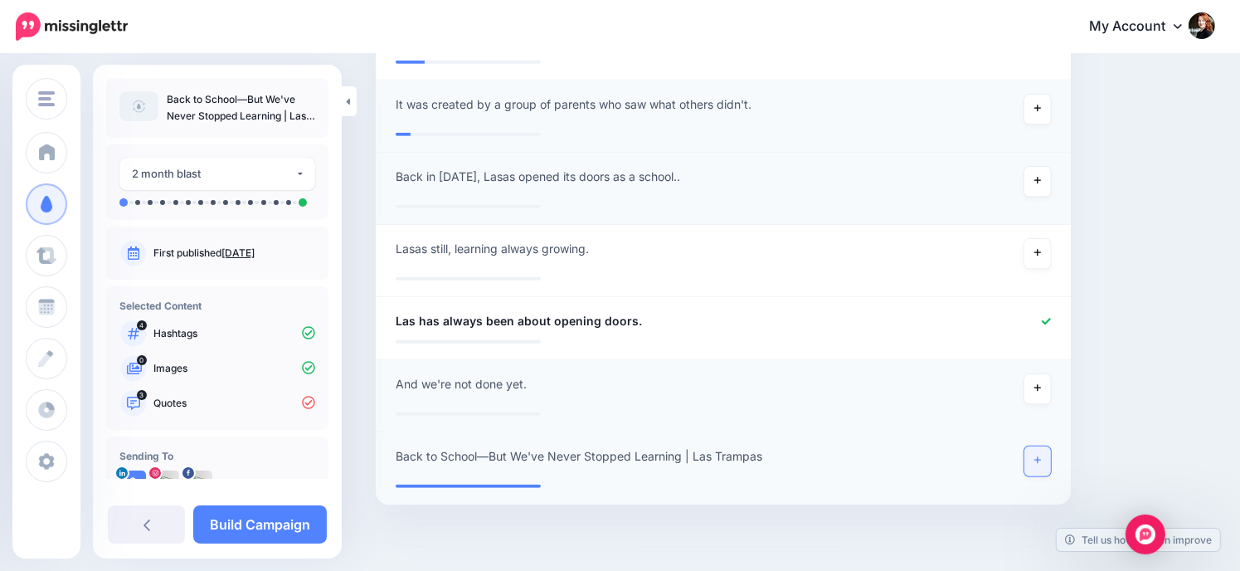
click at [1051, 453] on link at bounding box center [1038, 461] width 27 height 30
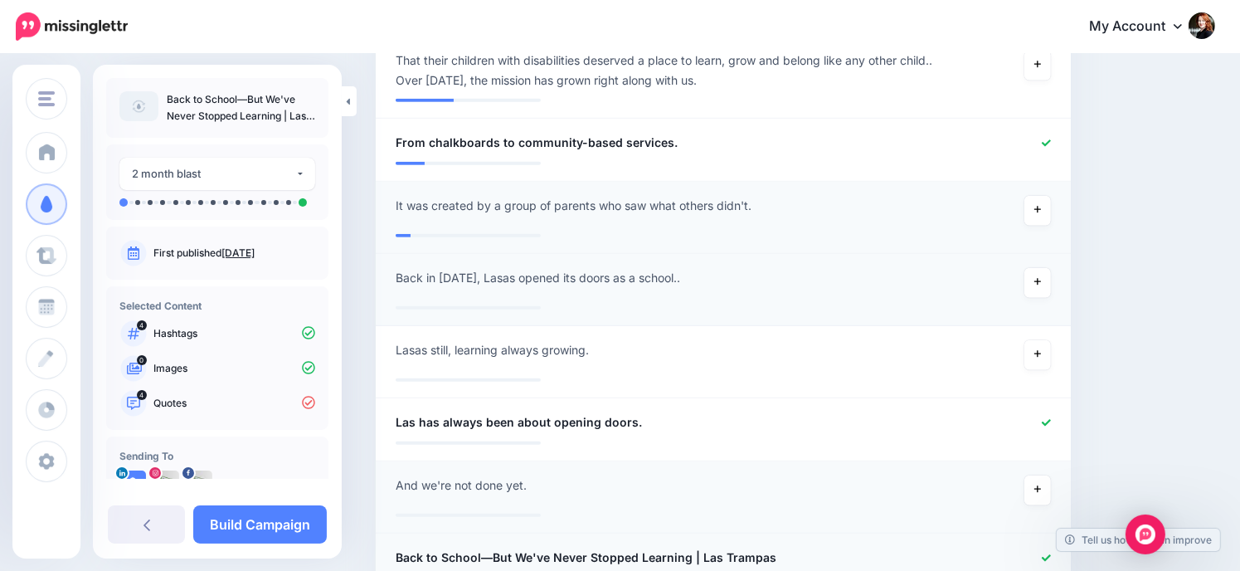
scroll to position [717, 0]
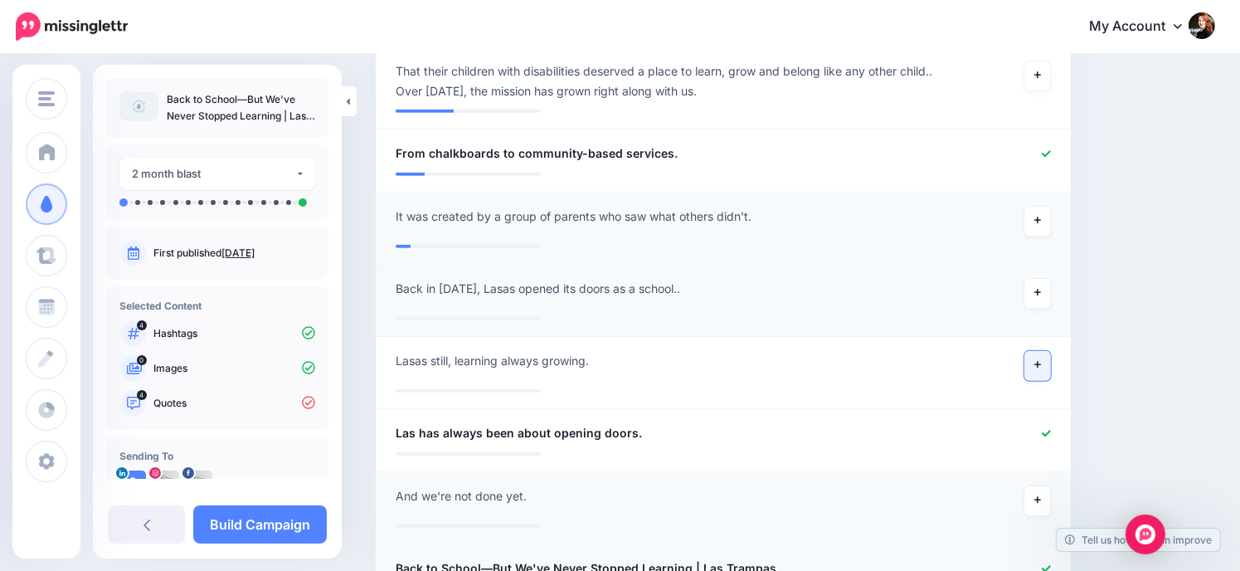
click at [1041, 364] on icon at bounding box center [1038, 364] width 7 height 9
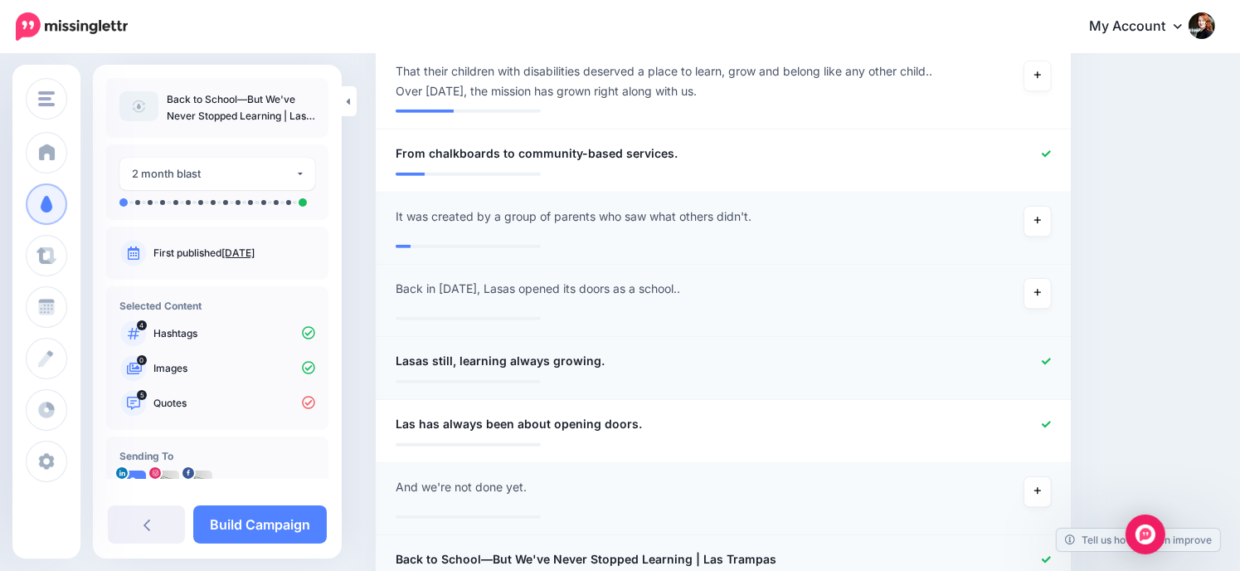
click at [417, 356] on span "Lasas still, learning always growing." at bounding box center [500, 361] width 209 height 20
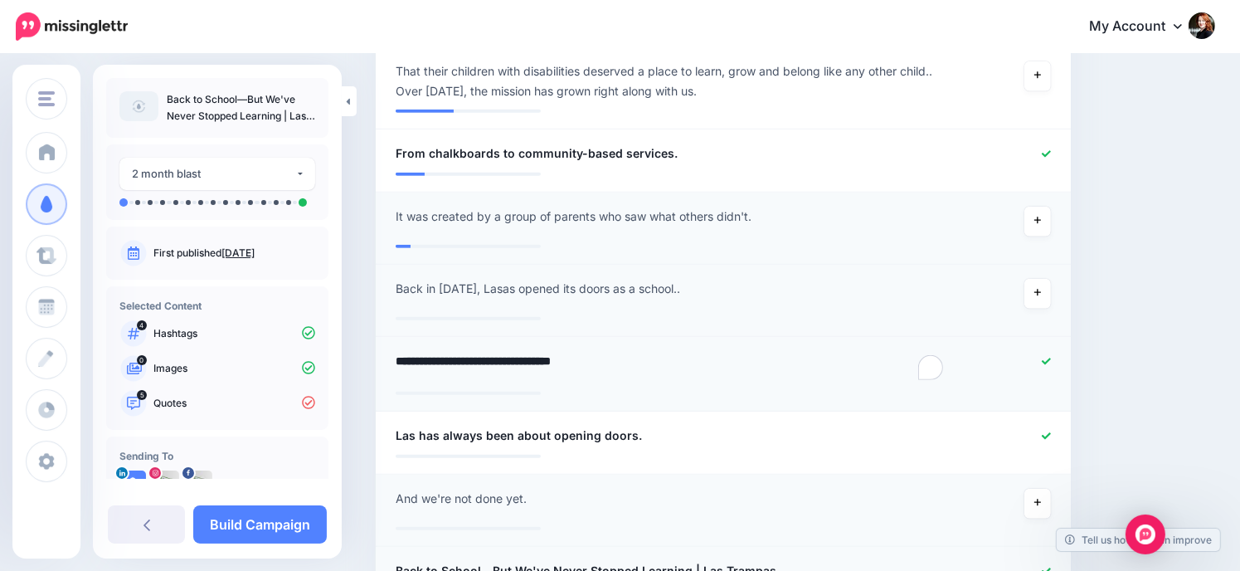
click at [407, 358] on textarea "**********" at bounding box center [671, 367] width 551 height 32
click at [415, 358] on textarea "**********" at bounding box center [671, 367] width 551 height 32
drag, startPoint x: 493, startPoint y: 359, endPoint x: 480, endPoint y: 358, distance: 12.6
click at [480, 358] on textarea "**********" at bounding box center [671, 367] width 551 height 32
click at [502, 361] on textarea "**********" at bounding box center [671, 367] width 551 height 32
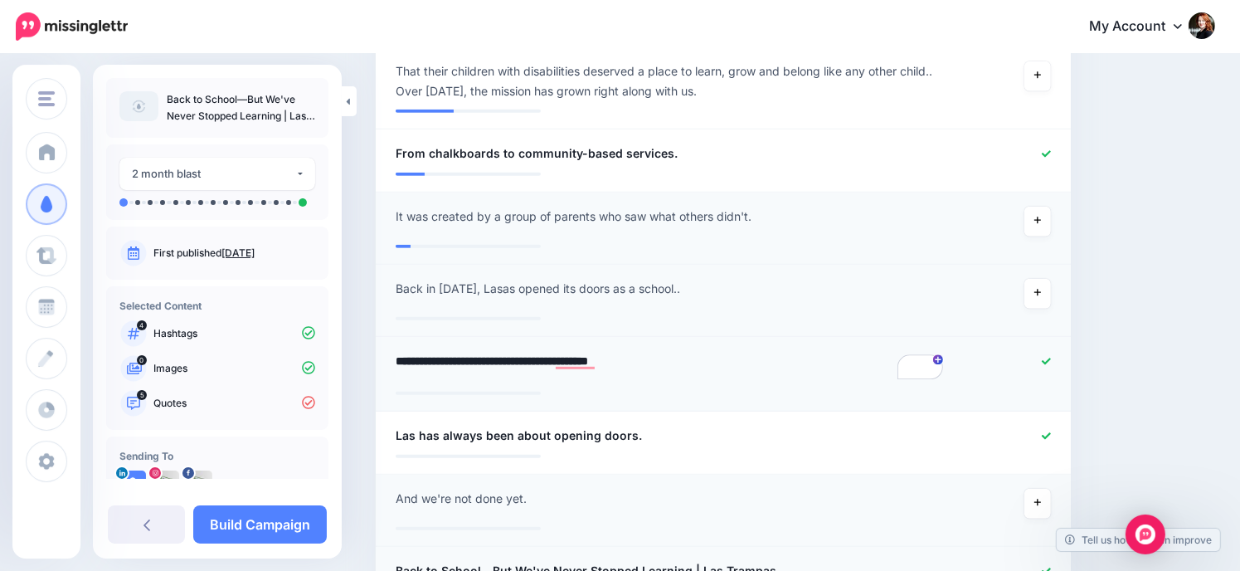
click at [551, 357] on textarea "**********" at bounding box center [671, 367] width 551 height 32
type textarea "**********"
click at [418, 434] on li "**********" at bounding box center [723, 443] width 695 height 63
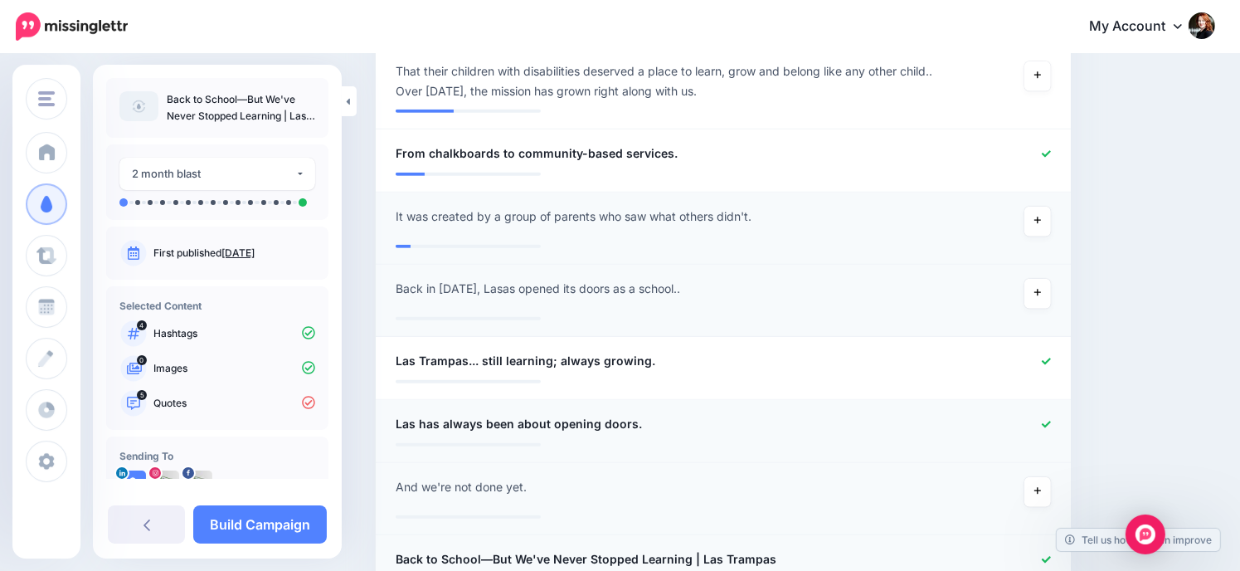
click at [417, 417] on span "Las has always been about opening doors." at bounding box center [519, 424] width 246 height 20
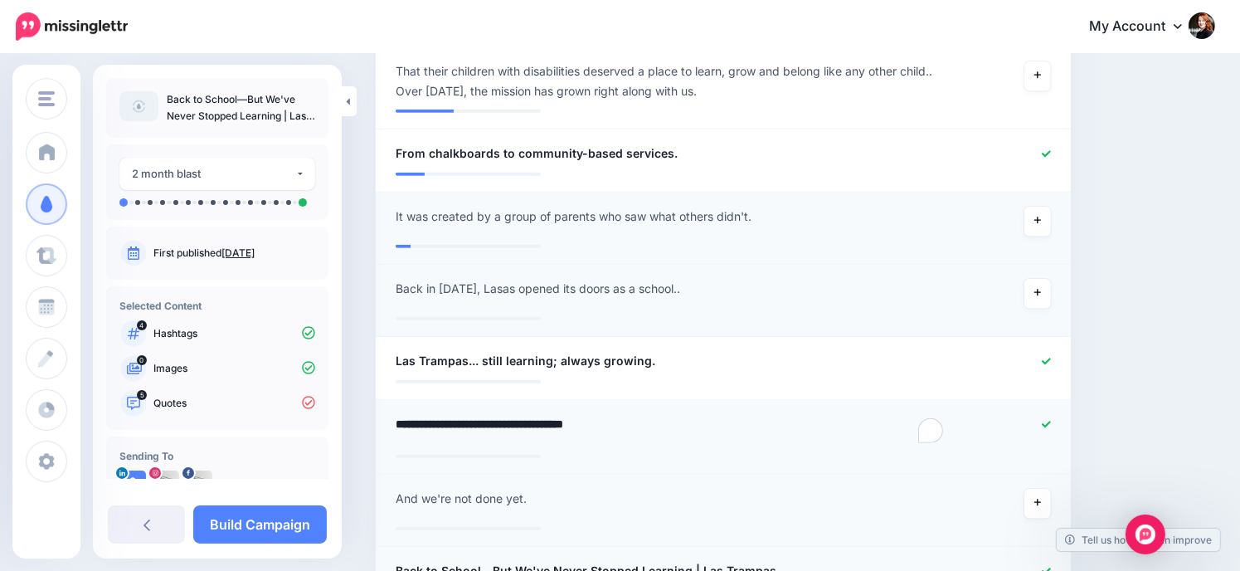
click at [417, 417] on textarea "**********" at bounding box center [671, 430] width 551 height 32
click at [418, 417] on textarea "**********" at bounding box center [671, 430] width 551 height 32
type textarea "**********"
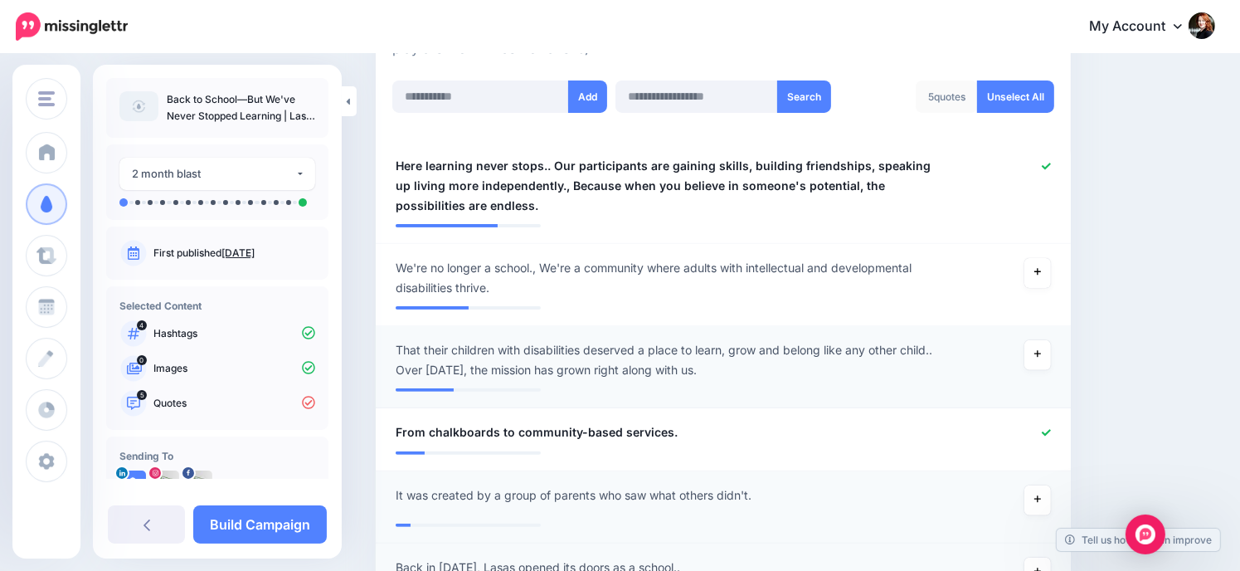
scroll to position [388, 0]
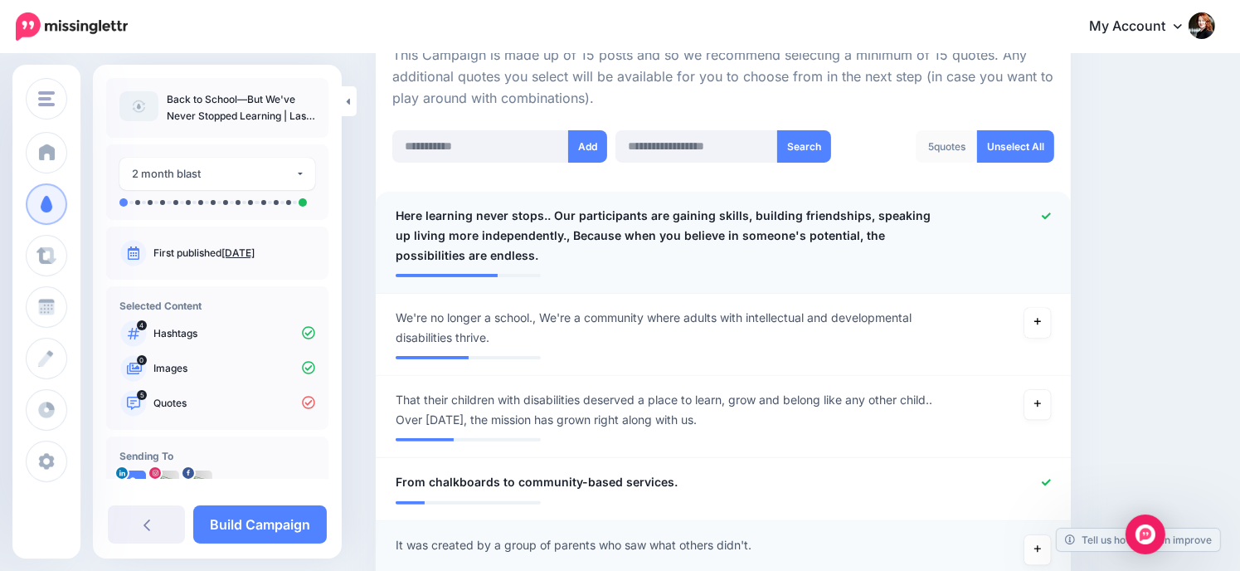
click at [525, 208] on span "Here learning never stops.. Our participants are gaining skills, building frien…" at bounding box center [667, 236] width 543 height 60
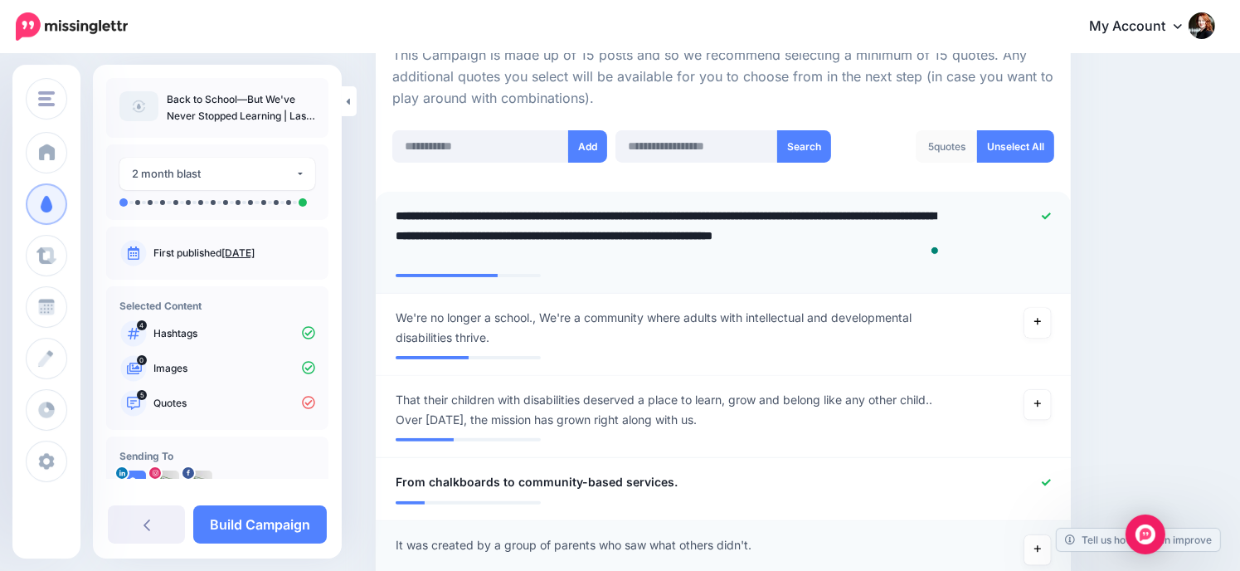
click at [544, 217] on textarea "**********" at bounding box center [671, 236] width 551 height 60
click at [933, 215] on textarea "**********" at bounding box center [671, 236] width 551 height 60
drag, startPoint x: 577, startPoint y: 236, endPoint x: 631, endPoint y: 260, distance: 59.1
click at [631, 260] on textarea "**********" at bounding box center [671, 236] width 551 height 60
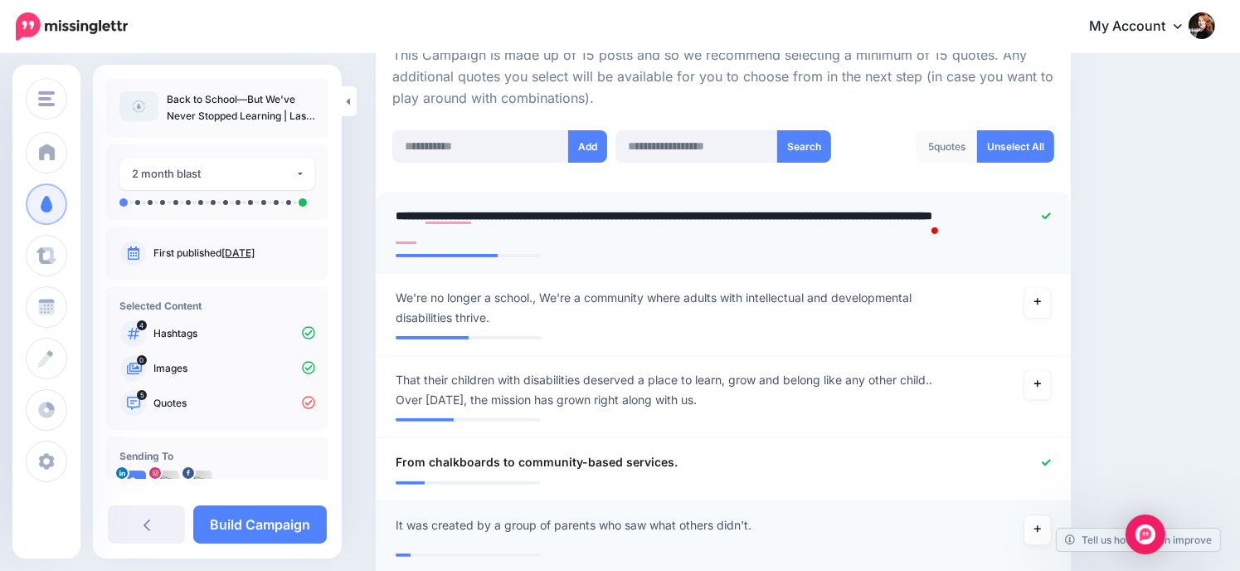
type textarea "**********"
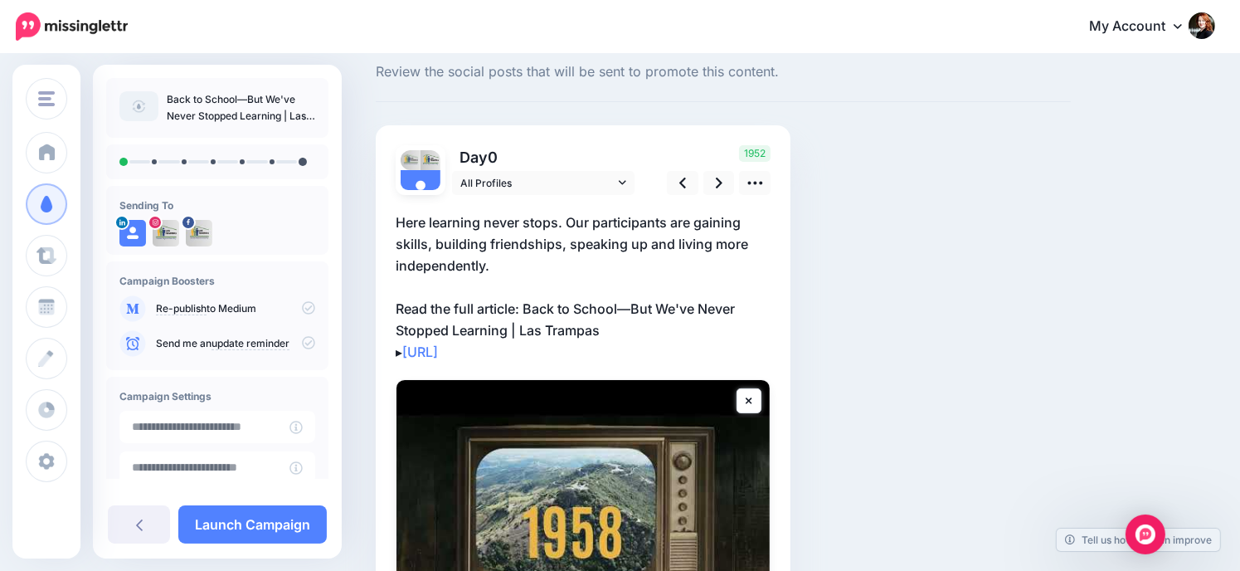
scroll to position [83, 0]
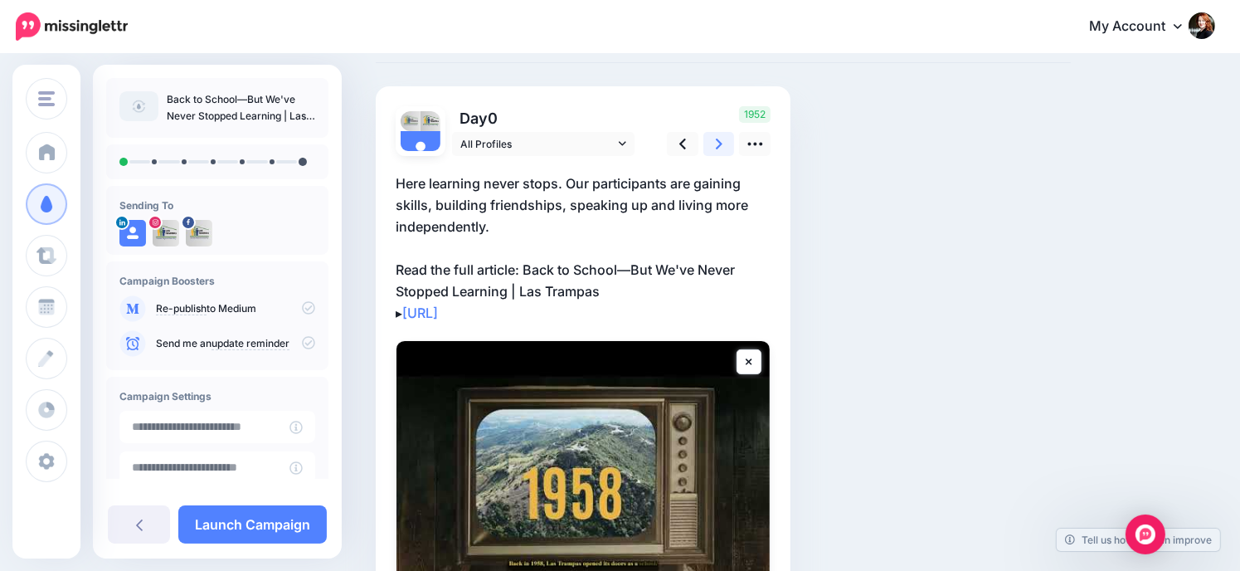
click at [720, 150] on icon at bounding box center [719, 143] width 7 height 17
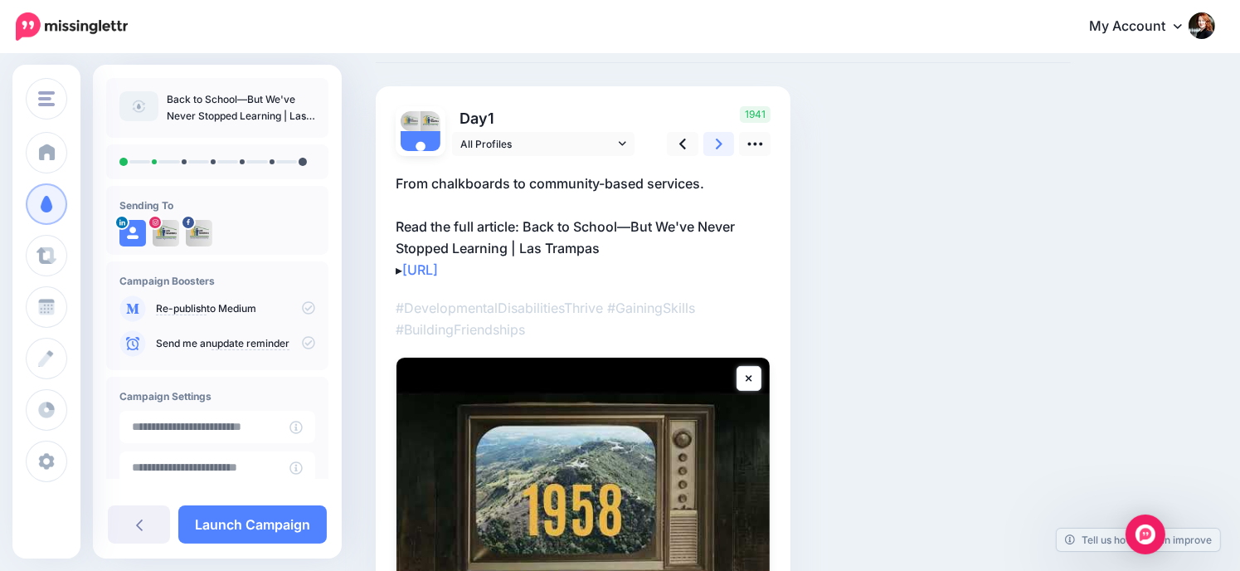
click at [720, 150] on icon at bounding box center [719, 143] width 7 height 17
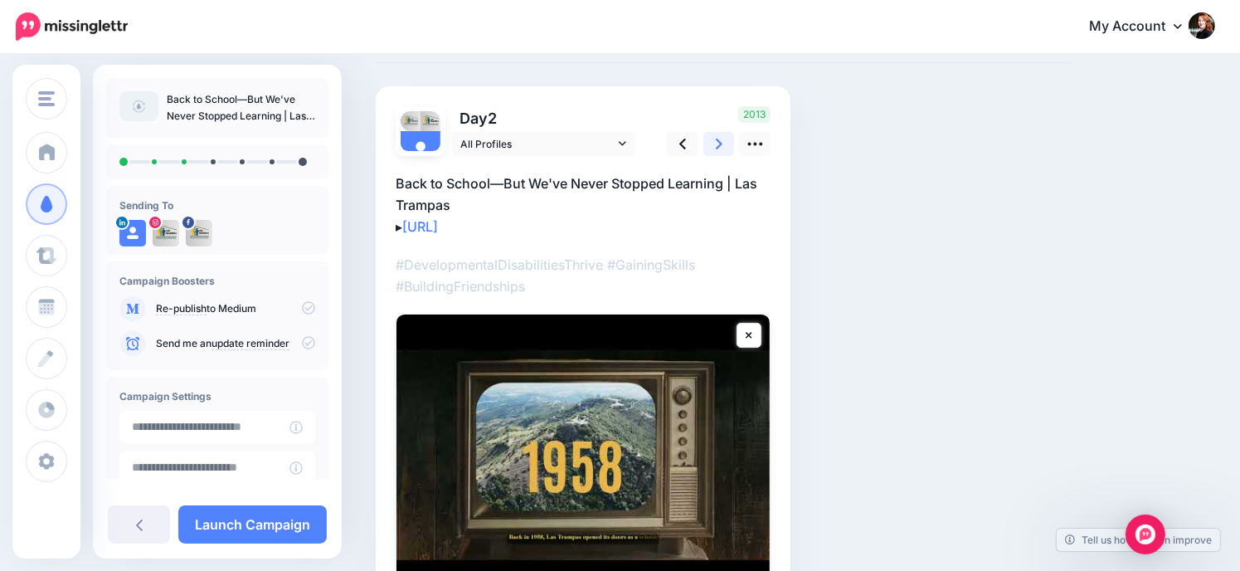
click at [720, 150] on icon at bounding box center [719, 143] width 7 height 17
click at [681, 149] on icon at bounding box center [683, 143] width 7 height 17
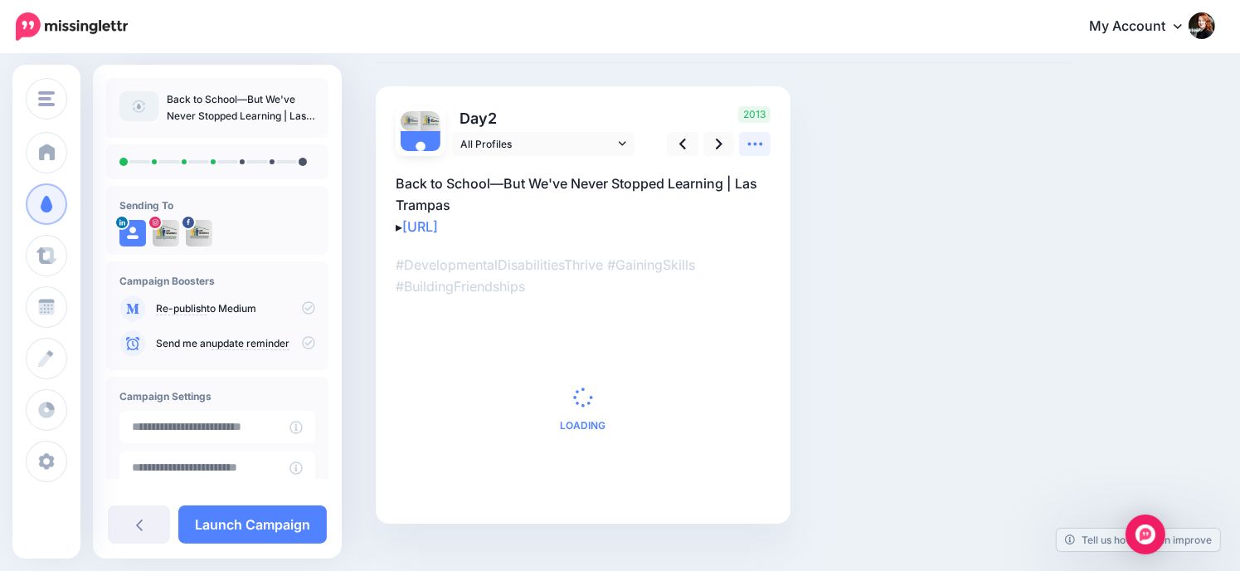
click at [762, 145] on icon at bounding box center [755, 143] width 17 height 17
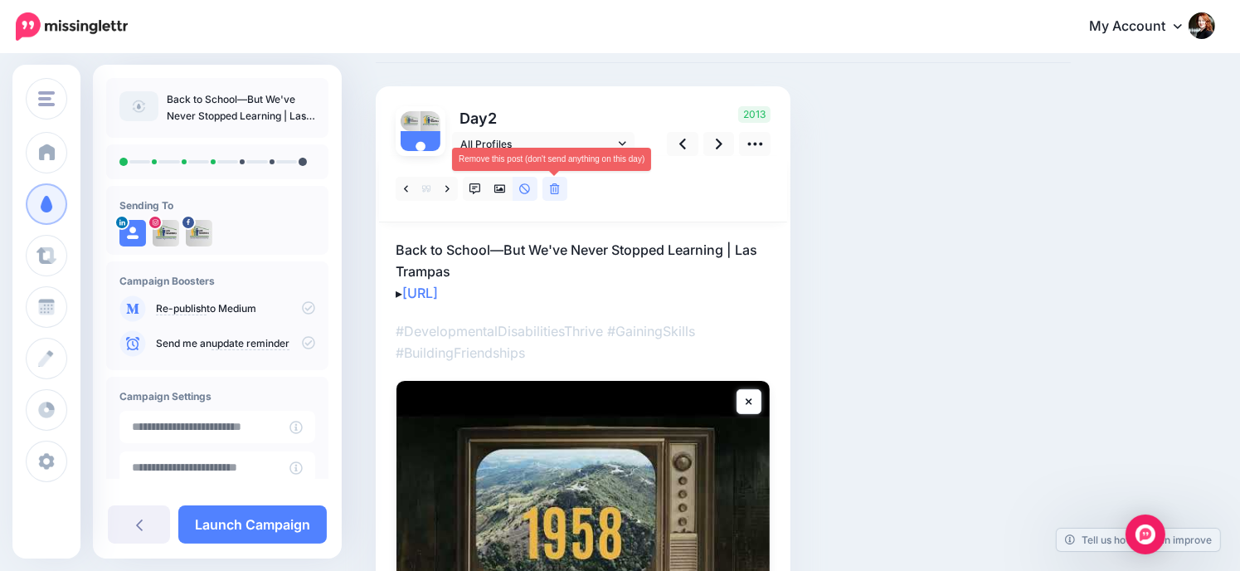
click at [559, 192] on icon at bounding box center [555, 189] width 10 height 12
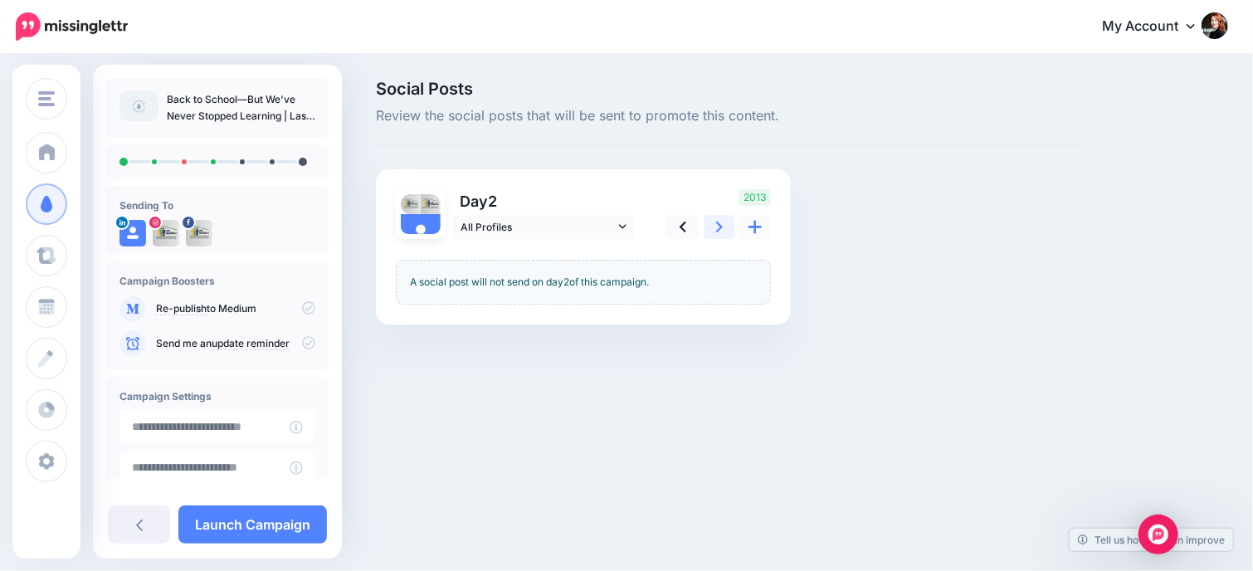
click at [720, 228] on icon at bounding box center [719, 227] width 7 height 11
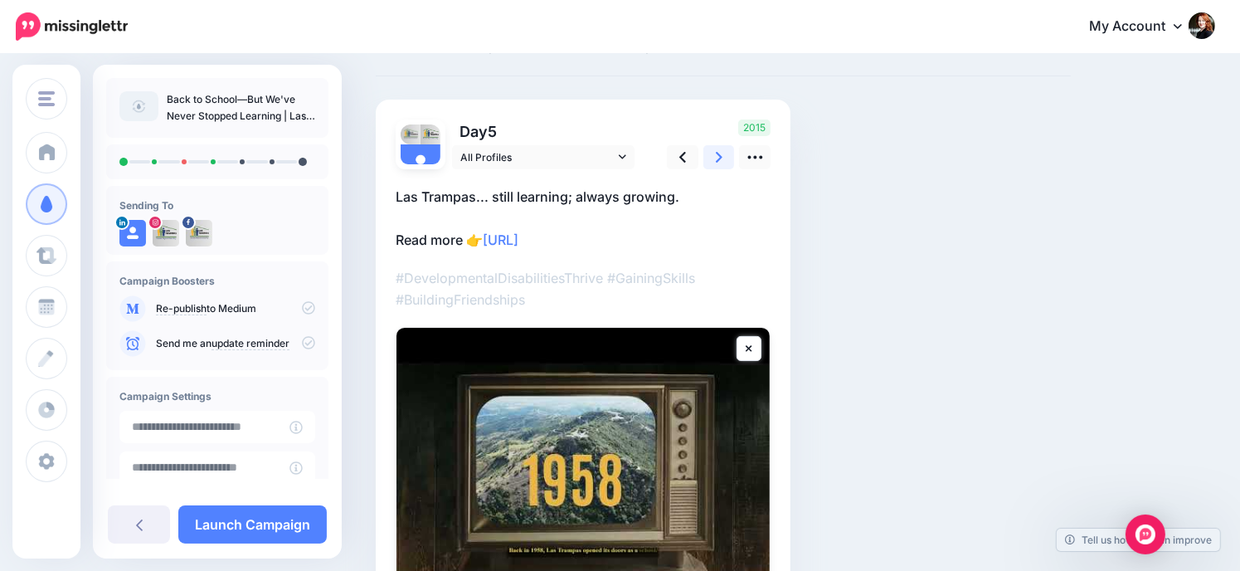
scroll to position [68, 0]
click at [748, 349] on icon at bounding box center [749, 350] width 6 height 7
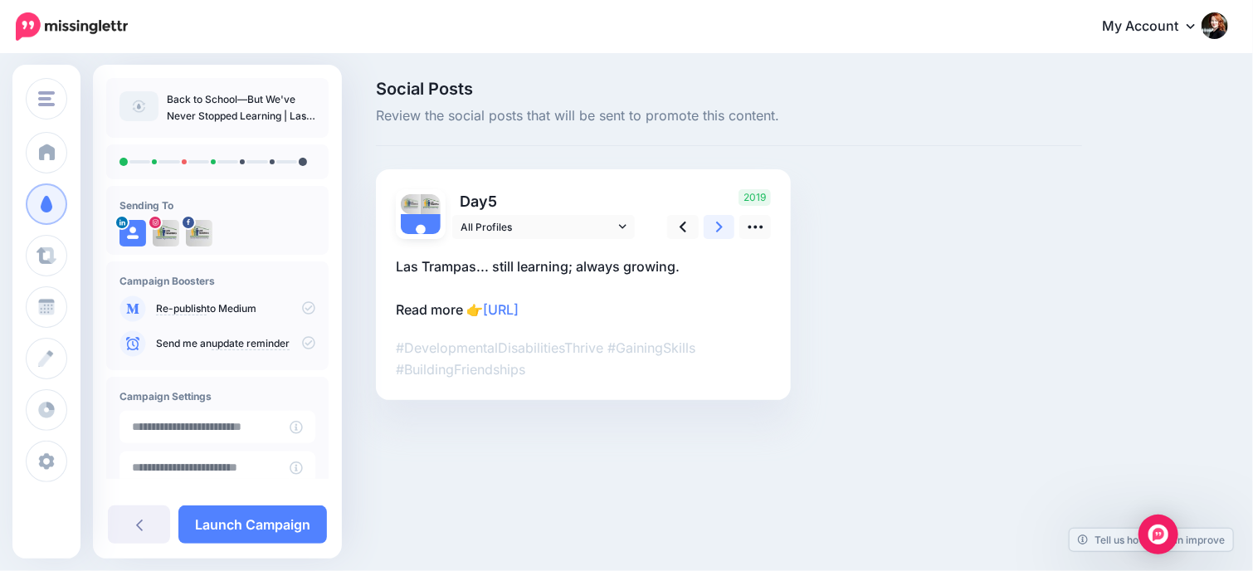
click at [729, 232] on link at bounding box center [720, 227] width 32 height 24
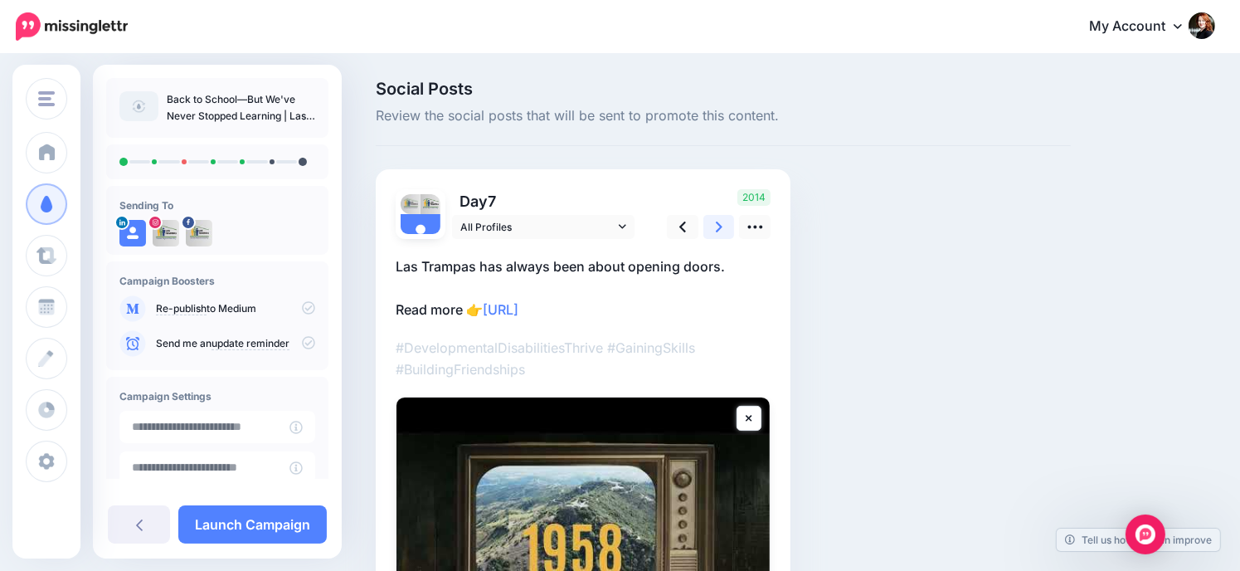
click at [729, 232] on link at bounding box center [720, 227] width 32 height 24
click at [757, 422] on link at bounding box center [749, 418] width 25 height 25
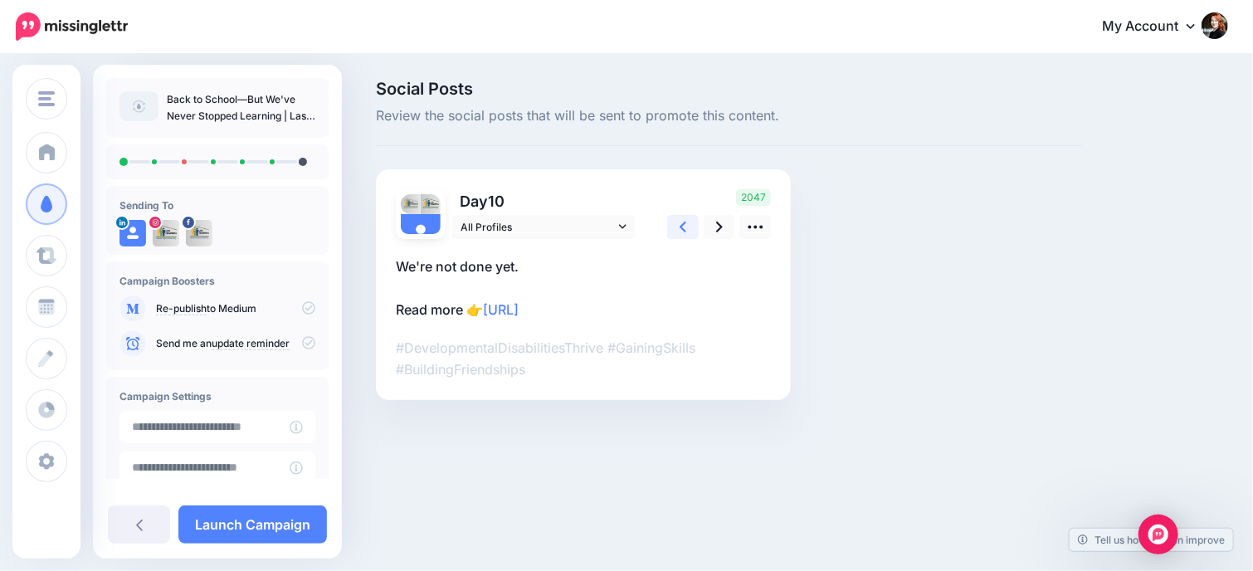
click at [675, 227] on link at bounding box center [683, 227] width 32 height 24
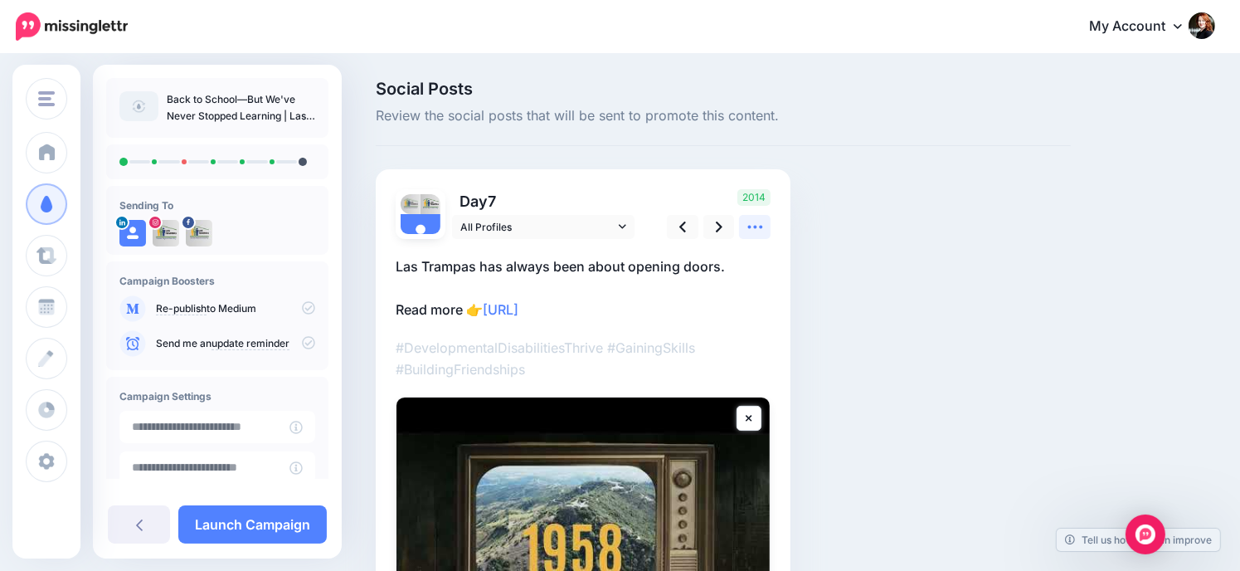
click at [757, 229] on icon at bounding box center [755, 226] width 17 height 17
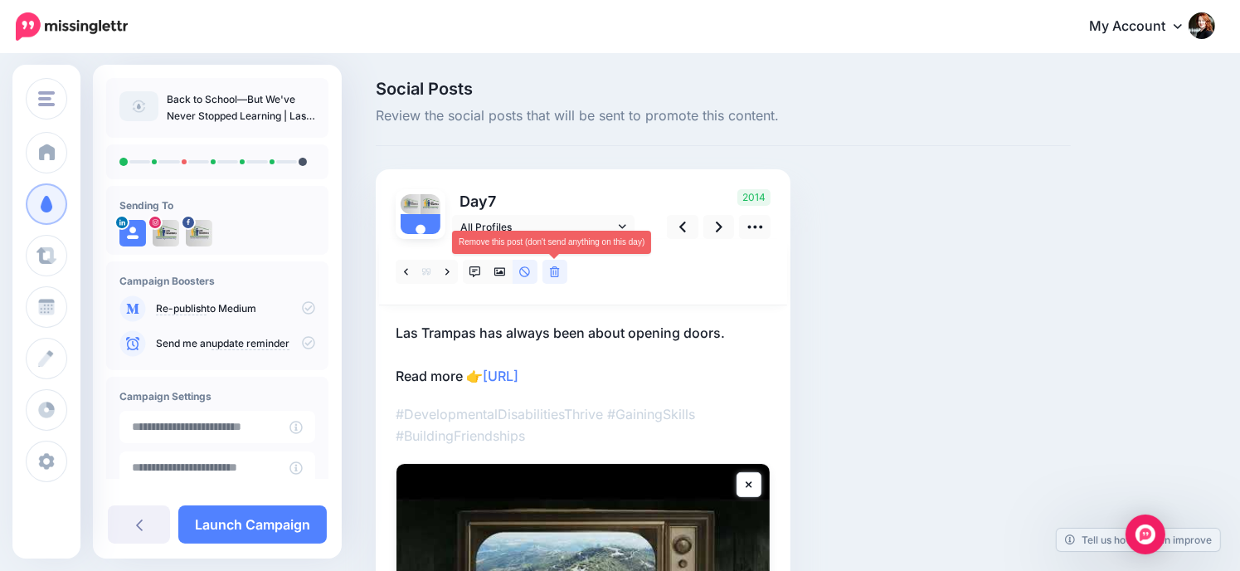
click at [562, 275] on link at bounding box center [555, 272] width 25 height 24
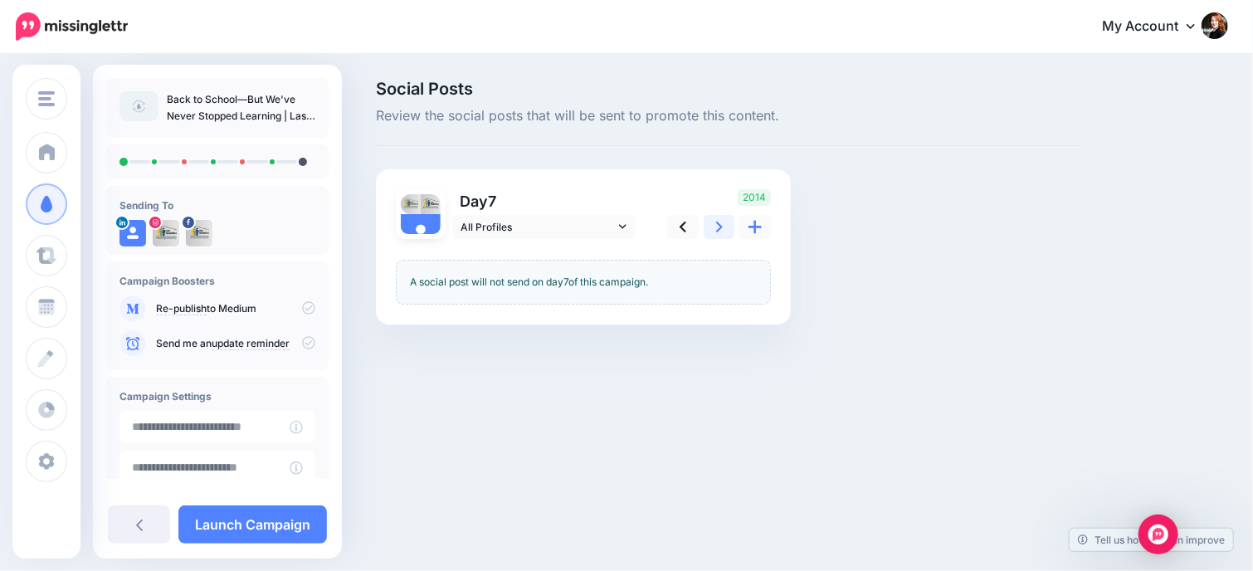
click at [720, 229] on icon at bounding box center [719, 226] width 7 height 17
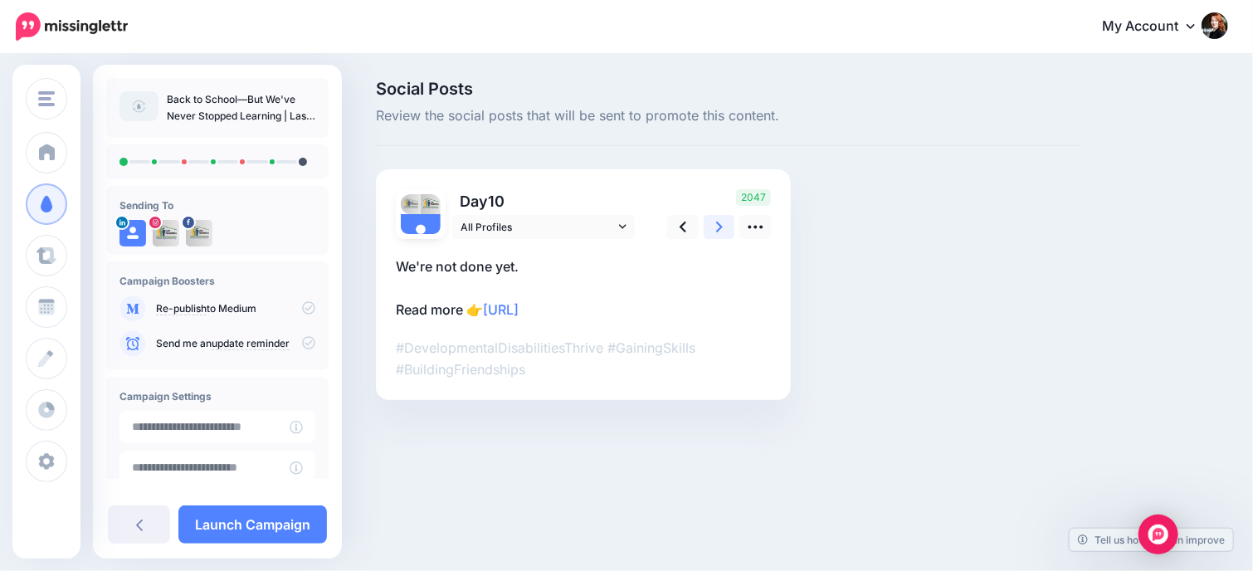
click at [720, 229] on icon at bounding box center [719, 226] width 7 height 17
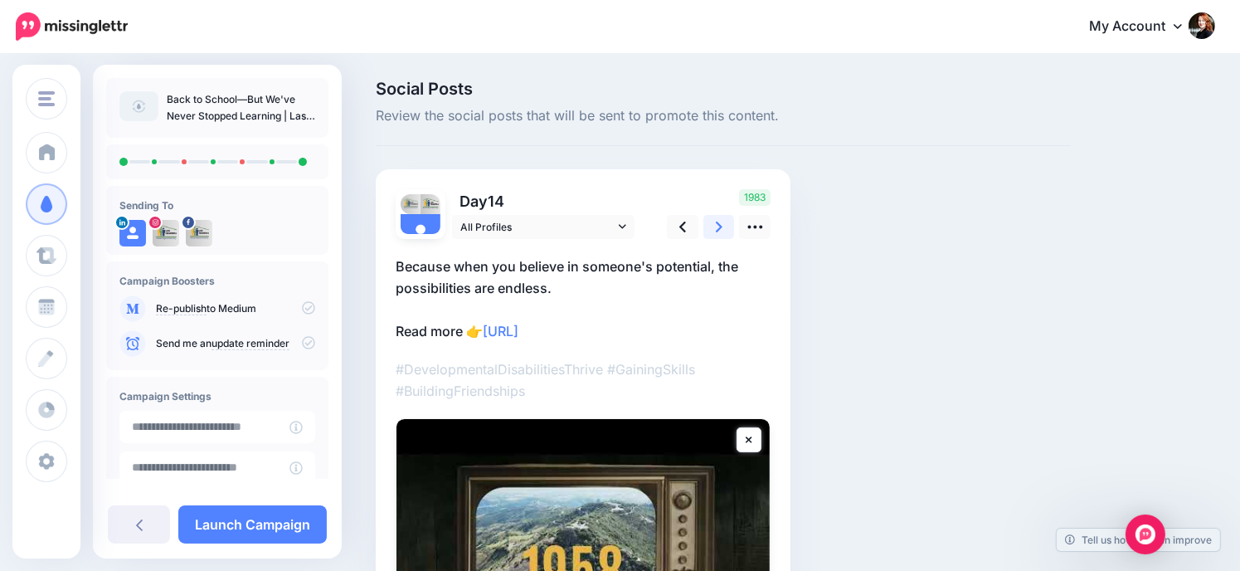
click at [727, 225] on link at bounding box center [720, 227] width 32 height 24
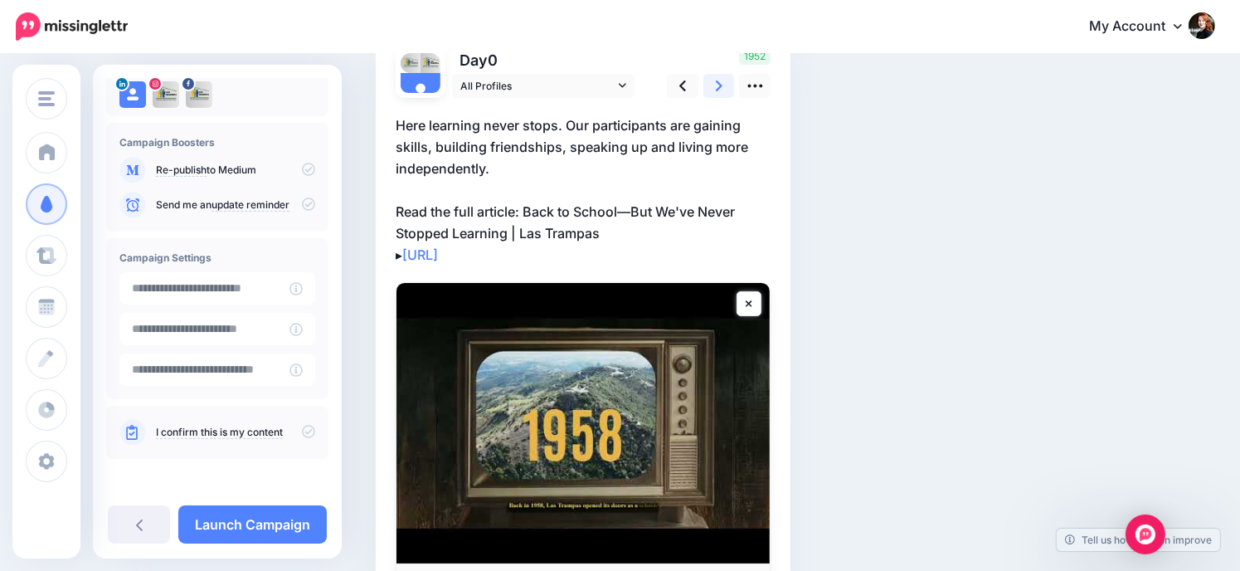
scroll to position [166, 0]
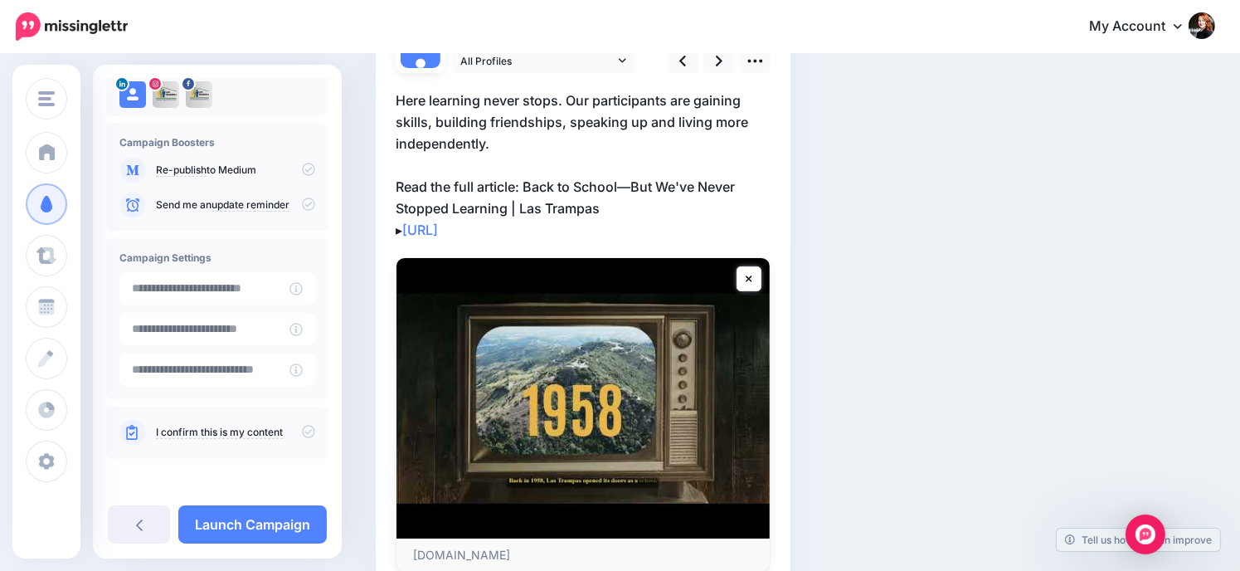
click at [302, 432] on icon at bounding box center [308, 431] width 13 height 13
click at [270, 519] on link "Launch Campaign" at bounding box center [252, 524] width 149 height 38
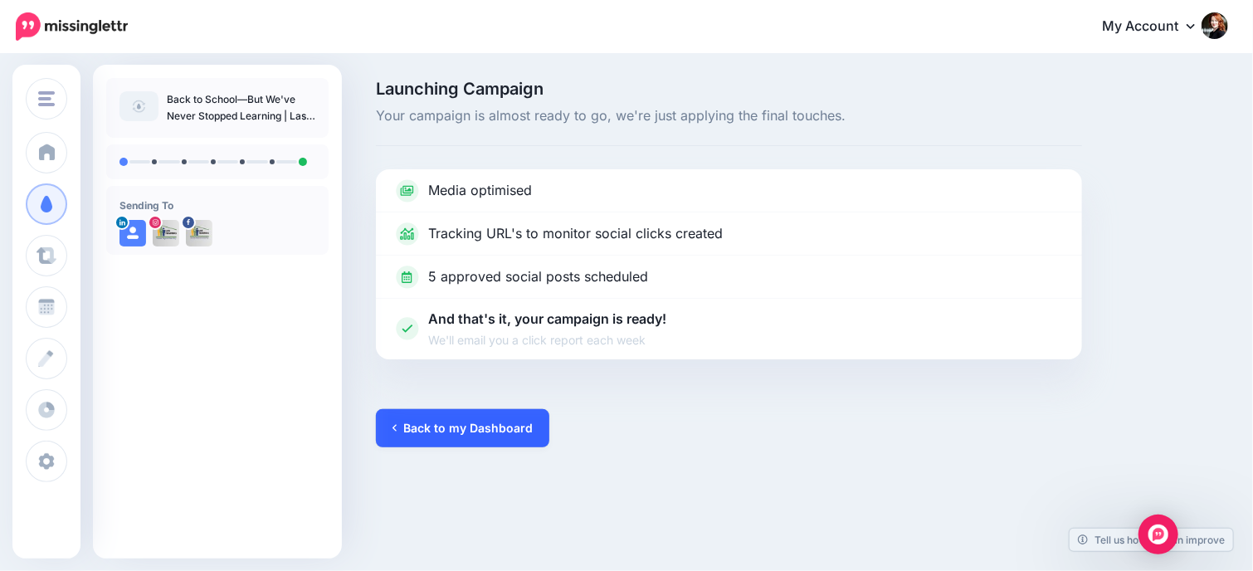
click at [511, 433] on link "Back to my Dashboard" at bounding box center [462, 428] width 173 height 38
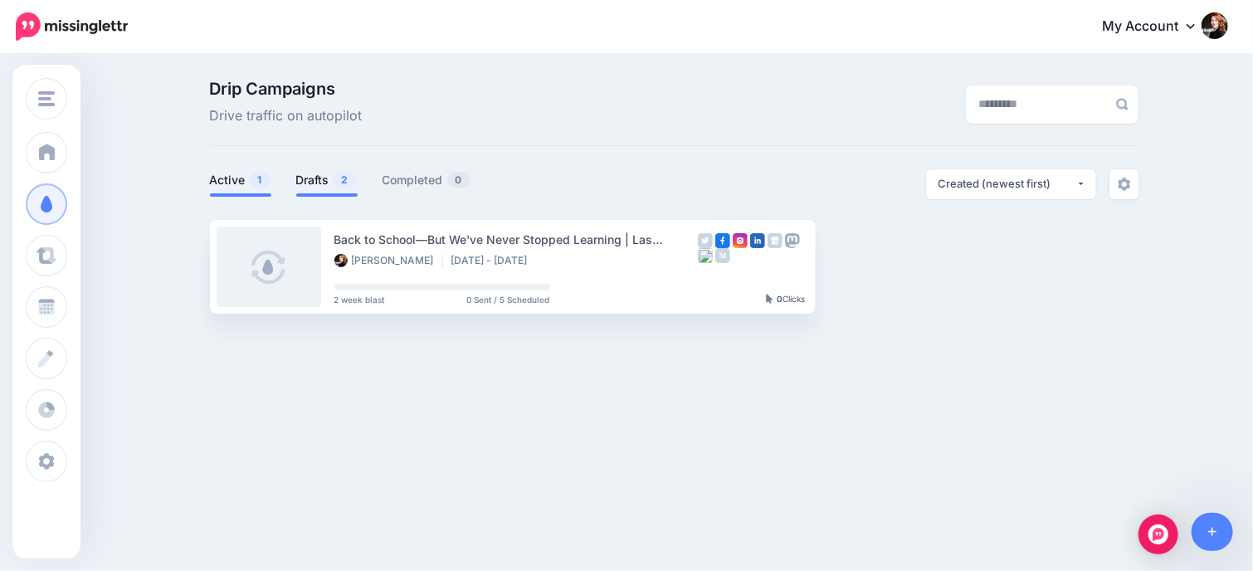
click at [316, 179] on link "Drafts 2" at bounding box center [326, 180] width 61 height 20
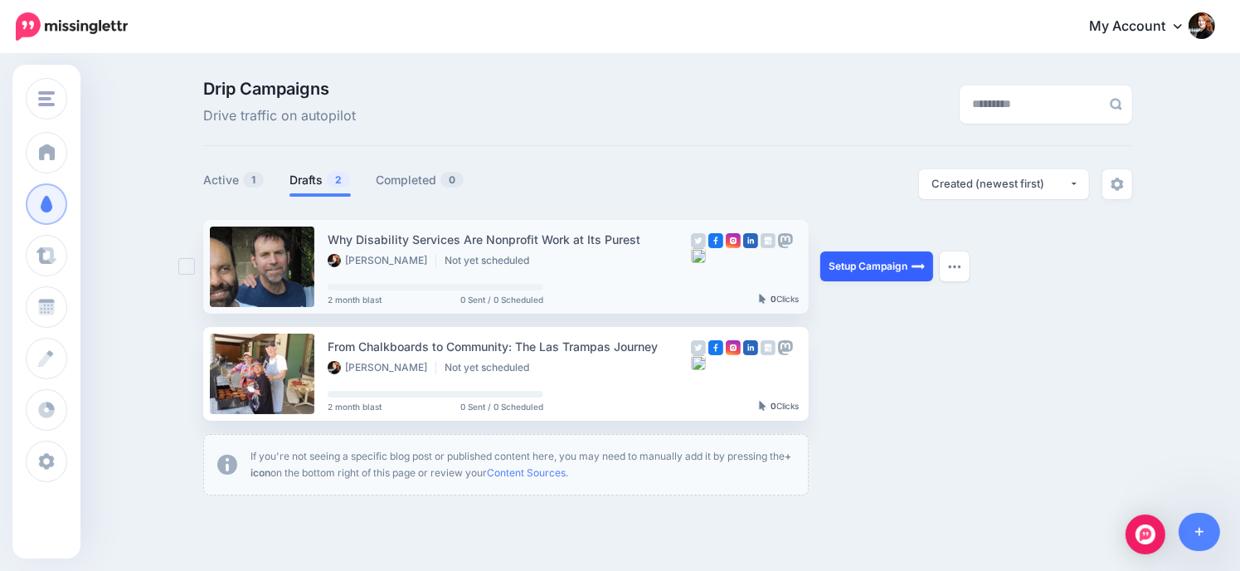
click at [899, 270] on link "Setup Campaign" at bounding box center [877, 266] width 113 height 30
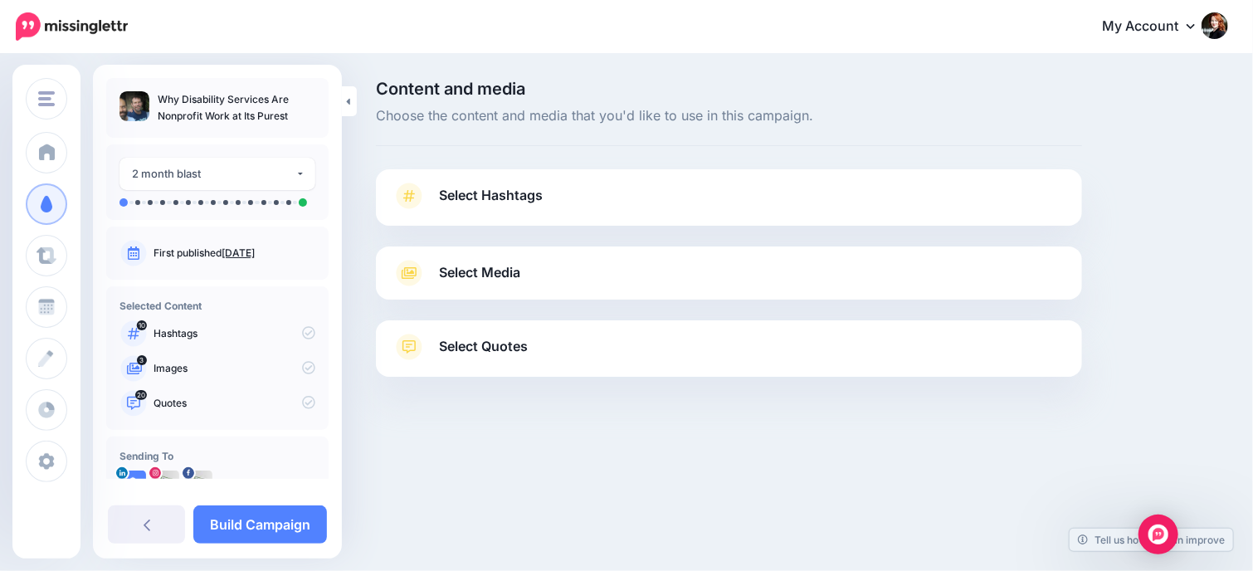
click at [512, 190] on span "Select Hashtags" at bounding box center [491, 195] width 104 height 22
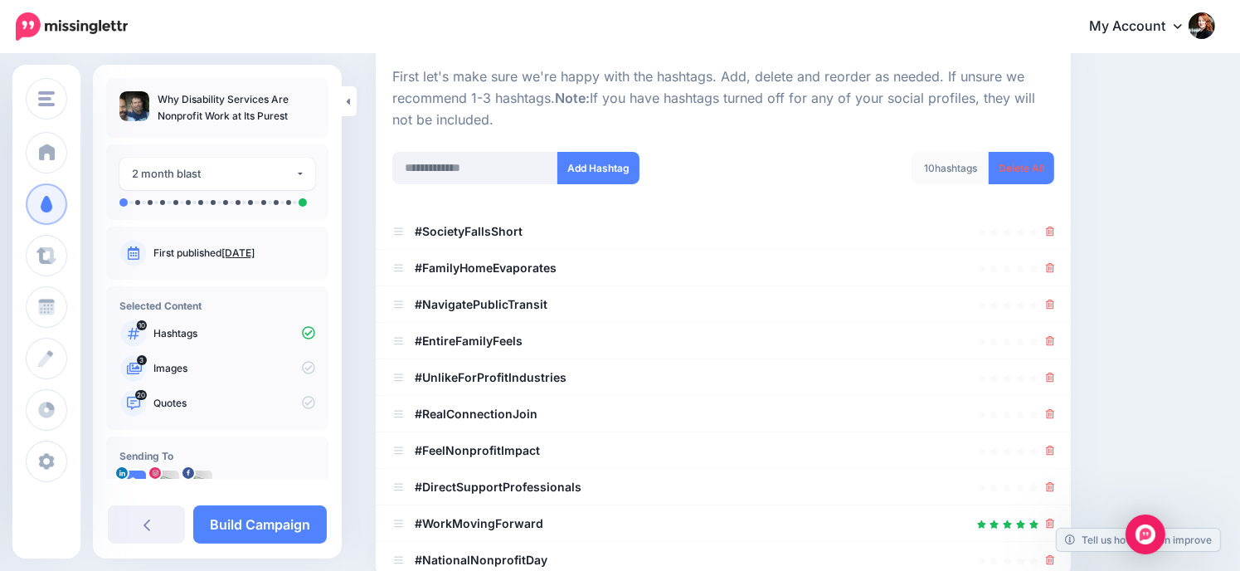
scroll to position [166, 0]
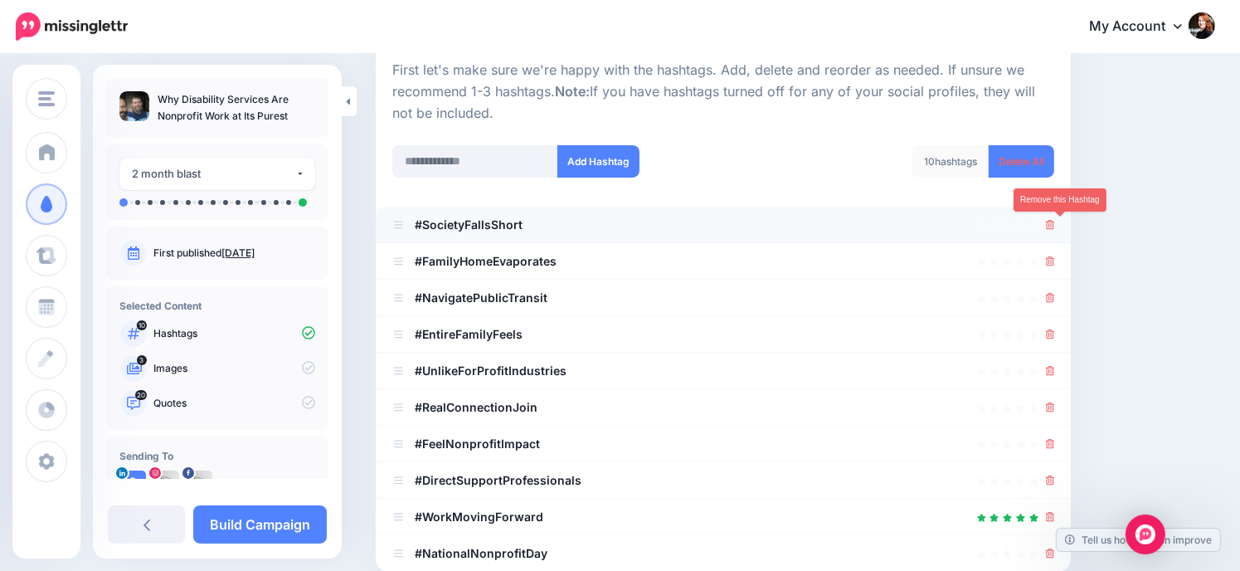
click at [1055, 225] on icon at bounding box center [1050, 225] width 9 height 10
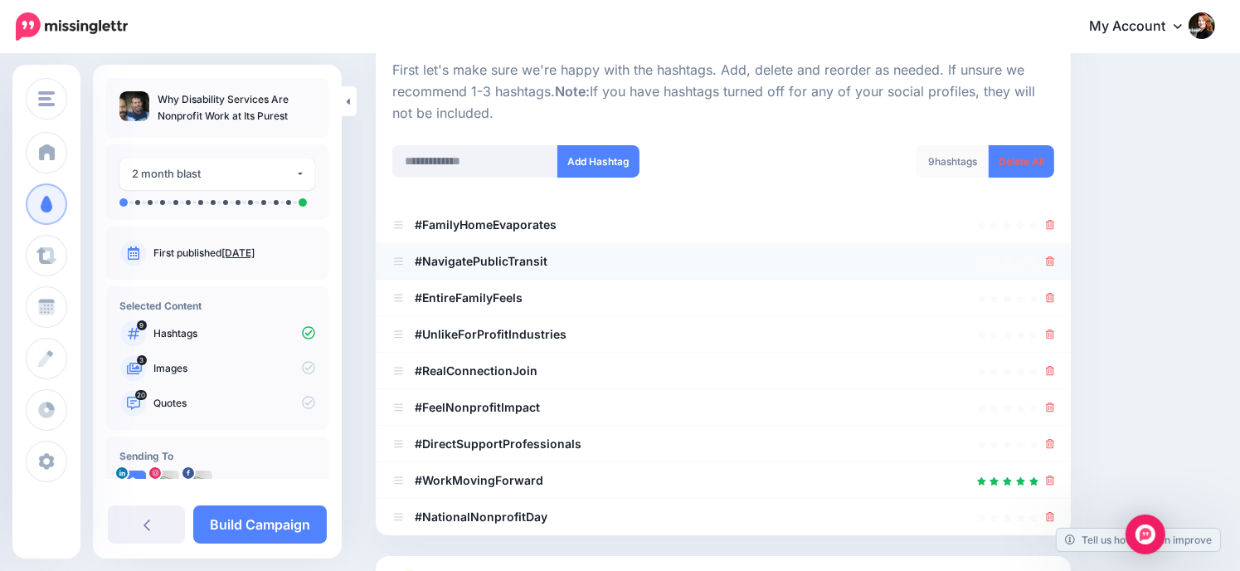
click at [1060, 249] on li "#NavigatePublicTransit" at bounding box center [723, 261] width 695 height 37
click at [1055, 260] on icon at bounding box center [1050, 261] width 9 height 10
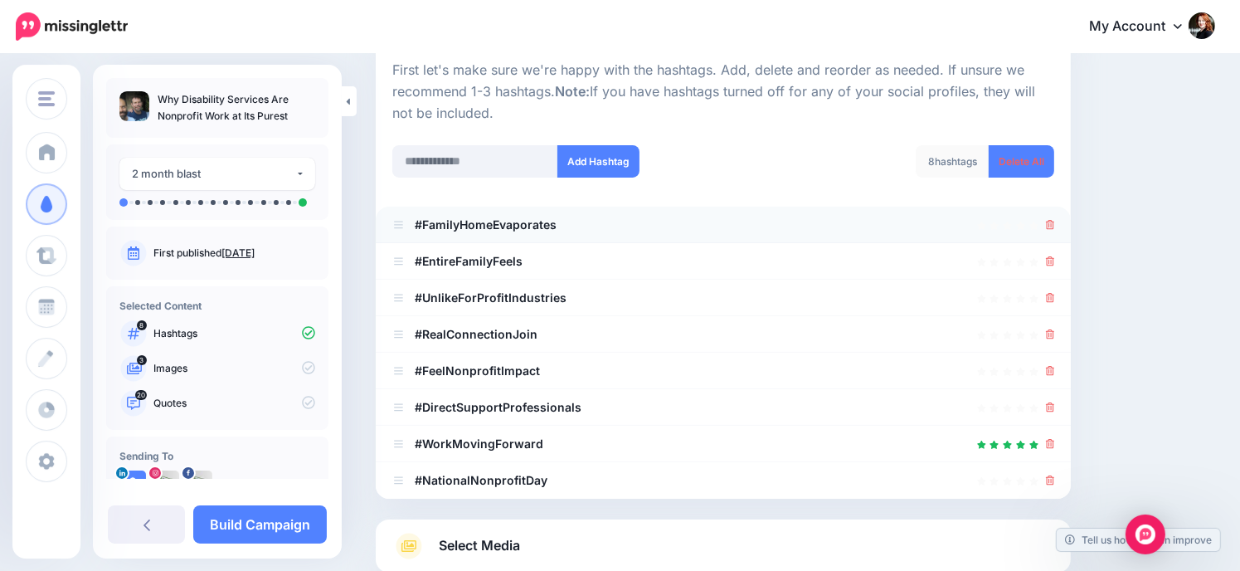
click at [1055, 222] on icon at bounding box center [1050, 225] width 9 height 10
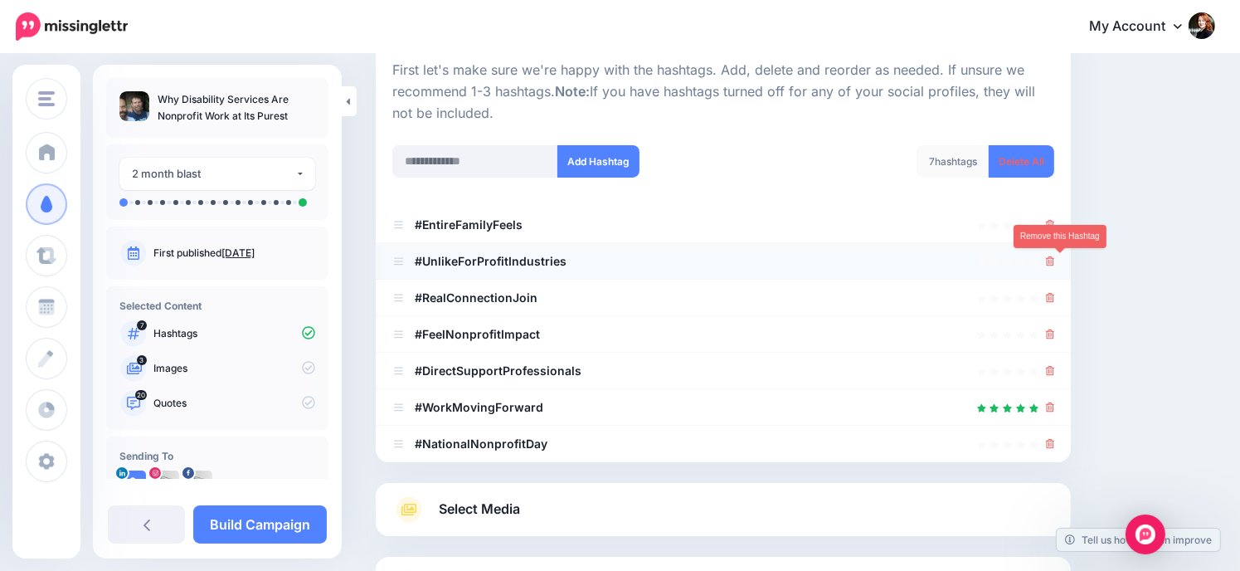
click at [1055, 262] on icon at bounding box center [1050, 261] width 9 height 10
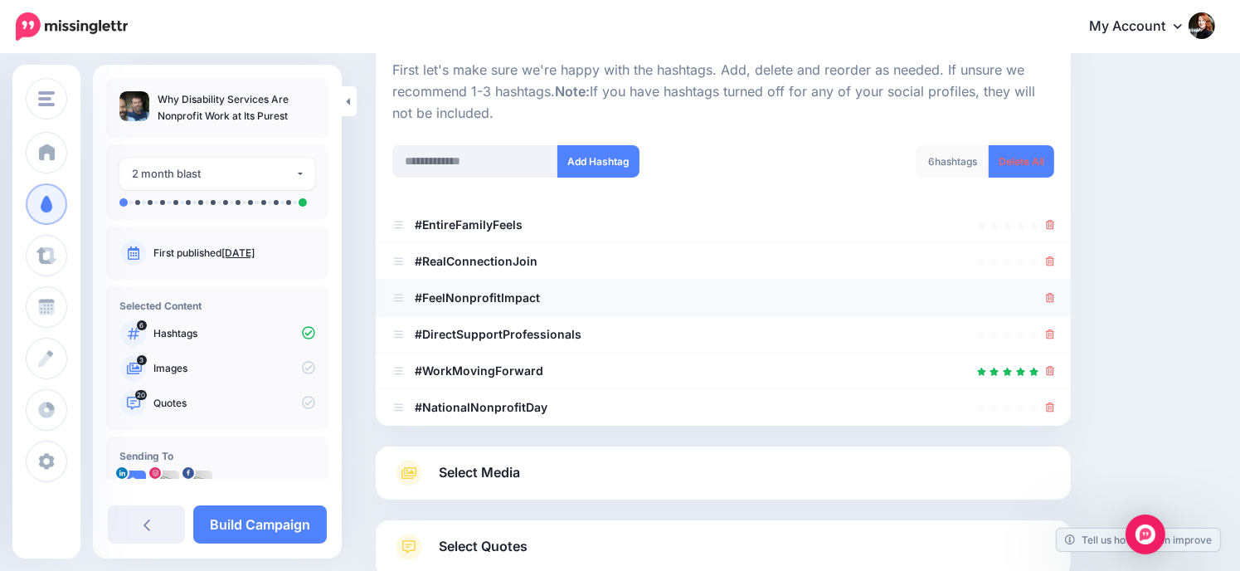
click at [569, 295] on div at bounding box center [723, 298] width 662 height 20
click at [489, 156] on input "text" at bounding box center [475, 161] width 166 height 32
click at [420, 158] on input "**********" at bounding box center [475, 161] width 166 height 32
type input "**********"
click at [601, 161] on button "Add Hashtag" at bounding box center [599, 161] width 82 height 32
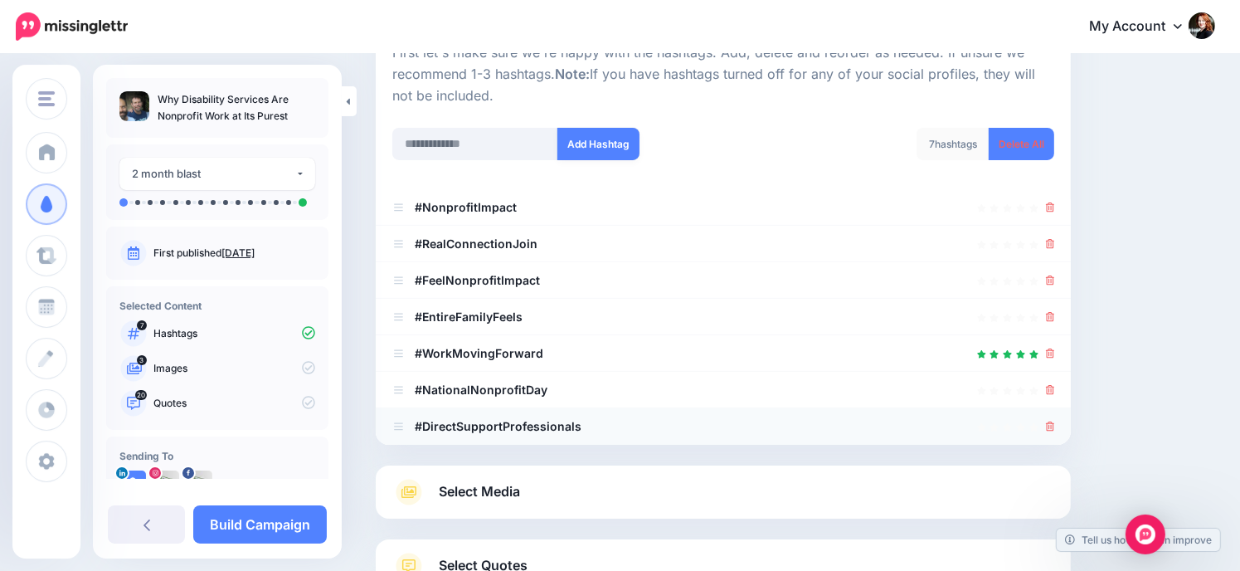
scroll to position [173, 0]
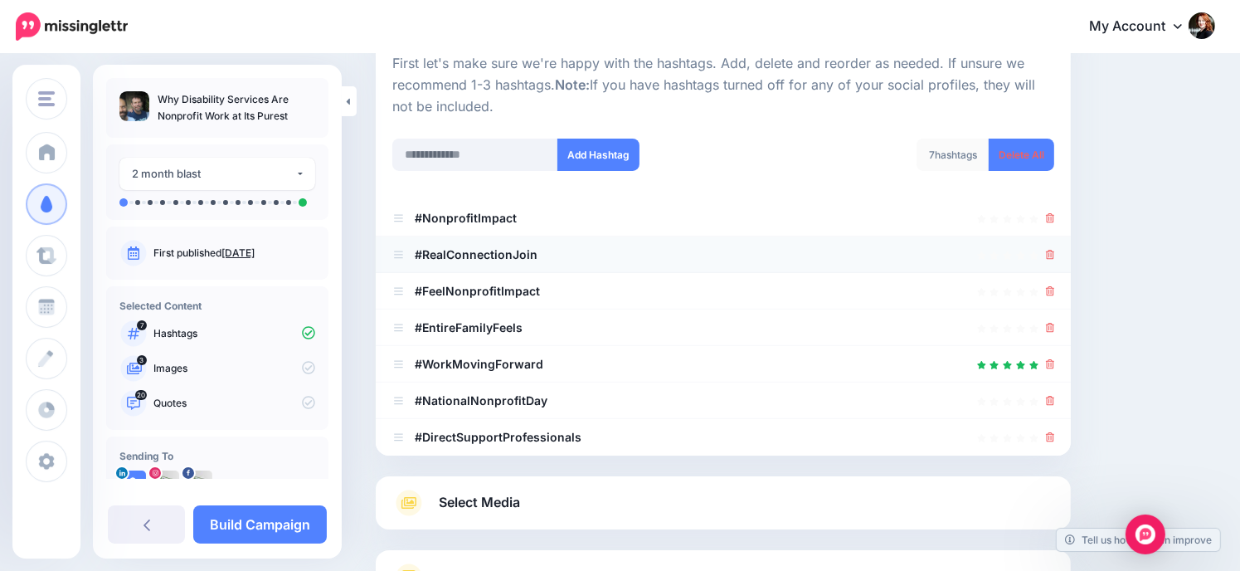
click at [1055, 250] on icon at bounding box center [1050, 255] width 9 height 10
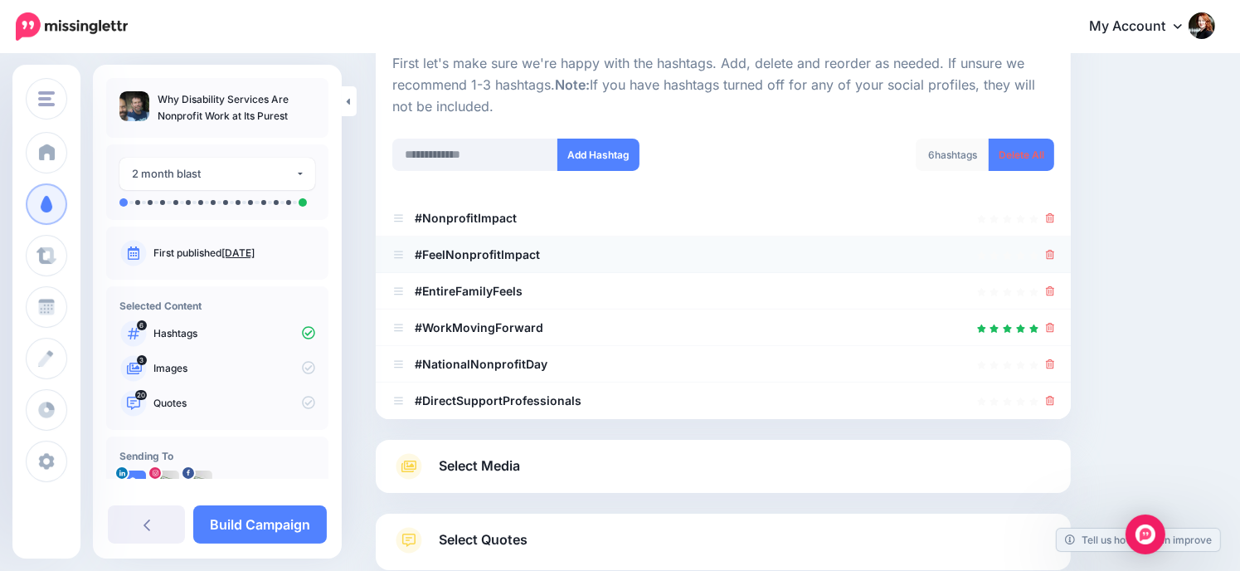
click at [1055, 255] on icon at bounding box center [1050, 255] width 9 height 10
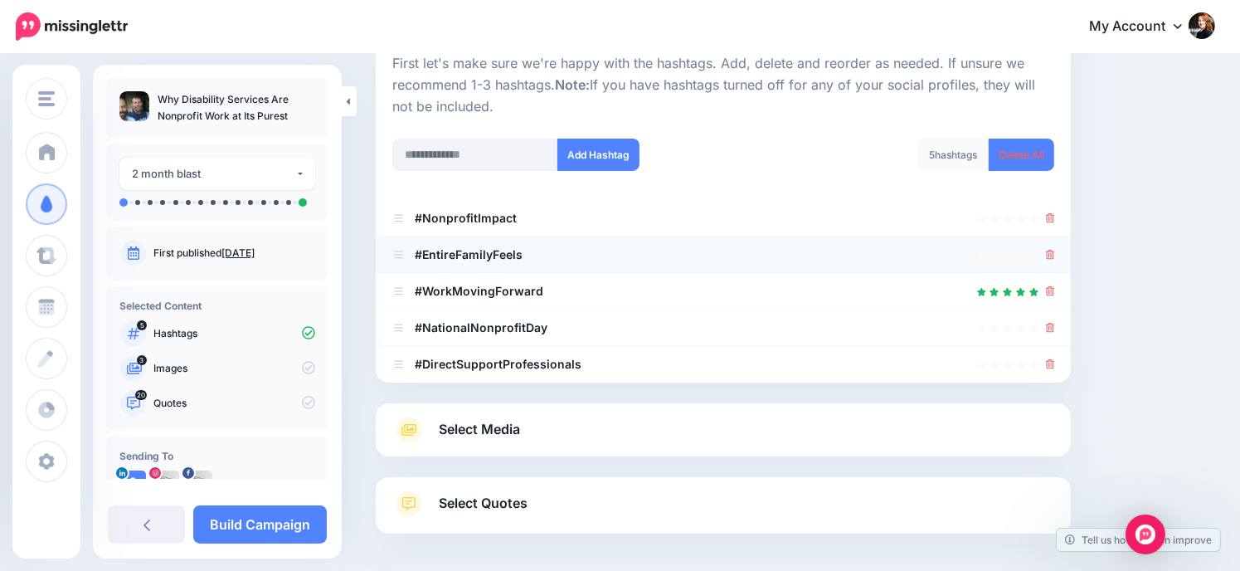
click at [1055, 255] on icon at bounding box center [1050, 255] width 9 height 10
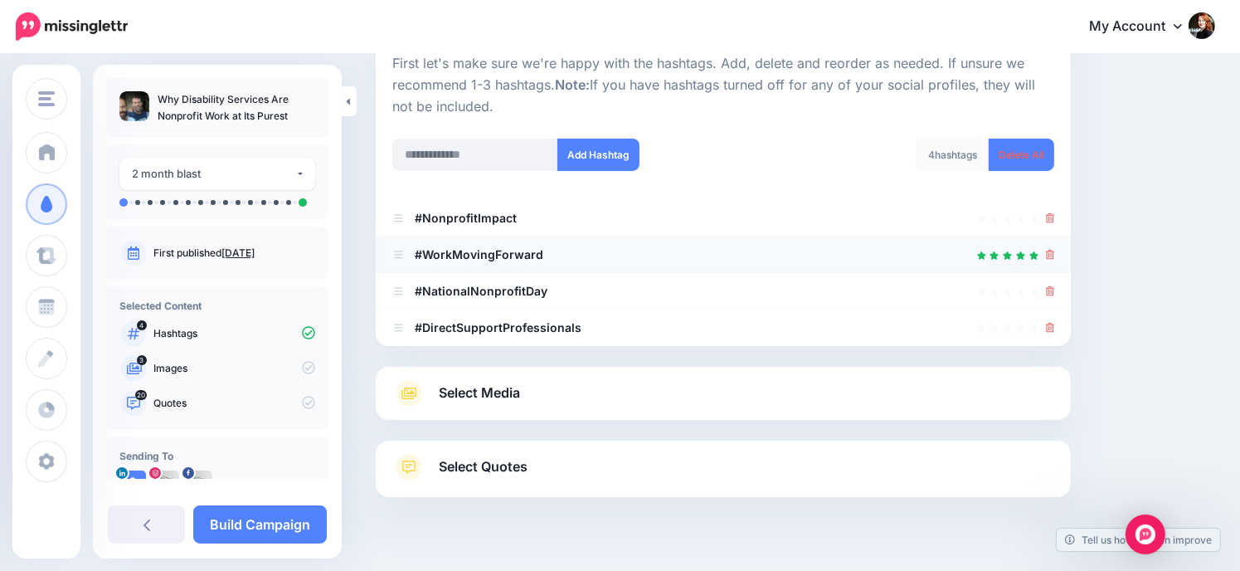
click at [1055, 255] on icon at bounding box center [1050, 255] width 9 height 10
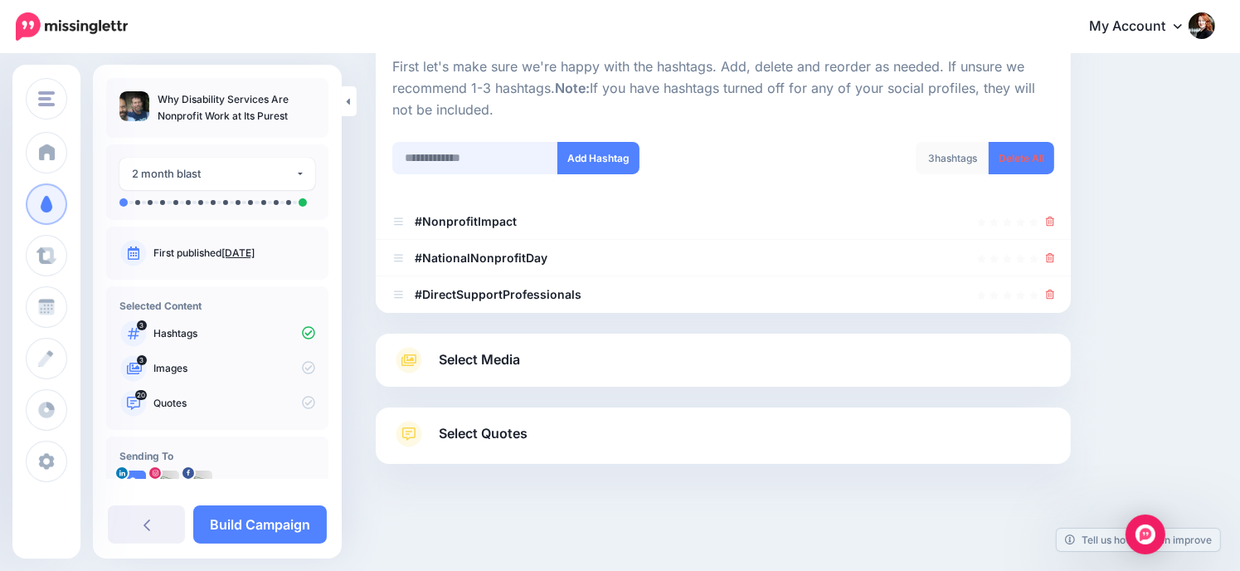
click at [461, 162] on input "text" at bounding box center [475, 158] width 166 height 32
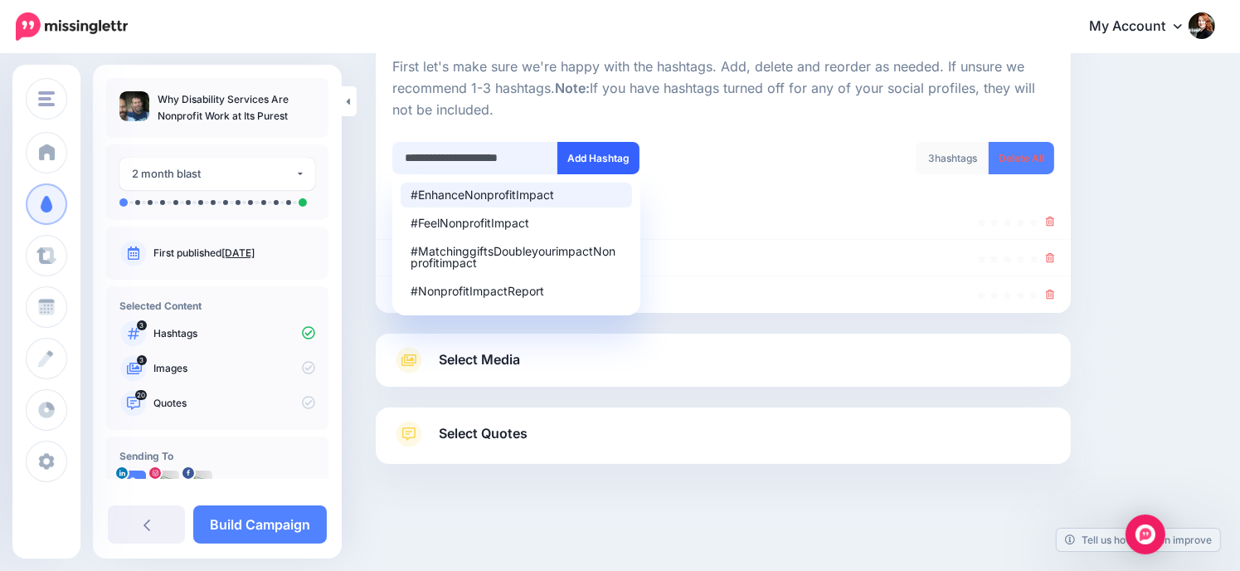
type input "**********"
click at [587, 162] on button "Add Hashtag" at bounding box center [599, 158] width 82 height 32
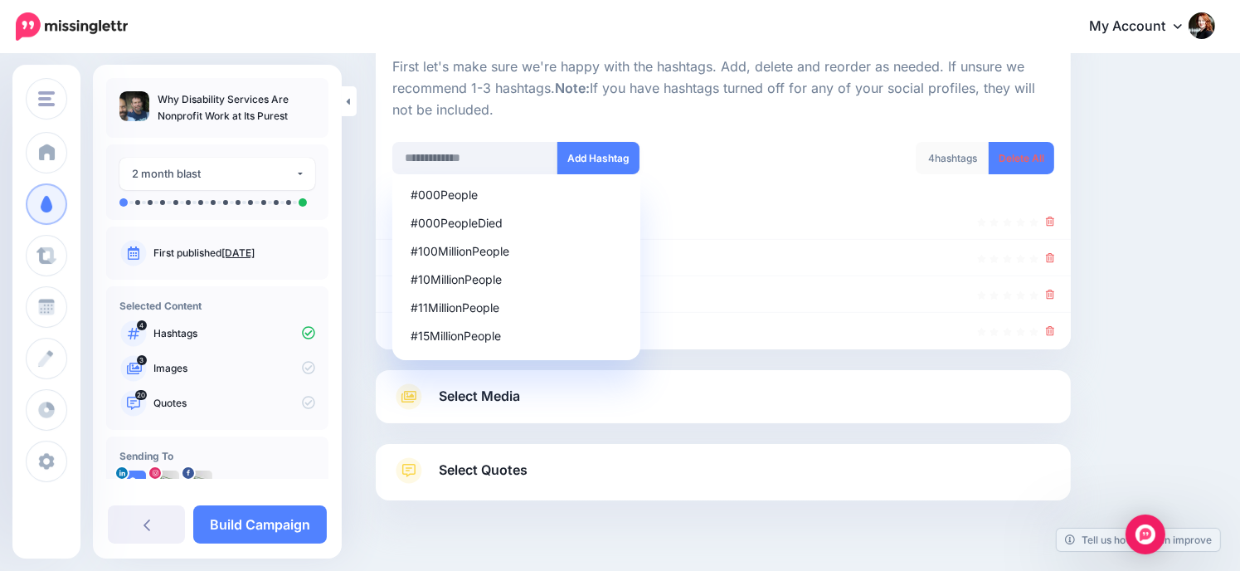
scroll to position [206, 0]
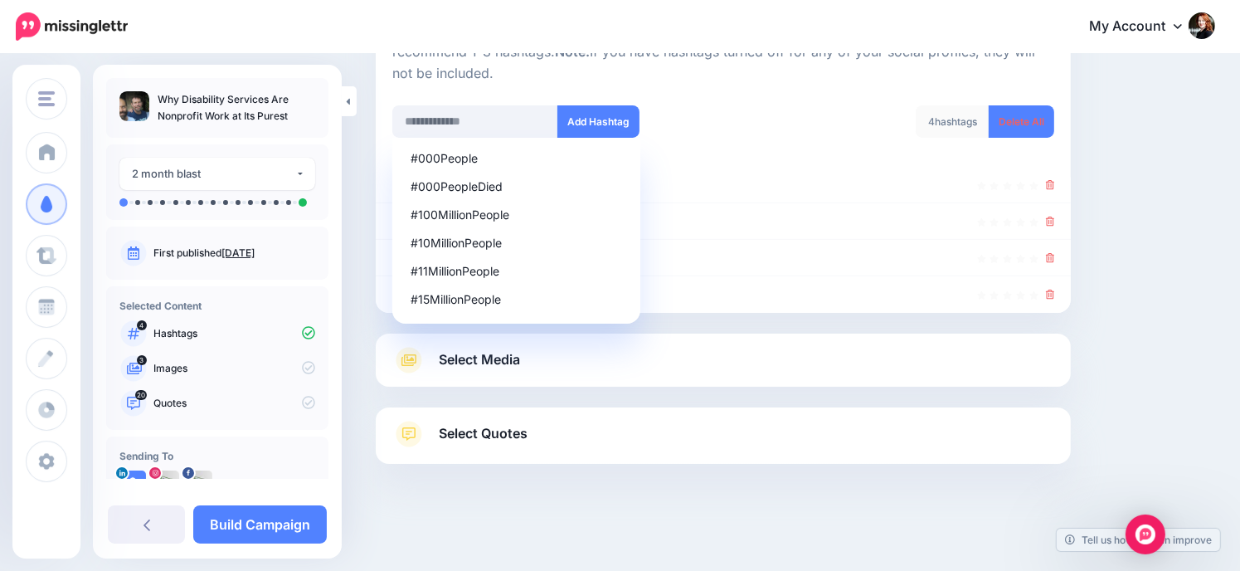
click at [771, 94] on div at bounding box center [723, 95] width 662 height 21
click at [776, 109] on div "4 hashtags Delete All" at bounding box center [896, 131] width 344 height 53
click at [1131, 131] on div "Content and media Choose the content and media that you'd like to use in this c…" at bounding box center [795, 211] width 865 height 672
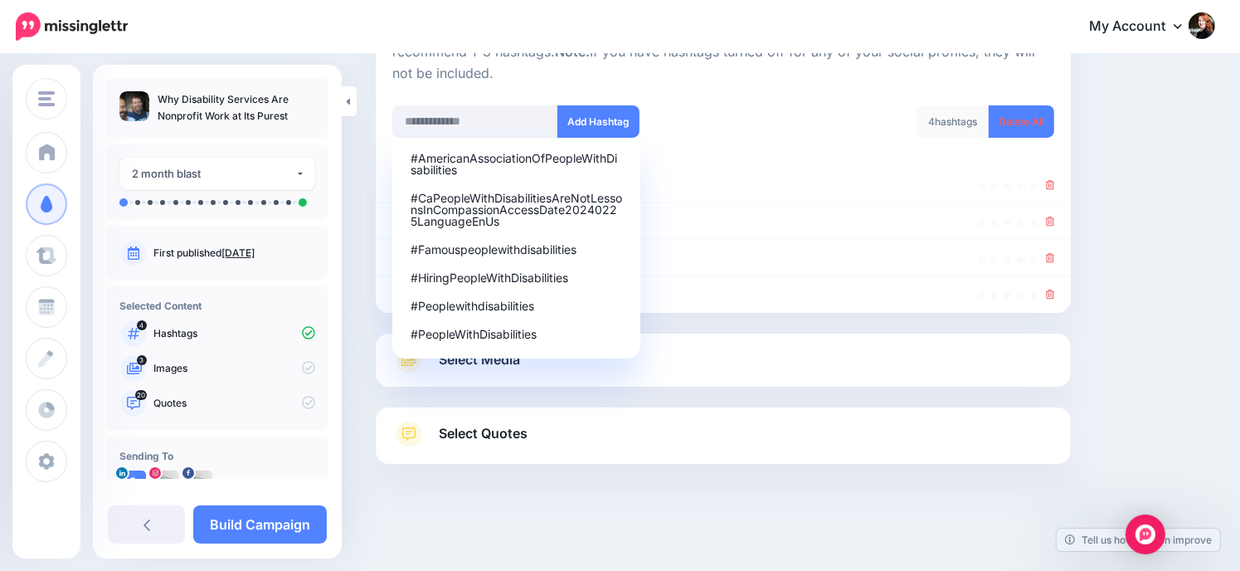
click at [485, 364] on div "#AmericanAssociationOfPeopleWithDisabilities #CaPeopleWithDisabilitiesAreNotLes…" at bounding box center [475, 259] width 166 height 242
click at [505, 360] on div "#AmericanAssociationOfPeopleWithDisabilities #CaPeopleWithDisabilitiesAreNotLes…" at bounding box center [475, 259] width 166 height 242
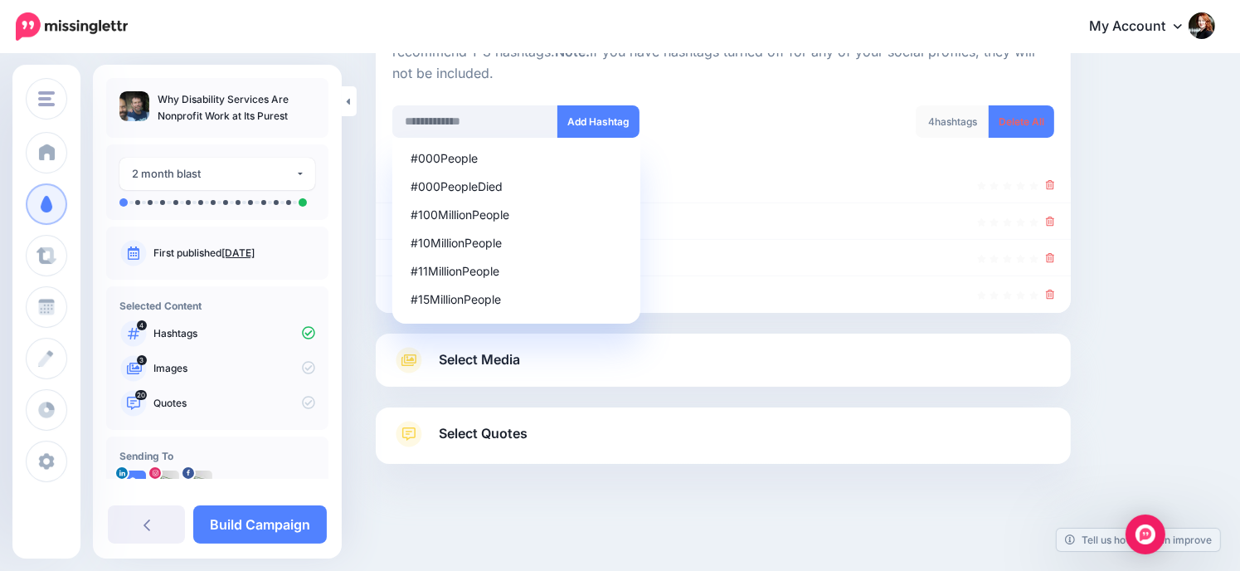
click at [1160, 222] on div "Content and media Choose the content and media that you'd like to use in this c…" at bounding box center [795, 211] width 865 height 672
click at [407, 358] on icon at bounding box center [409, 360] width 15 height 12
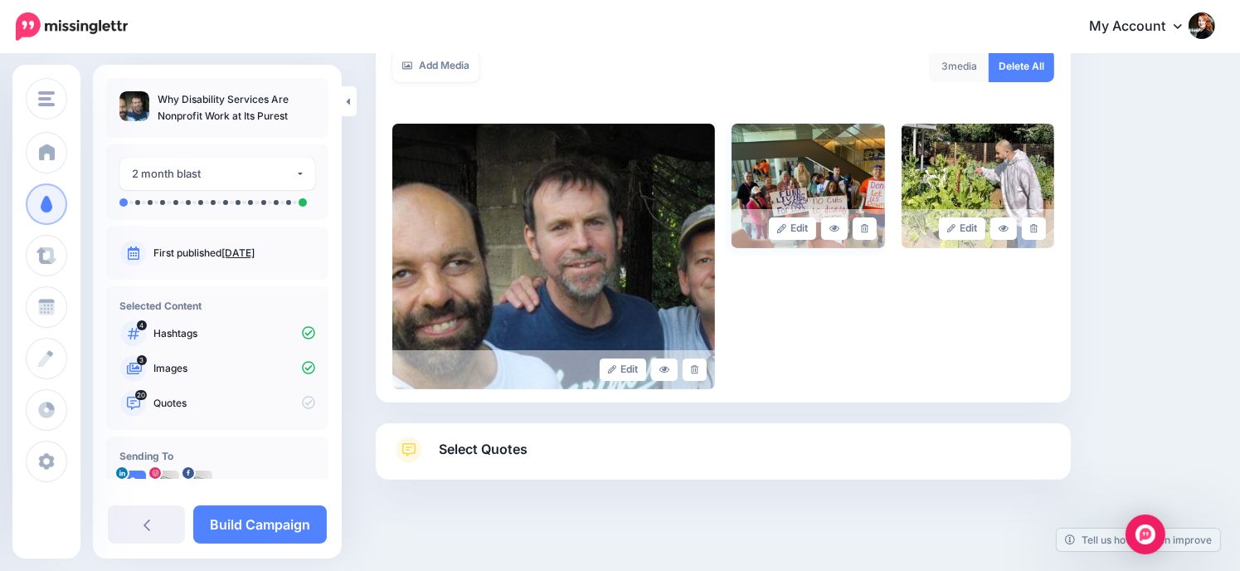
scroll to position [324, 0]
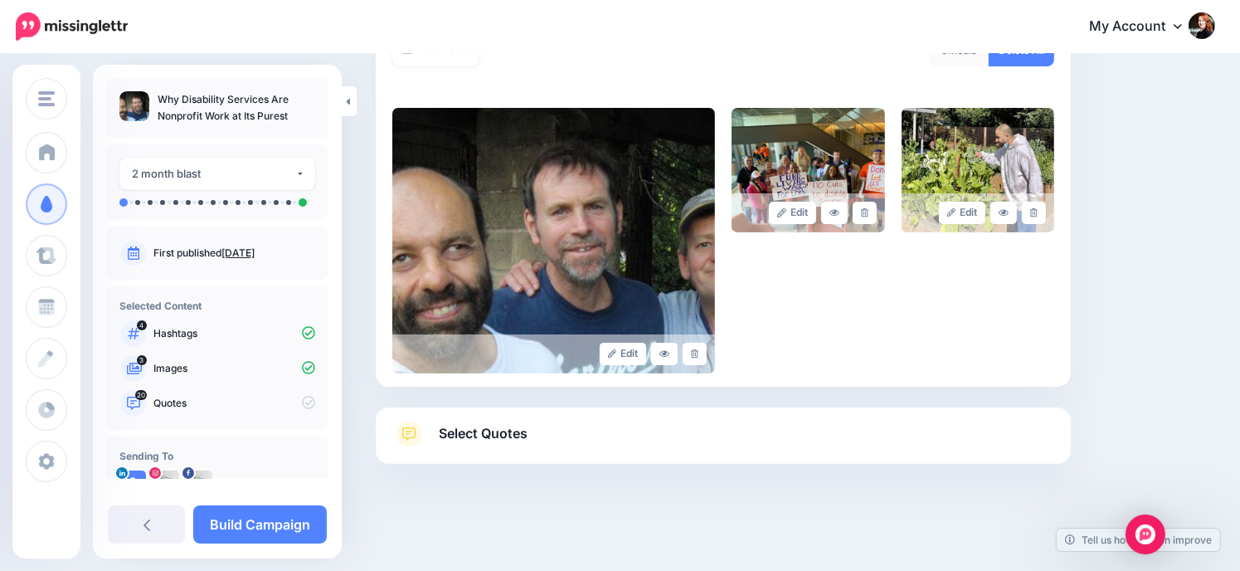
click at [498, 440] on span "Select Quotes" at bounding box center [483, 433] width 89 height 22
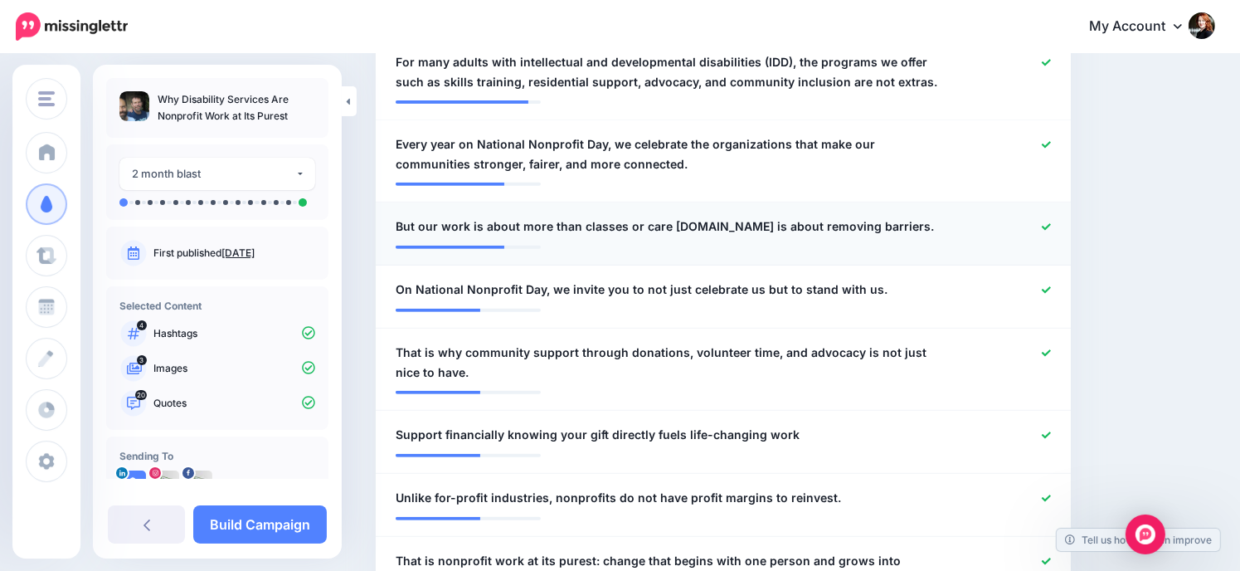
scroll to position [651, 0]
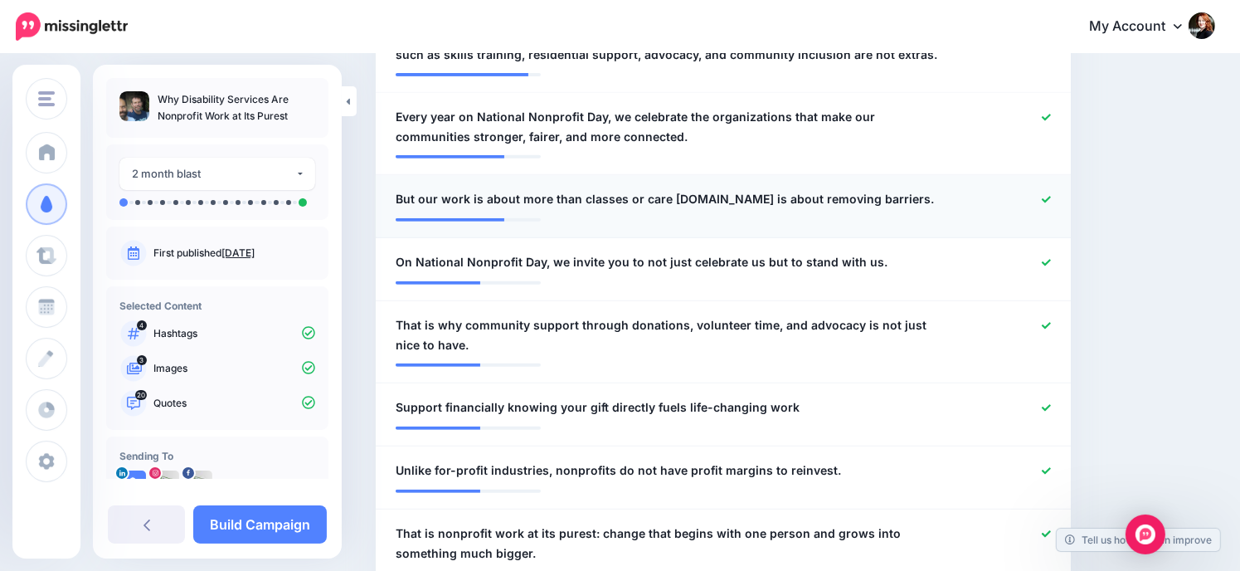
click at [1051, 197] on icon at bounding box center [1046, 199] width 9 height 9
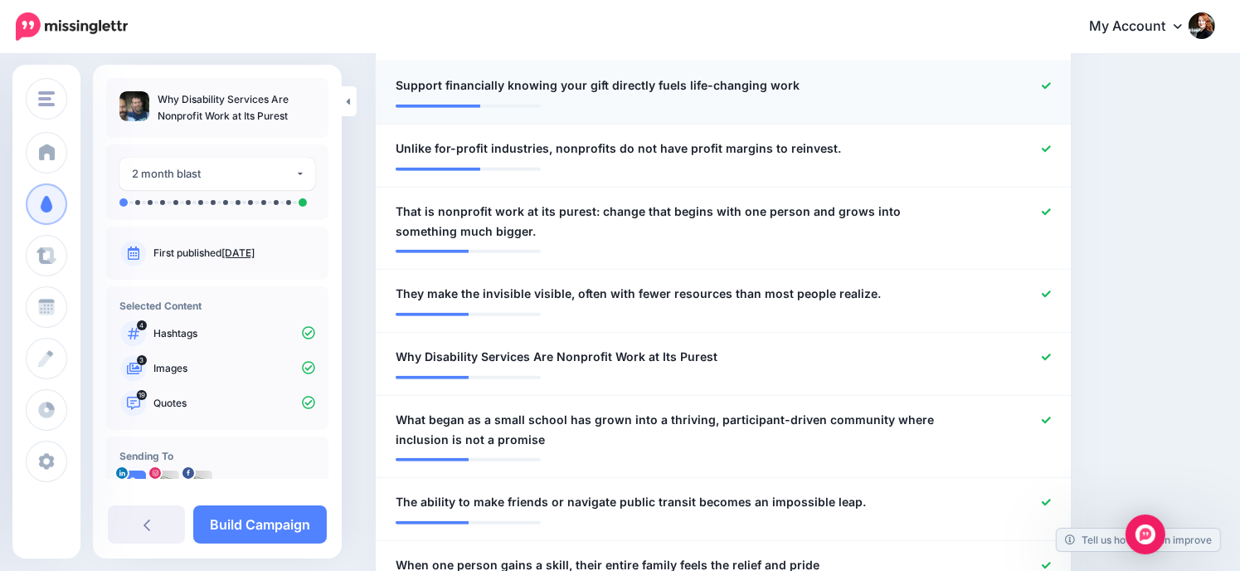
scroll to position [983, 0]
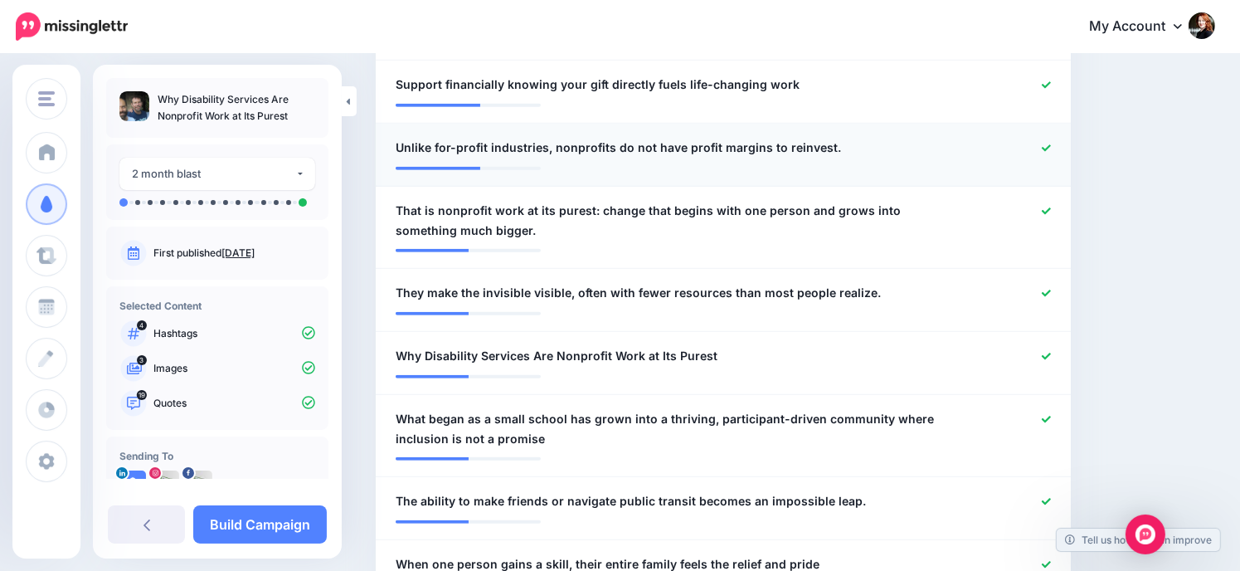
click at [1051, 145] on icon at bounding box center [1046, 148] width 9 height 9
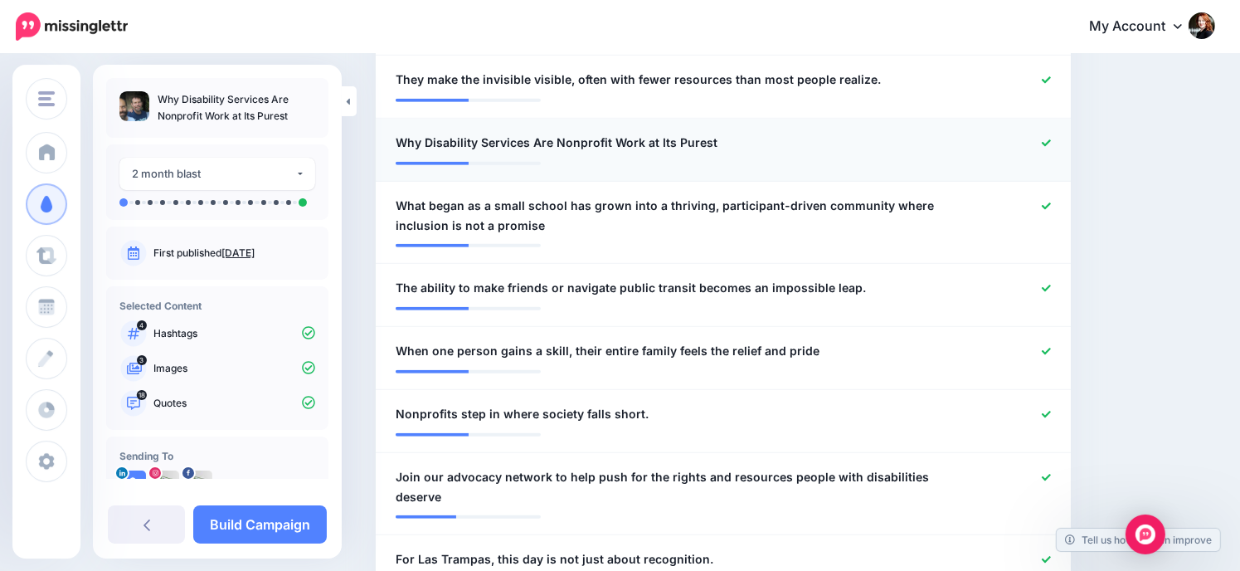
scroll to position [1232, 0]
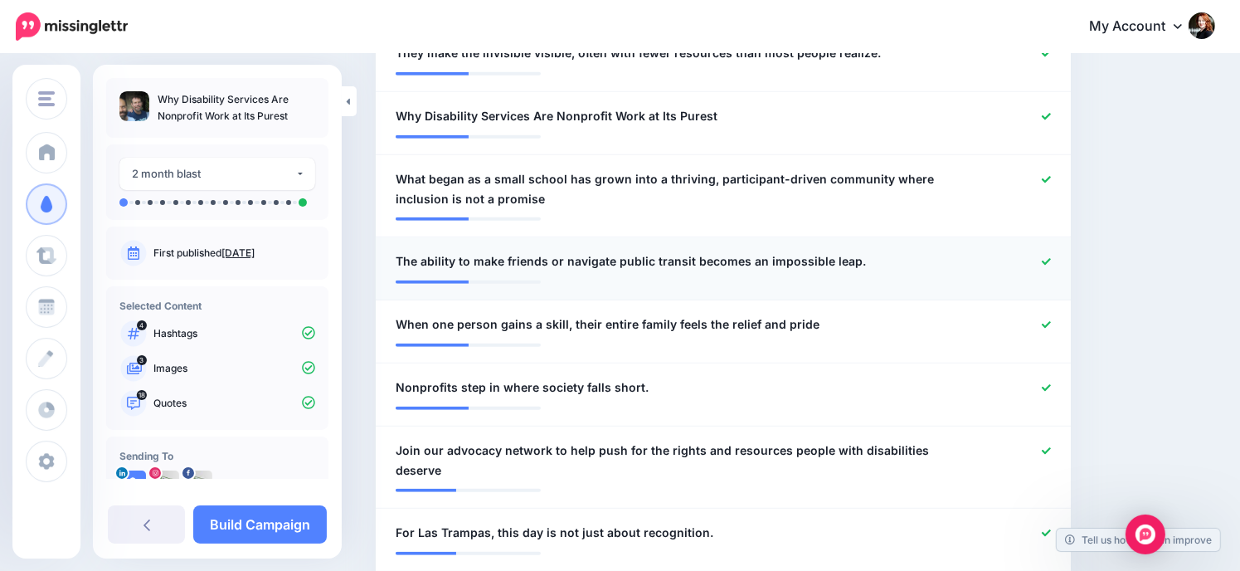
click at [1051, 259] on icon at bounding box center [1046, 261] width 9 height 9
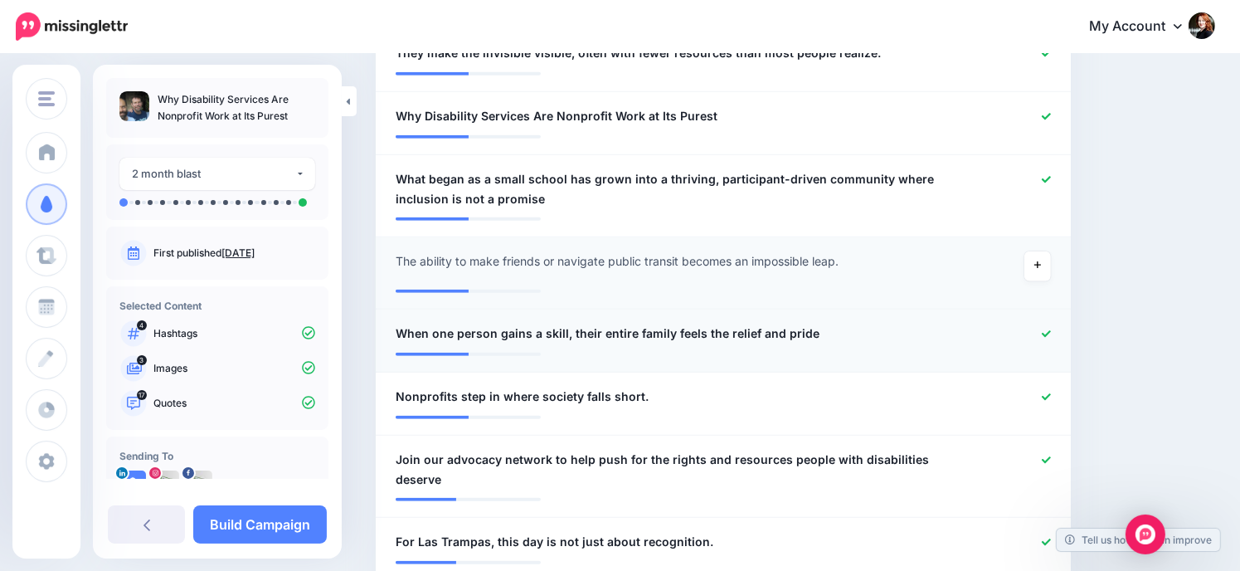
scroll to position [1315, 0]
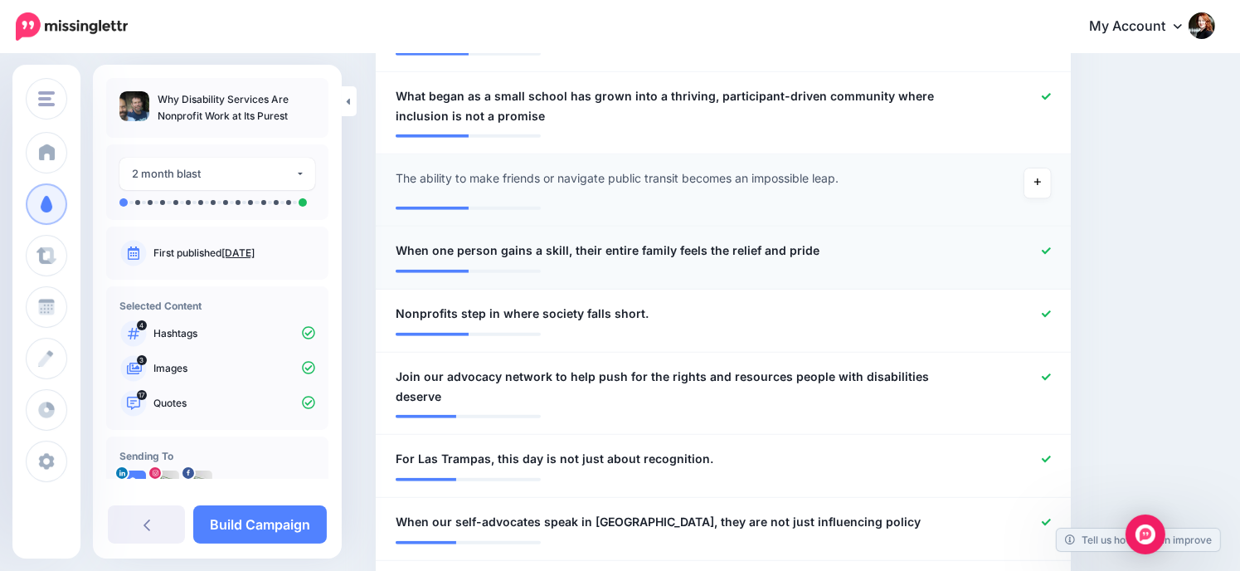
click at [1051, 246] on icon at bounding box center [1046, 250] width 9 height 9
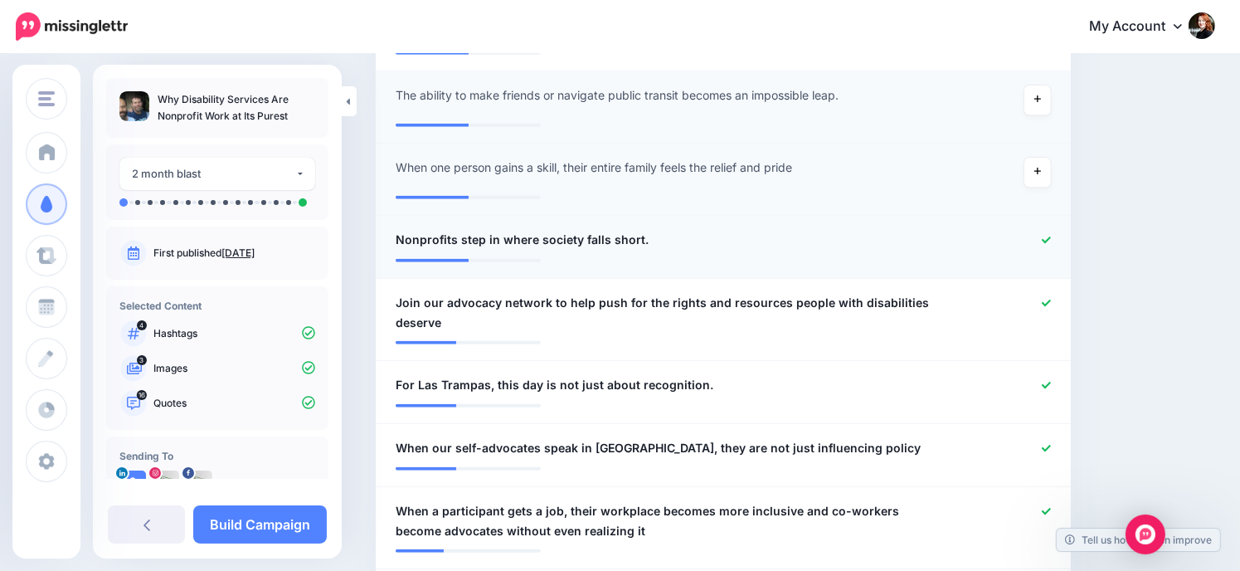
scroll to position [1481, 0]
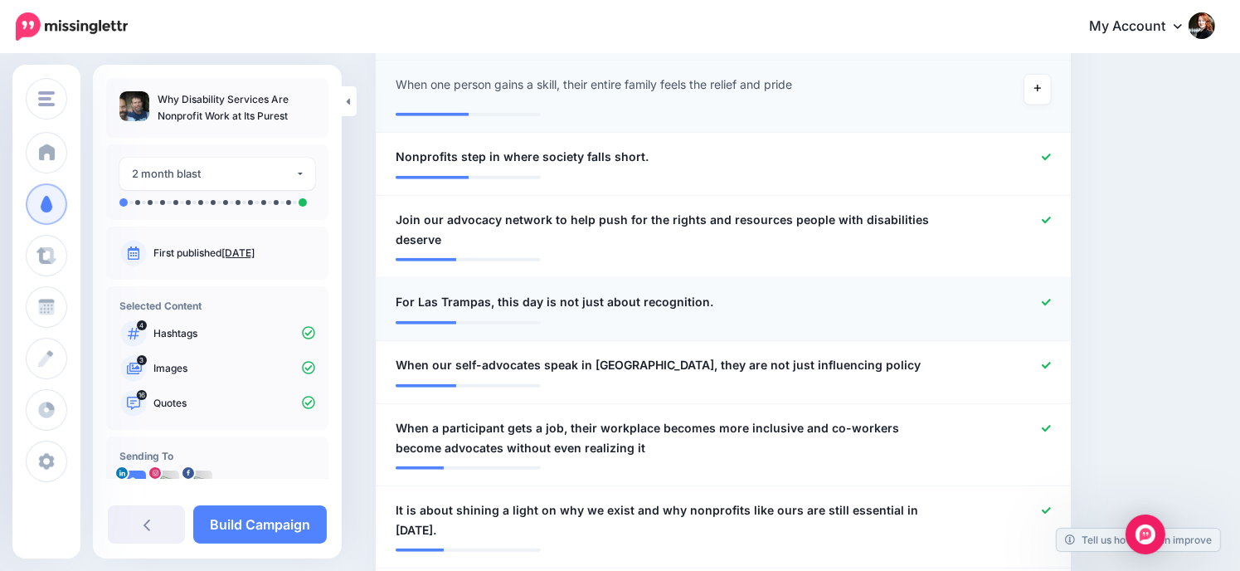
click at [1051, 298] on icon at bounding box center [1046, 302] width 9 height 9
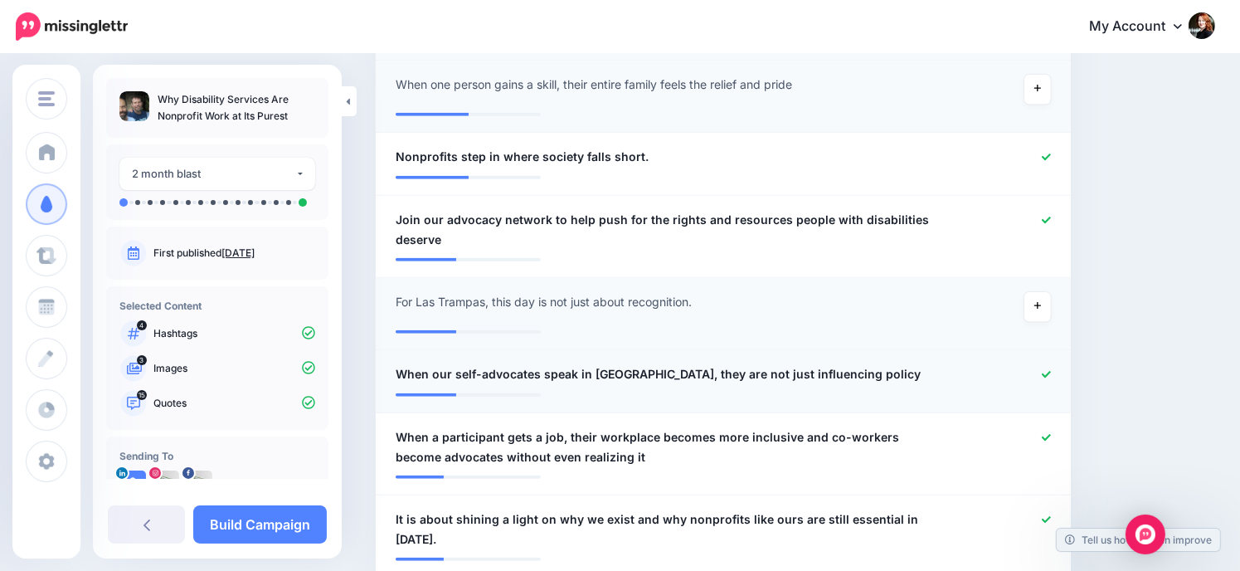
click at [1051, 371] on icon at bounding box center [1046, 374] width 9 height 7
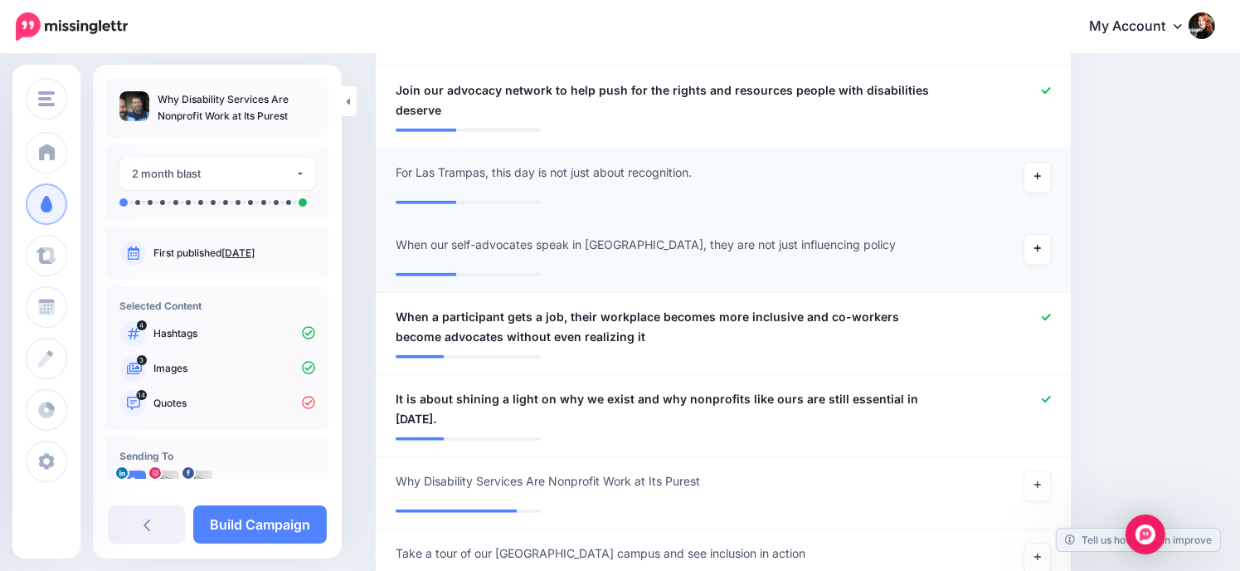
scroll to position [1647, 0]
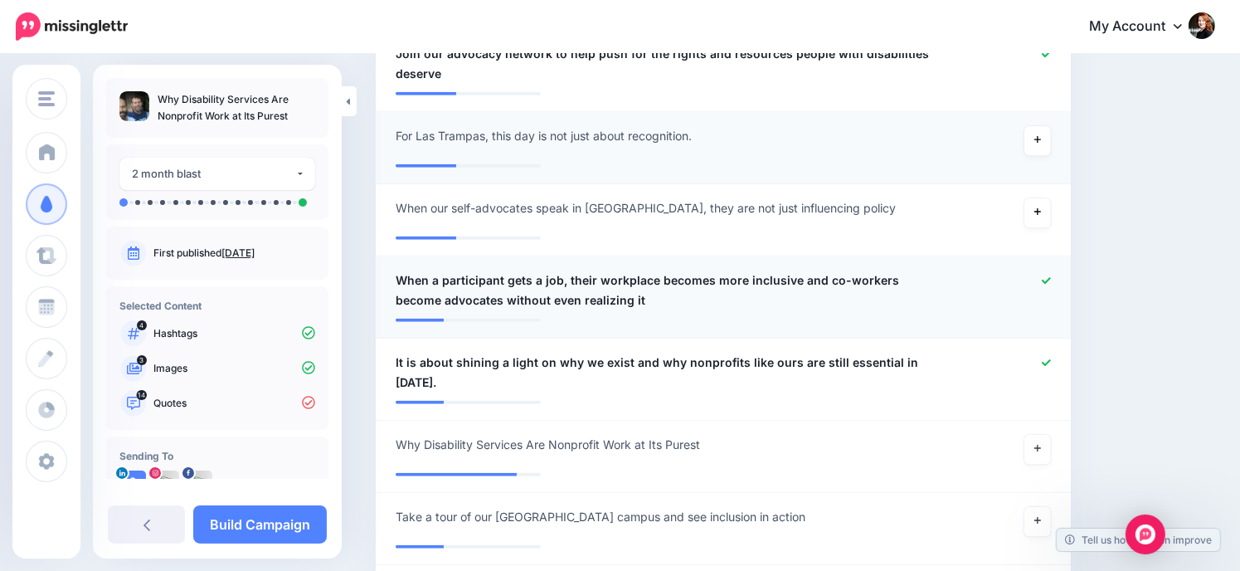
click at [1051, 276] on icon at bounding box center [1046, 280] width 9 height 9
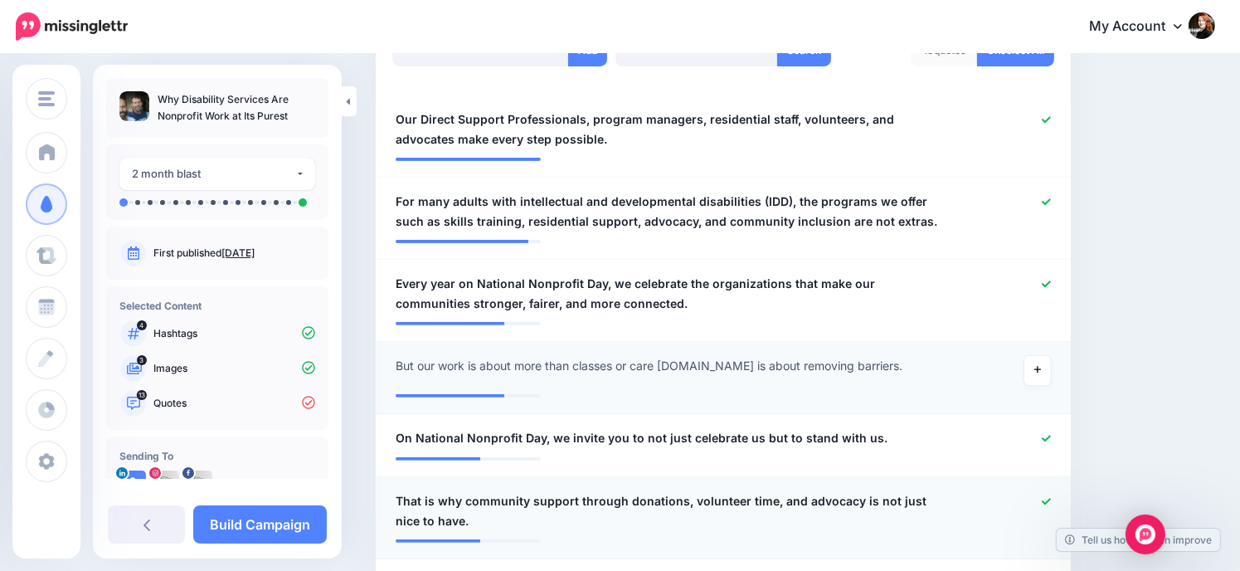
scroll to position [568, 0]
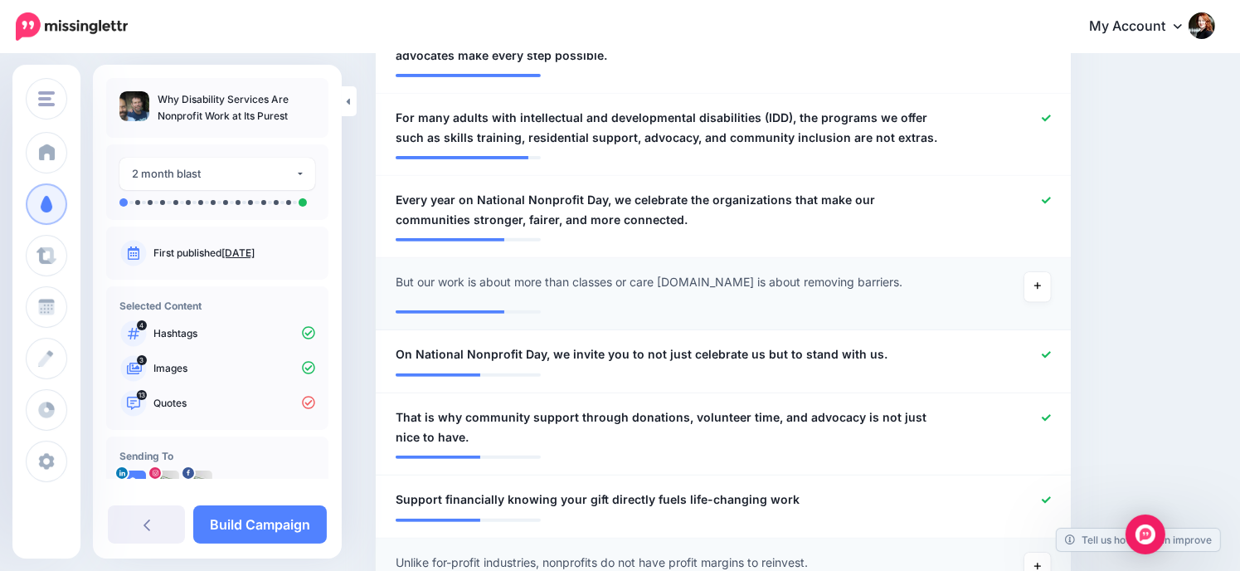
click at [737, 284] on span "But our work is about more than classes or care schedules.It is about removing …" at bounding box center [649, 282] width 507 height 20
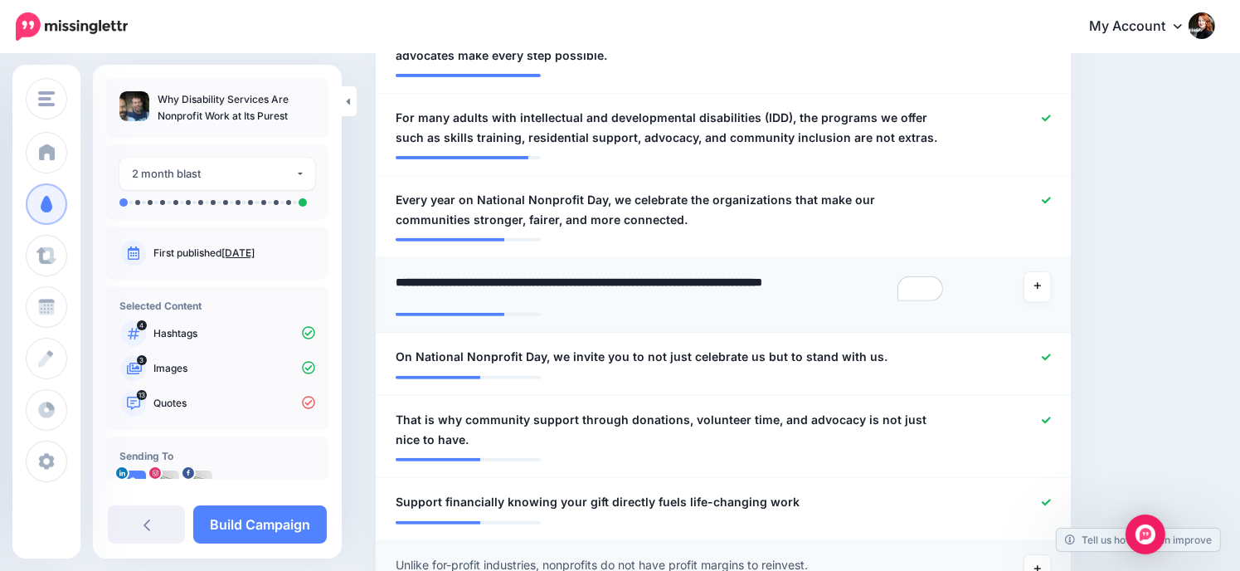
click at [727, 278] on textarea "**********" at bounding box center [671, 288] width 551 height 32
drag, startPoint x: 888, startPoint y: 345, endPoint x: 727, endPoint y: 272, distance: 176.8
click at [727, 272] on textarea "**********" at bounding box center [671, 288] width 551 height 32
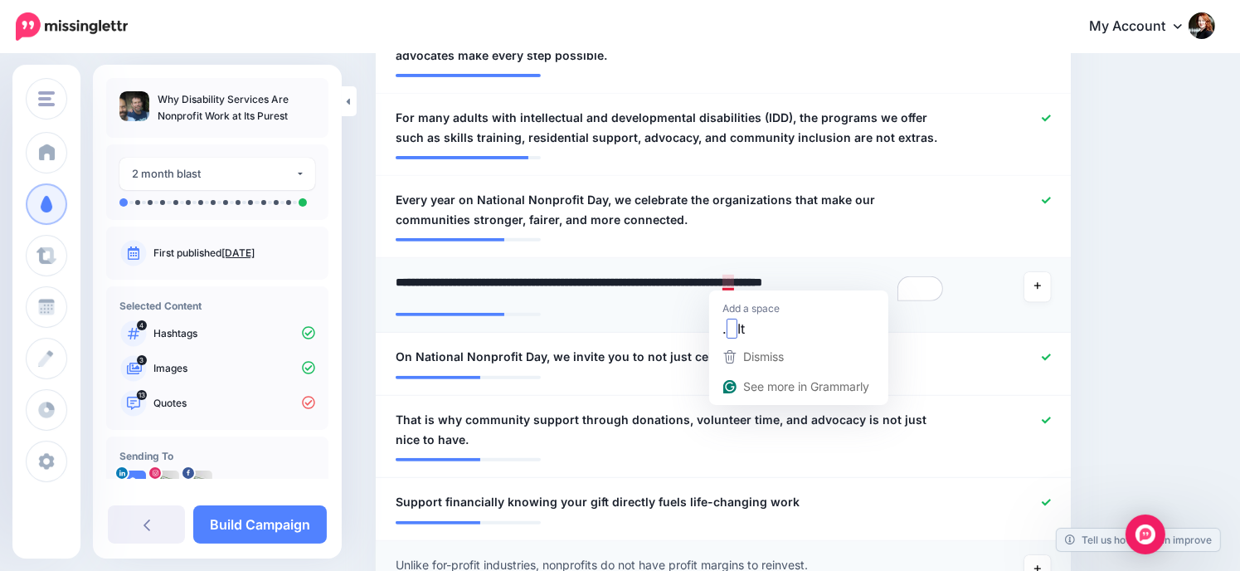
click at [729, 278] on textarea "**********" at bounding box center [671, 288] width 551 height 32
click at [725, 280] on textarea "**********" at bounding box center [671, 288] width 551 height 32
type textarea "**********"
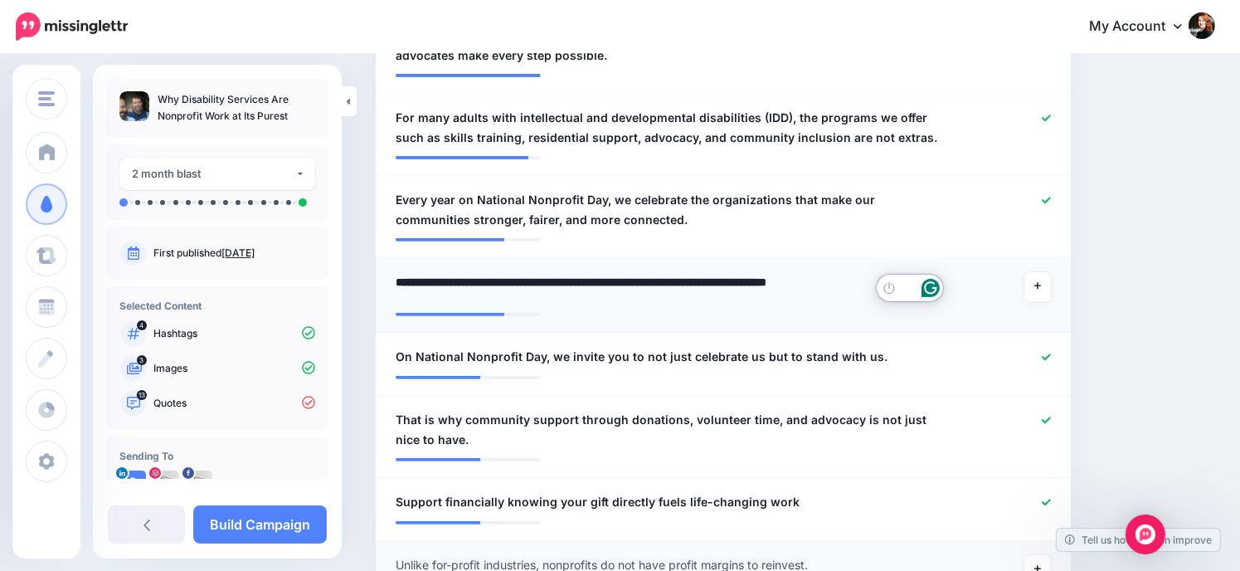
click at [935, 320] on li "**********" at bounding box center [723, 295] width 695 height 75
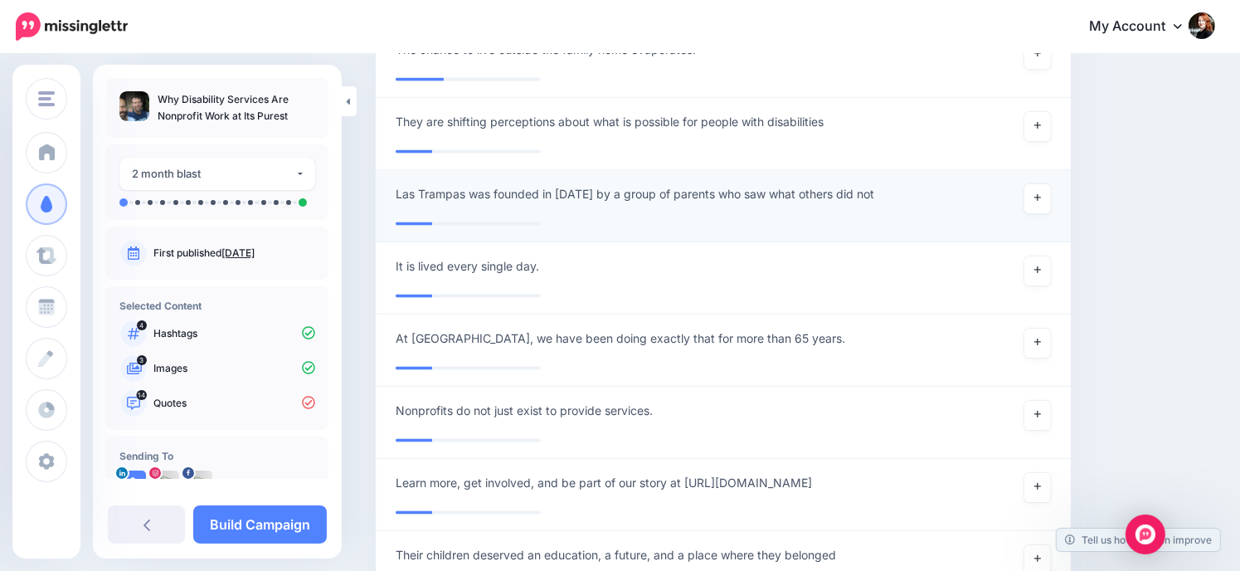
scroll to position [2477, 0]
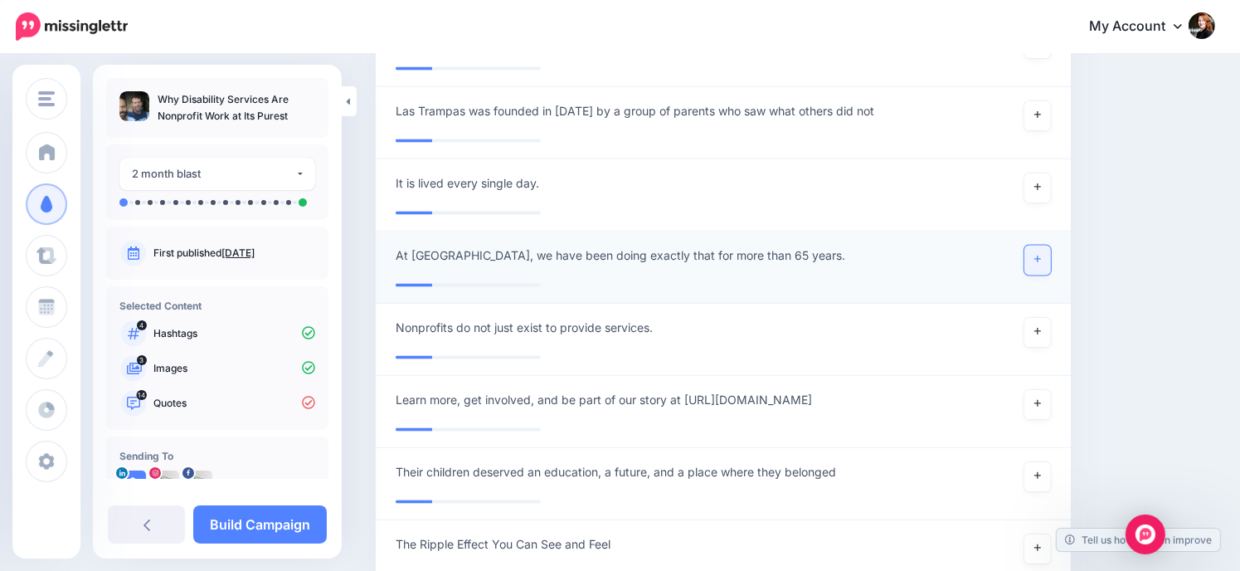
click at [1041, 255] on icon at bounding box center [1038, 259] width 7 height 9
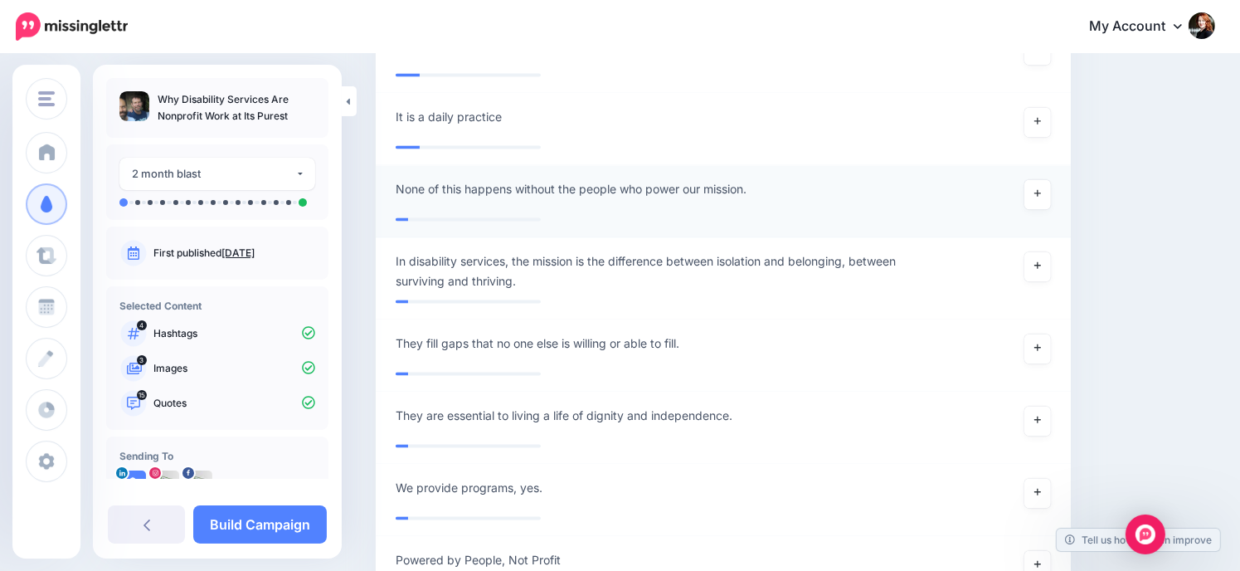
scroll to position [3141, 0]
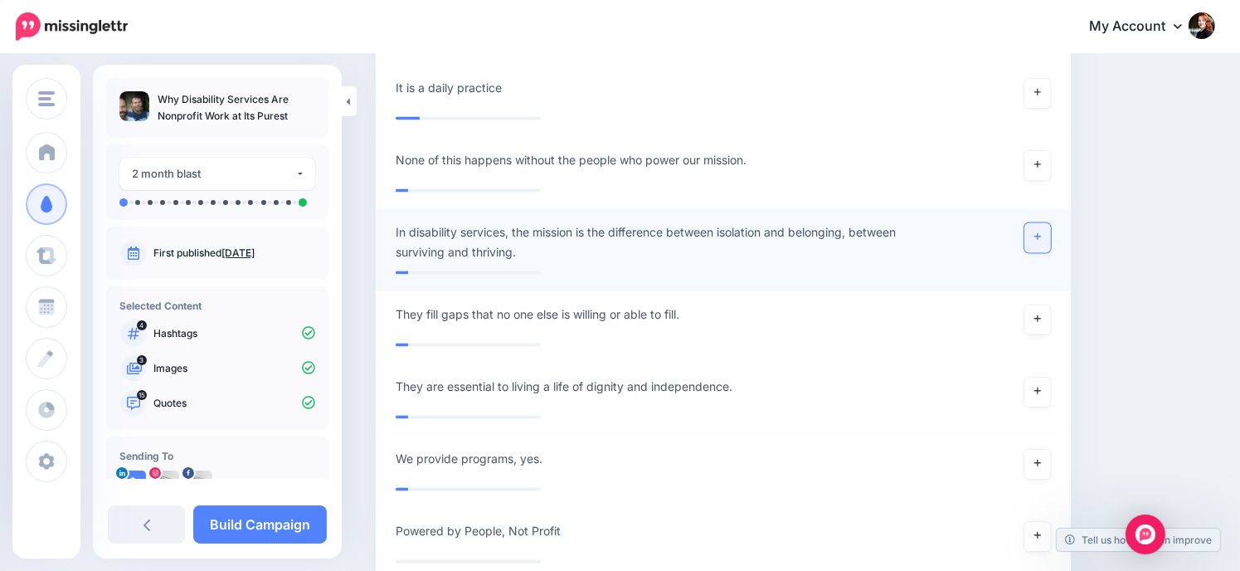
click at [1045, 222] on link at bounding box center [1038, 237] width 27 height 30
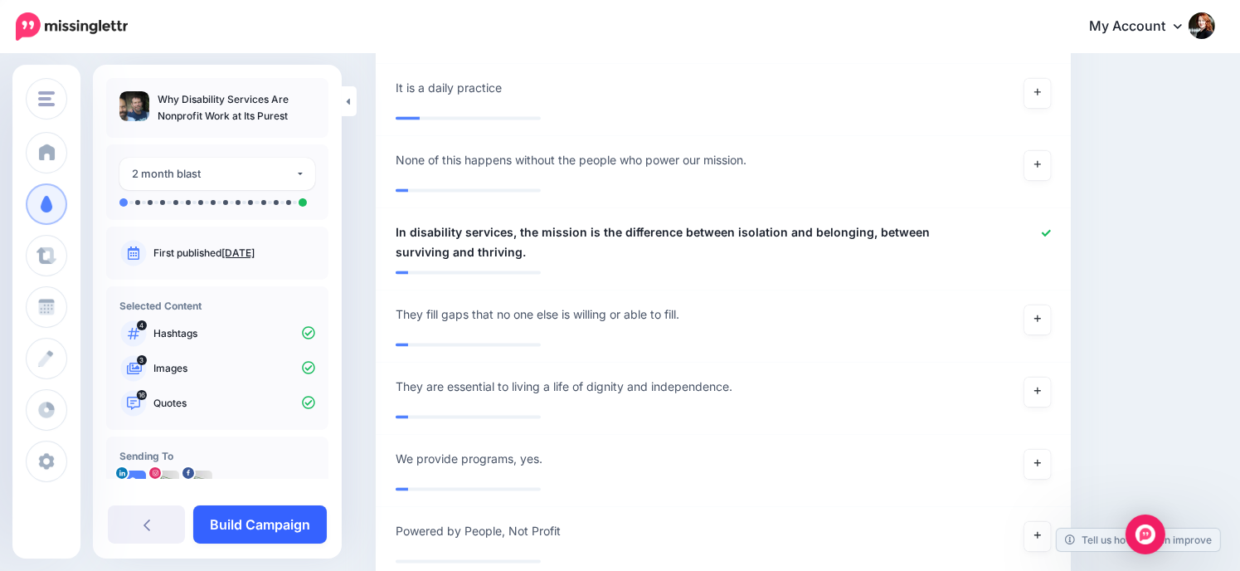
click at [272, 524] on link "Build Campaign" at bounding box center [260, 524] width 134 height 38
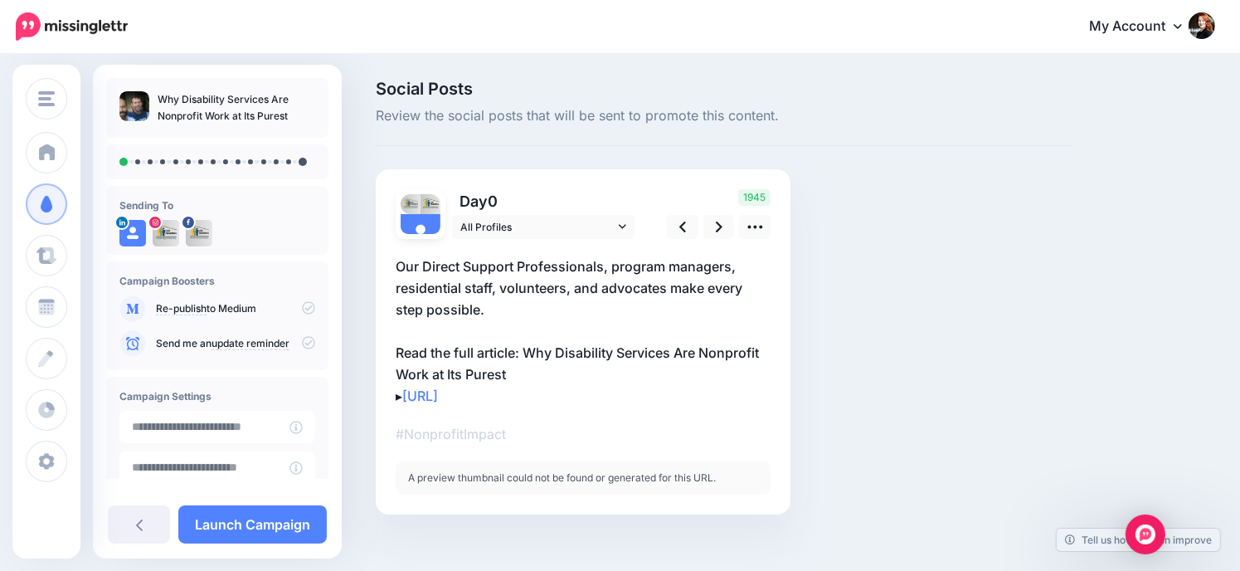
scroll to position [17, 0]
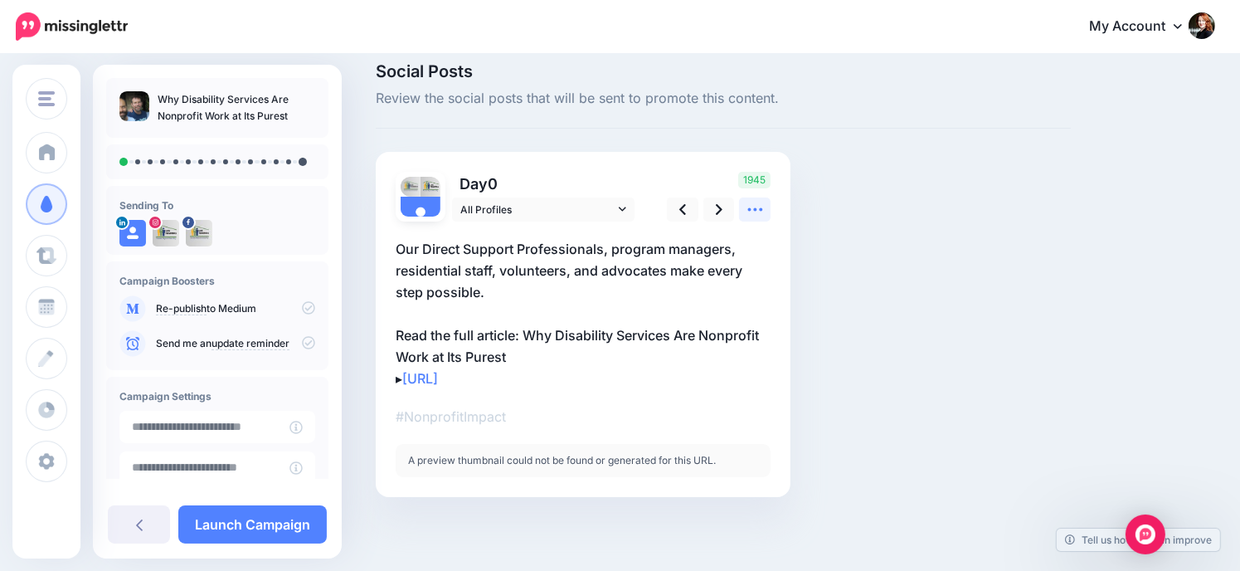
click at [762, 207] on icon at bounding box center [755, 209] width 17 height 17
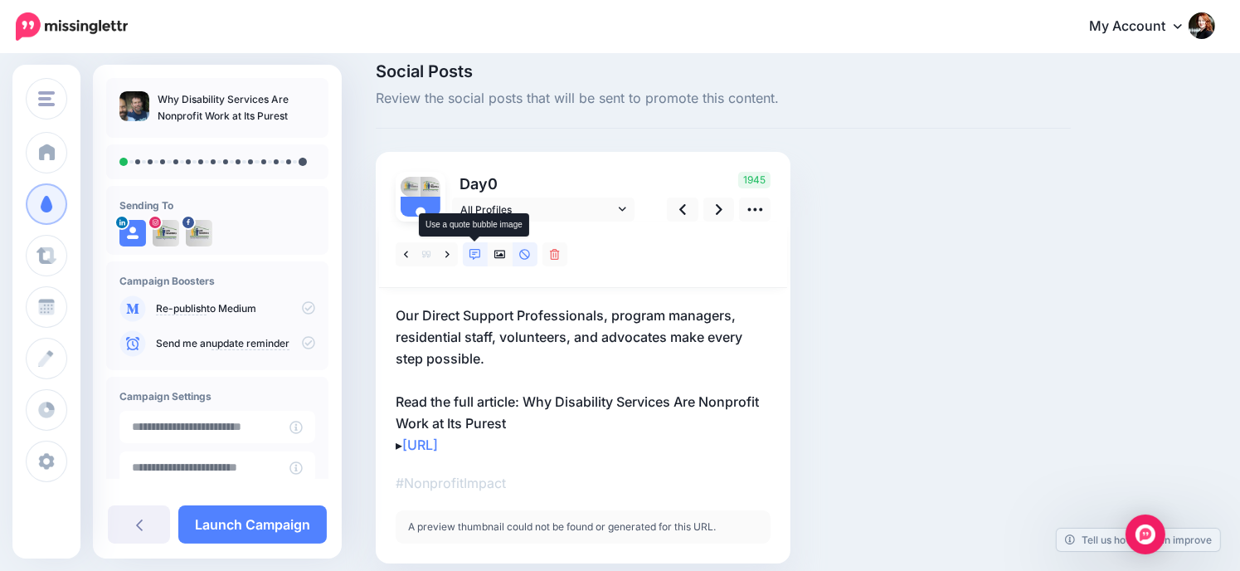
click at [475, 252] on icon at bounding box center [476, 255] width 12 height 12
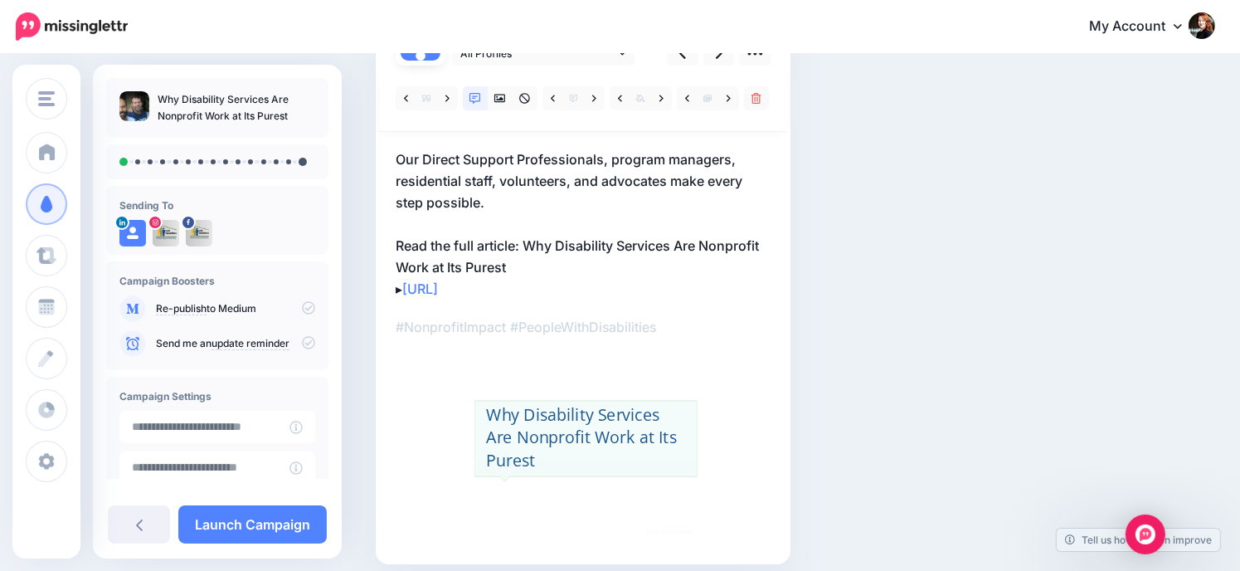
scroll to position [76, 0]
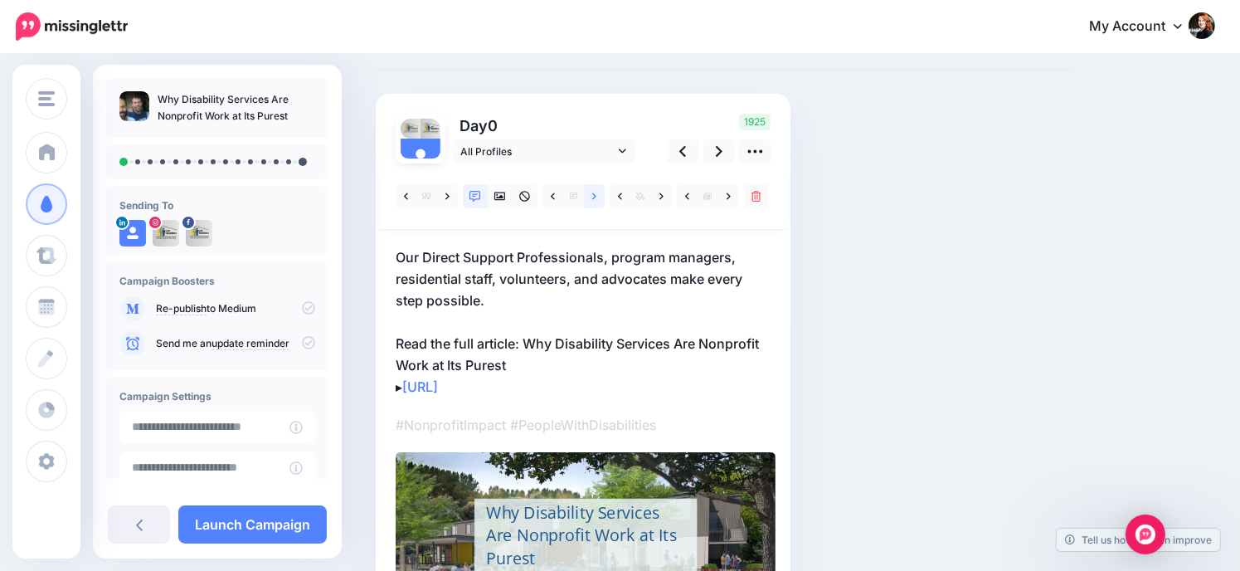
click at [593, 197] on icon at bounding box center [594, 197] width 4 height 12
click at [551, 196] on icon at bounding box center [553, 197] width 4 height 12
click at [727, 197] on icon at bounding box center [729, 197] width 4 height 12
click at [447, 193] on icon at bounding box center [448, 196] width 4 height 7
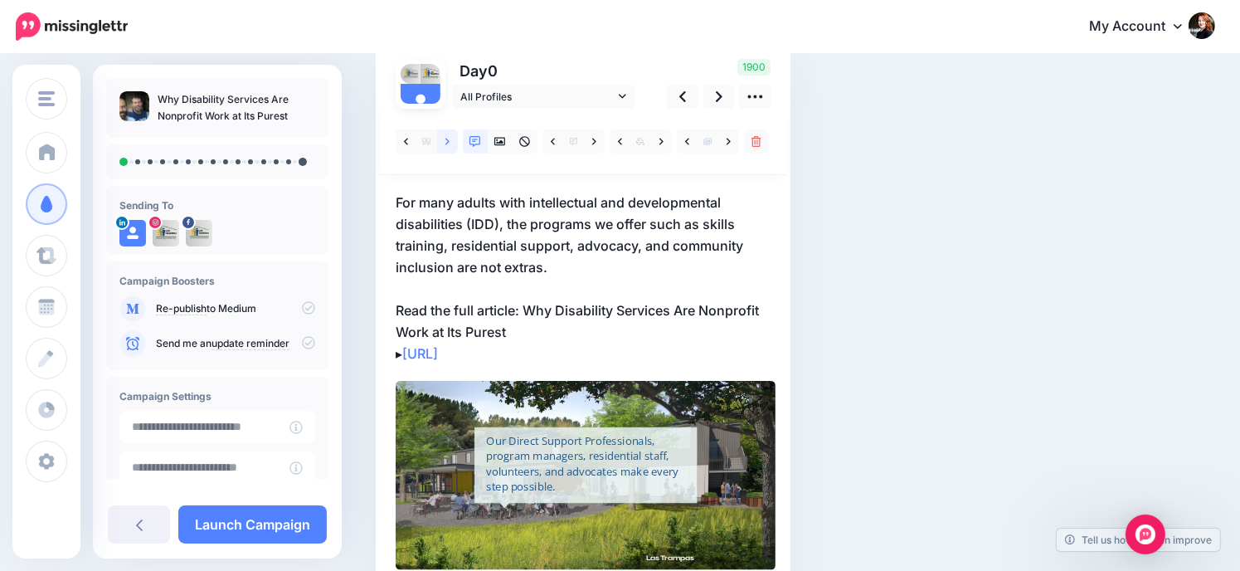
scroll to position [59, 0]
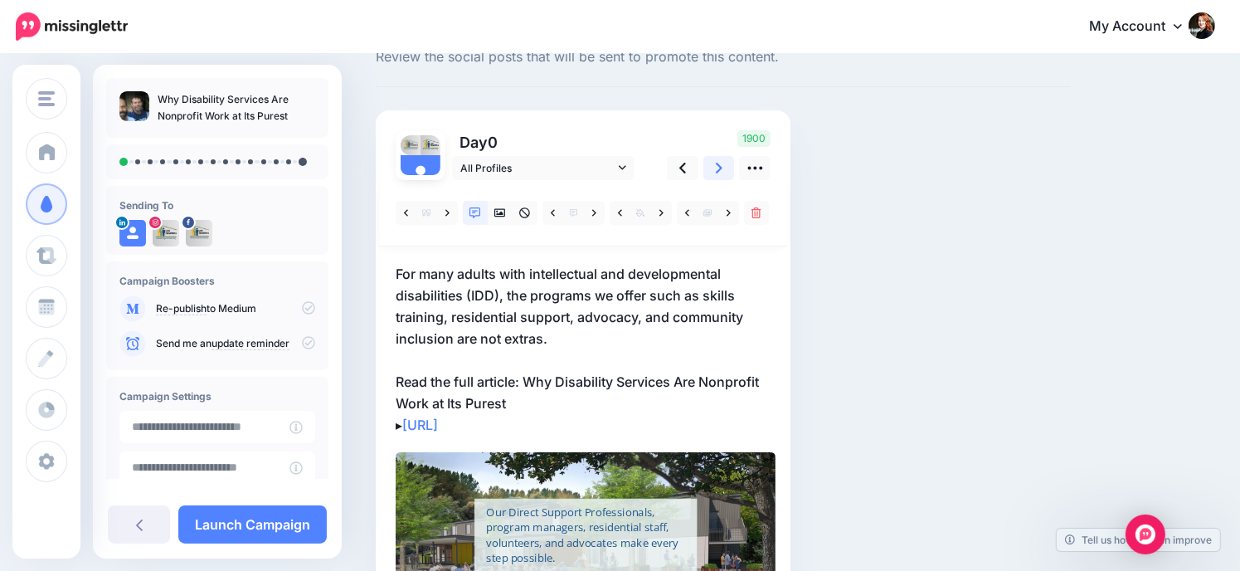
click at [718, 169] on icon at bounding box center [719, 168] width 7 height 11
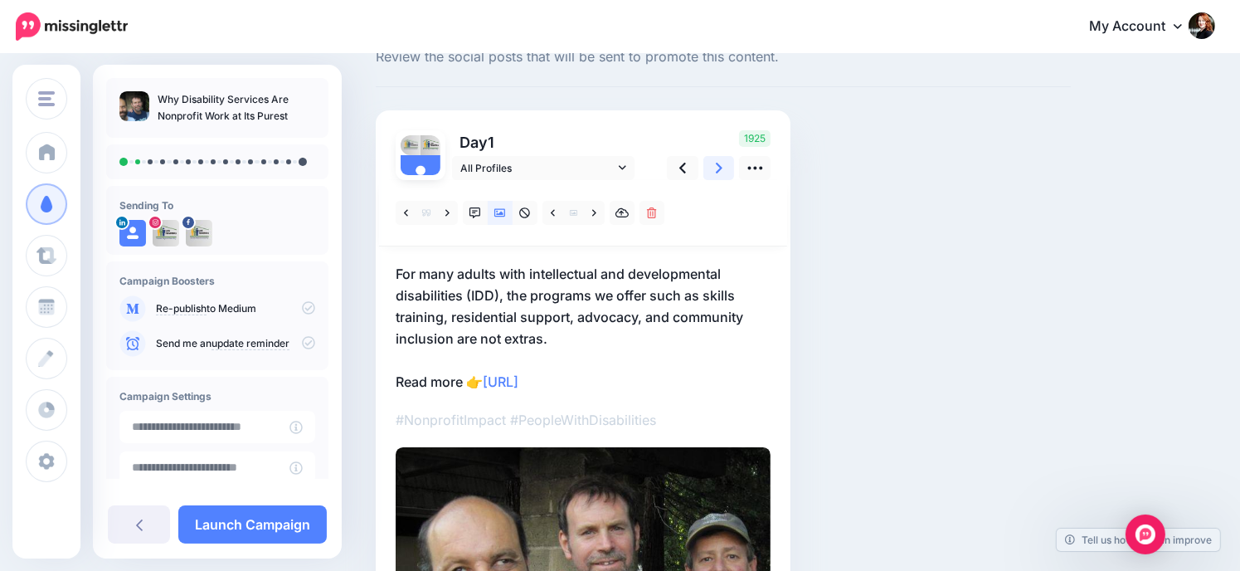
click at [718, 169] on icon at bounding box center [719, 168] width 7 height 11
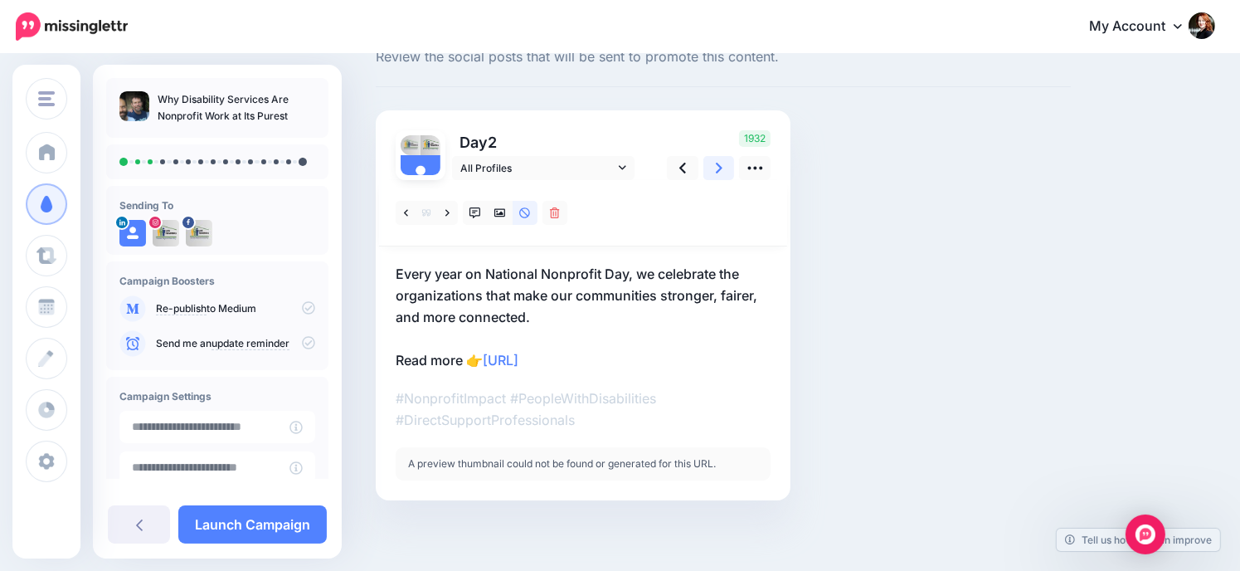
click at [718, 169] on icon at bounding box center [719, 168] width 7 height 11
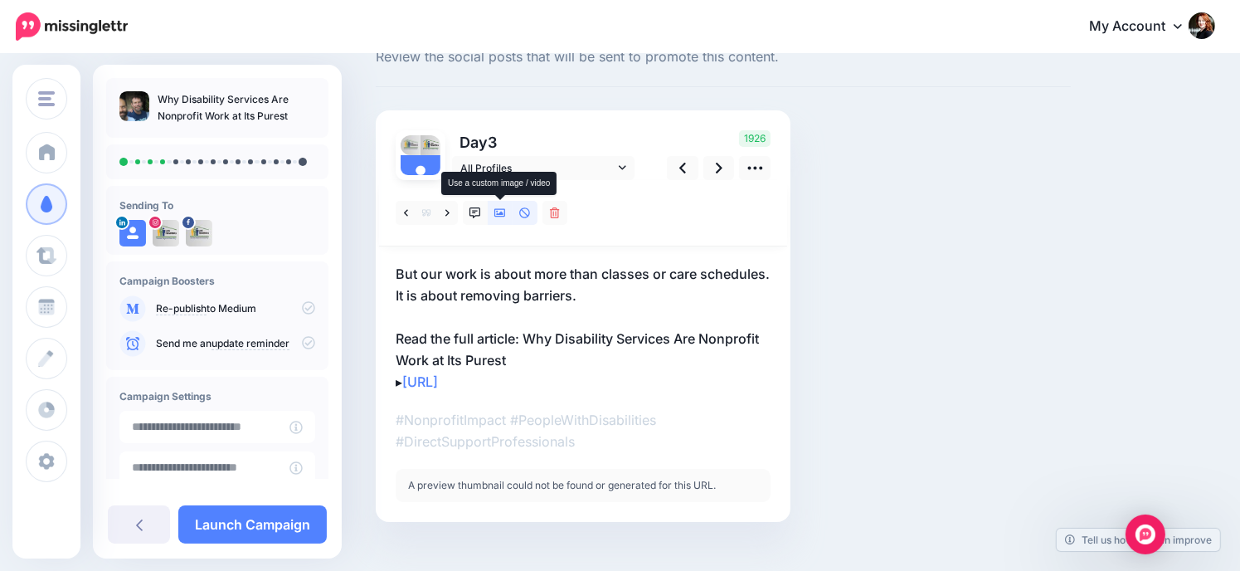
click at [502, 218] on icon at bounding box center [501, 213] width 12 height 12
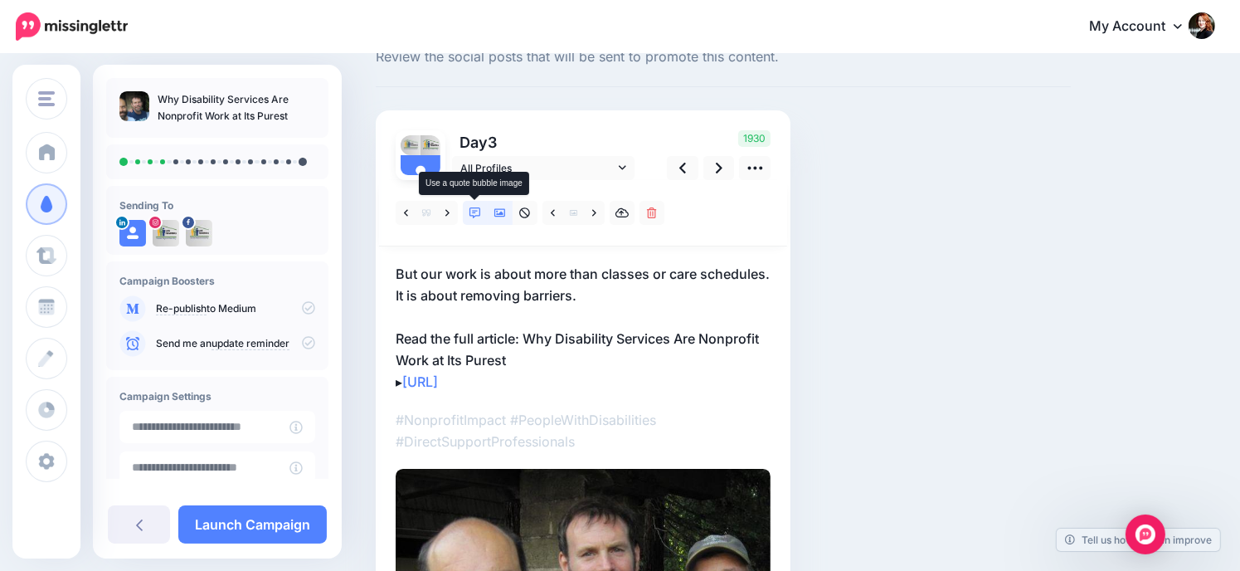
click at [474, 220] on link at bounding box center [475, 213] width 25 height 24
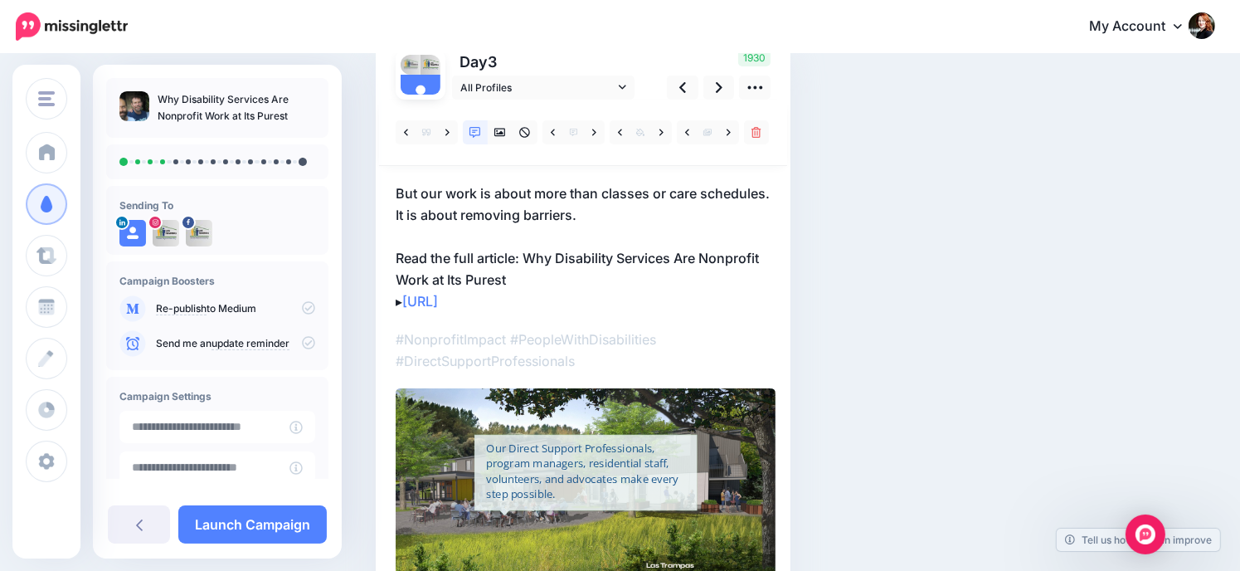
scroll to position [142, 0]
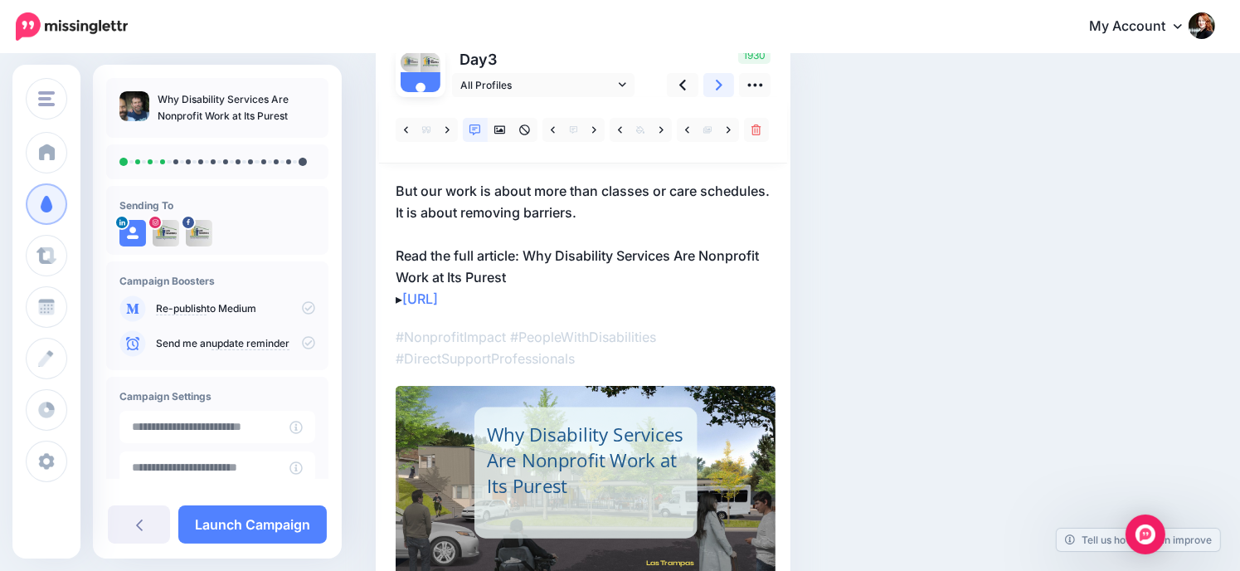
click at [718, 84] on icon at bounding box center [719, 84] width 7 height 17
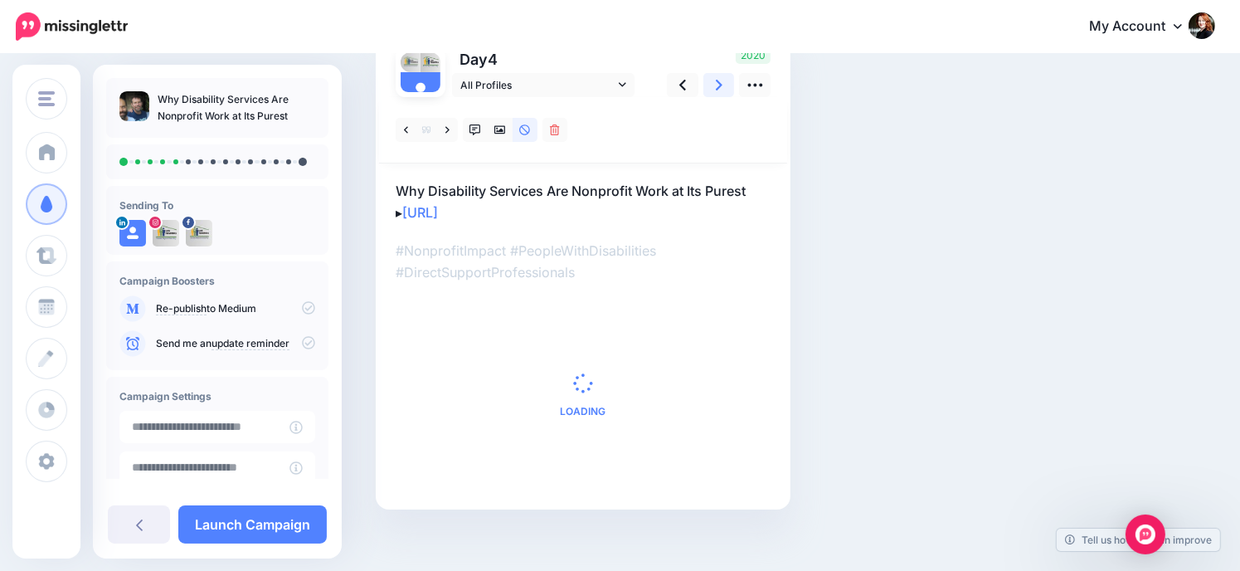
scroll to position [0, 0]
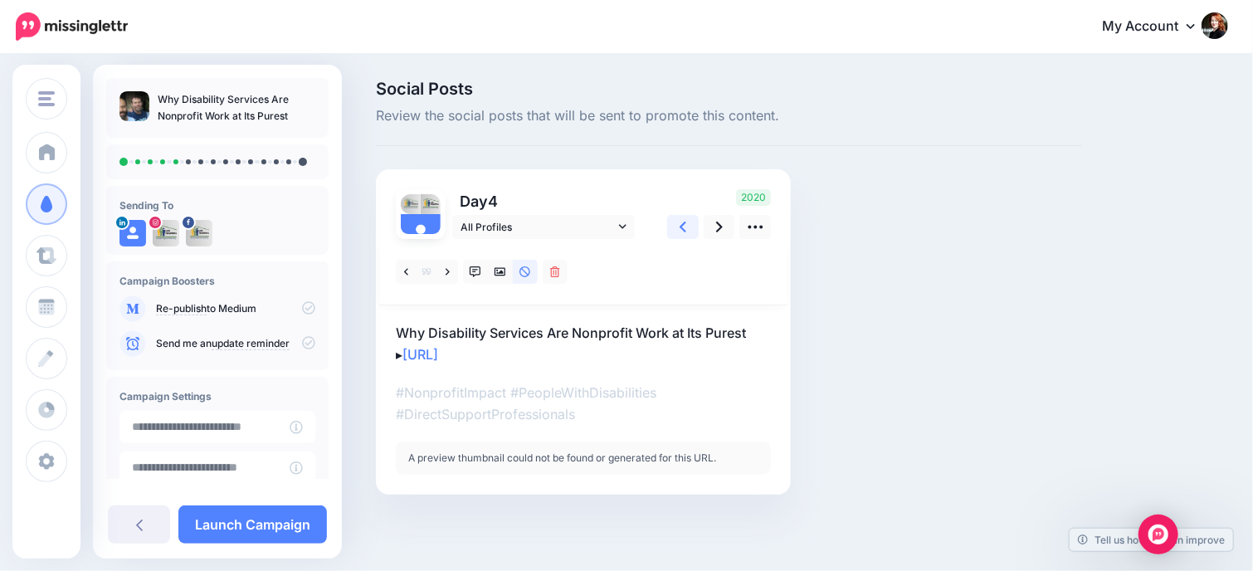
click at [678, 226] on link at bounding box center [683, 227] width 32 height 24
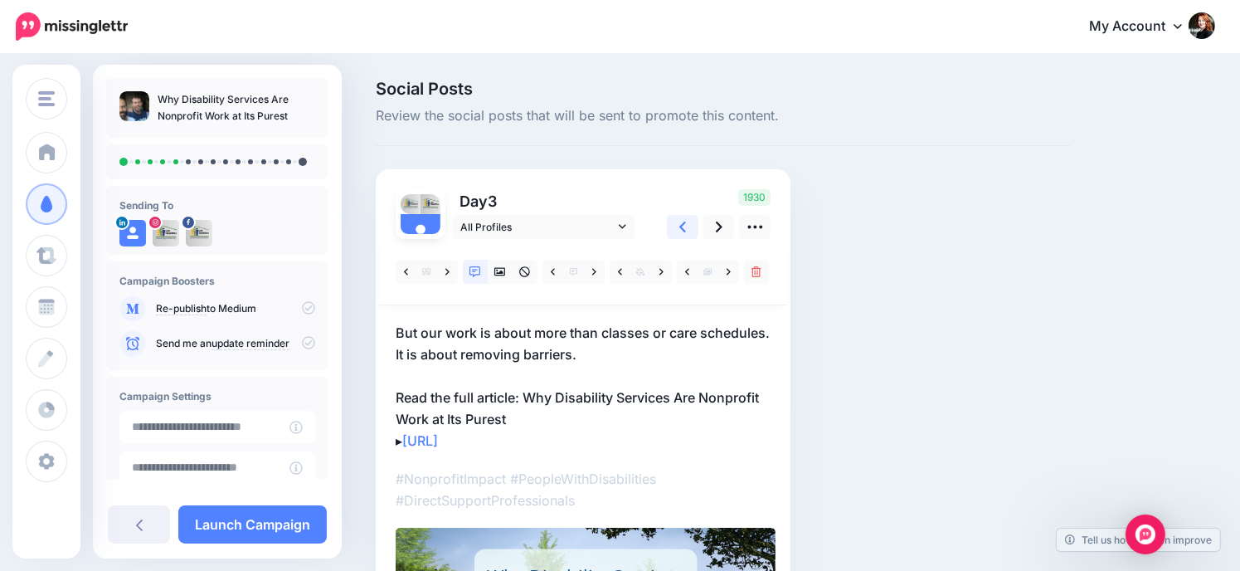
click at [678, 226] on link at bounding box center [683, 227] width 32 height 24
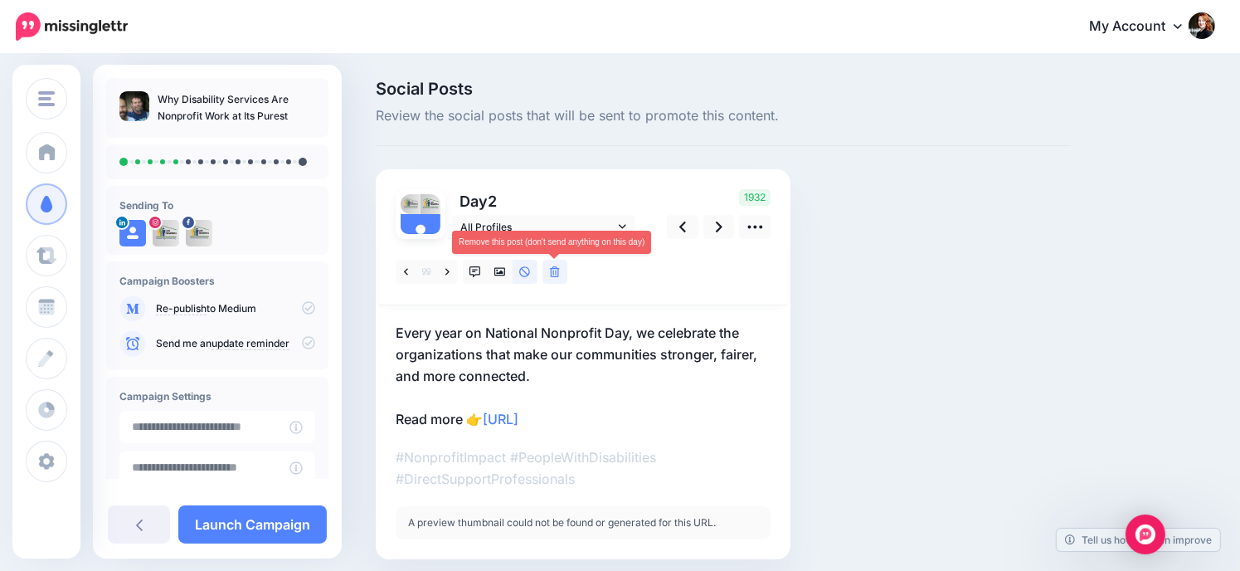
click at [554, 275] on icon at bounding box center [555, 272] width 10 height 12
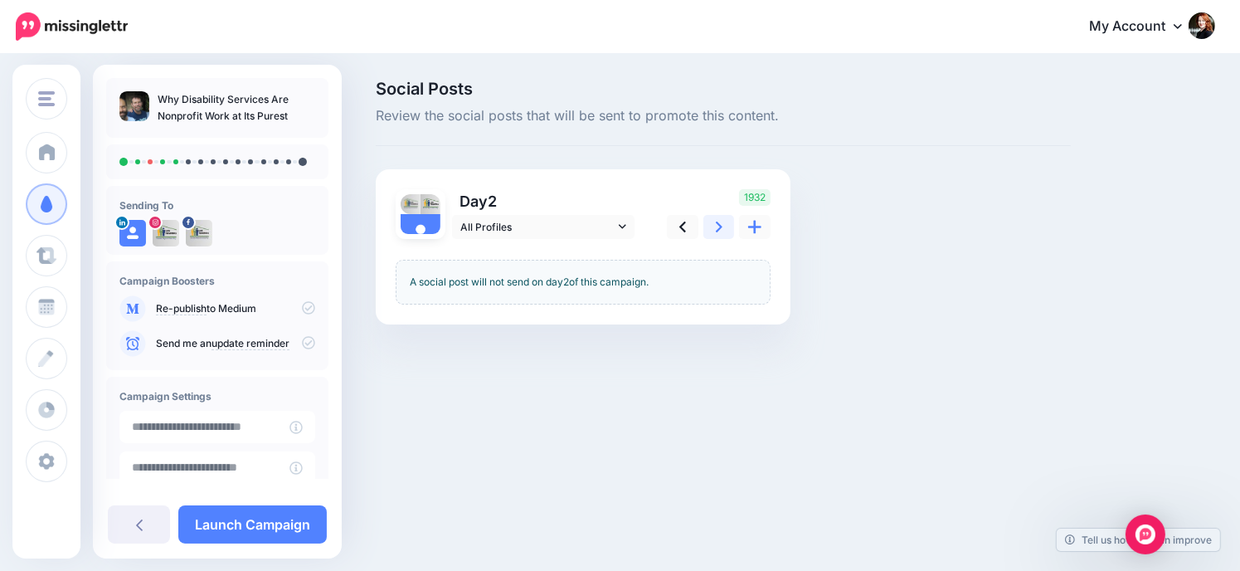
click at [724, 226] on link at bounding box center [720, 227] width 32 height 24
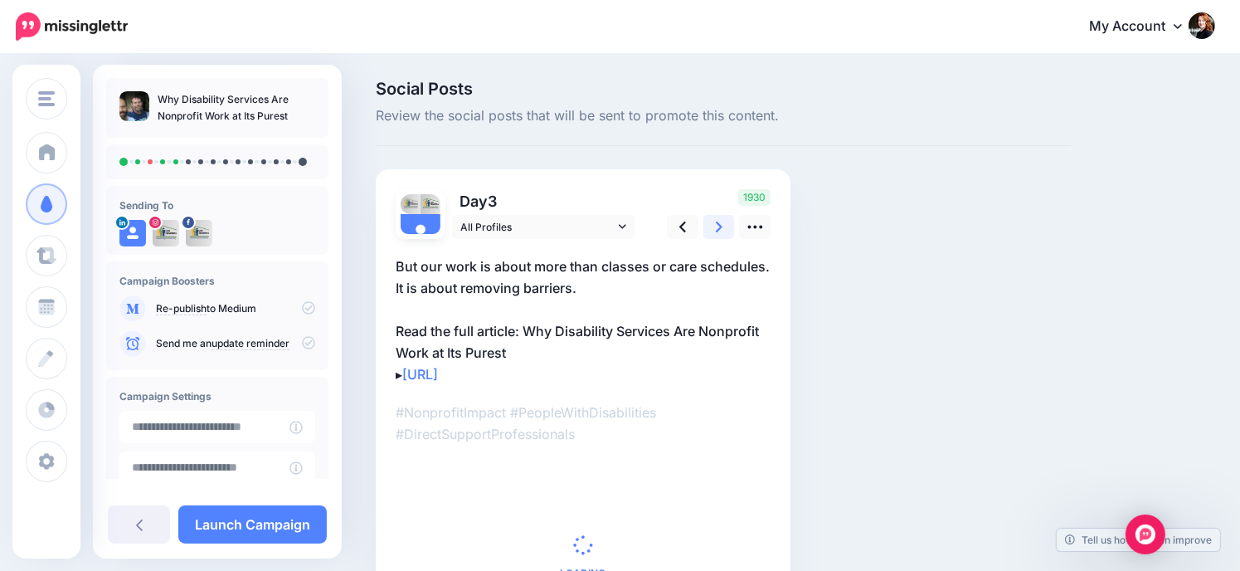
click at [724, 226] on link at bounding box center [720, 227] width 32 height 24
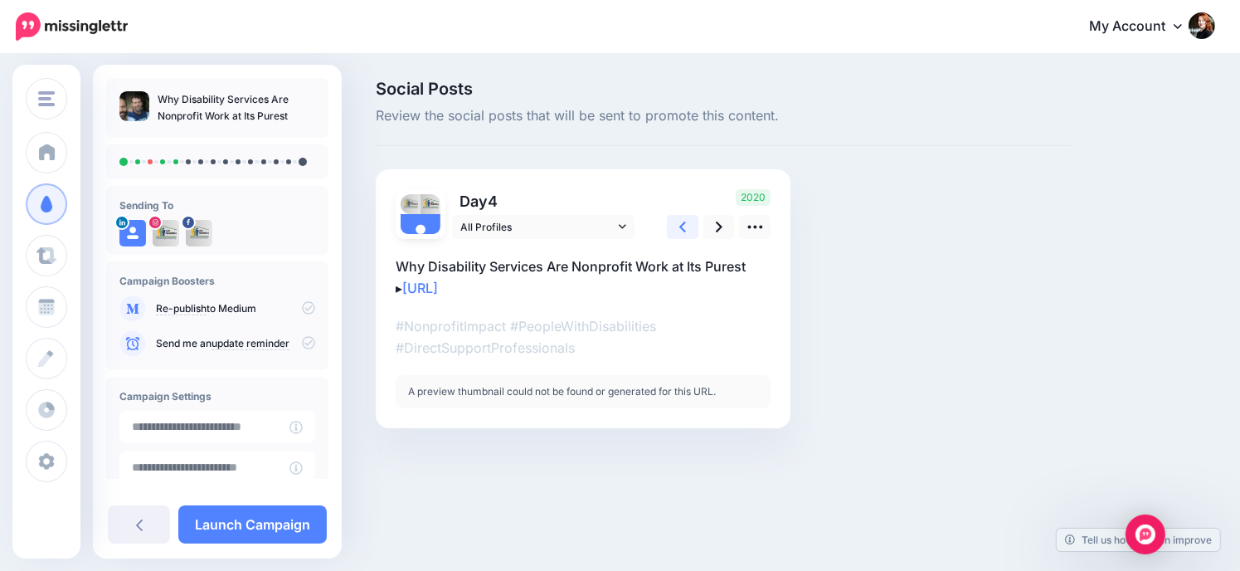
click at [680, 229] on icon at bounding box center [683, 226] width 7 height 17
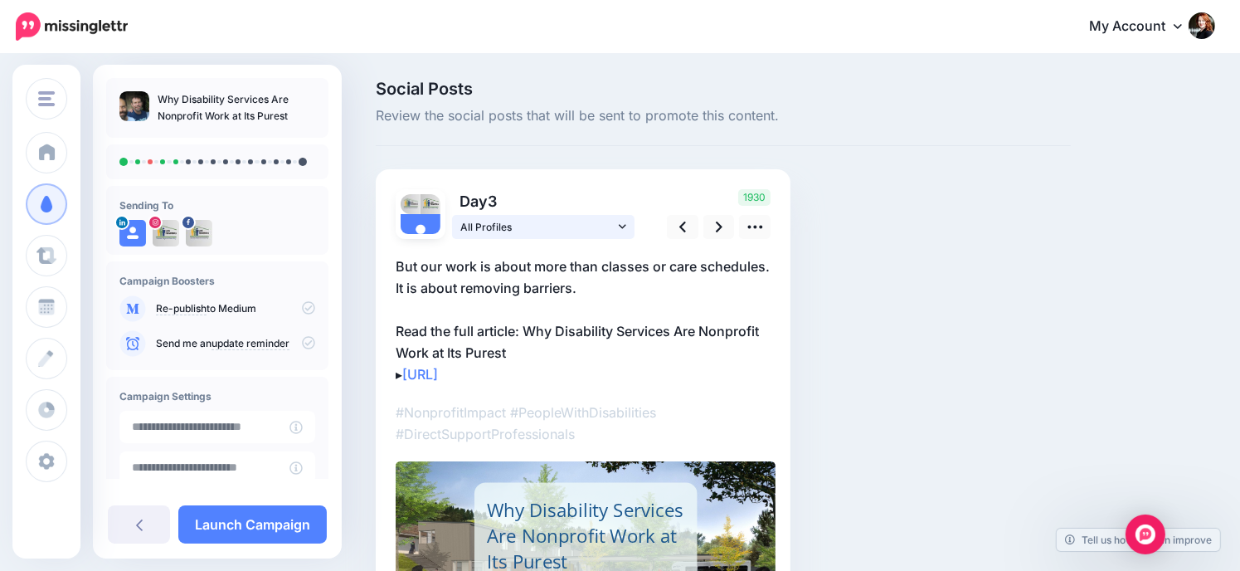
click at [622, 230] on icon at bounding box center [622, 227] width 7 height 12
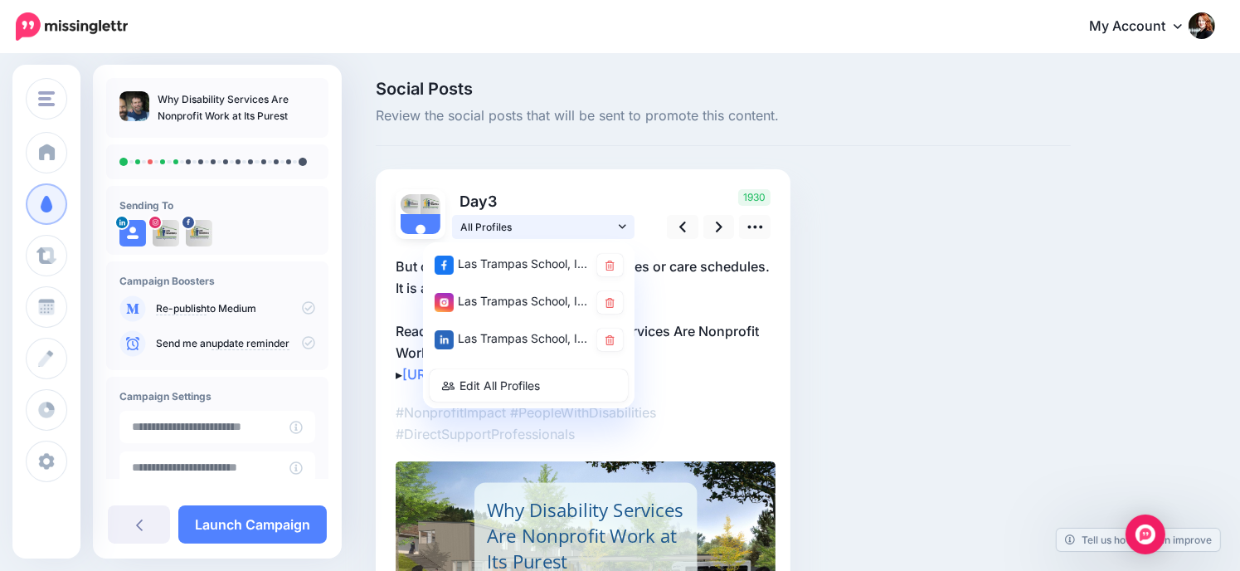
click at [622, 230] on icon at bounding box center [622, 227] width 7 height 12
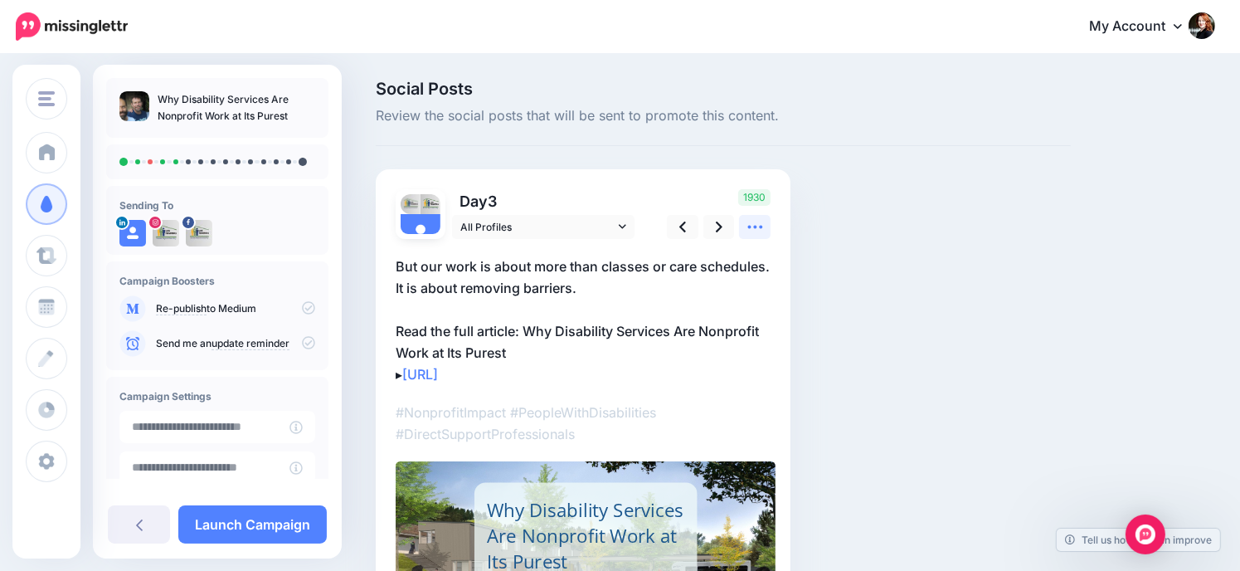
click at [757, 223] on icon at bounding box center [755, 226] width 17 height 17
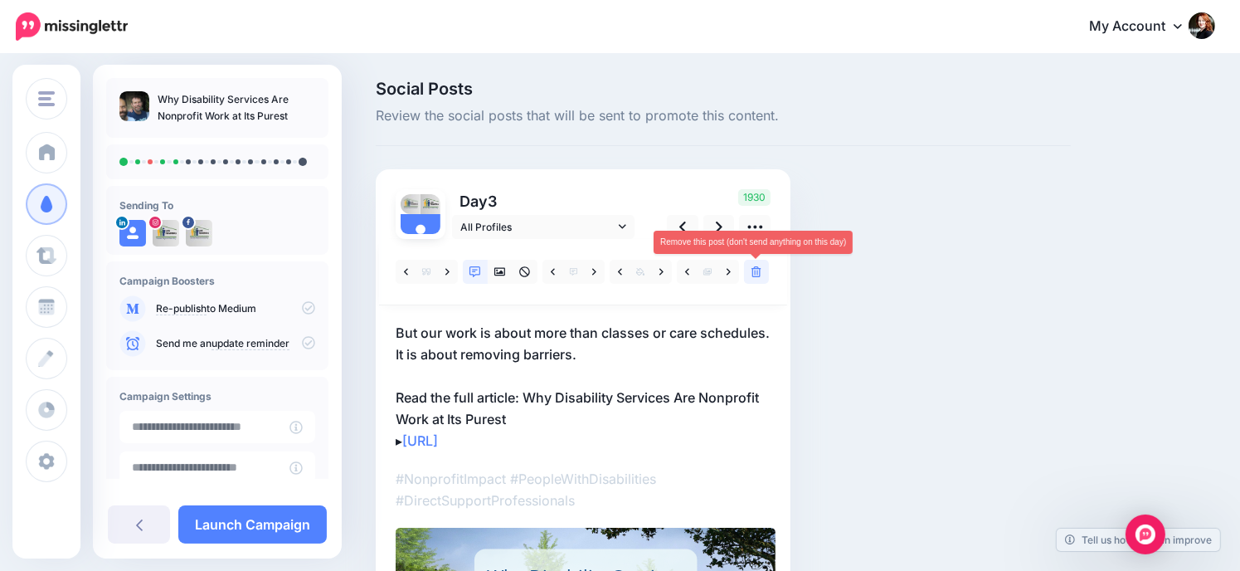
click at [761, 270] on icon at bounding box center [757, 272] width 10 height 12
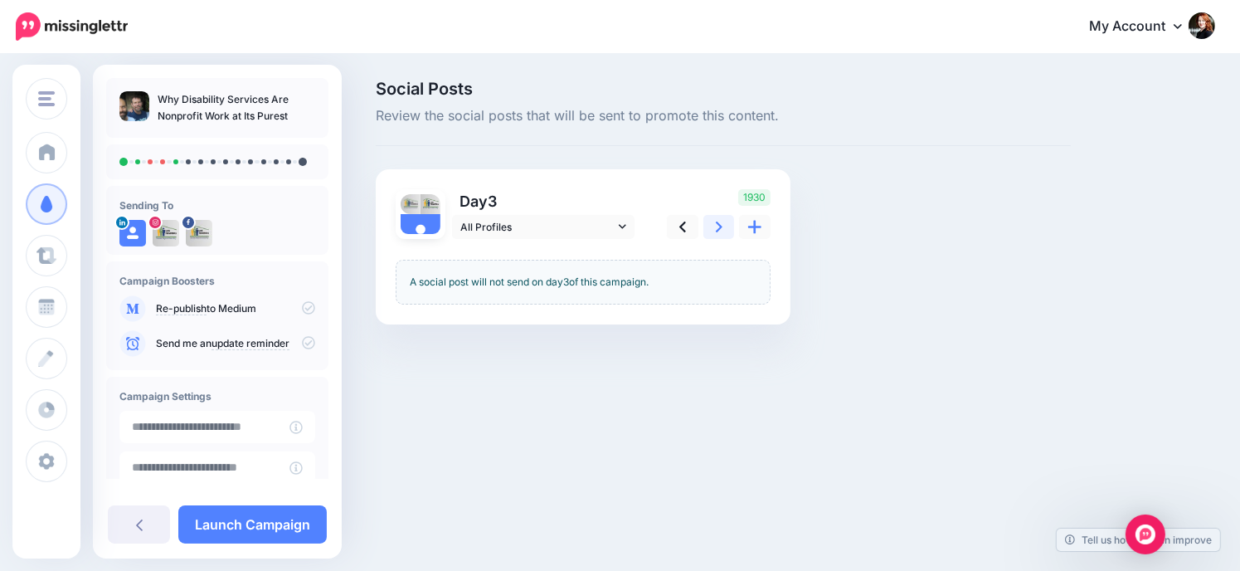
click at [729, 228] on link at bounding box center [720, 227] width 32 height 24
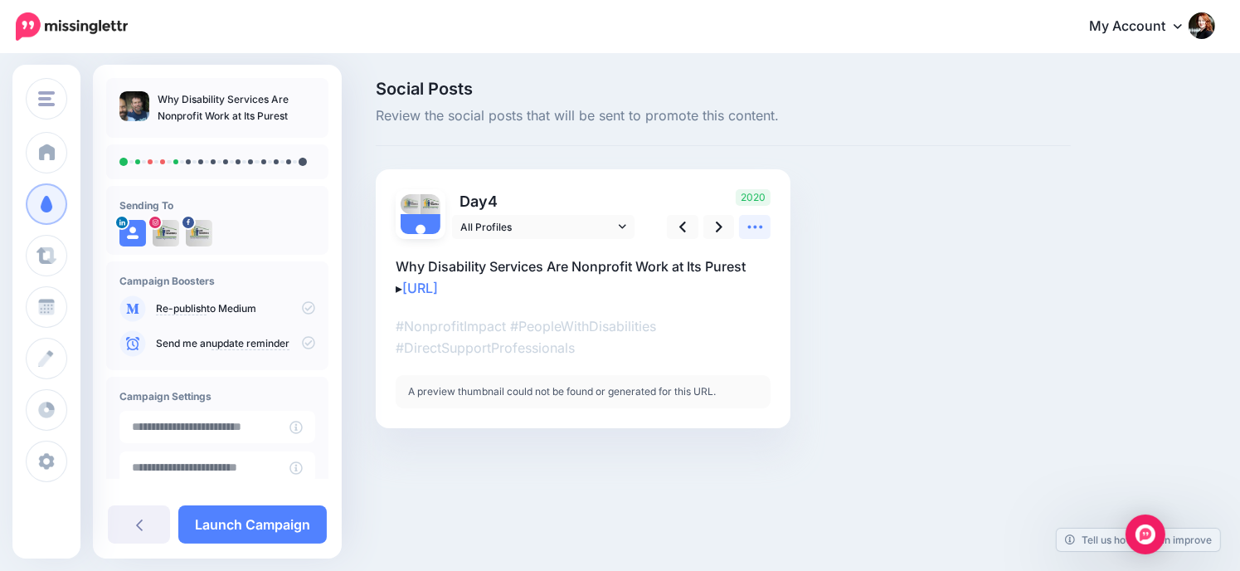
click at [760, 230] on icon at bounding box center [755, 226] width 17 height 17
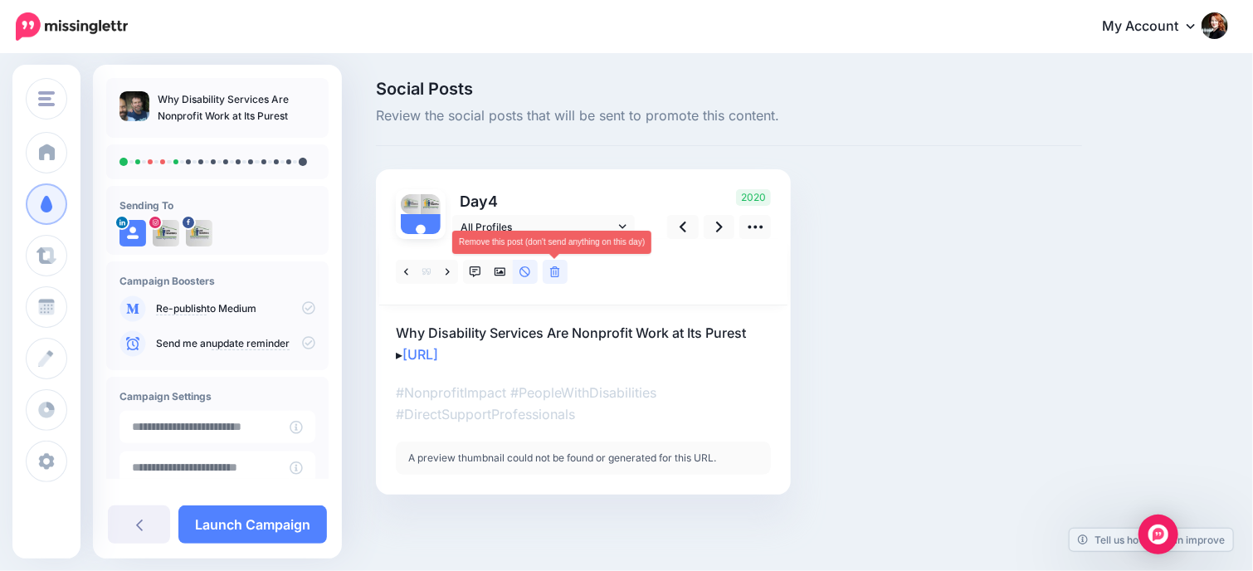
click at [563, 277] on link at bounding box center [555, 272] width 25 height 24
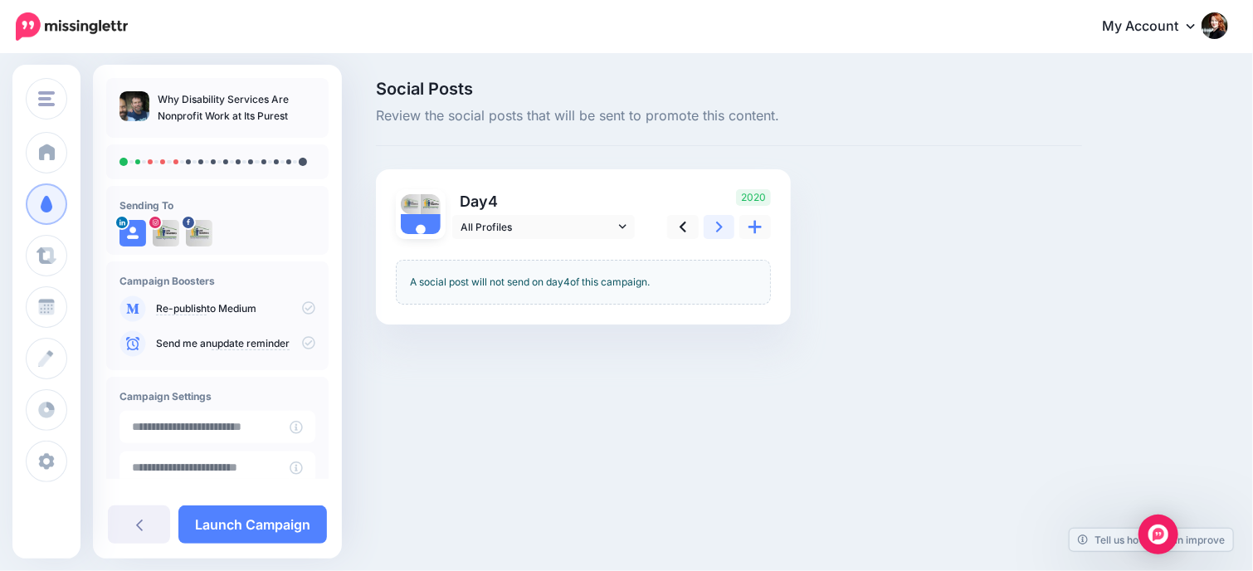
click at [717, 227] on icon at bounding box center [719, 226] width 7 height 17
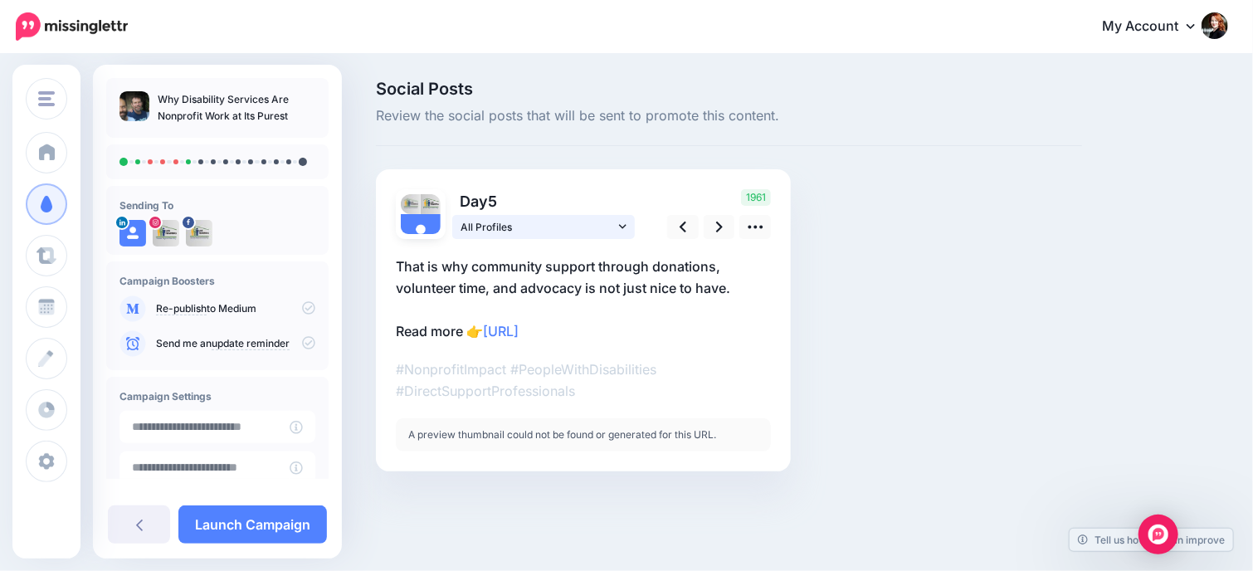
click at [624, 225] on icon at bounding box center [622, 227] width 7 height 12
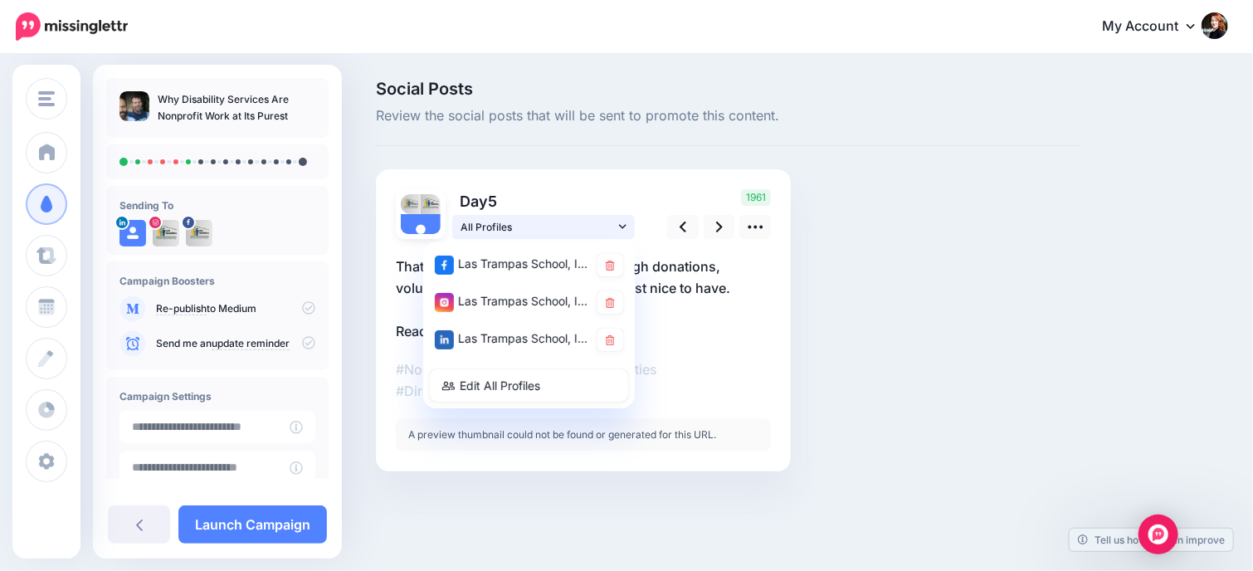
click at [621, 223] on icon at bounding box center [622, 227] width 7 height 12
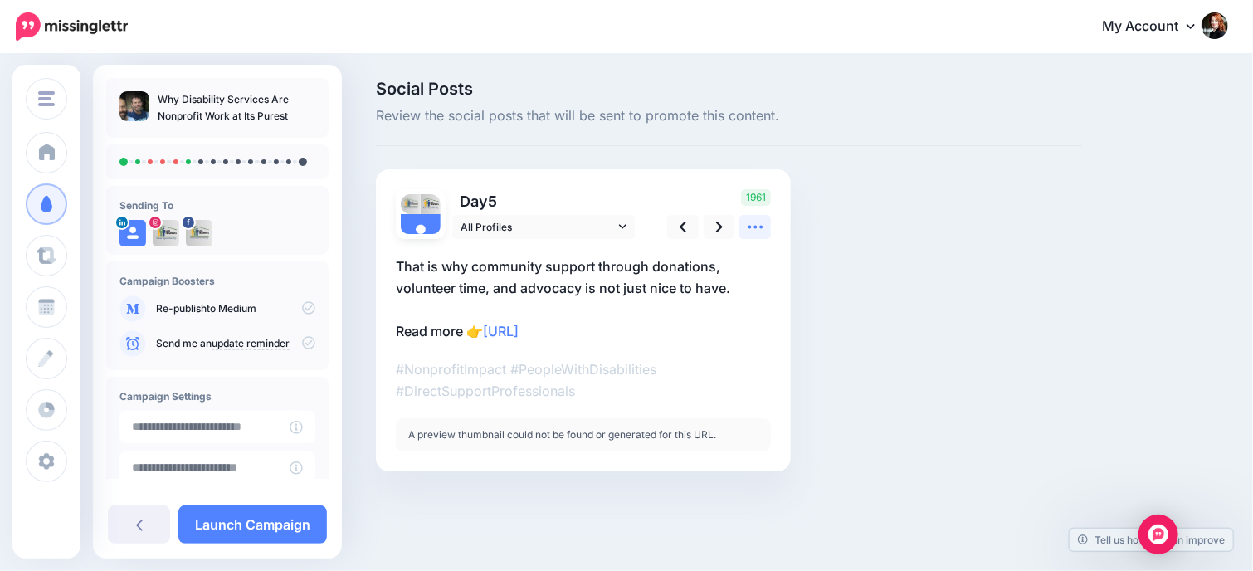
click at [752, 226] on icon at bounding box center [755, 226] width 17 height 17
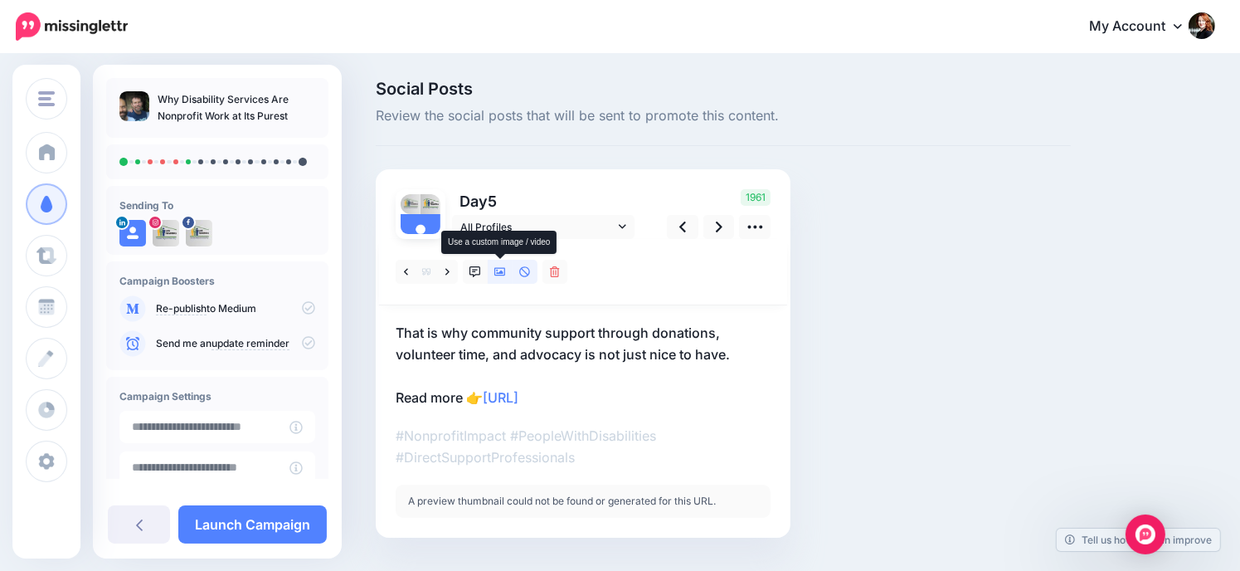
click at [497, 272] on icon at bounding box center [501, 272] width 12 height 8
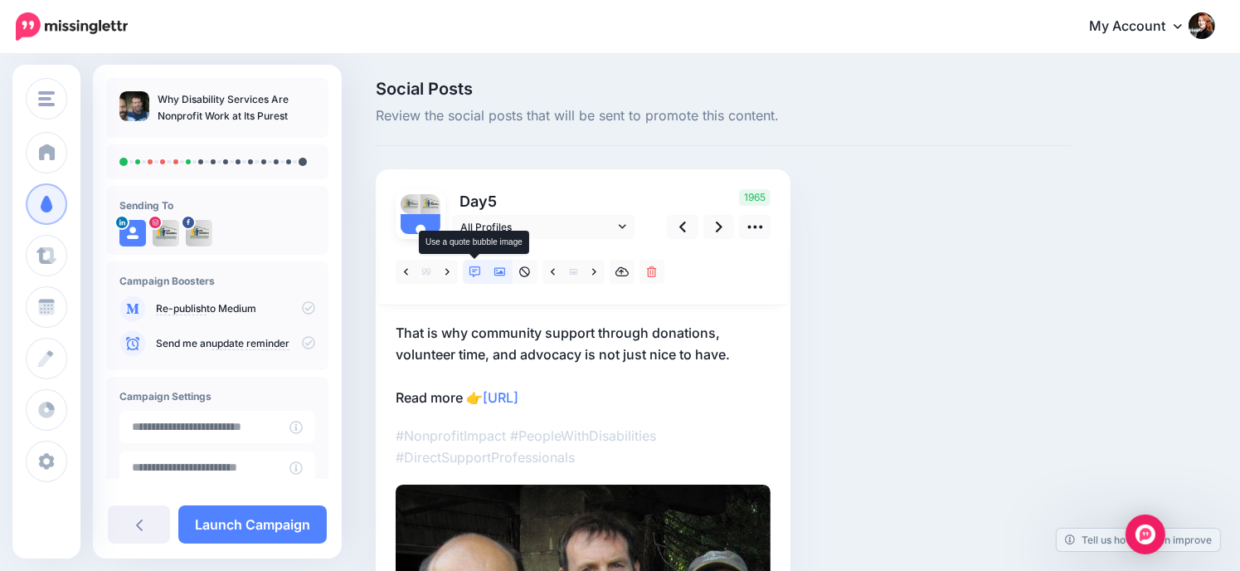
click at [481, 271] on link at bounding box center [475, 272] width 25 height 24
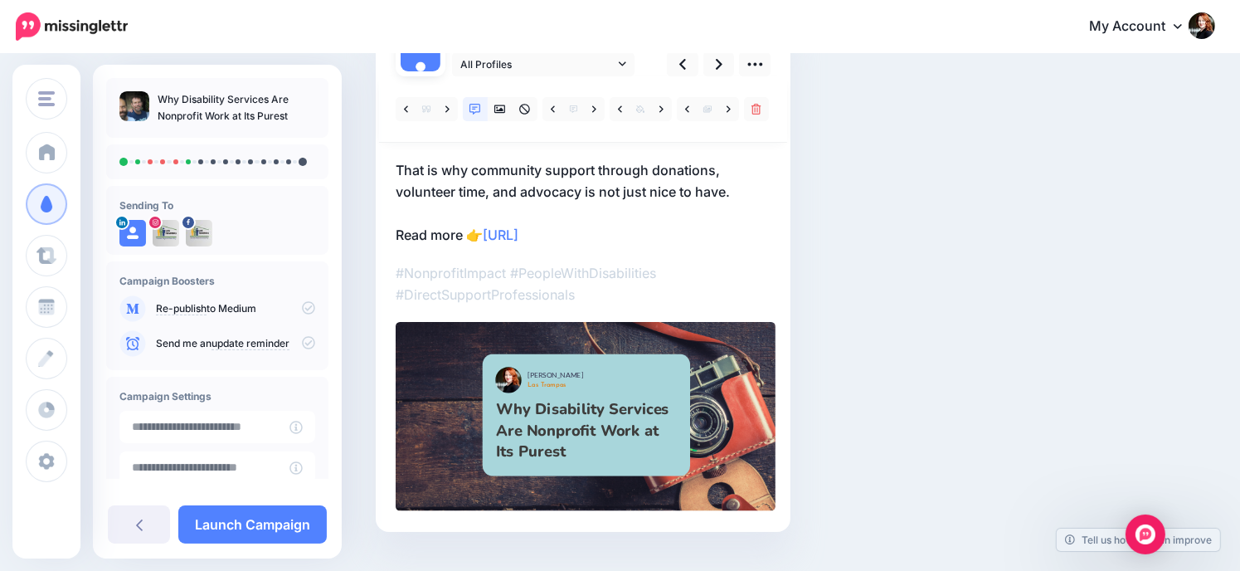
scroll to position [166, 0]
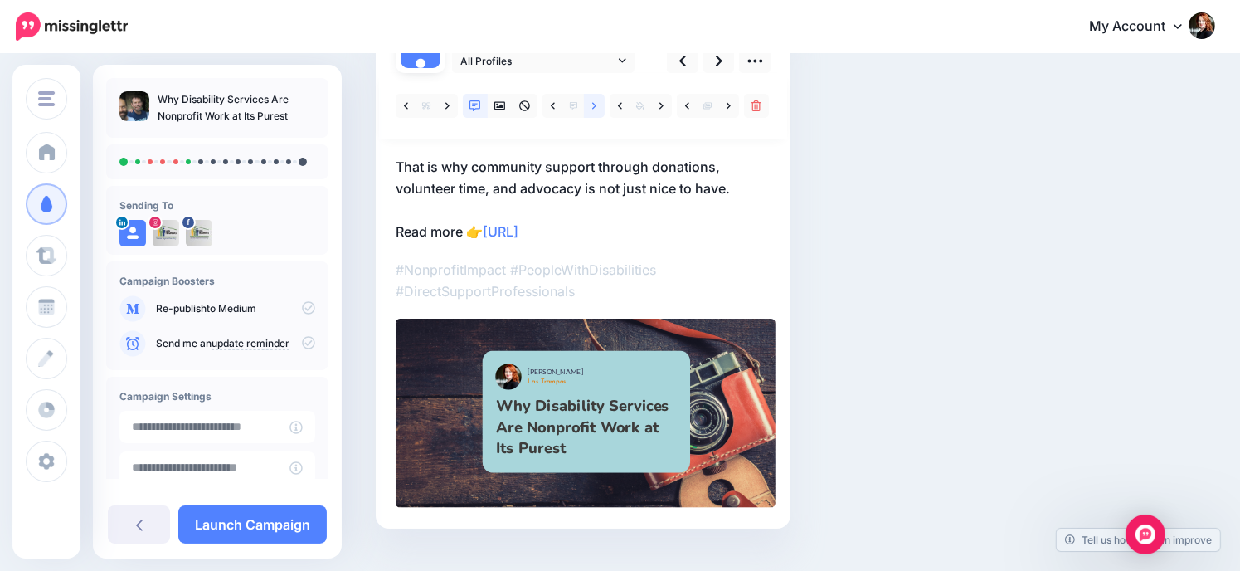
click at [592, 105] on icon at bounding box center [594, 106] width 4 height 12
click at [595, 108] on icon at bounding box center [594, 106] width 4 height 12
click at [729, 103] on icon at bounding box center [729, 106] width 4 height 12
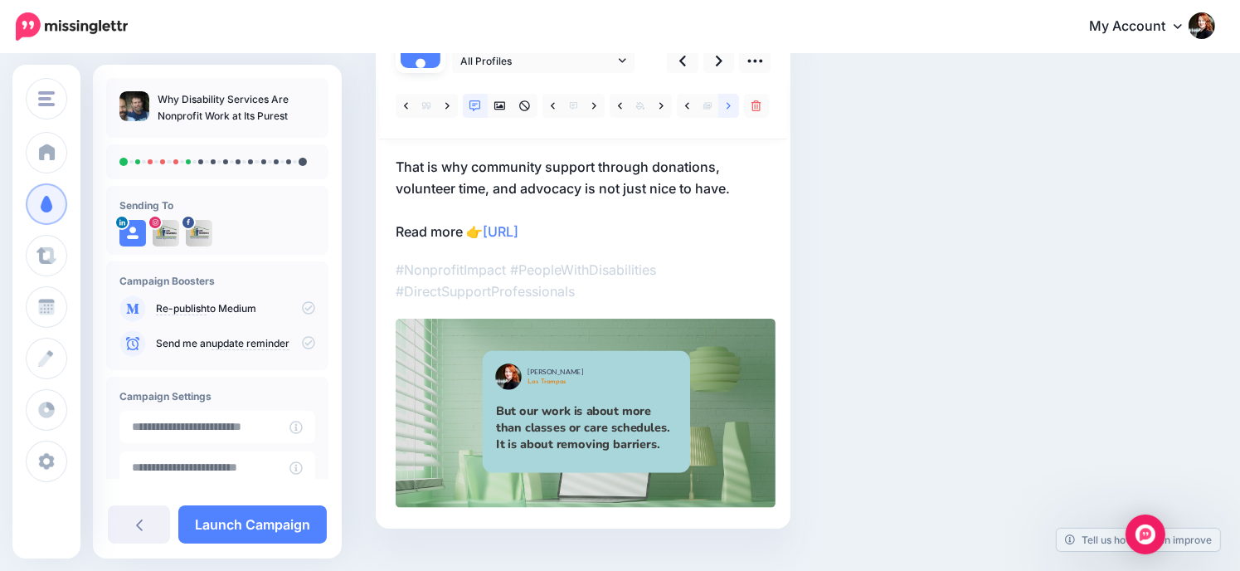
click at [729, 103] on icon at bounding box center [729, 106] width 4 height 12
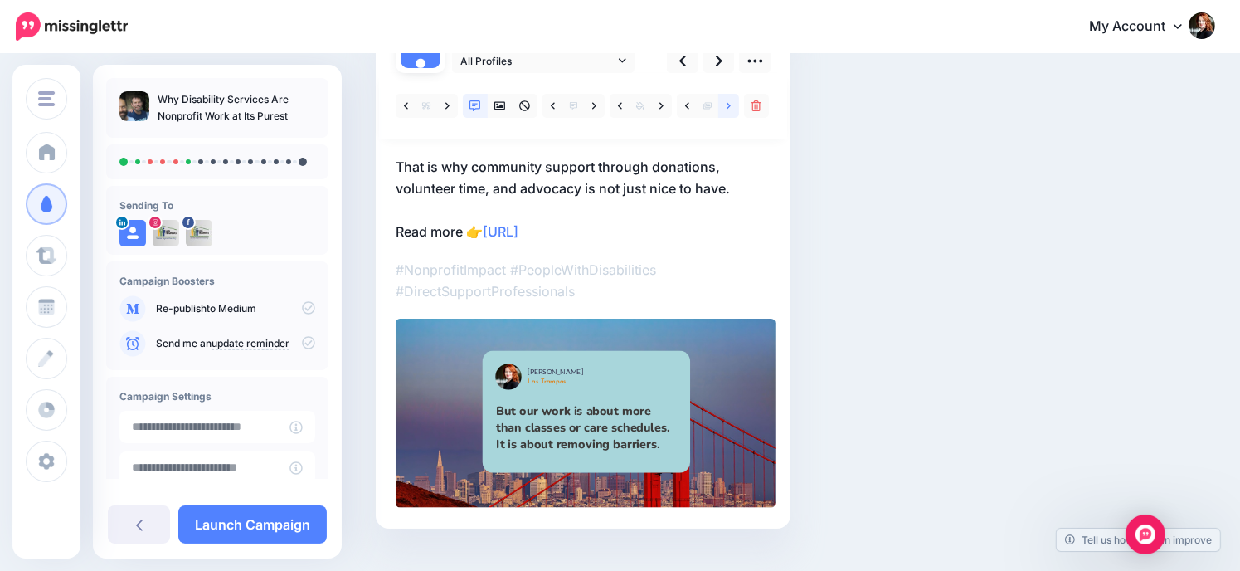
click at [729, 103] on icon at bounding box center [729, 106] width 4 height 12
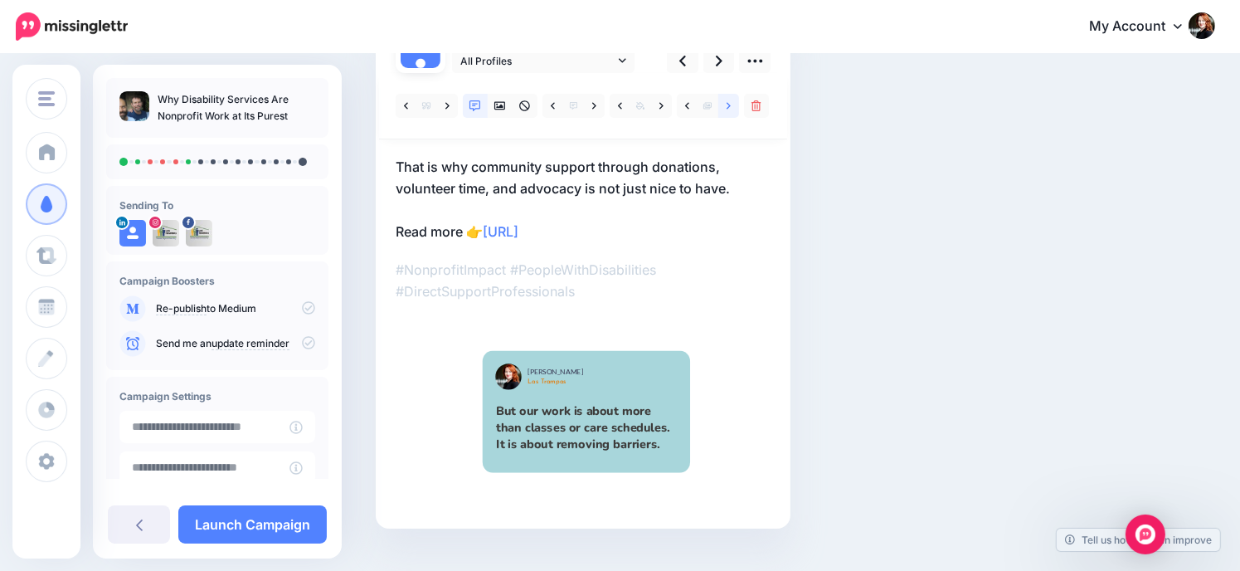
click at [735, 107] on link at bounding box center [729, 106] width 21 height 24
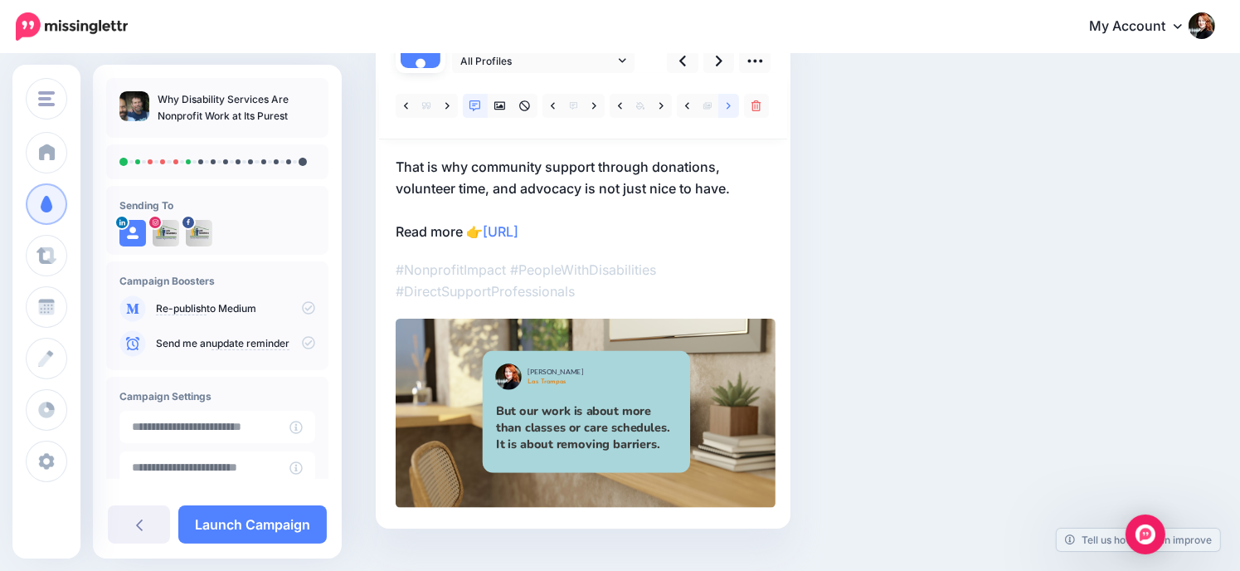
click at [727, 104] on icon at bounding box center [729, 106] width 4 height 12
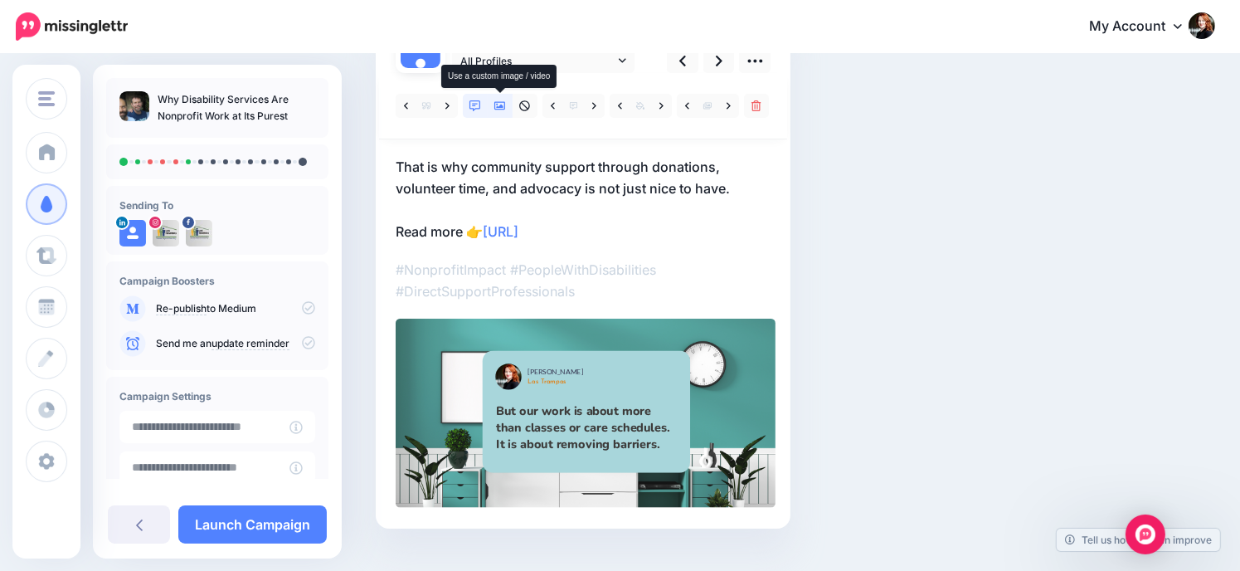
click at [505, 104] on icon at bounding box center [501, 106] width 12 height 8
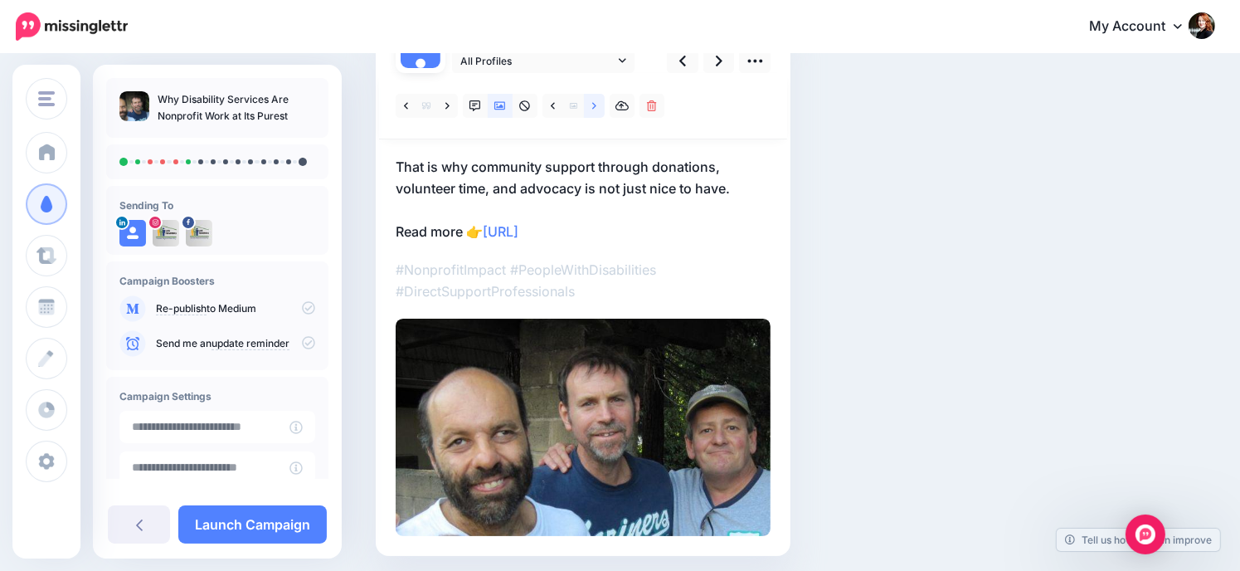
click at [601, 105] on link at bounding box center [594, 106] width 21 height 24
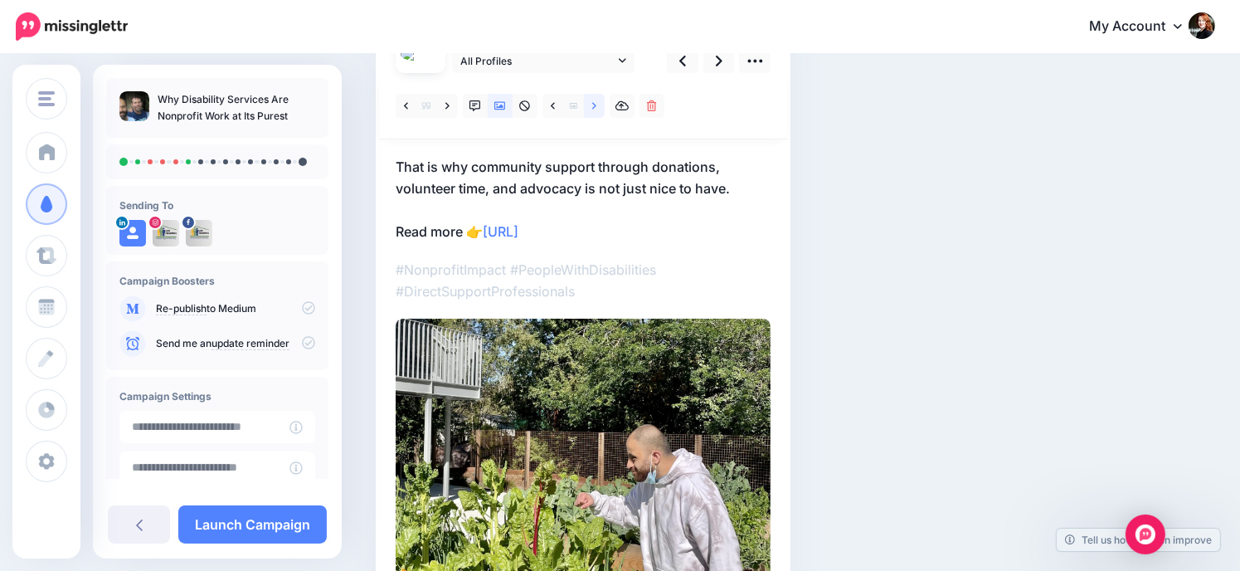
click at [597, 105] on link at bounding box center [594, 106] width 21 height 24
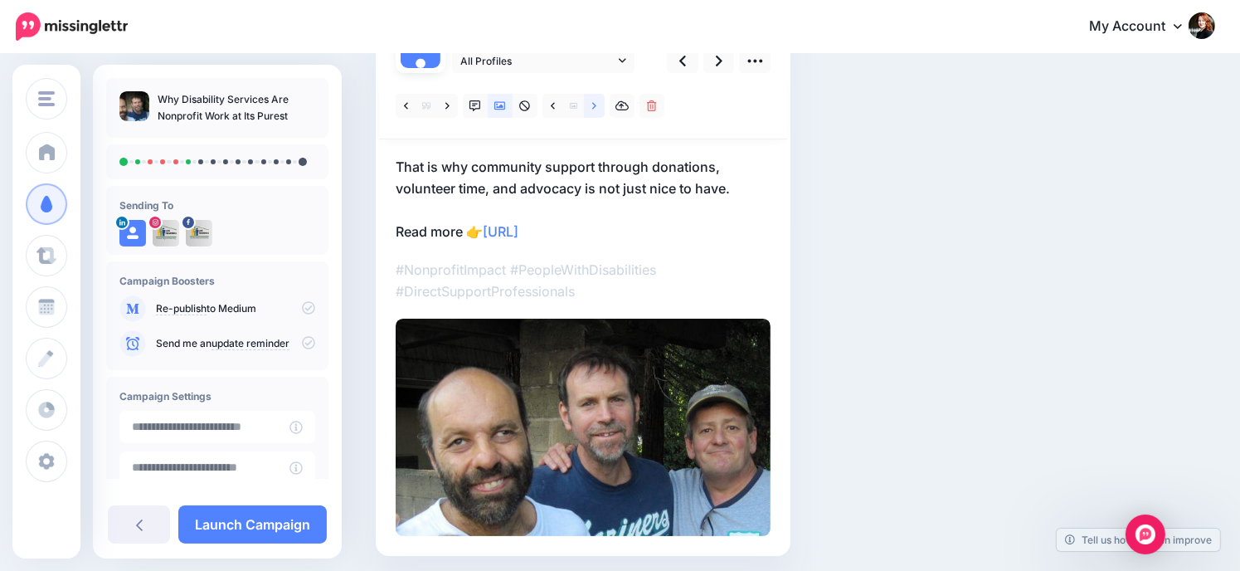
click at [597, 105] on link at bounding box center [594, 106] width 21 height 24
click at [541, 106] on div at bounding box center [533, 106] width 274 height 24
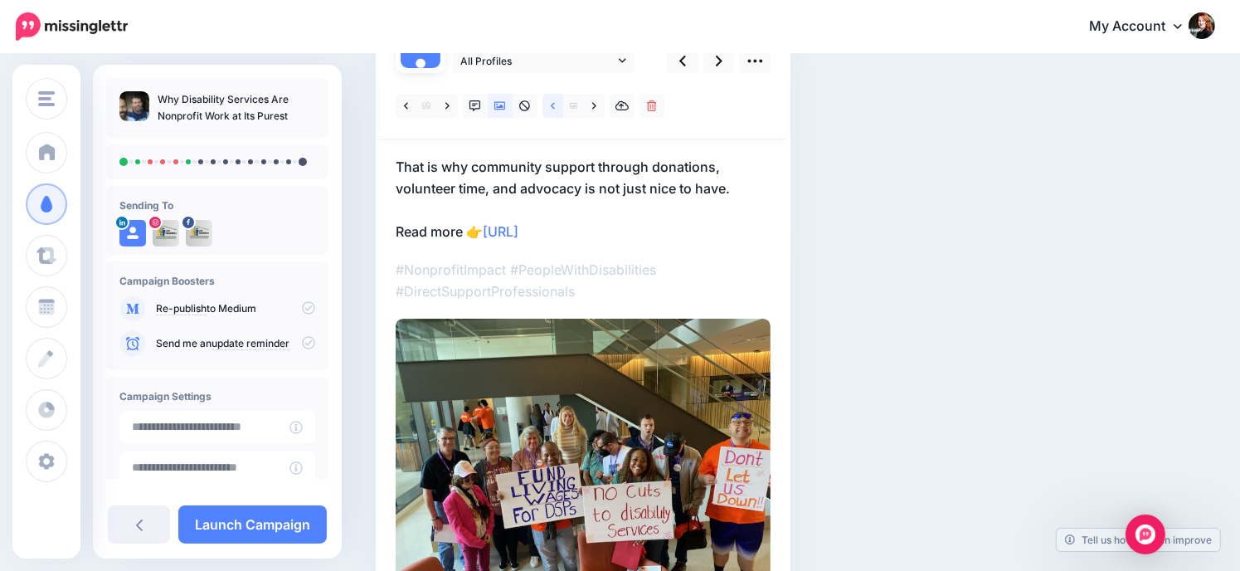
click at [551, 105] on icon at bounding box center [553, 106] width 4 height 12
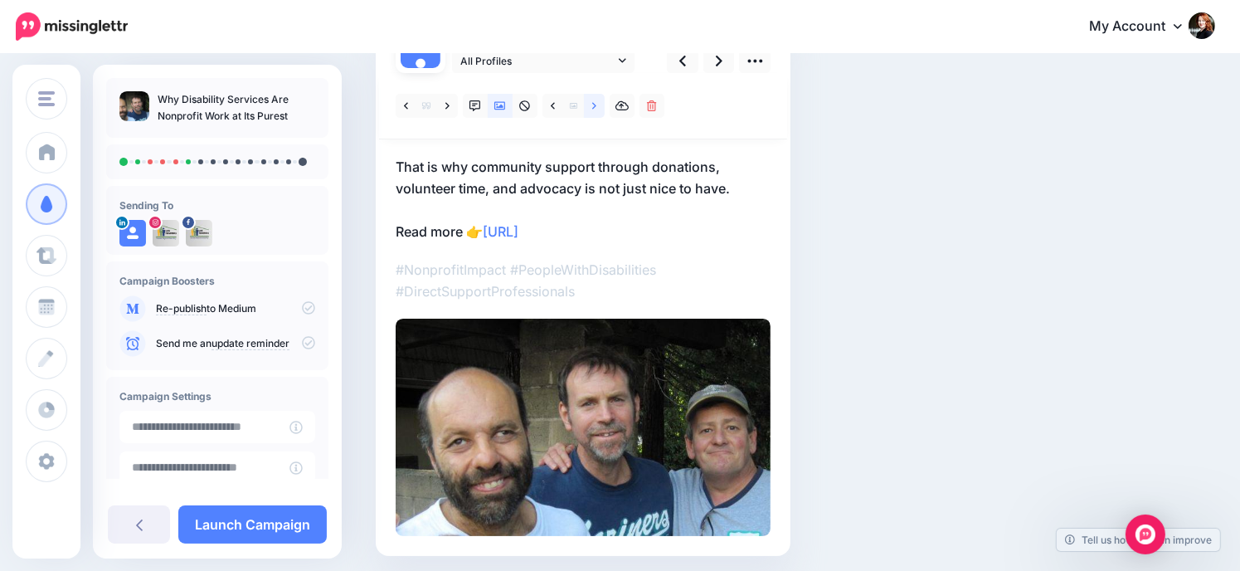
click at [591, 107] on link at bounding box center [594, 106] width 21 height 24
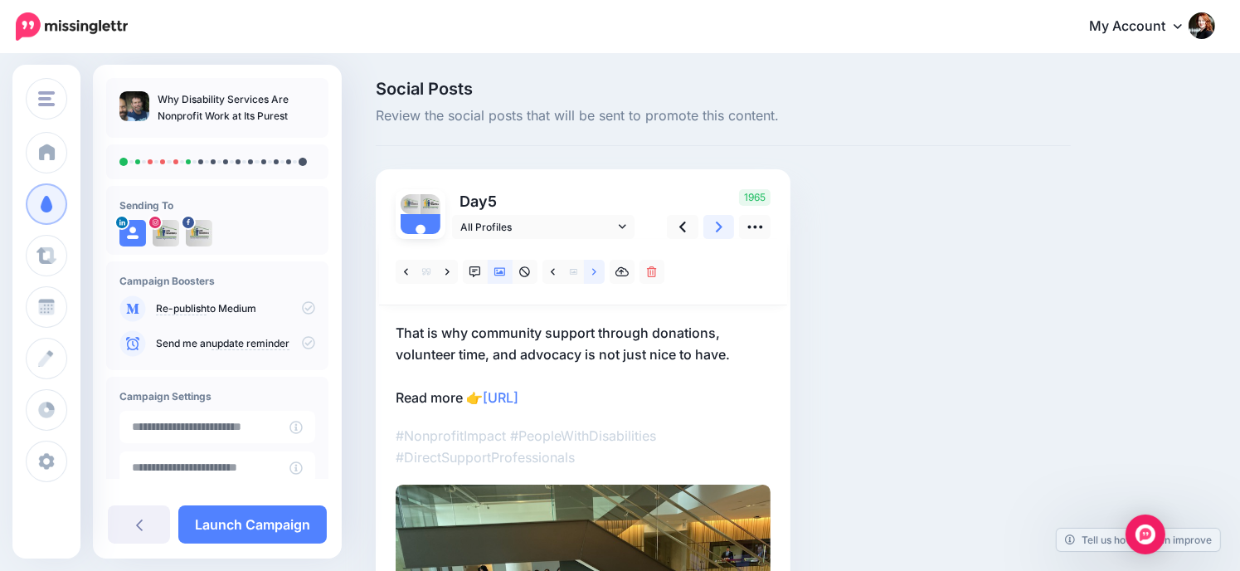
scroll to position [83, 0]
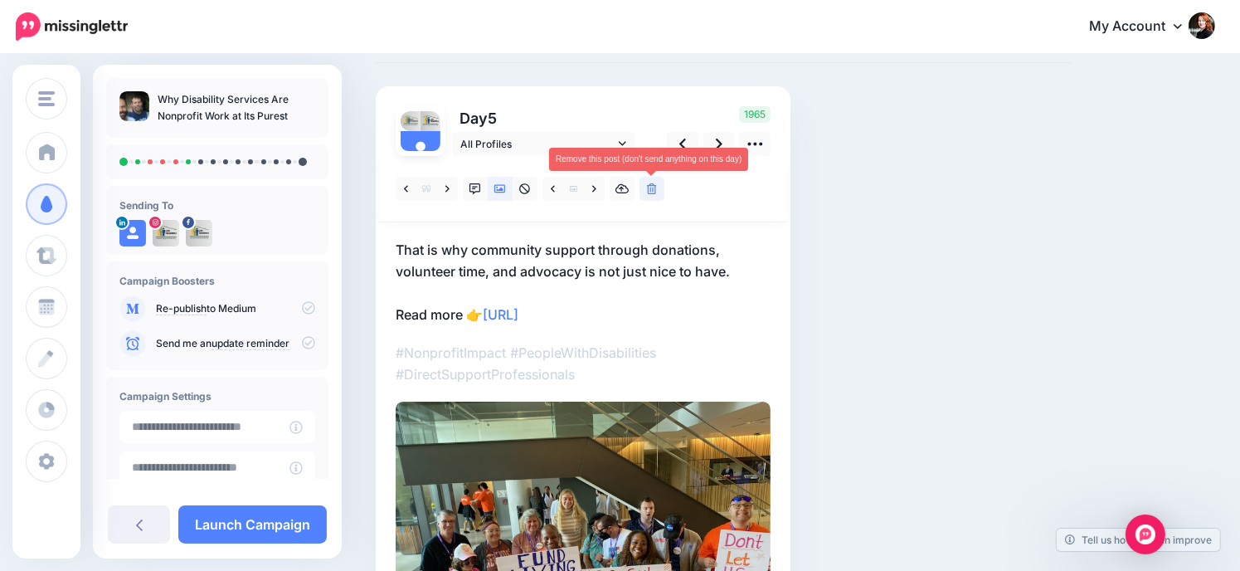
click at [654, 184] on icon at bounding box center [652, 189] width 10 height 12
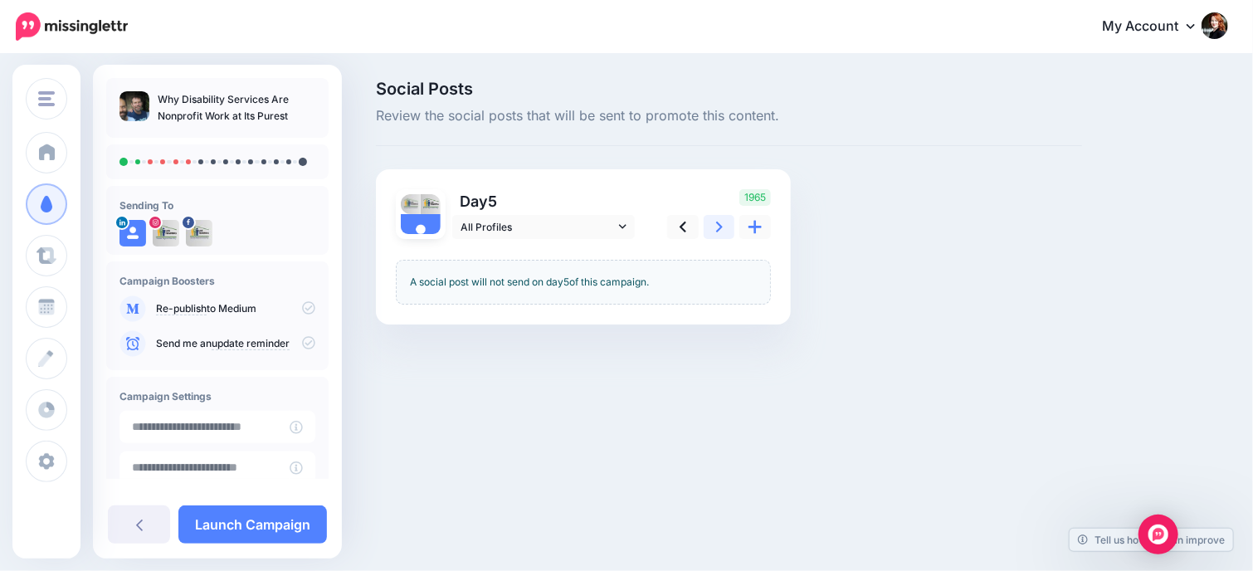
click at [717, 227] on icon at bounding box center [719, 226] width 7 height 17
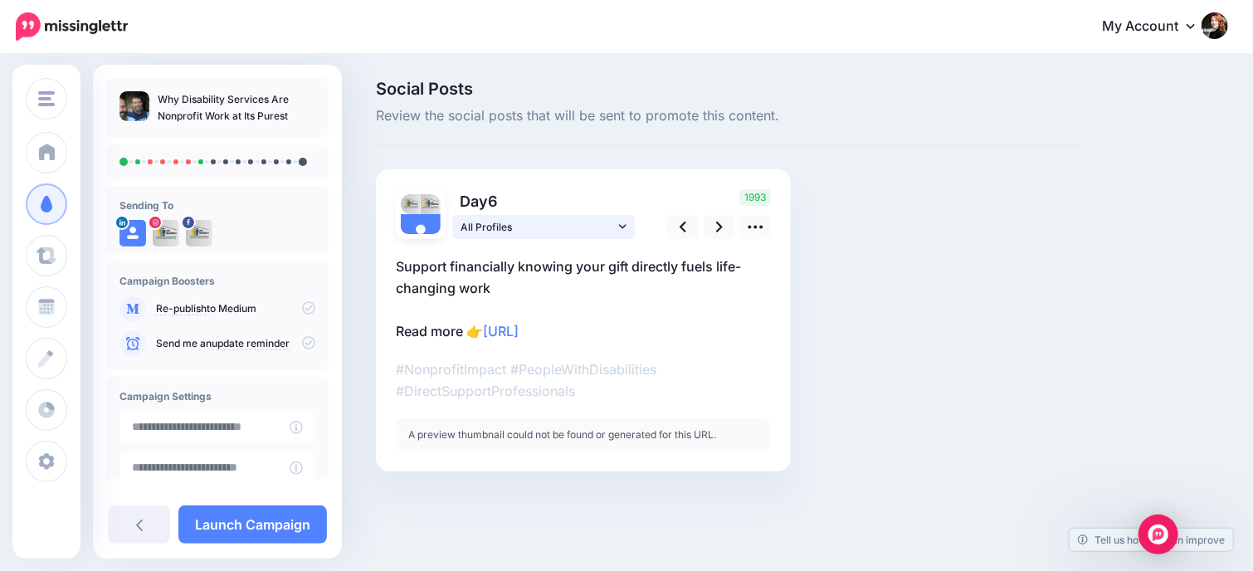
click at [626, 225] on icon at bounding box center [622, 226] width 7 height 4
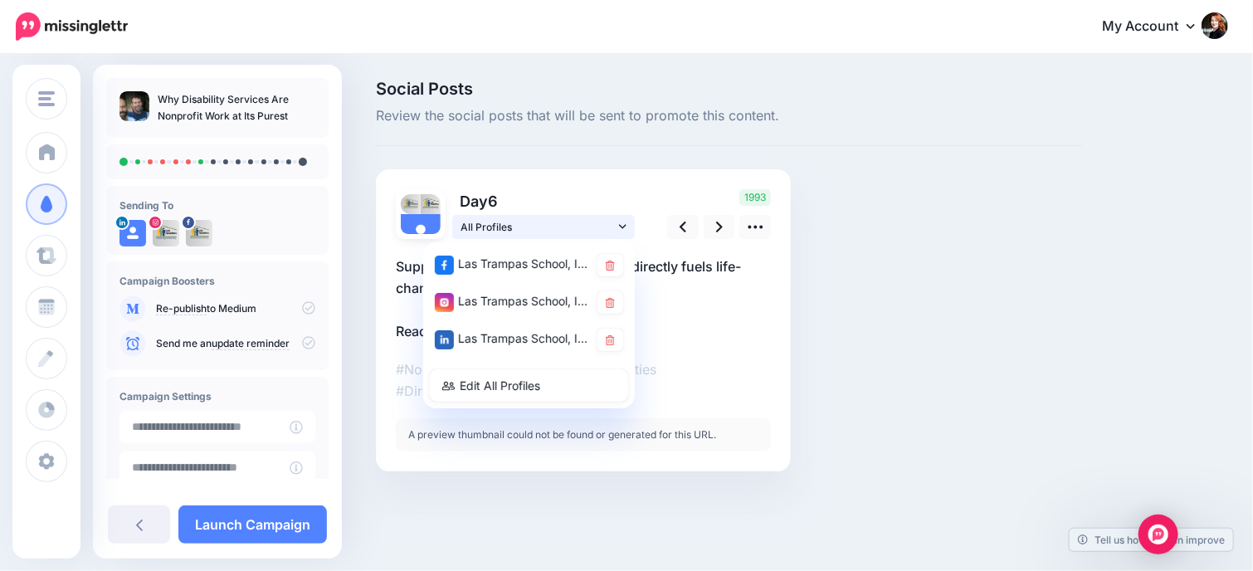
click at [626, 225] on icon at bounding box center [622, 226] width 7 height 4
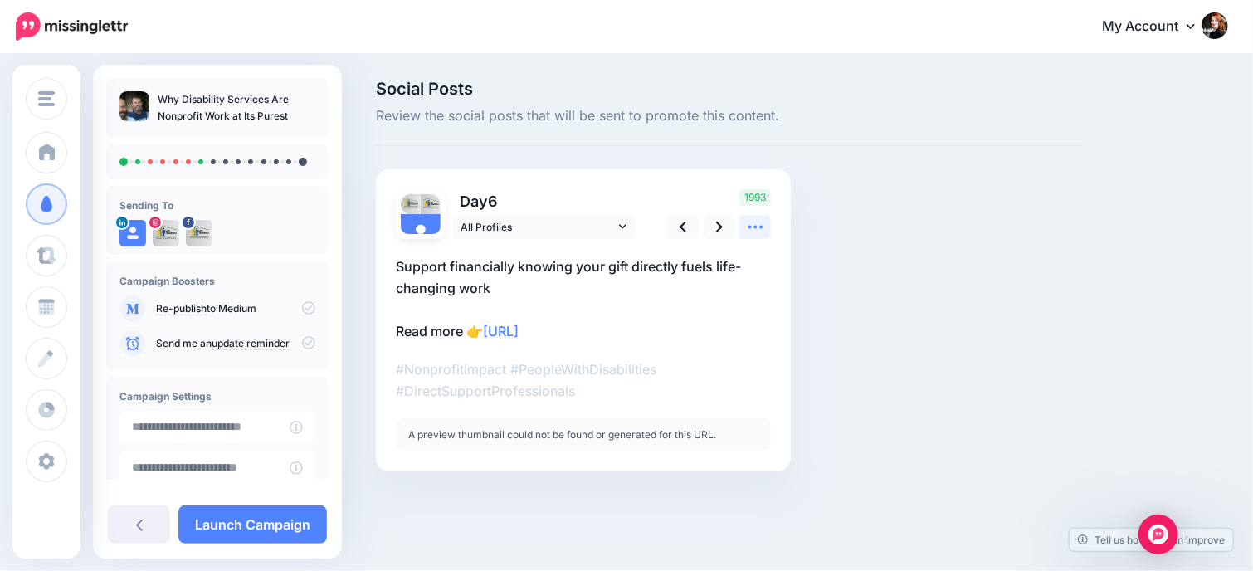
click at [756, 230] on icon at bounding box center [755, 226] width 17 height 17
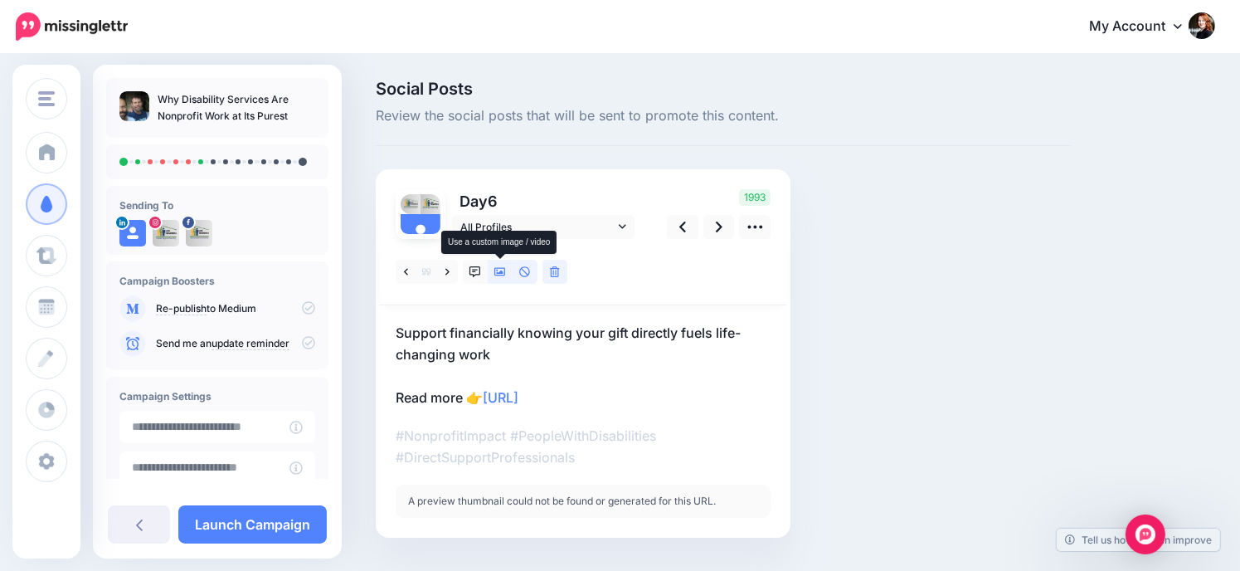
click at [499, 271] on icon at bounding box center [501, 272] width 12 height 12
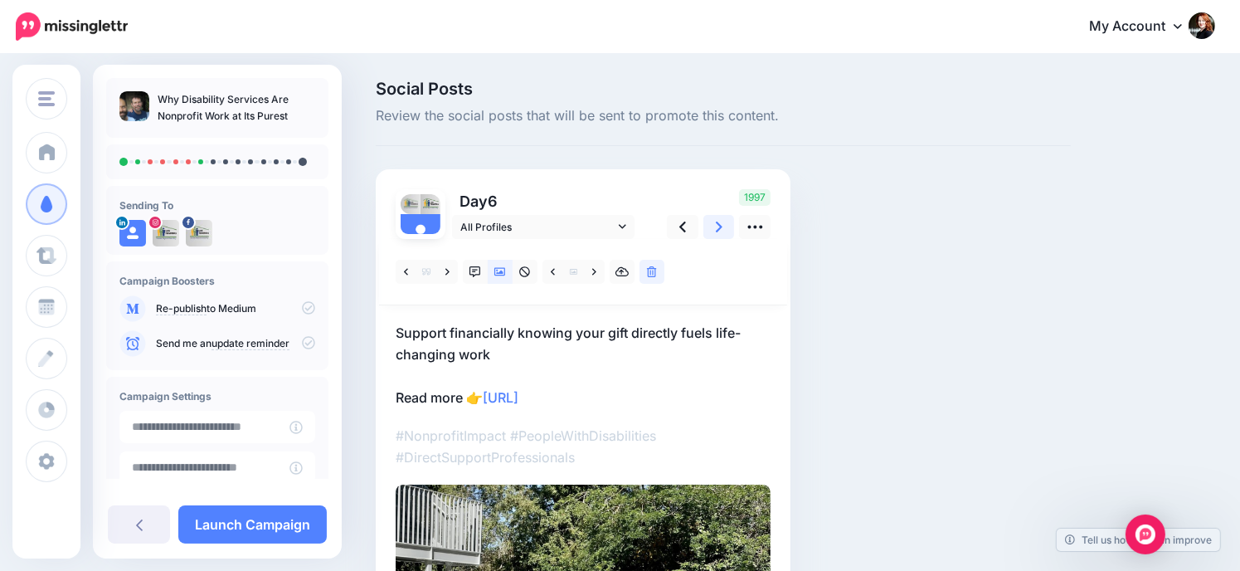
click at [719, 223] on icon at bounding box center [719, 226] width 7 height 17
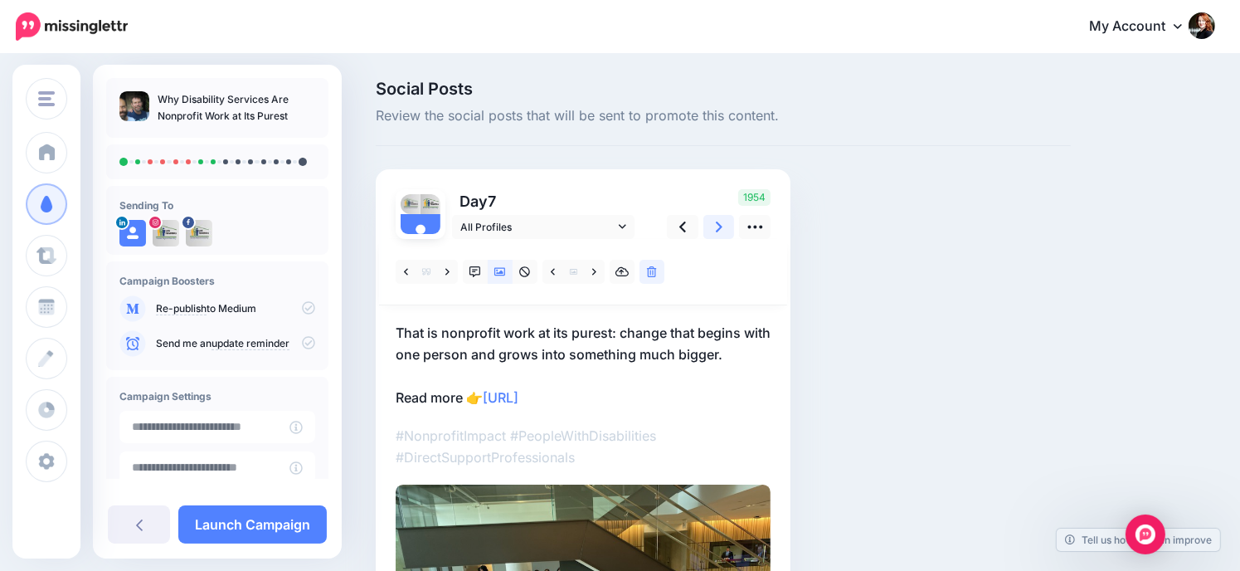
click at [719, 223] on icon at bounding box center [719, 226] width 7 height 17
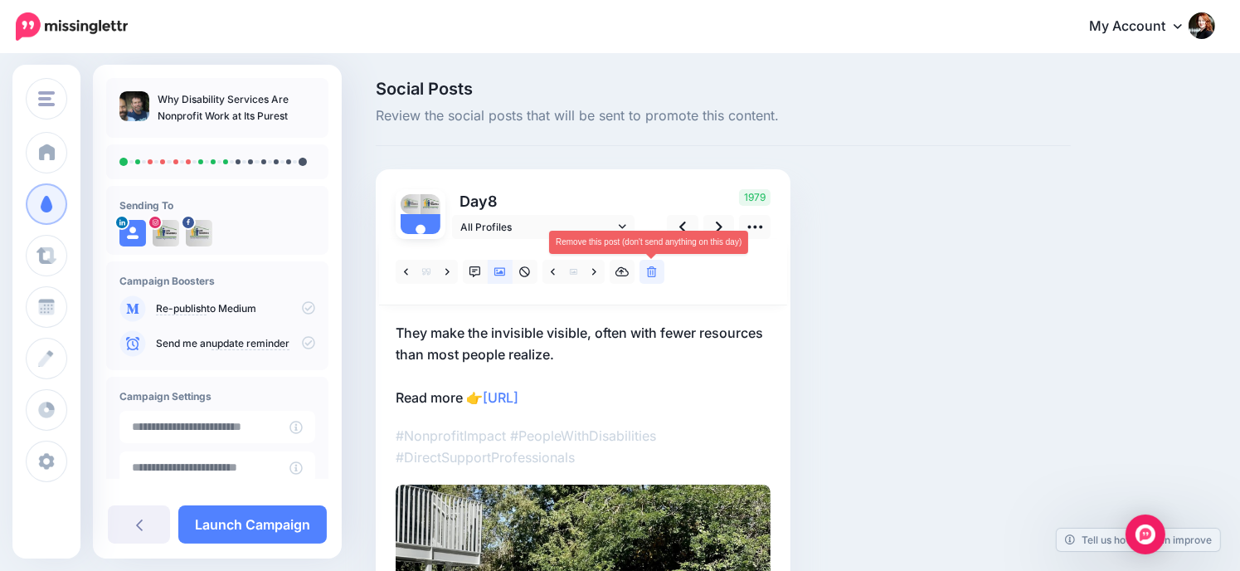
click at [653, 275] on icon at bounding box center [652, 272] width 10 height 12
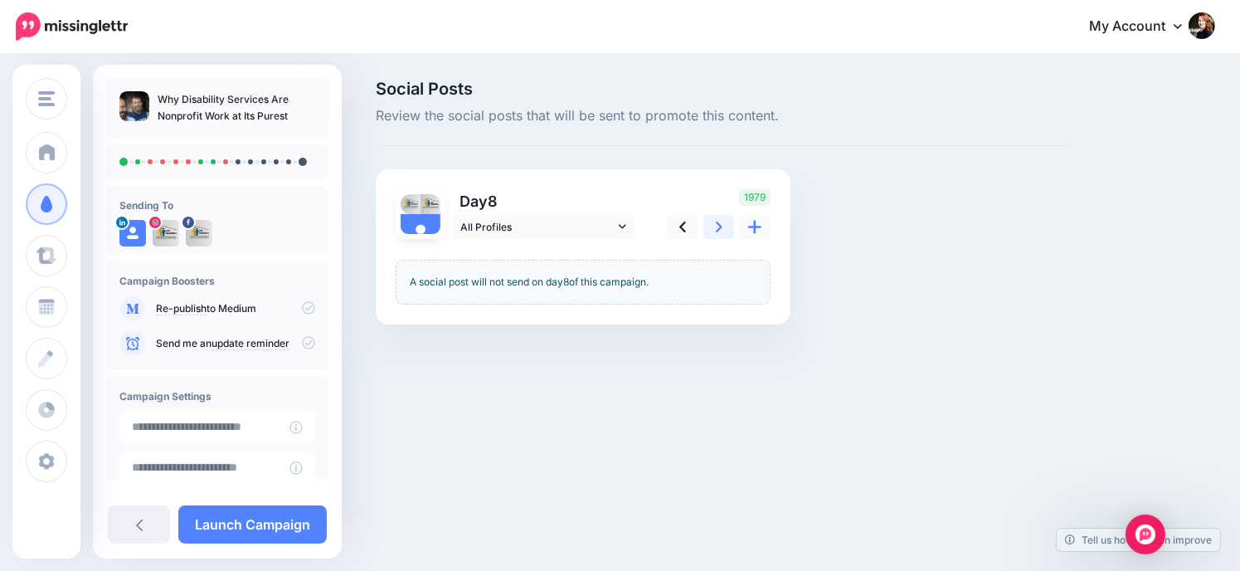
click at [720, 226] on icon at bounding box center [719, 227] width 7 height 11
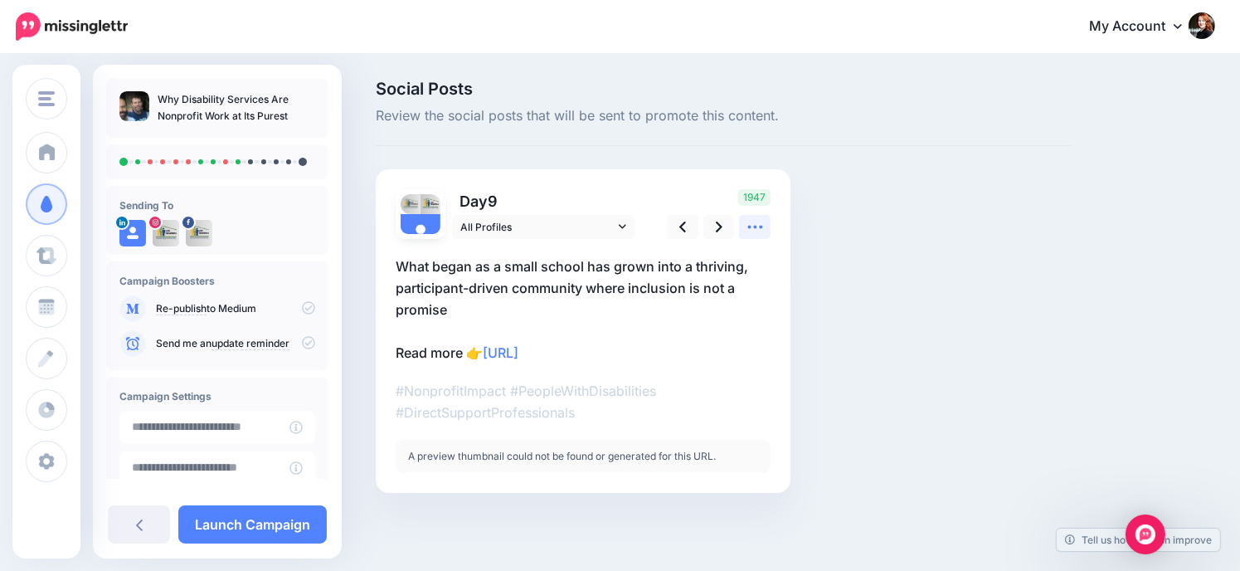
click at [757, 228] on icon at bounding box center [755, 226] width 17 height 17
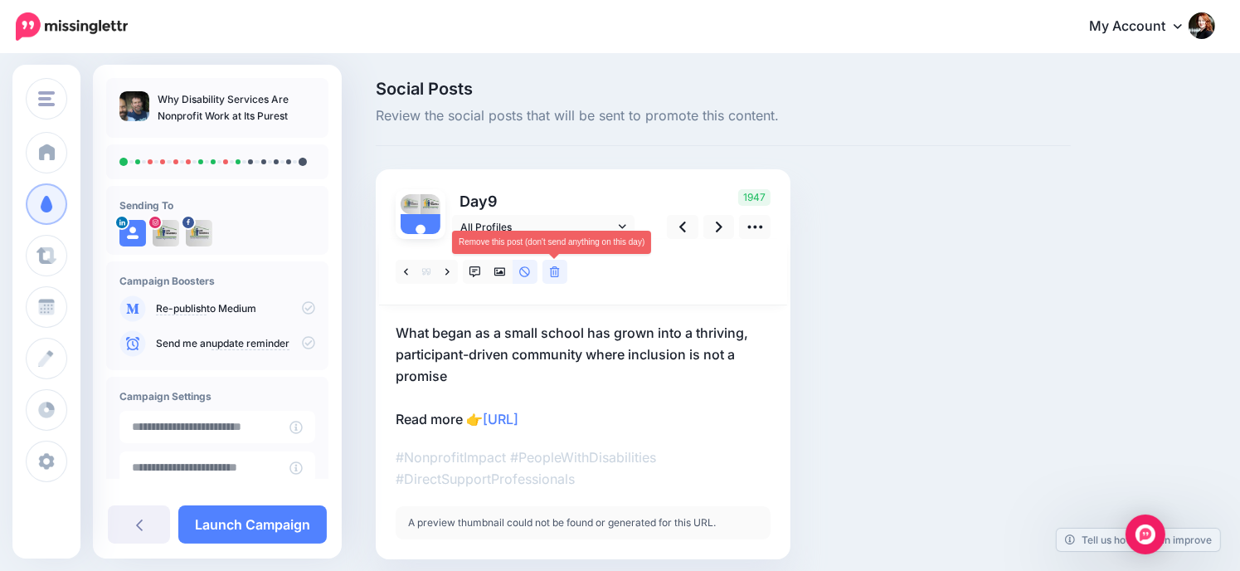
click at [563, 270] on link at bounding box center [555, 272] width 25 height 24
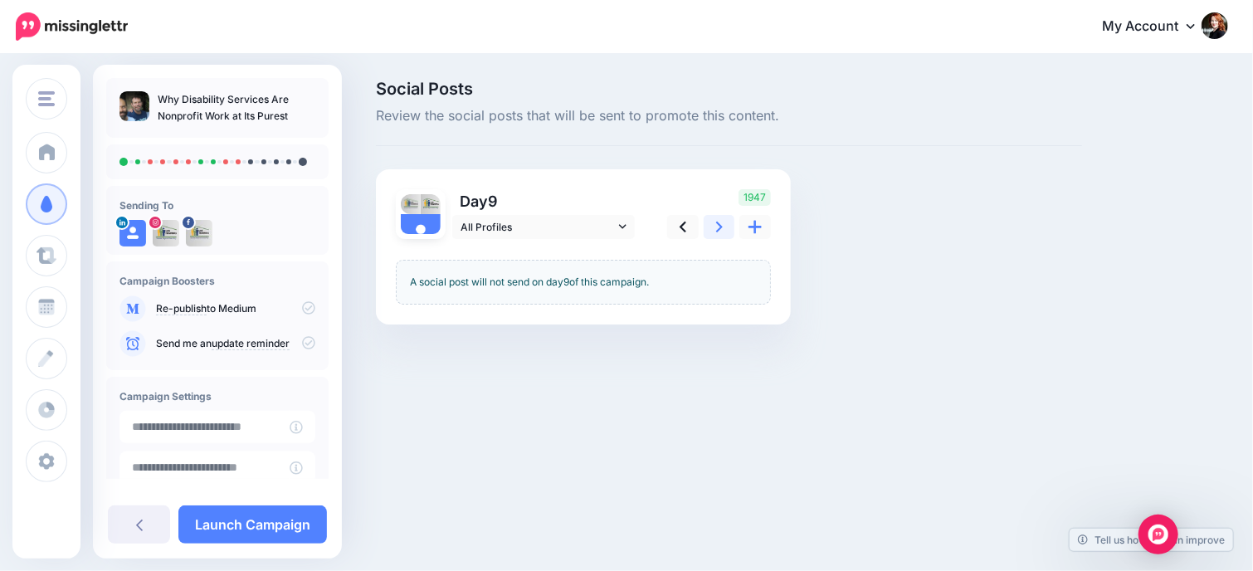
click at [720, 225] on icon at bounding box center [719, 227] width 7 height 11
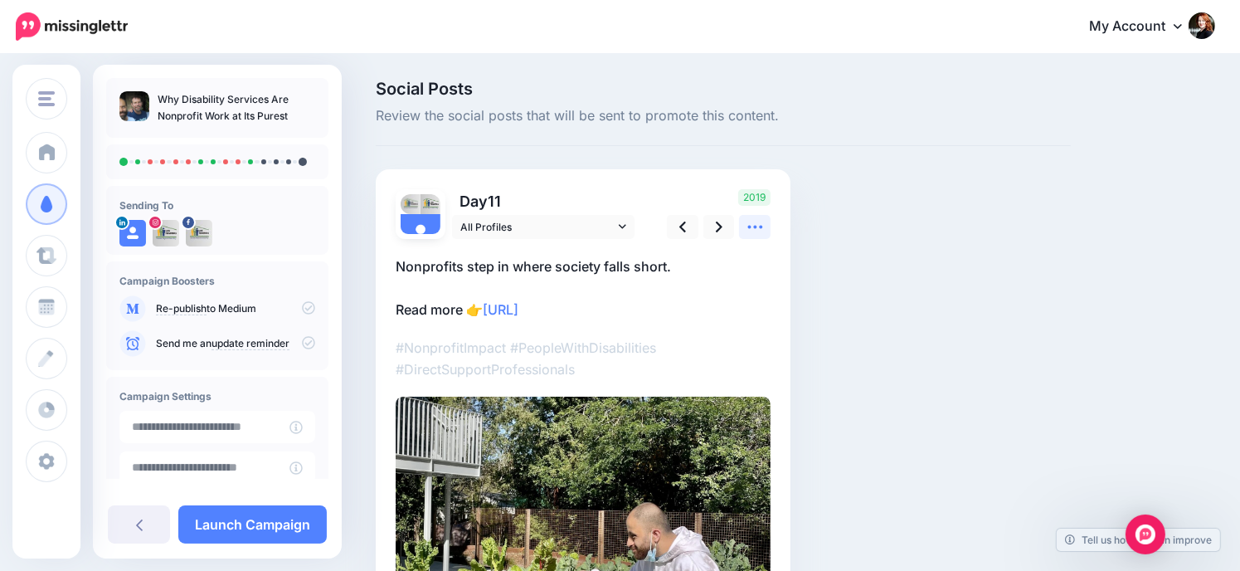
click at [762, 222] on icon at bounding box center [755, 226] width 17 height 17
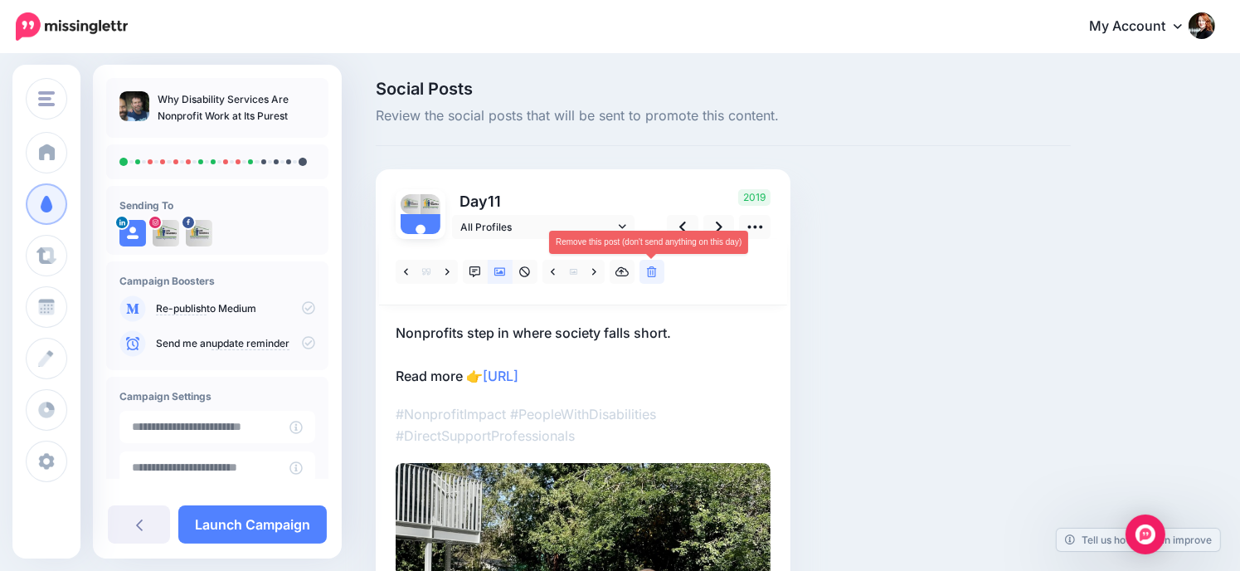
click at [658, 263] on link at bounding box center [652, 272] width 25 height 24
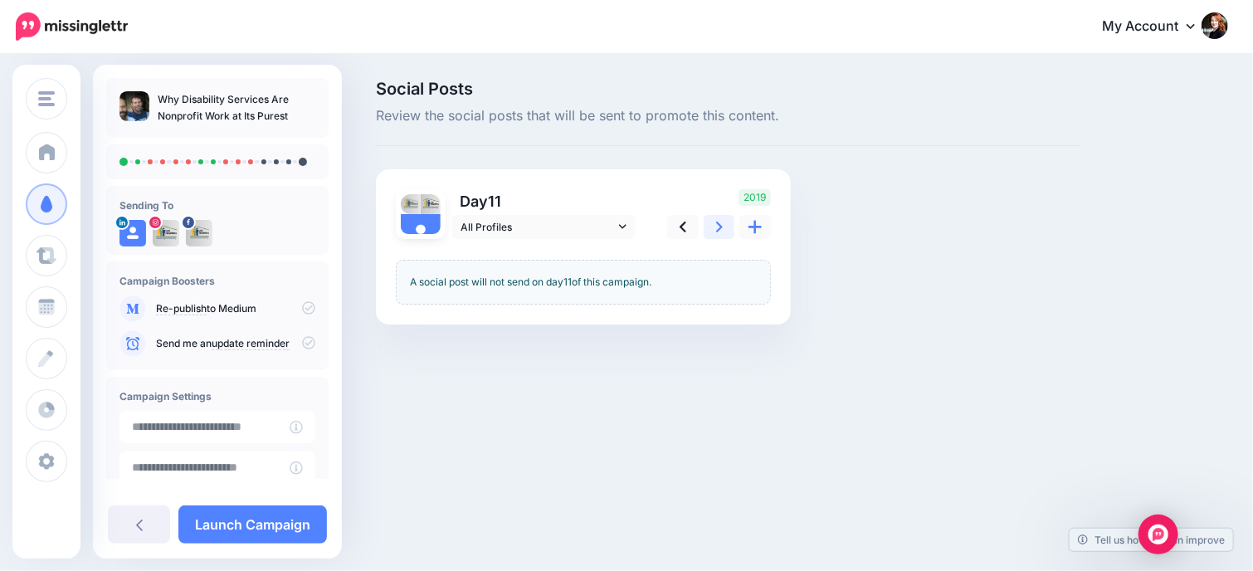
click at [710, 224] on link at bounding box center [720, 227] width 32 height 24
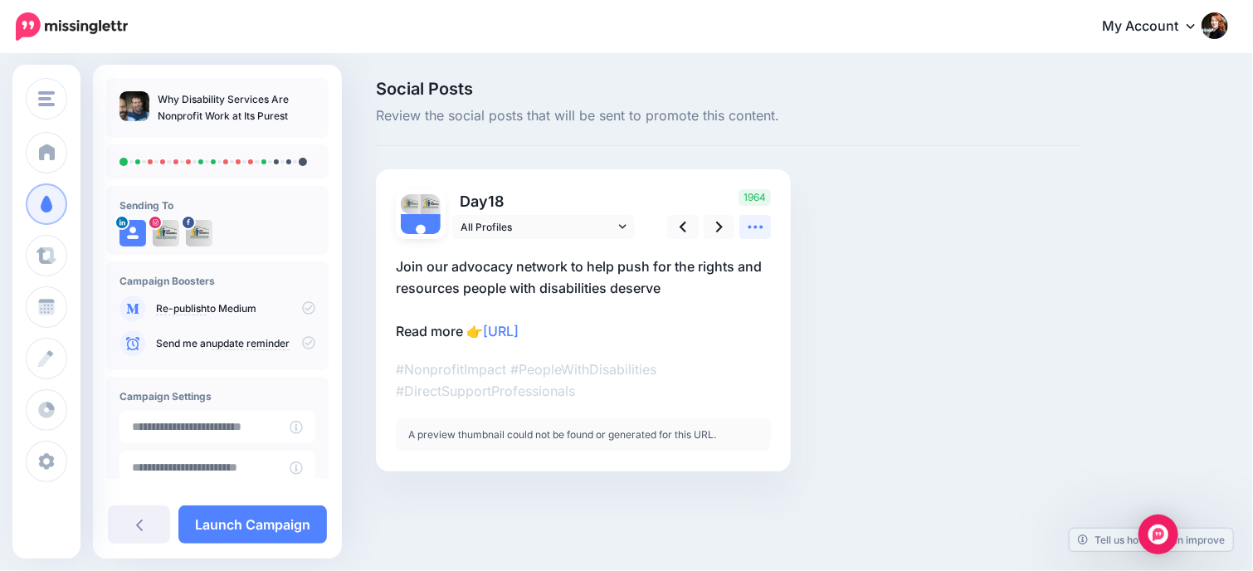
click at [770, 231] on link at bounding box center [755, 227] width 32 height 24
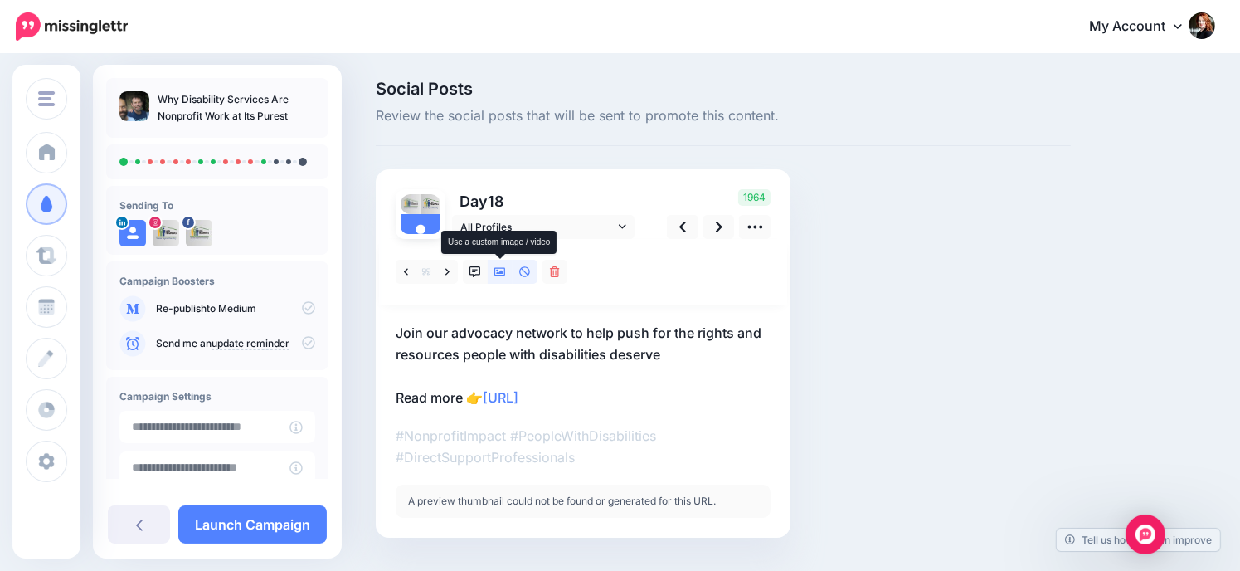
click at [499, 275] on icon at bounding box center [501, 272] width 12 height 12
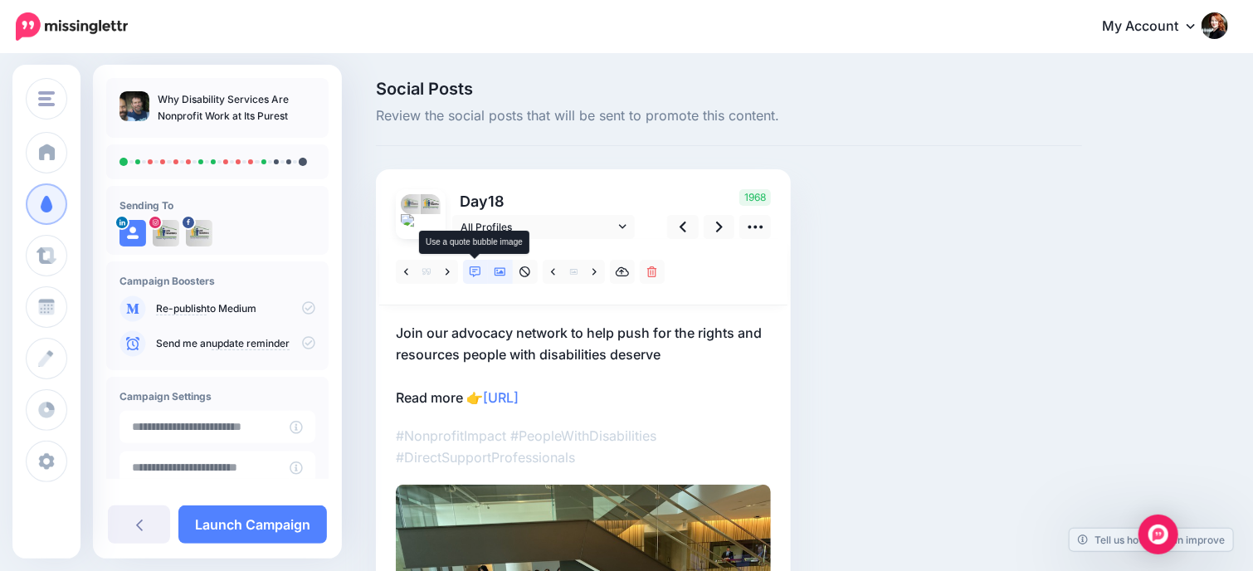
click at [470, 270] on icon at bounding box center [476, 272] width 12 height 12
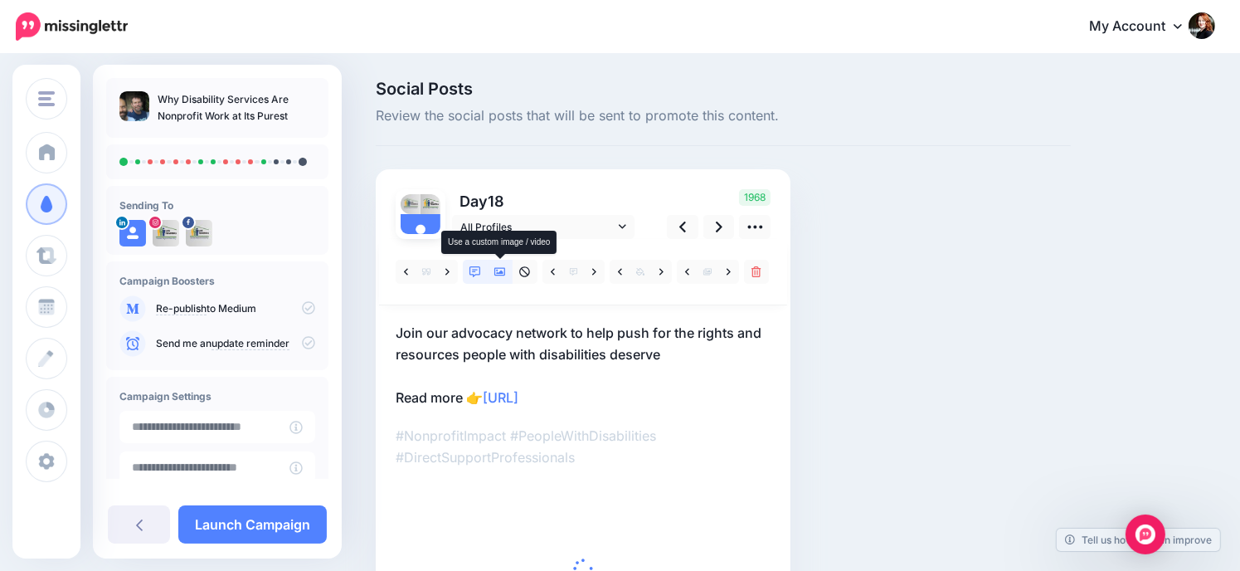
click at [496, 270] on icon at bounding box center [501, 272] width 12 height 12
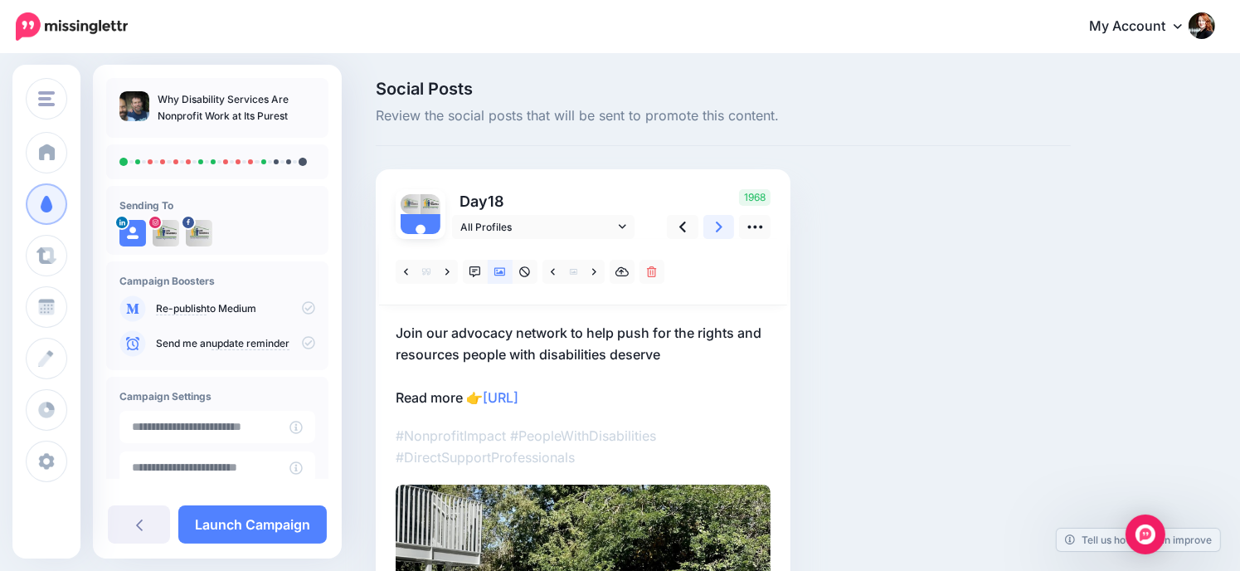
click at [716, 224] on icon at bounding box center [719, 226] width 7 height 17
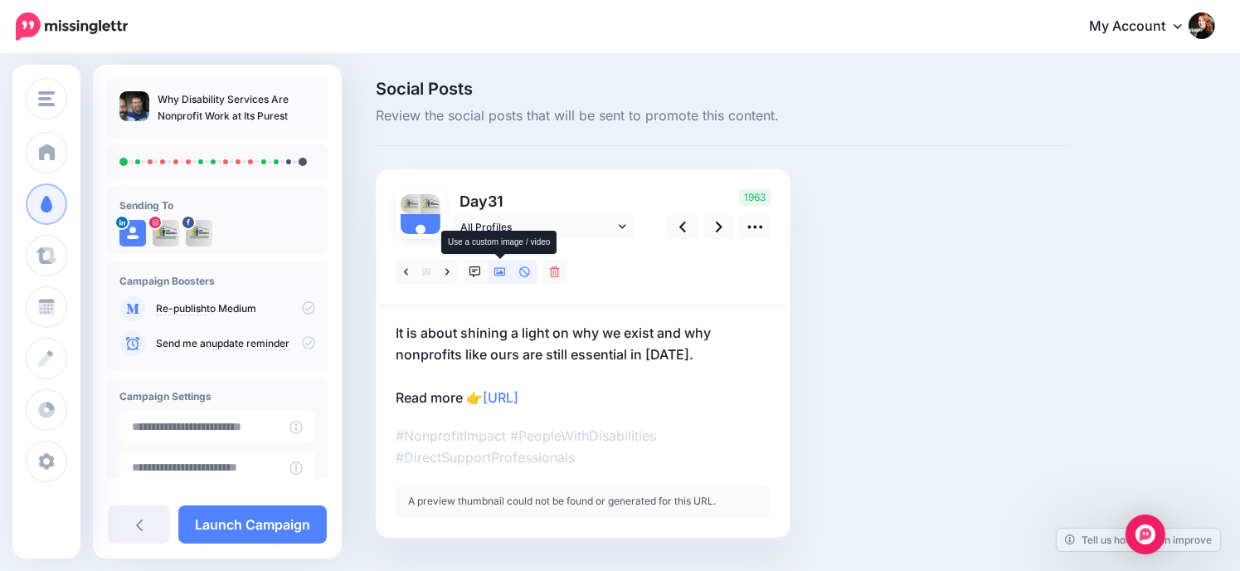
click at [502, 270] on icon at bounding box center [501, 272] width 12 height 12
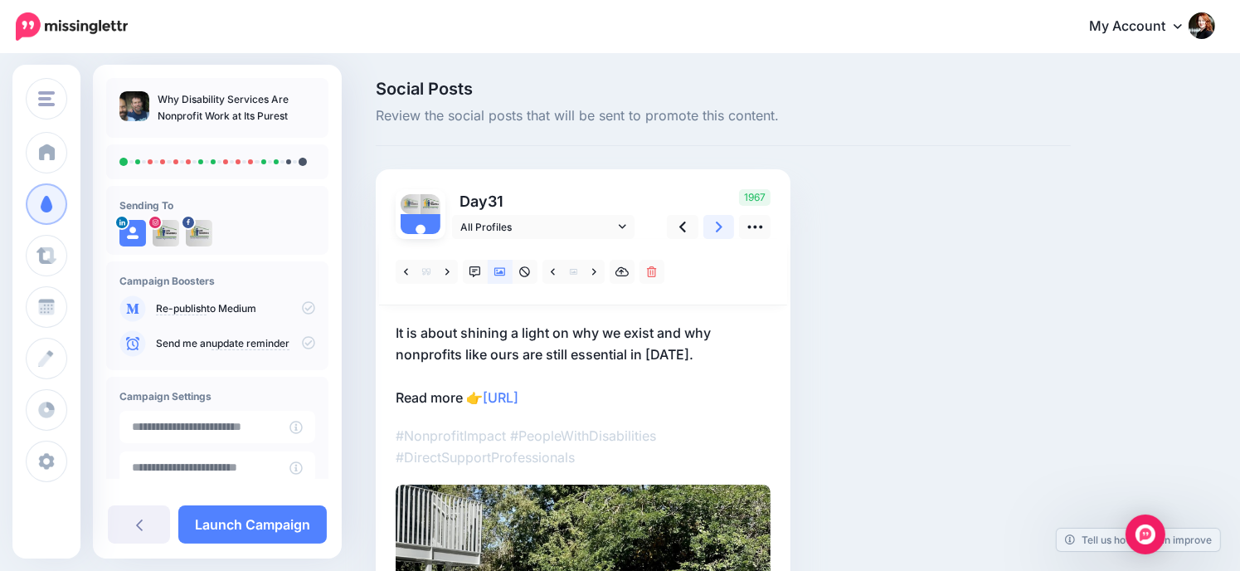
click at [720, 225] on icon at bounding box center [719, 227] width 7 height 11
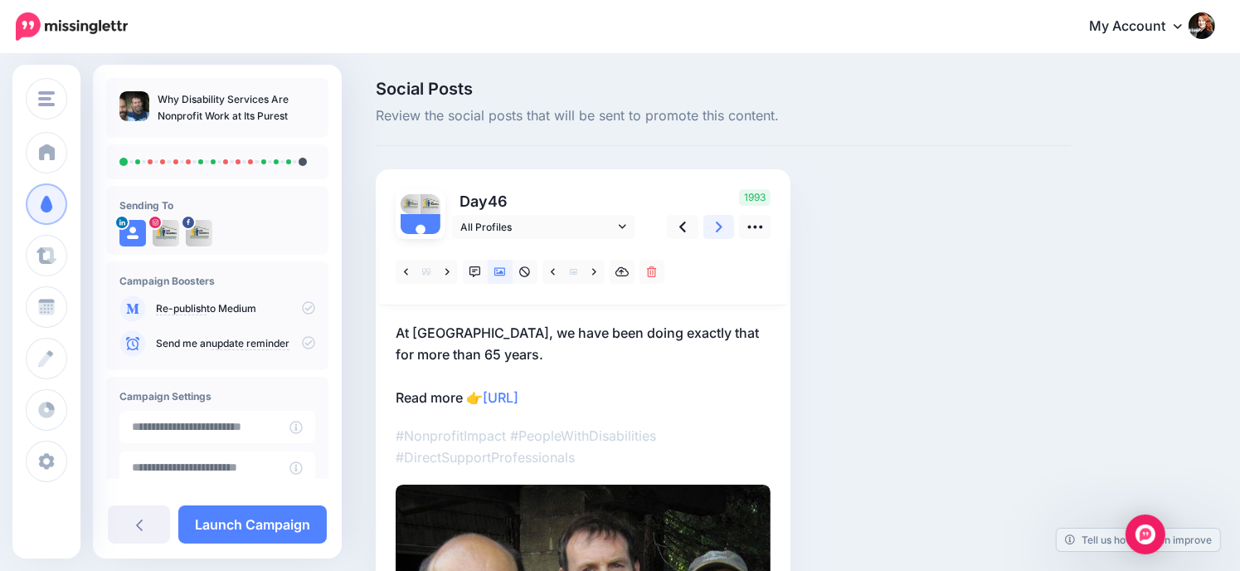
click at [720, 225] on icon at bounding box center [719, 227] width 7 height 11
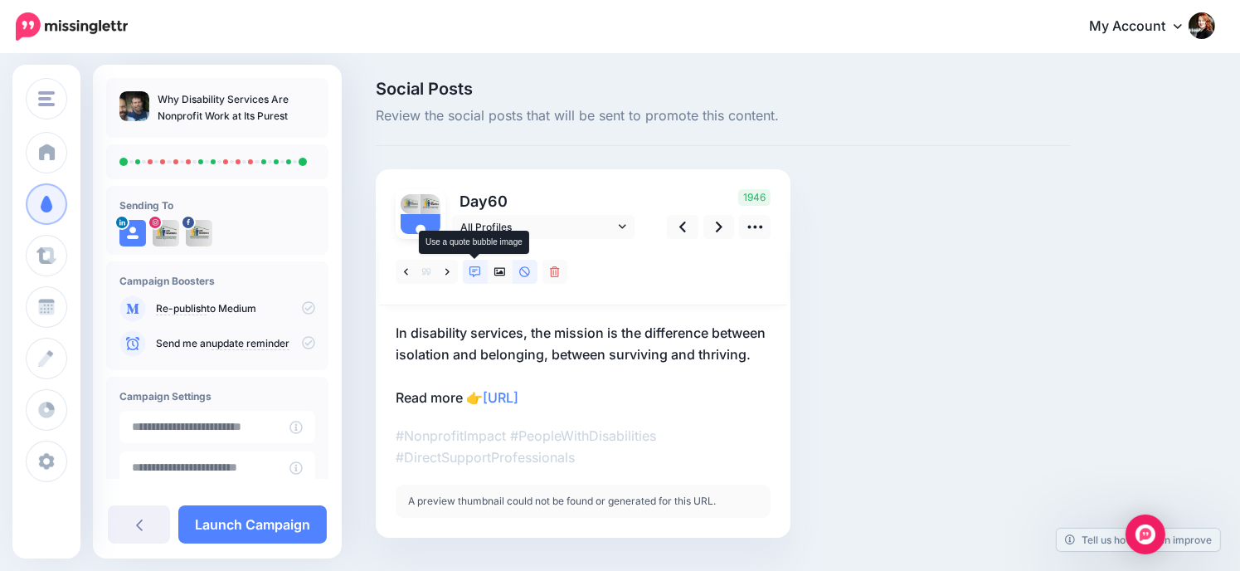
click at [480, 270] on icon at bounding box center [476, 272] width 12 height 12
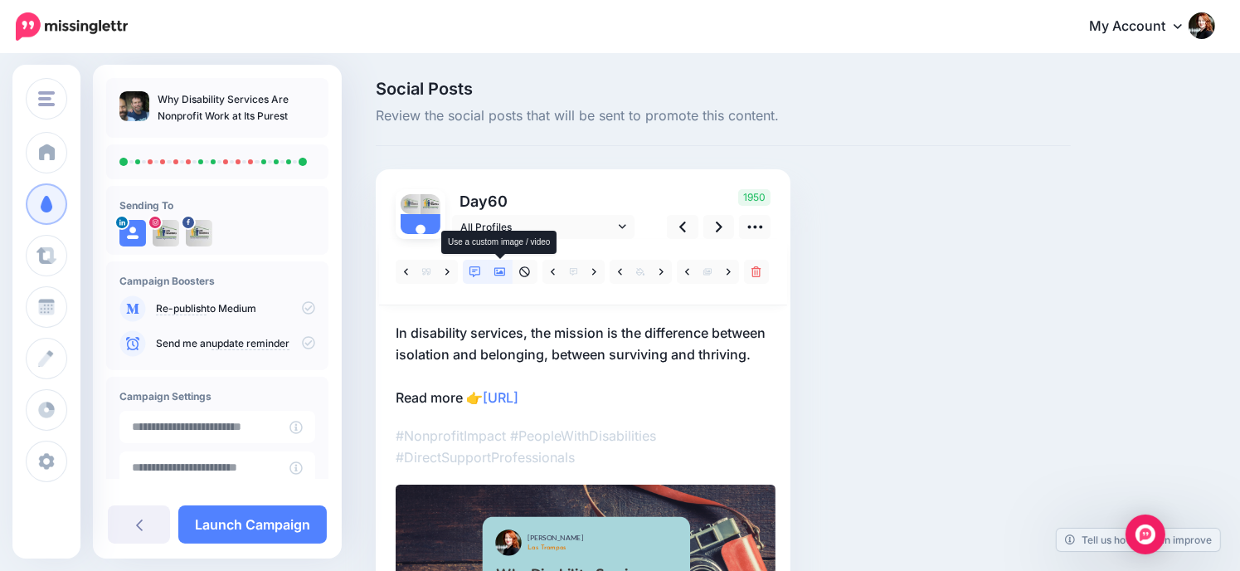
click at [497, 267] on icon at bounding box center [501, 272] width 12 height 12
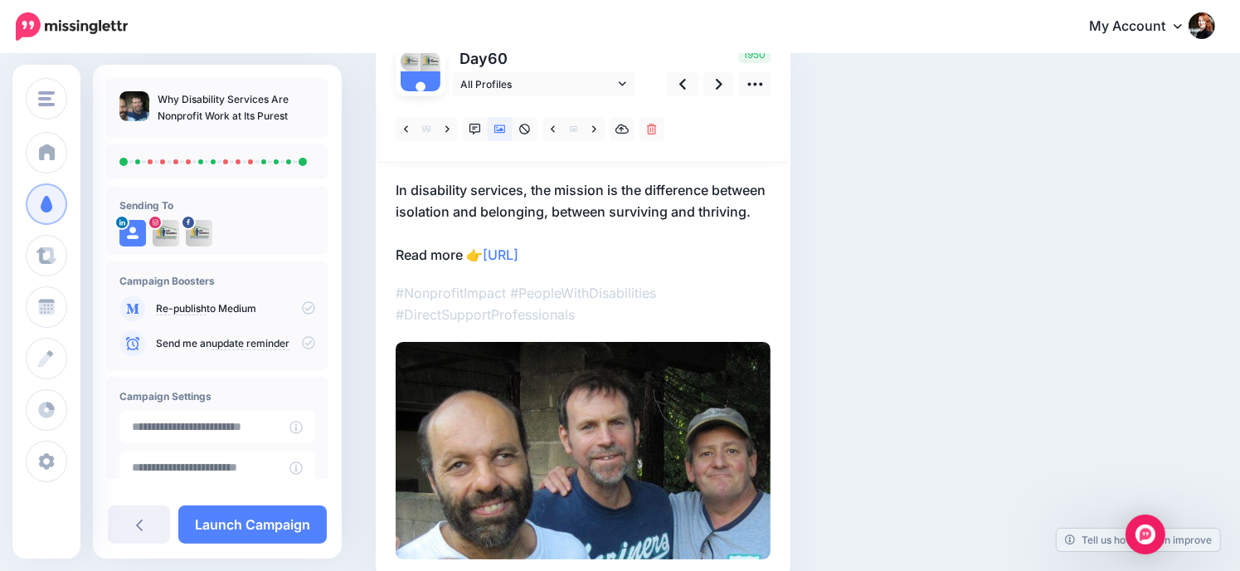
scroll to position [60, 0]
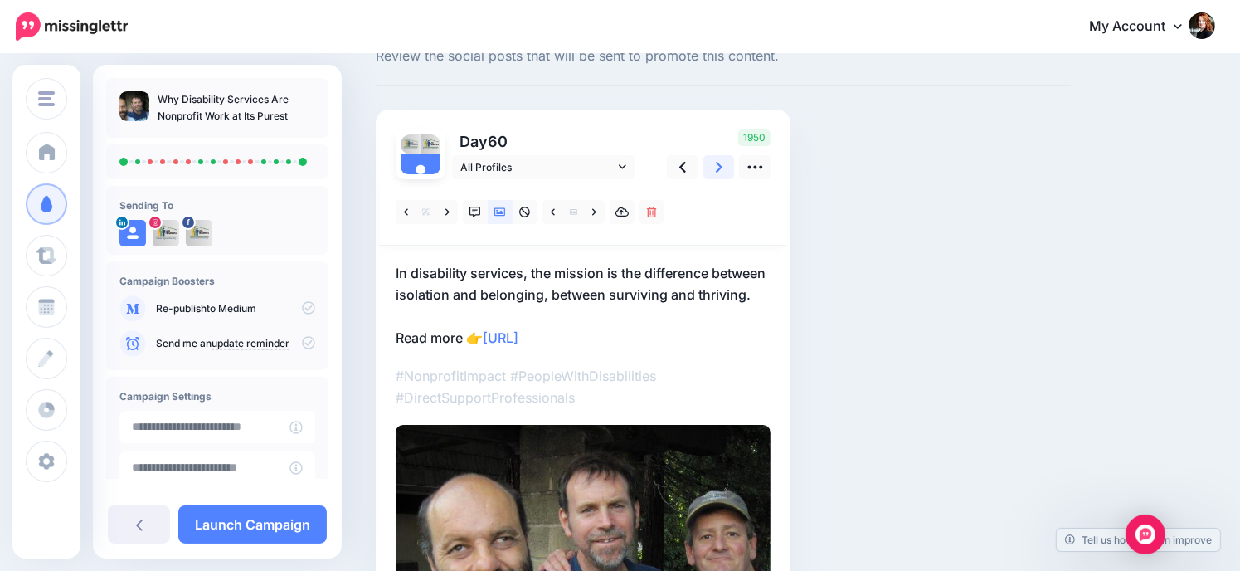
click at [717, 162] on icon at bounding box center [719, 167] width 7 height 11
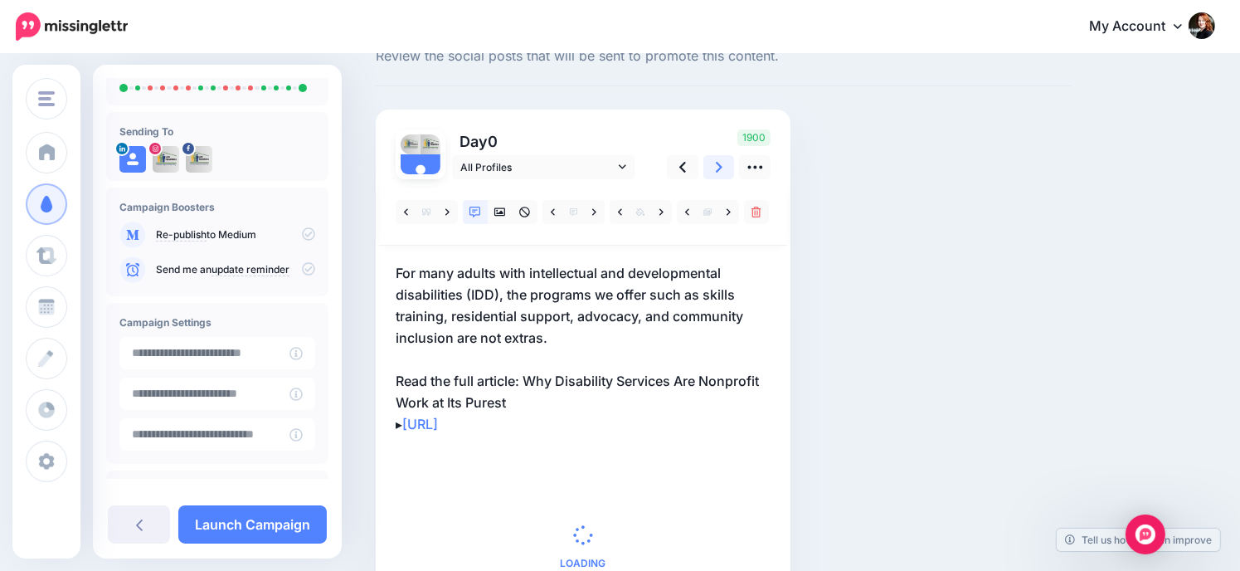
scroll to position [139, 0]
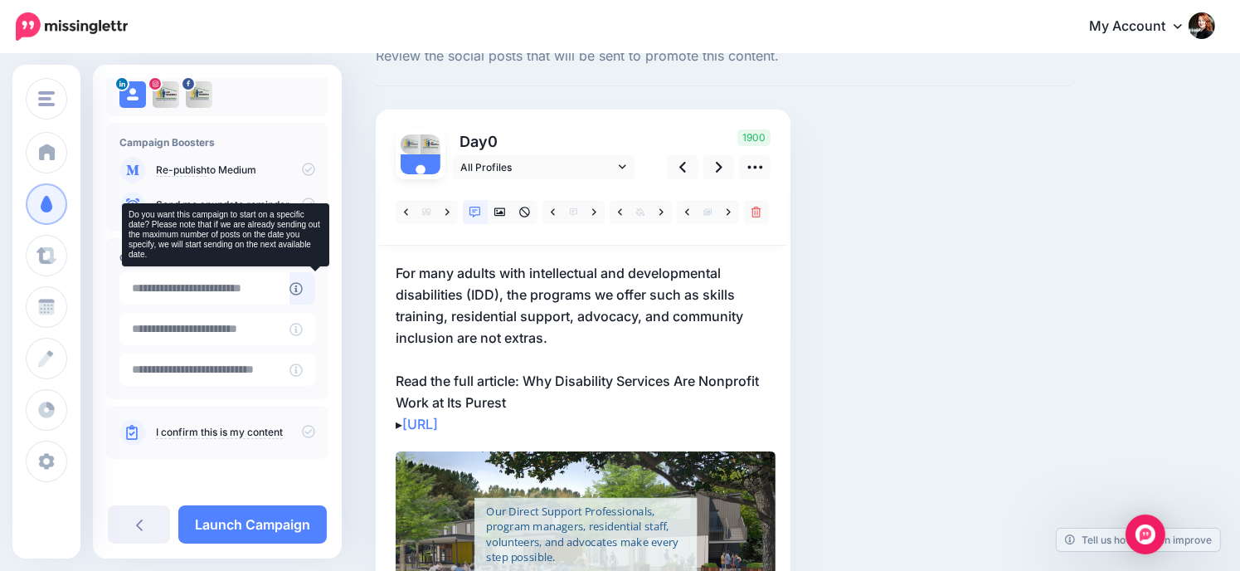
click at [303, 291] on icon at bounding box center [296, 288] width 13 height 13
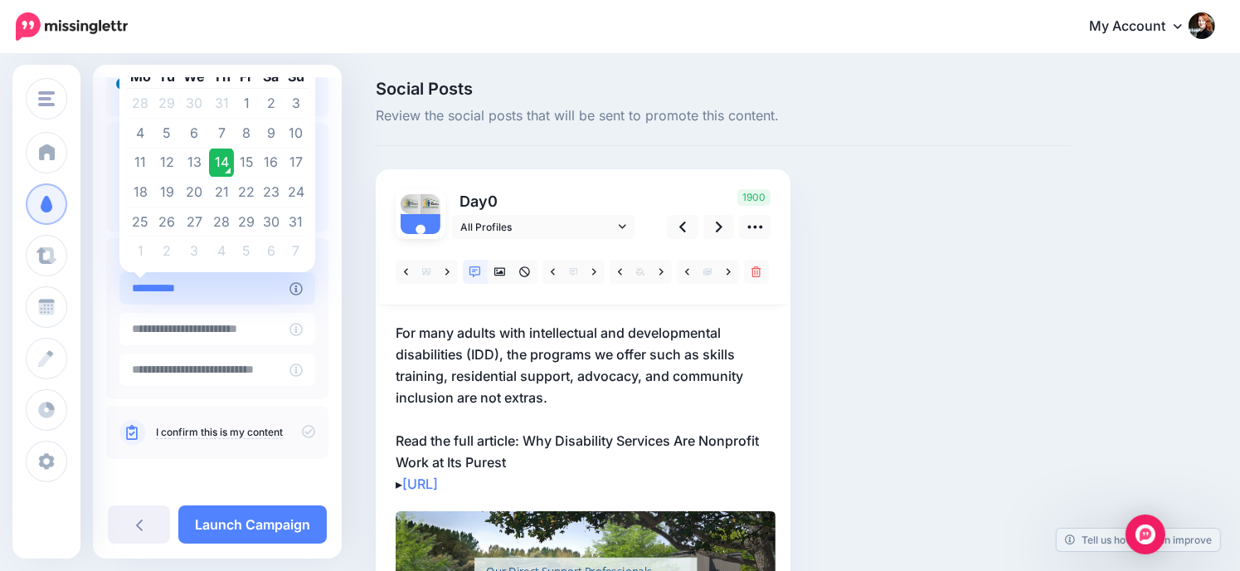
click at [266, 290] on input "**********" at bounding box center [204, 288] width 170 height 32
click at [276, 158] on td "16" at bounding box center [271, 163] width 25 height 30
type input "**********"
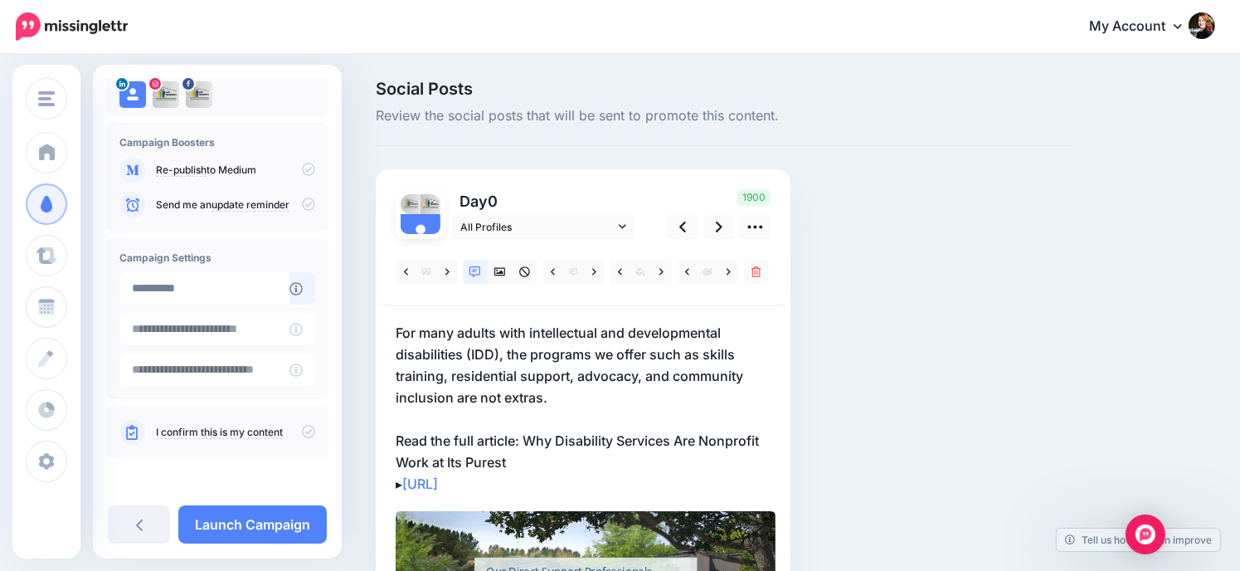
click at [309, 432] on div "I confirm this is my content" at bounding box center [217, 432] width 222 height 53
click at [302, 432] on icon at bounding box center [308, 431] width 13 height 13
click at [261, 527] on link "Launch Campaign" at bounding box center [252, 524] width 149 height 38
